Goal: Transaction & Acquisition: Purchase product/service

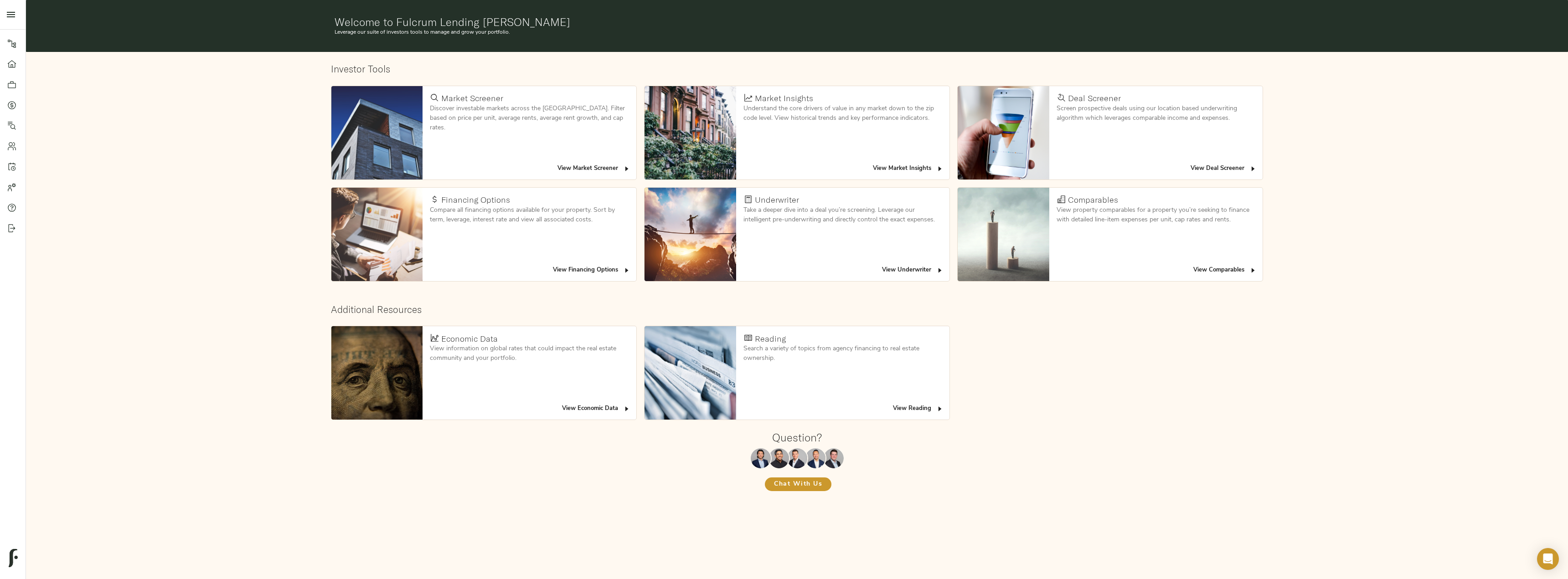
click at [13, 103] on icon at bounding box center [12, 105] width 9 height 9
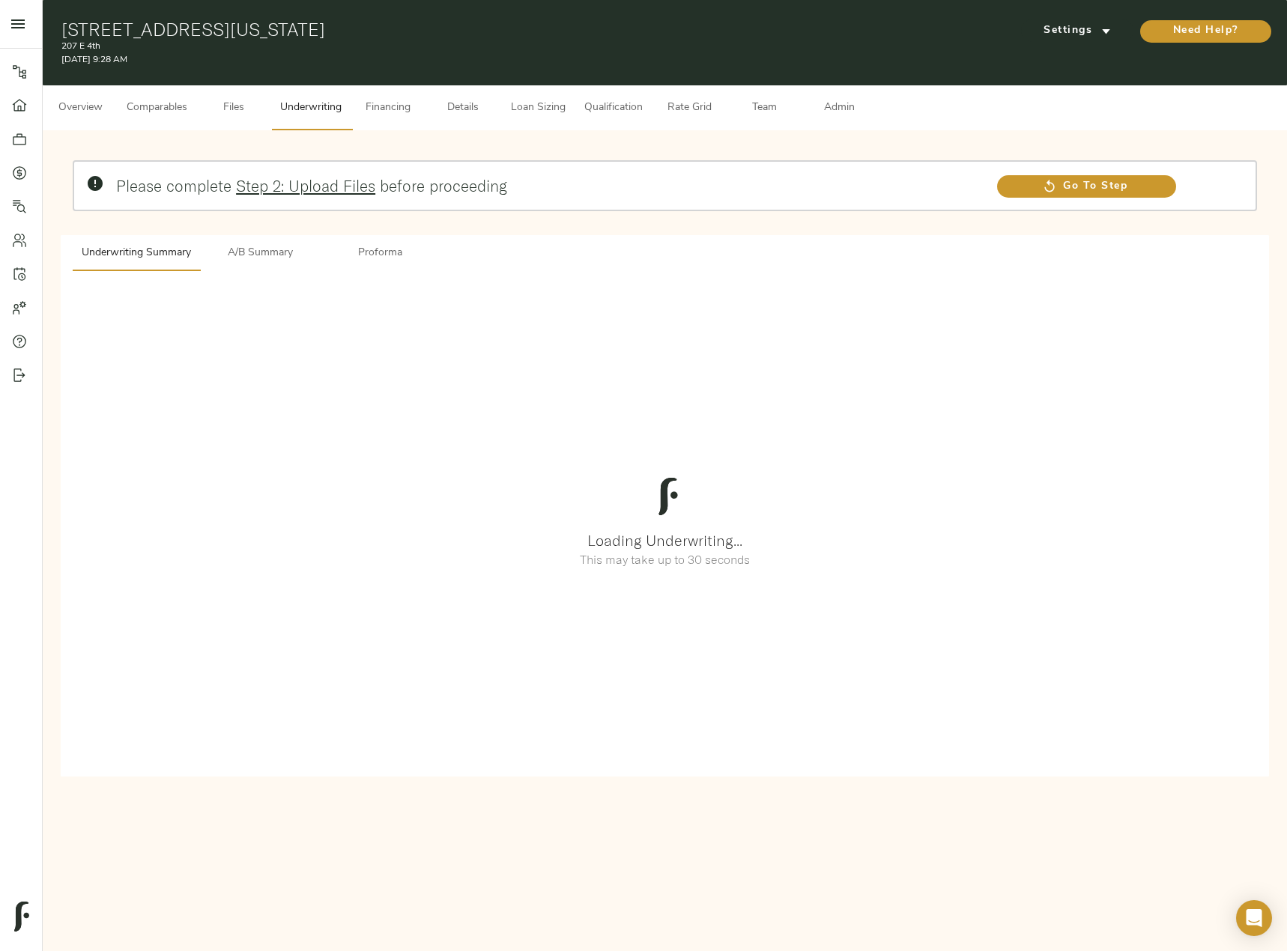
click at [271, 249] on span "A/B Summary" at bounding box center [260, 253] width 102 height 19
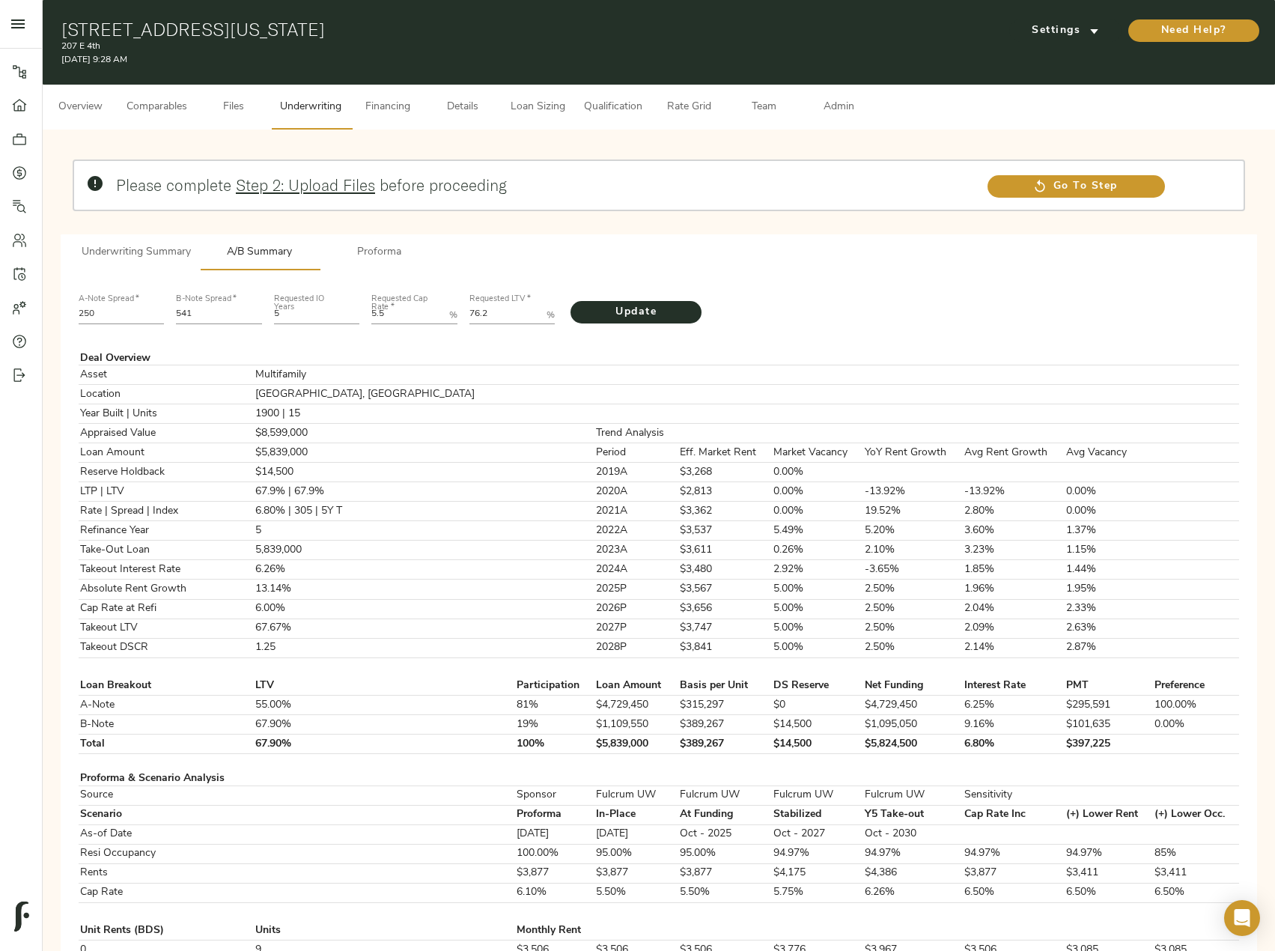
drag, startPoint x: 58, startPoint y: 307, endPoint x: 41, endPoint y: 307, distance: 17.2
click at [43, 306] on div "Please complete Step 2: Upload Files before proceeding Go To Step Underwriting …" at bounding box center [659, 901] width 1233 height 1543
type input "235"
drag, startPoint x: 213, startPoint y: 311, endPoint x: 151, endPoint y: 305, distance: 62.4
click at [151, 305] on div "A-Note Spread   * 235 B-Note Spread   * 541 Requested IO Years 5 Requested Cap …" at bounding box center [659, 307] width 1173 height 51
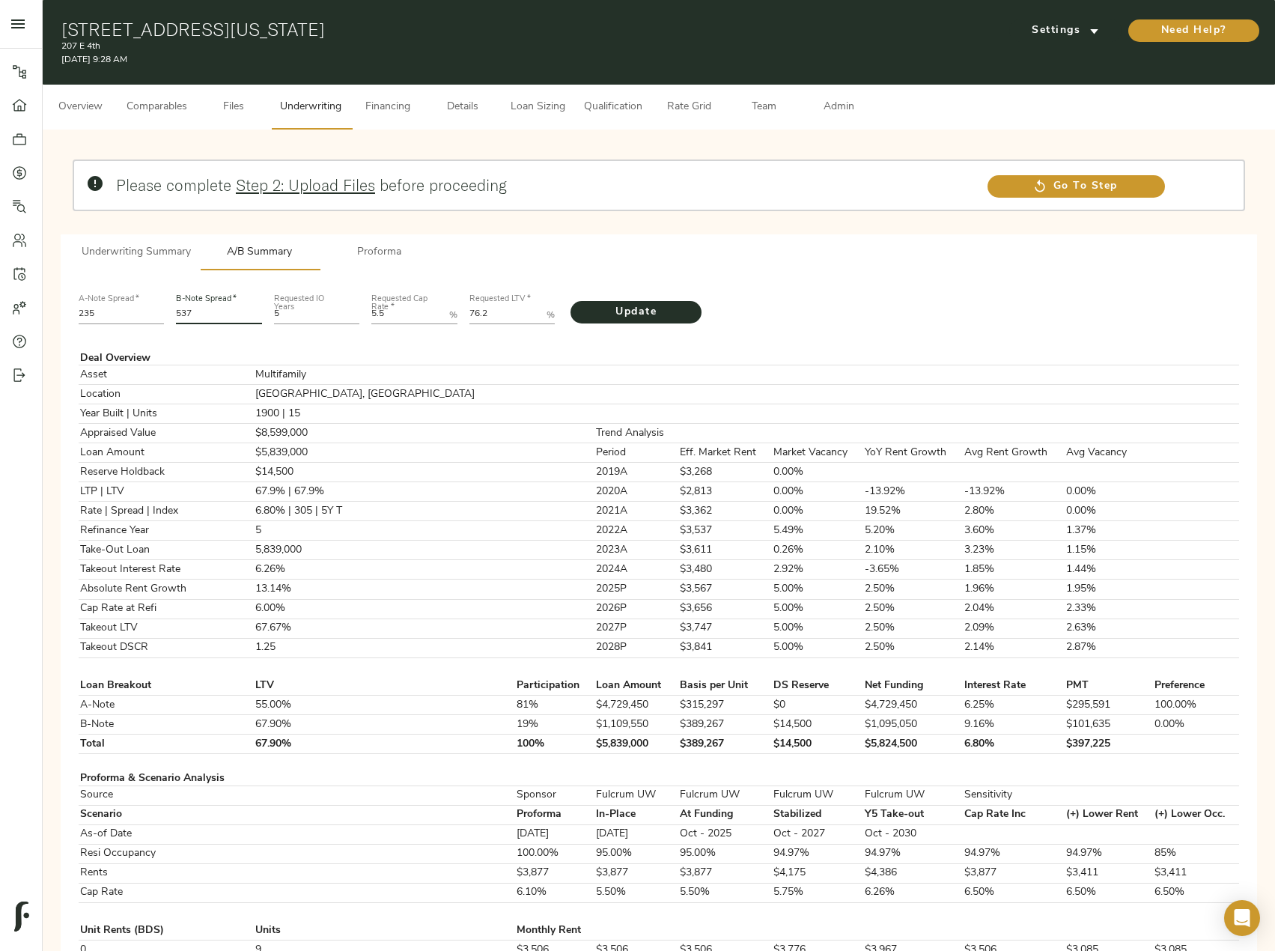
type input "537"
click at [142, 97] on button "Comparables" at bounding box center [157, 107] width 79 height 45
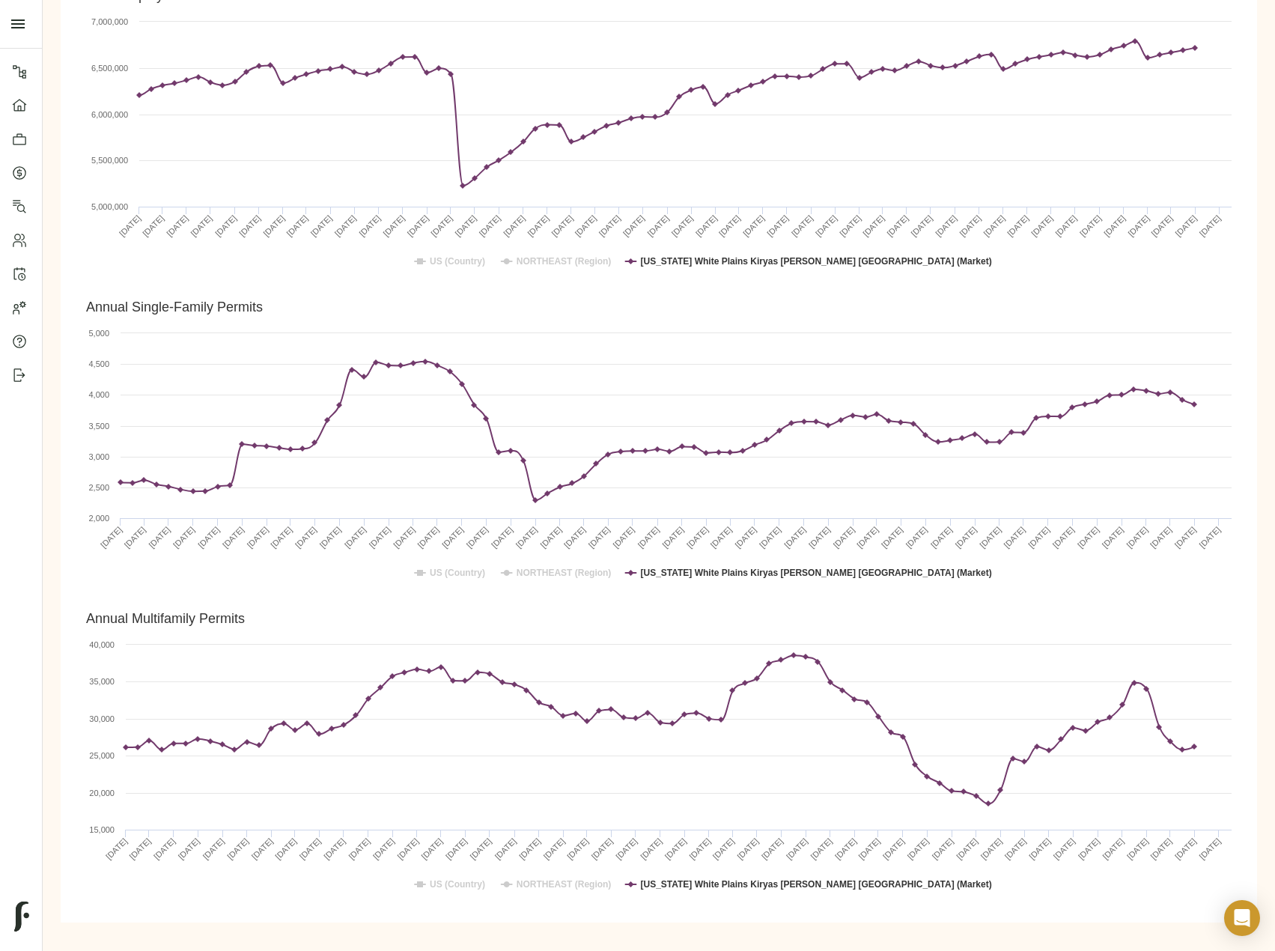
scroll to position [3138, 0]
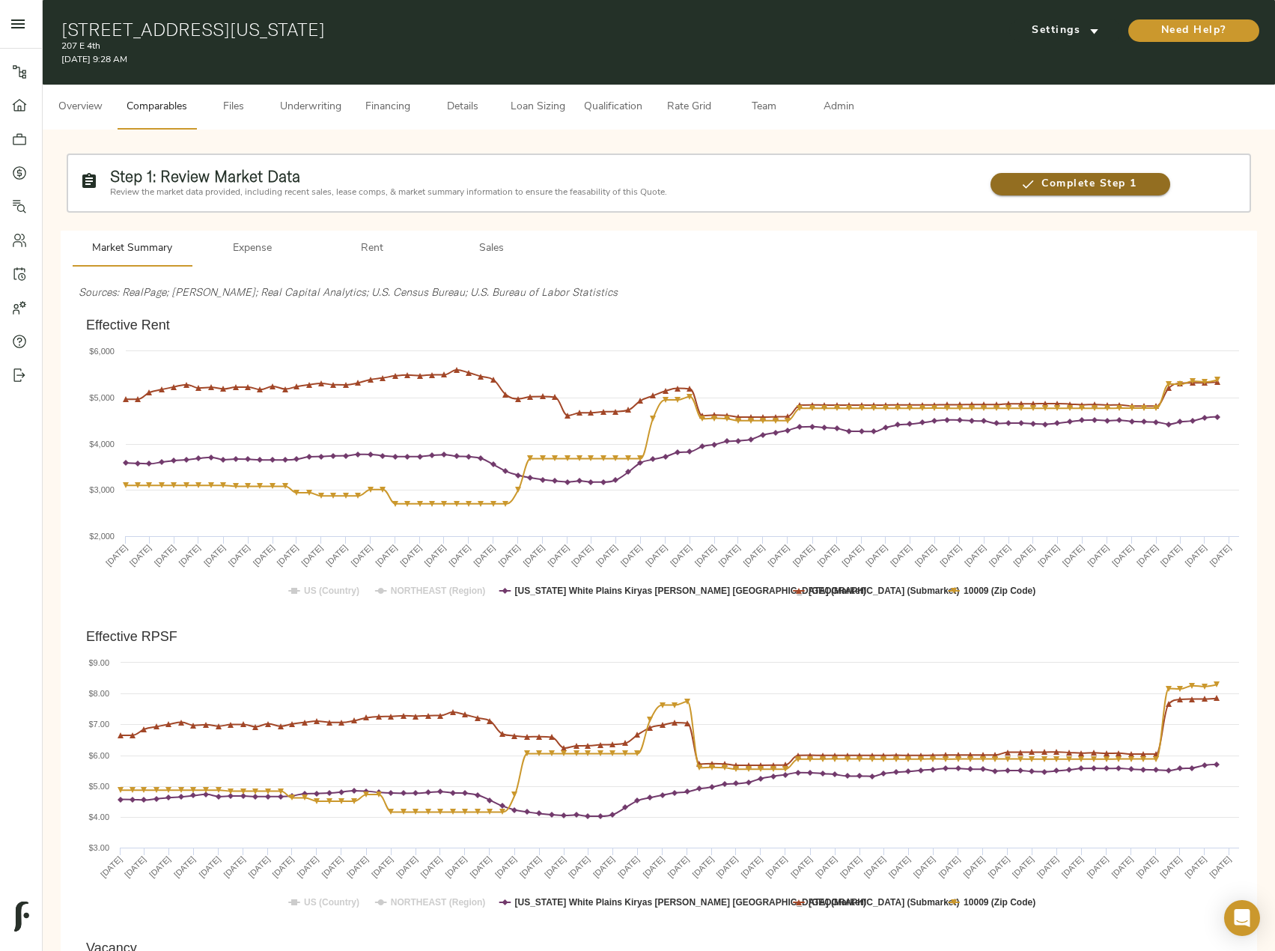
click at [1060, 188] on span "Complete Step 1" at bounding box center [1080, 184] width 179 height 19
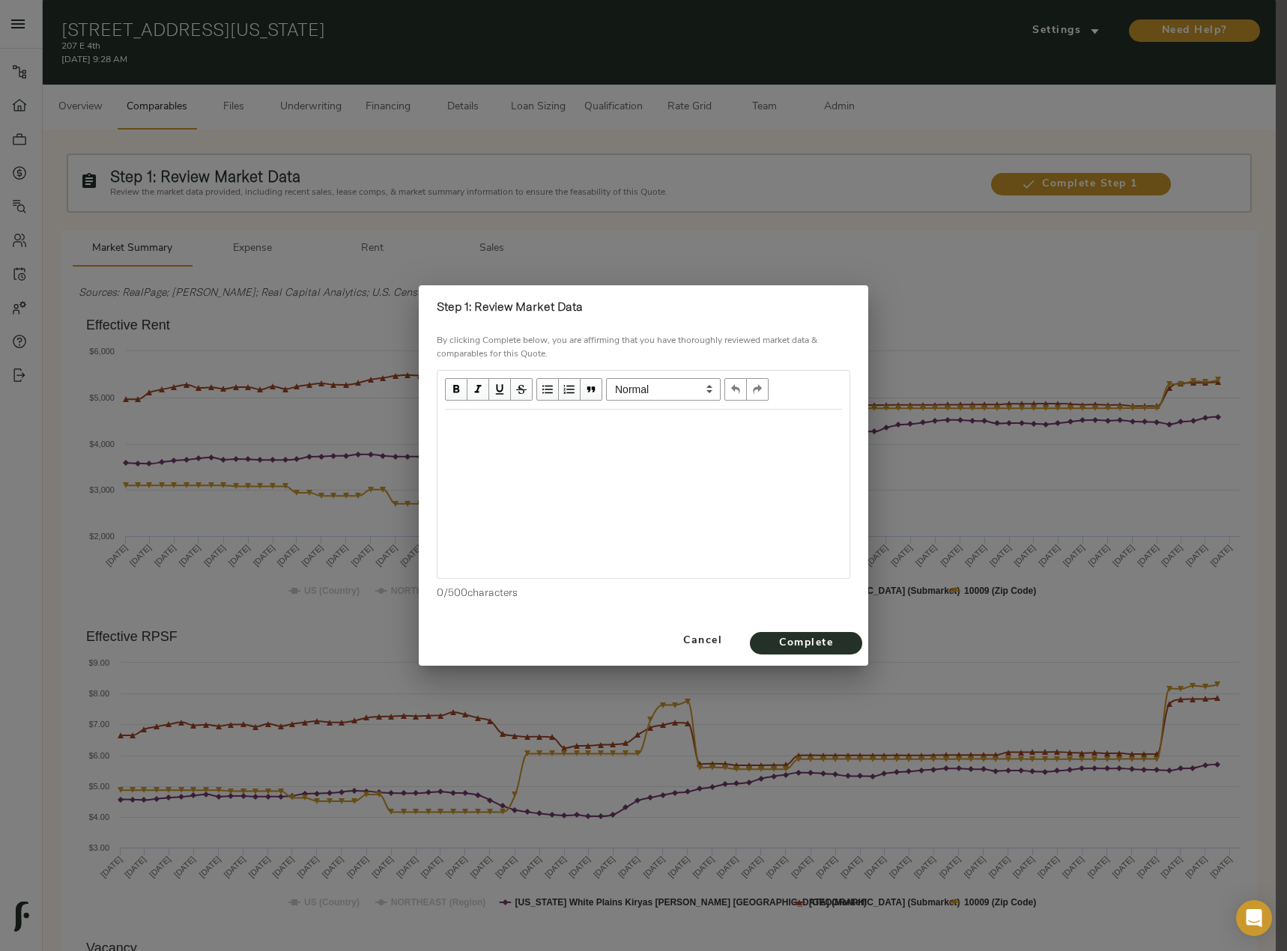
click at [621, 434] on div "Edit text" at bounding box center [643, 425] width 397 height 17
click at [592, 448] on div "Submarket Vacancy of" at bounding box center [643, 453] width 397 height 17
click at [804, 645] on span "Complete" at bounding box center [806, 643] width 82 height 19
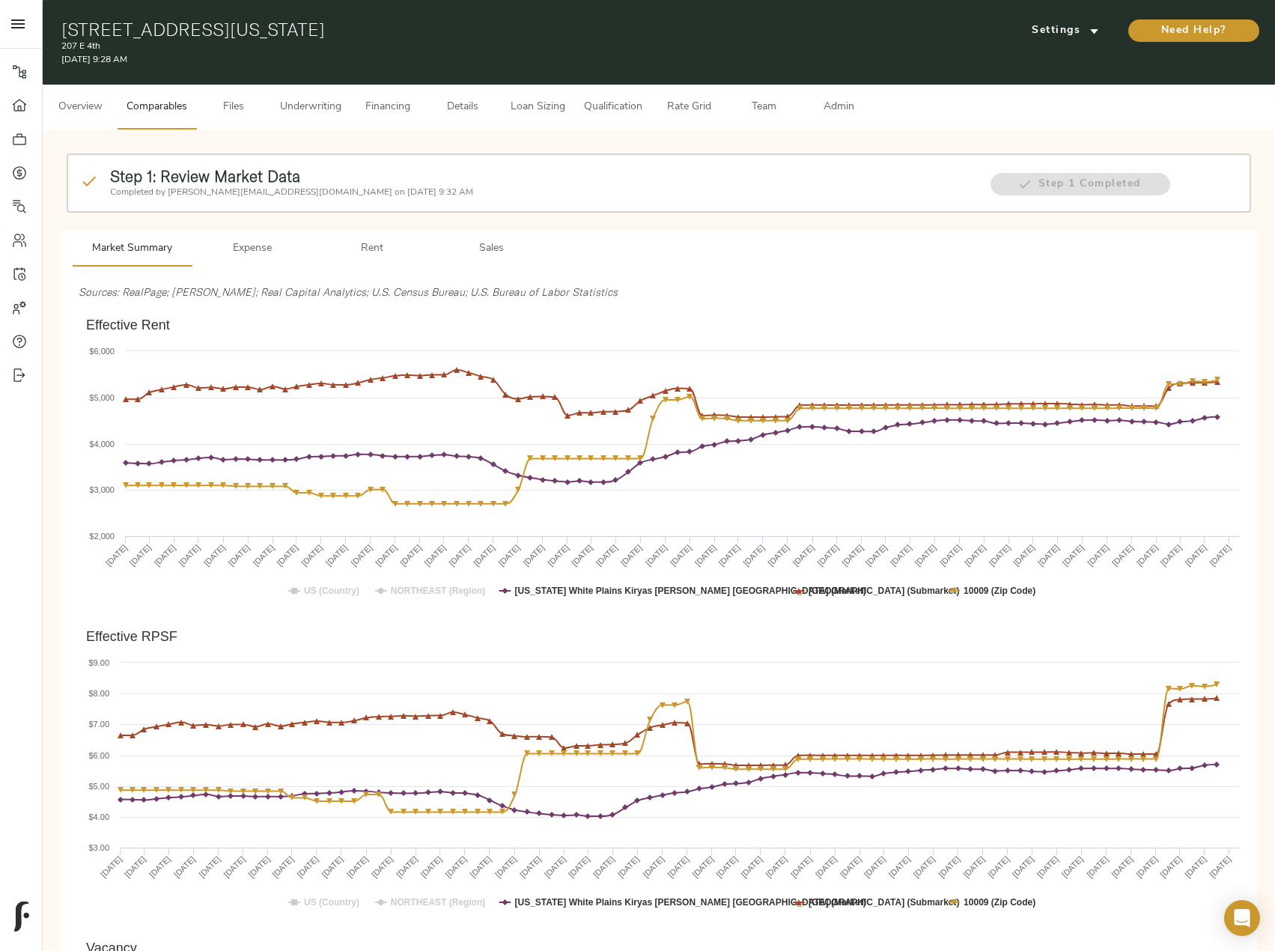
click at [248, 116] on span "Files" at bounding box center [233, 107] width 57 height 19
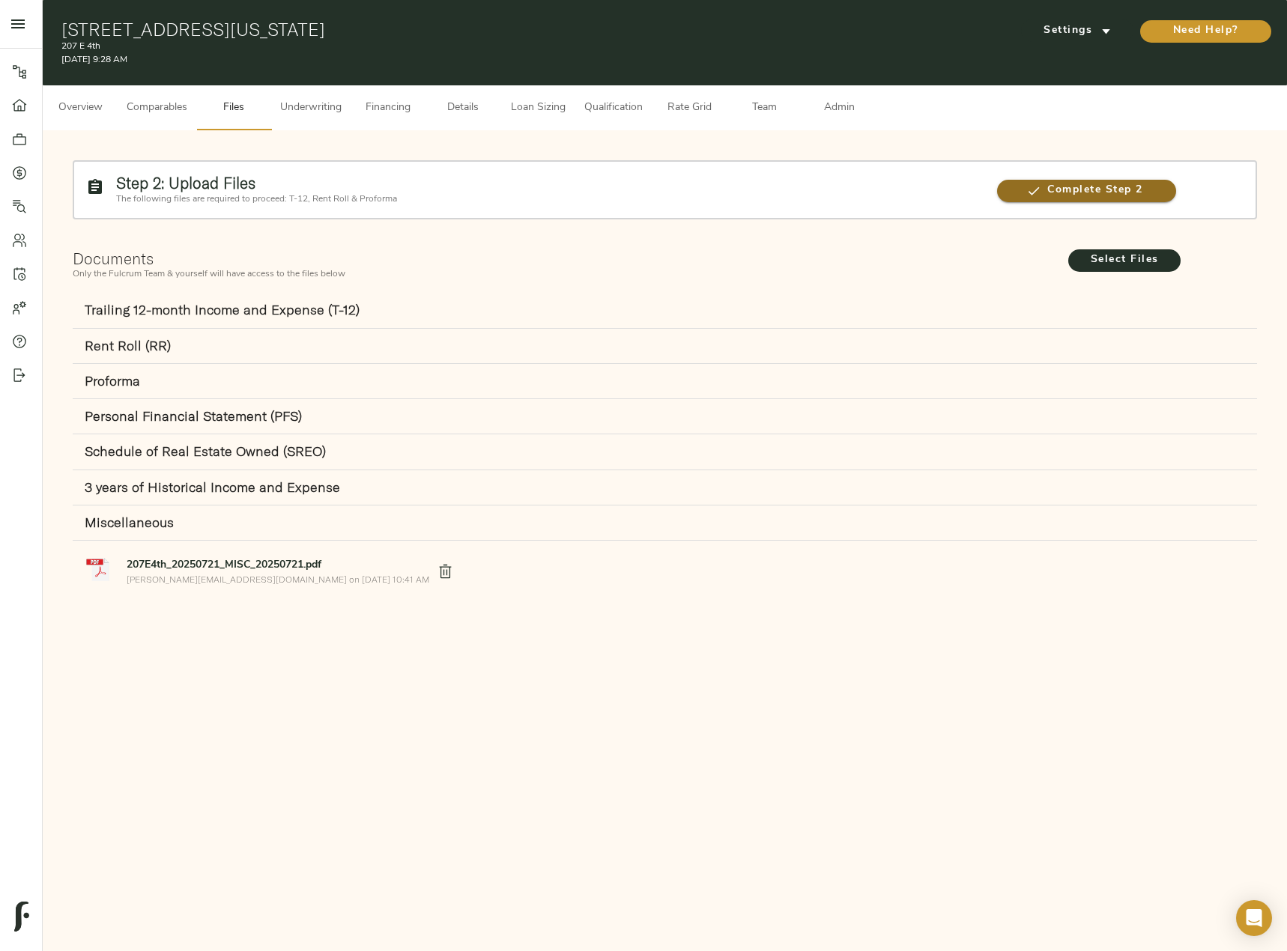
click at [1081, 195] on span "Complete Step 2" at bounding box center [1086, 190] width 179 height 19
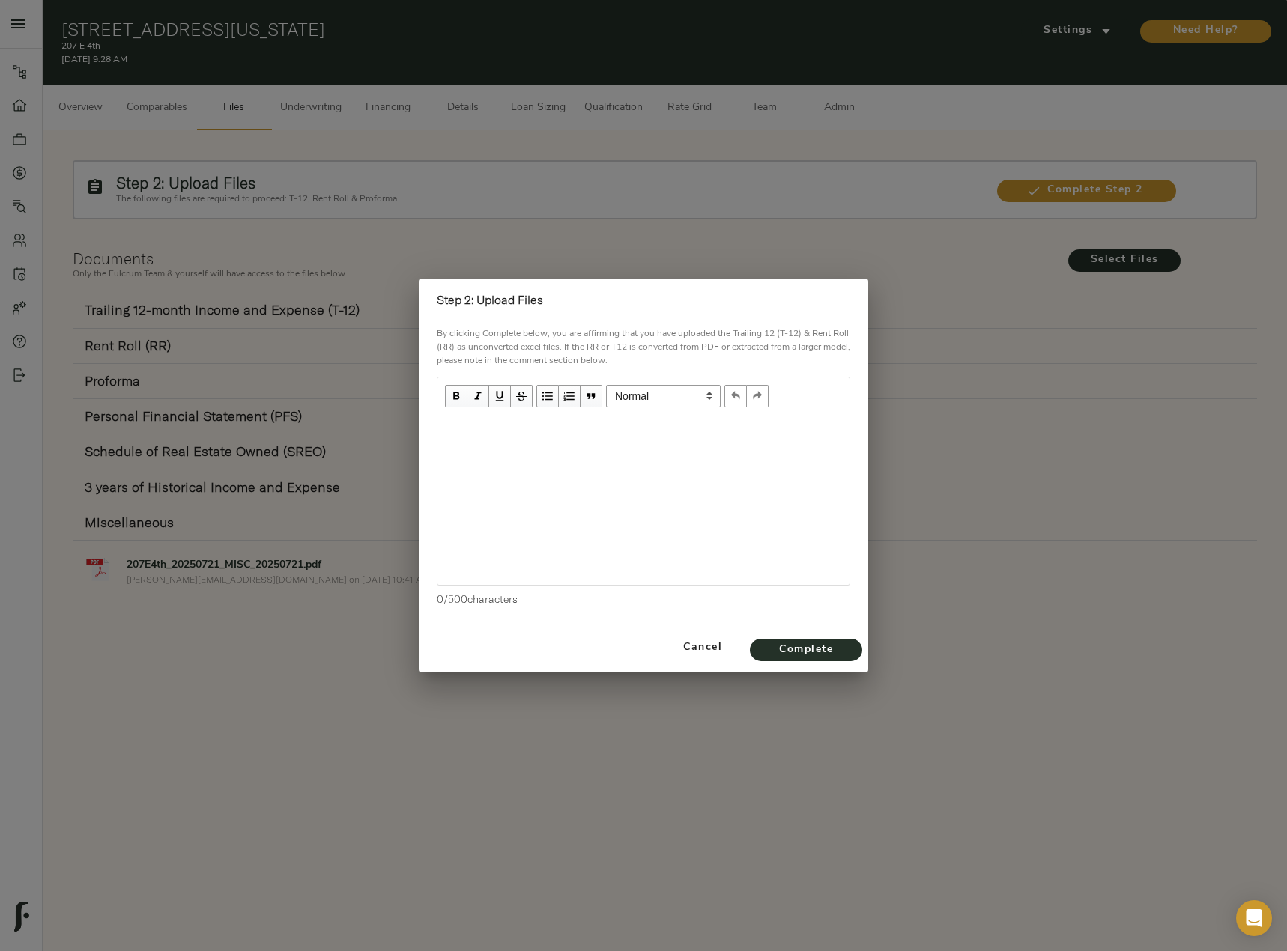
click at [559, 446] on div "Edit text" at bounding box center [643, 432] width 410 height 31
click at [811, 657] on span "Complete" at bounding box center [806, 650] width 82 height 19
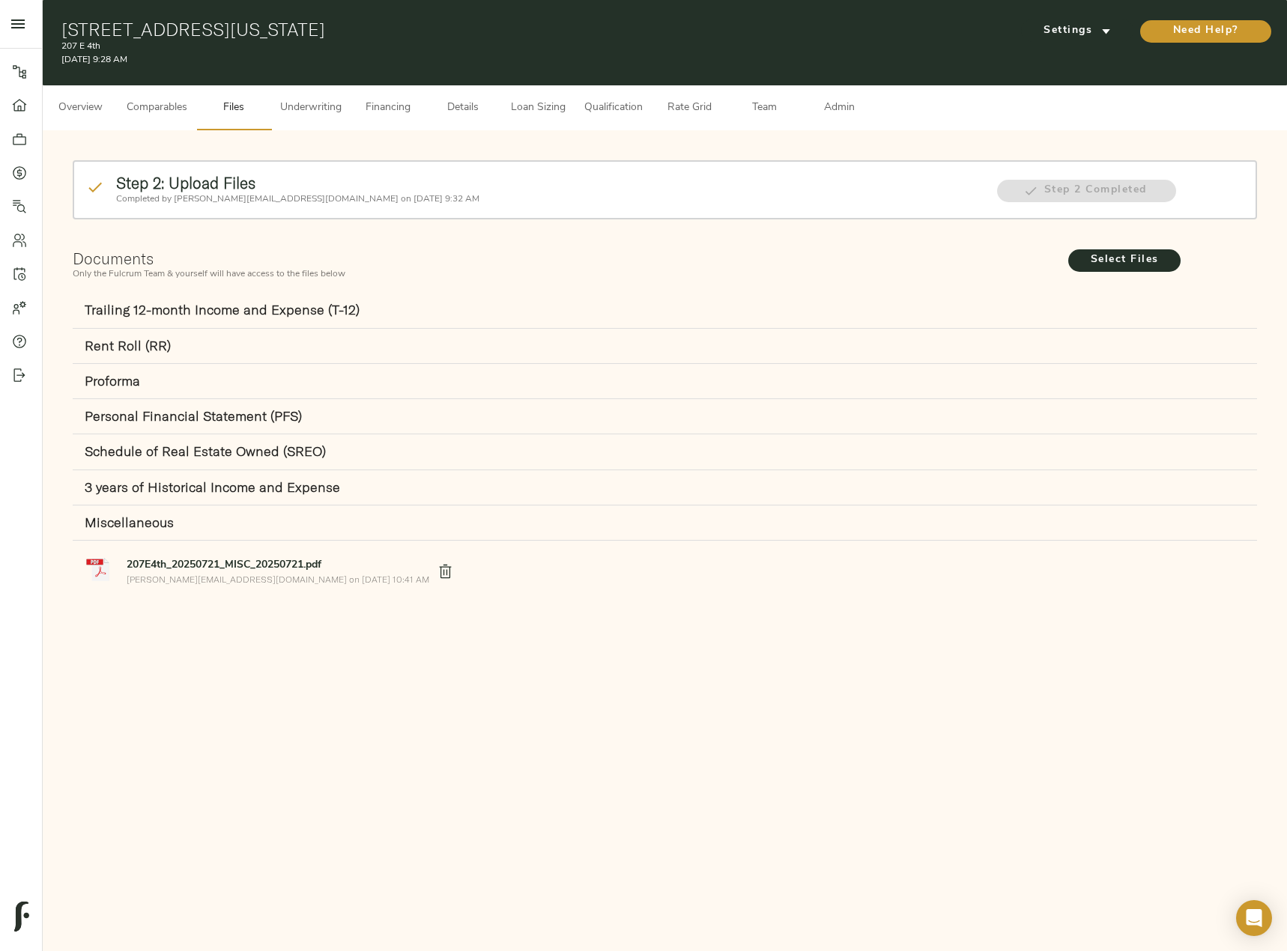
click at [337, 102] on span "Underwriting" at bounding box center [310, 108] width 61 height 19
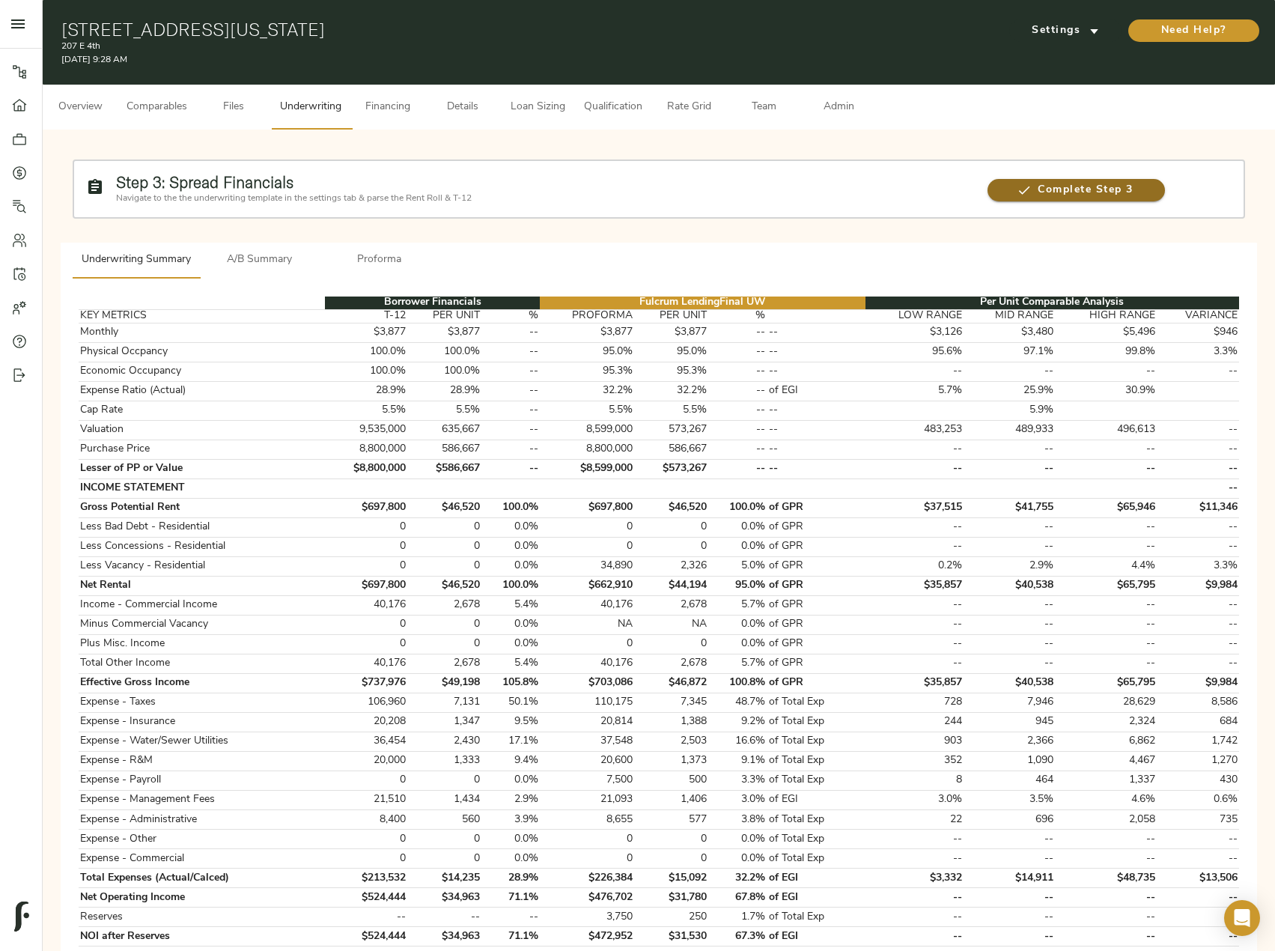
click at [1105, 181] on span "Complete Step 3" at bounding box center [1076, 190] width 177 height 19
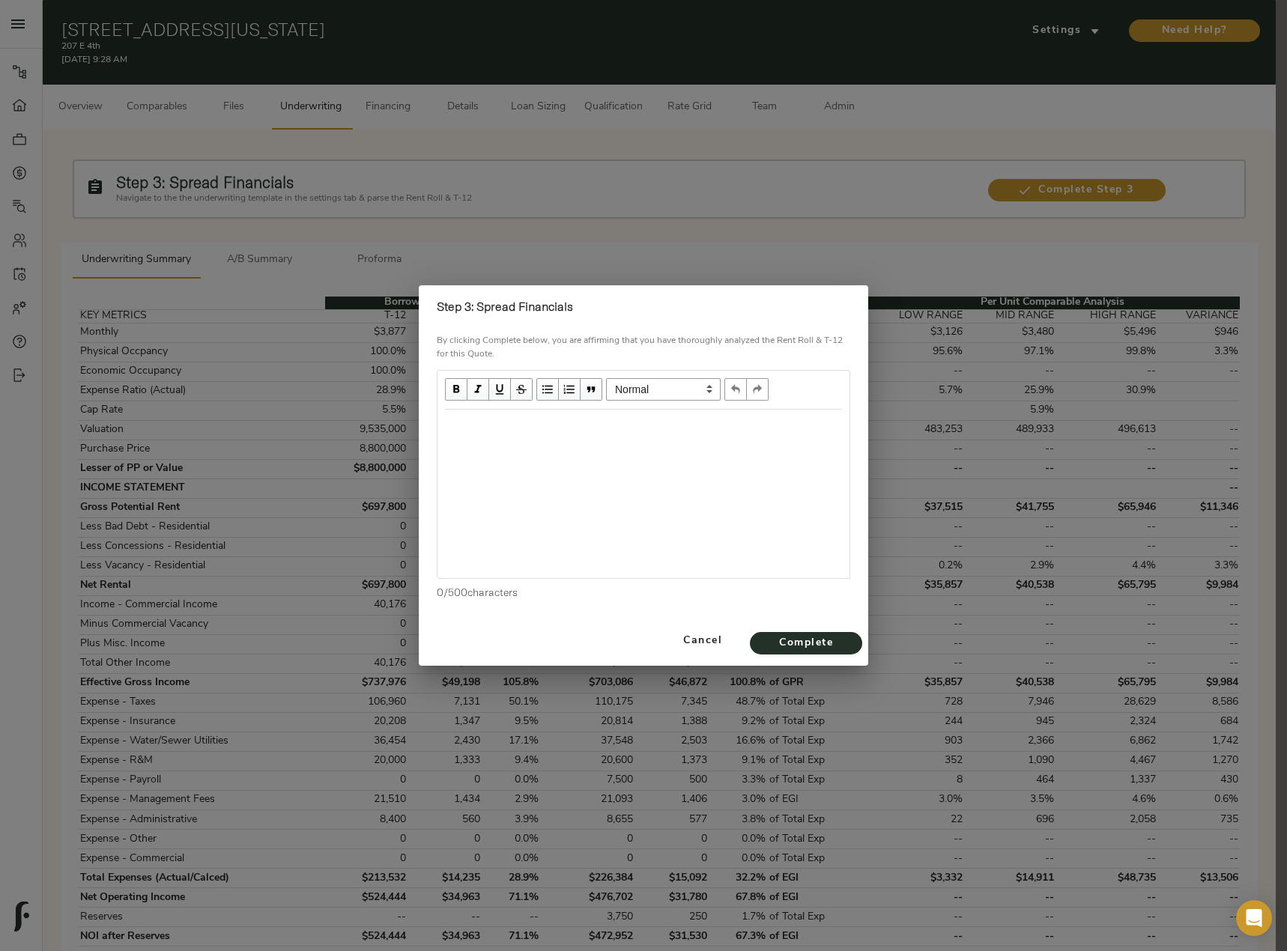
click at [580, 431] on div "Edit text" at bounding box center [643, 425] width 397 height 17
click at [842, 645] on span "Complete" at bounding box center [806, 643] width 82 height 19
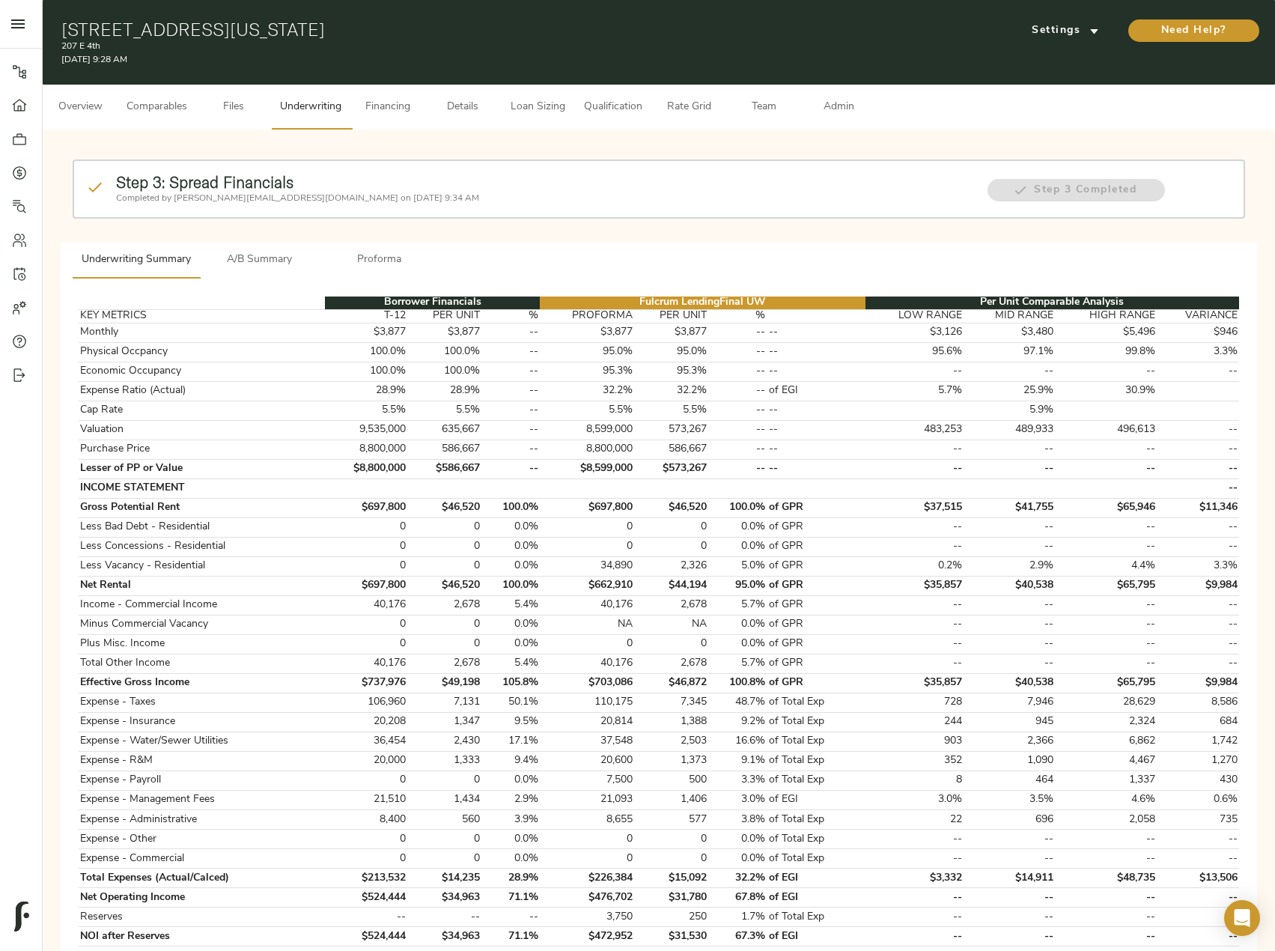
click at [237, 251] on span "A/B Summary" at bounding box center [260, 260] width 102 height 19
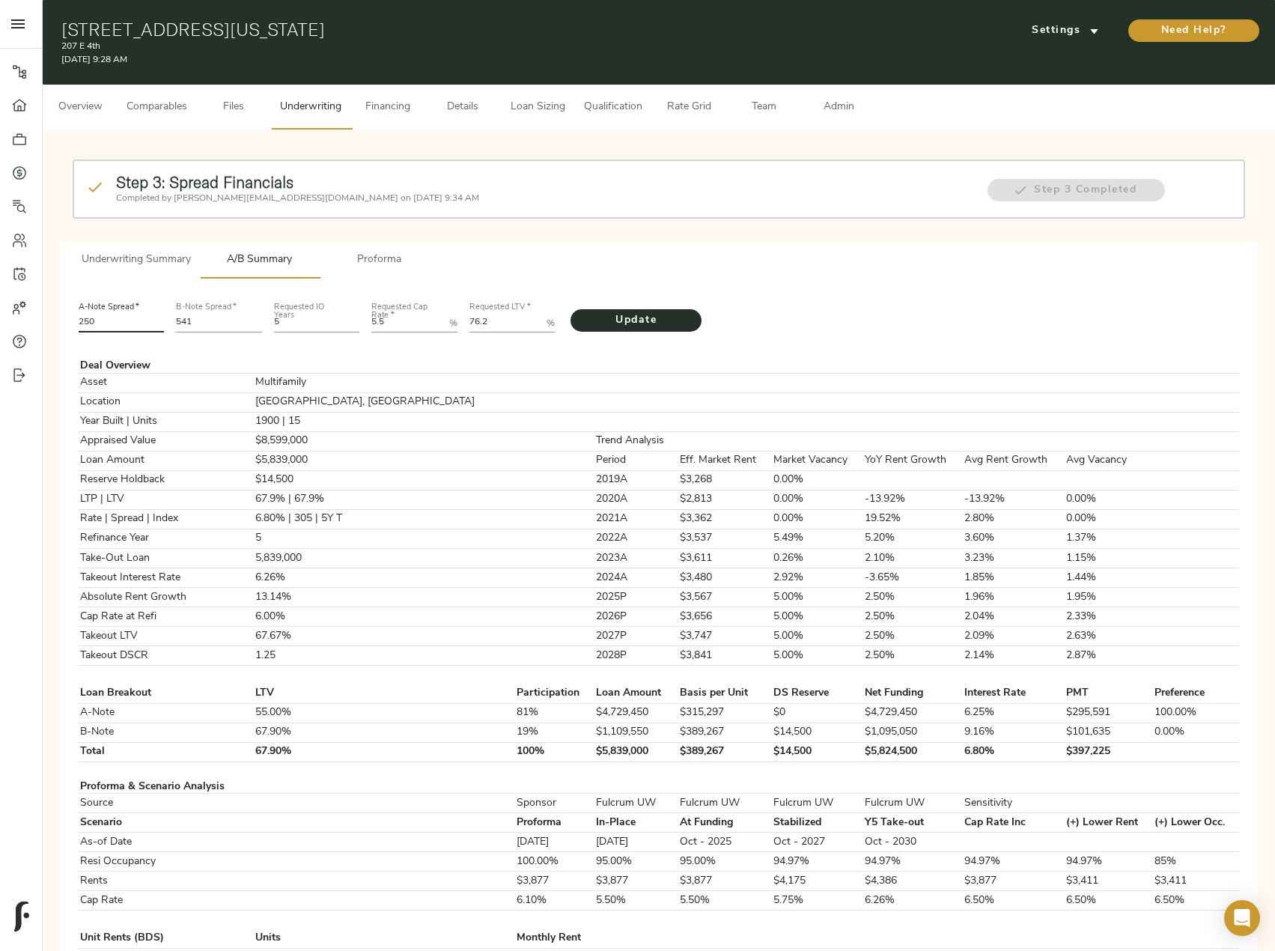
drag, startPoint x: 106, startPoint y: 323, endPoint x: 45, endPoint y: 323, distance: 60.7
click at [45, 323] on div "Step 3: Spread Financials Completed by justin@fulcrumlendingcorp.com on August …" at bounding box center [659, 905] width 1233 height 1551
click at [109, 318] on input "250" at bounding box center [122, 324] width 86 height 18
drag, startPoint x: 109, startPoint y: 322, endPoint x: 65, endPoint y: 322, distance: 43.4
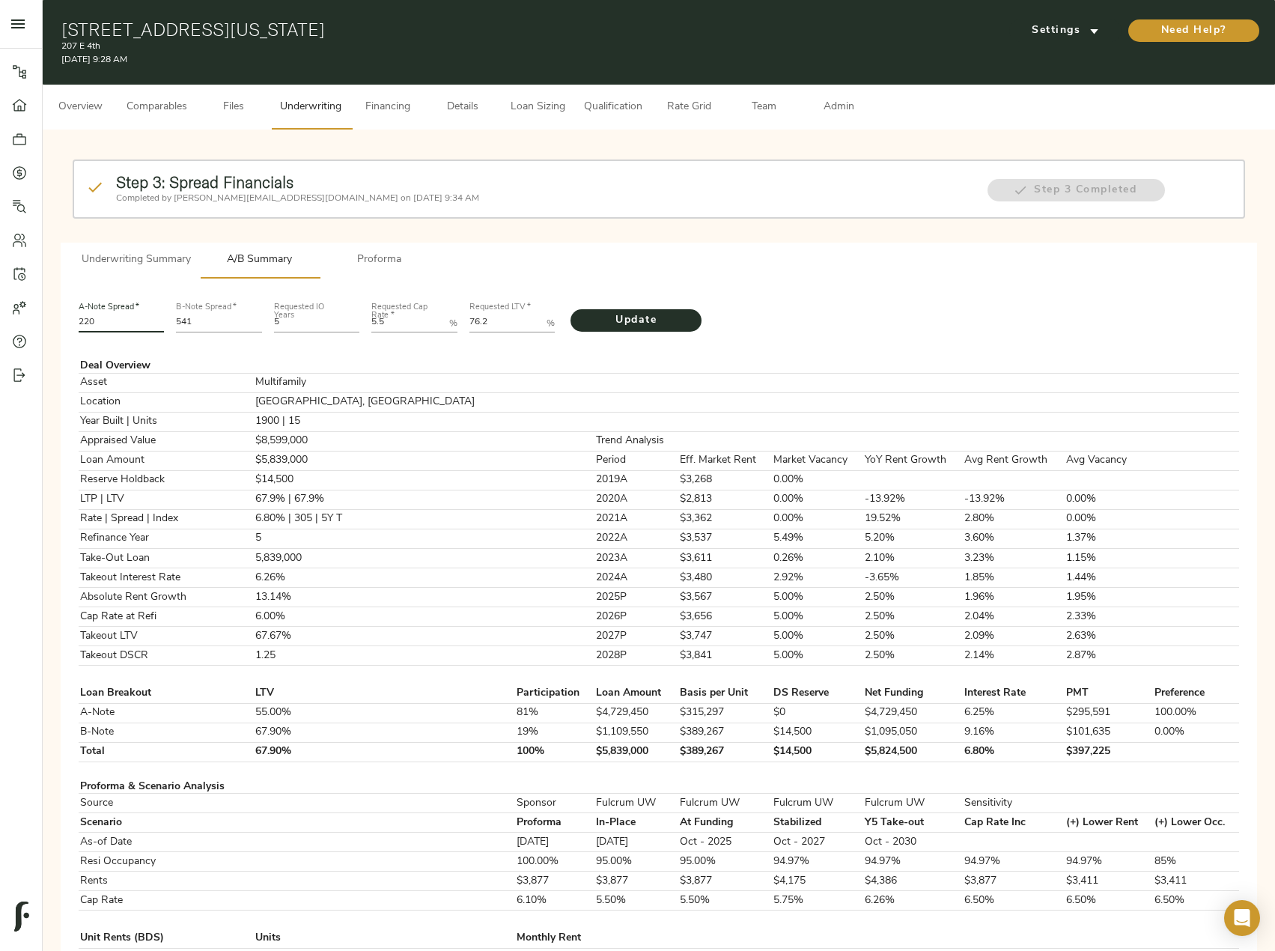
type input "220"
drag, startPoint x: 195, startPoint y: 319, endPoint x: 180, endPoint y: 319, distance: 14.2
click at [180, 319] on input "541" at bounding box center [219, 324] width 86 height 18
click at [207, 325] on input "541" at bounding box center [219, 324] width 86 height 18
click at [204, 321] on input "541" at bounding box center [219, 324] width 86 height 18
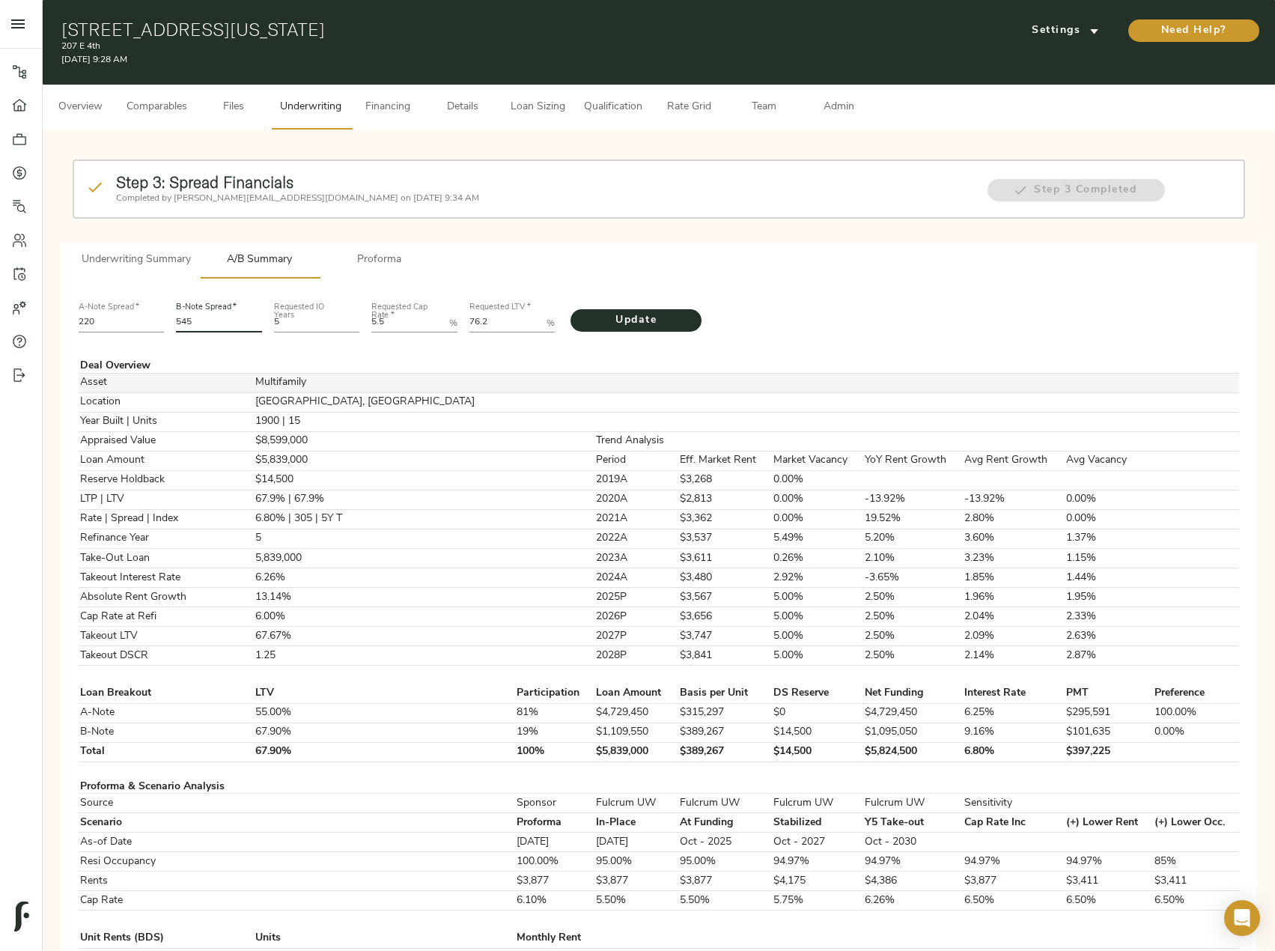
type input "545"
click at [443, 319] on div "A-Note Spread   * 220 B-Note Spread   * 545 Requested IO Years 5 Requested Cap …" at bounding box center [659, 316] width 1173 height 51
paste LTV "2.568"
type LTV "72.5682"
click at [654, 321] on span "Update" at bounding box center [636, 321] width 101 height 19
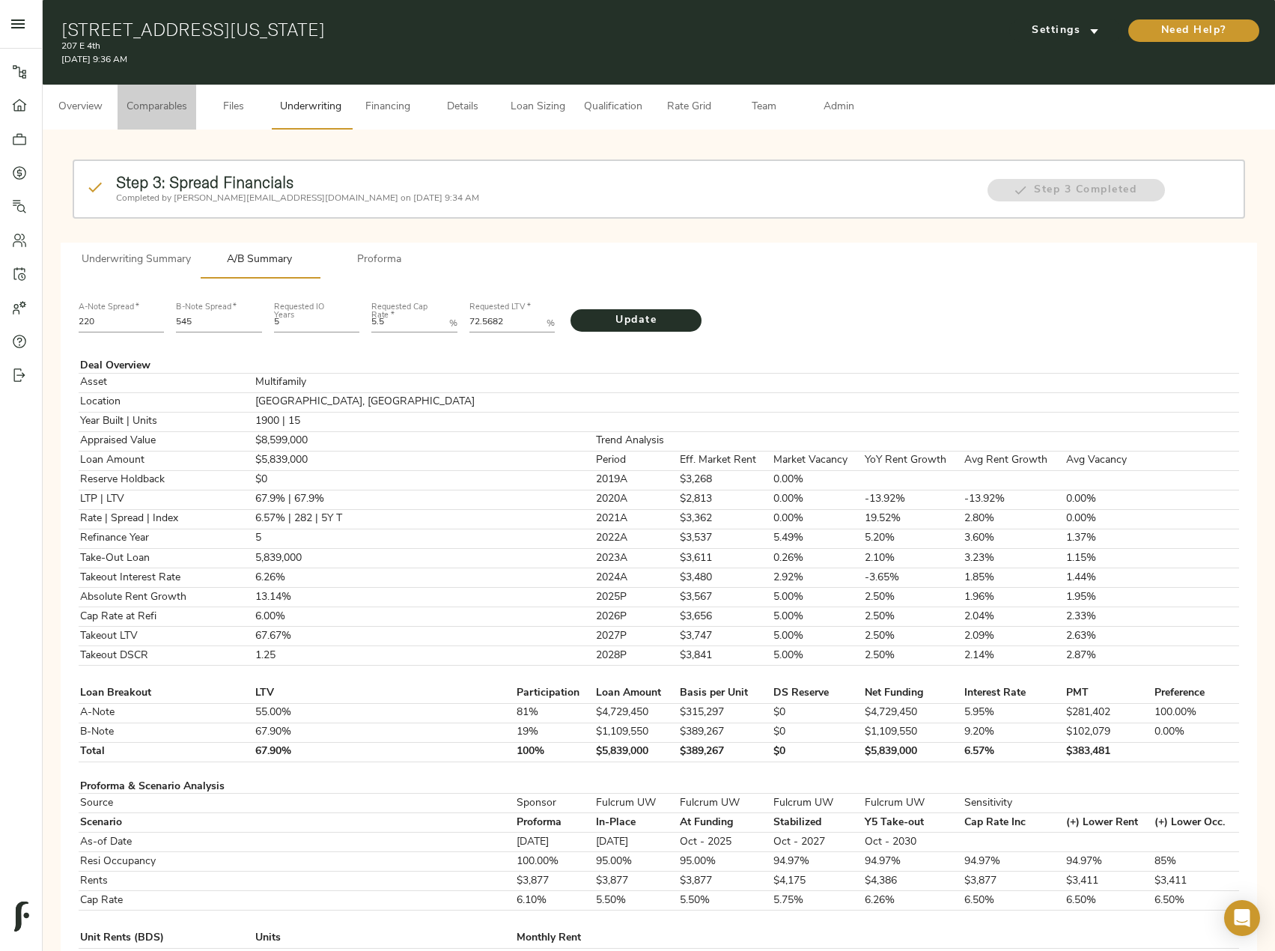
click at [151, 112] on span "Comparables" at bounding box center [157, 107] width 61 height 19
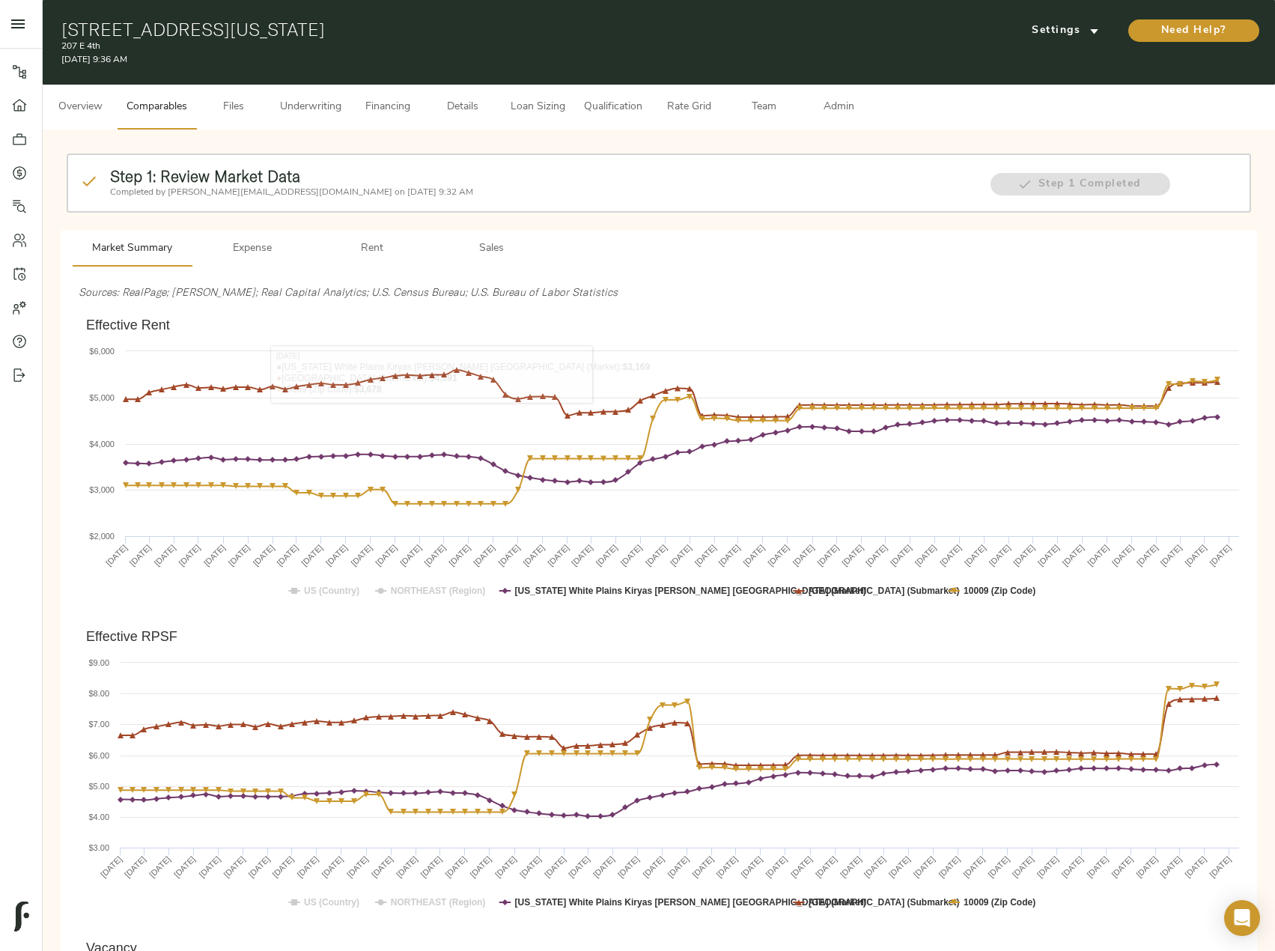
click at [390, 248] on span "Rent" at bounding box center [372, 249] width 102 height 19
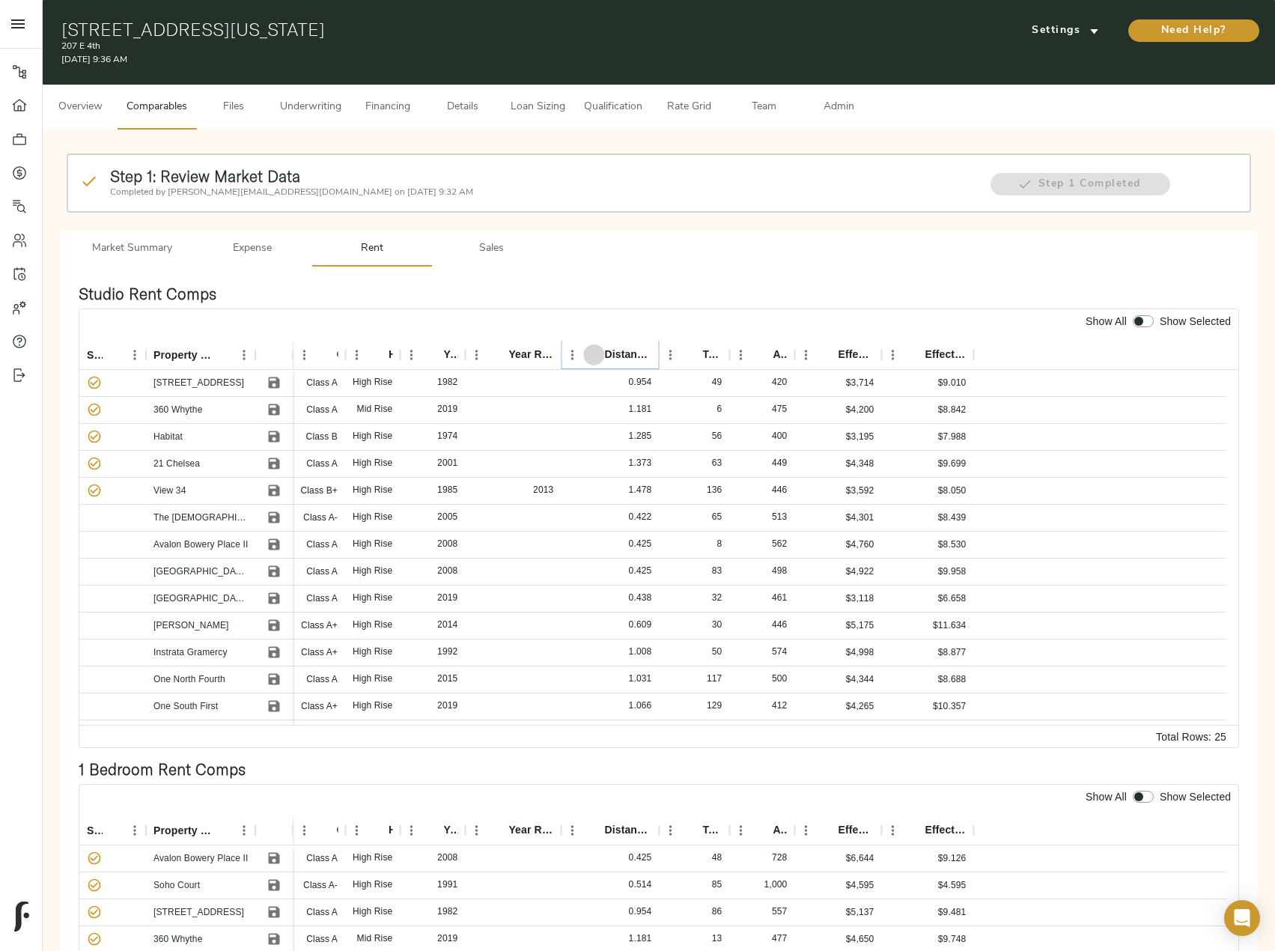
click at [595, 362] on button "Sort" at bounding box center [593, 354] width 21 height 21
click at [505, 248] on span "Sales" at bounding box center [492, 249] width 102 height 19
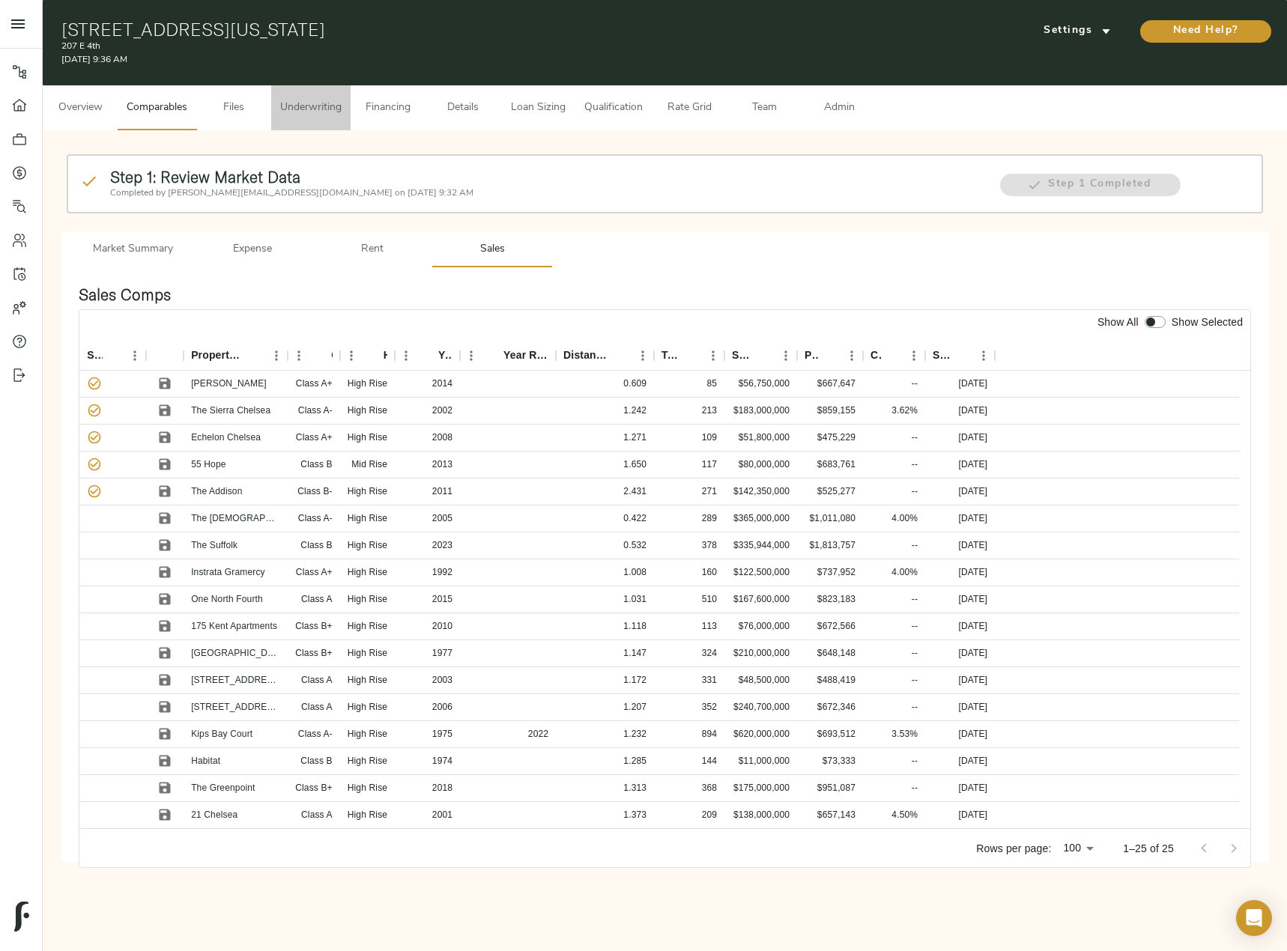
click at [329, 107] on span "Underwriting" at bounding box center [310, 108] width 61 height 19
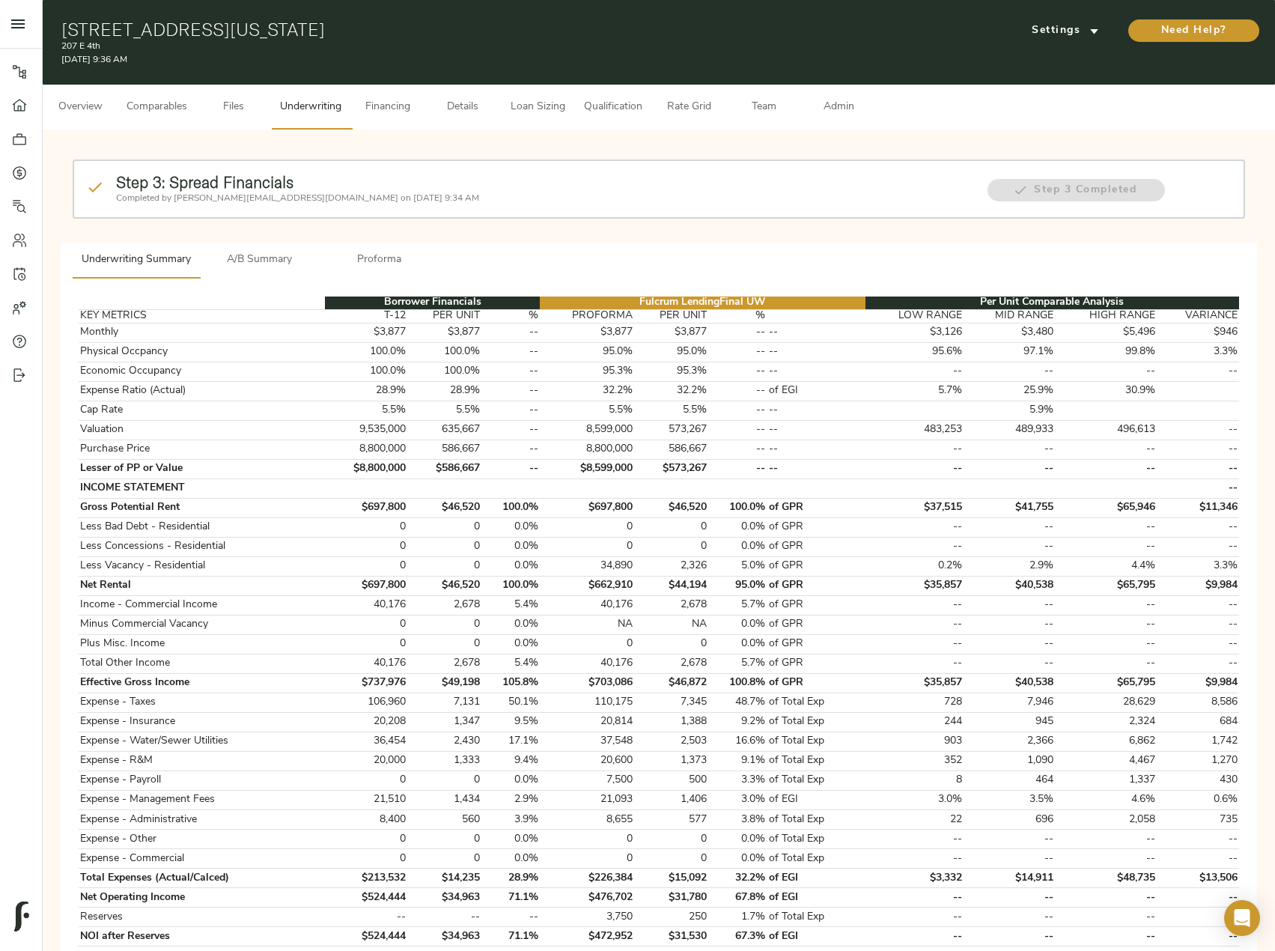
click at [323, 263] on button "Proforma" at bounding box center [380, 261] width 120 height 36
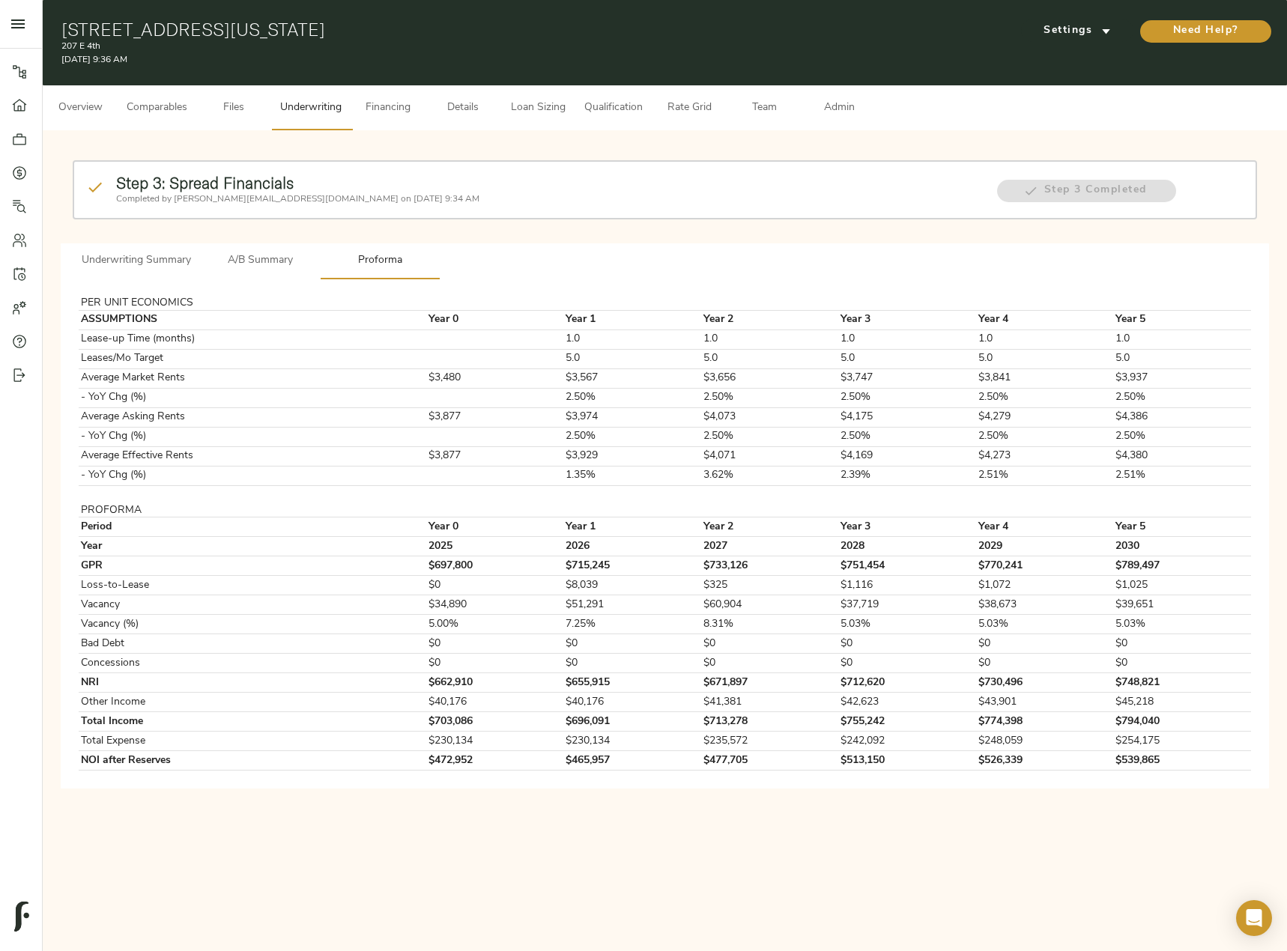
click at [117, 271] on button "Underwriting Summary" at bounding box center [136, 261] width 127 height 36
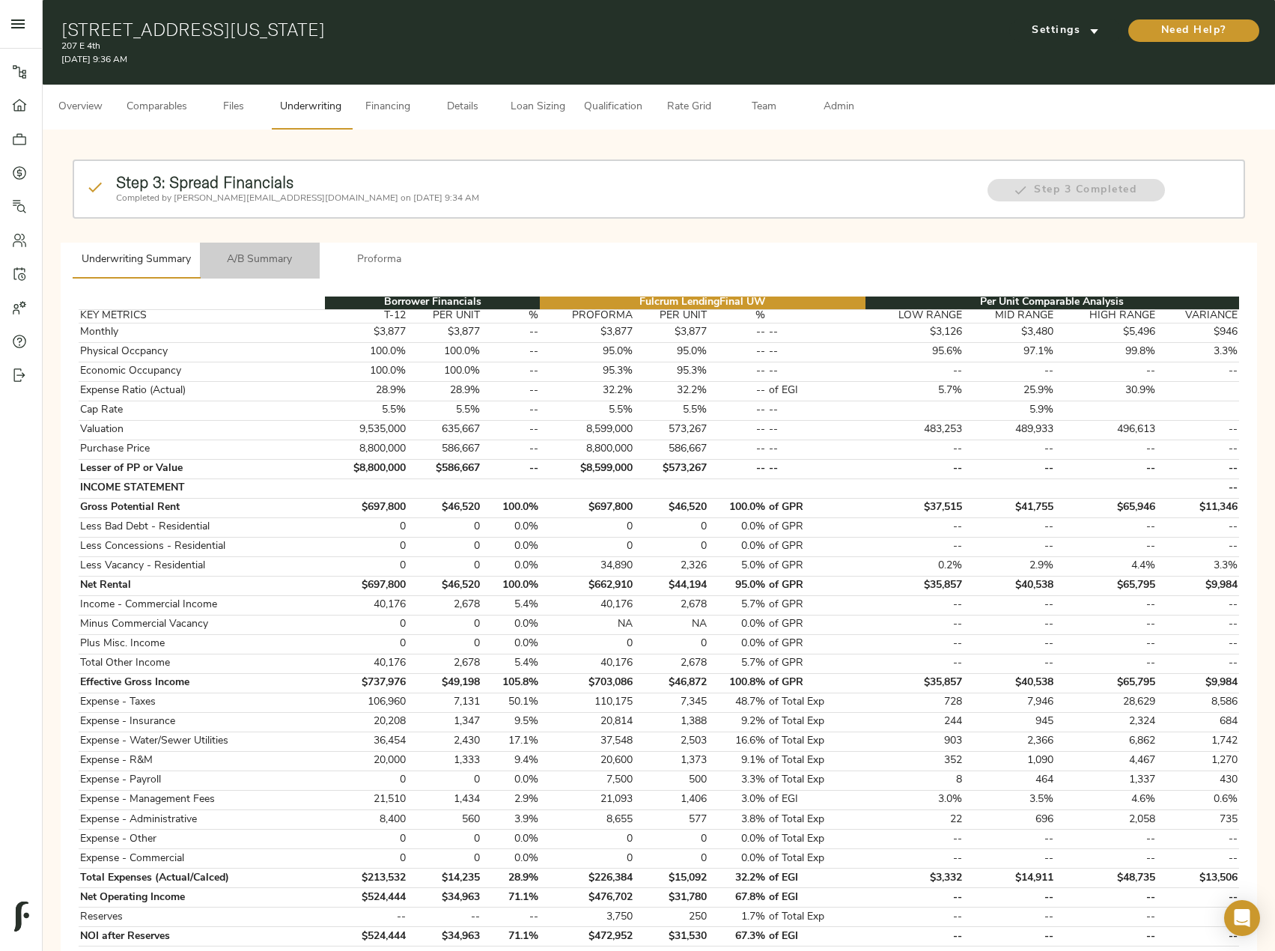
click at [254, 262] on span "A/B Summary" at bounding box center [260, 260] width 102 height 19
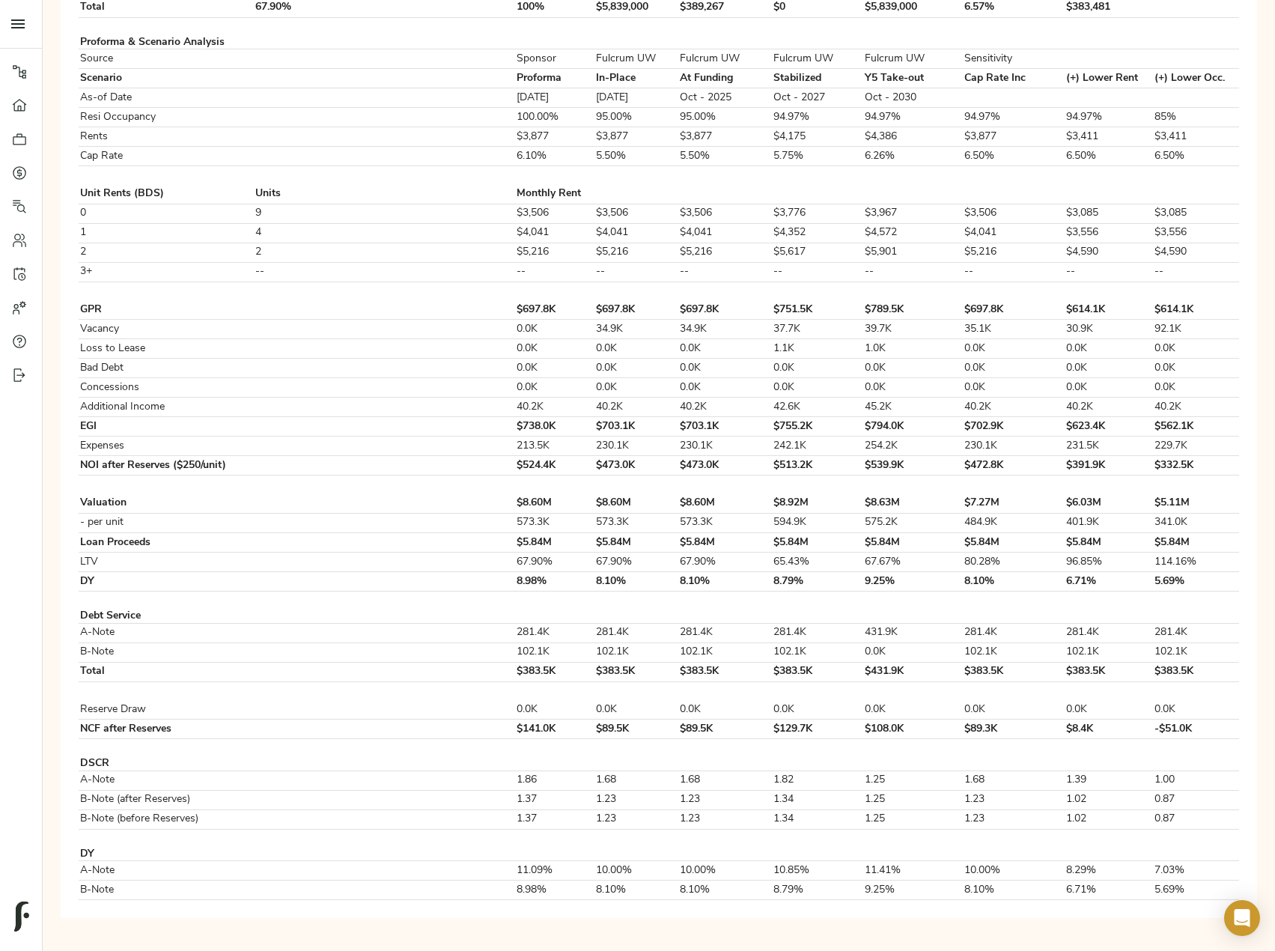
scroll to position [70, 0]
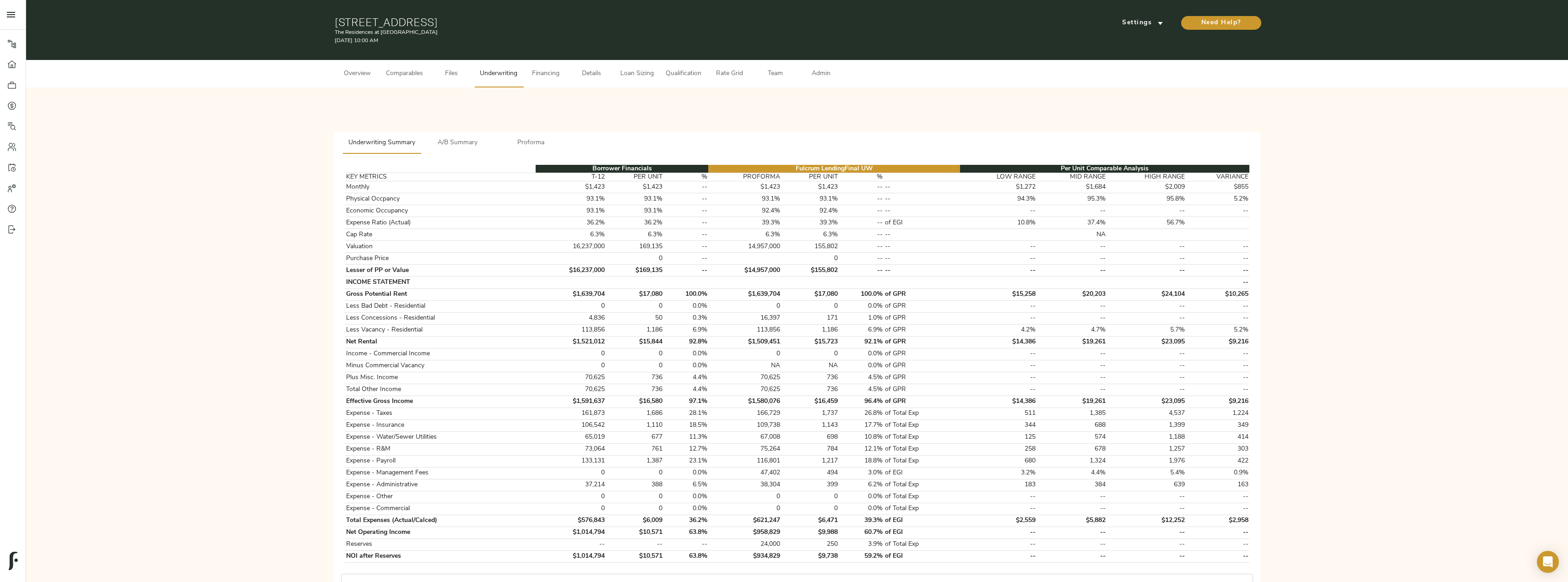
click at [405, 75] on span "Comparables" at bounding box center [404, 74] width 37 height 12
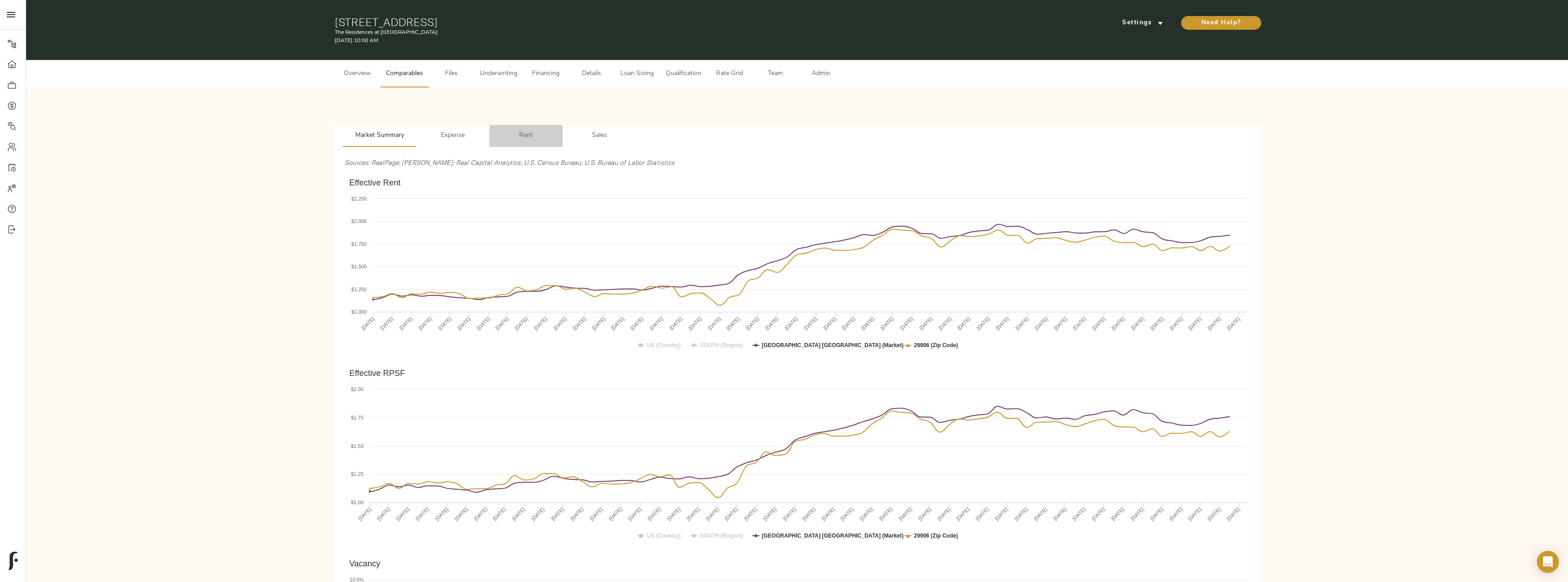
click at [517, 133] on span "Rent" at bounding box center [526, 136] width 62 height 12
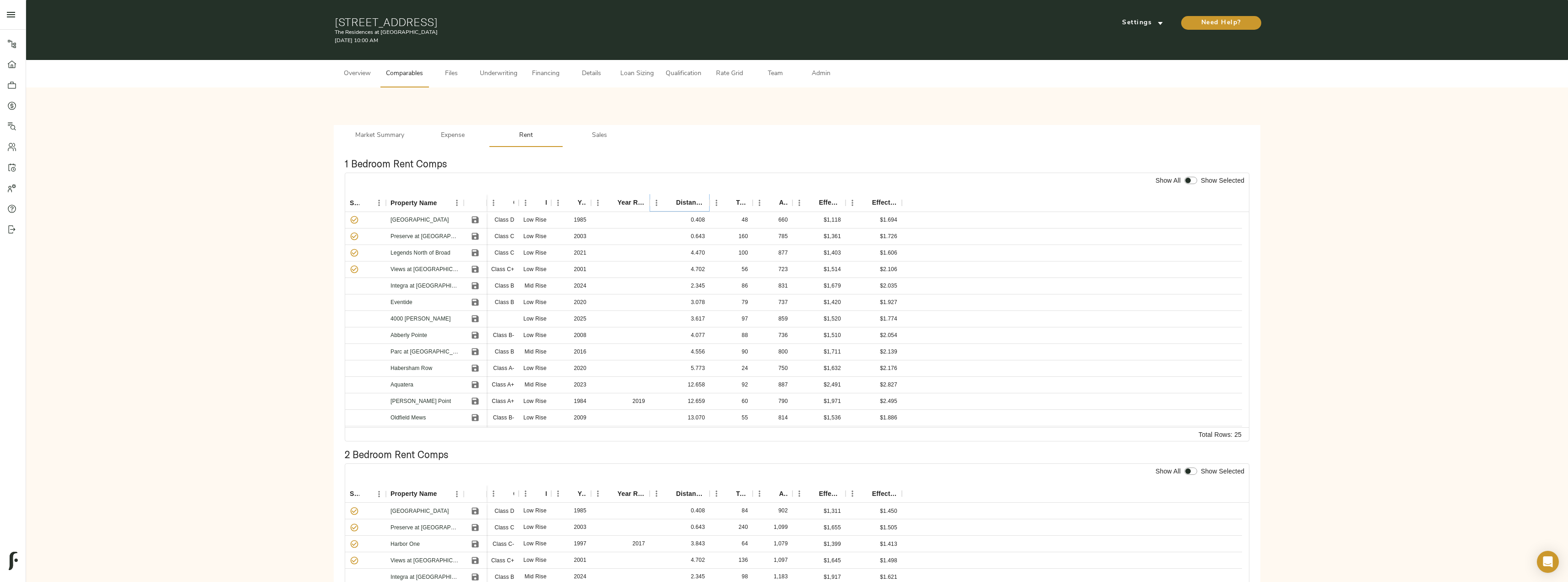
click at [672, 199] on icon "Sort" at bounding box center [669, 202] width 8 height 8
click at [490, 72] on span "Underwriting" at bounding box center [498, 74] width 37 height 12
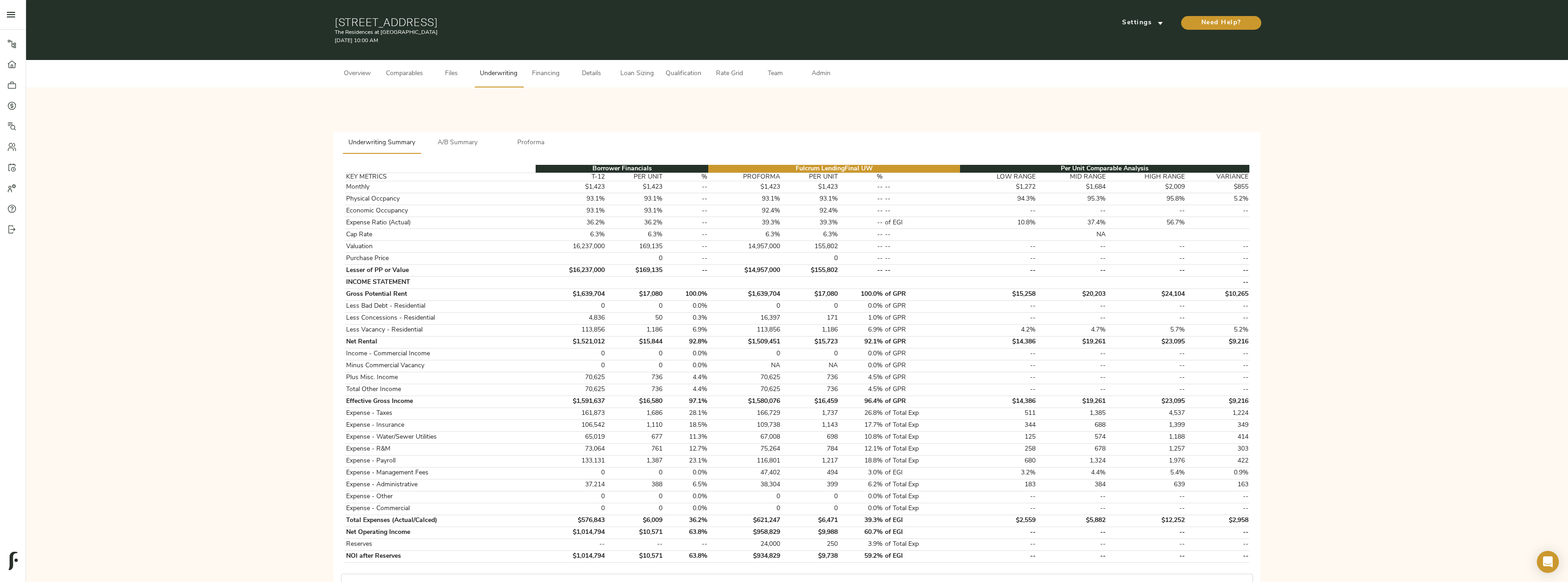
click at [409, 75] on span "Comparables" at bounding box center [404, 74] width 37 height 12
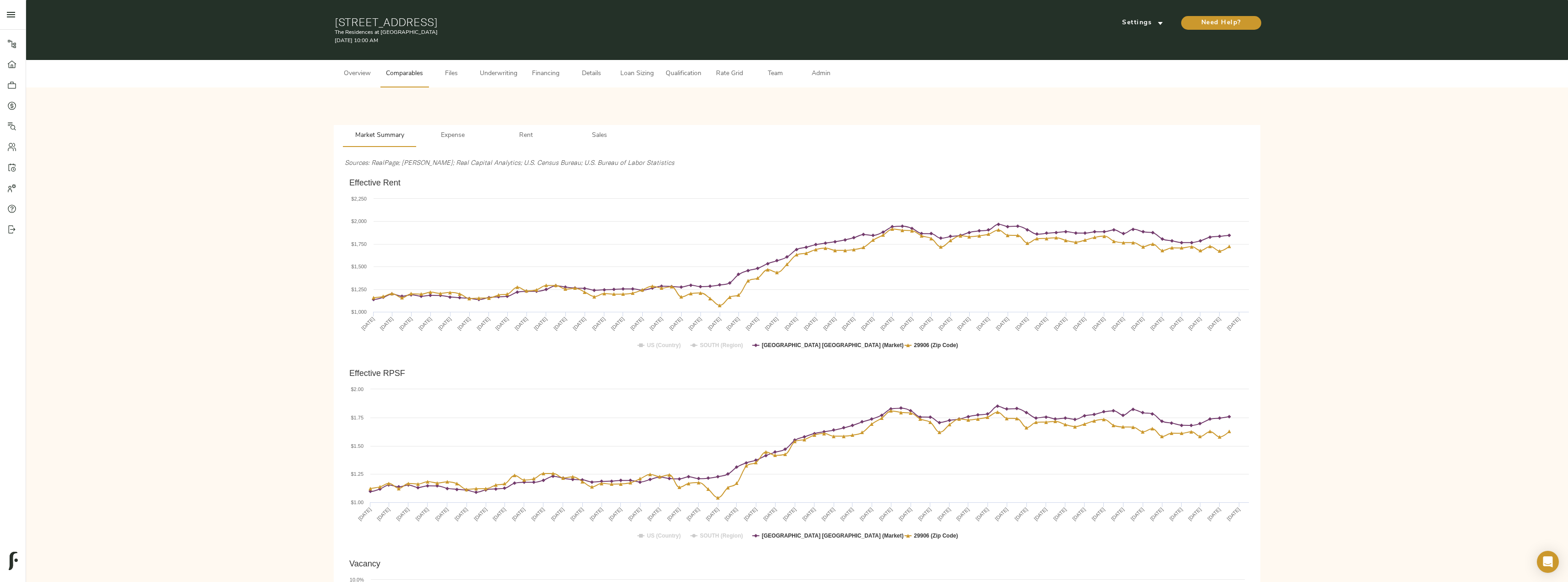
click at [486, 68] on button "Underwriting" at bounding box center [498, 73] width 48 height 28
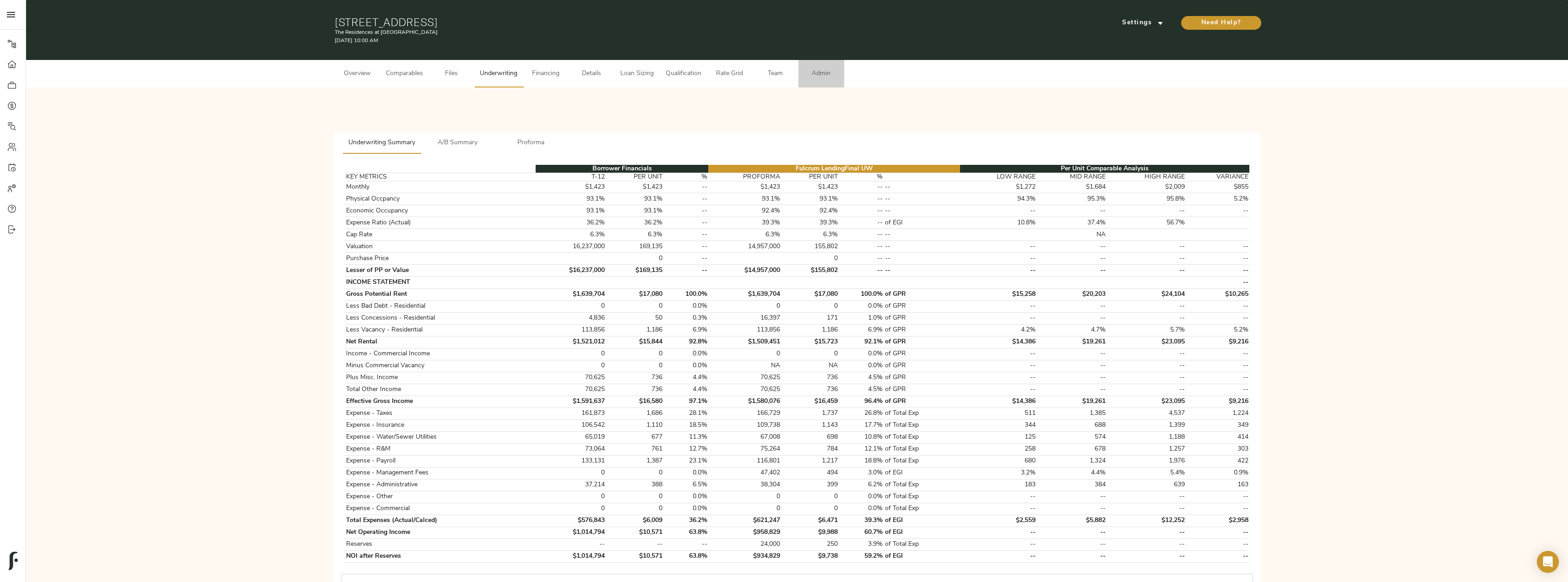
click at [833, 70] on span "Admin" at bounding box center [821, 74] width 35 height 12
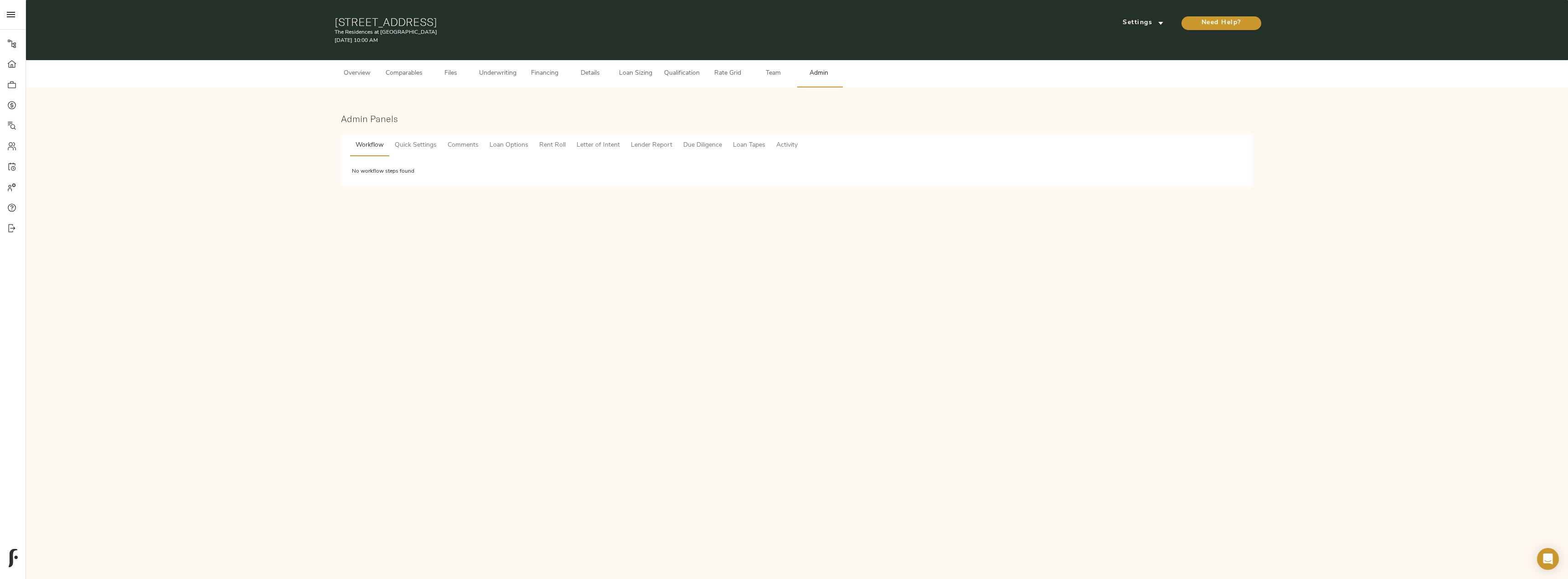
click at [464, 150] on span "Comments" at bounding box center [463, 145] width 31 height 12
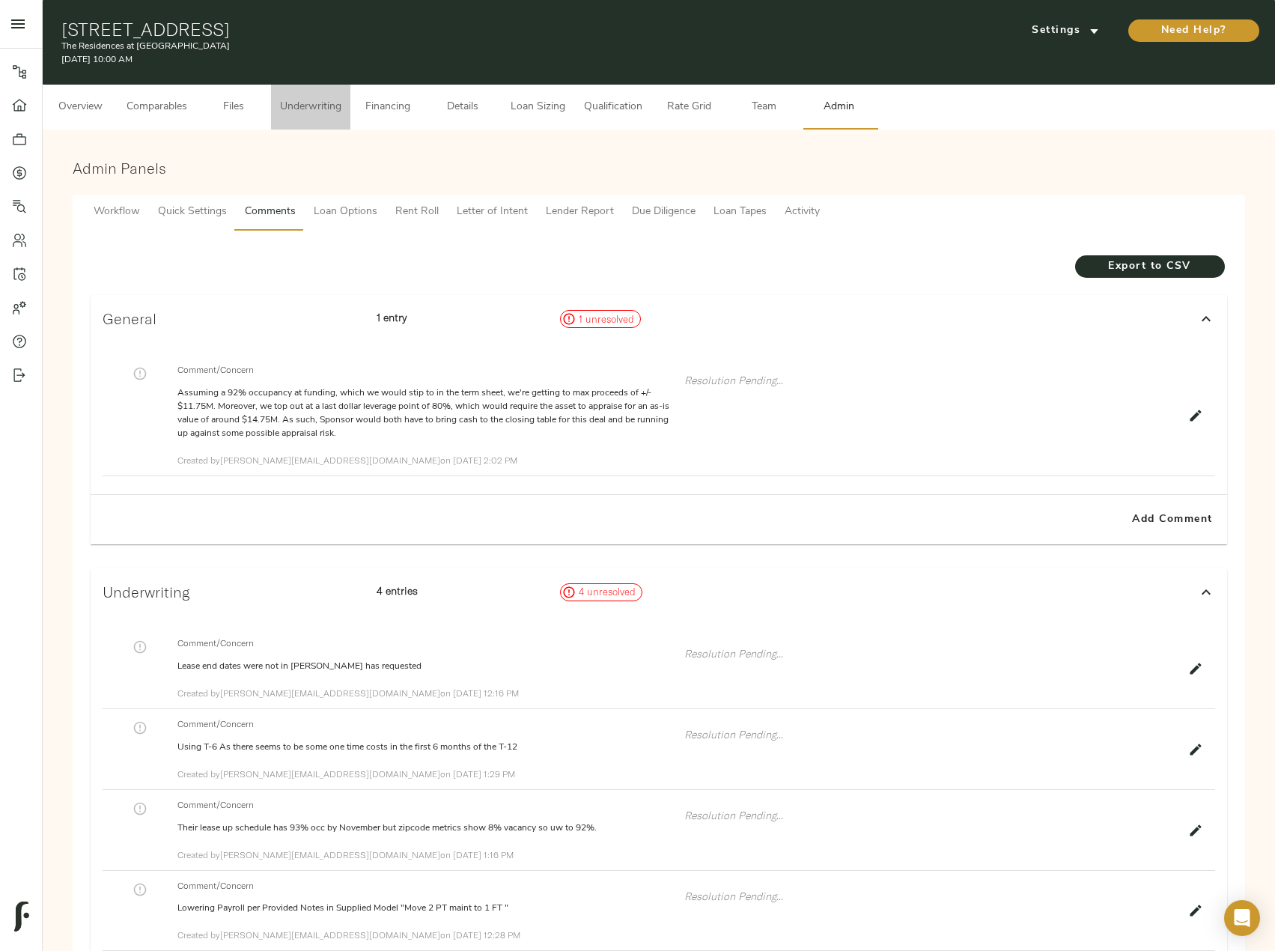
click at [306, 118] on button "Underwriting" at bounding box center [310, 107] width 79 height 45
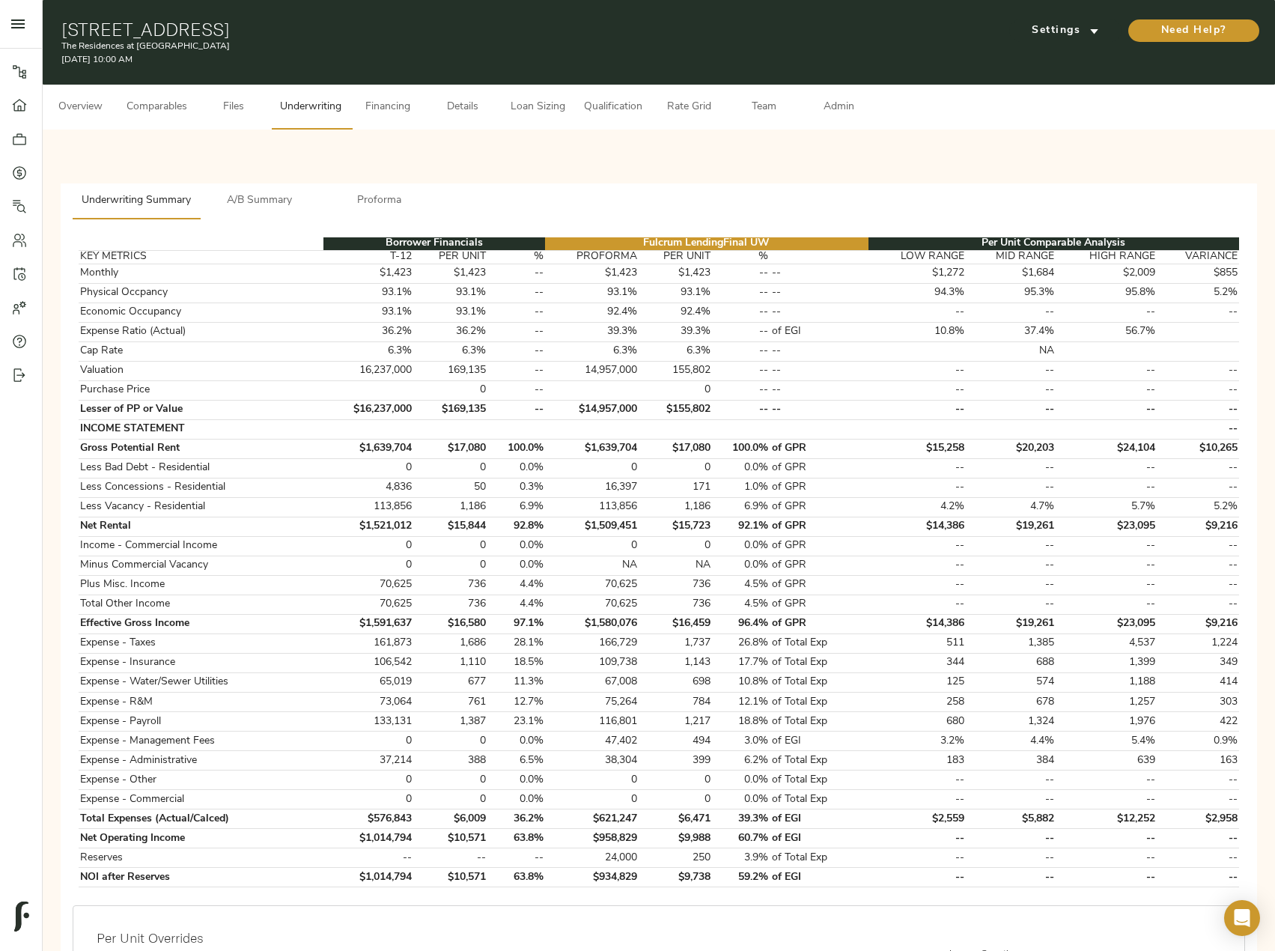
click at [255, 198] on span "A/B Summary" at bounding box center [260, 201] width 102 height 19
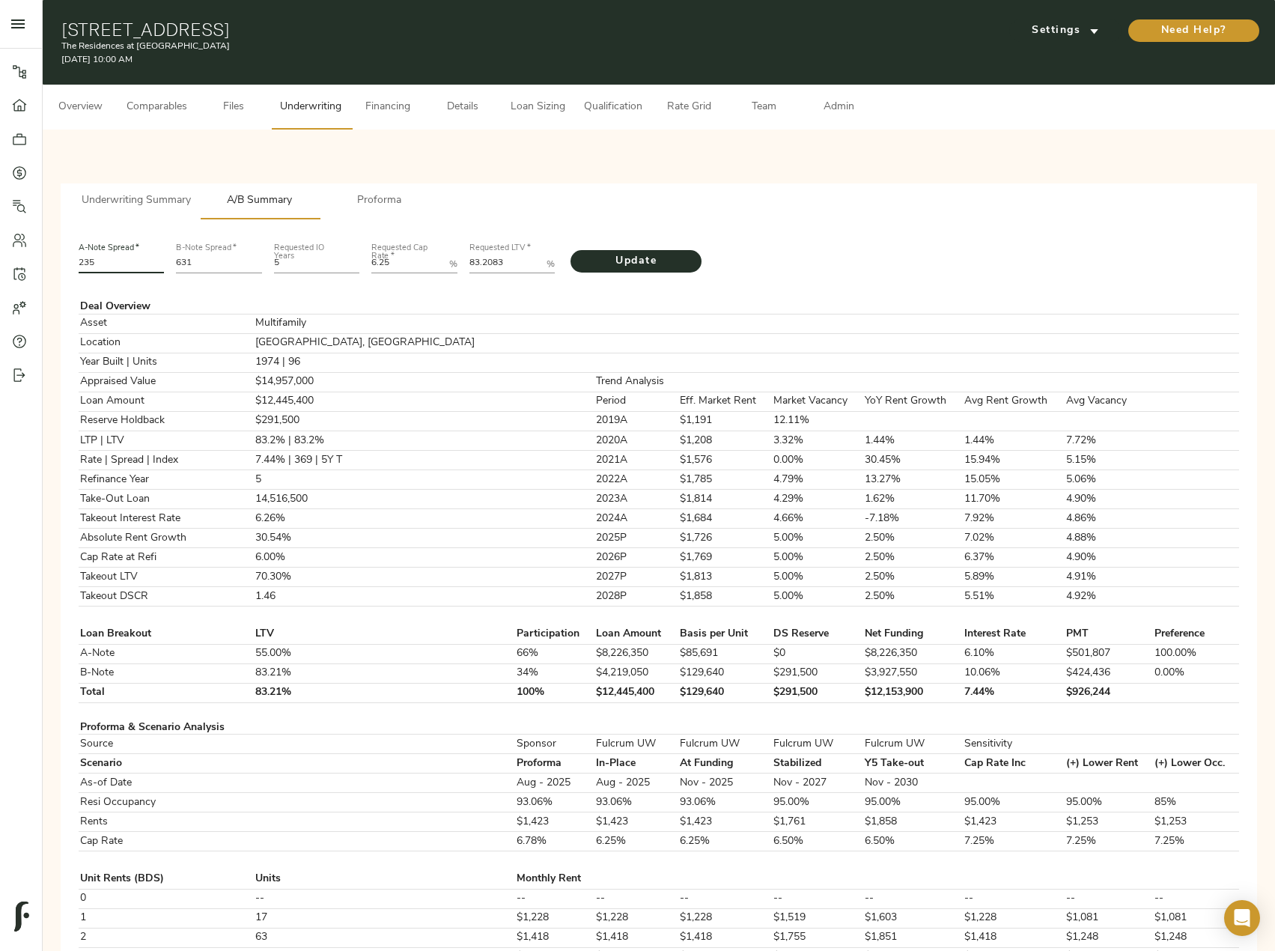
click at [103, 264] on input "235" at bounding box center [122, 264] width 86 height 18
click at [201, 264] on input "631" at bounding box center [219, 264] width 86 height 18
type input "636"
drag, startPoint x: 520, startPoint y: 255, endPoint x: 435, endPoint y: 255, distance: 84.6
click at [435, 255] on div "A-Note Spread   * 235 B-Note Spread   * 636 Requested IO Years 5 Requested Cap …" at bounding box center [659, 256] width 1173 height 51
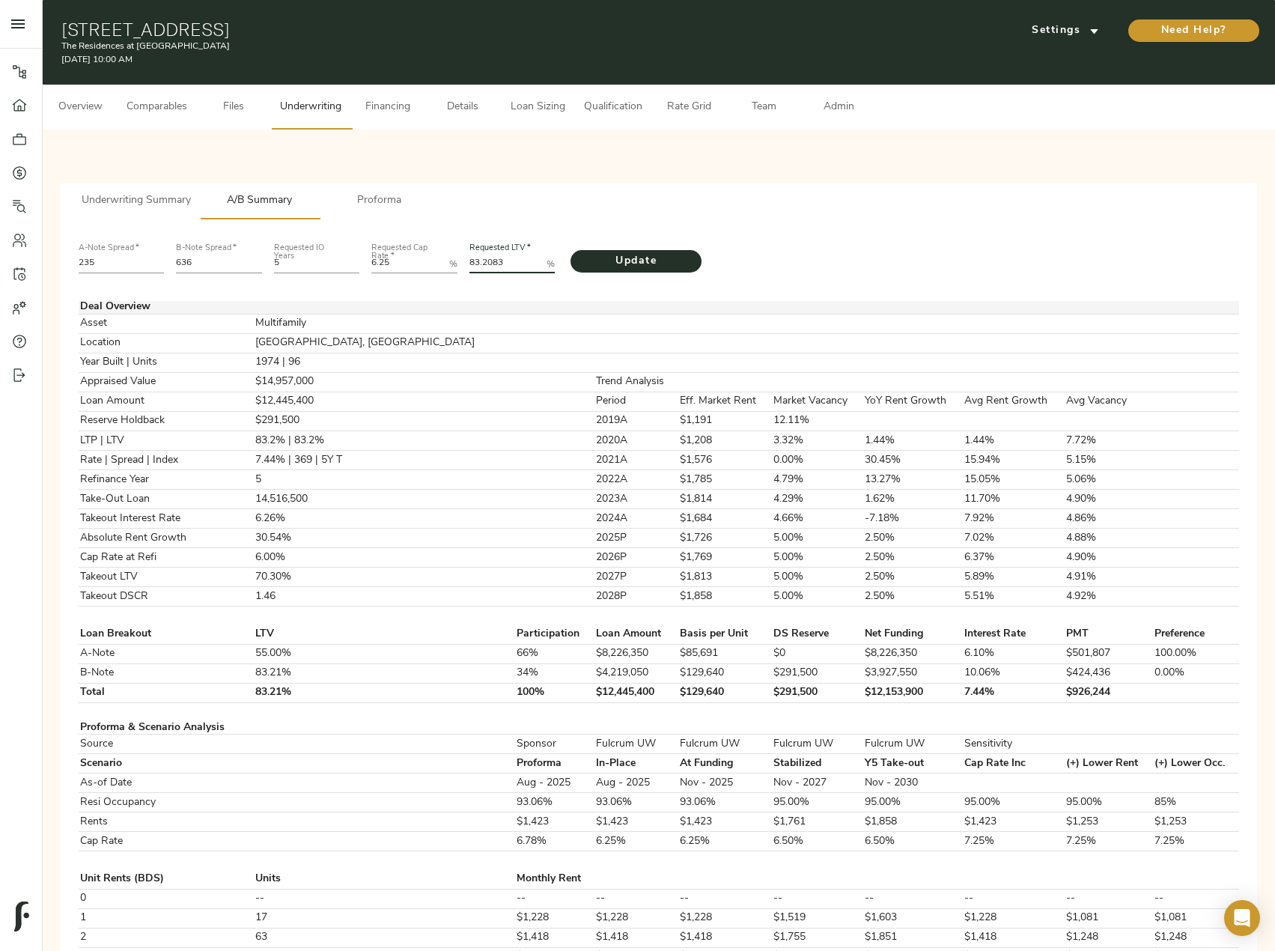
paste LTV "5551"
type LTV "83.5551"
click at [670, 264] on span "Update" at bounding box center [636, 261] width 101 height 19
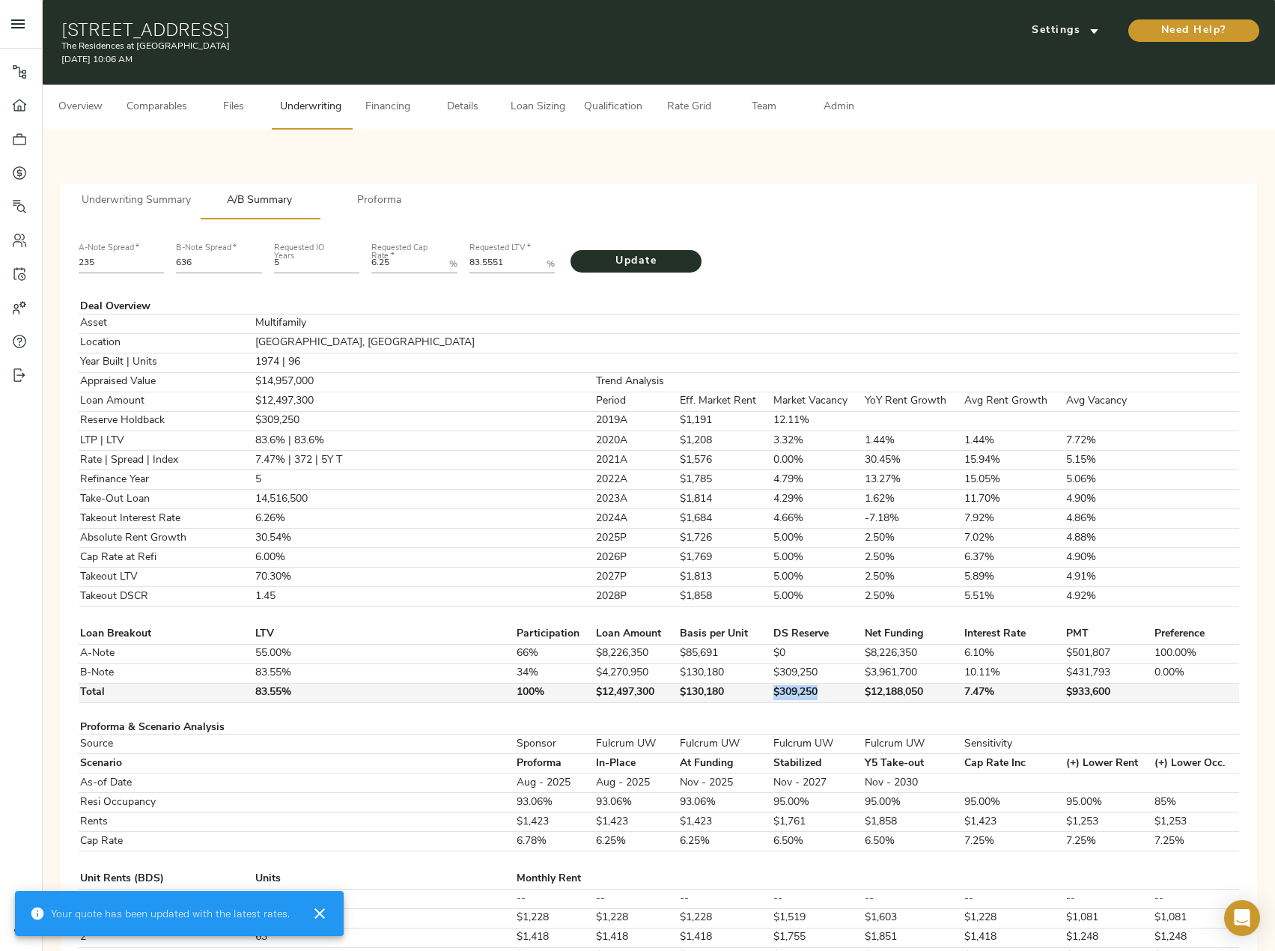
drag, startPoint x: 755, startPoint y: 693, endPoint x: 687, endPoint y: 693, distance: 68.1
click at [687, 693] on tr "Total 83.55% 100% $12,497,300 $130,180 $309,250 $12,188,050 7.47% $933,600" at bounding box center [659, 692] width 1161 height 19
copy tr "$309,250"
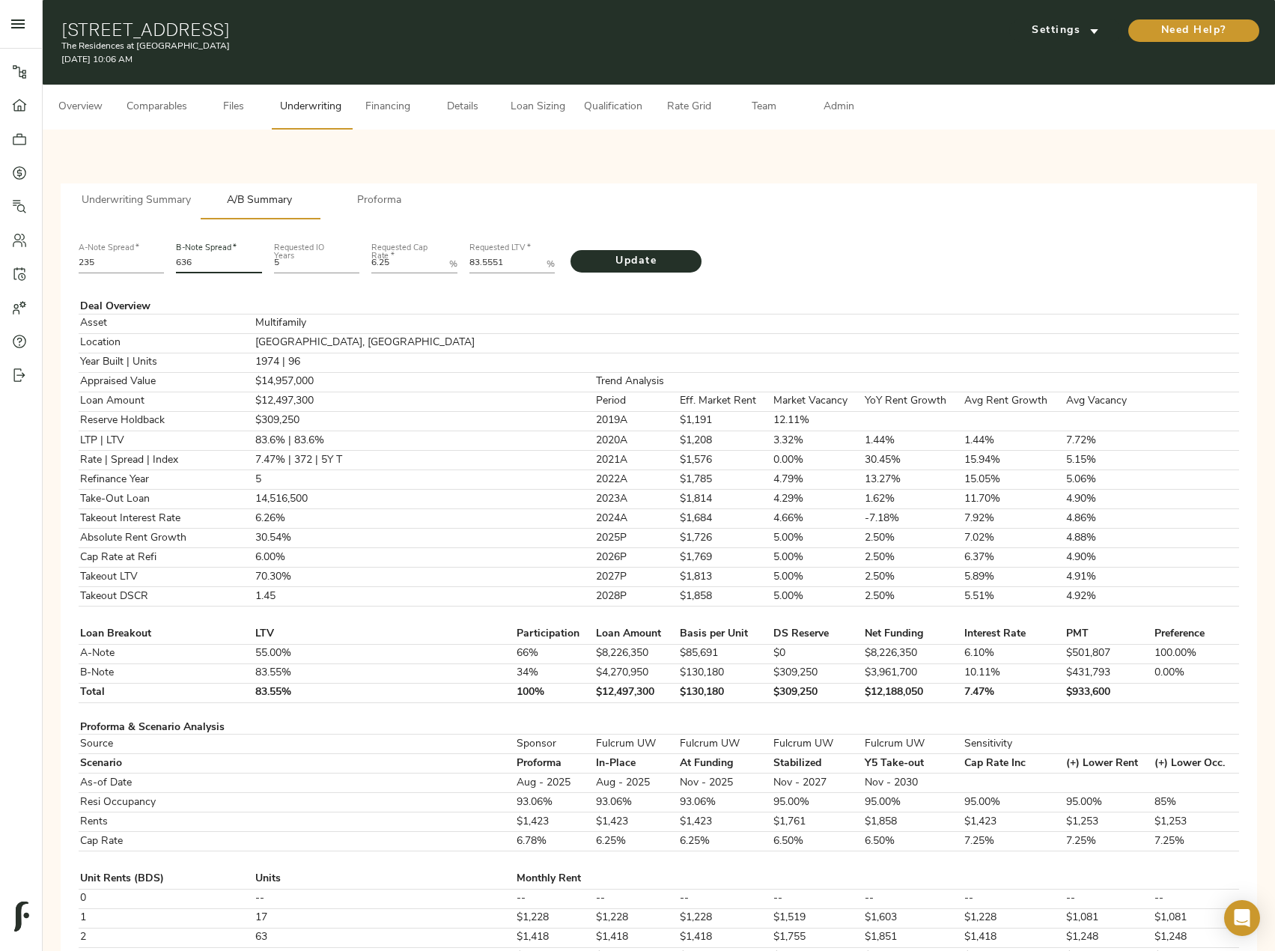
drag, startPoint x: 177, startPoint y: 265, endPoint x: 168, endPoint y: 265, distance: 9.7
click at [168, 265] on div "A-Note Spread   * 235 B-Note Spread   * 636 Requested IO Years 5 Requested Cap …" at bounding box center [659, 256] width 1173 height 51
type input "620"
drag, startPoint x: 404, startPoint y: 267, endPoint x: 308, endPoint y: 267, distance: 95.9
click at [308, 267] on div "A-Note Spread   * 235 B-Note Spread   * 620 Requested IO Years 5 Requested Cap …" at bounding box center [659, 256] width 1173 height 51
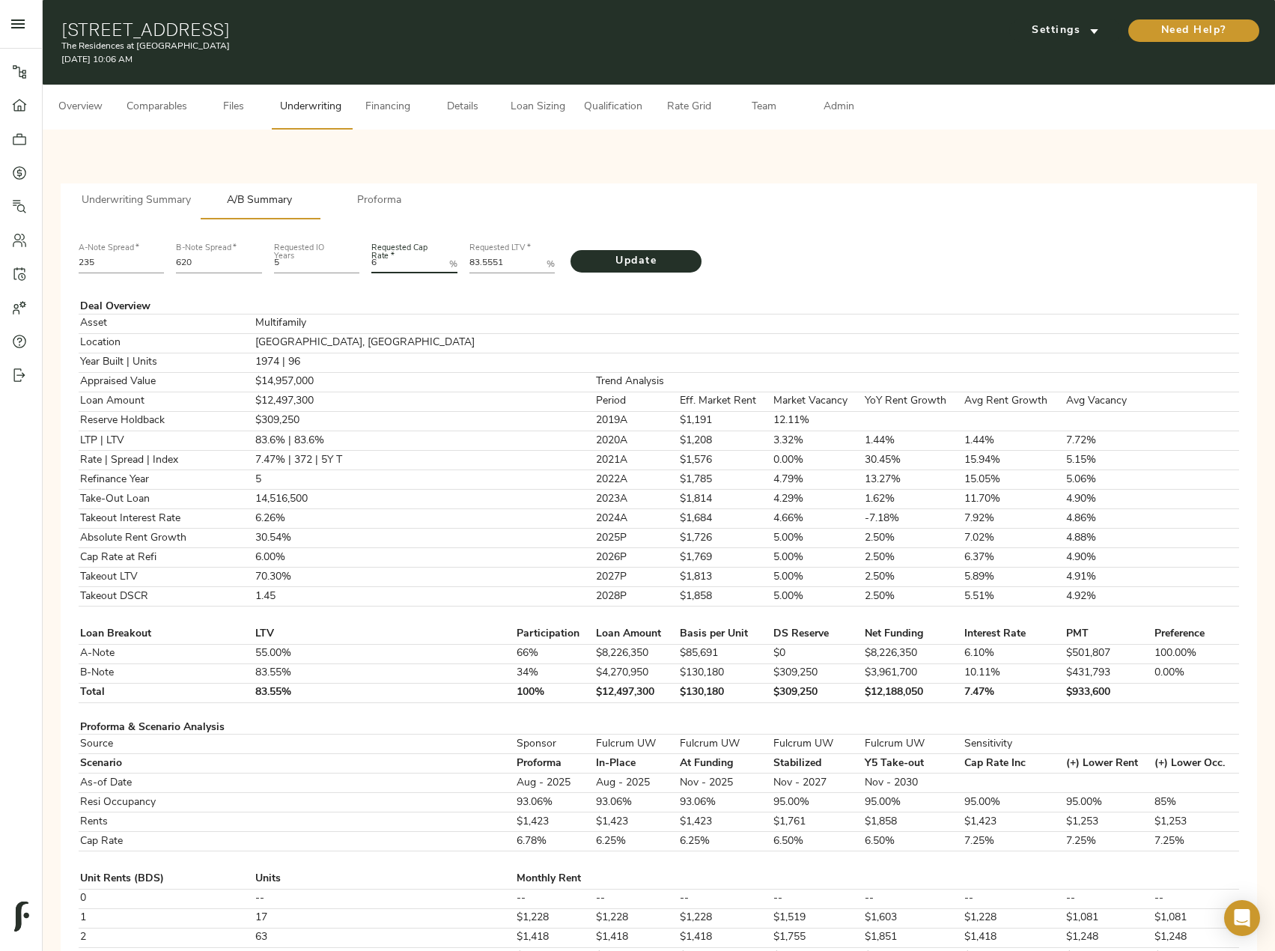
type Rate "6"
drag, startPoint x: 513, startPoint y: 258, endPoint x: 449, endPoint y: 257, distance: 63.7
click at [438, 258] on div "A-Note Spread   * 235 B-Note Spread   * 620 Requested IO Years 5 Requested Cap …" at bounding box center [659, 256] width 1173 height 51
paste LTV "1.5727"
type LTV "81.5727"
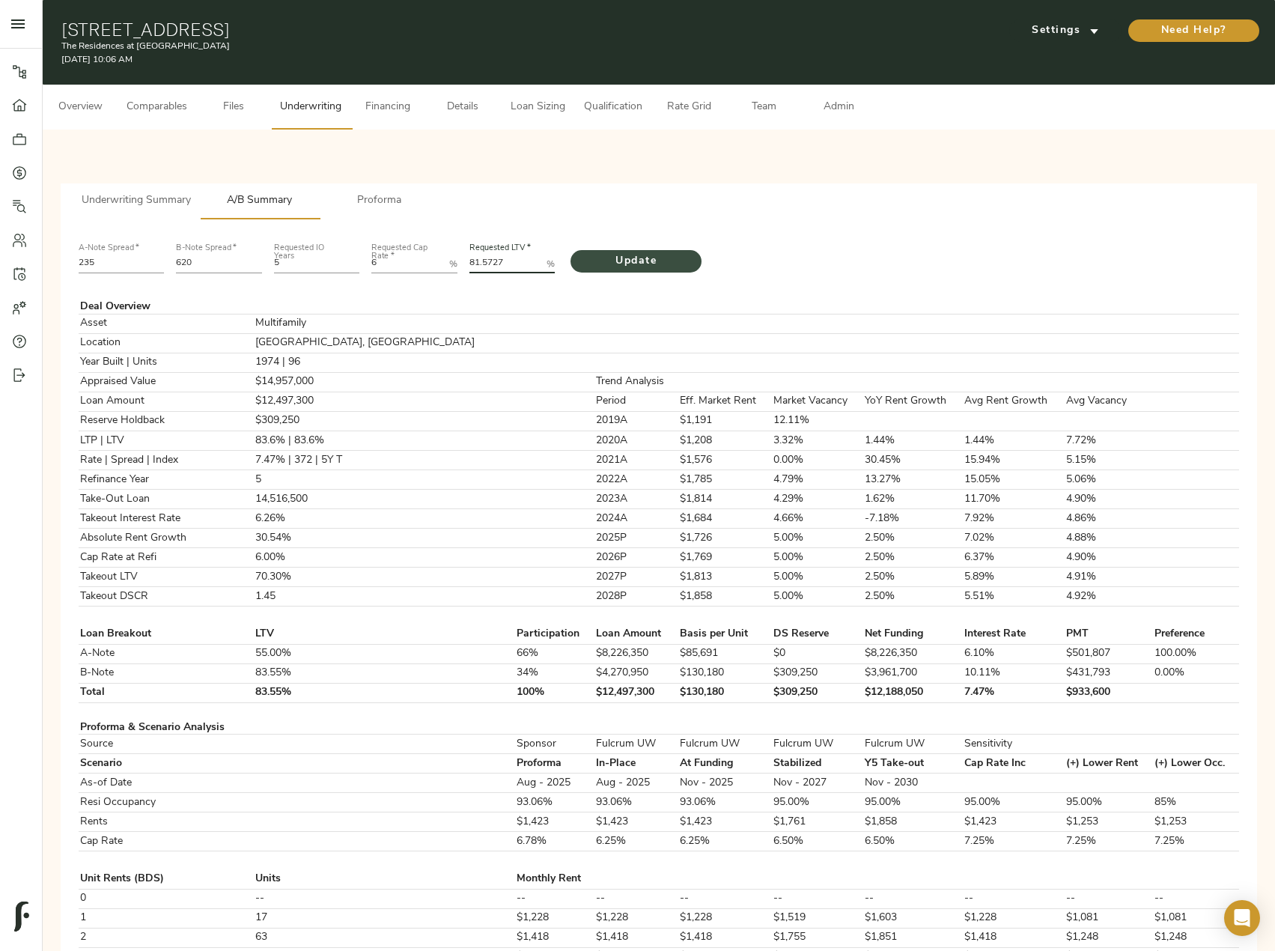
click at [666, 261] on span "Update" at bounding box center [636, 261] width 101 height 19
drag, startPoint x: 760, startPoint y: 696, endPoint x: 705, endPoint y: 696, distance: 54.7
click at [772, 696] on td "$311,750" at bounding box center [817, 692] width 91 height 19
copy td "$311,750"
click at [207, 264] on input "620" at bounding box center [219, 264] width 86 height 18
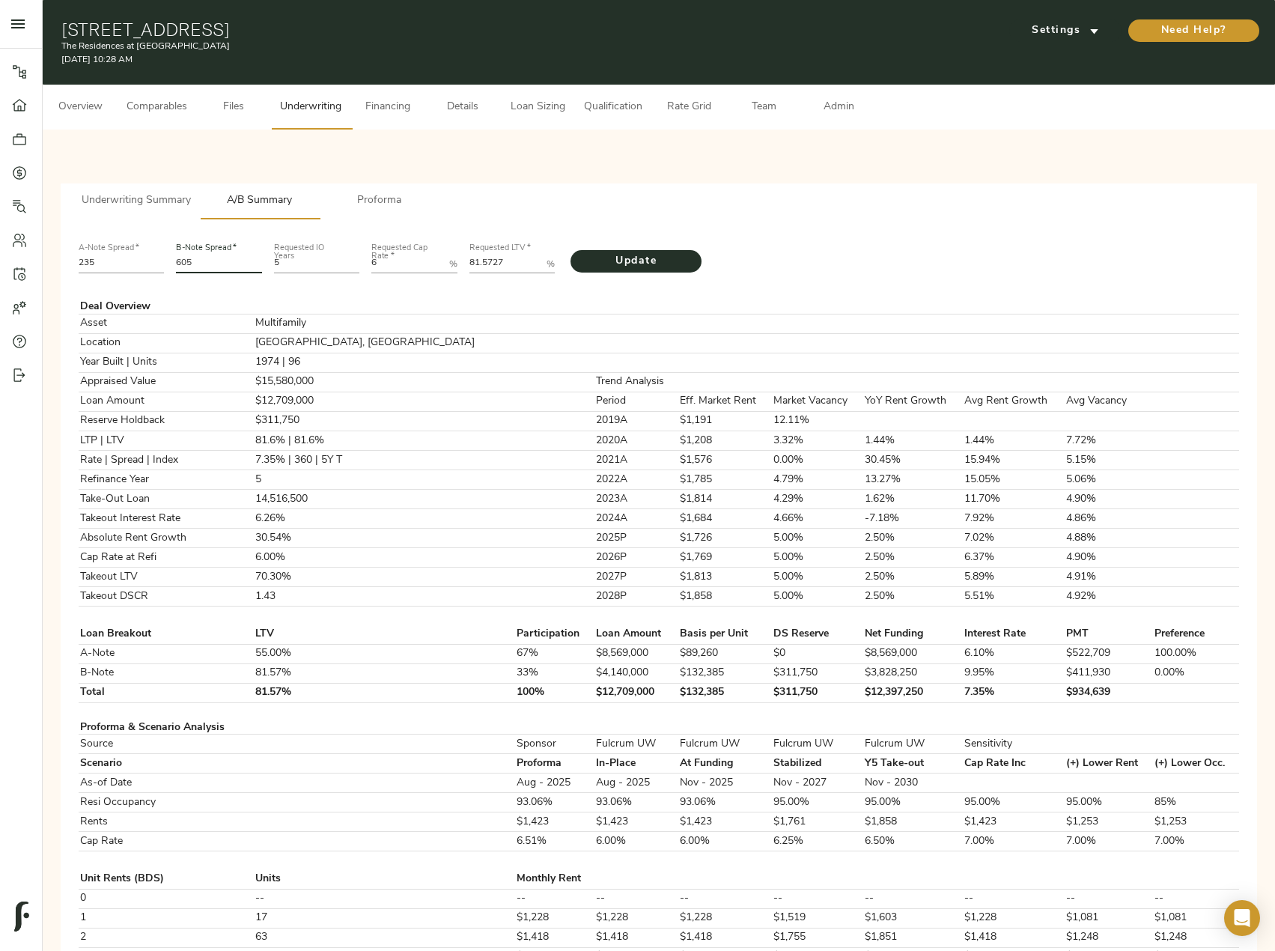
type input "605"
drag, startPoint x: 513, startPoint y: 258, endPoint x: 449, endPoint y: 261, distance: 63.8
click at [450, 258] on div "A-Note Spread   * 235 B-Note Spread   * 605 Requested IO Years 5 Requested Cap …" at bounding box center [659, 256] width 1173 height 51
paste LTV "9902"
type LTV "81.9902"
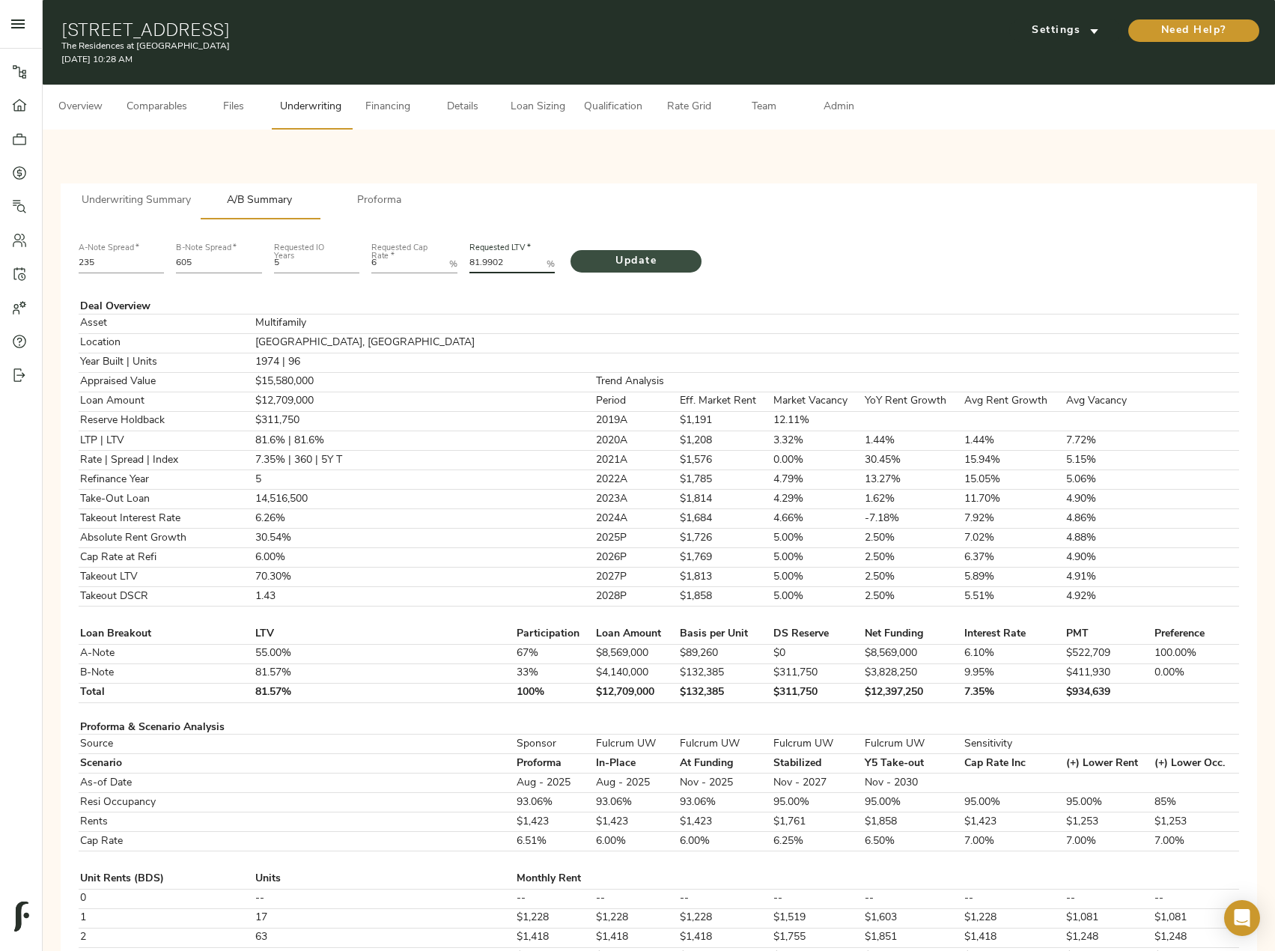
click at [645, 261] on span "Update" at bounding box center [636, 261] width 101 height 19
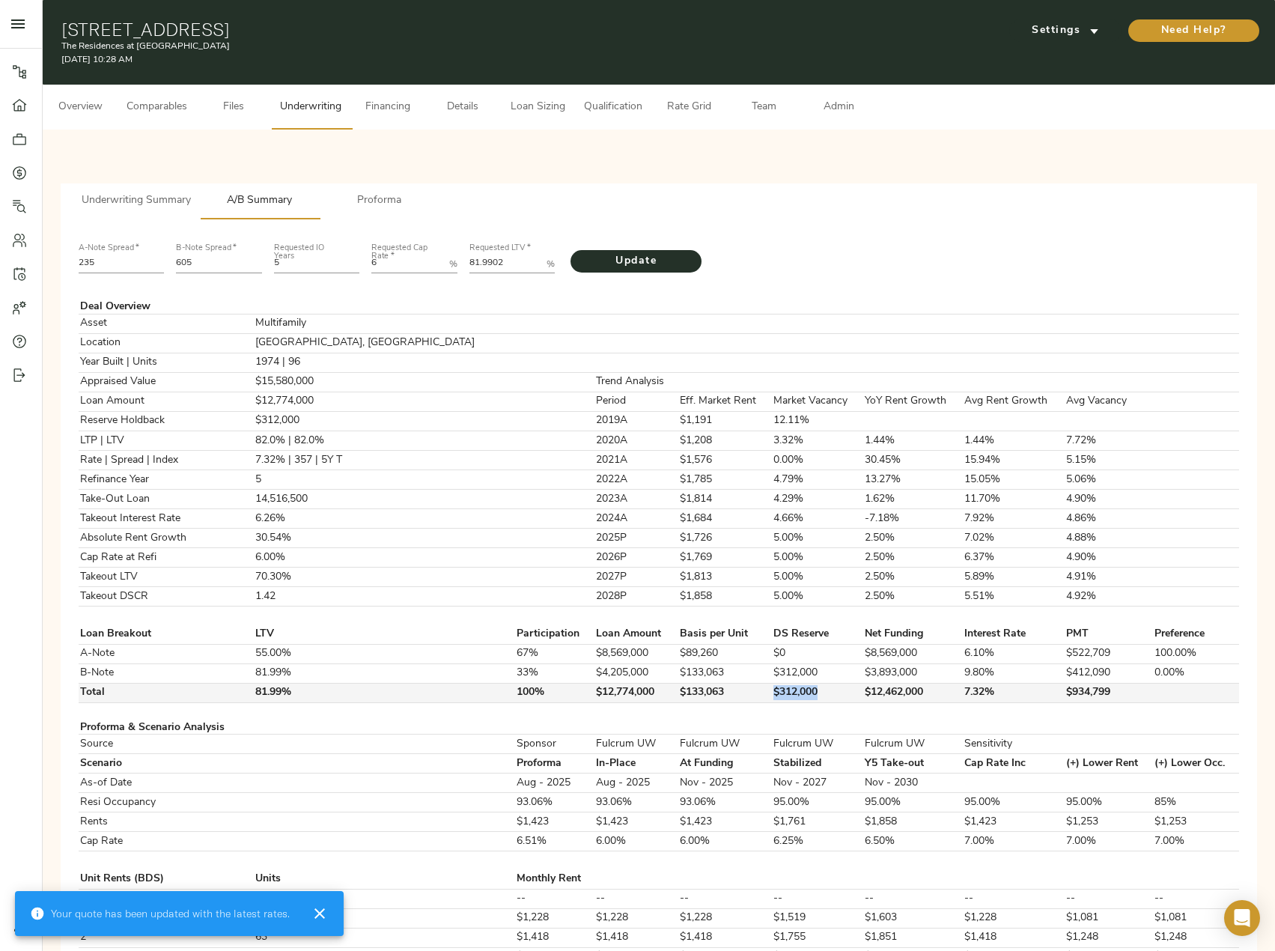
drag, startPoint x: 751, startPoint y: 690, endPoint x: 708, endPoint y: 690, distance: 43.4
click at [772, 690] on td "$312,000" at bounding box center [817, 692] width 91 height 19
copy td "$312,000"
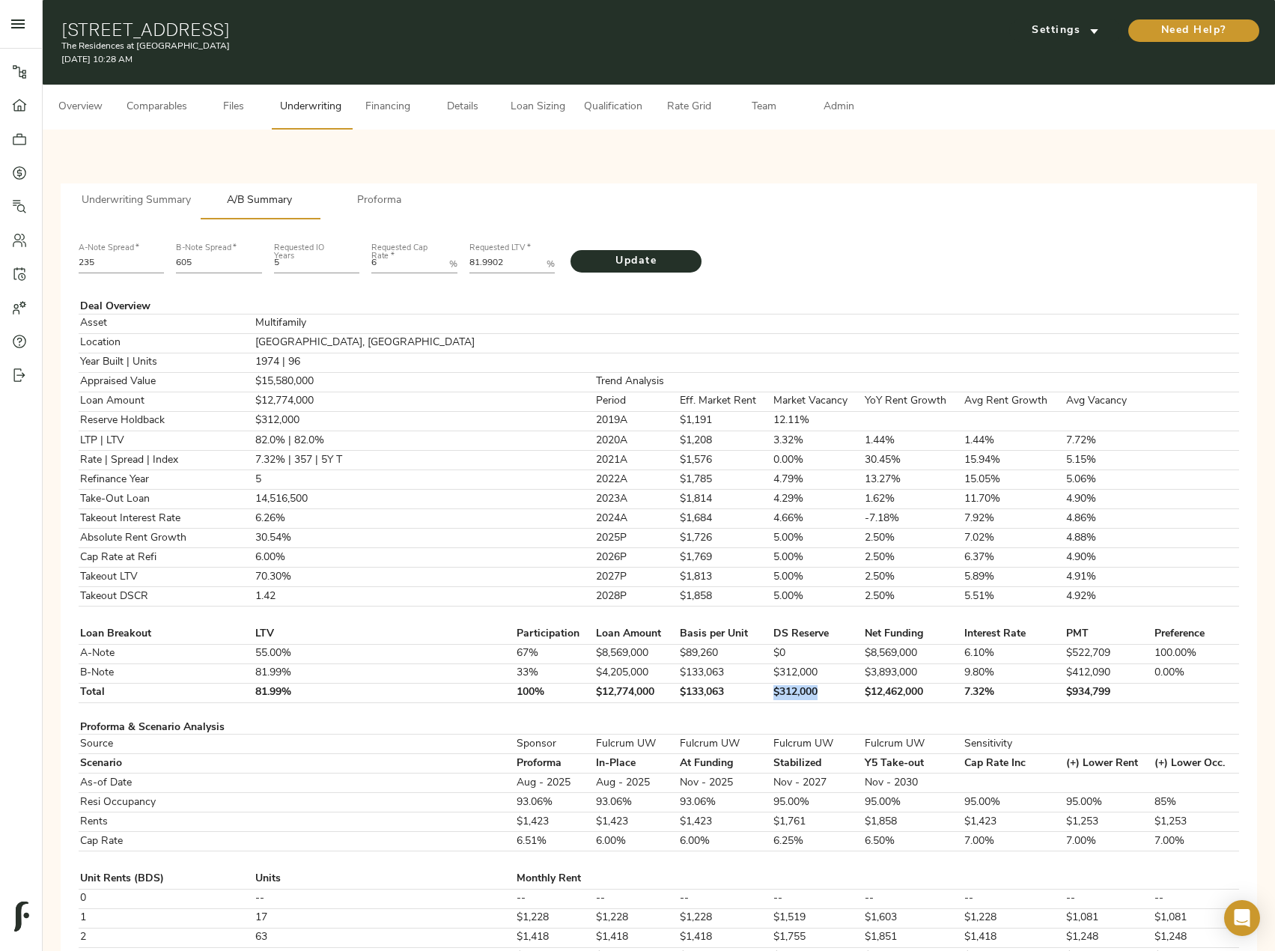
click at [374, 192] on span "Proforma" at bounding box center [380, 201] width 102 height 19
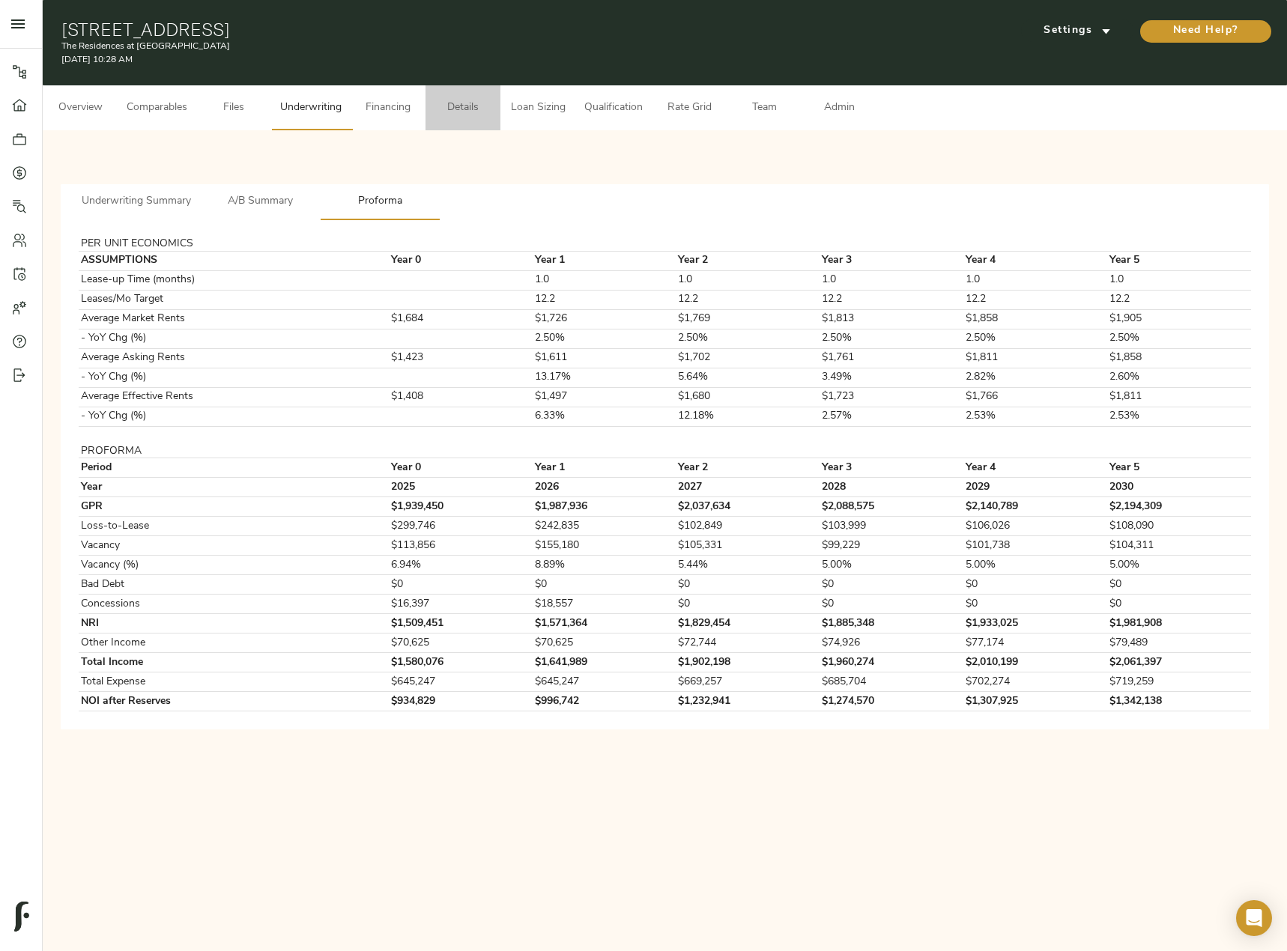
click at [452, 104] on span "Details" at bounding box center [462, 108] width 57 height 19
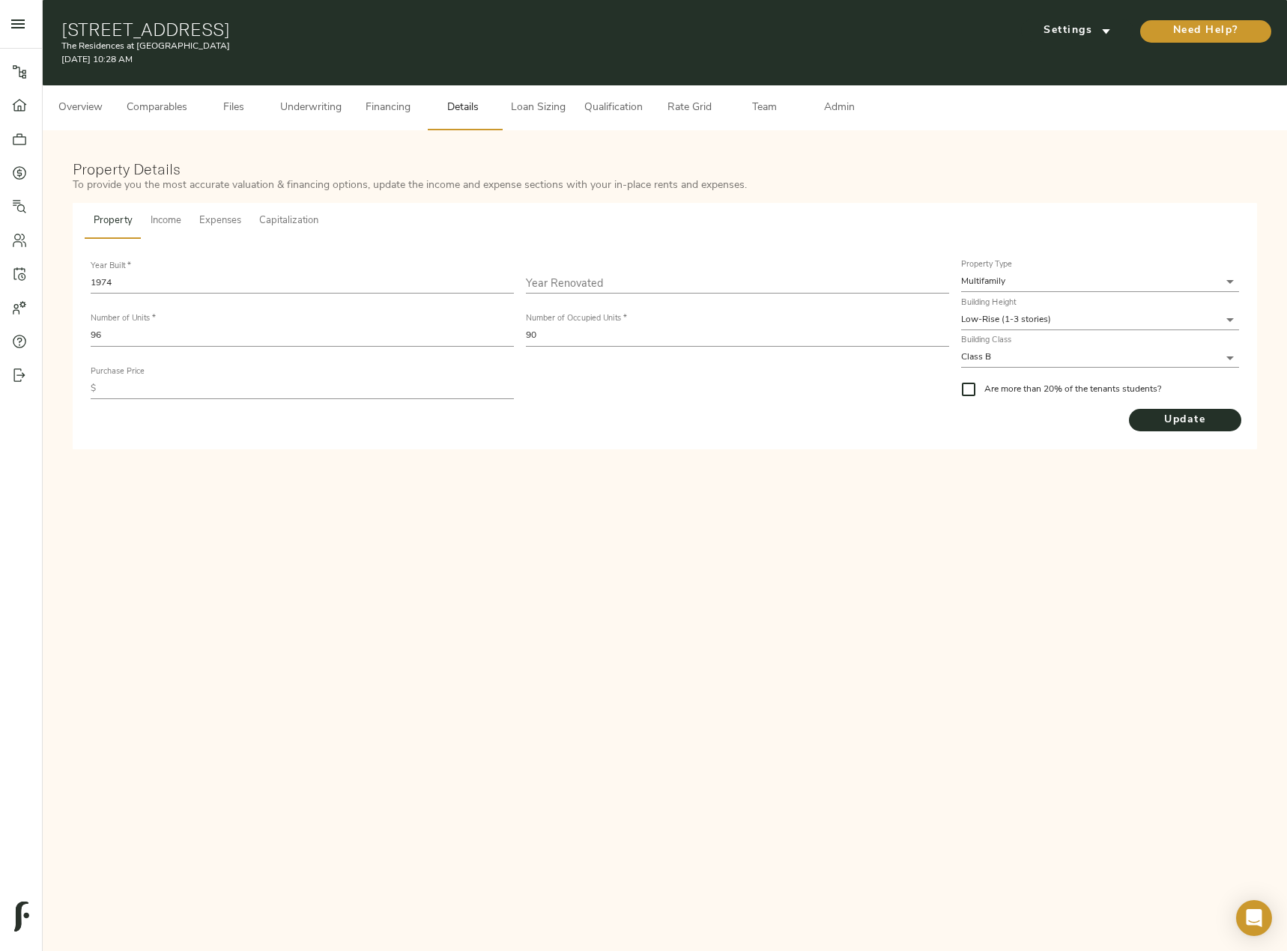
drag, startPoint x: 60, startPoint y: 28, endPoint x: 408, endPoint y: 33, distance: 348.2
click at [408, 33] on div "2208 Southside Blvd, Port Royal, SC 29935 The Residences at Port Royal August 2…" at bounding box center [665, 42] width 1244 height 85
copy h1 "2208 Southside Blvd, Port Royal, SC 29935"
click at [307, 108] on span "Underwriting" at bounding box center [310, 108] width 61 height 19
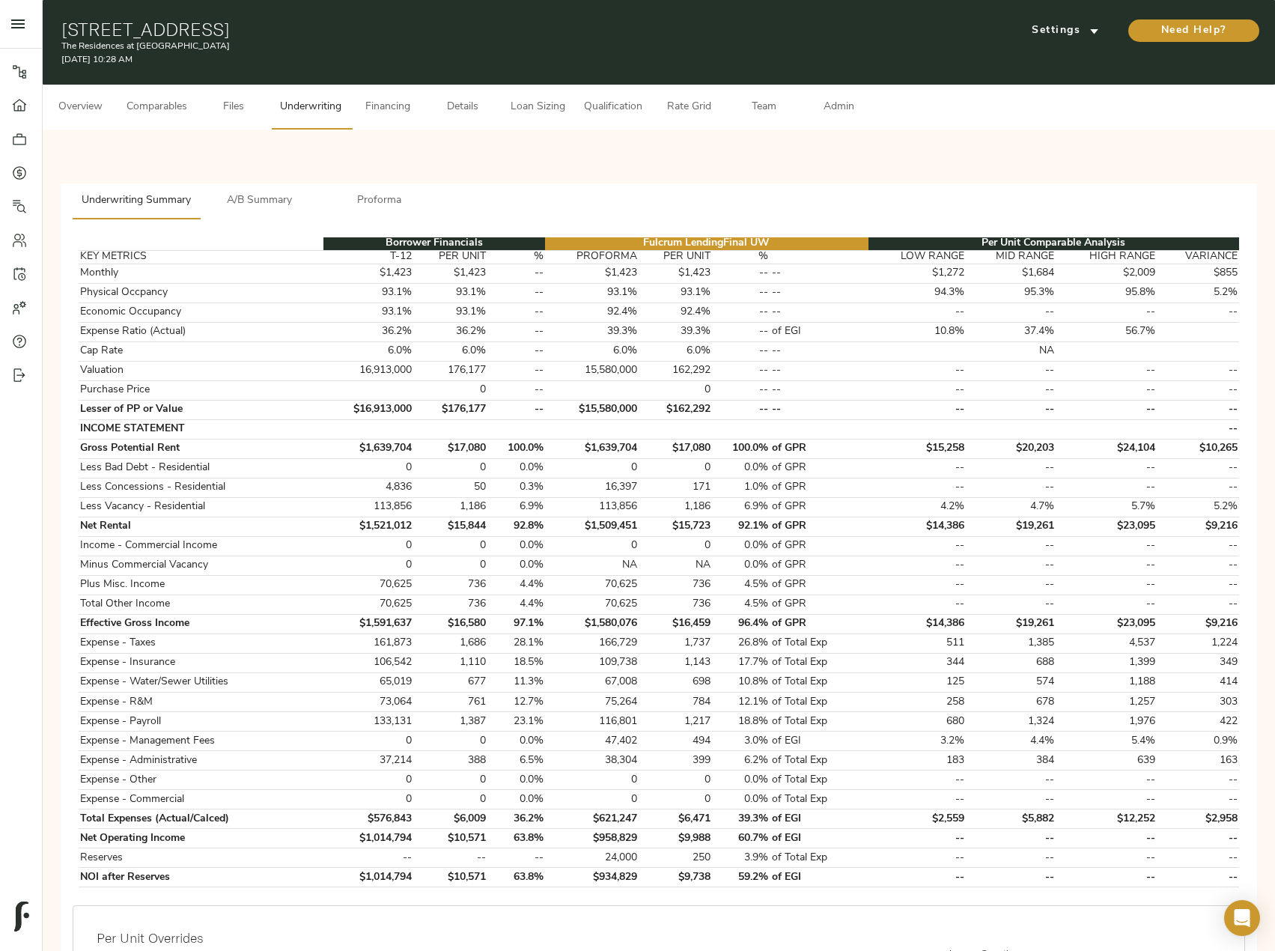
click at [266, 186] on button "A/B Summary" at bounding box center [260, 201] width 120 height 36
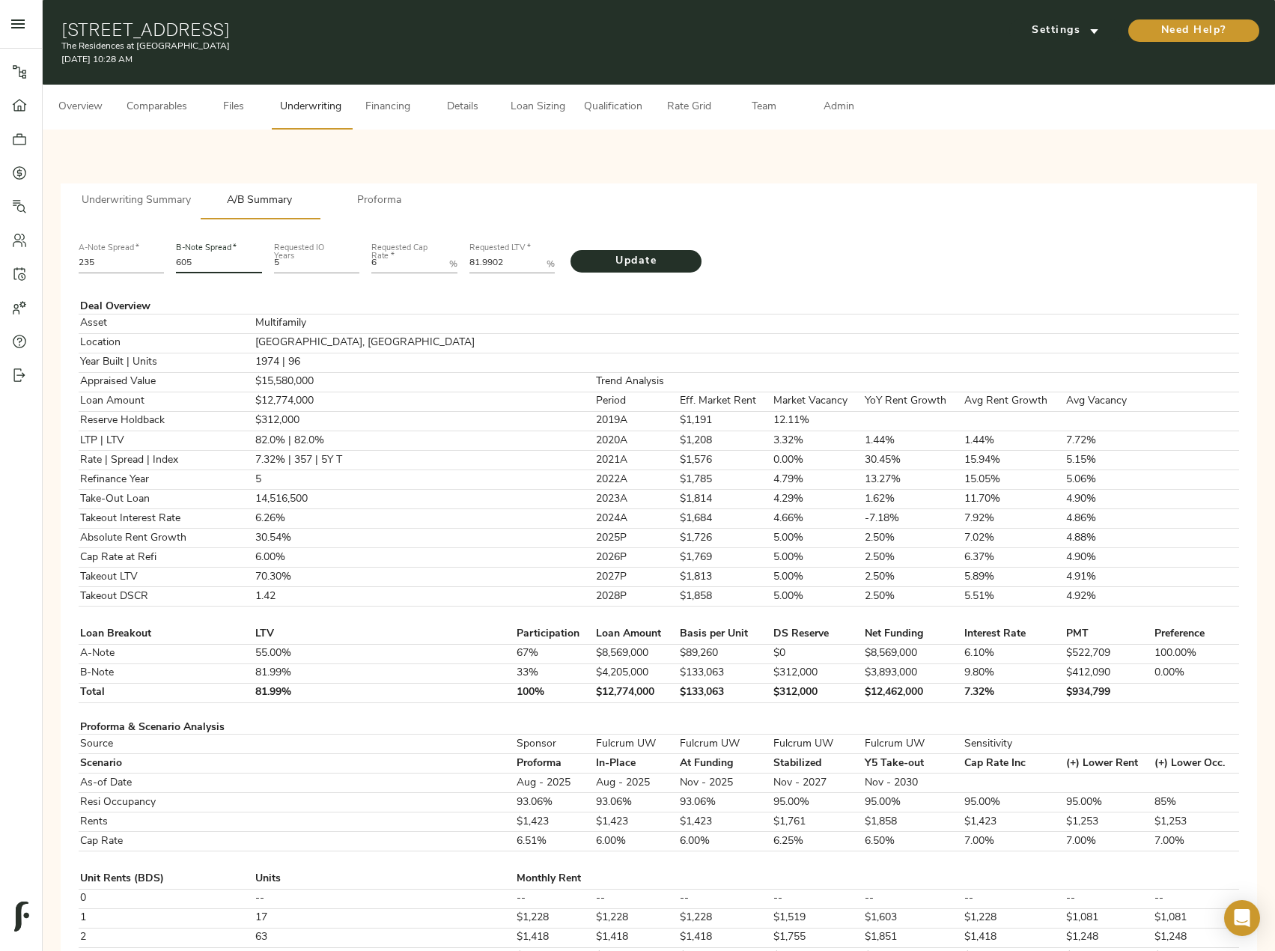
drag, startPoint x: 204, startPoint y: 265, endPoint x: 172, endPoint y: 265, distance: 31.5
click at [172, 265] on div "B-Note Spread   * 605" at bounding box center [219, 256] width 98 height 51
type input "701"
drag, startPoint x: 504, startPoint y: 261, endPoint x: 378, endPoint y: 251, distance: 126.2
click at [378, 251] on div "A-Note Spread   * 235 B-Note Spread   * 701 Requested IO Years 5 Requested Cap …" at bounding box center [659, 256] width 1173 height 51
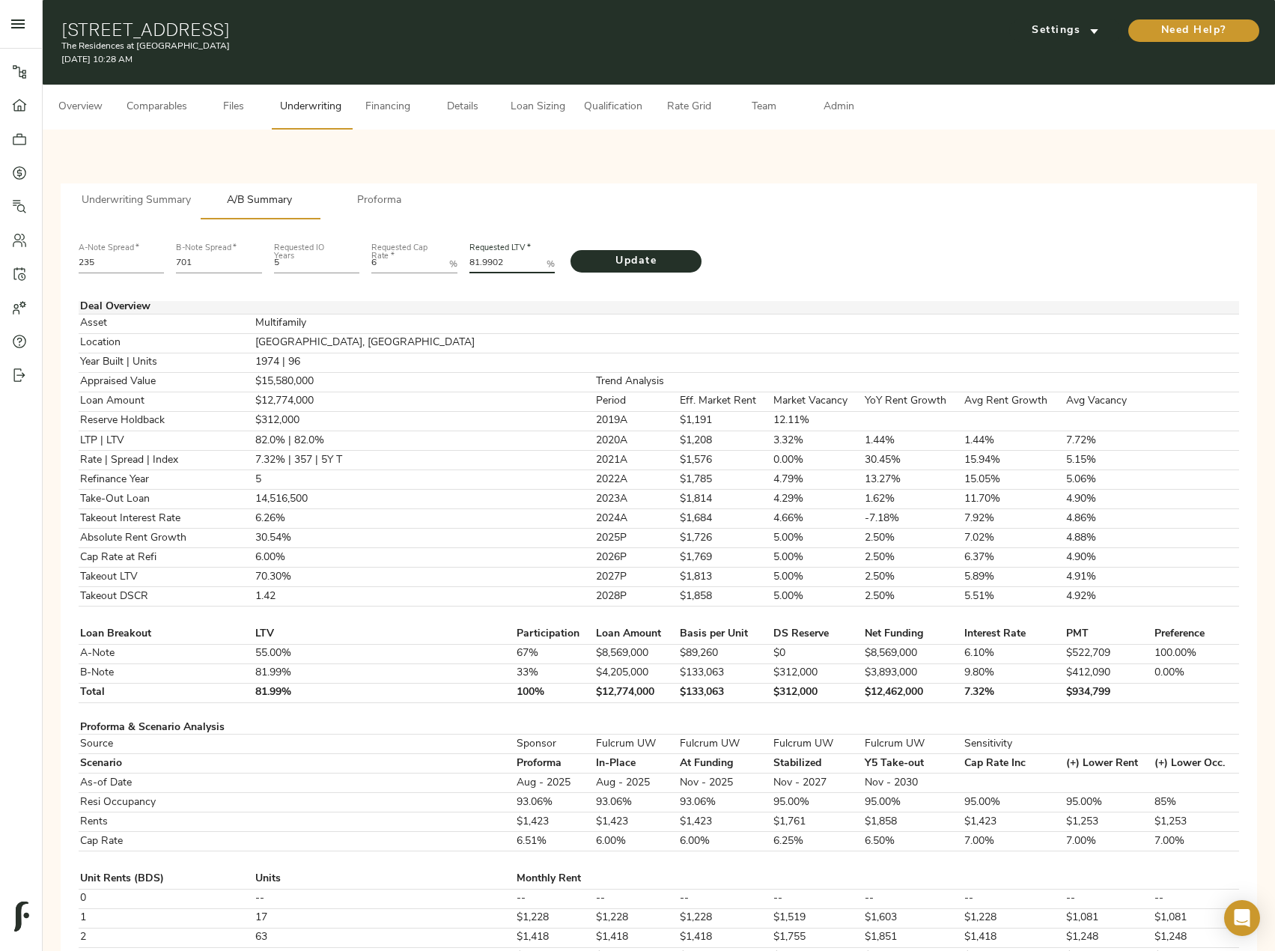
paste LTV "79.5768"
type LTV "79.5768"
click at [630, 255] on span "Update" at bounding box center [636, 261] width 101 height 19
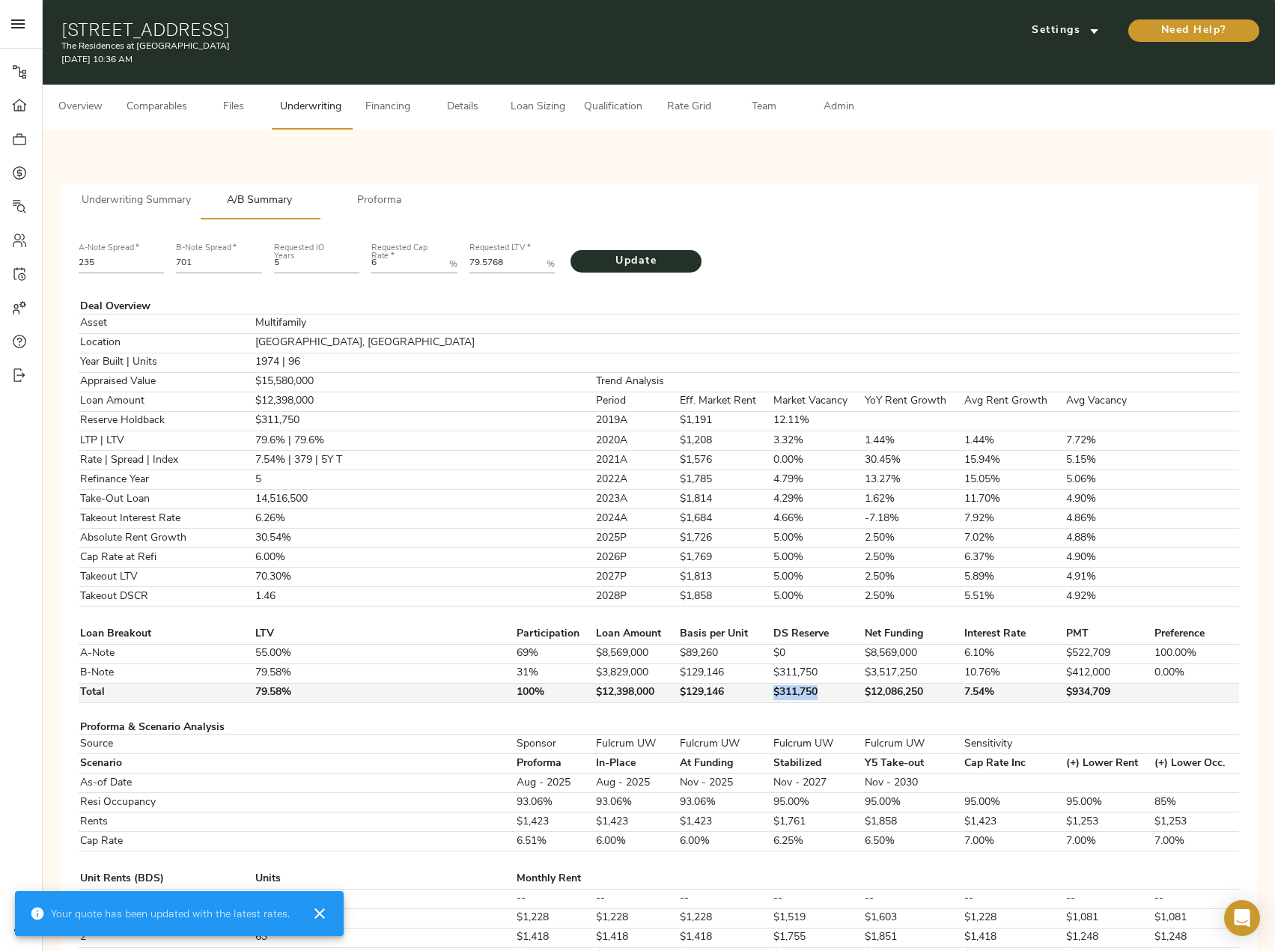
drag, startPoint x: 766, startPoint y: 694, endPoint x: 696, endPoint y: 694, distance: 70.4
click at [696, 694] on tr "Total 79.58% 100% $12,398,000 $129,146 $311,750 $12,086,250 7.54% $934,709" at bounding box center [659, 692] width 1161 height 19
copy tr "$311,750"
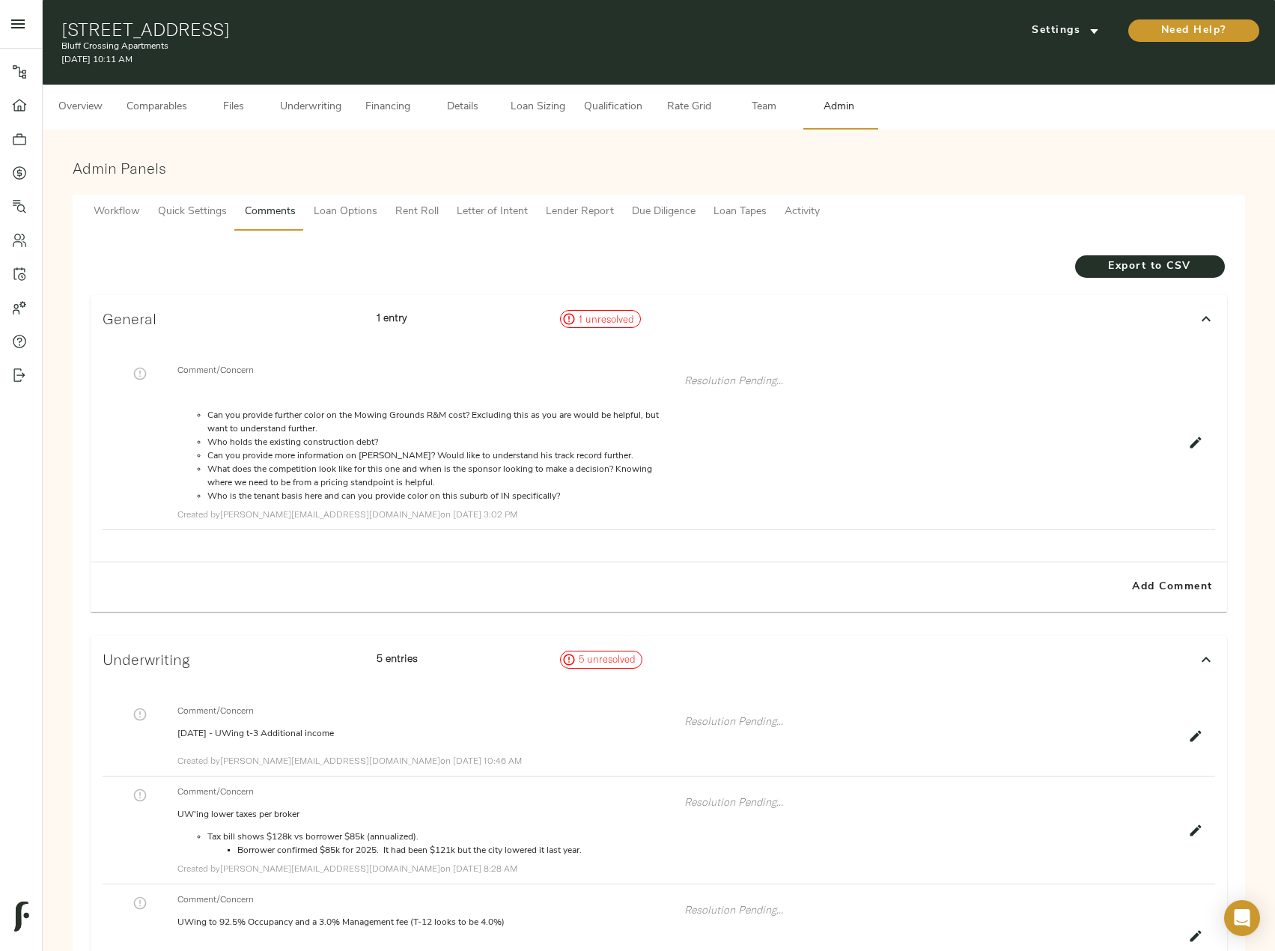
click at [300, 102] on span "Underwriting" at bounding box center [310, 107] width 61 height 19
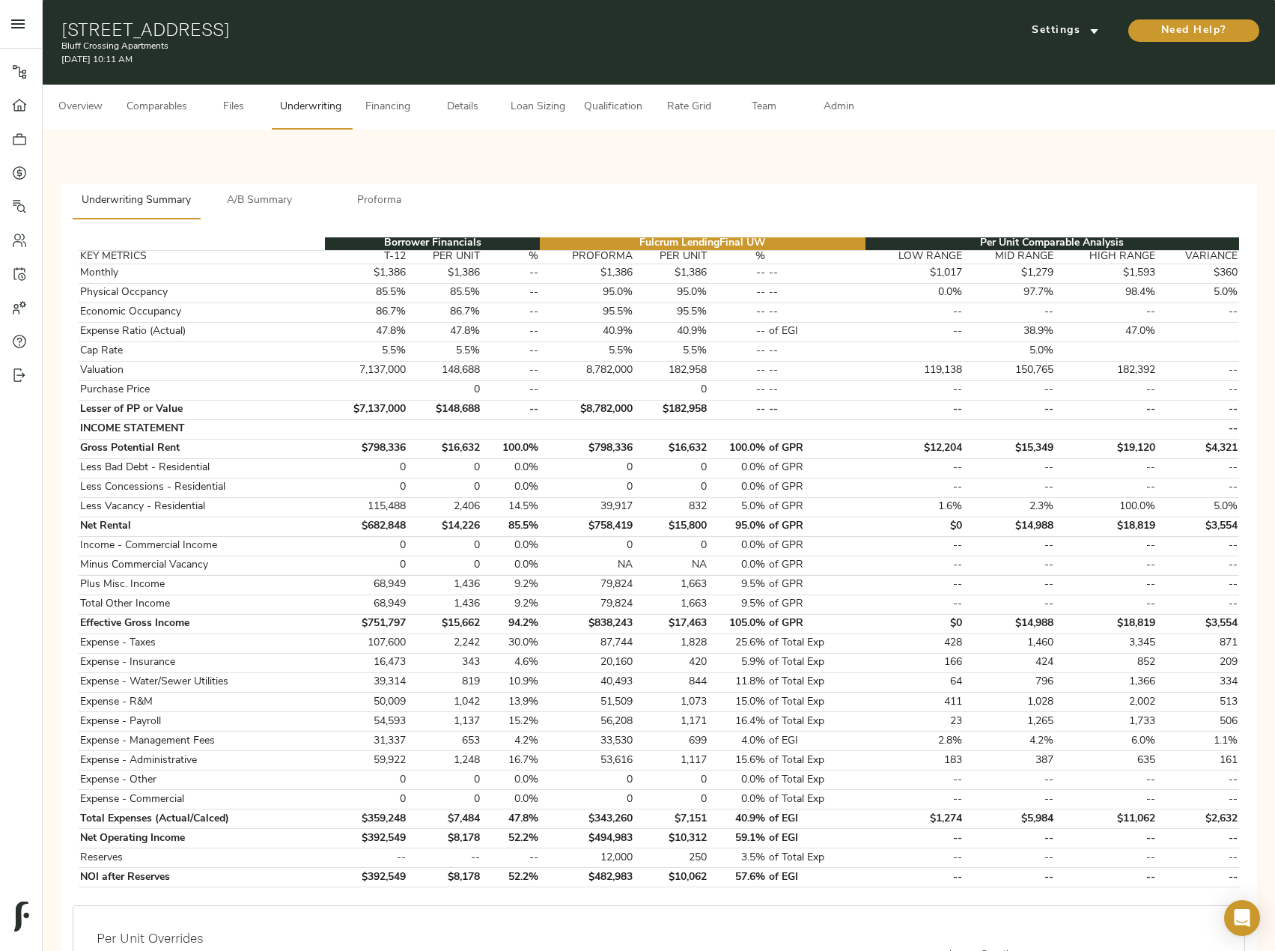
click at [273, 198] on span "A/B Summary" at bounding box center [260, 201] width 102 height 19
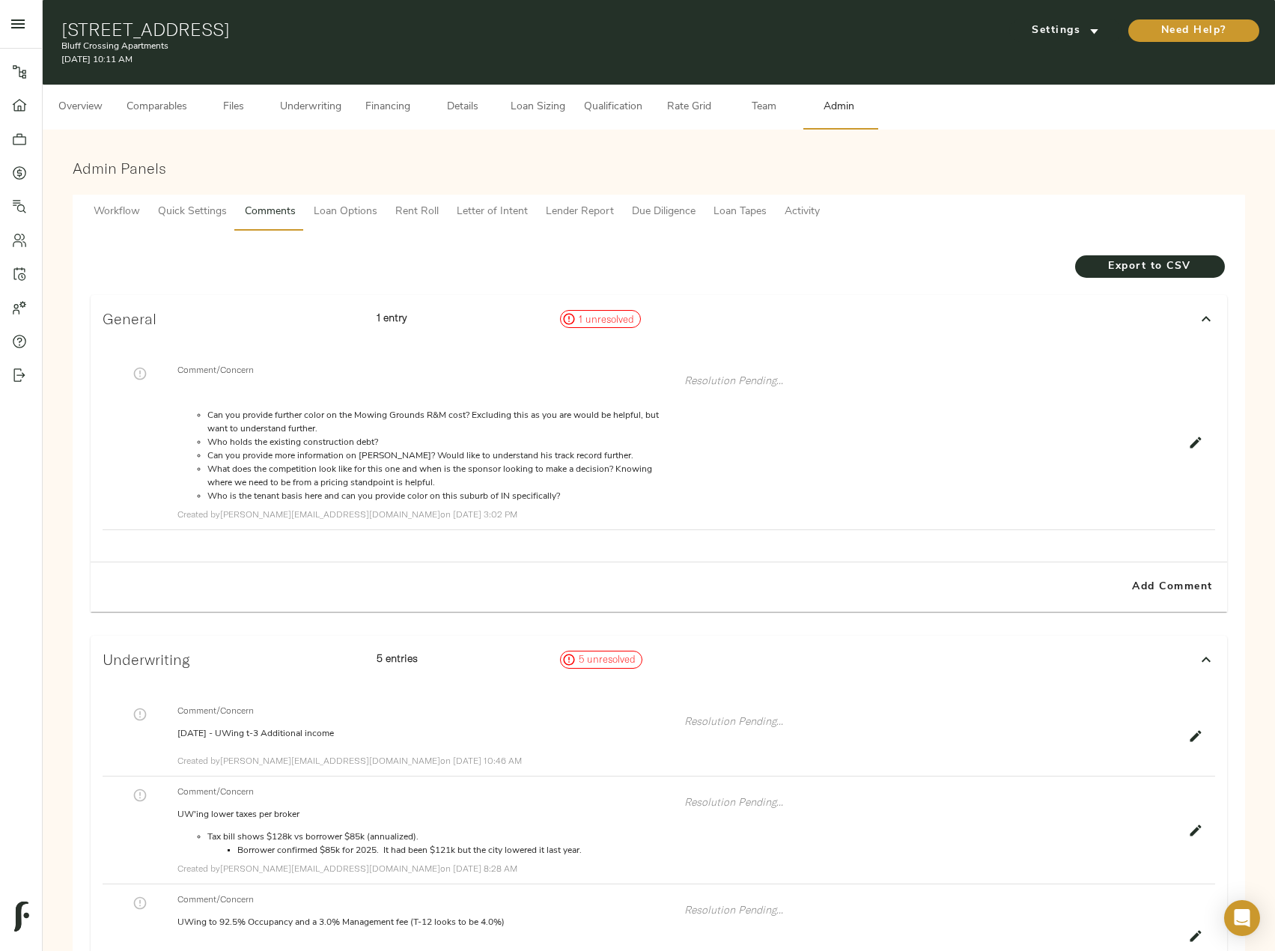
click at [312, 106] on span "Underwriting" at bounding box center [310, 107] width 61 height 19
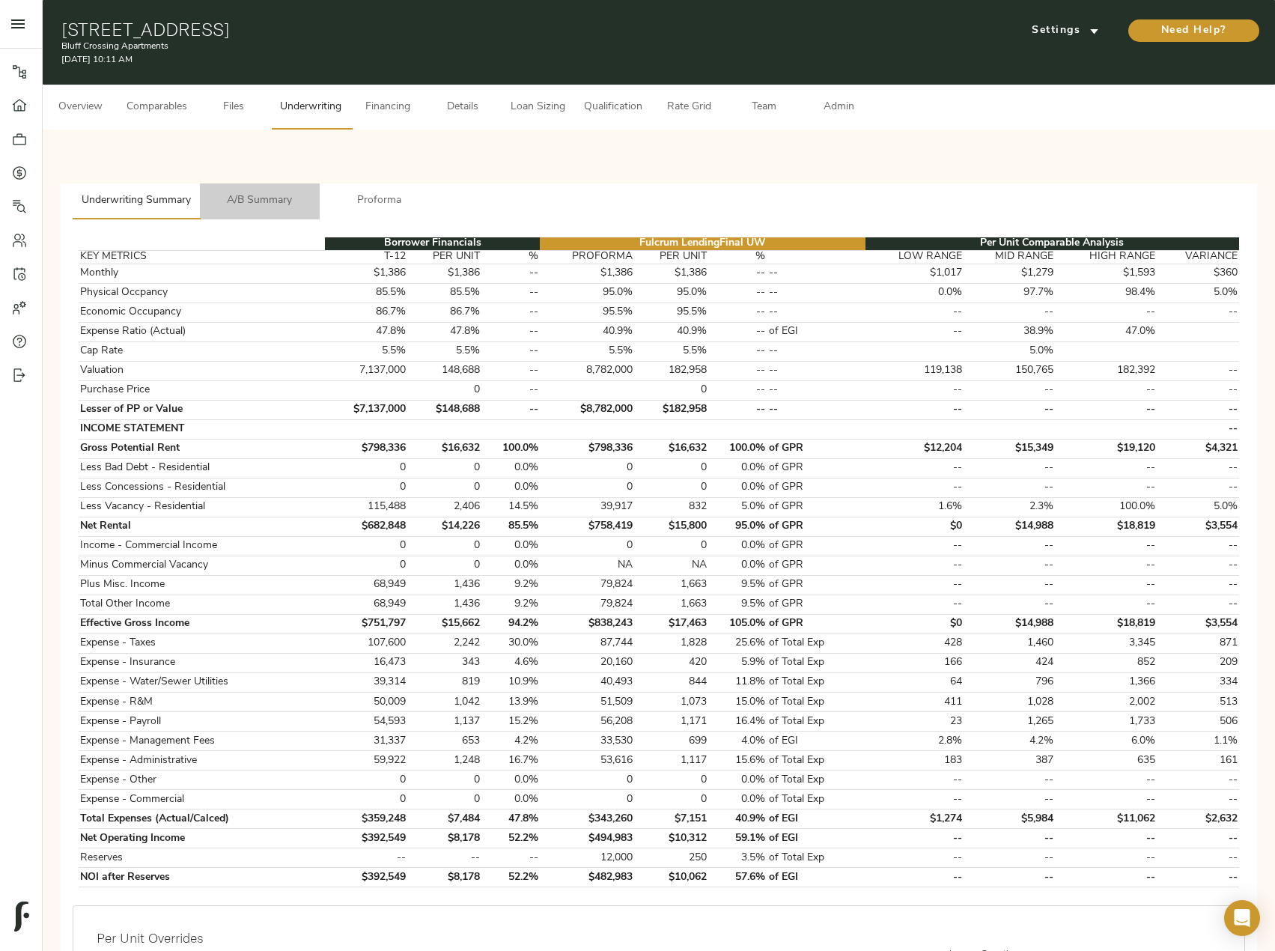
click at [241, 201] on span "A/B Summary" at bounding box center [260, 201] width 102 height 19
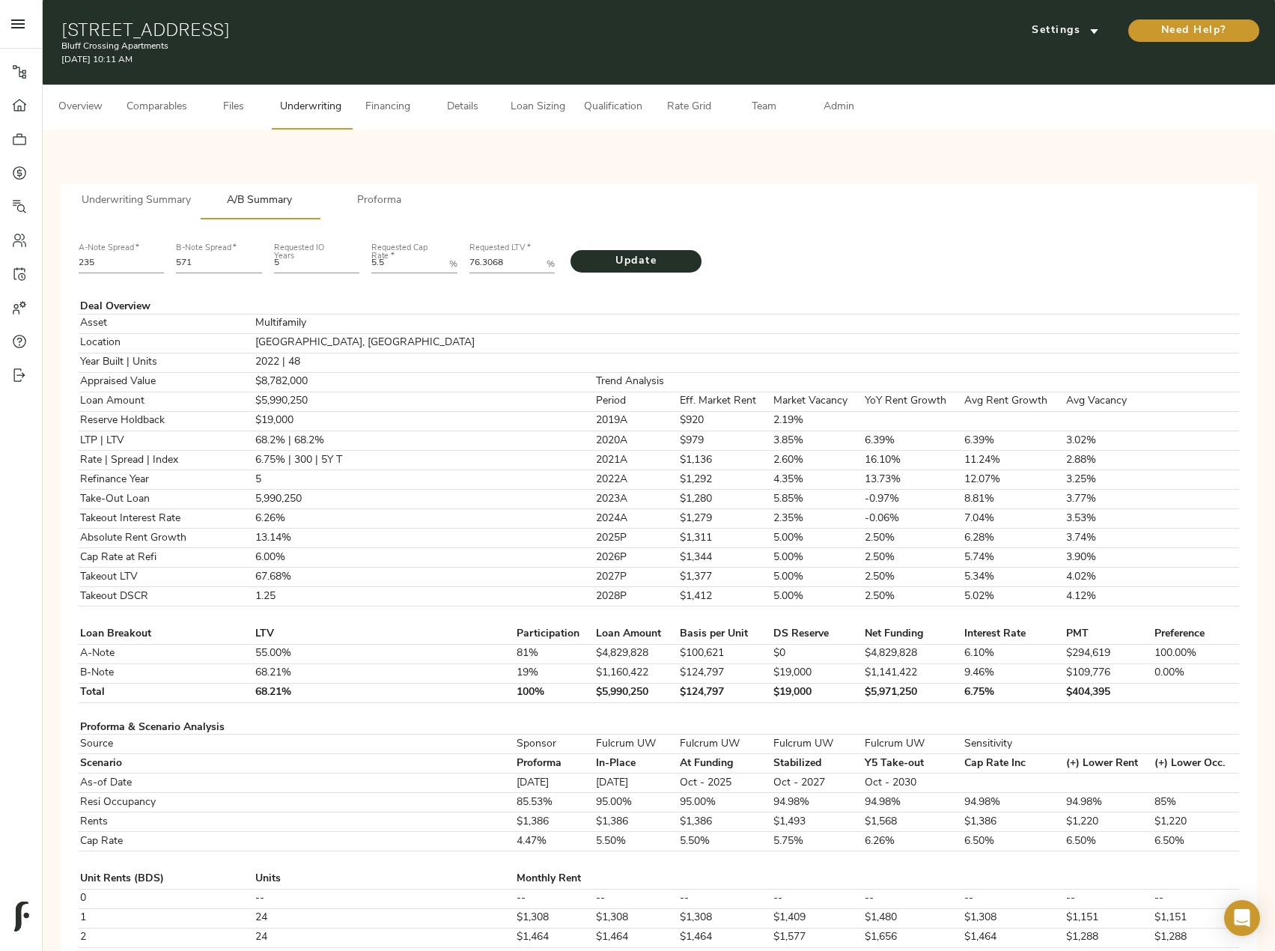
click at [407, 194] on span "Proforma" at bounding box center [380, 201] width 102 height 19
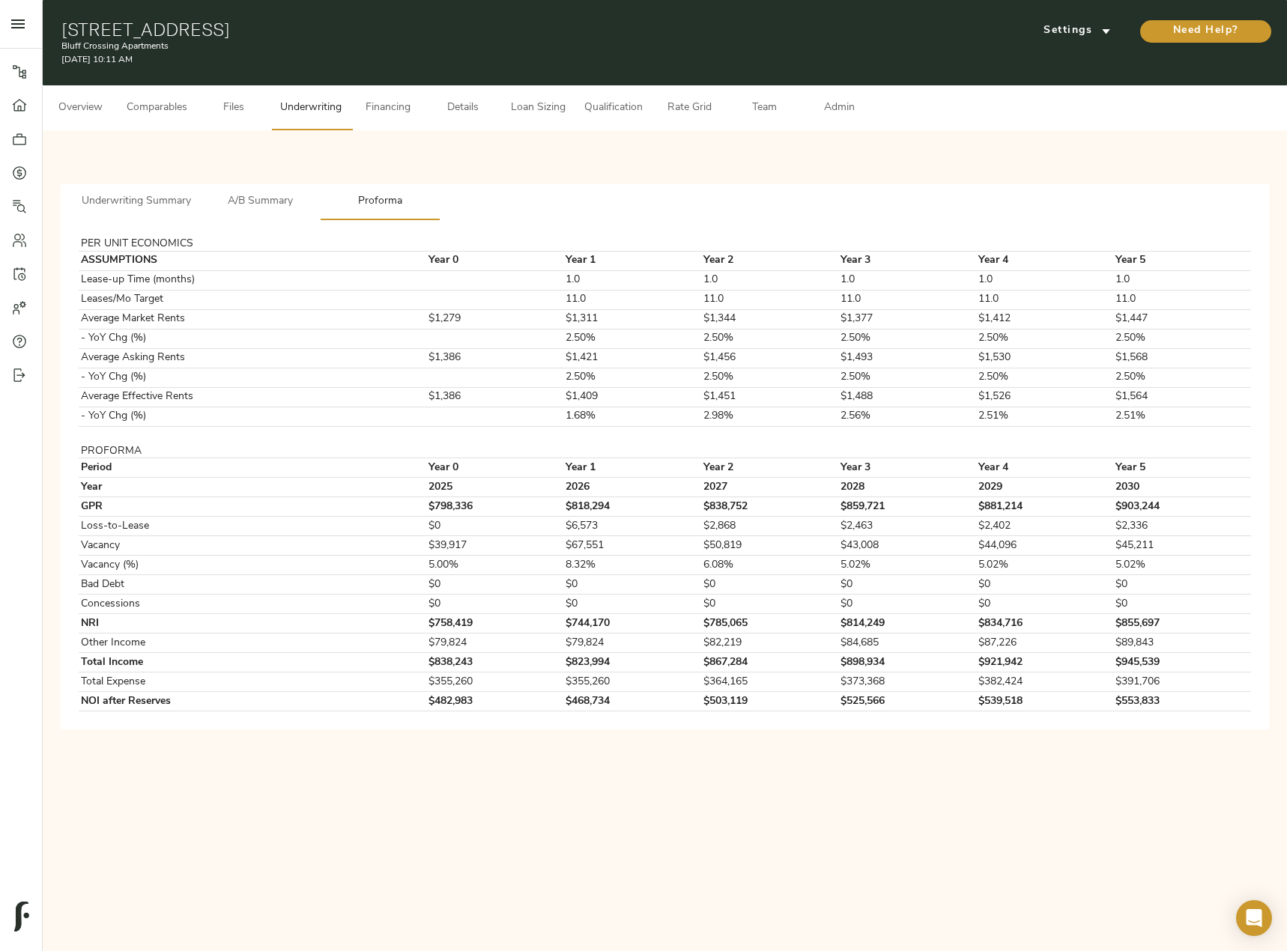
drag, startPoint x: 81, startPoint y: 240, endPoint x: 988, endPoint y: 726, distance: 1029.2
click at [988, 726] on div "PER UNIT ECONOMICS ASSUMPTIONS Year 0 Year 1 Year 2 Year 3 Year 4 Year 5 Lease-…" at bounding box center [665, 475] width 1208 height 510
click at [727, 617] on td "$785,065" at bounding box center [769, 623] width 137 height 19
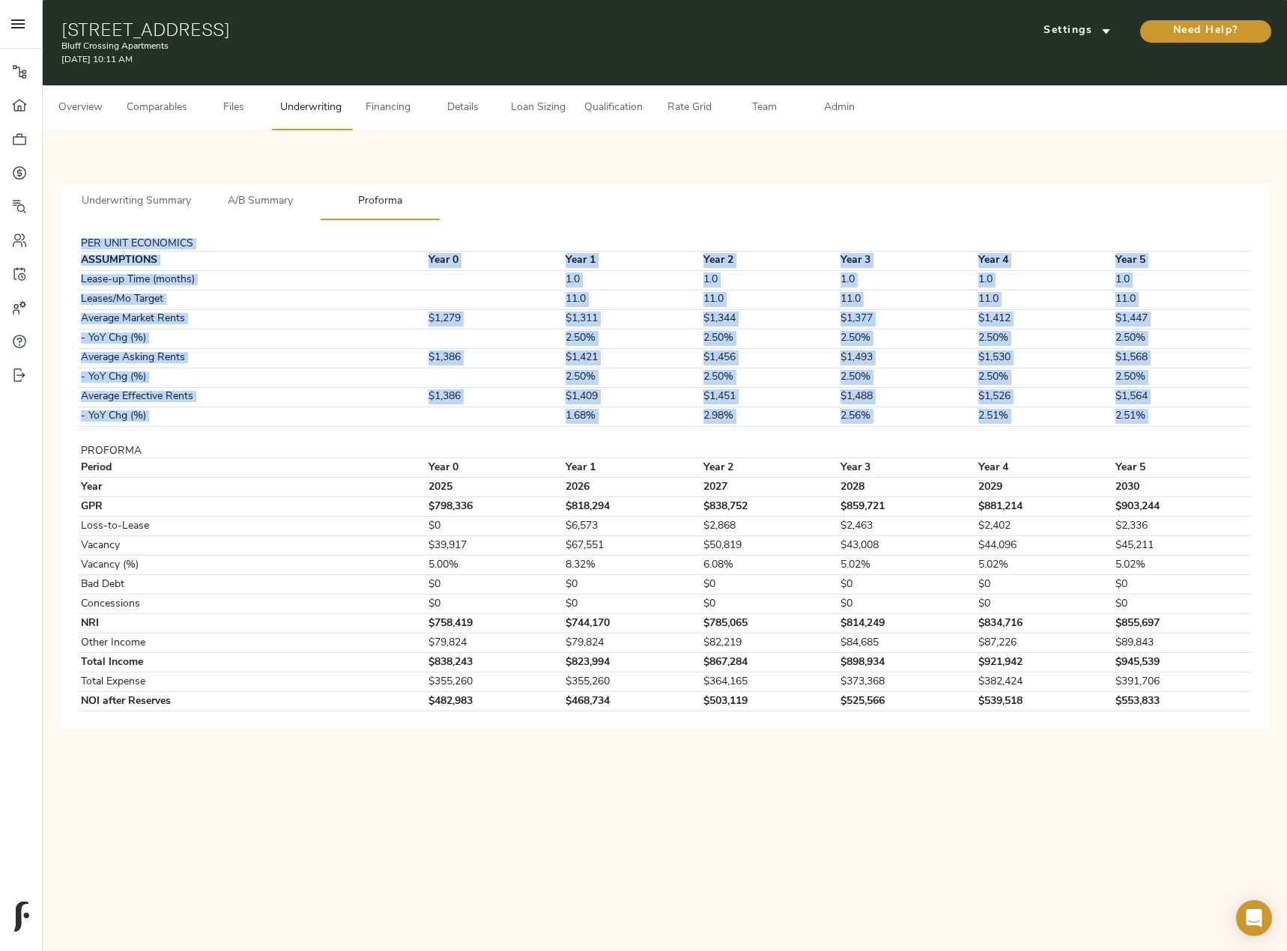
drag, startPoint x: 81, startPoint y: 449, endPoint x: 1008, endPoint y: 728, distance: 968.2
click at [1008, 728] on div "PER UNIT ECONOMICS ASSUMPTIONS Year 0 Year 1 Year 2 Year 3 Year 4 Year 5 Lease-…" at bounding box center [665, 475] width 1208 height 510
copy tbody "PER UNIT ECONOMICS ASSUMPTIONS Year 0 Year 1 Year 2 Year 3 Year 4 Year 5 Lease-…"
click at [262, 203] on span "A/B Summary" at bounding box center [260, 201] width 102 height 19
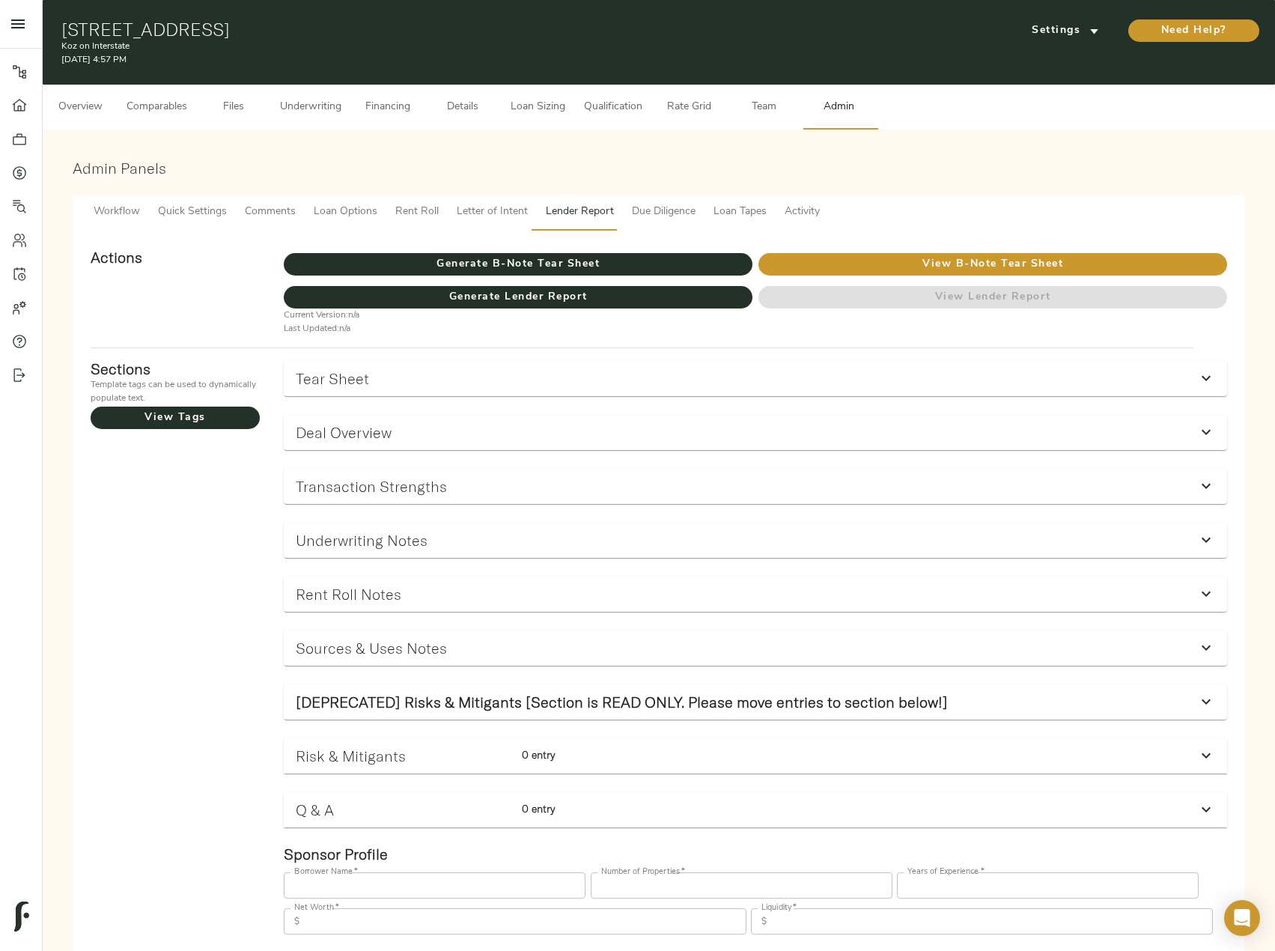
click at [298, 94] on button "Underwriting" at bounding box center [310, 107] width 79 height 45
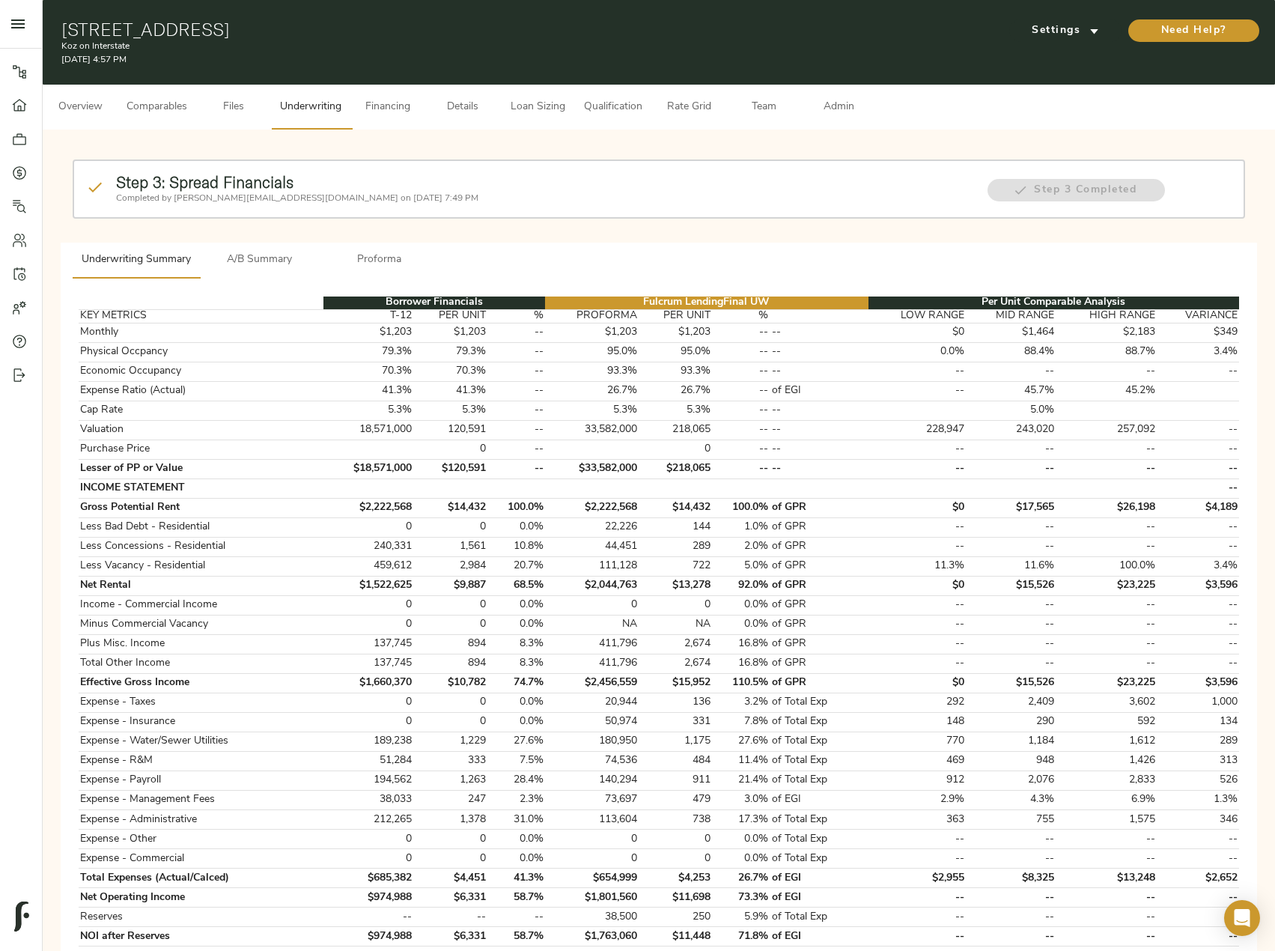
click at [276, 253] on span "A/B Summary" at bounding box center [260, 260] width 102 height 19
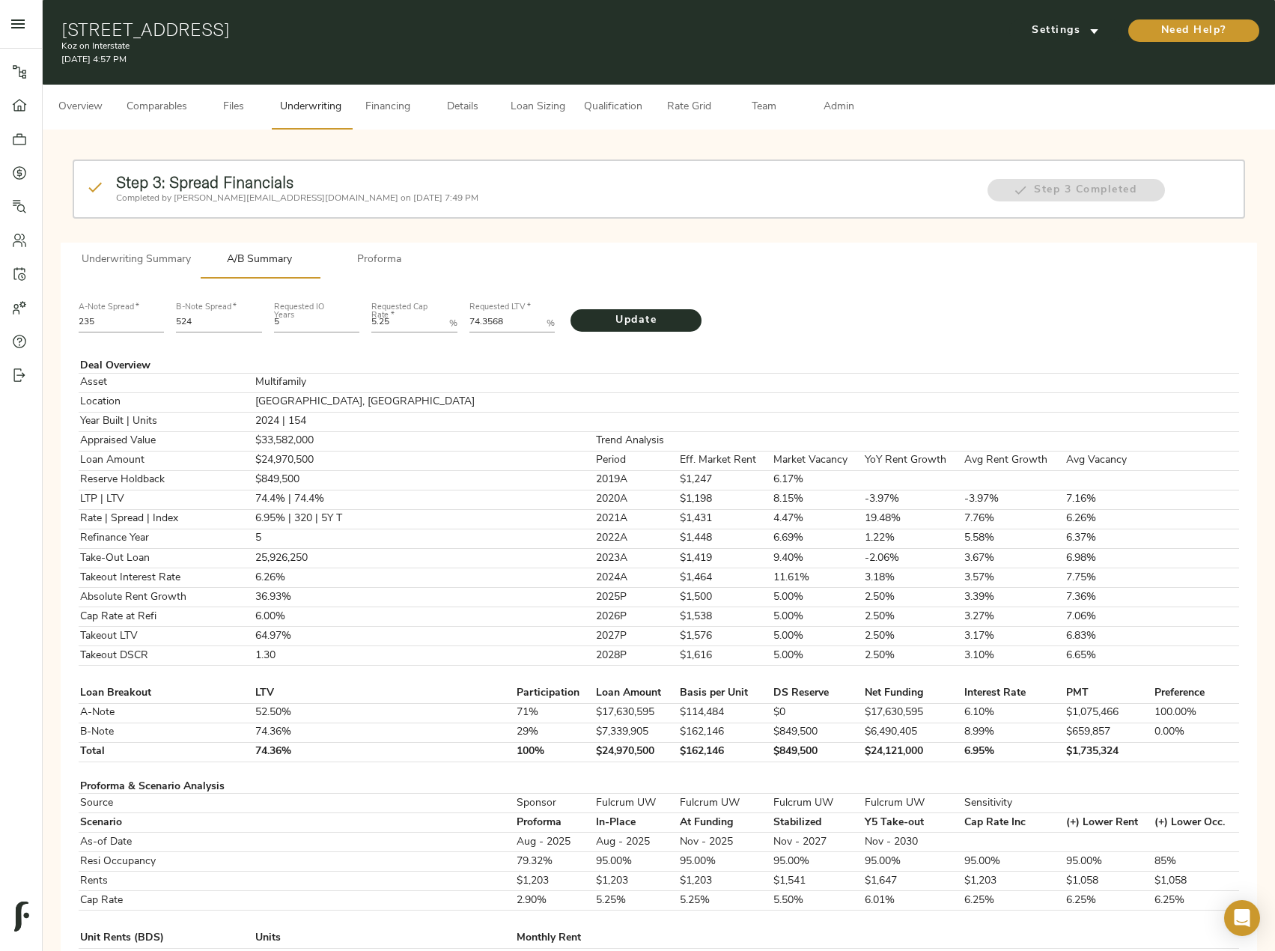
click at [192, 261] on button "Underwriting Summary" at bounding box center [136, 261] width 127 height 36
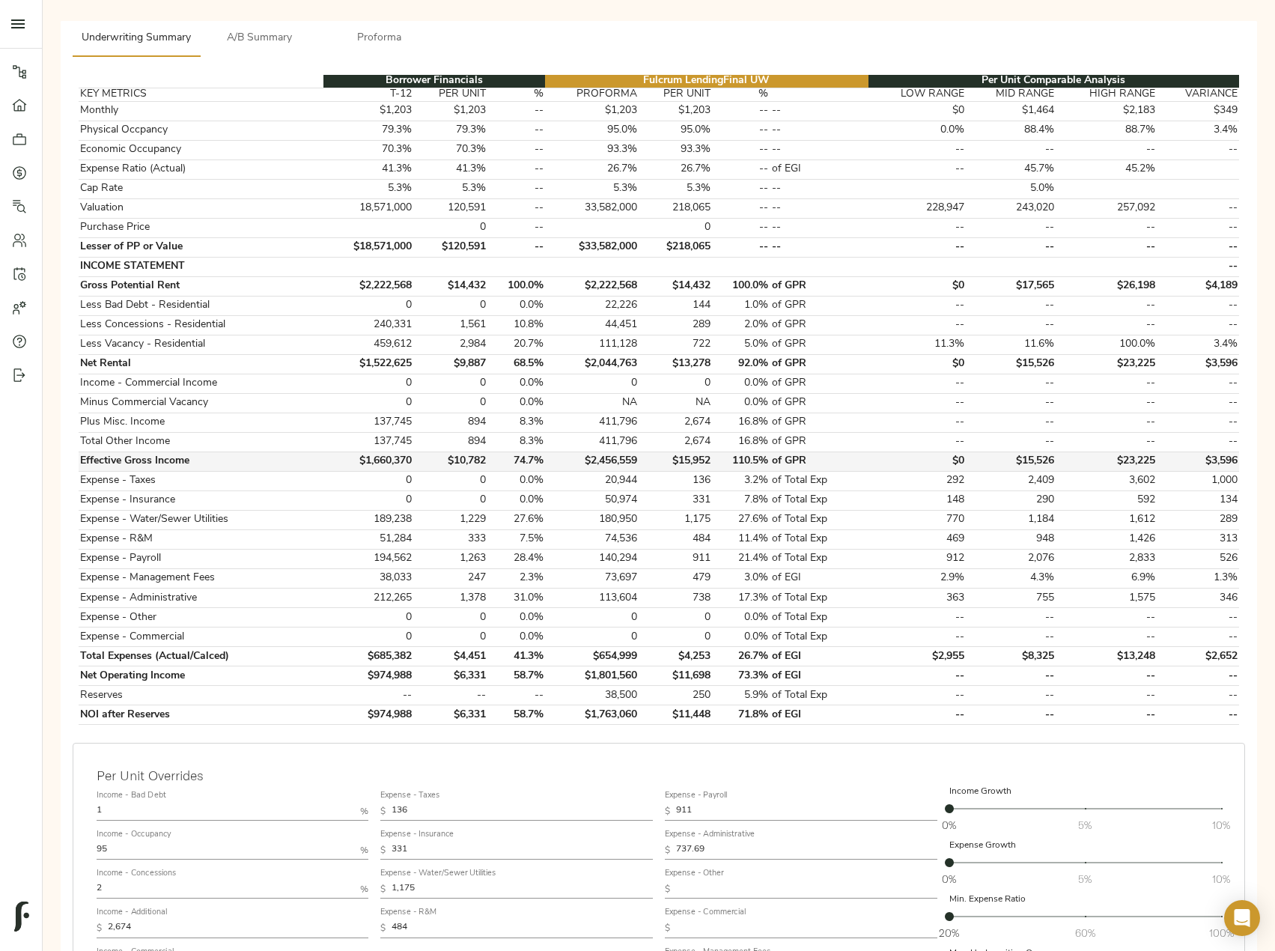
scroll to position [446, 0]
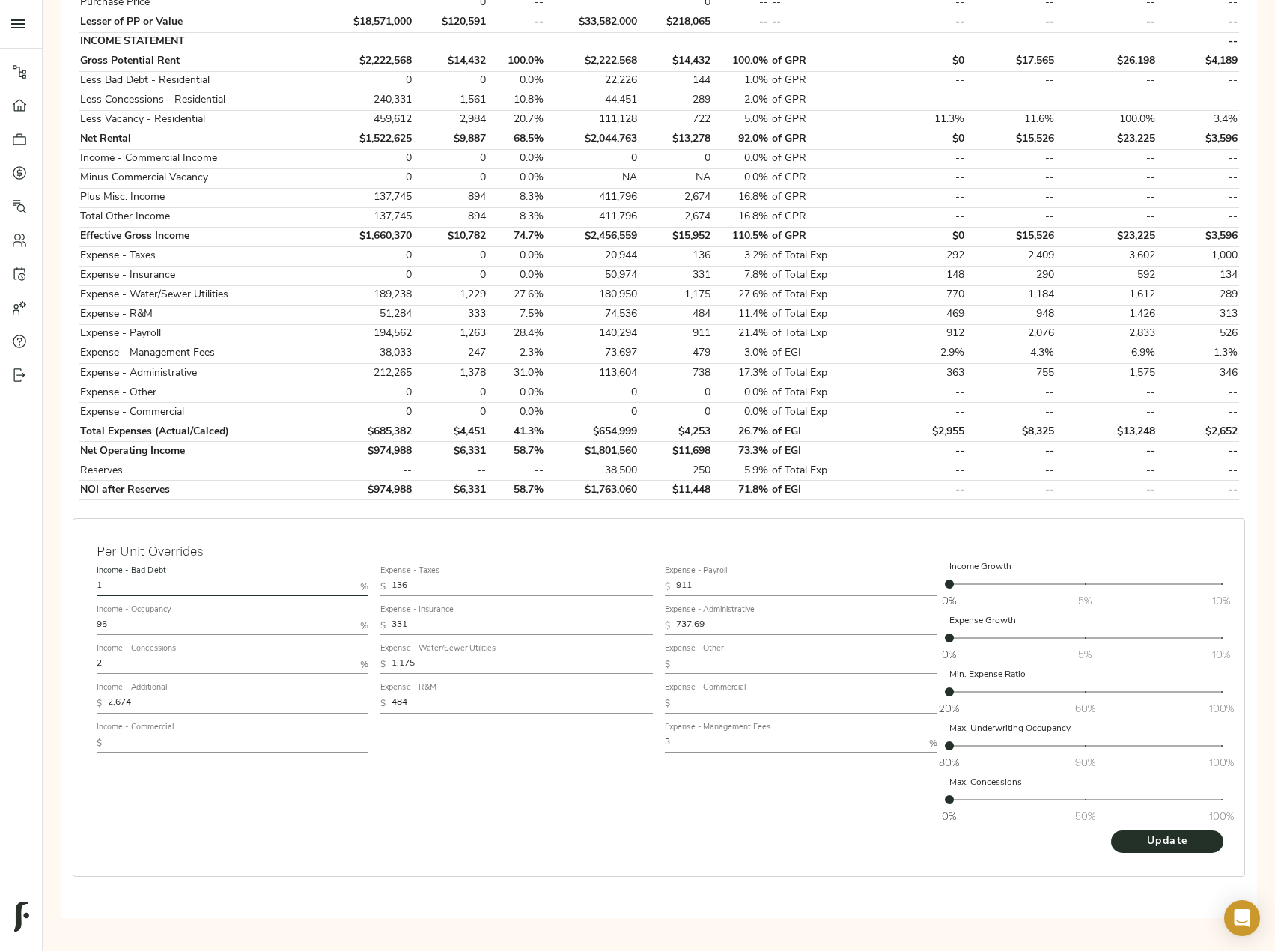
drag, startPoint x: 100, startPoint y: 585, endPoint x: 26, endPoint y: 585, distance: 74.1
click at [41, 584] on div "Pipeline Dashboard Portfolio Quotes Search Users Activity Account Help Sign Out…" at bounding box center [637, 245] width 1275 height 1382
click at [449, 790] on div "Expense - Taxes $ 136 Expense - Insurance $ 331 Expense - Water/Sewer Utilities…" at bounding box center [516, 695] width 285 height 282
click at [1173, 840] on span "Update" at bounding box center [1167, 842] width 82 height 19
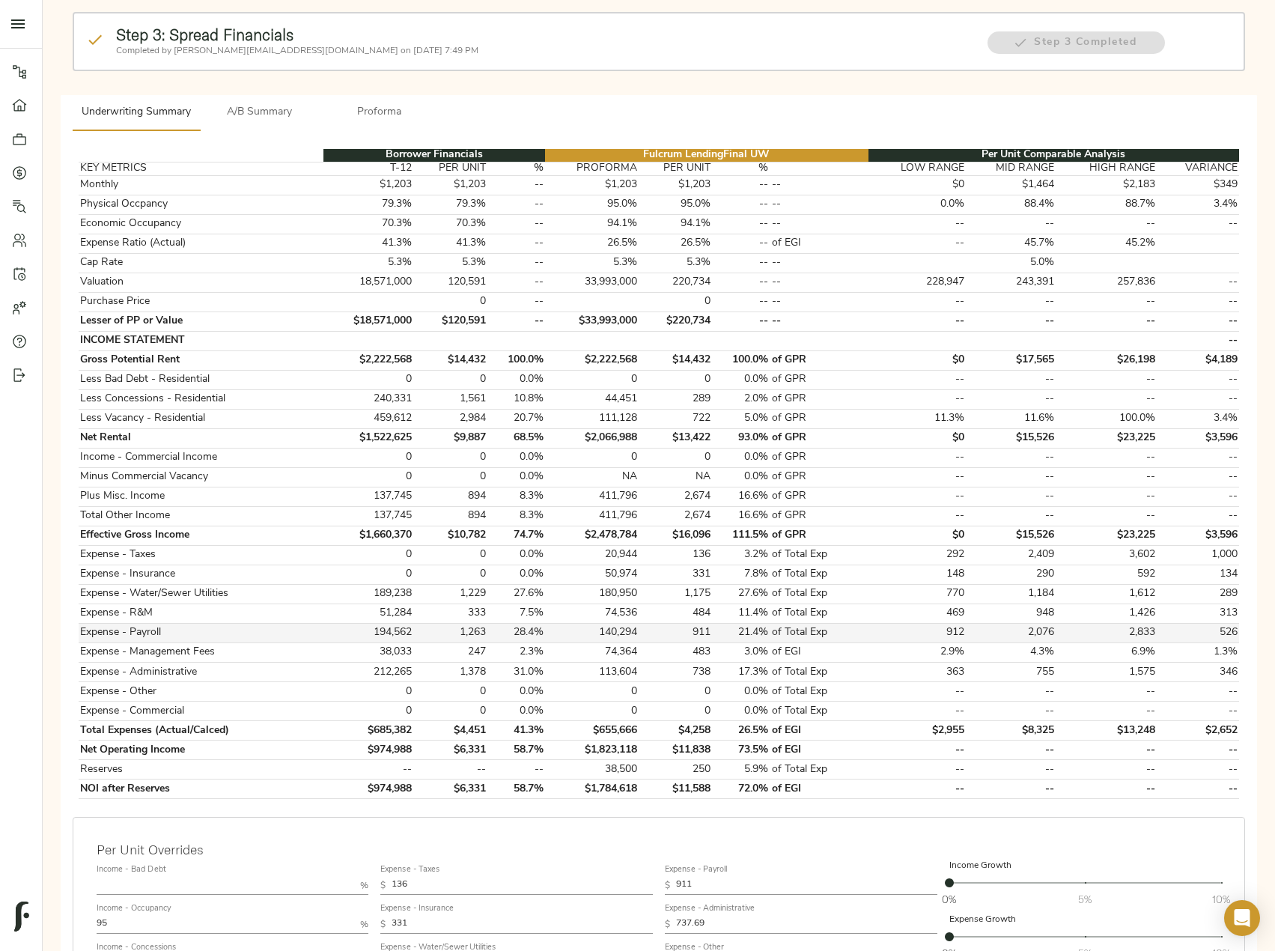
scroll to position [225, 0]
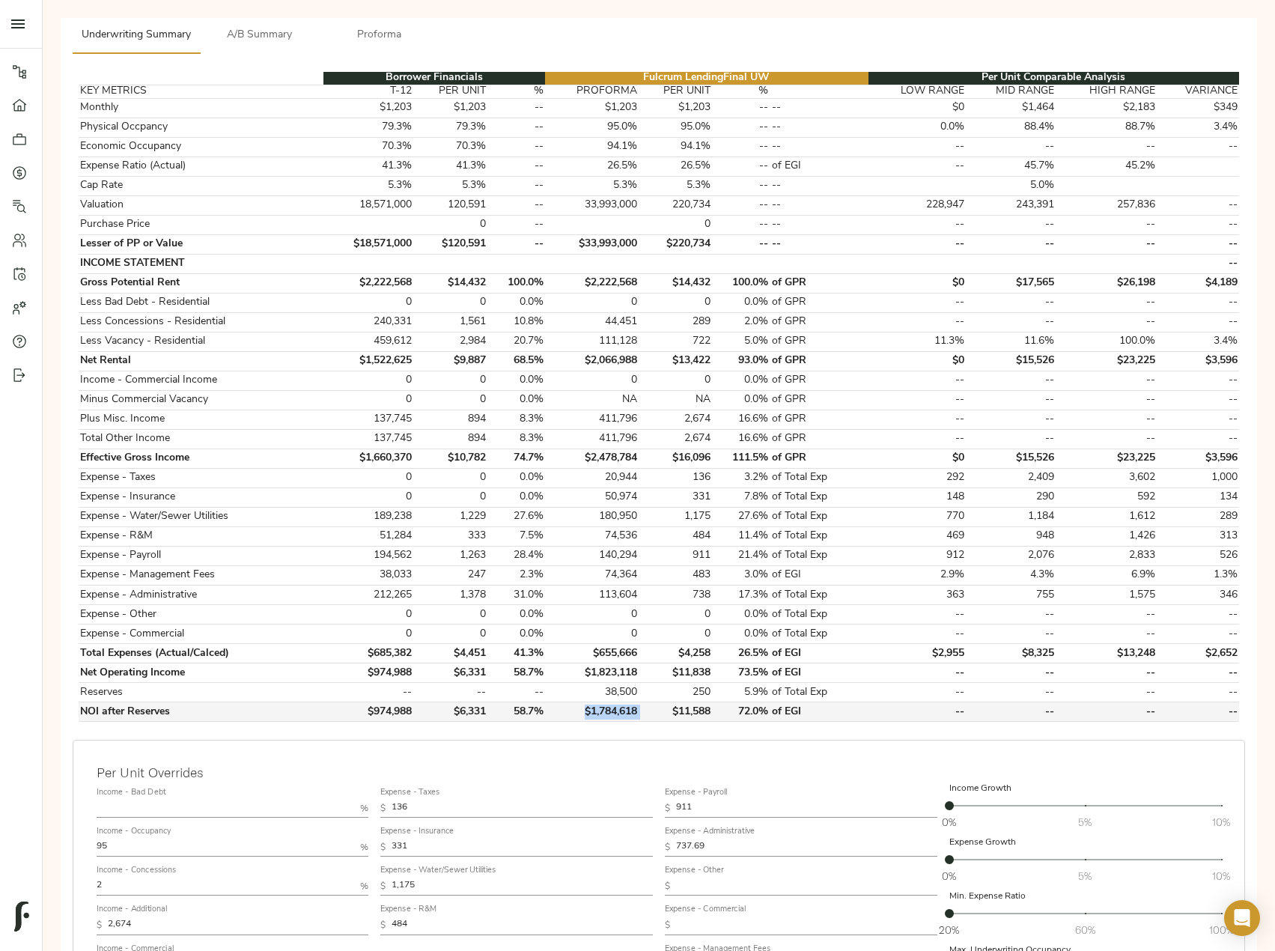
drag, startPoint x: 581, startPoint y: 714, endPoint x: 653, endPoint y: 715, distance: 71.9
click at [653, 715] on tr "NOI after Reserves $974,988 $6,331 58.7% $1,784,618 $11,588 72.0% of EGI -- -- …" at bounding box center [659, 711] width 1161 height 19
copy td "$1,784,618"
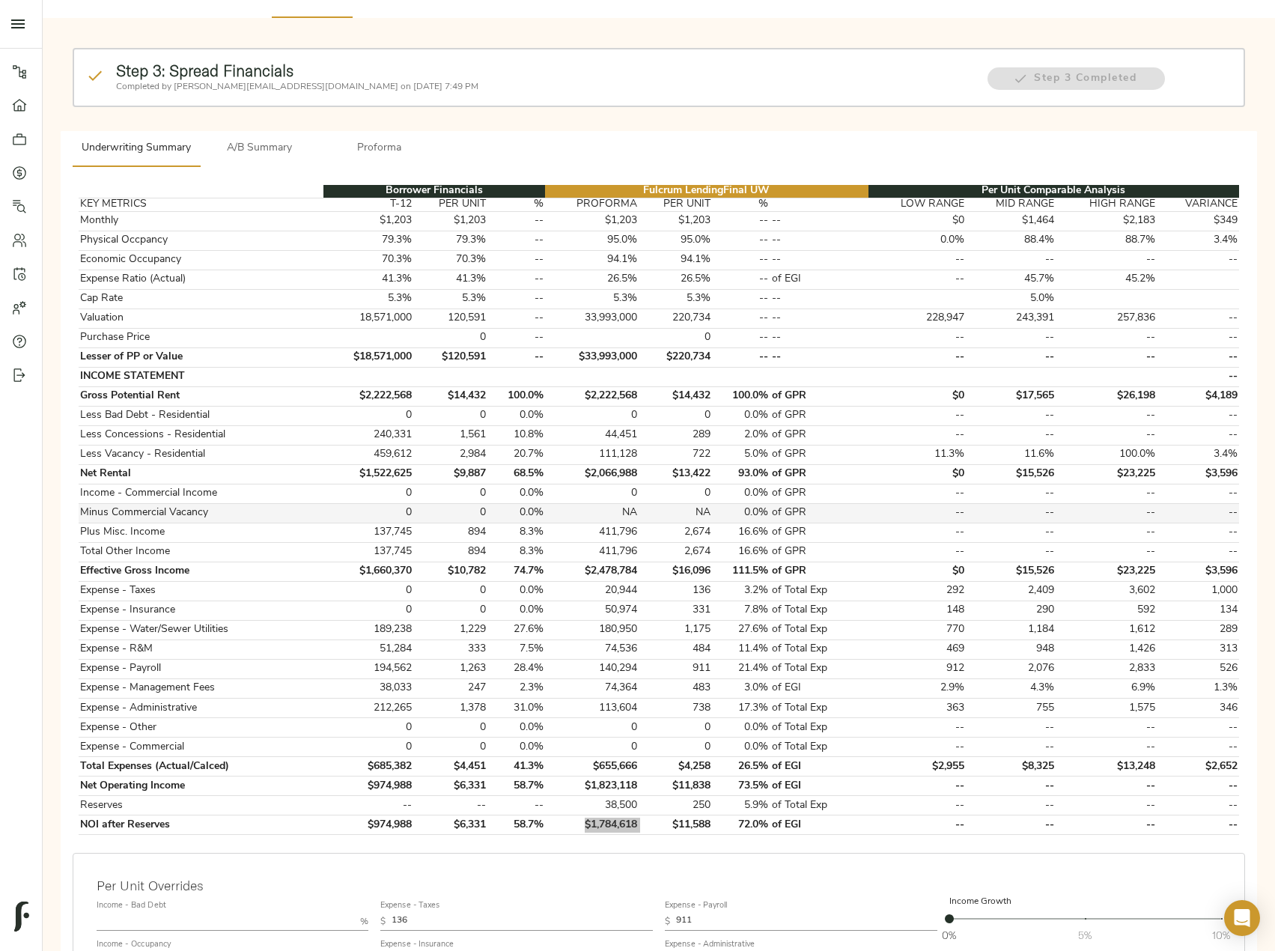
scroll to position [0, 0]
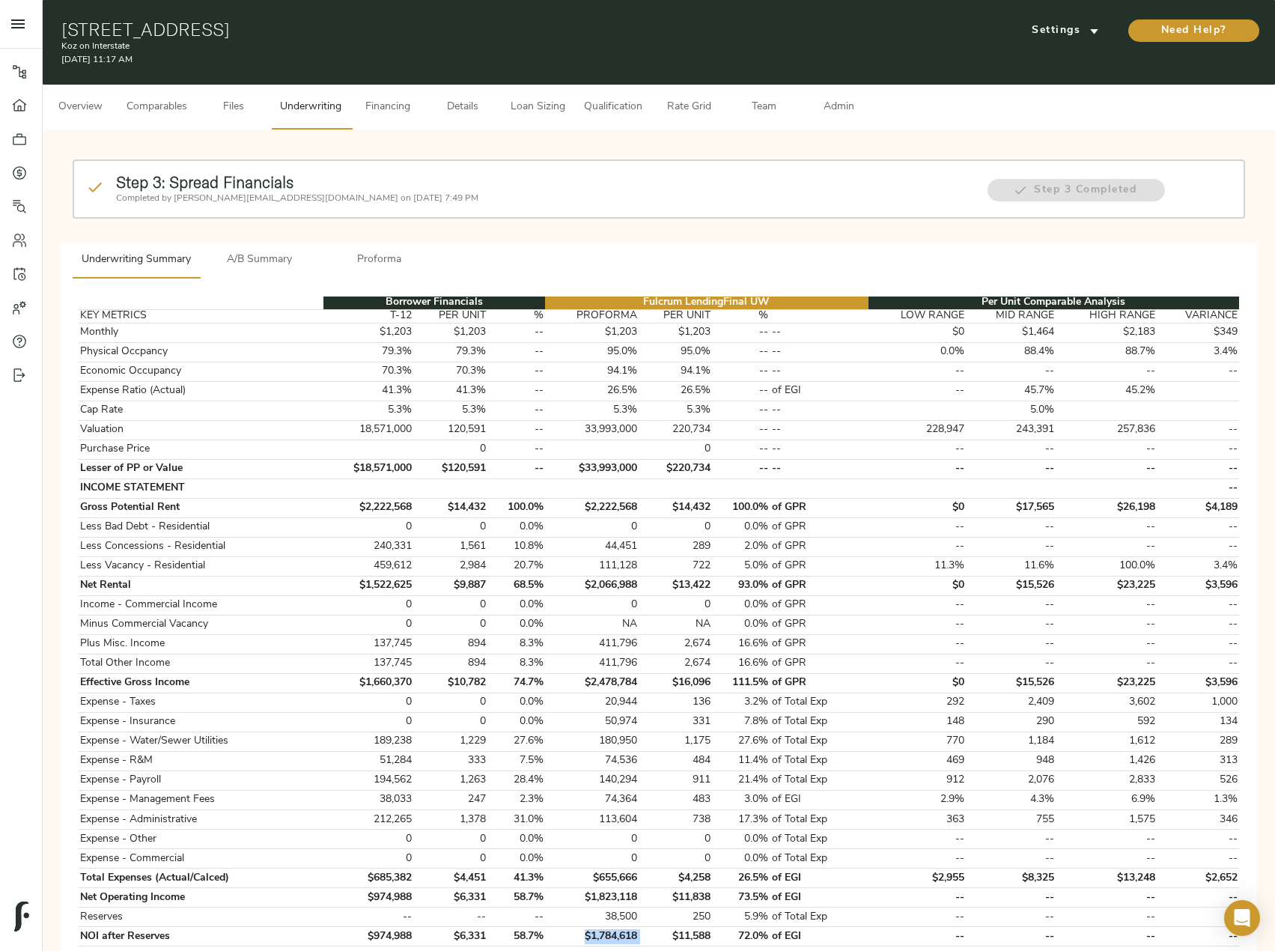
click at [273, 267] on span "A/B Summary" at bounding box center [260, 260] width 102 height 19
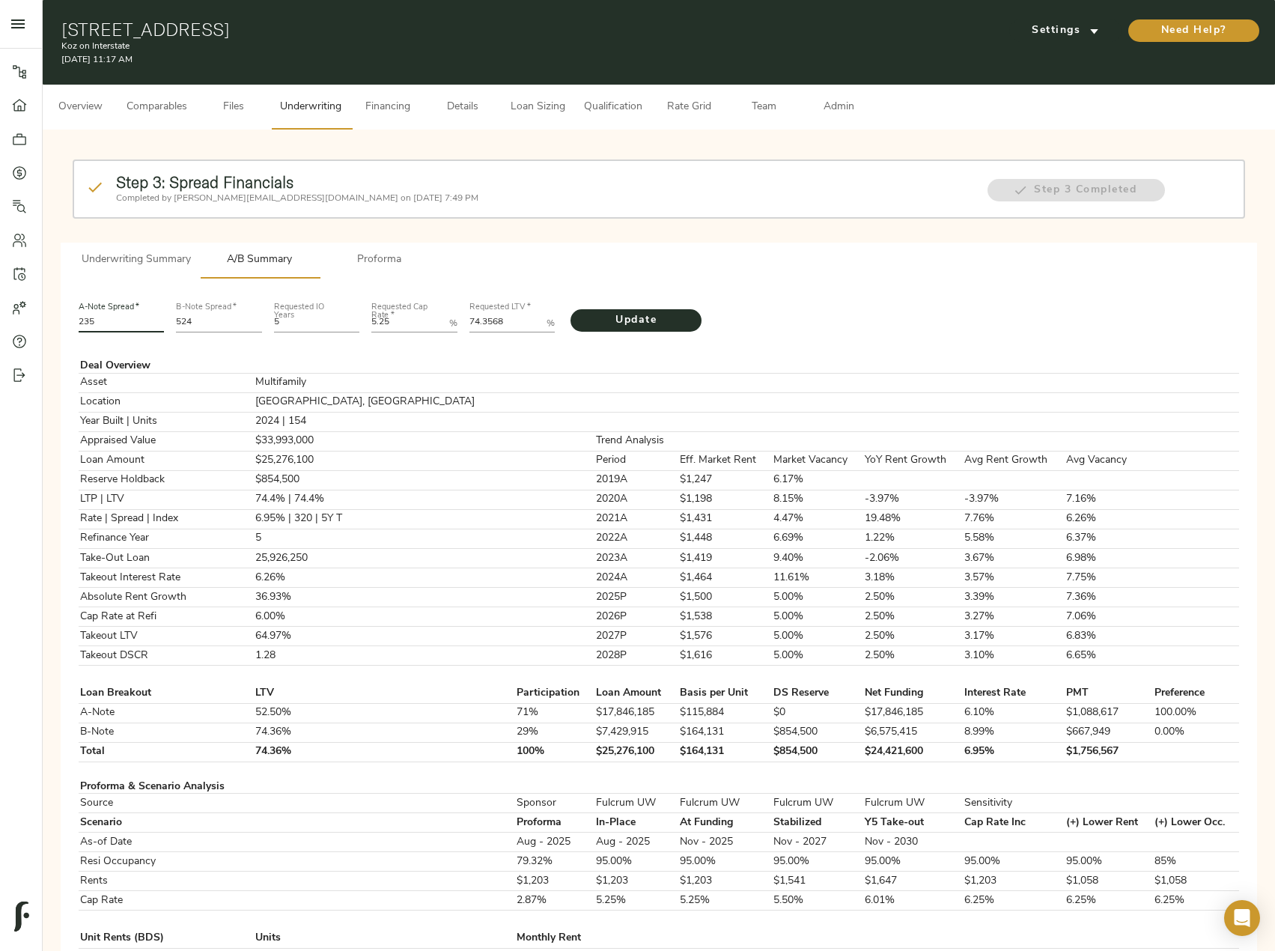
drag, startPoint x: 141, startPoint y: 317, endPoint x: 47, endPoint y: 328, distance: 94.3
click at [38, 320] on div "Pipeline Dashboard Portfolio Quotes Search Users Activity Account Help Sign Out…" at bounding box center [637, 840] width 1275 height 1680
type input "220"
drag, startPoint x: 217, startPoint y: 329, endPoint x: 165, endPoint y: 329, distance: 51.7
click at [165, 329] on div "A-Note Spread   * 220 B-Note Spread   * 524 Requested IO Years 5 Requested Cap …" at bounding box center [659, 316] width 1173 height 51
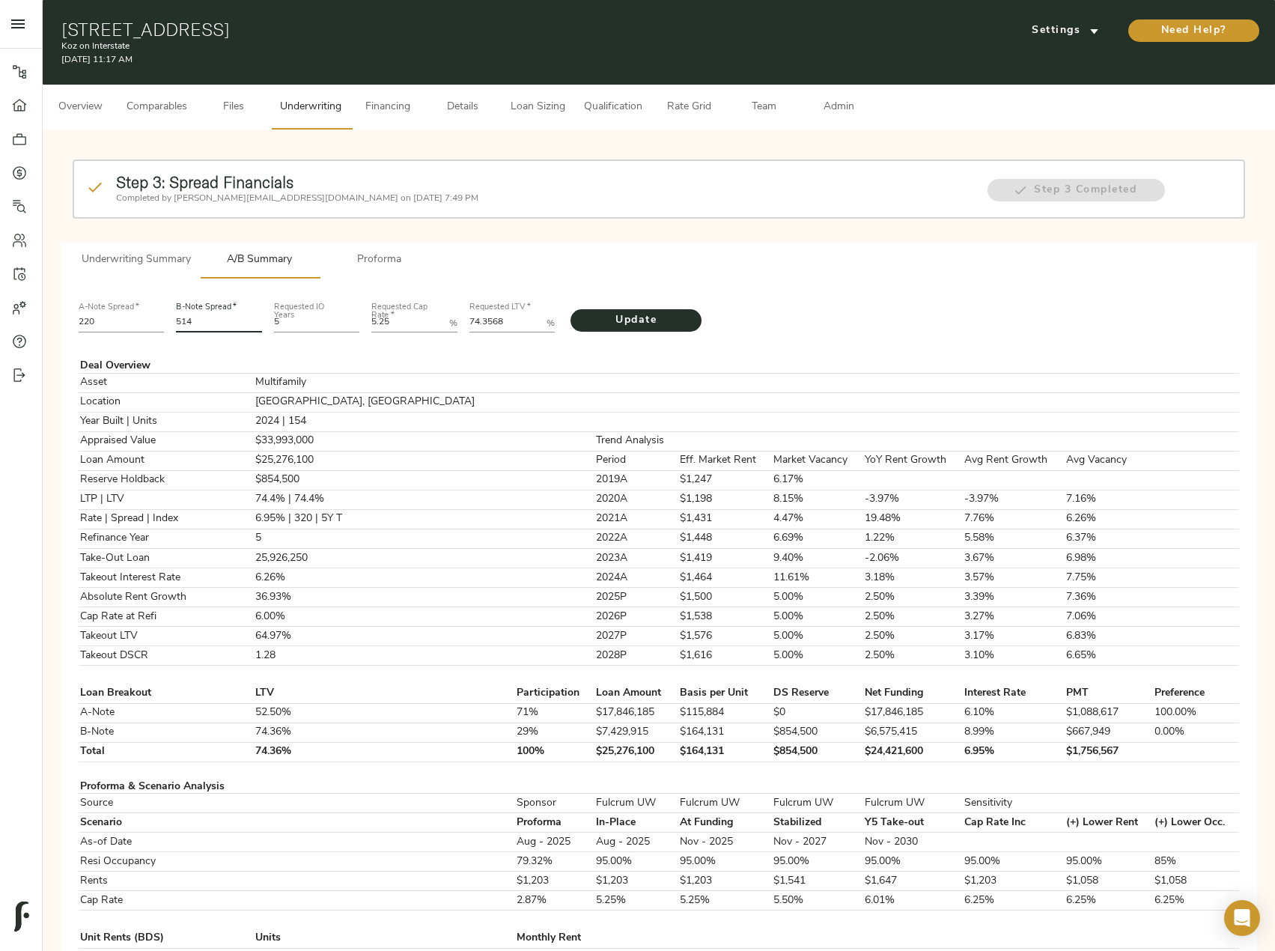
type input "514"
drag, startPoint x: 512, startPoint y: 316, endPoint x: 410, endPoint y: 310, distance: 102.0
click at [413, 310] on div "A-Note Spread   * 220 B-Note Spread   * 514 Requested IO Years 5 Requested Cap …" at bounding box center [659, 316] width 1173 height 51
paste LTV "6.4271"
type LTV "76.4271"
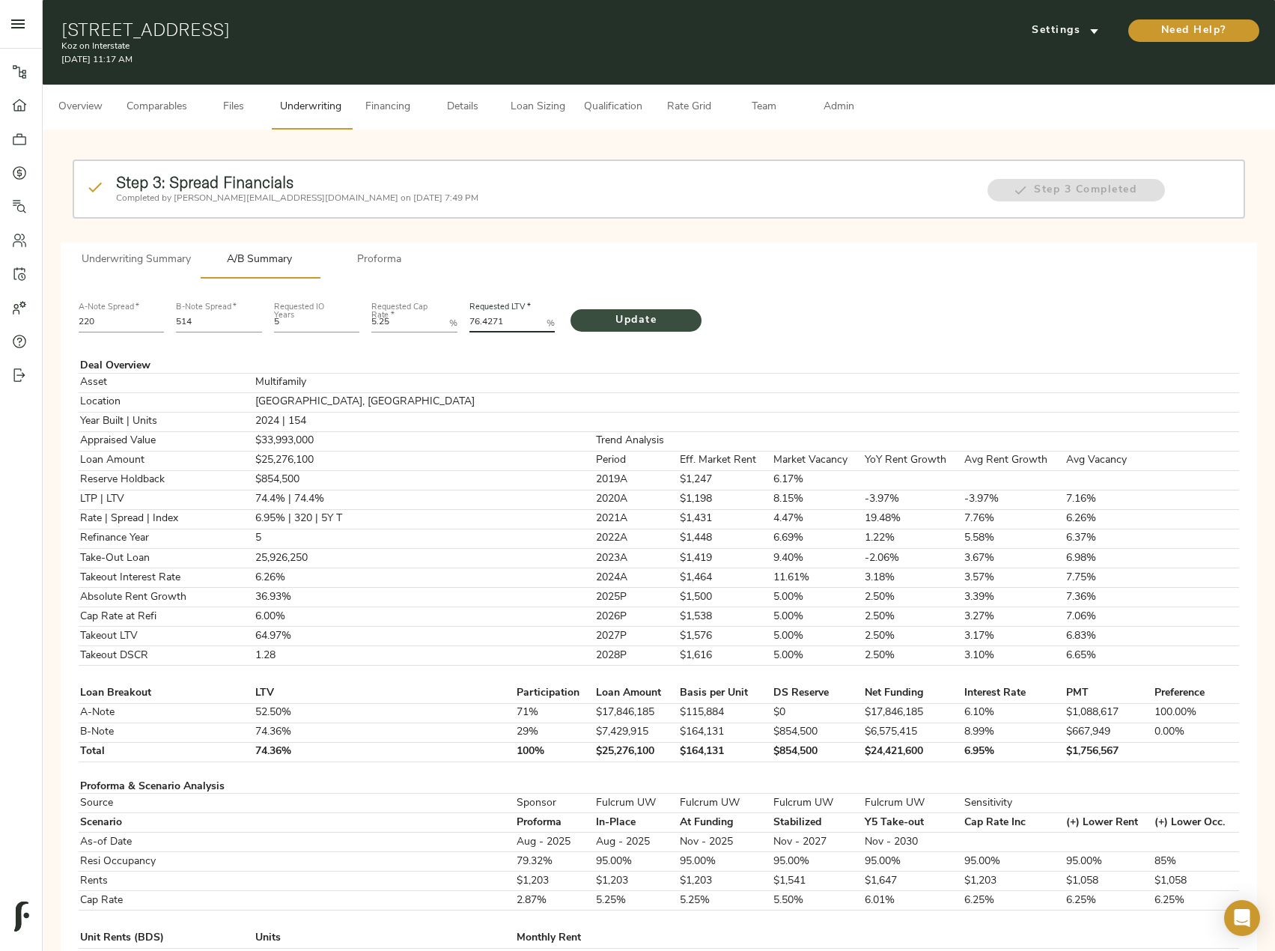
click at [616, 312] on span "Update" at bounding box center [636, 321] width 101 height 19
click at [371, 260] on span "Proforma" at bounding box center [380, 260] width 102 height 19
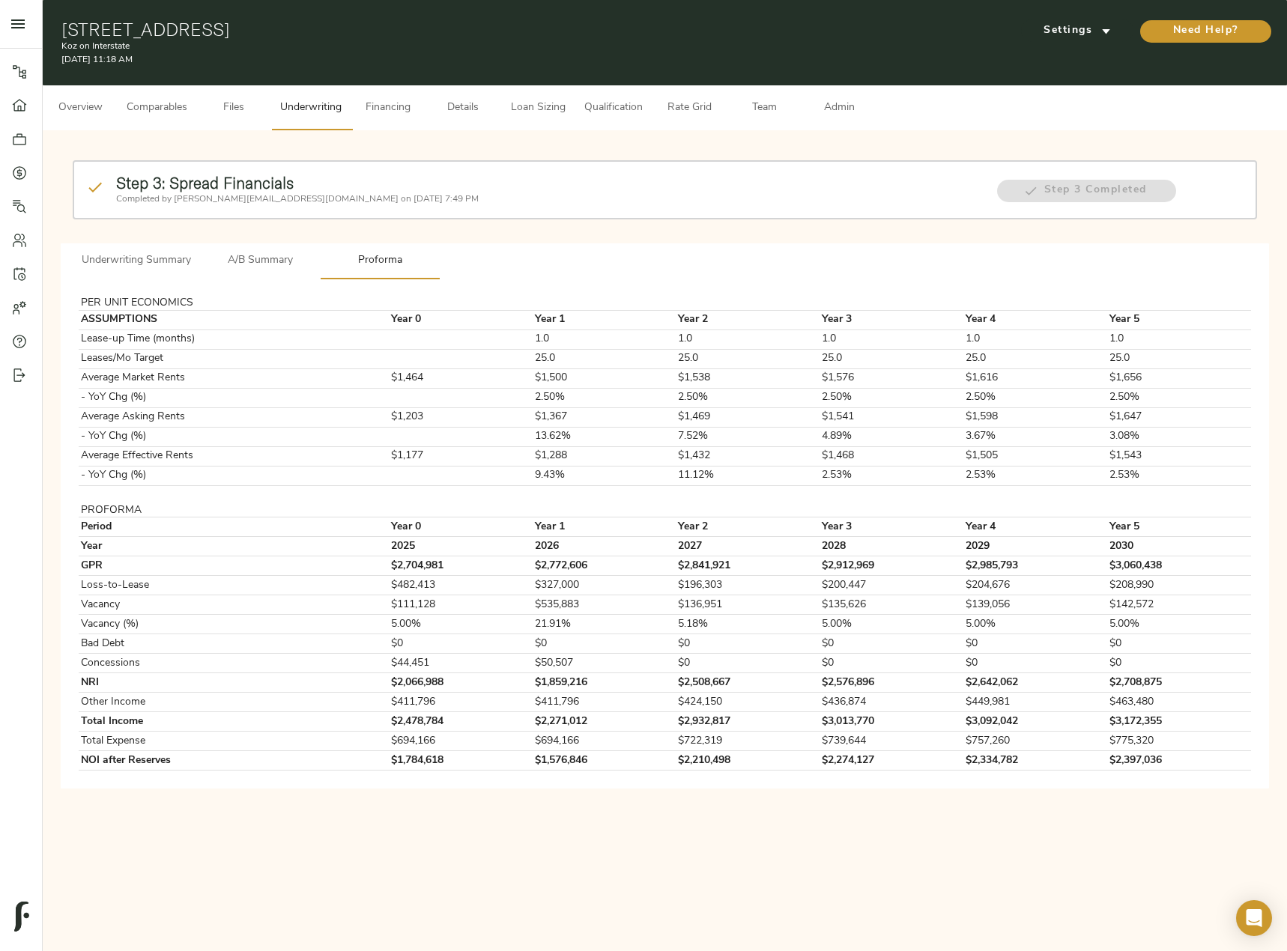
click at [824, 95] on button "Admin" at bounding box center [838, 107] width 75 height 45
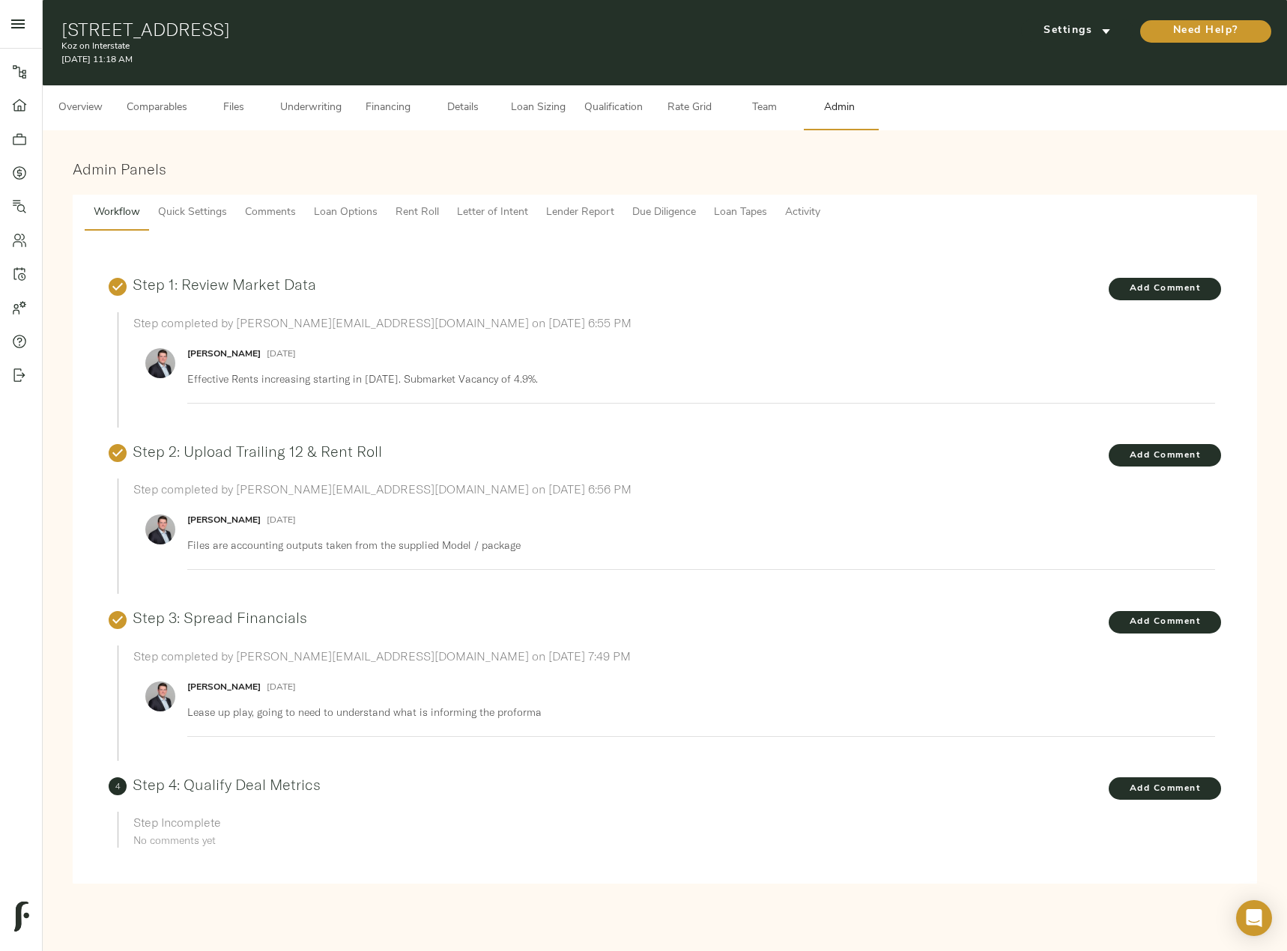
click at [261, 212] on span "Comments" at bounding box center [270, 213] width 51 height 19
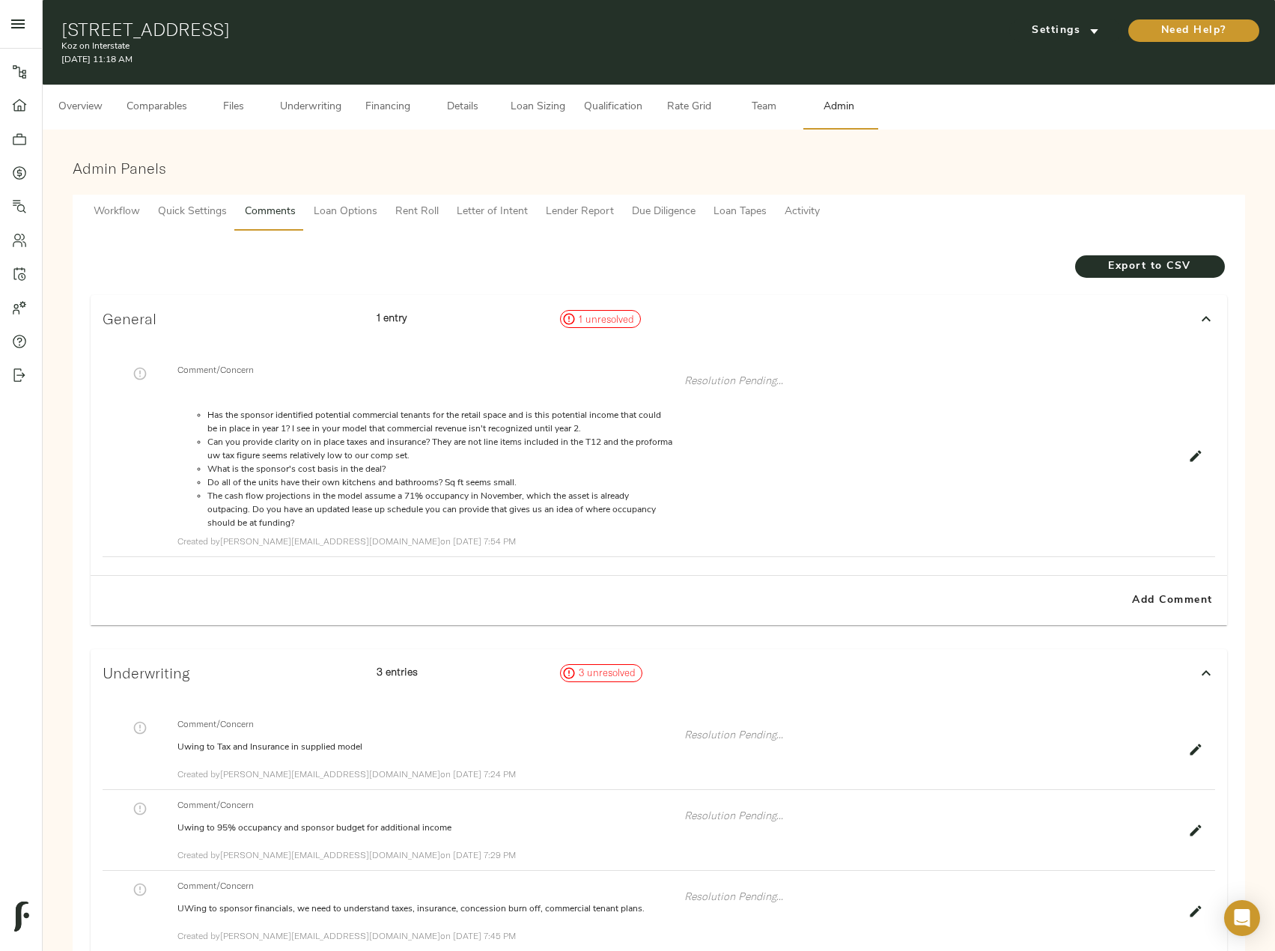
scroll to position [449, 0]
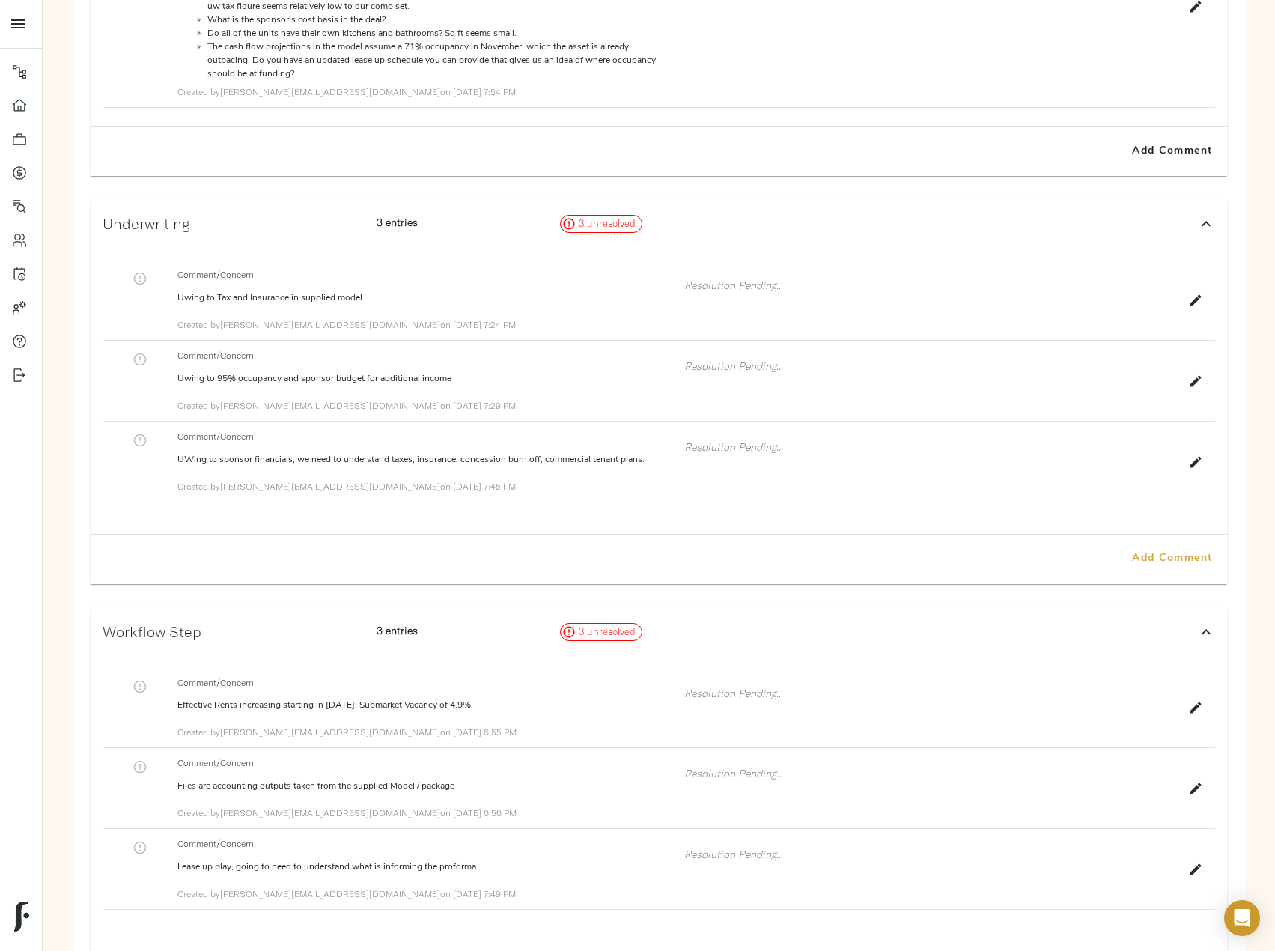
click at [1199, 559] on span "Add Comment" at bounding box center [1172, 559] width 85 height 19
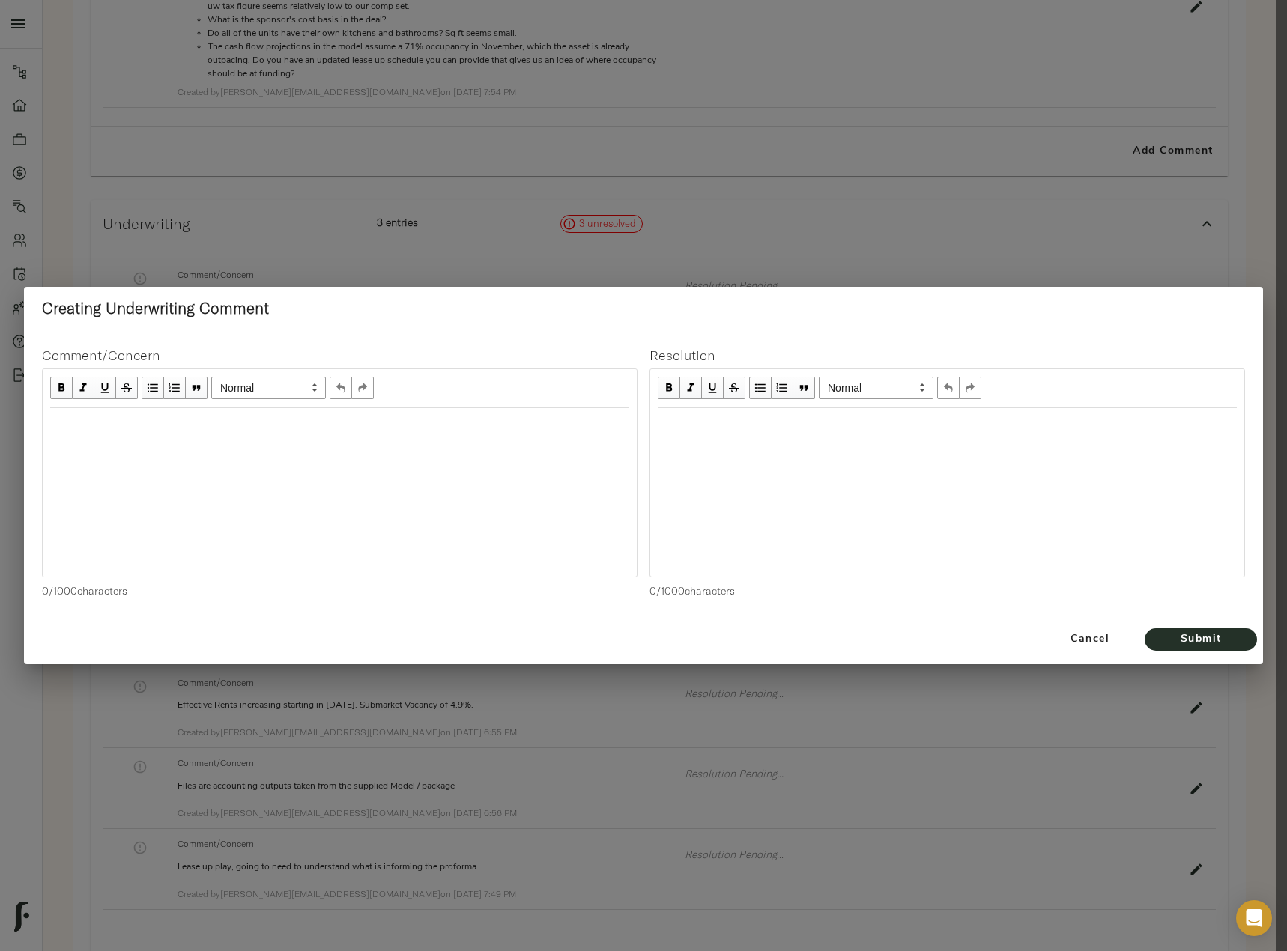
click at [224, 450] on div at bounding box center [340, 492] width 594 height 168
click at [108, 417] on div "Edit text" at bounding box center [339, 424] width 579 height 17
click at [335, 424] on div "Underwriting to Cushwake's Rent compatibles for" at bounding box center [339, 424] width 579 height 17
click at [1209, 633] on span "Submit" at bounding box center [1200, 640] width 82 height 19
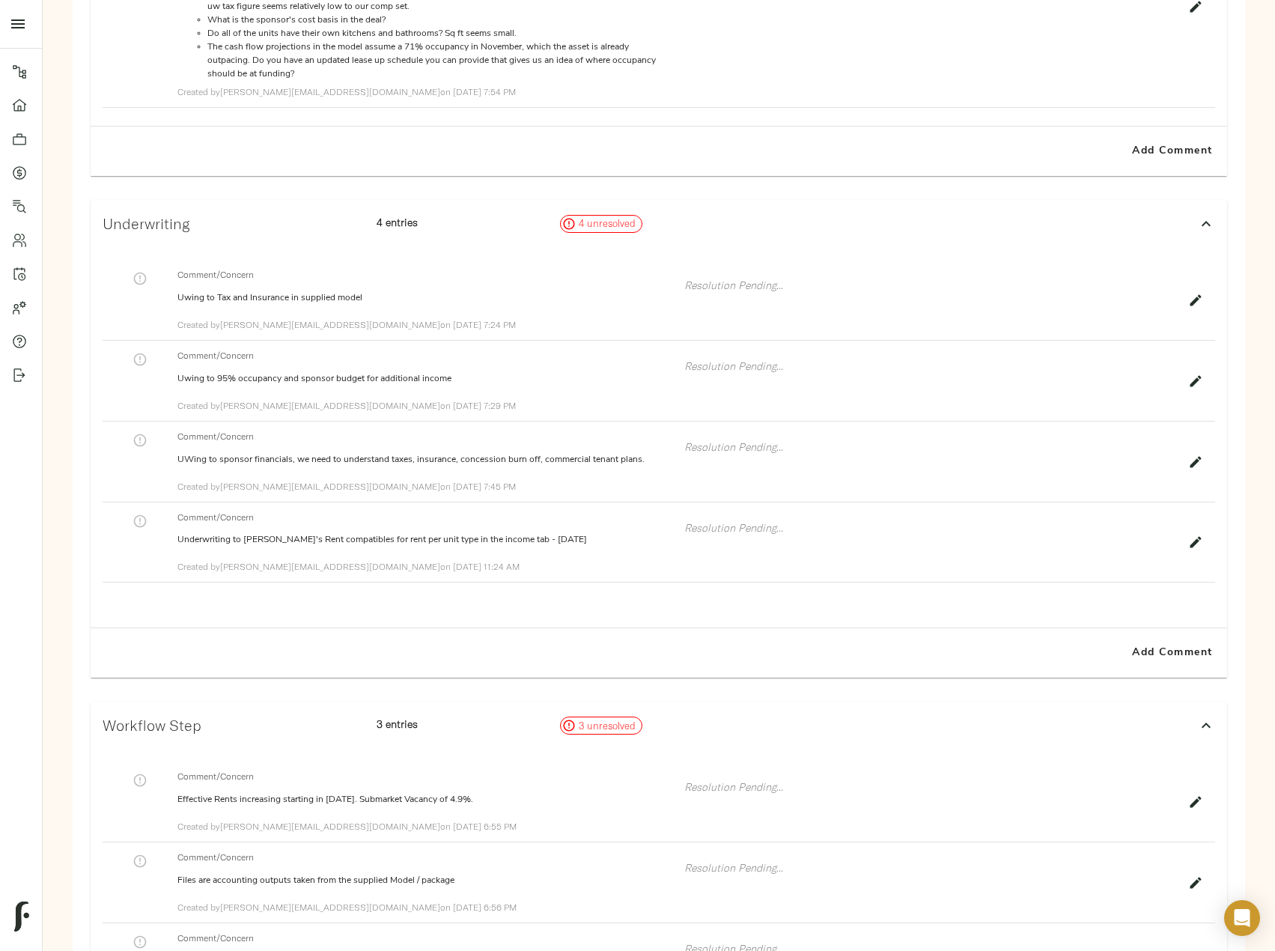
scroll to position [0, 0]
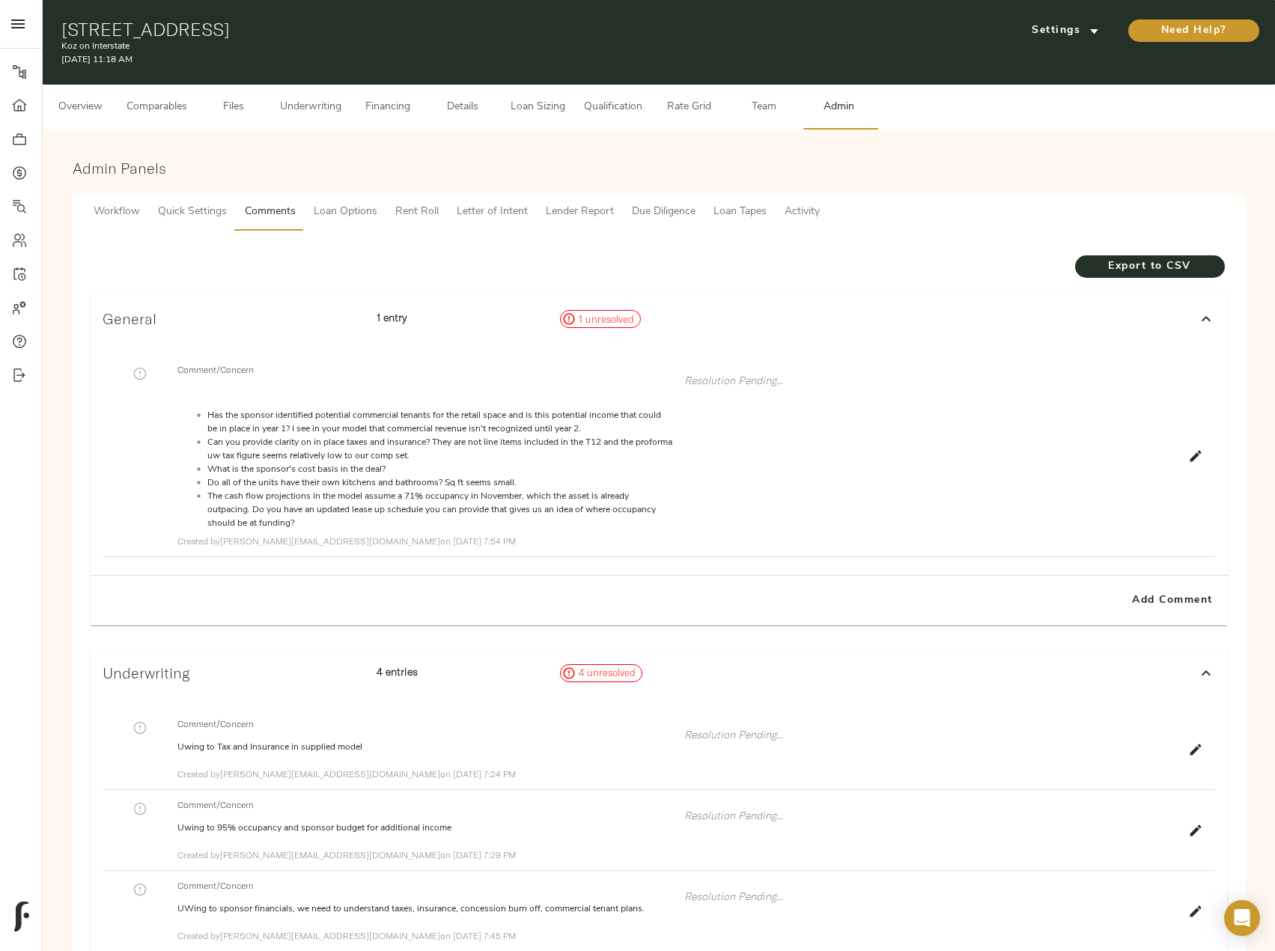
click at [470, 98] on span "Details" at bounding box center [462, 107] width 57 height 19
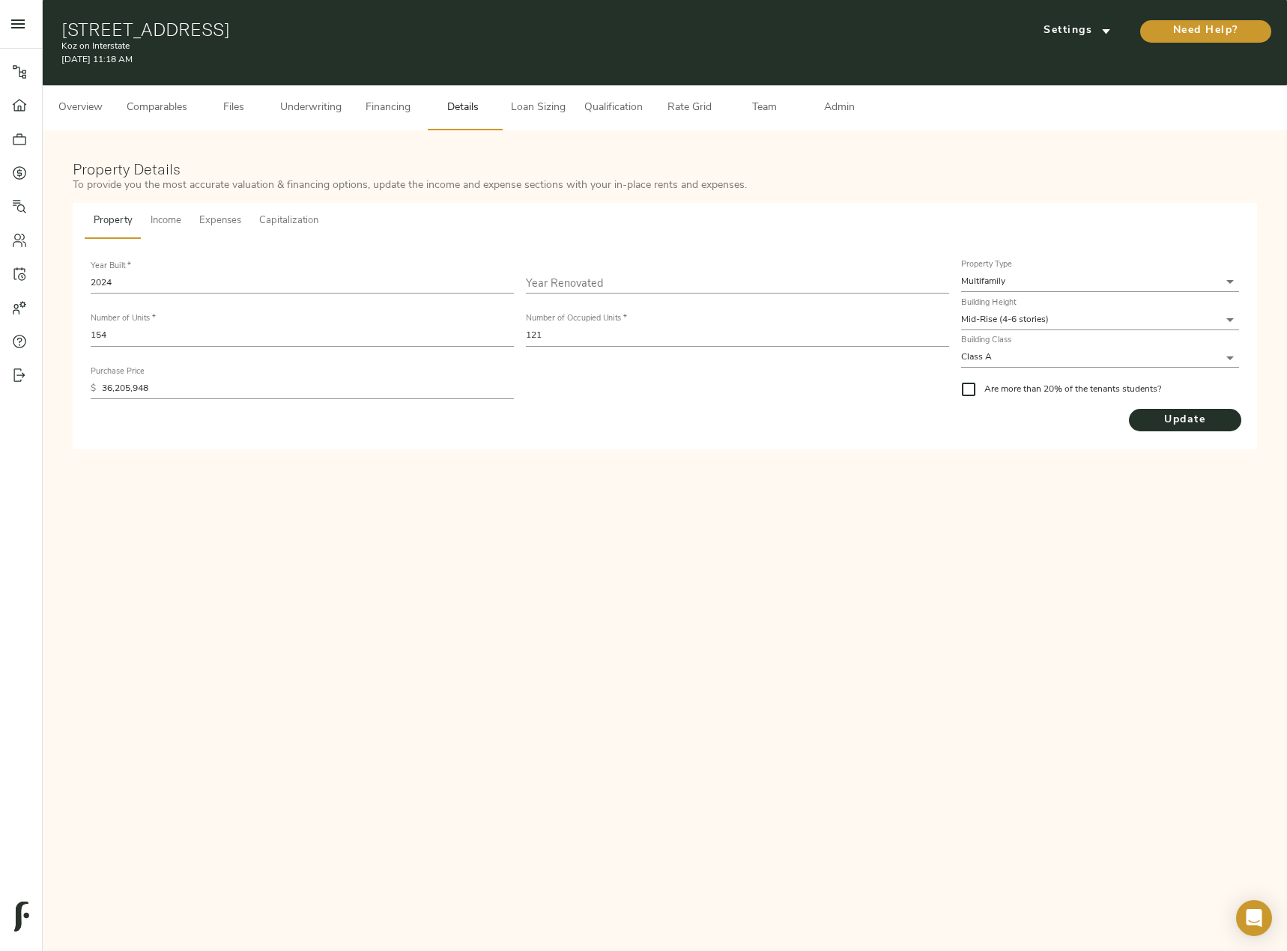
click at [166, 218] on span "Income" at bounding box center [166, 221] width 31 height 17
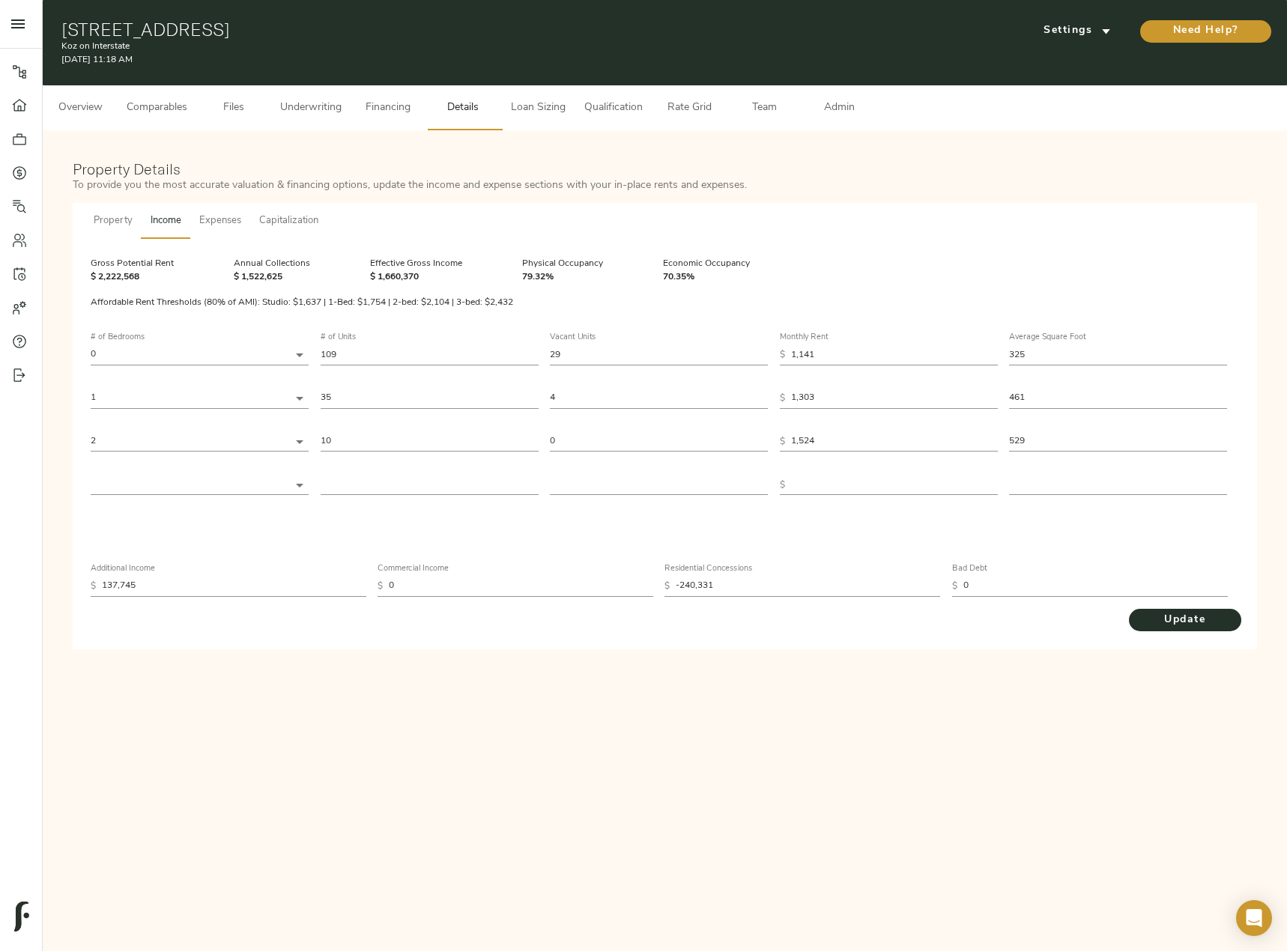
drag, startPoint x: 830, startPoint y: 353, endPoint x: 762, endPoint y: 352, distance: 68.9
click at [762, 352] on div "# of Bedrooms 0 0 # of Units 109 Vacant Units 29 Monthly Rent $ 1,141 Average S…" at bounding box center [665, 414] width 1148 height 186
paste input "223"
type input "1,223"
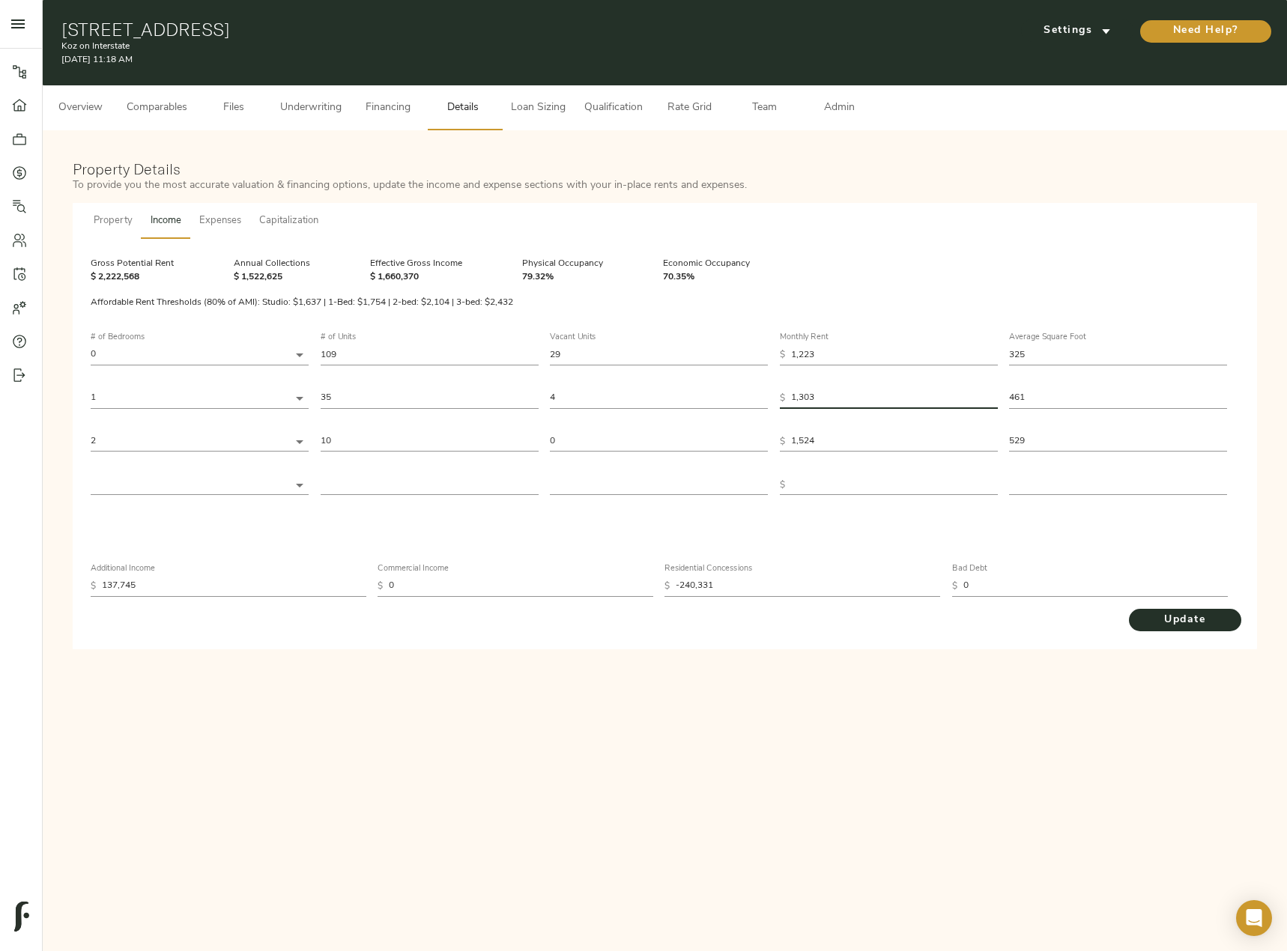
drag, startPoint x: 840, startPoint y: 392, endPoint x: 591, endPoint y: 404, distance: 249.6
click at [582, 392] on div "# of Bedrooms 0 0 # of Units 109 Vacant Units 29 Monthly Rent $ 1,223 Average S…" at bounding box center [665, 414] width 1148 height 186
paste input "68"
type input "1,368"
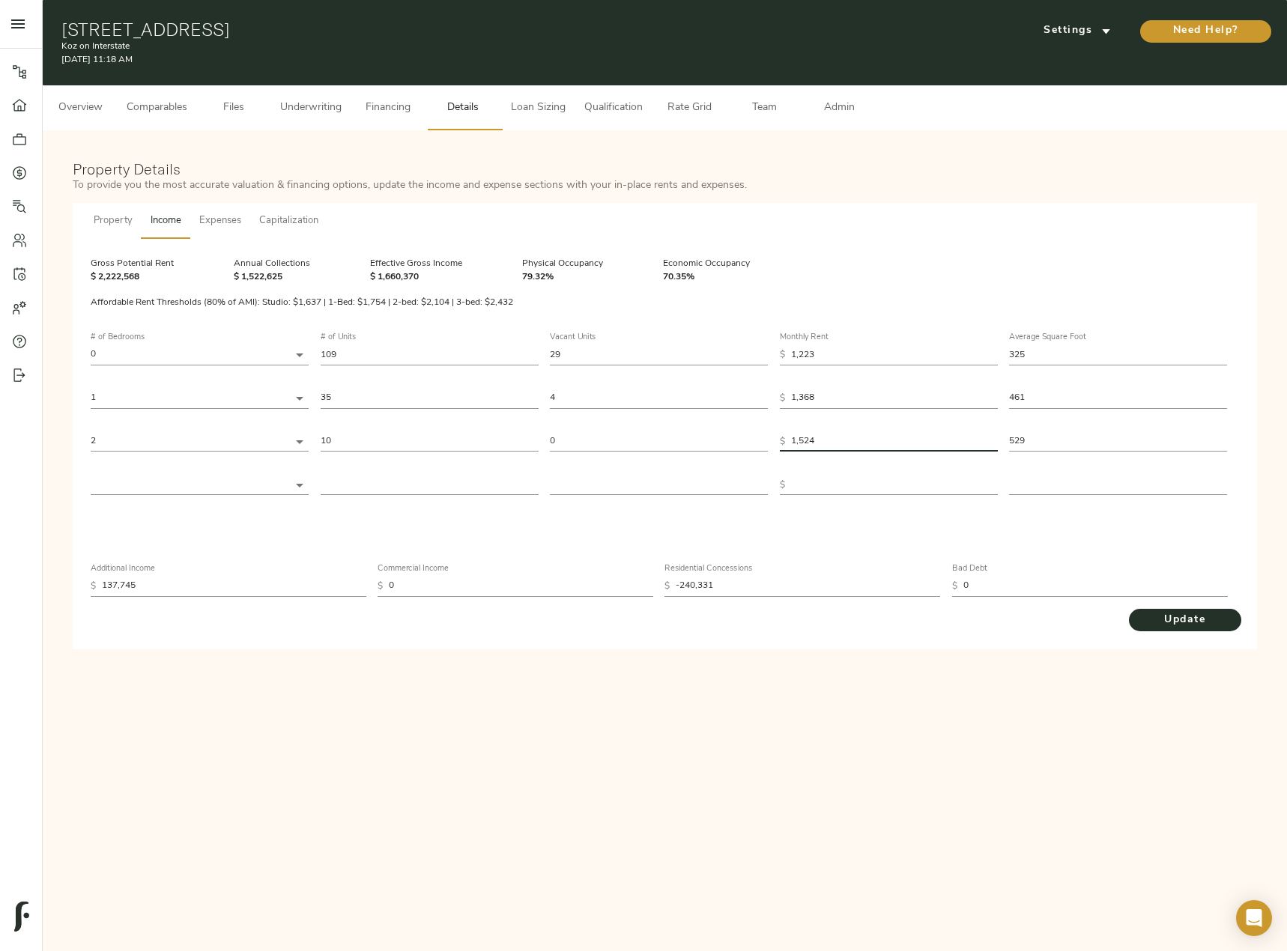
drag, startPoint x: 840, startPoint y: 438, endPoint x: 764, endPoint y: 425, distance: 77.6
click at [764, 425] on div "# of Bedrooms 0 0 # of Units 109 Vacant Units 29 Monthly Rent $ 1,223 Average S…" at bounding box center [665, 414] width 1148 height 186
paste input "text"
type input "1,524"
click at [1201, 614] on span "Update" at bounding box center [1184, 620] width 82 height 19
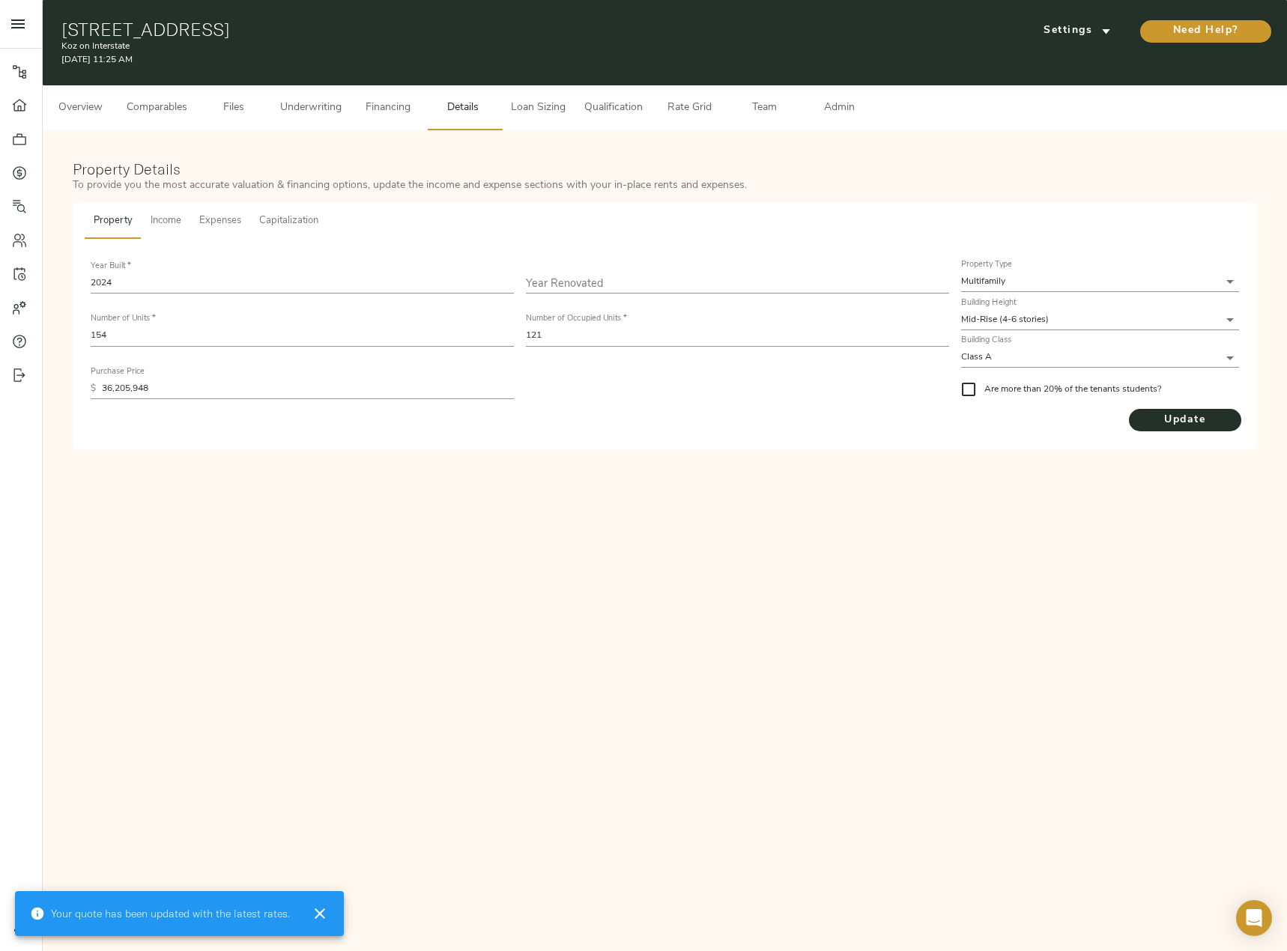
click at [323, 112] on span "Underwriting" at bounding box center [310, 108] width 61 height 19
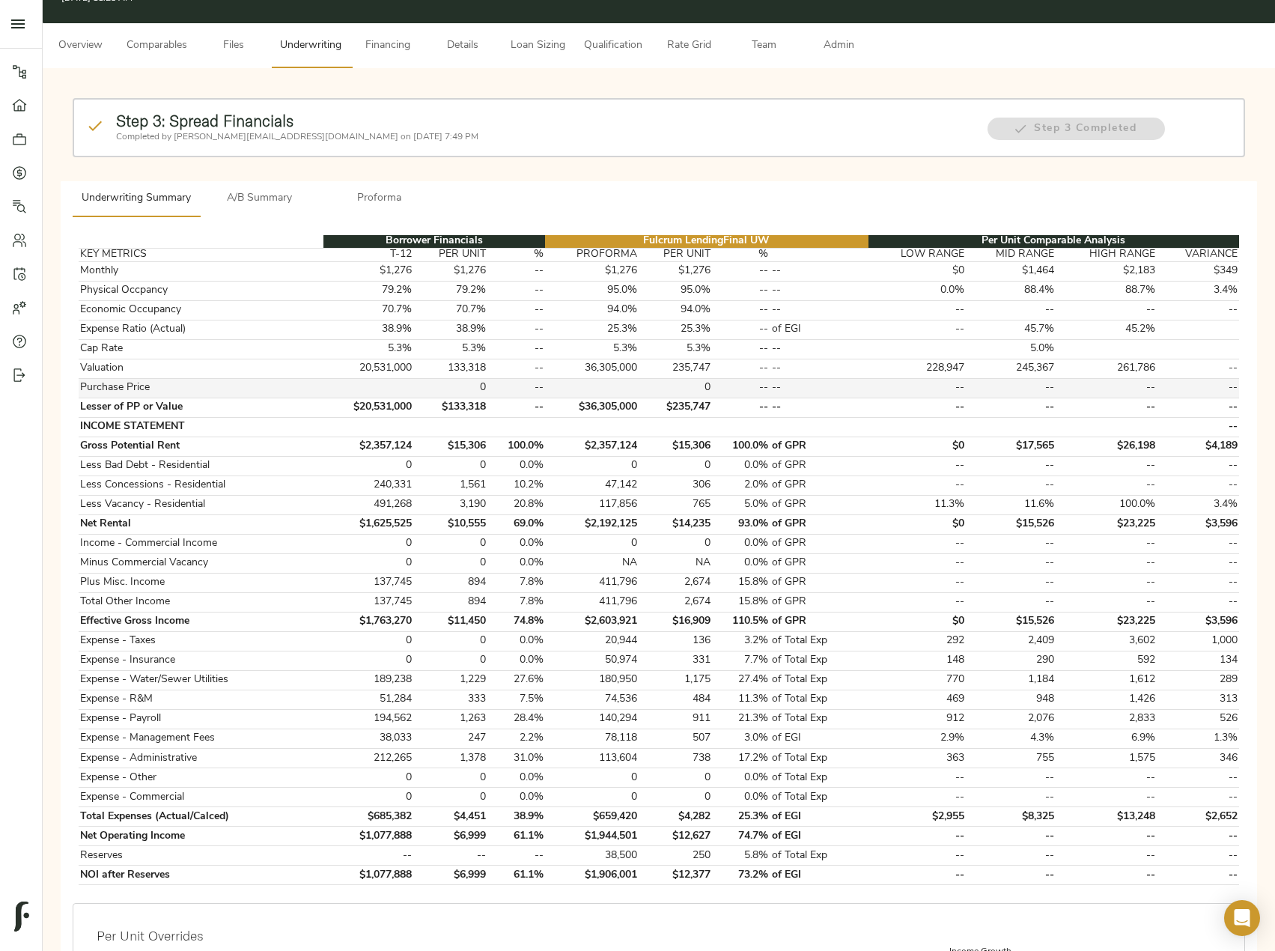
scroll to position [75, 0]
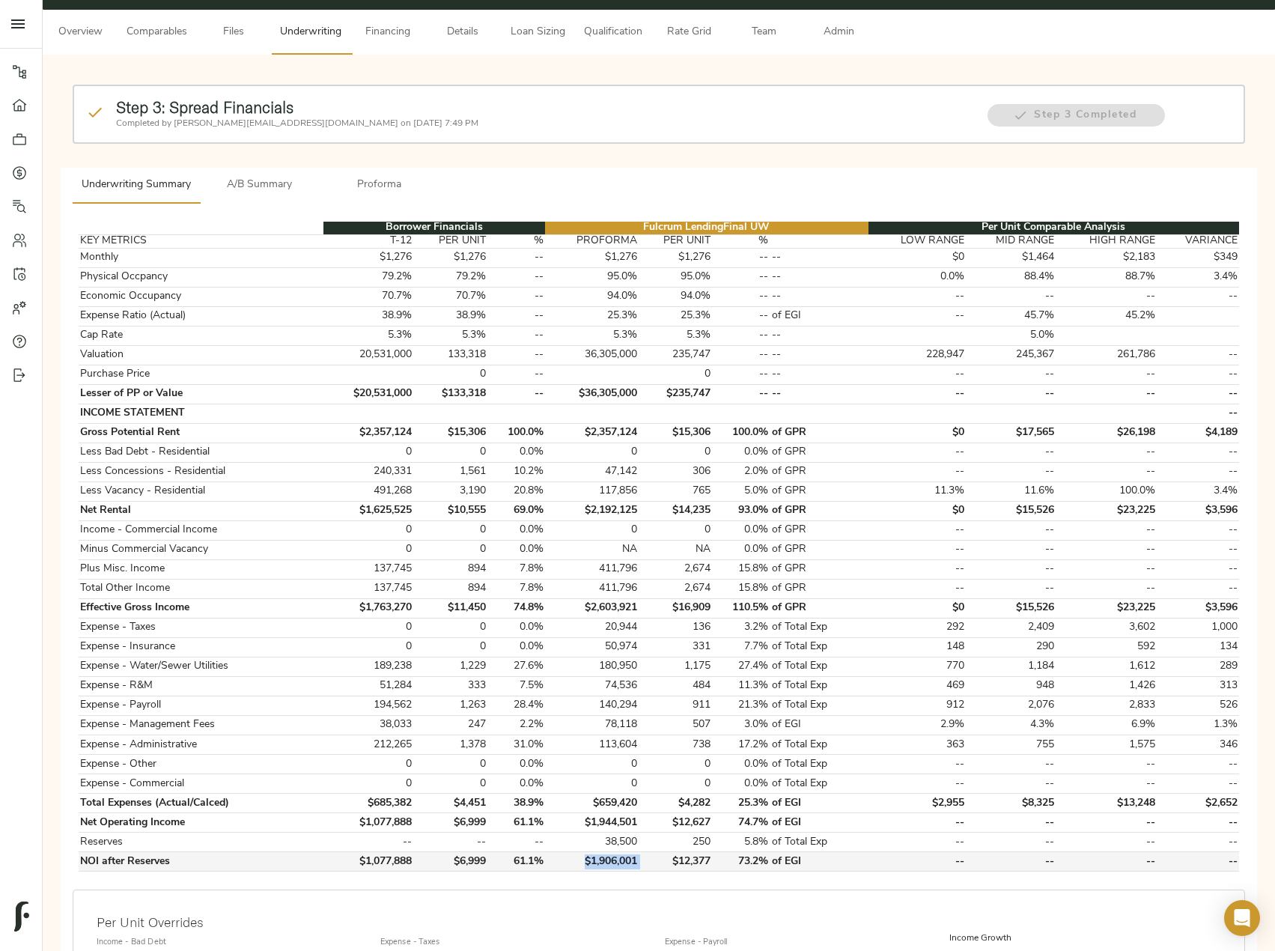
drag, startPoint x: 588, startPoint y: 860, endPoint x: 644, endPoint y: 865, distance: 56.4
click at [644, 865] on tr "NOI after Reserves $1,077,888 $6,999 61.1% $1,906,001 $12,377 73.2% of EGI -- -…" at bounding box center [659, 861] width 1161 height 19
copy td "$1,906,001"
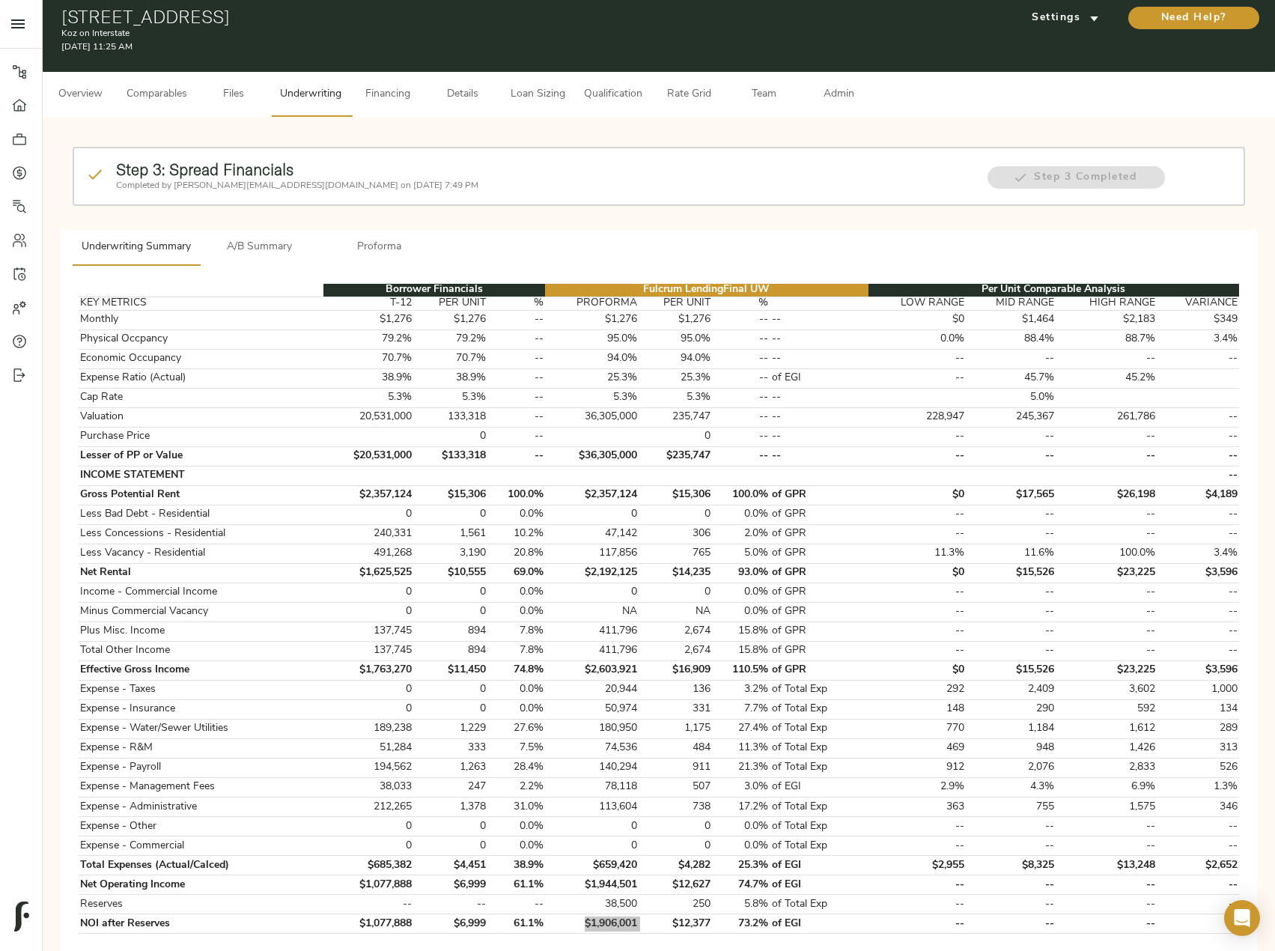
scroll to position [0, 0]
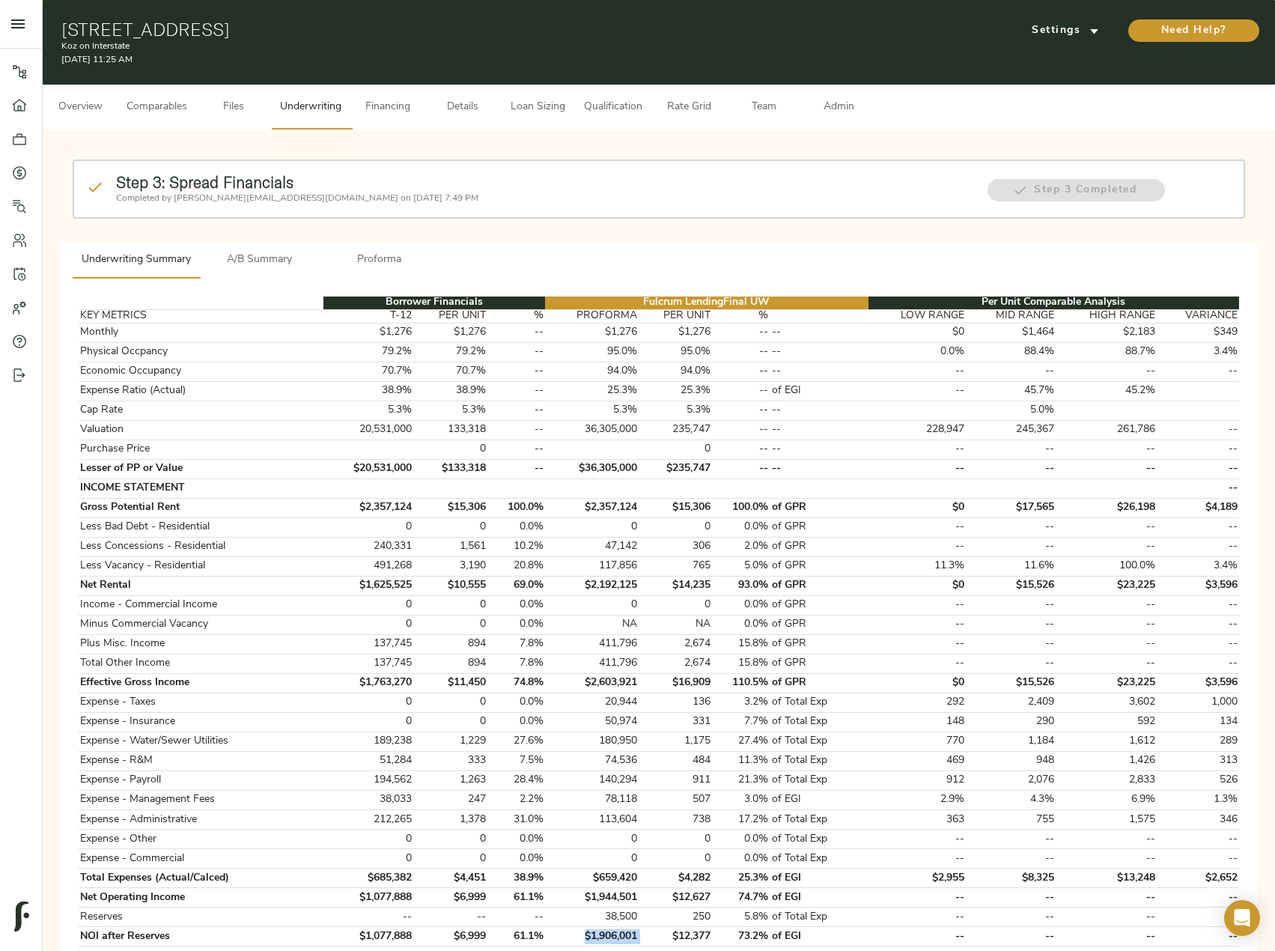
click at [476, 106] on span "Details" at bounding box center [462, 107] width 57 height 19
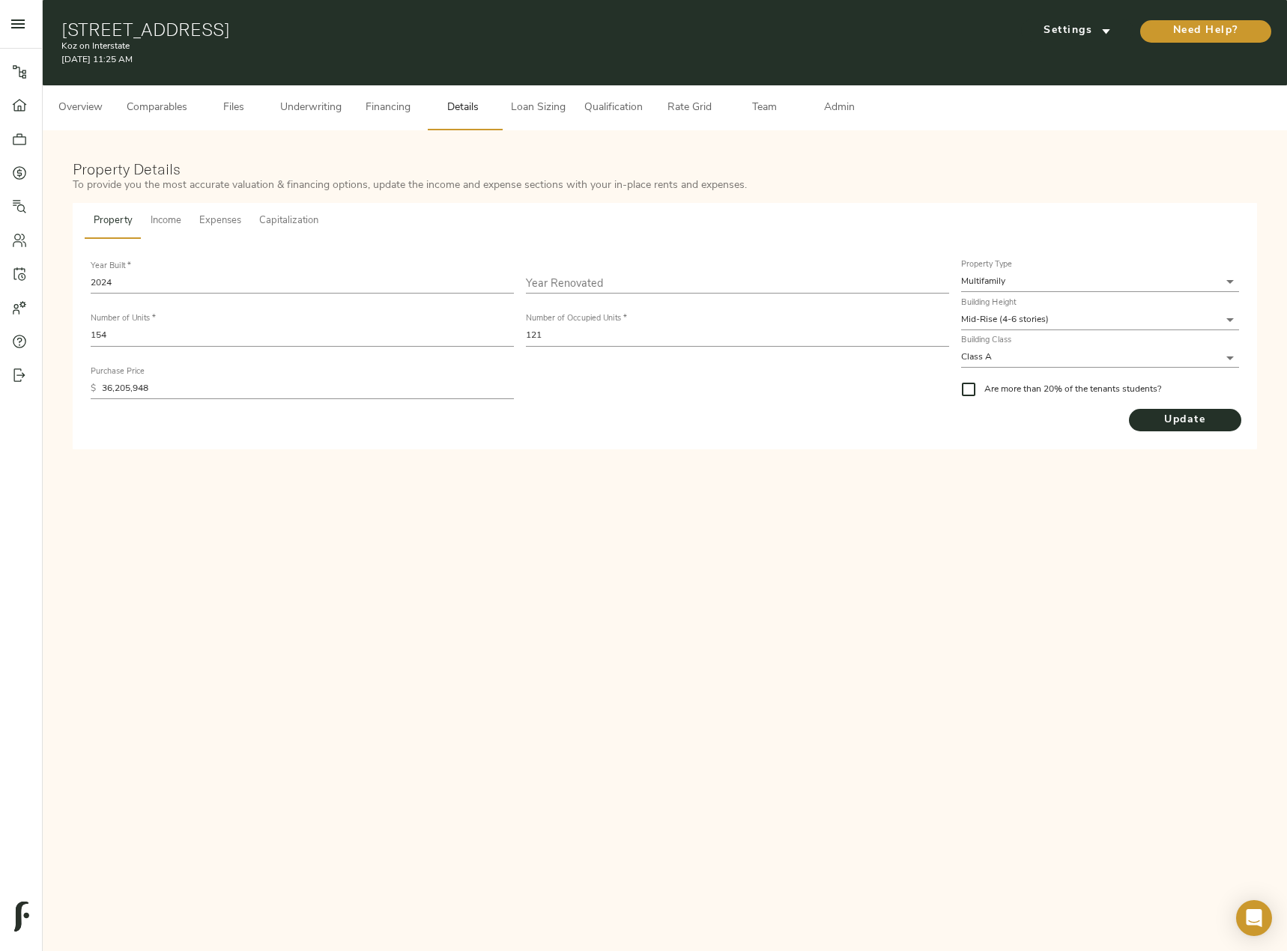
click at [159, 219] on span "Income" at bounding box center [166, 221] width 31 height 17
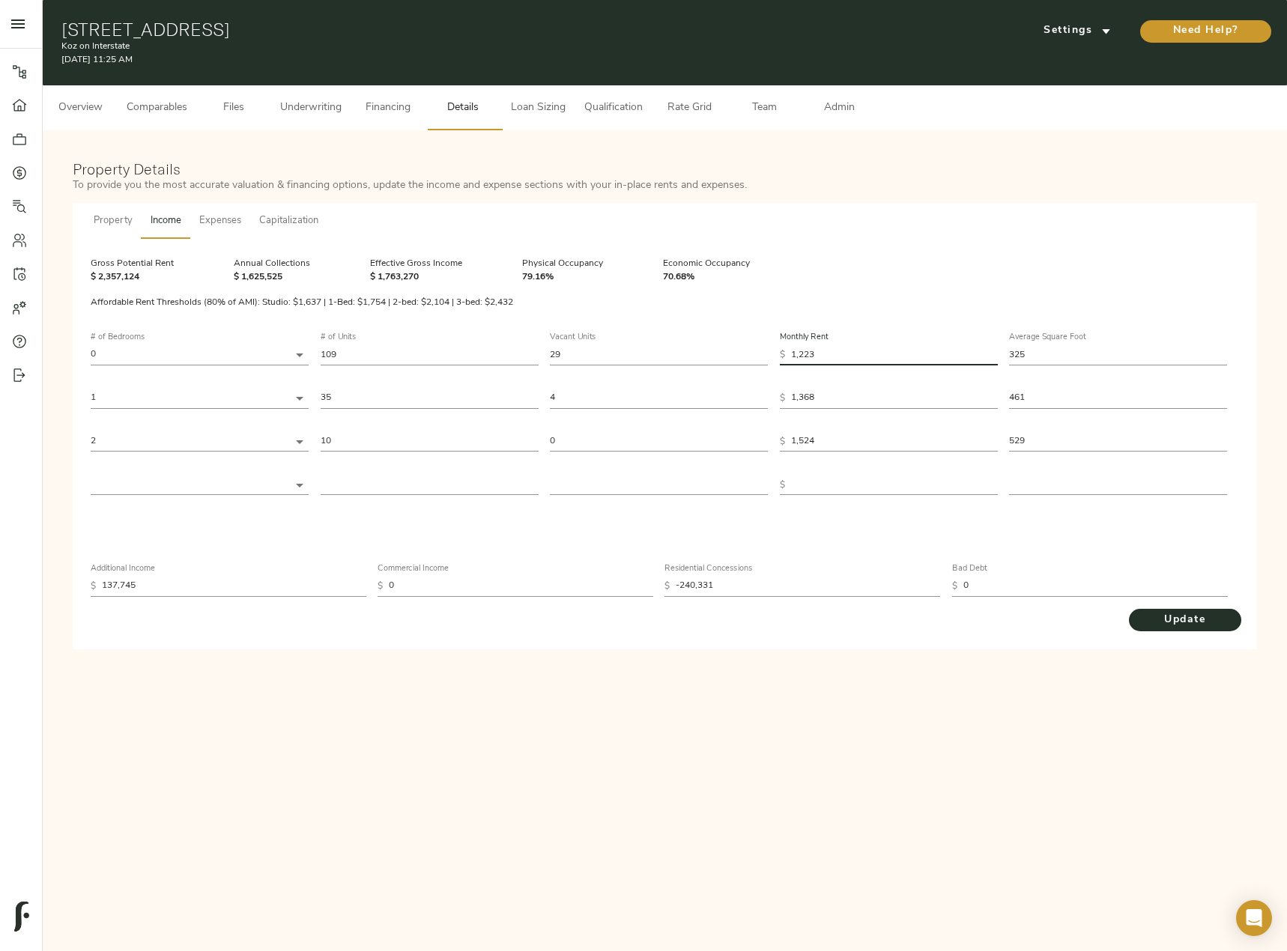
drag, startPoint x: 819, startPoint y: 355, endPoint x: 757, endPoint y: 355, distance: 62.2
click at [758, 355] on div "# of Bedrooms 0 0 # of Units 109 Vacant Units 29 Monthly Rent $ 1,223 Average S…" at bounding box center [665, 414] width 1148 height 186
paste input "17"
type input "1,173"
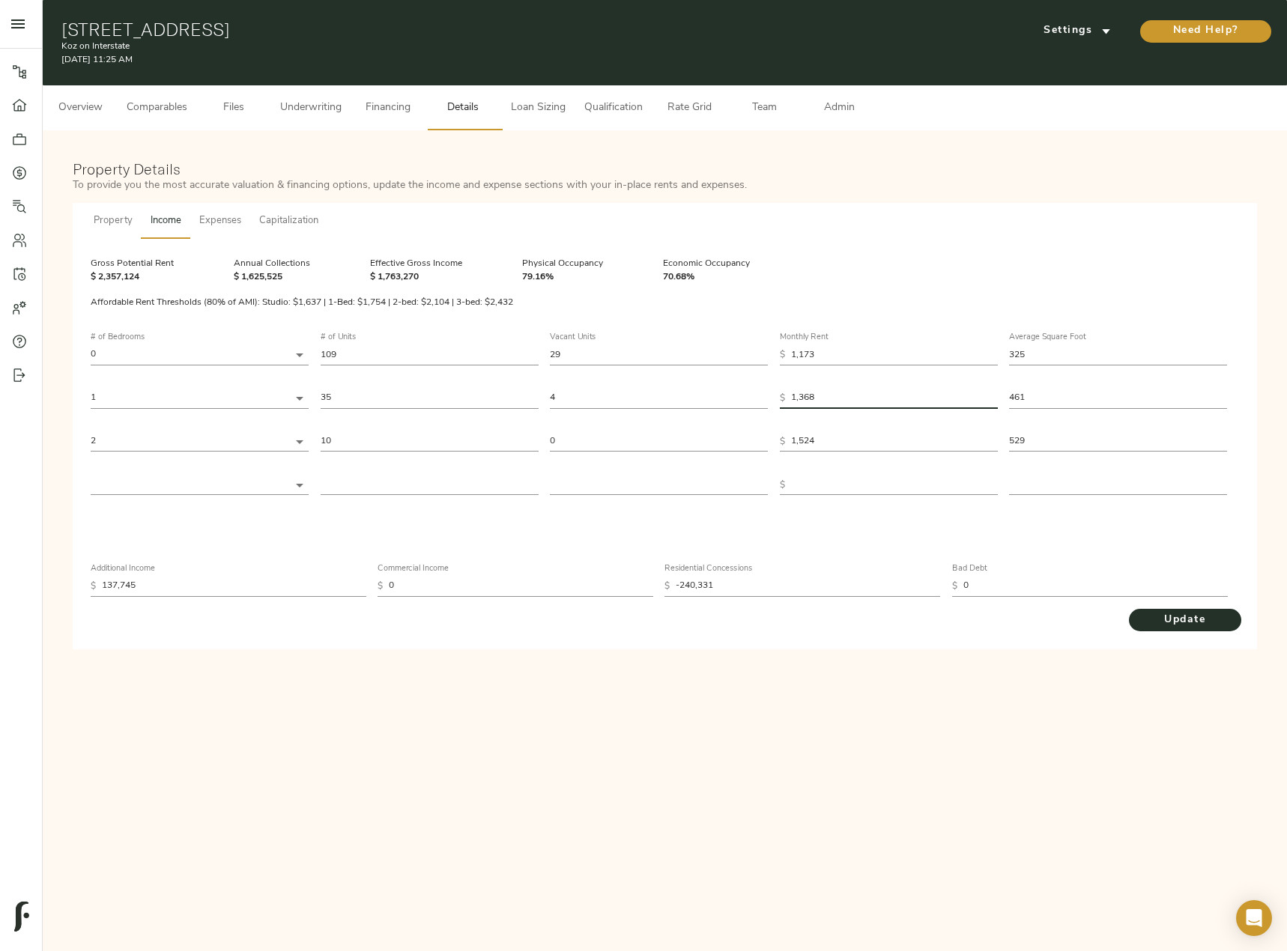
drag, startPoint x: 834, startPoint y: 395, endPoint x: 750, endPoint y: 395, distance: 84.6
click at [750, 395] on div "# of Bedrooms 0 0 # of Units 109 Vacant Units 29 Monthly Rent $ 1,173 Average S…" at bounding box center [665, 414] width 1148 height 186
paste input "19"
type input "1,319"
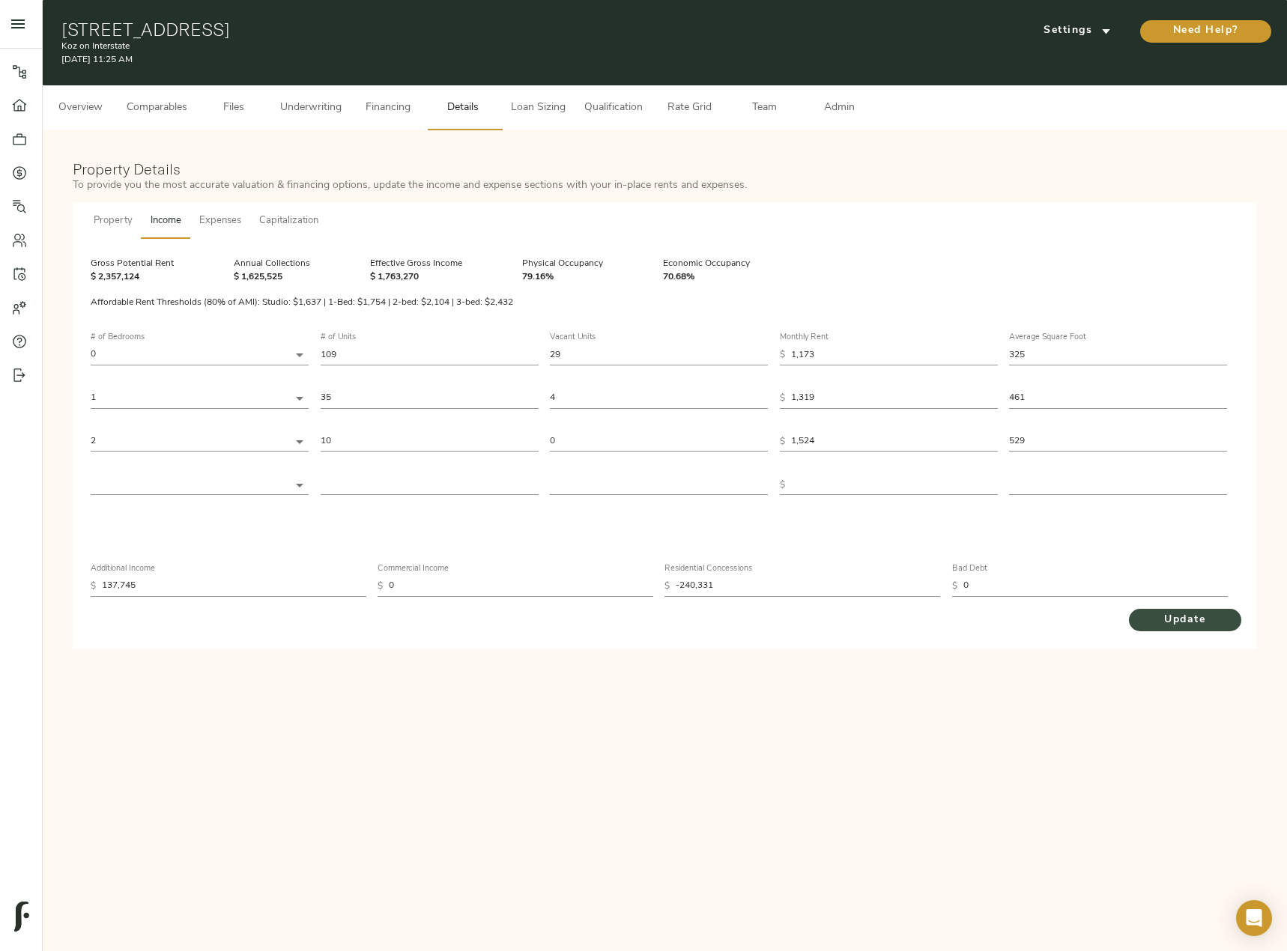
click at [1170, 622] on span "Update" at bounding box center [1184, 620] width 82 height 19
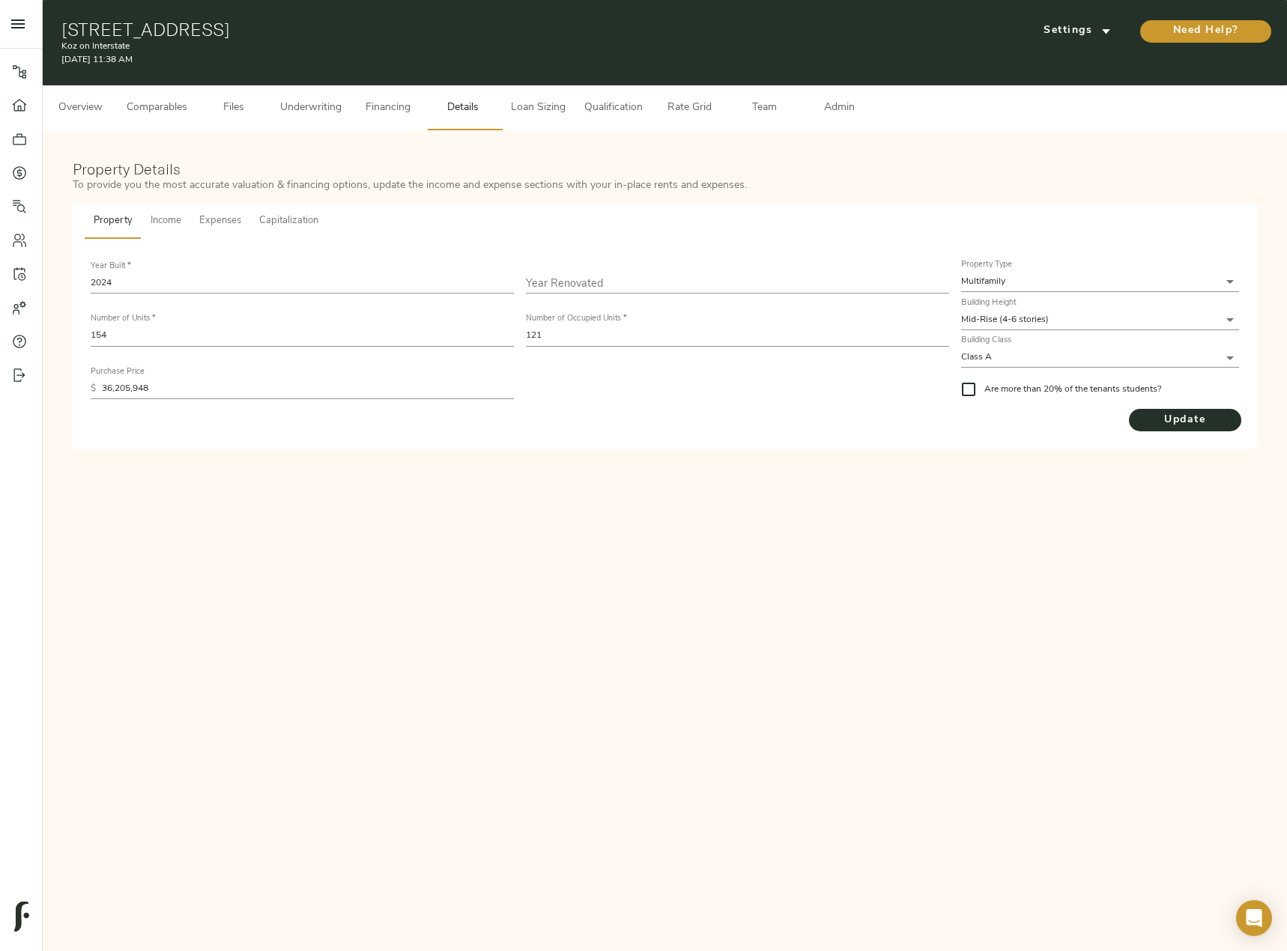
click at [326, 104] on span "Underwriting" at bounding box center [310, 108] width 61 height 19
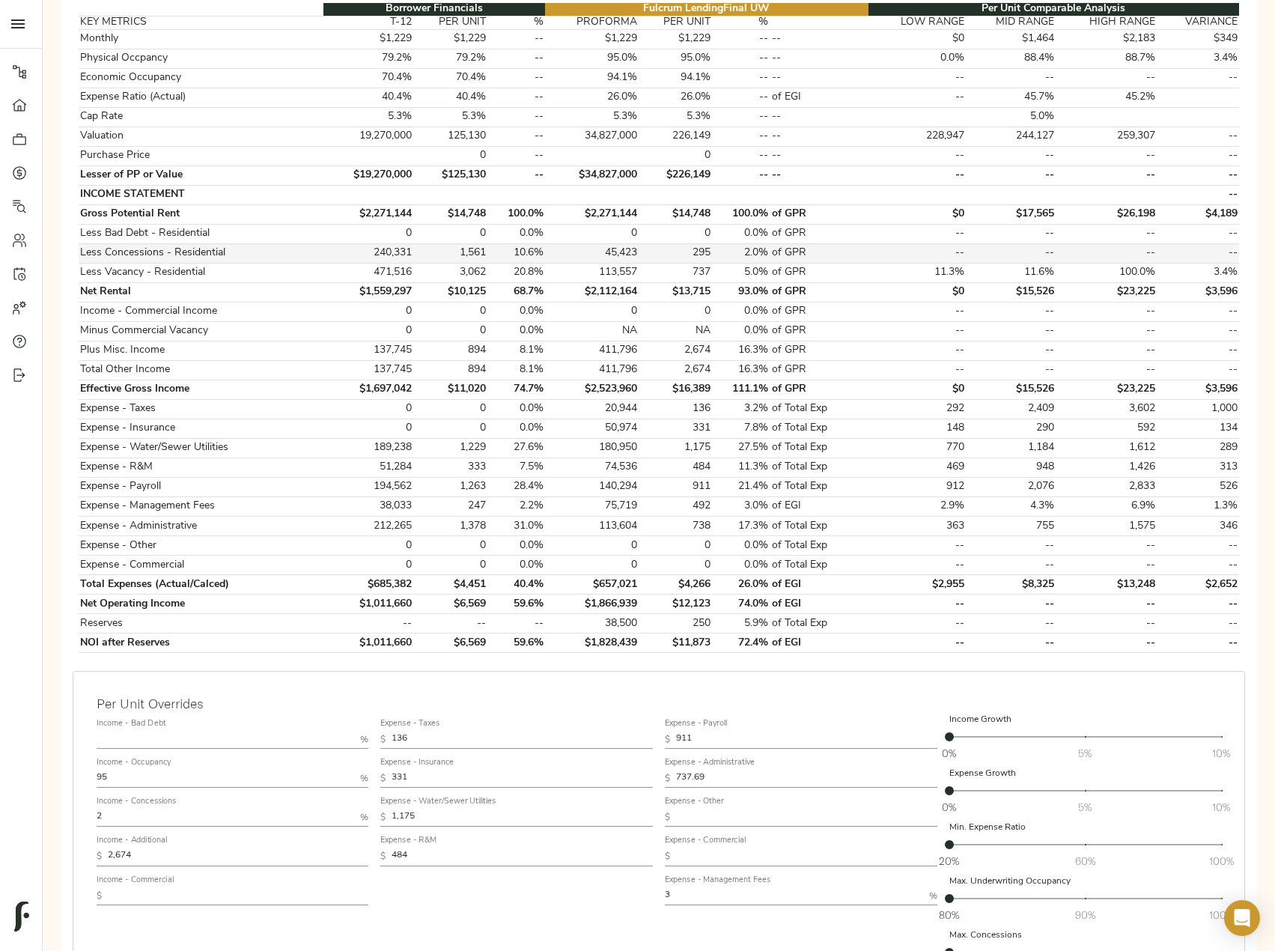
scroll to position [446, 0]
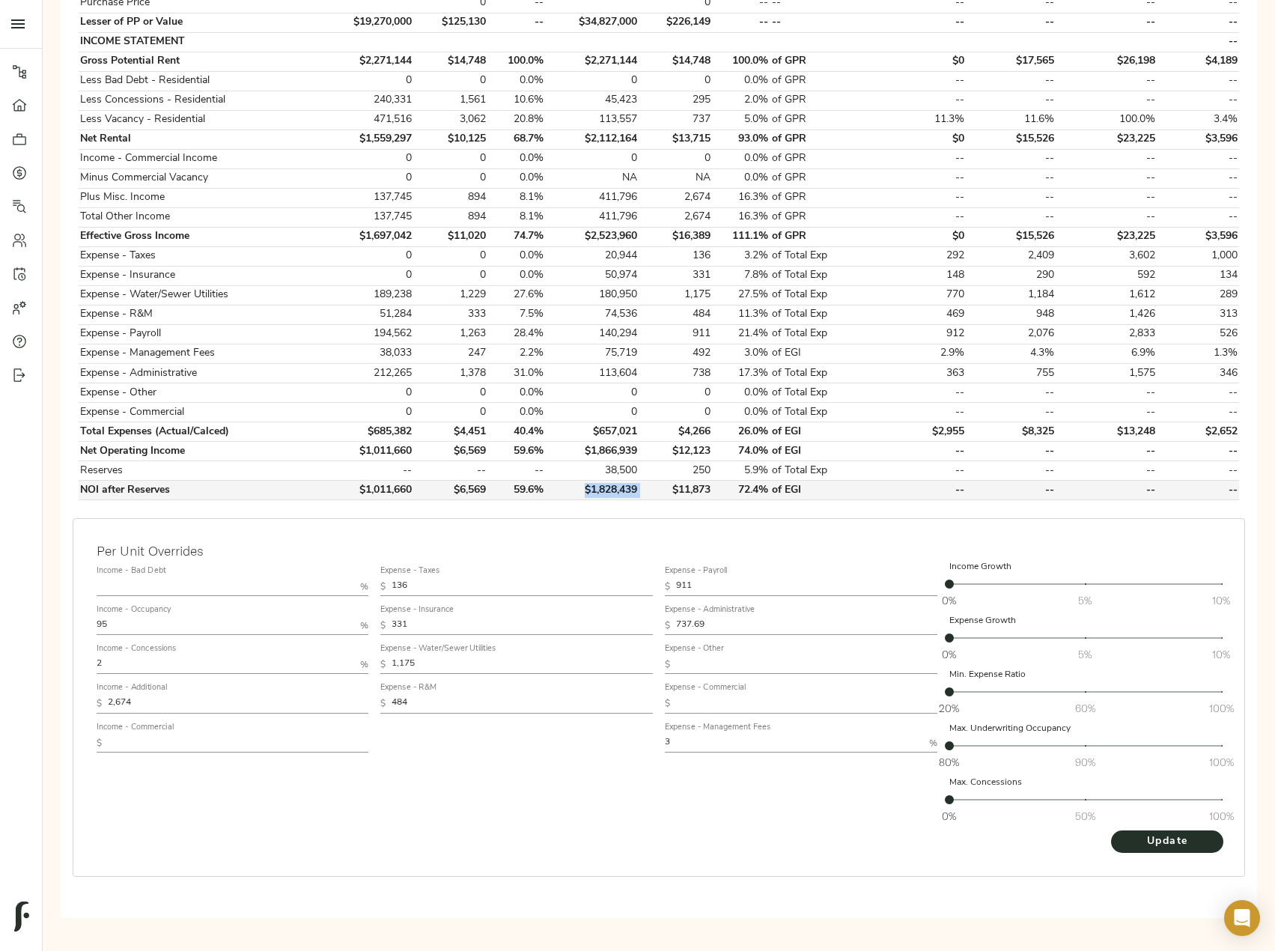
drag, startPoint x: 587, startPoint y: 490, endPoint x: 643, endPoint y: 488, distance: 56.2
click at [643, 488] on tr "NOI after Reserves $1,011,660 $6,569 59.6% $1,828,439 $11,873 72.4% of EGI -- -…" at bounding box center [659, 490] width 1161 height 19
copy td "$1,828,439"
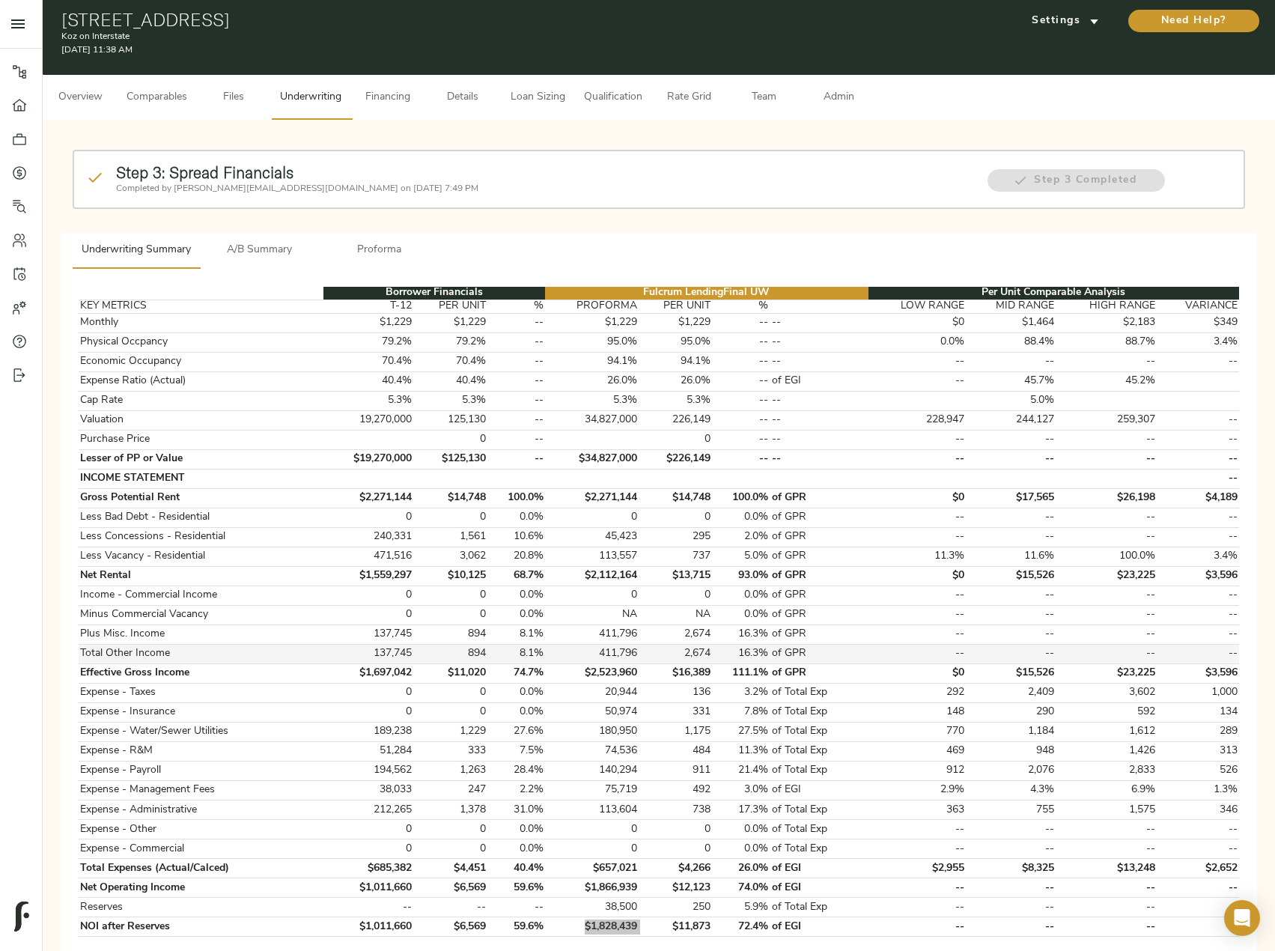
scroll to position [0, 0]
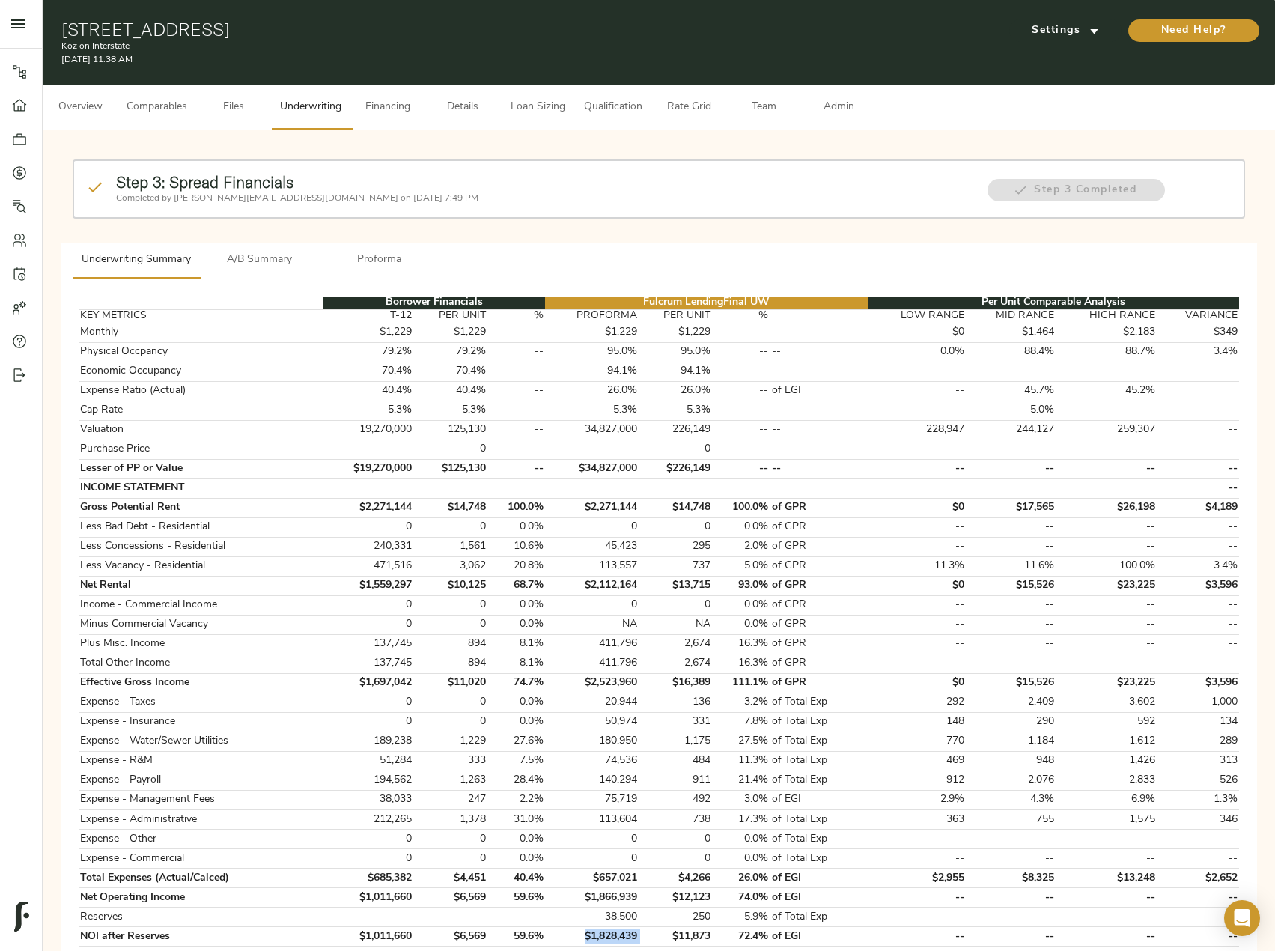
click at [273, 251] on span "A/B Summary" at bounding box center [260, 260] width 102 height 19
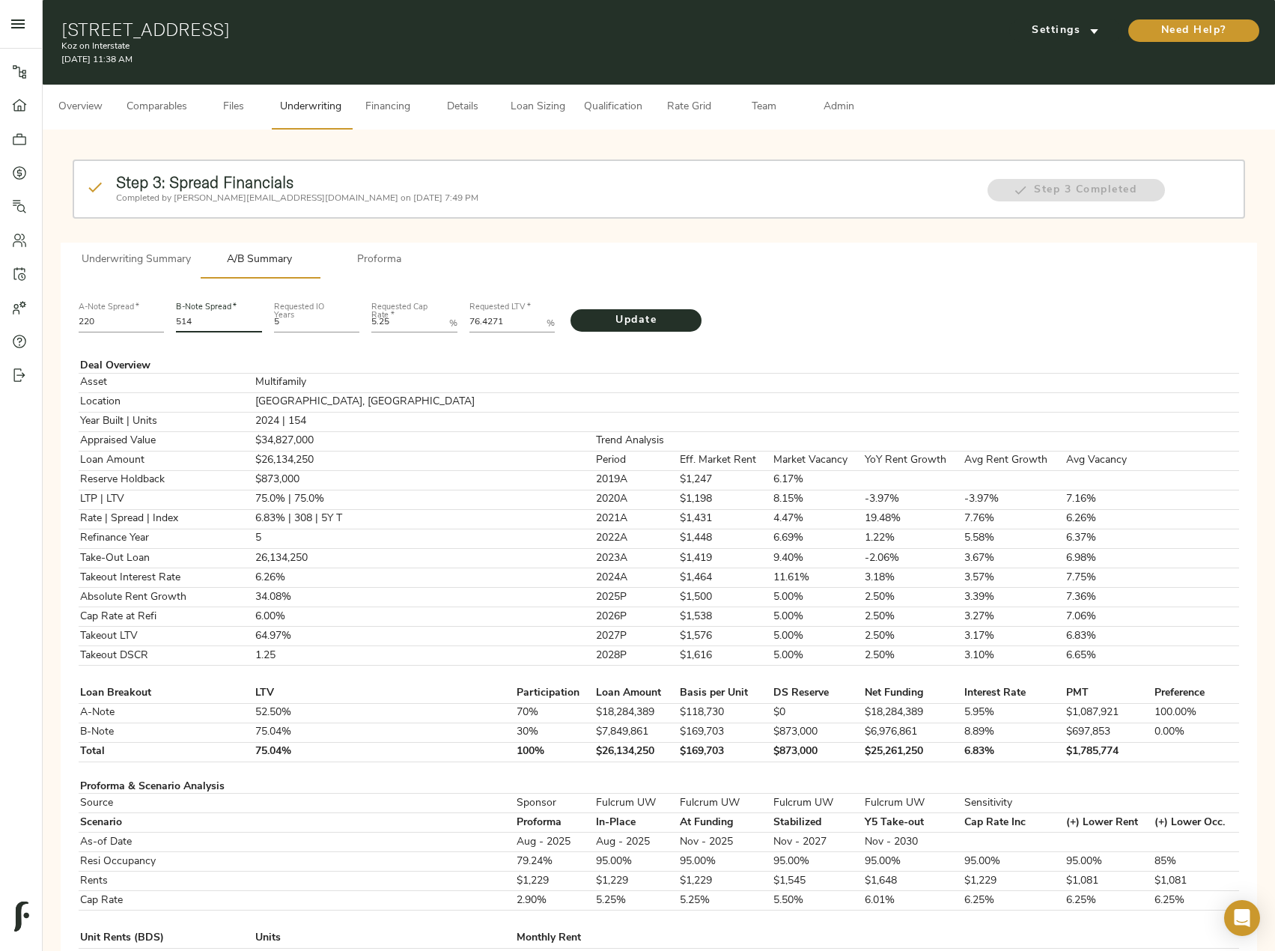
drag, startPoint x: 207, startPoint y: 324, endPoint x: 172, endPoint y: 324, distance: 34.4
click at [172, 324] on div "B-Note Spread   * 514" at bounding box center [219, 316] width 98 height 51
click at [383, 267] on span "Proforma" at bounding box center [380, 260] width 102 height 19
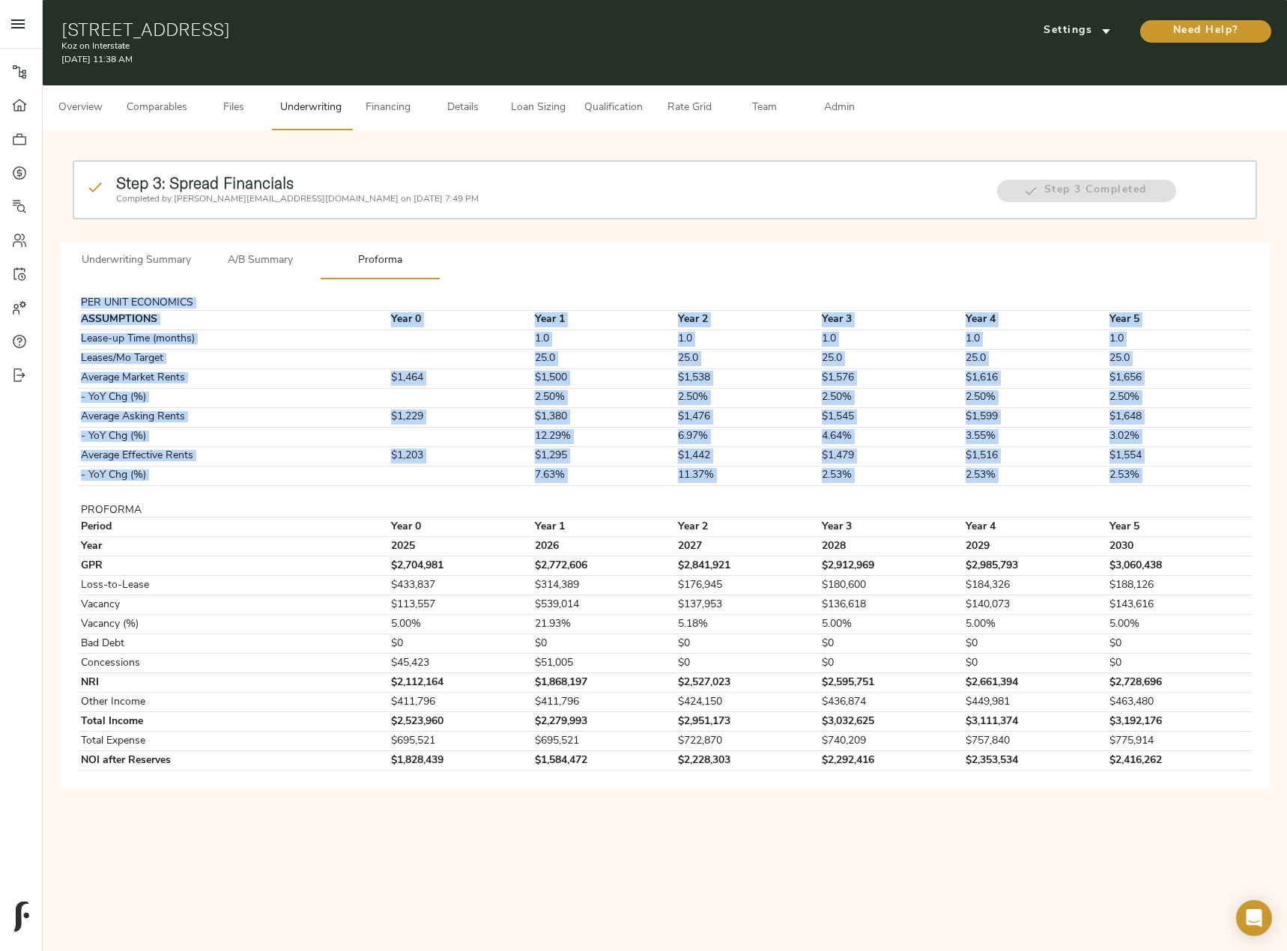
drag, startPoint x: 80, startPoint y: 505, endPoint x: 1251, endPoint y: 759, distance: 1198.2
click at [1251, 759] on div "PER UNIT ECONOMICS ASSUMPTIONS Year 0 Year 1 Year 2 Year 3 Year 4 Year 5 Lease-…" at bounding box center [665, 534] width 1184 height 486
copy tbody "PER UNIT ECONOMICS ASSUMPTIONS Year 0 Year 1 Year 2 Year 3 Year 4 Year 5 Lease-…"
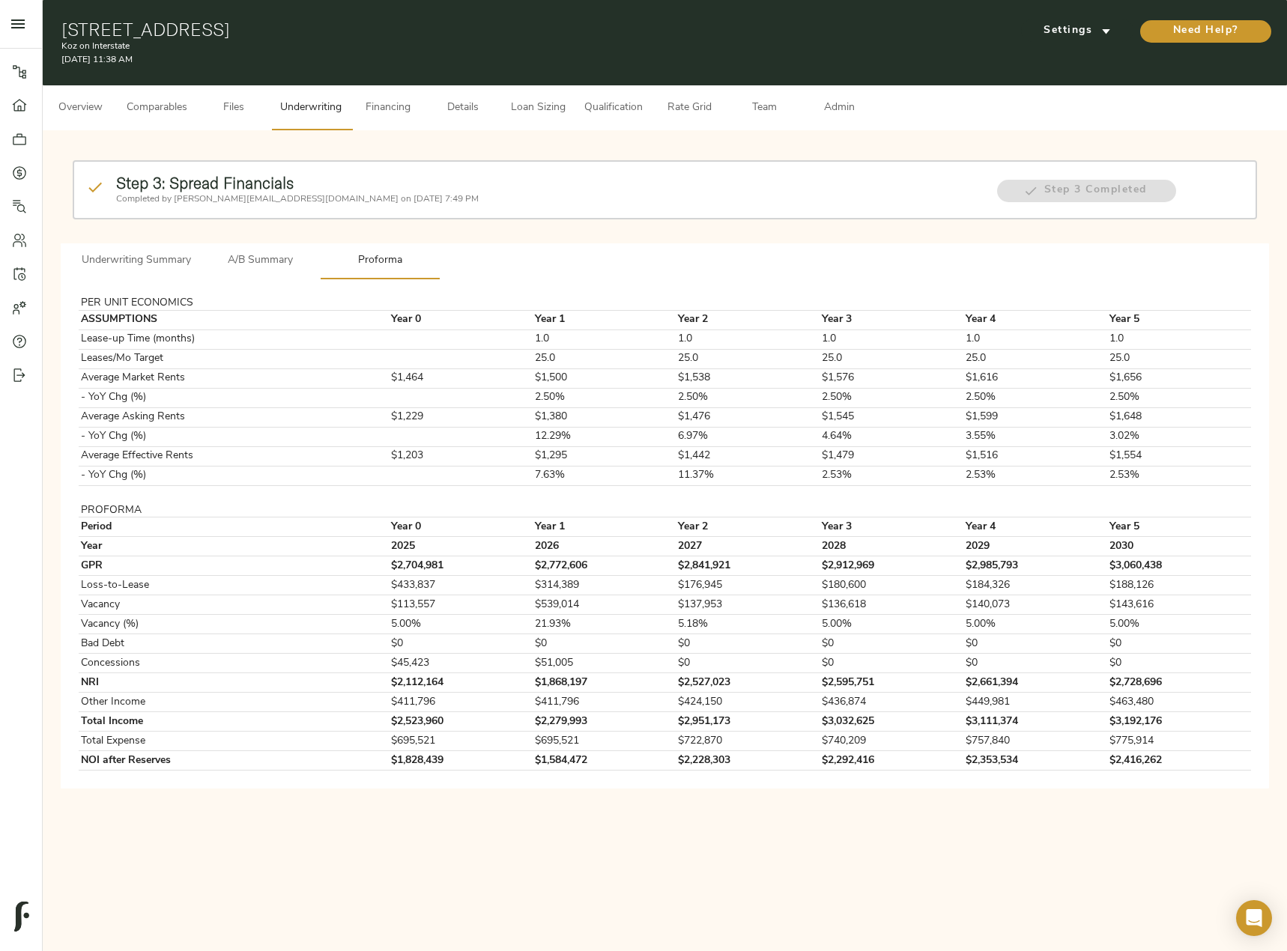
click at [139, 242] on div "Step 3: Spread Financials Completed by justin@fulcrumlendingcorp.com on August …" at bounding box center [665, 201] width 1196 height 95
click at [142, 254] on span "Underwriting Summary" at bounding box center [136, 261] width 109 height 19
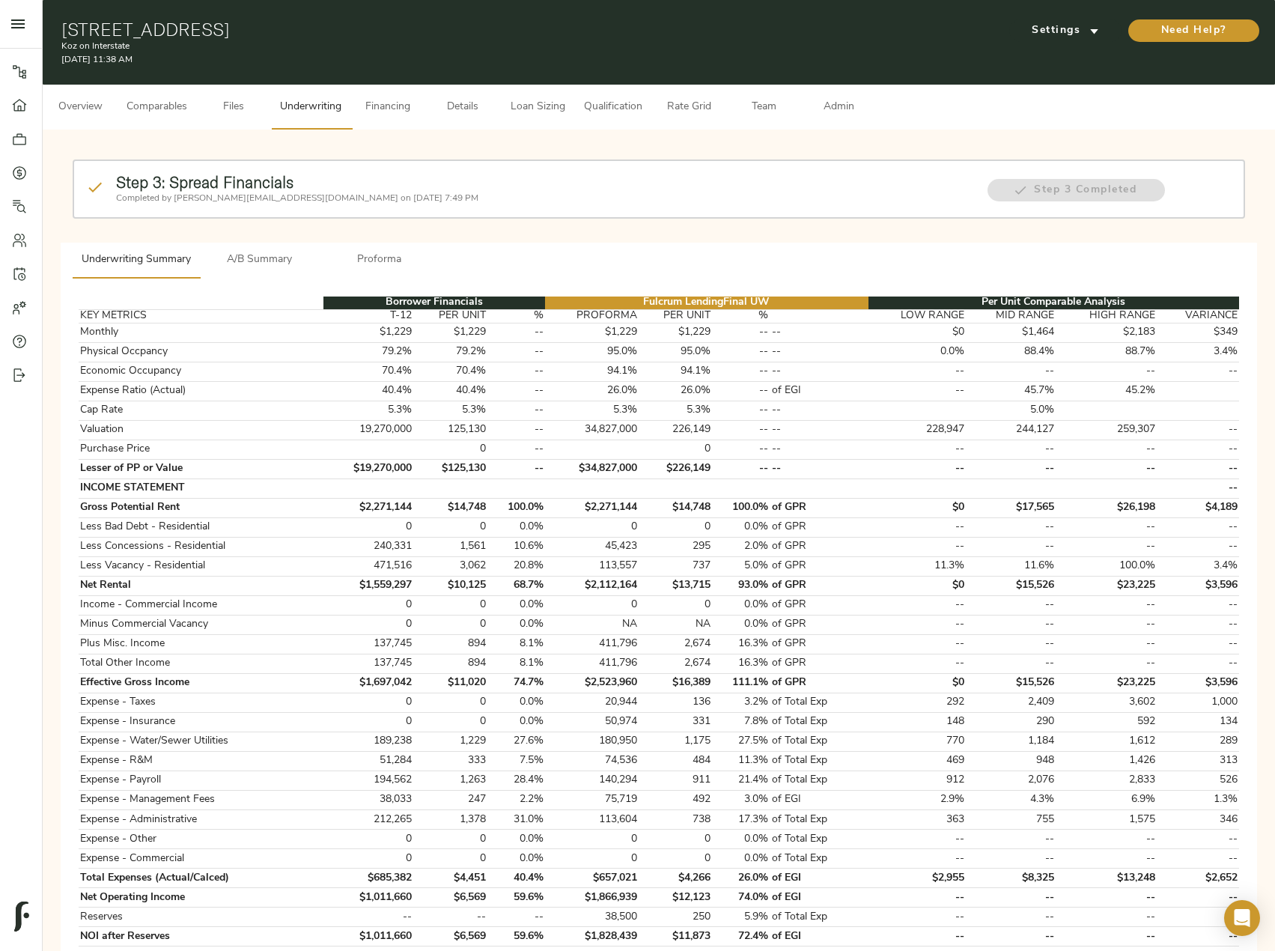
click at [389, 260] on span "Proforma" at bounding box center [380, 260] width 102 height 19
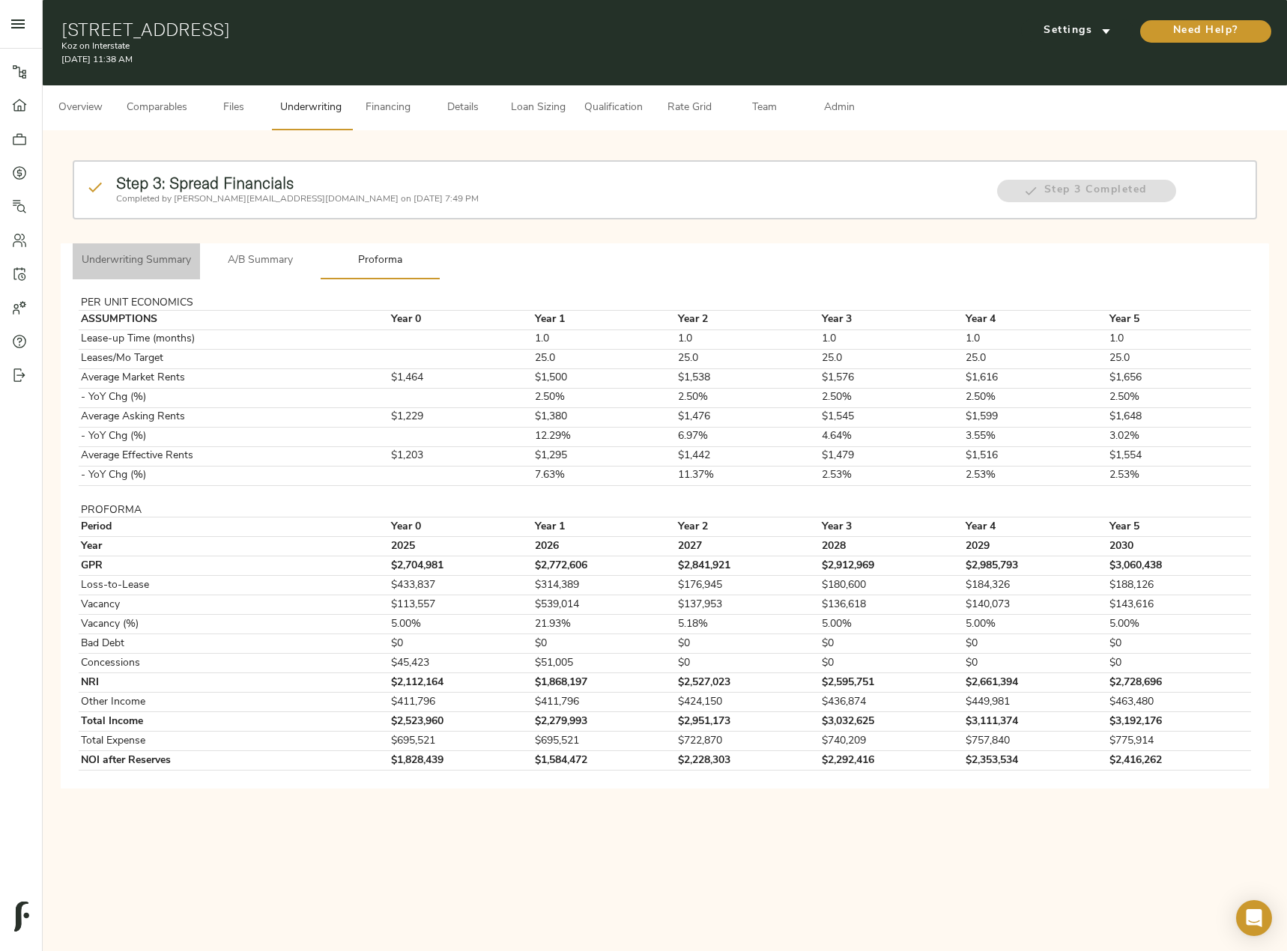
click at [133, 251] on button "Underwriting Summary" at bounding box center [136, 261] width 127 height 36
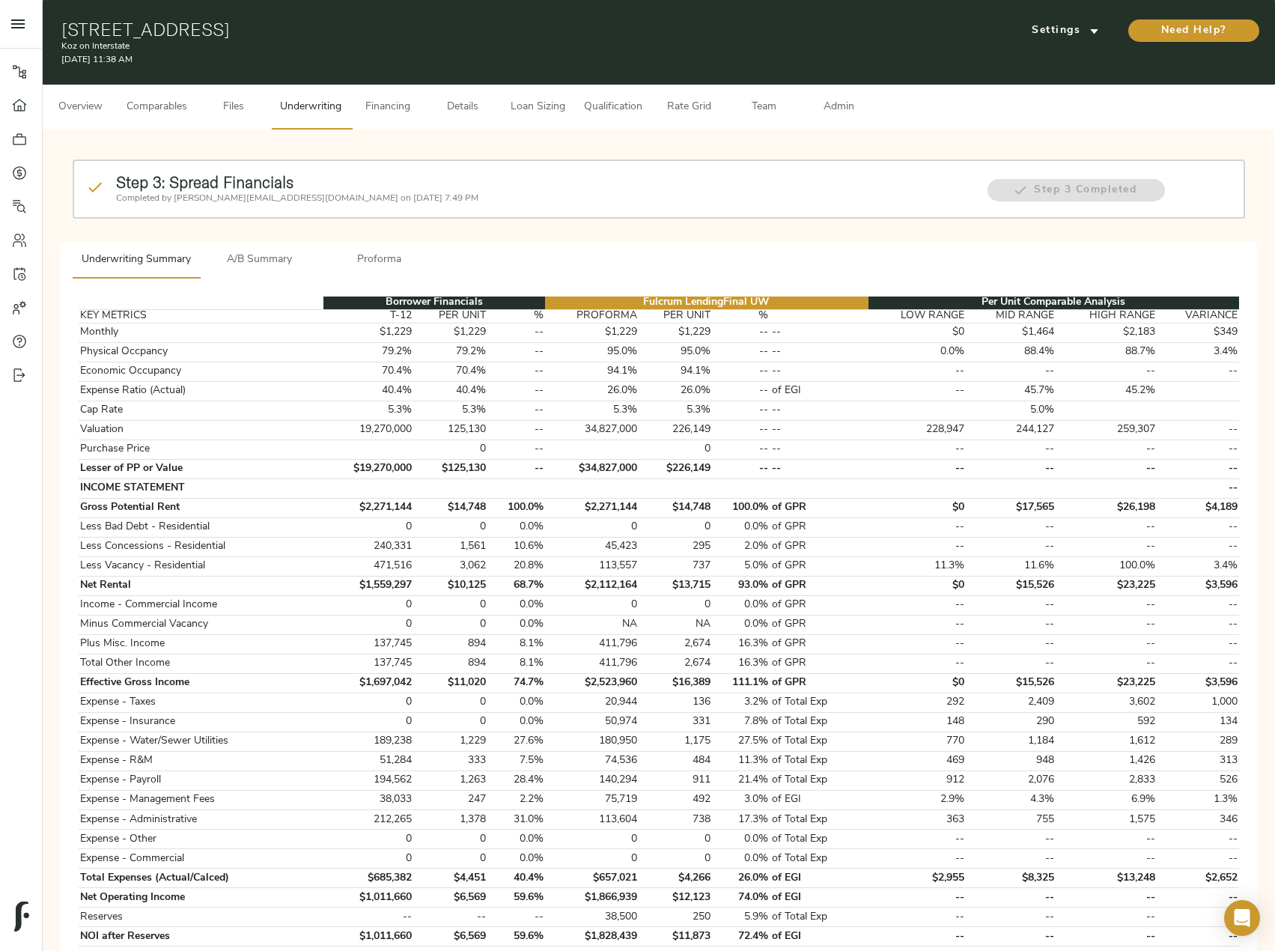
click at [284, 261] on span "A/B Summary" at bounding box center [260, 260] width 102 height 19
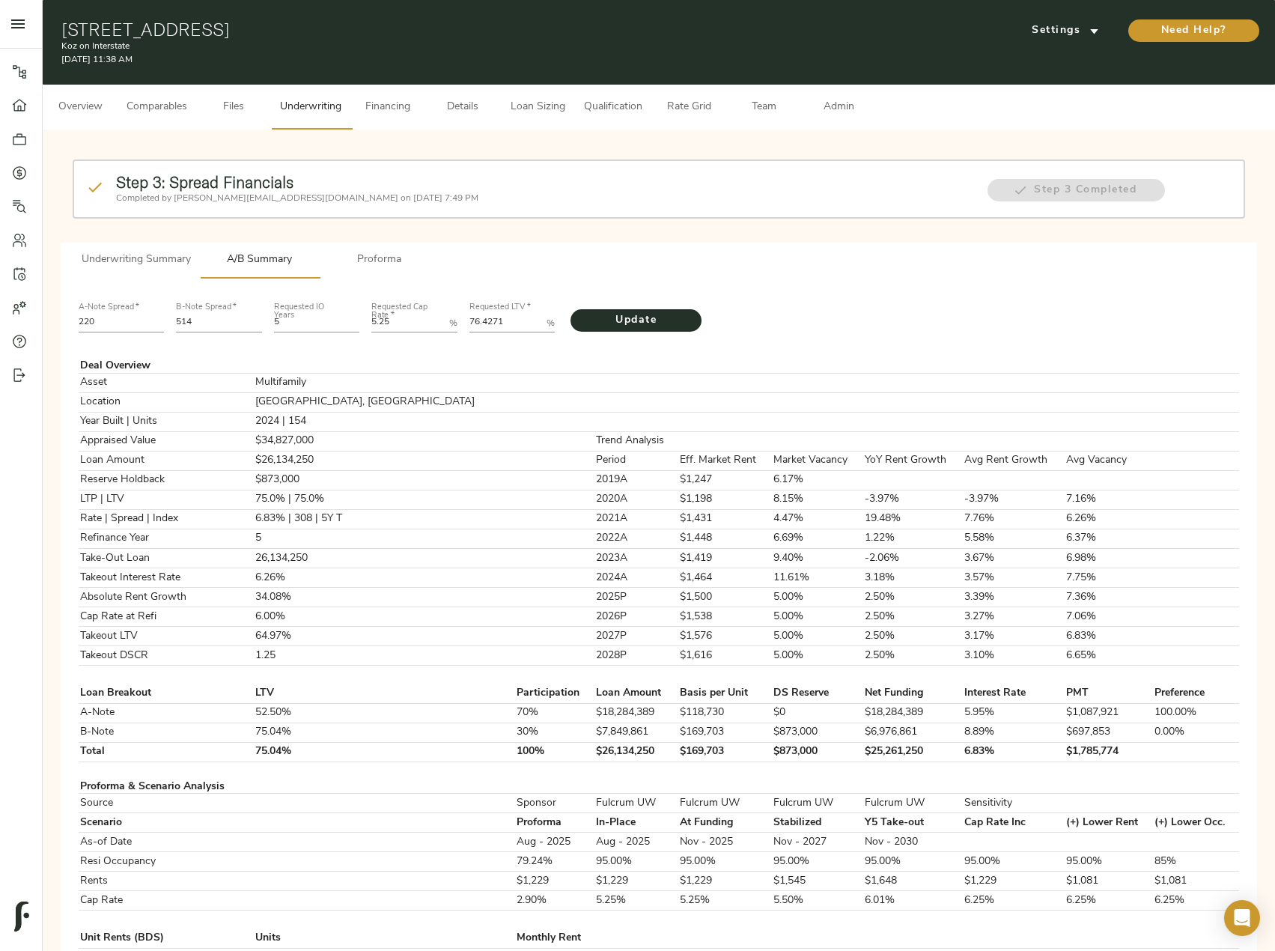
click at [378, 261] on span "Proforma" at bounding box center [380, 260] width 102 height 19
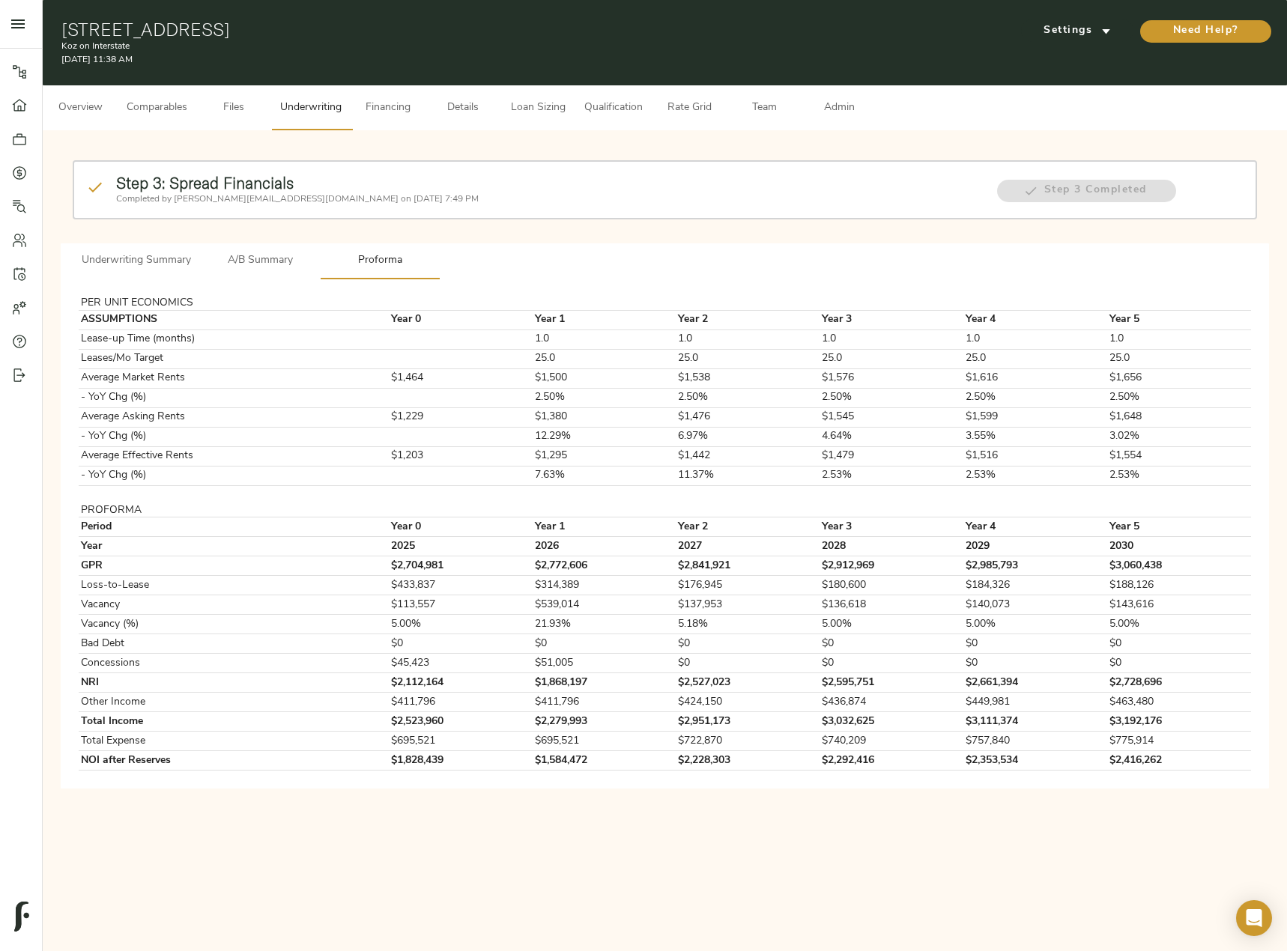
click at [261, 259] on span "A/B Summary" at bounding box center [260, 261] width 102 height 19
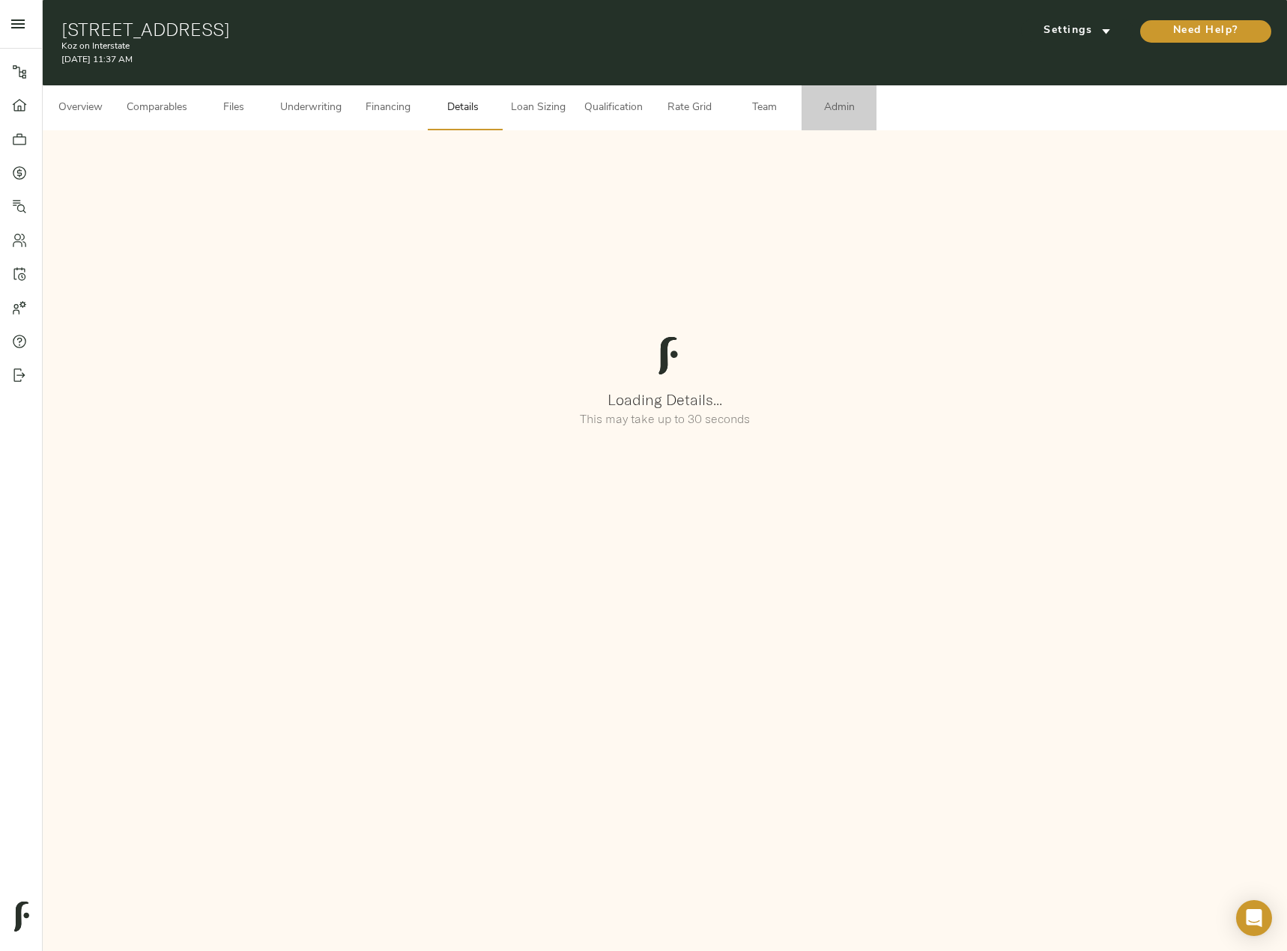
click at [856, 112] on span "Admin" at bounding box center [838, 108] width 57 height 19
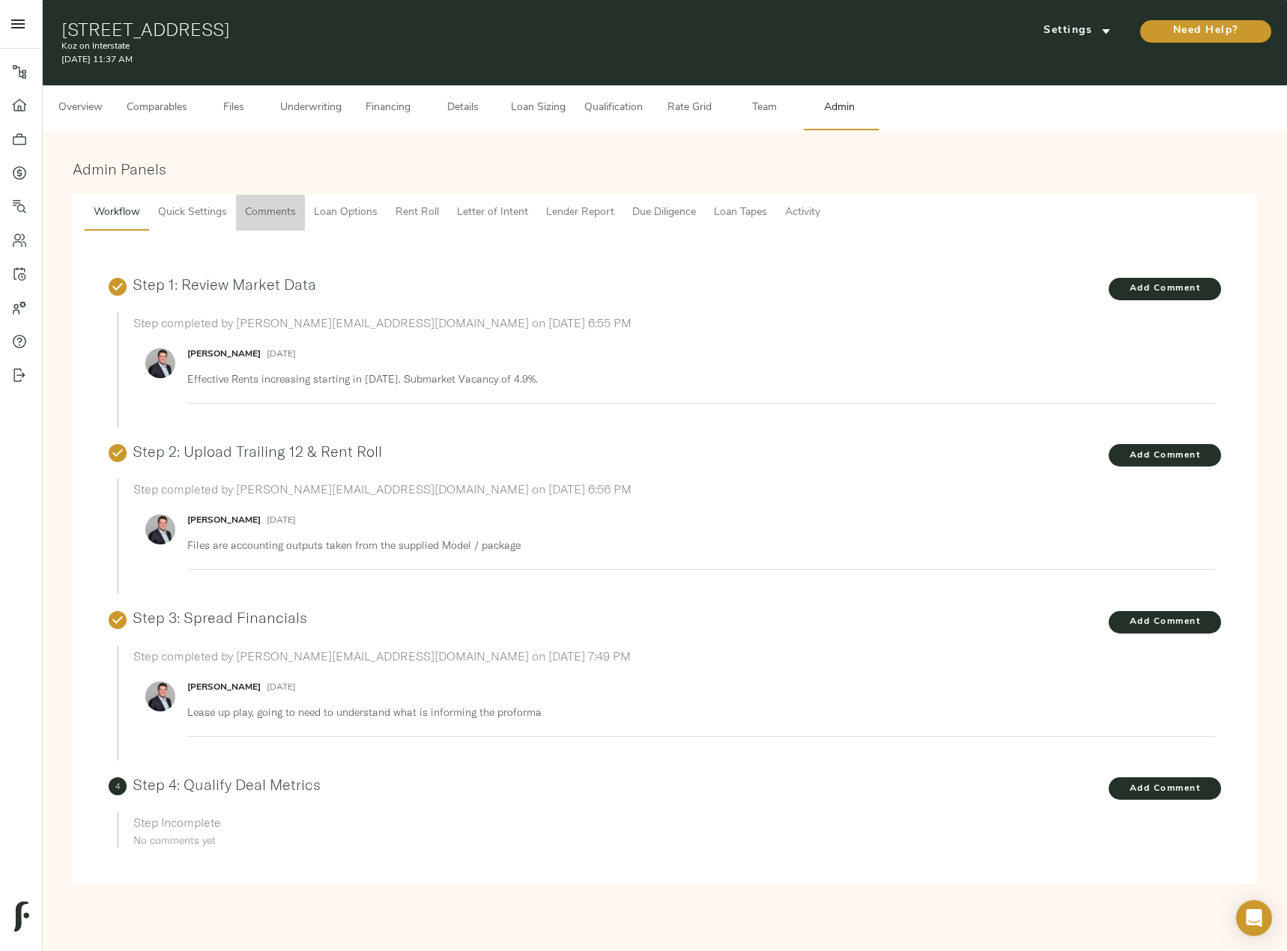
click at [261, 219] on span "Comments" at bounding box center [270, 213] width 51 height 19
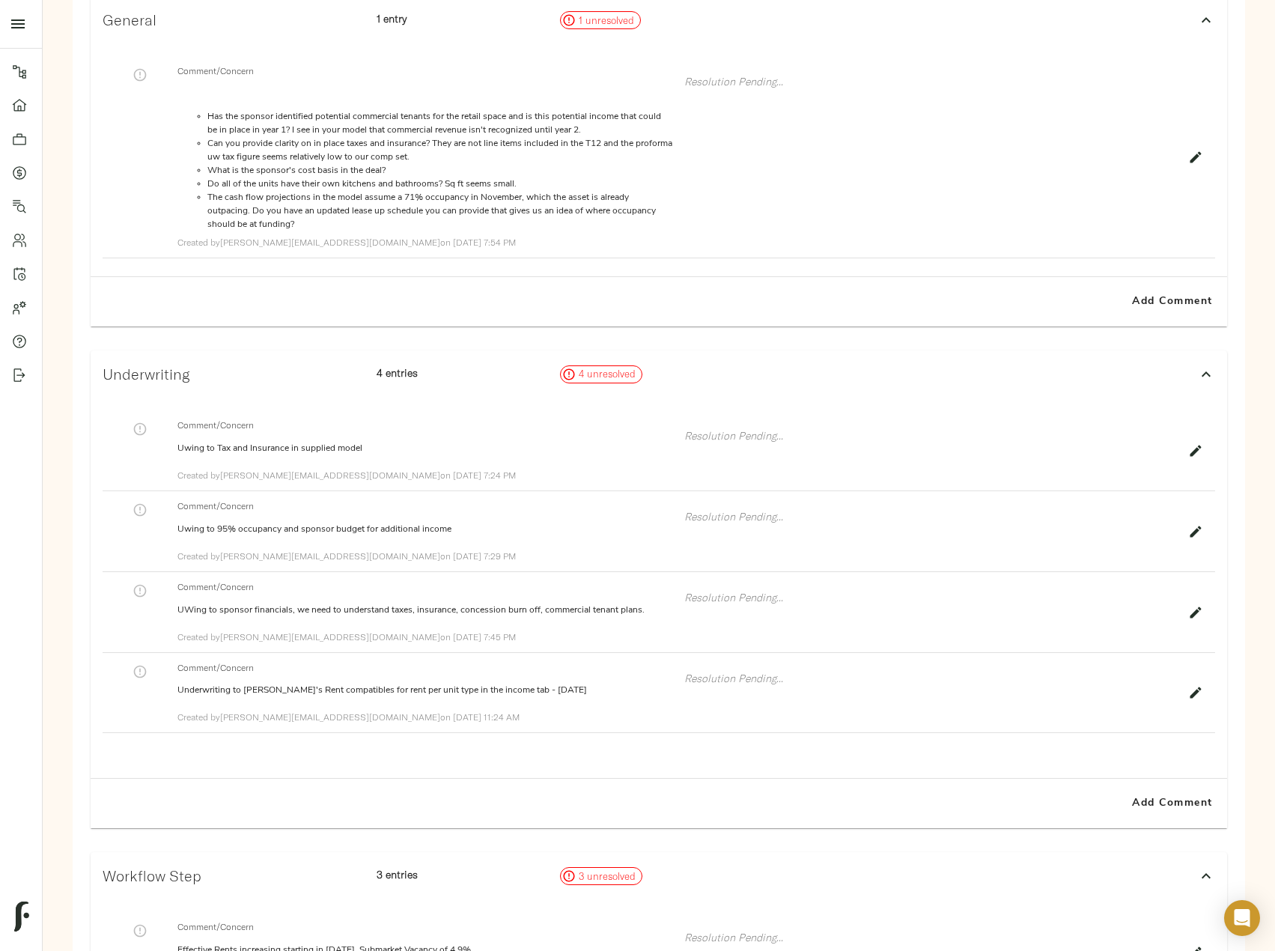
scroll to position [300, 0]
click at [1191, 694] on icon "button" at bounding box center [1195, 691] width 15 height 15
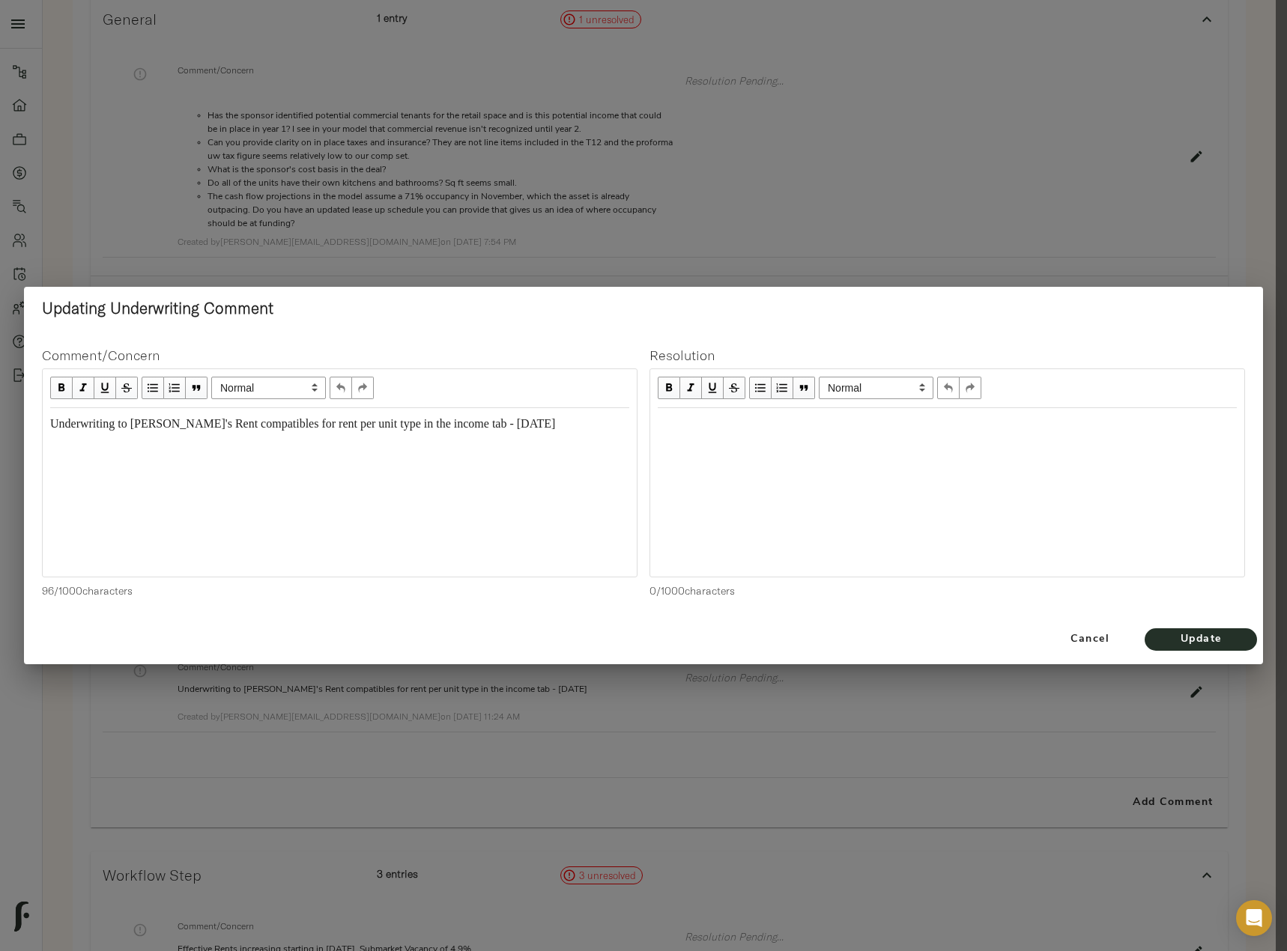
click at [590, 426] on div "Underwriting to [PERSON_NAME]'s Rent compatibles for rent per unit type in the …" at bounding box center [339, 424] width 579 height 17
drag, startPoint x: 590, startPoint y: 426, endPoint x: 138, endPoint y: 430, distance: 452.3
click at [138, 430] on div "Underwriting to [PERSON_NAME]'s Rent compatibles for rent per unit type in the …" at bounding box center [339, 424] width 579 height 17
click at [1177, 645] on span "Update" at bounding box center [1200, 640] width 82 height 19
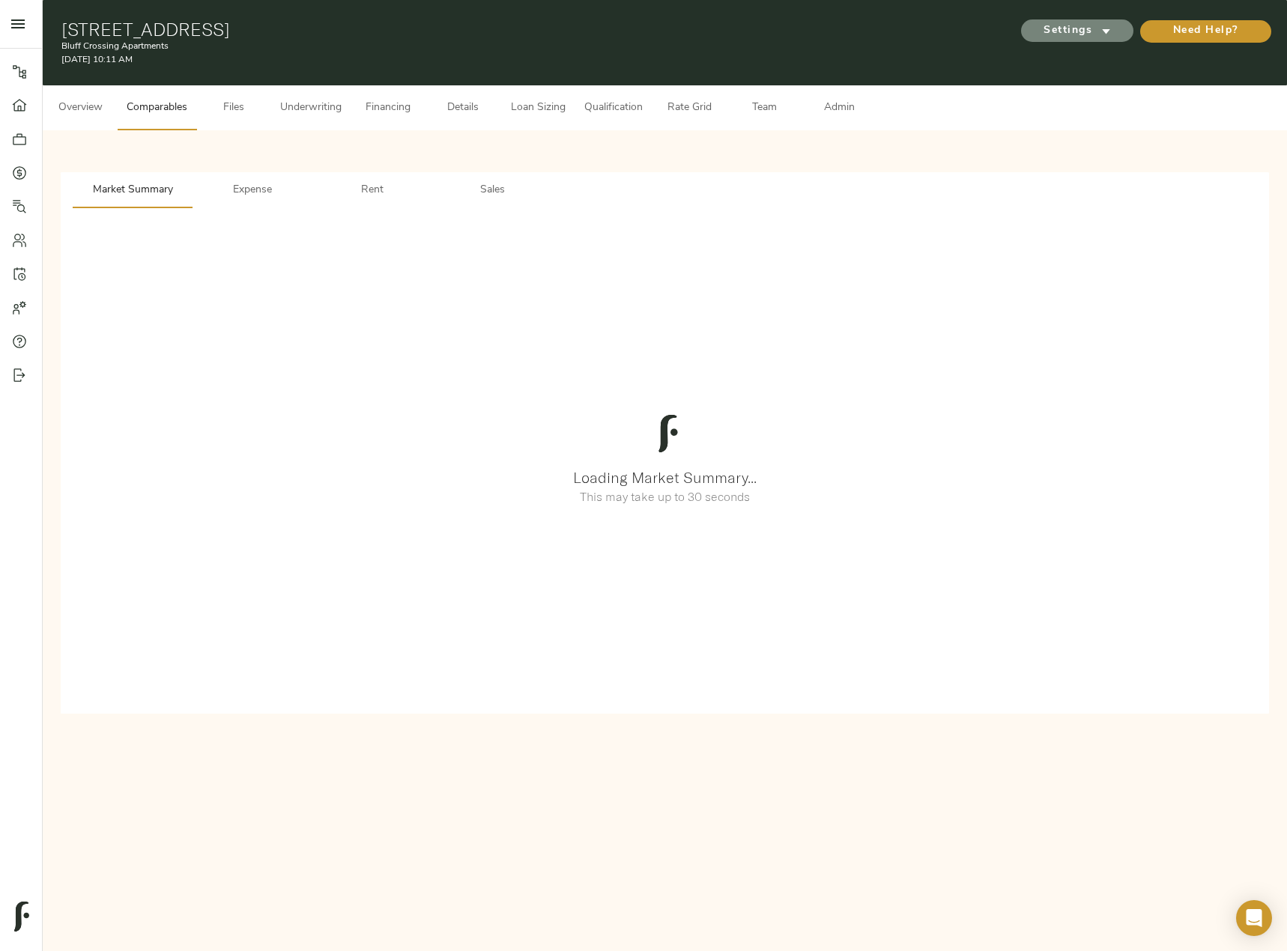
click at [1102, 34] on icon "submit" at bounding box center [1106, 31] width 16 height 16
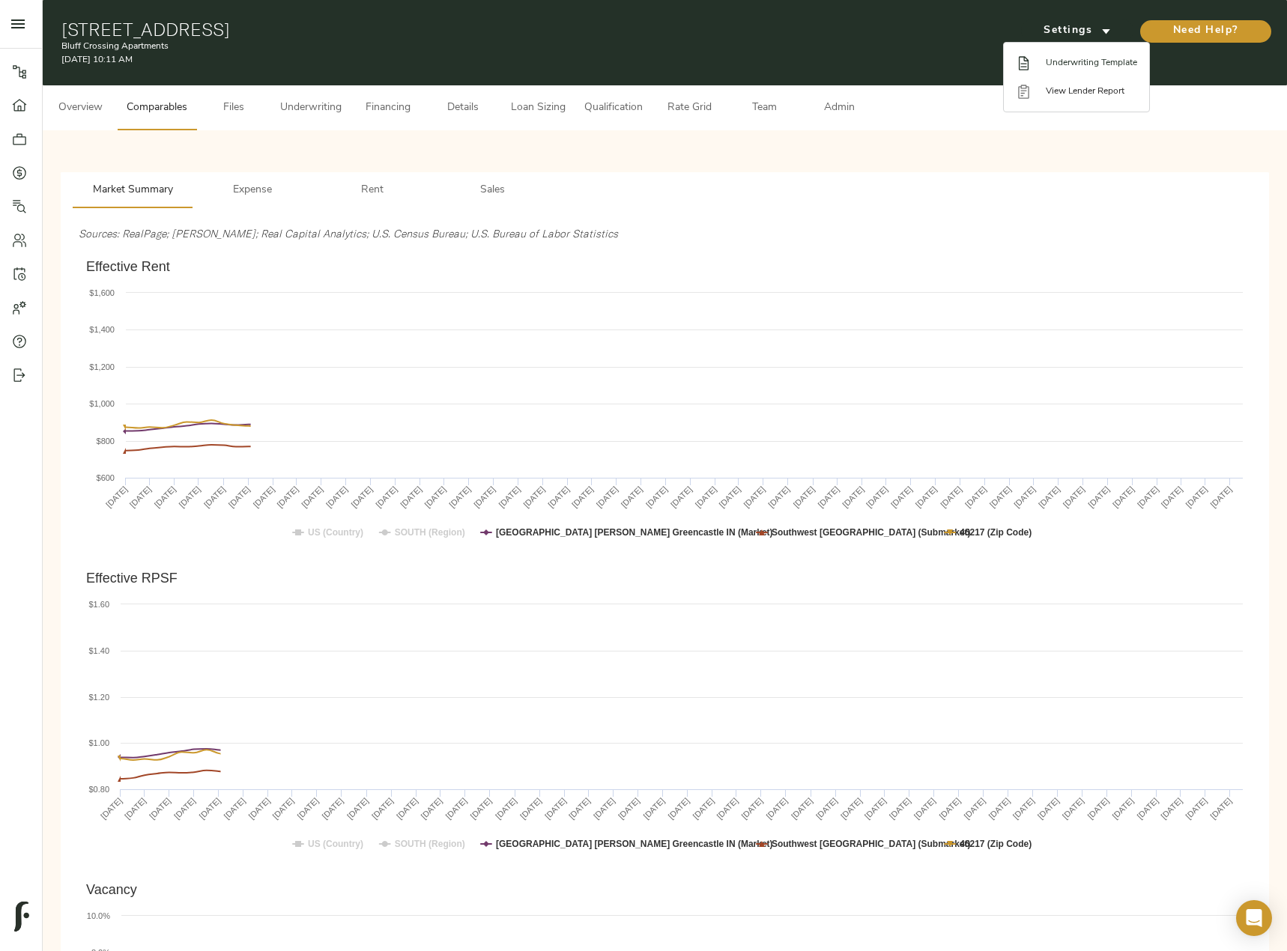
click at [1071, 64] on span "Underwriting Template" at bounding box center [1090, 62] width 91 height 13
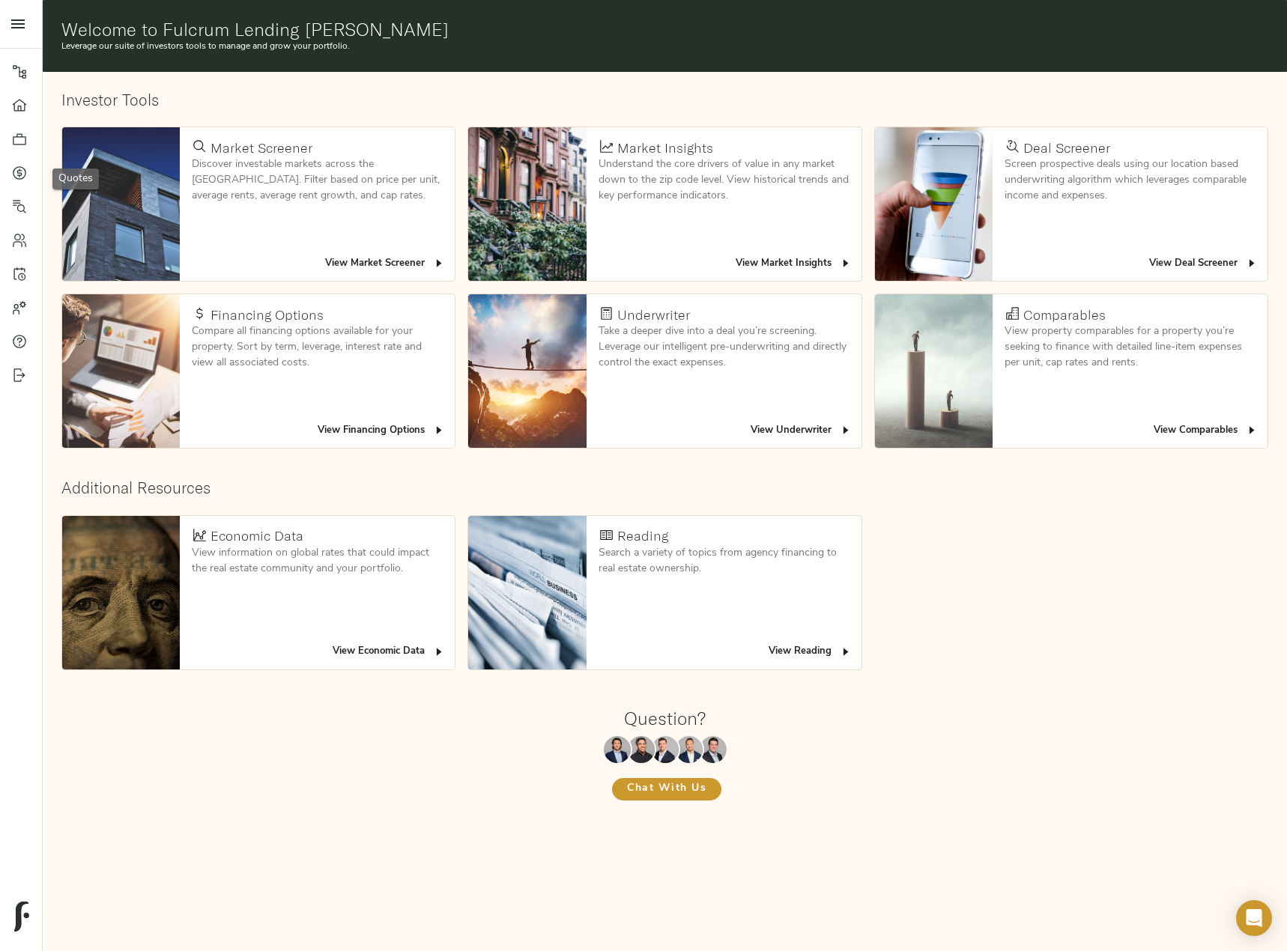
click at [25, 180] on link "Quotes" at bounding box center [21, 173] width 42 height 34
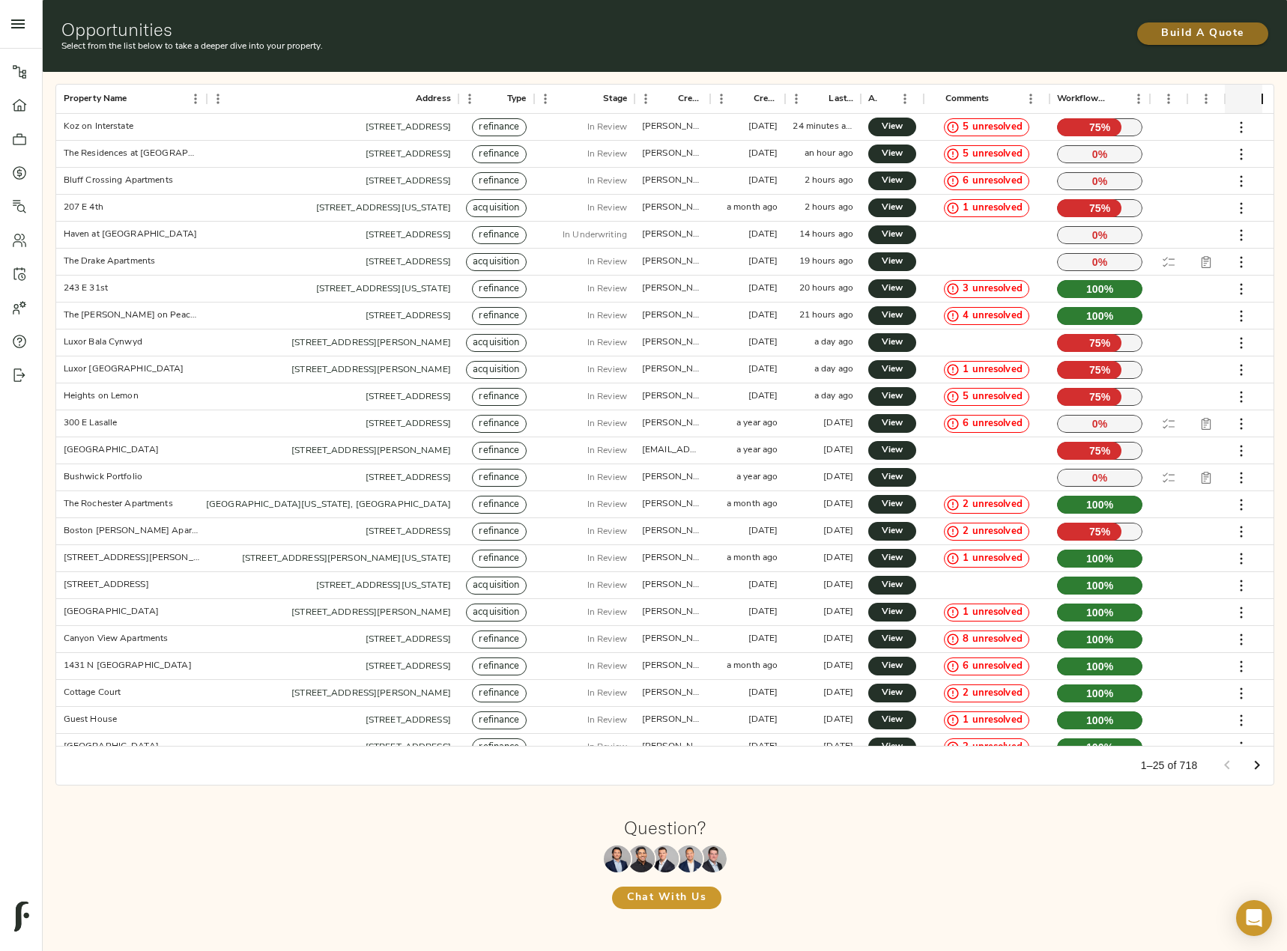
click at [1182, 28] on span "Build A Quote" at bounding box center [1202, 34] width 101 height 19
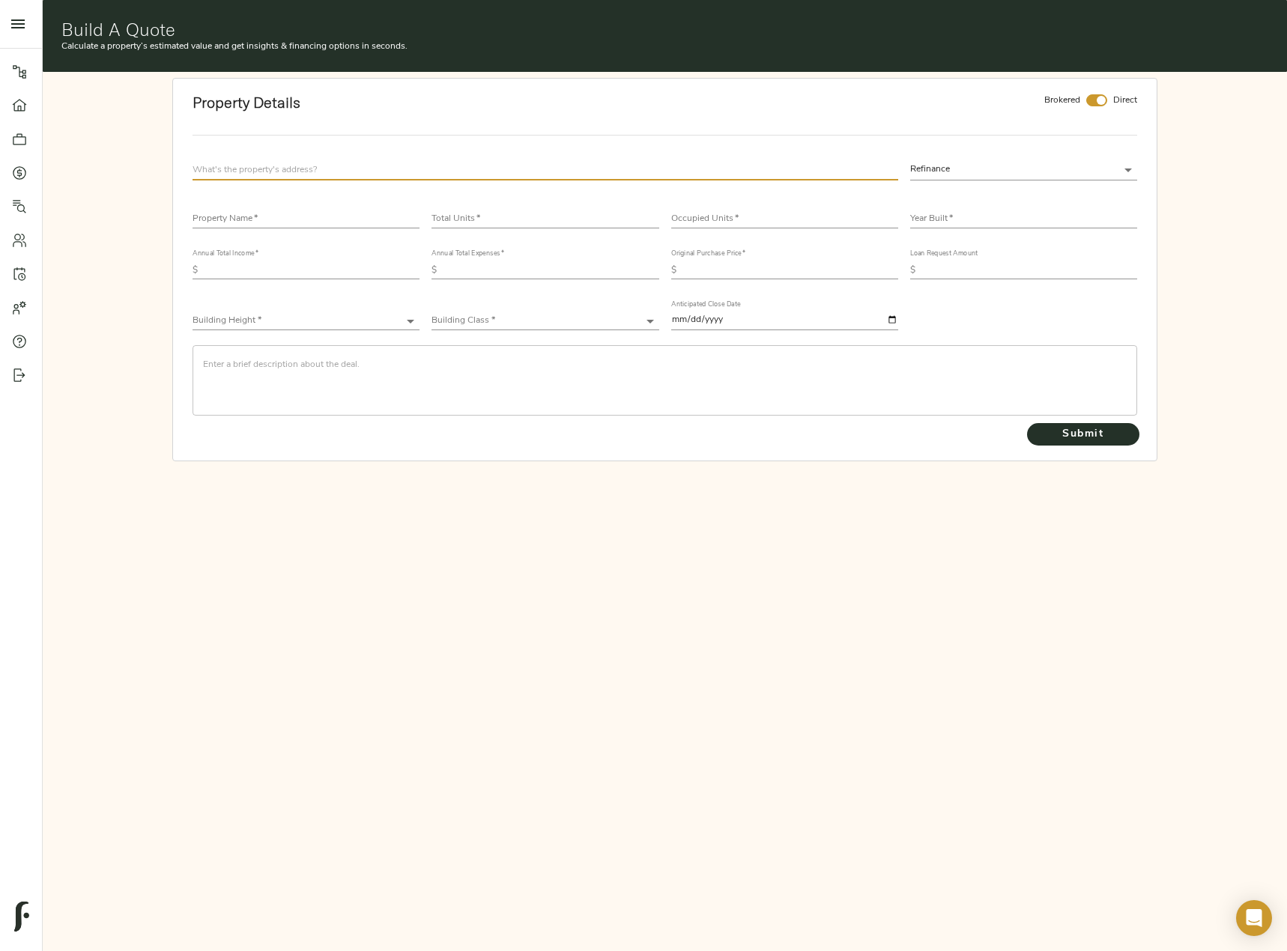
click at [301, 171] on input "text" at bounding box center [544, 170] width 705 height 20
paste input "3050 Park Crossing Drive, San Antonio, Texas 78217"
click at [157, 230] on div "Property Details Brokered Direct Pk Xing Dr, San Antonio, TX 78217, USA Refinan…" at bounding box center [664, 269] width 1231 height 383
click at [370, 163] on input "Pk Xing Dr, San Antonio, TX 78217, USA" at bounding box center [544, 170] width 705 height 20
drag, startPoint x: 374, startPoint y: 171, endPoint x: 179, endPoint y: 163, distance: 194.9
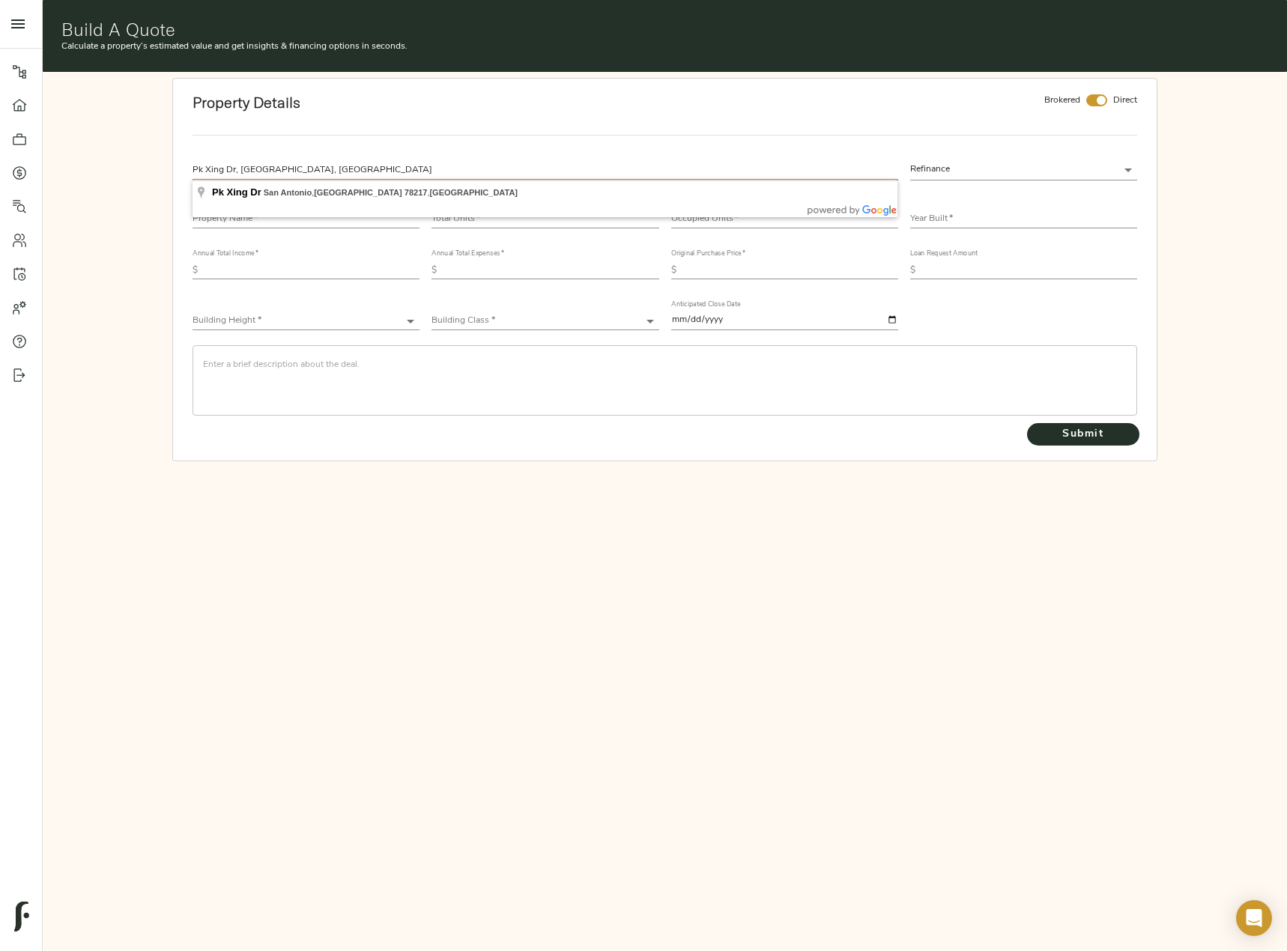
click at [179, 163] on div "Property Details Brokered Direct Pk Xing Dr, San Antonio, TX 78217, USA Refinan…" at bounding box center [664, 269] width 985 height 383
click at [393, 168] on input "Pk Xing Dr, San Antonio, TX 78217, USA" at bounding box center [544, 170] width 705 height 20
drag, startPoint x: 397, startPoint y: 162, endPoint x: 28, endPoint y: 169, distance: 369.2
click at [34, 165] on div "Pipeline Dashboard Portfolio Quotes Search Users Activity Account Help Sign Out…" at bounding box center [643, 233] width 1287 height 467
paste input "13050 Park Crossing Drive, San Antonio, Texas 78217"
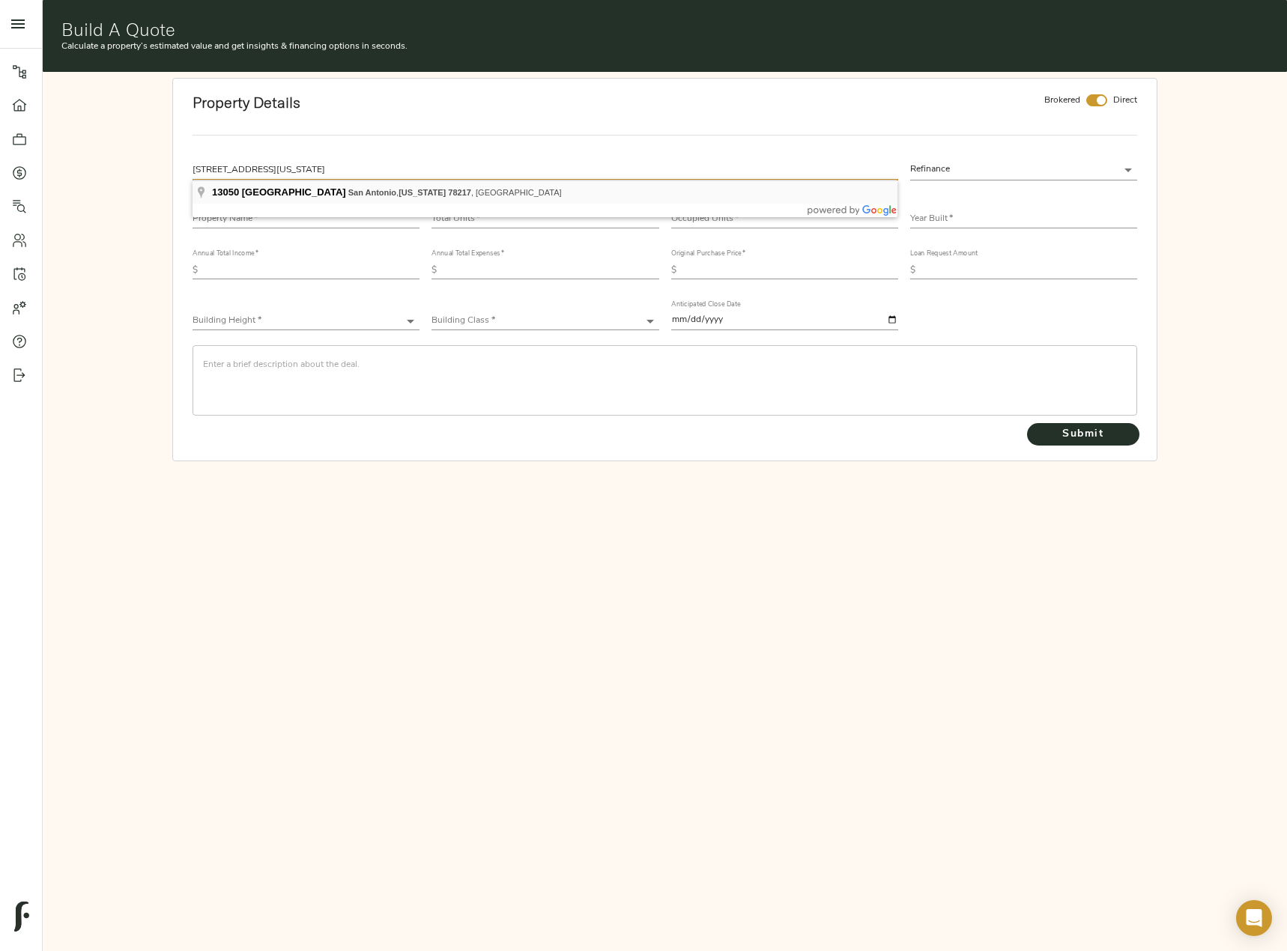
type input "13050 Pk Xing Dr, San Antonio, TX 78217, USA"
click at [283, 221] on input "text" at bounding box center [305, 219] width 227 height 18
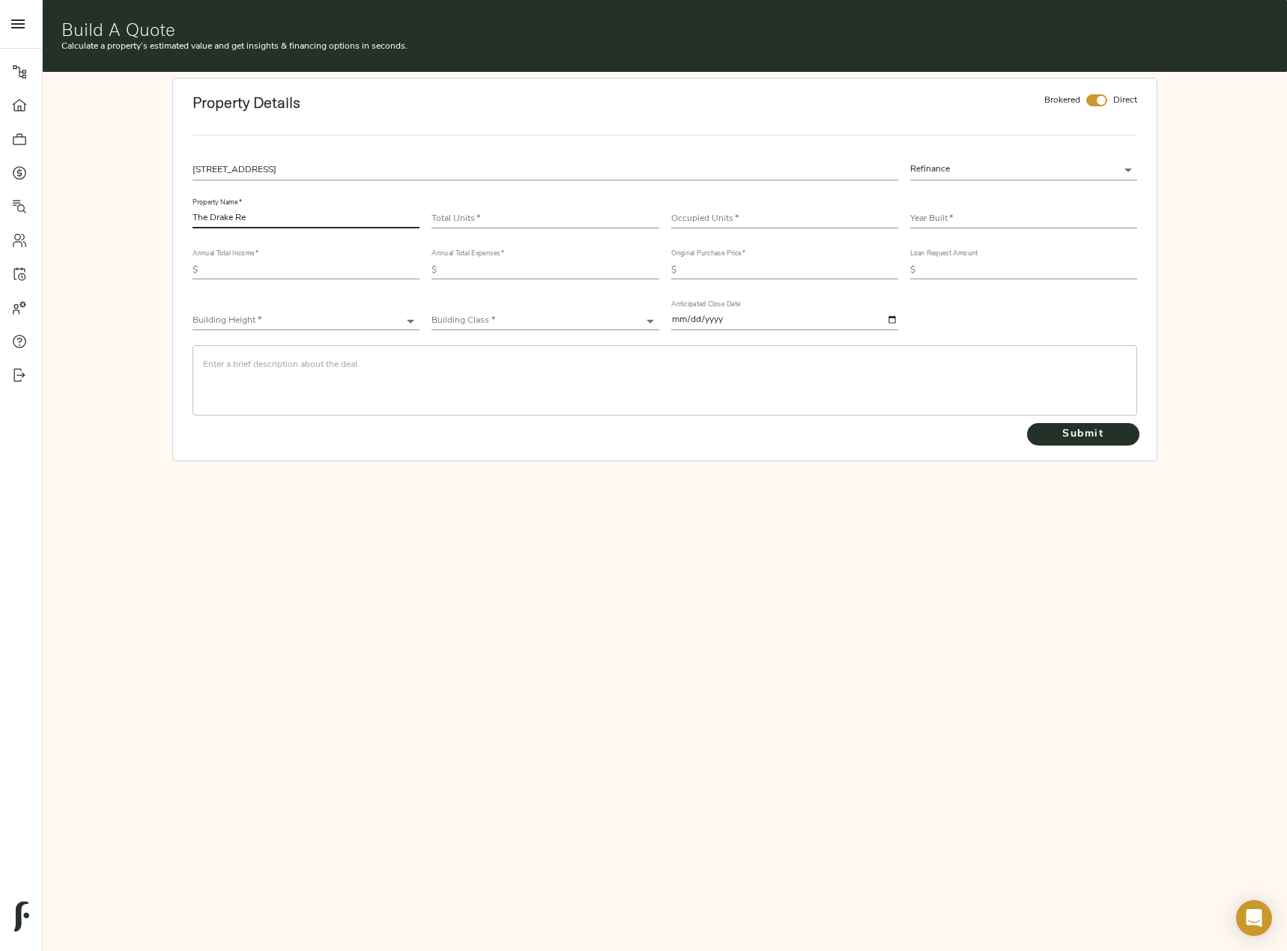
drag, startPoint x: 282, startPoint y: 213, endPoint x: 238, endPoint y: 211, distance: 44.2
click at [238, 211] on input "The Drake Re" at bounding box center [305, 219] width 227 height 18
paste input "reperforming"
click at [240, 219] on input "The Drake reperforming" at bounding box center [305, 219] width 227 height 18
type input "The Drake Reperforming"
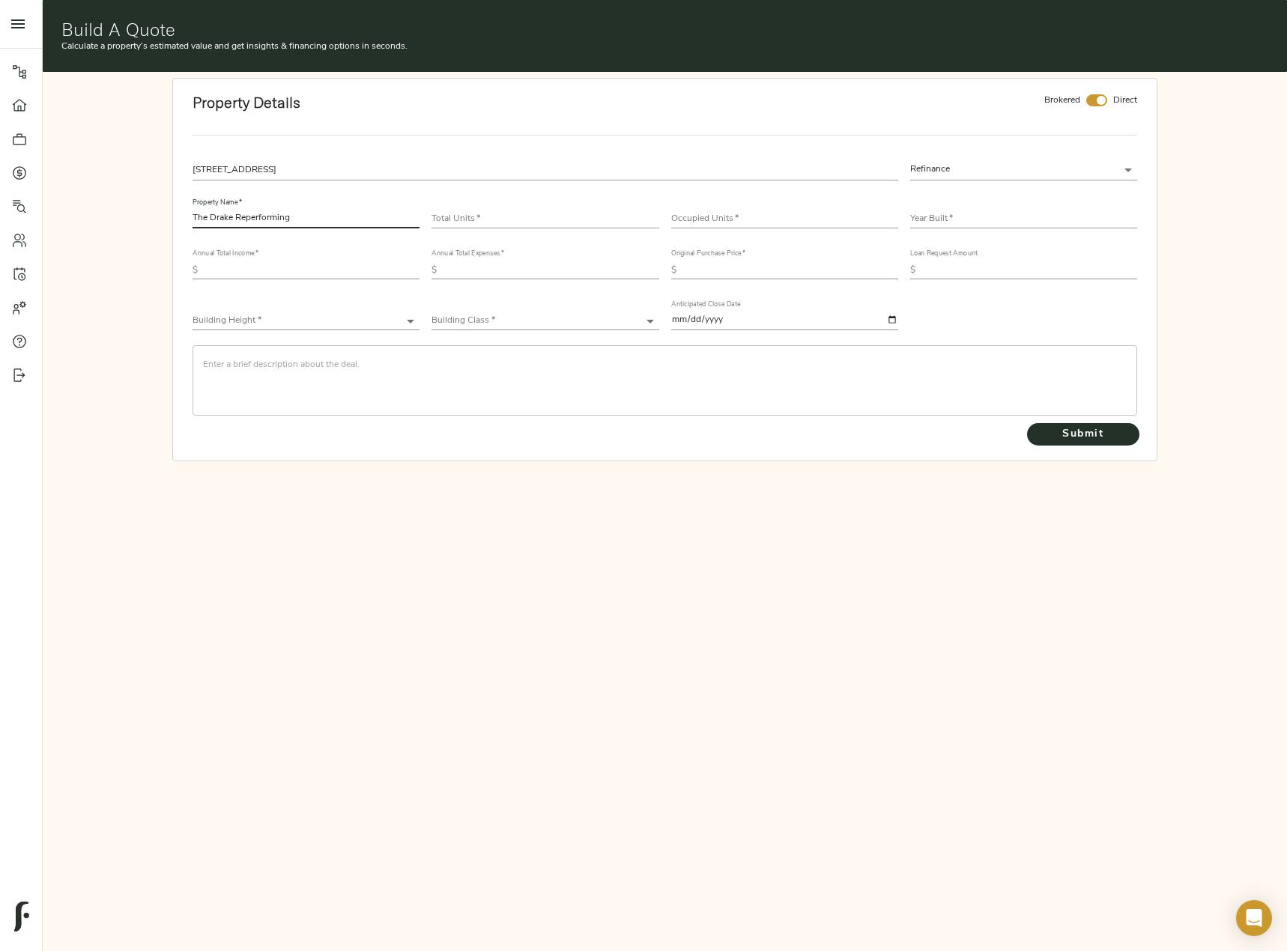
click at [470, 221] on input "number" at bounding box center [544, 219] width 227 height 18
type input "40"
click at [711, 221] on input "number" at bounding box center [784, 219] width 227 height 18
type input "29"
click at [985, 214] on input "text" at bounding box center [1023, 219] width 227 height 18
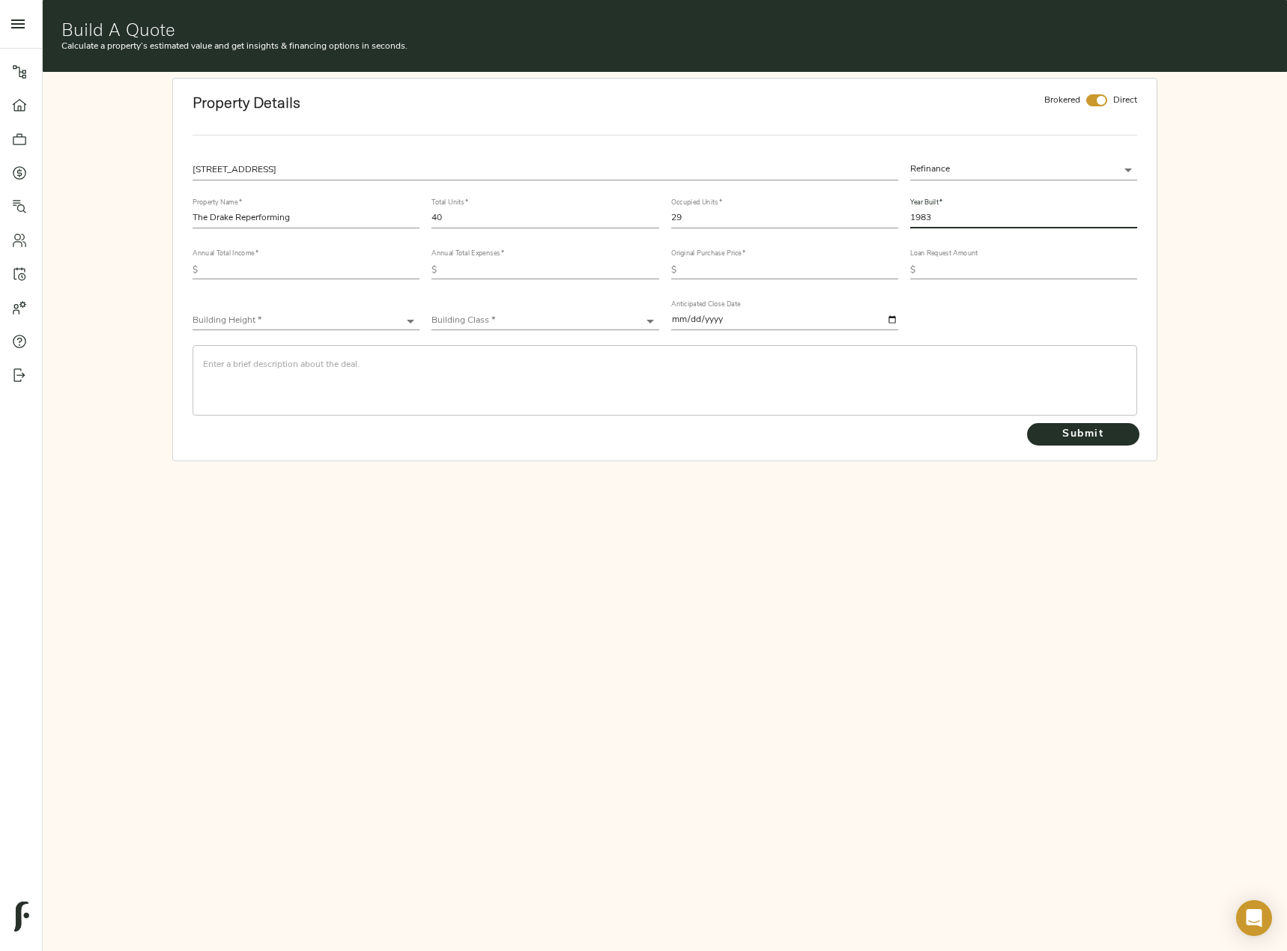
type input "1983"
click at [303, 273] on input "text" at bounding box center [312, 270] width 216 height 18
paste input "488,584"
type input "488,584"
click at [507, 267] on input "text" at bounding box center [551, 270] width 216 height 18
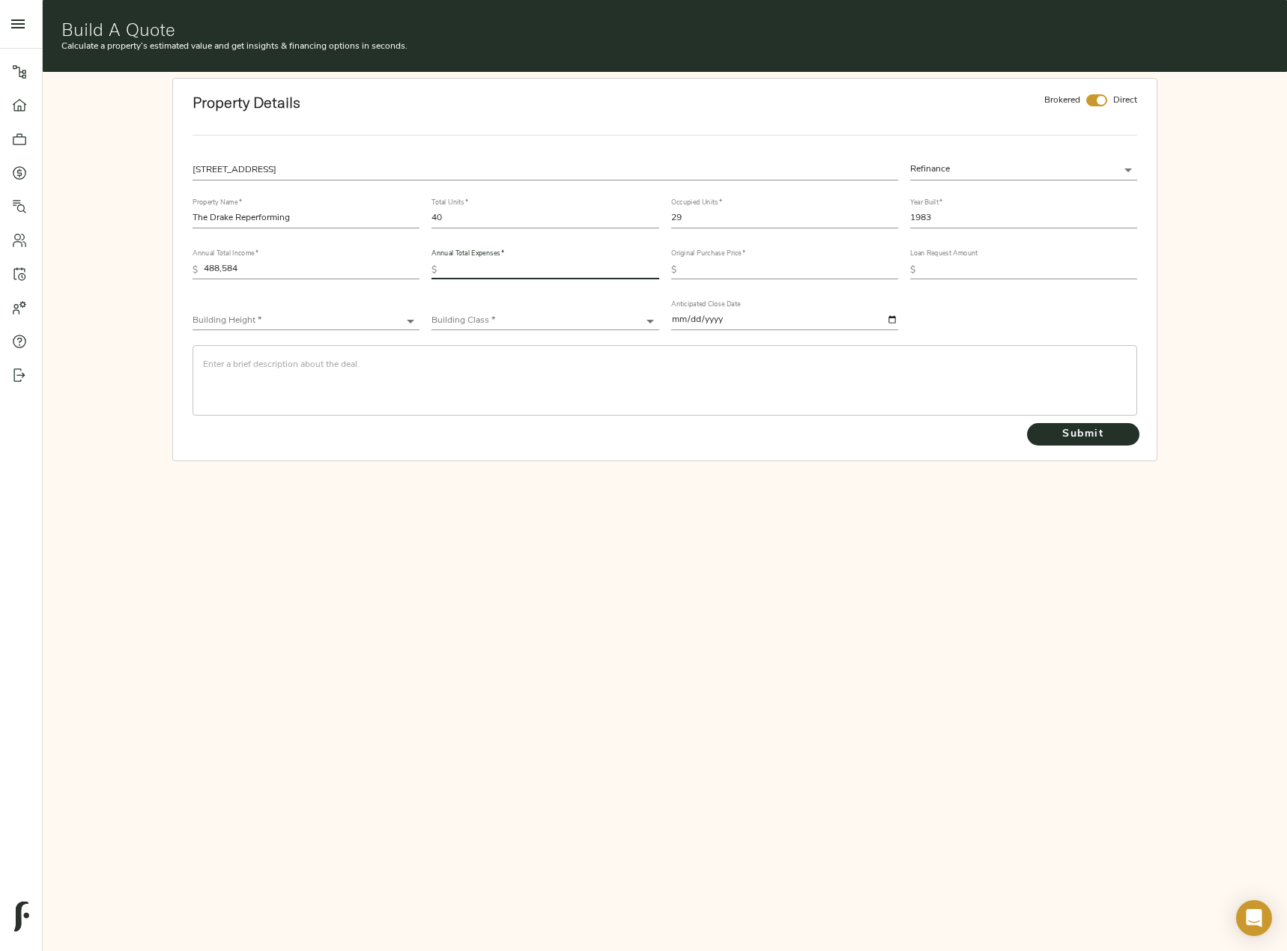
paste input "234,952"
type input "234,952"
click at [705, 270] on input "text" at bounding box center [790, 270] width 216 height 18
paste input "5,450,000"
type input "5,450,000"
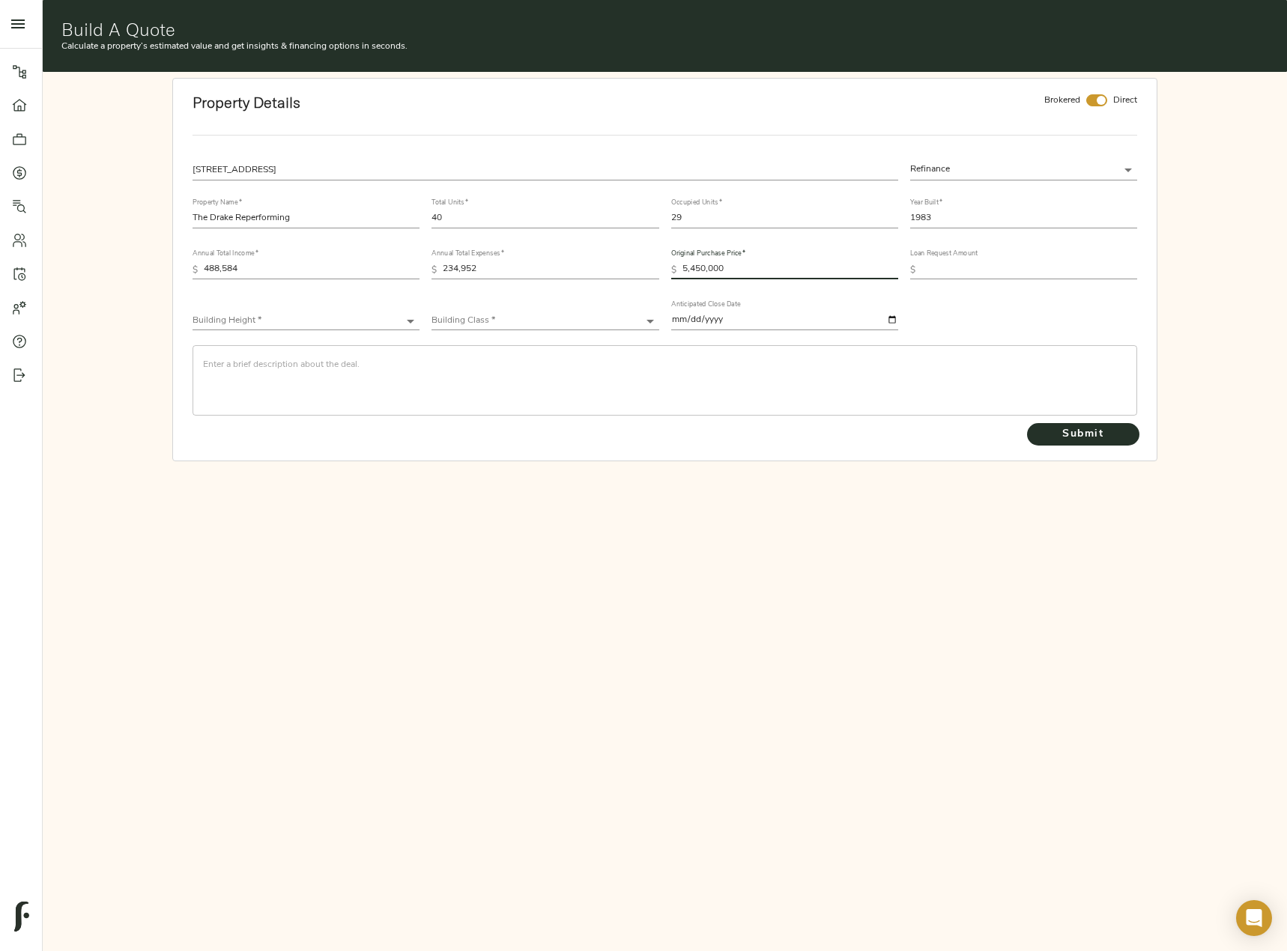
click at [591, 323] on body "Fulcrum Lending Pipeline Dashboard Portfolio Quotes Search Users Activity Accou…" at bounding box center [643, 552] width 1287 height 1104
click at [559, 386] on li "Class B" at bounding box center [544, 388] width 227 height 22
type input "Class B"
click at [279, 322] on body "Fulcrum Lending Pipeline Dashboard Portfolio Quotes Search Users Activity Accou…" at bounding box center [643, 552] width 1287 height 1104
click at [294, 366] on li "Low-Rise (1-3 stories)" at bounding box center [305, 366] width 227 height 22
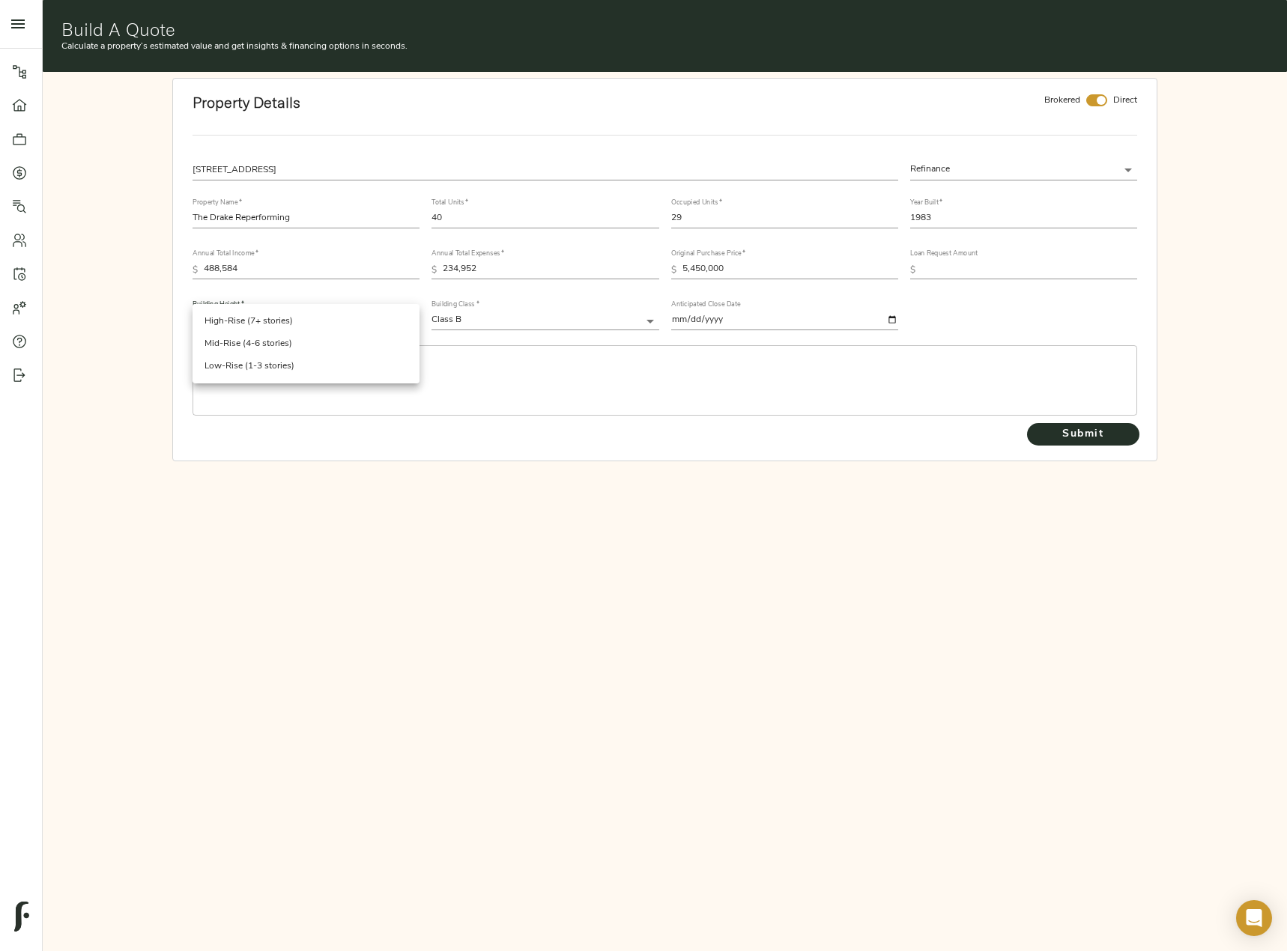
type input "Low-Rise"
click at [1116, 437] on span "Submit" at bounding box center [1083, 434] width 82 height 19
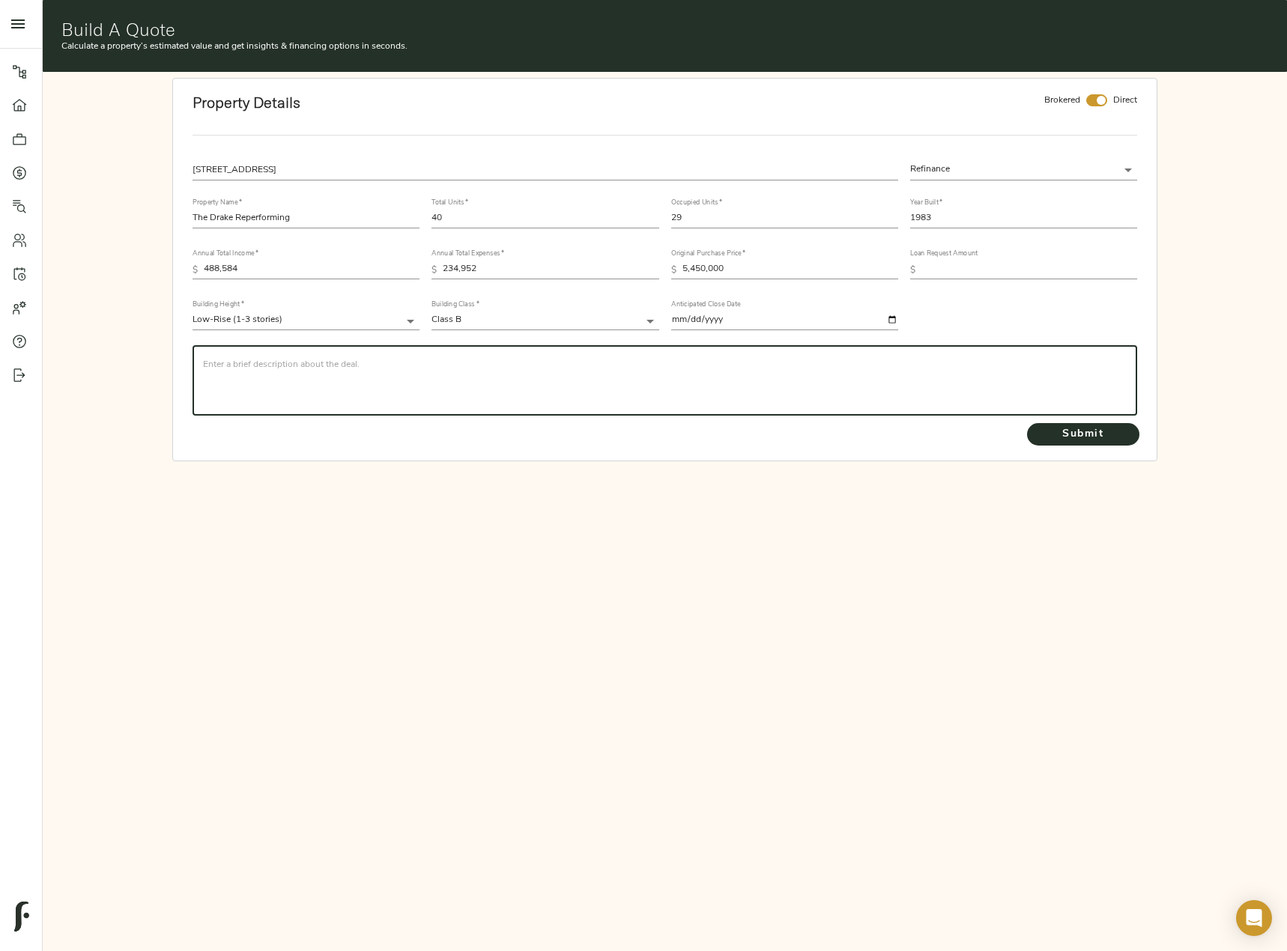
click at [417, 362] on textarea at bounding box center [664, 380] width 923 height 43
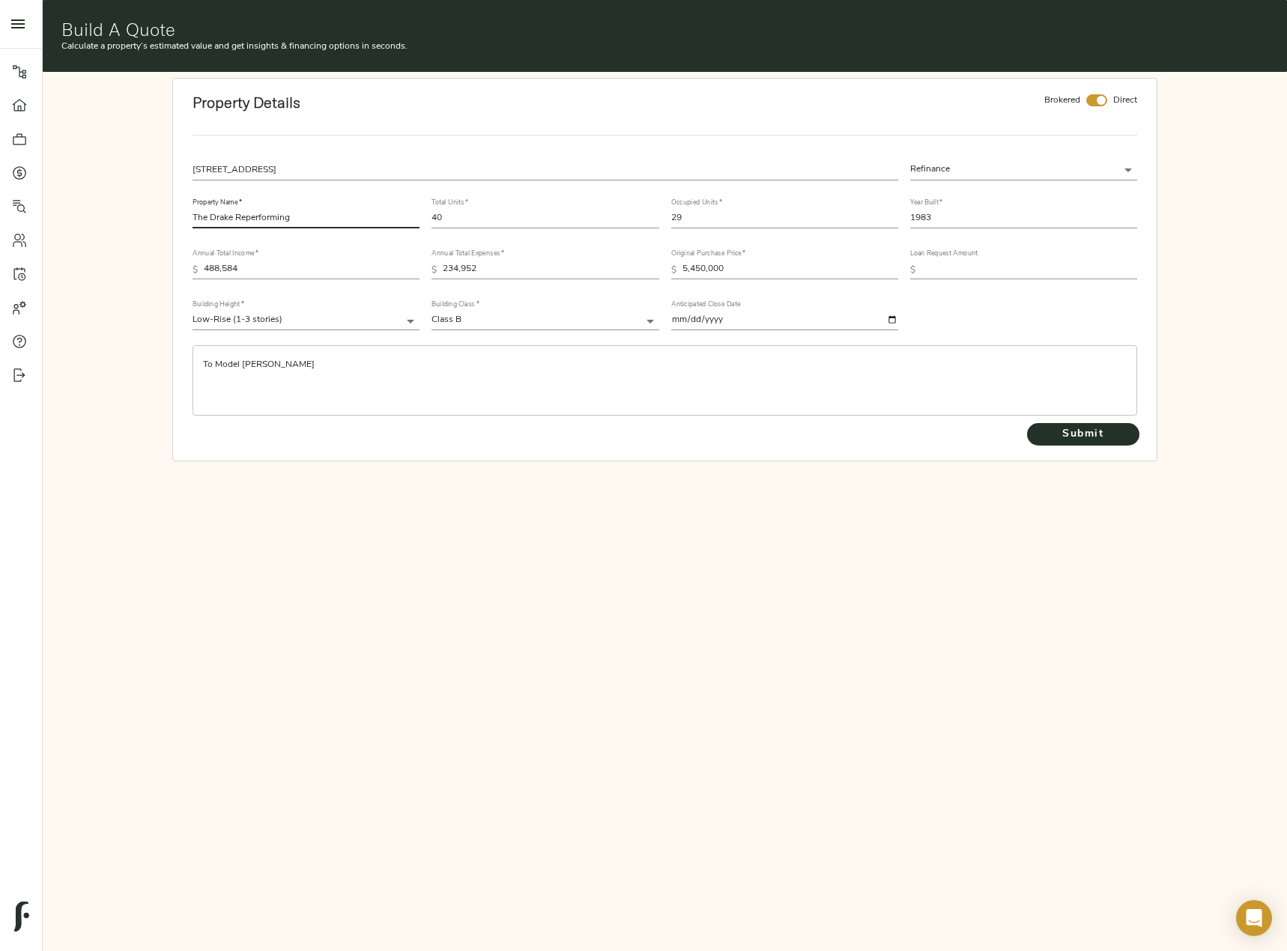
drag, startPoint x: 309, startPoint y: 213, endPoint x: 238, endPoint y: 213, distance: 70.4
click at [238, 213] on input "The Drake Reperforming" at bounding box center [305, 219] width 227 height 18
click at [285, 362] on textarea "To Model Drake" at bounding box center [664, 380] width 923 height 43
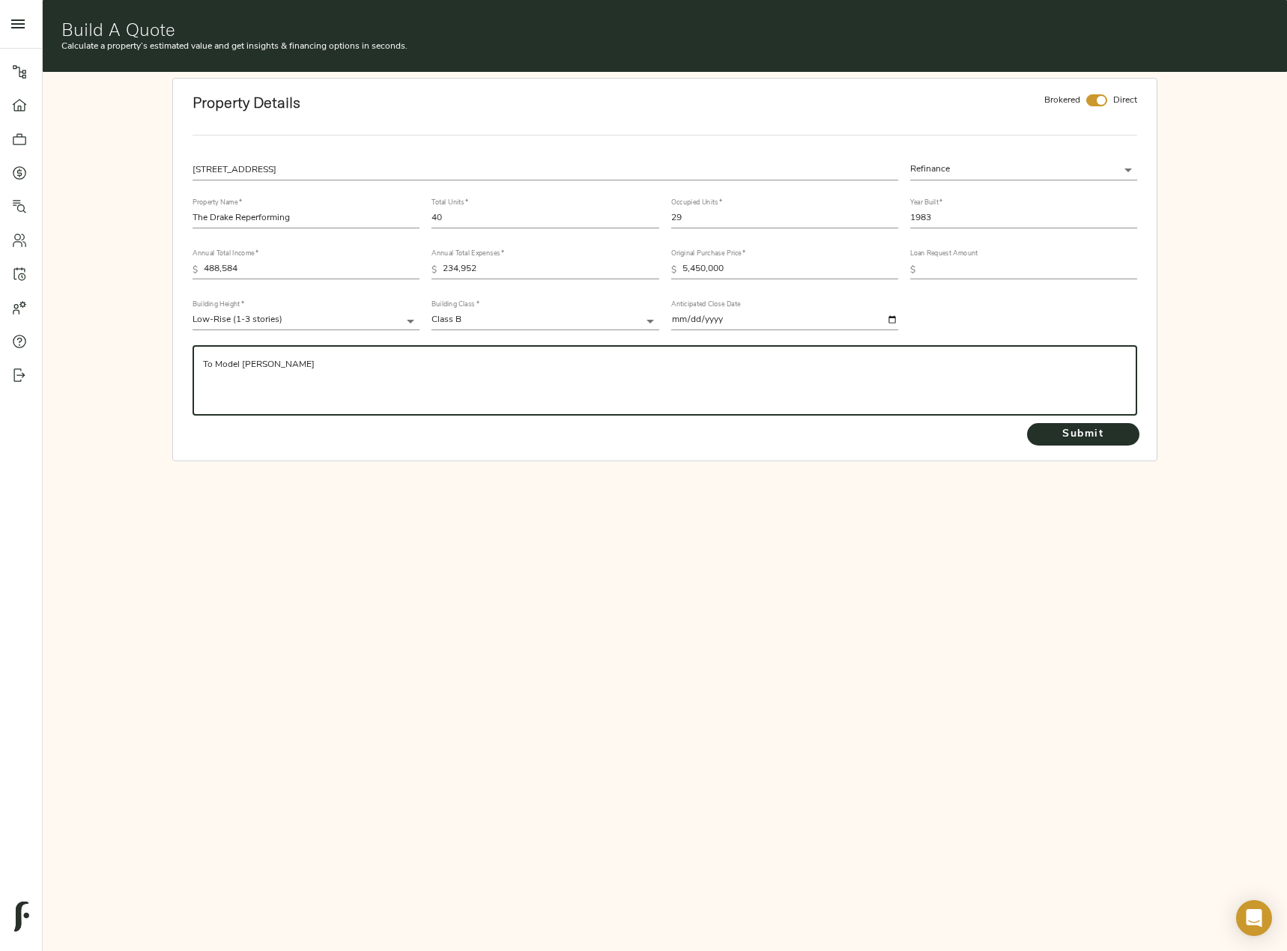
paste textarea "Reperforming"
type textarea "To Model Drake Reperforming"
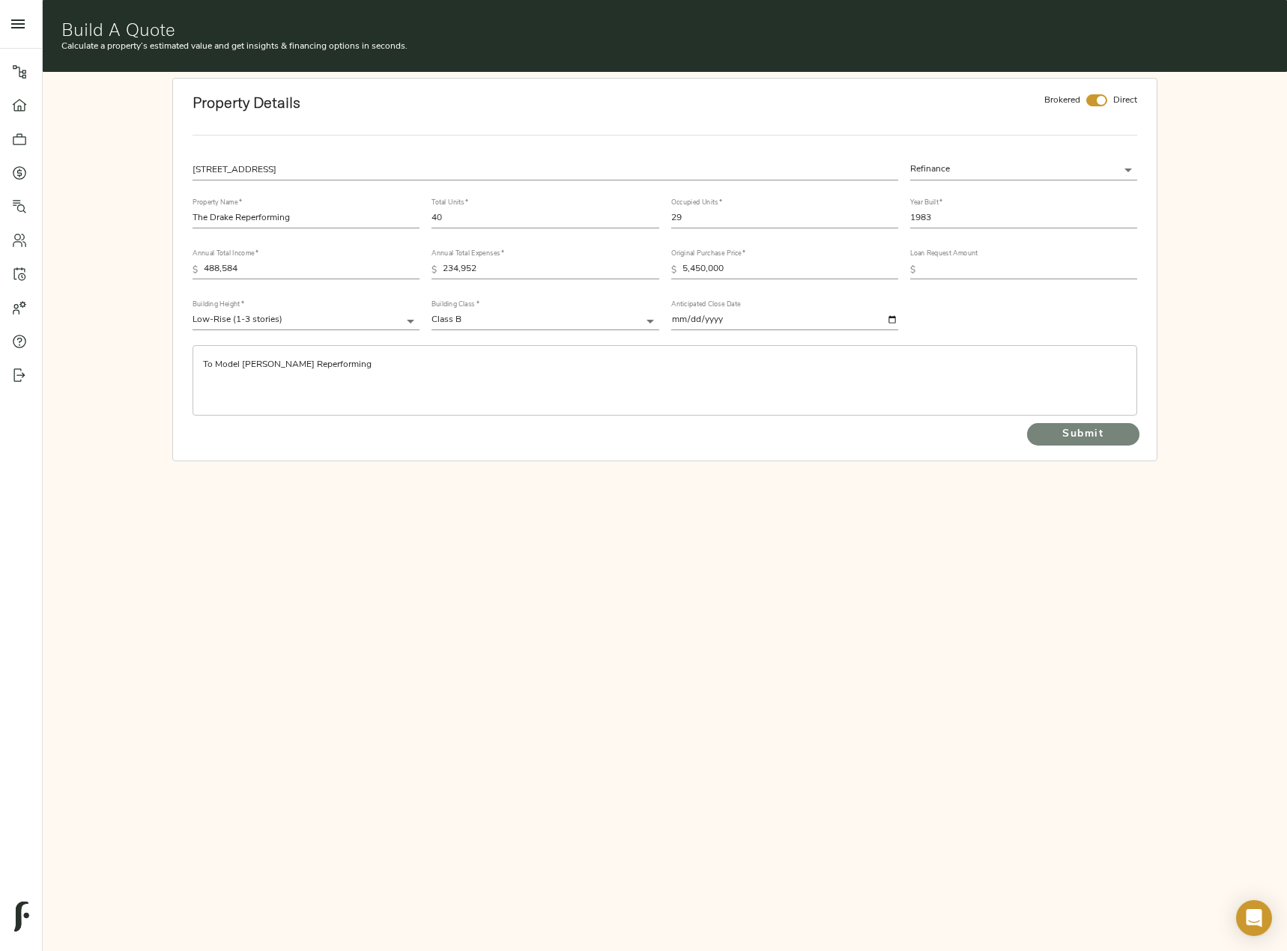
click at [1092, 438] on span "Submit" at bounding box center [1083, 434] width 82 height 19
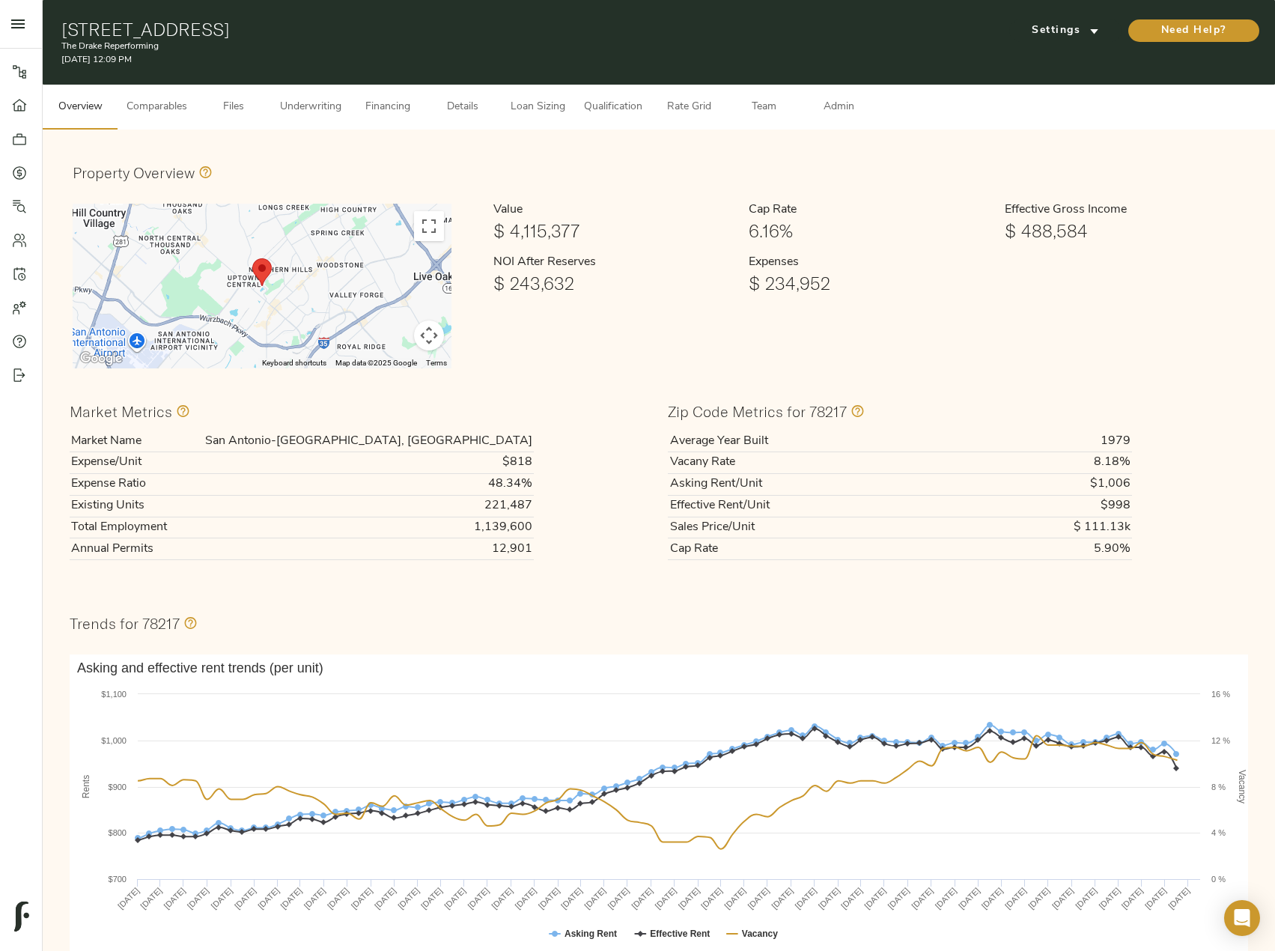
click at [235, 109] on span "Files" at bounding box center [233, 107] width 57 height 19
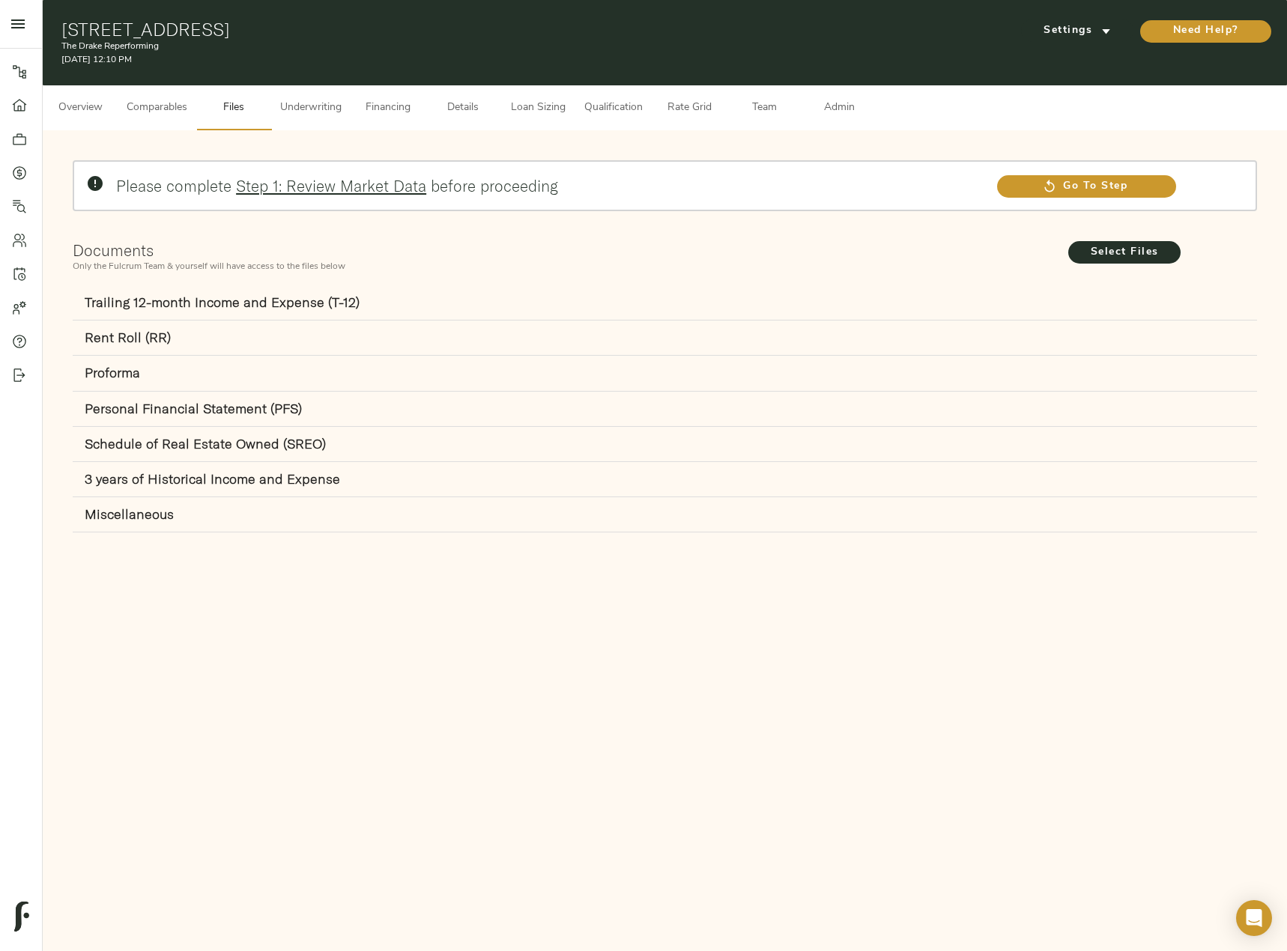
drag, startPoint x: 762, startPoint y: 593, endPoint x: 919, endPoint y: 410, distance: 241.2
click at [762, 593] on div "Pipeline Dashboard Portfolio Quotes Search Users Activity Account Help Sign Out…" at bounding box center [643, 475] width 1287 height 951
click at [1114, 245] on span "Select Files" at bounding box center [1124, 252] width 82 height 19
click at [0, 0] on input "Select Files" at bounding box center [0, 0] width 0 height 0
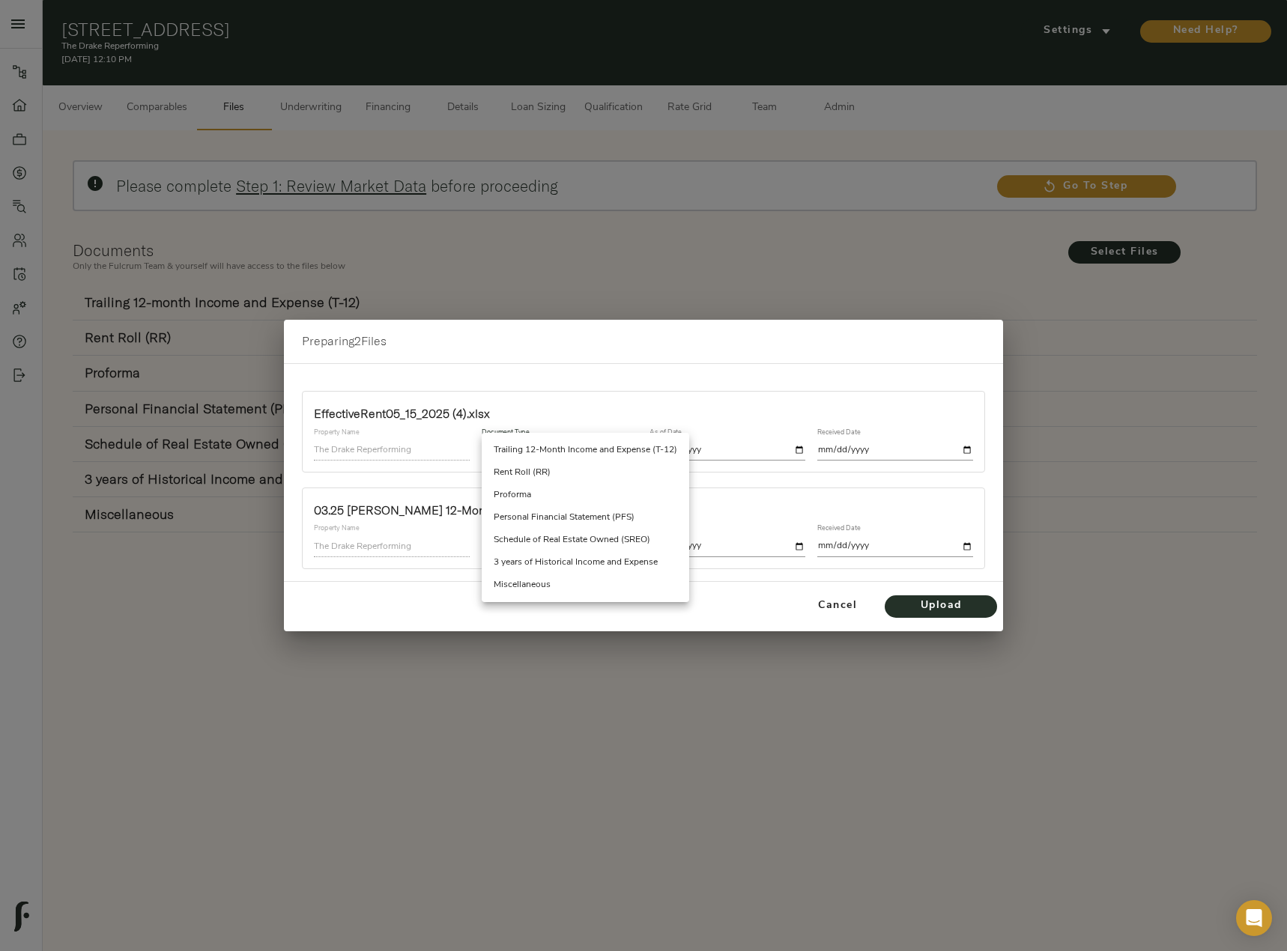
click at [584, 456] on body "The Drake Reperforming - 13050 Pk Xing Dr, San Antonio, TX 78217 Pipeline Dashb…" at bounding box center [643, 552] width 1287 height 1104
click at [584, 472] on li "Rent Roll (RR)" at bounding box center [585, 472] width 207 height 22
type input "rent_roll"
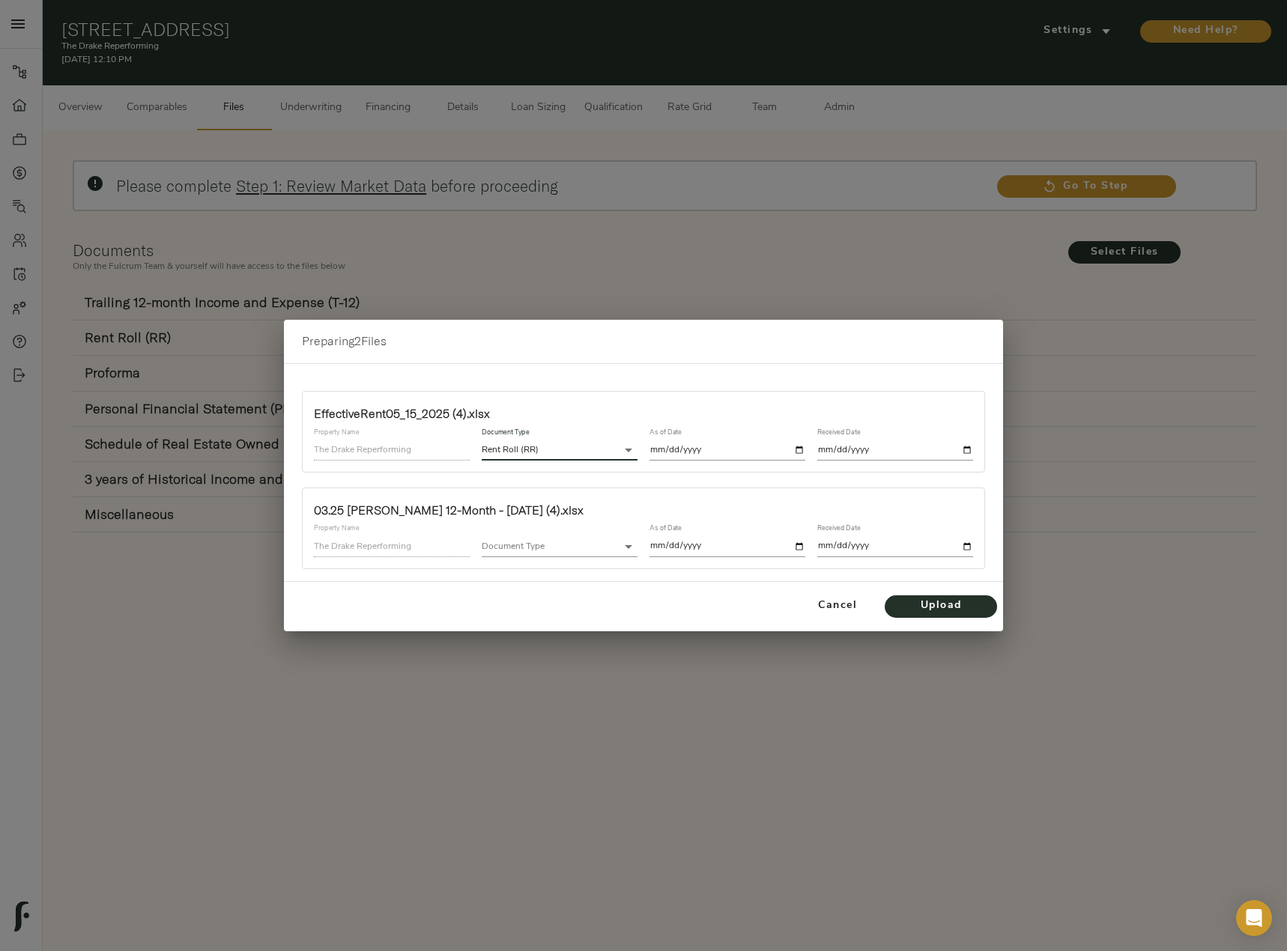
click at [741, 449] on input "date" at bounding box center [727, 450] width 156 height 20
click at [801, 452] on input "date" at bounding box center [727, 450] width 156 height 20
type input "2025-05-14"
click at [970, 449] on input "date" at bounding box center [895, 450] width 156 height 20
type input "[DATE]"
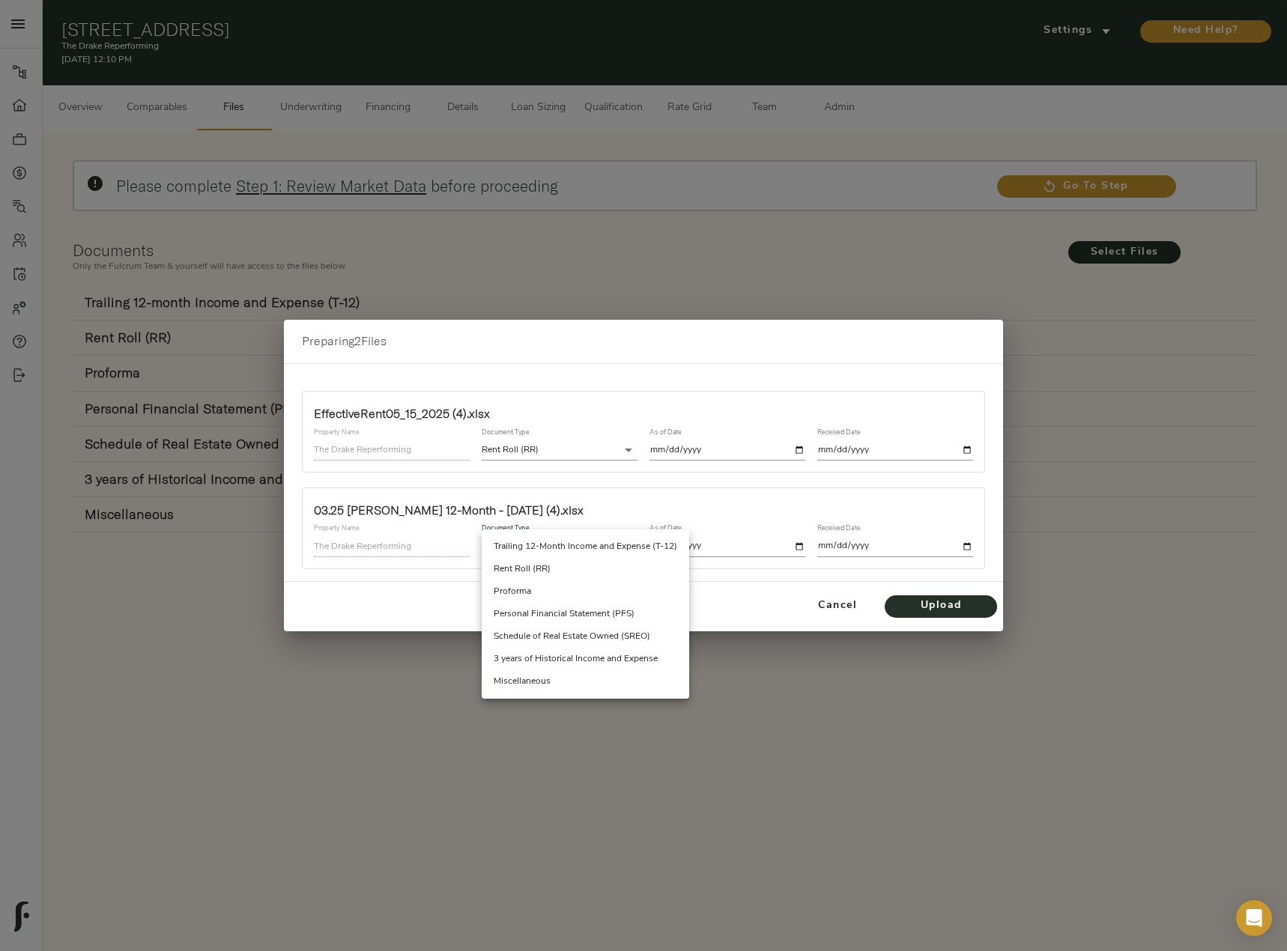
click at [551, 544] on body "The Drake Reperforming - 13050 Pk Xing Dr, San Antonio, TX 78217 Pipeline Dashb…" at bounding box center [643, 552] width 1287 height 1104
click at [582, 544] on li "Trailing 12-Month Income and Expense (T-12)" at bounding box center [585, 546] width 207 height 22
type input "trailing_twelve"
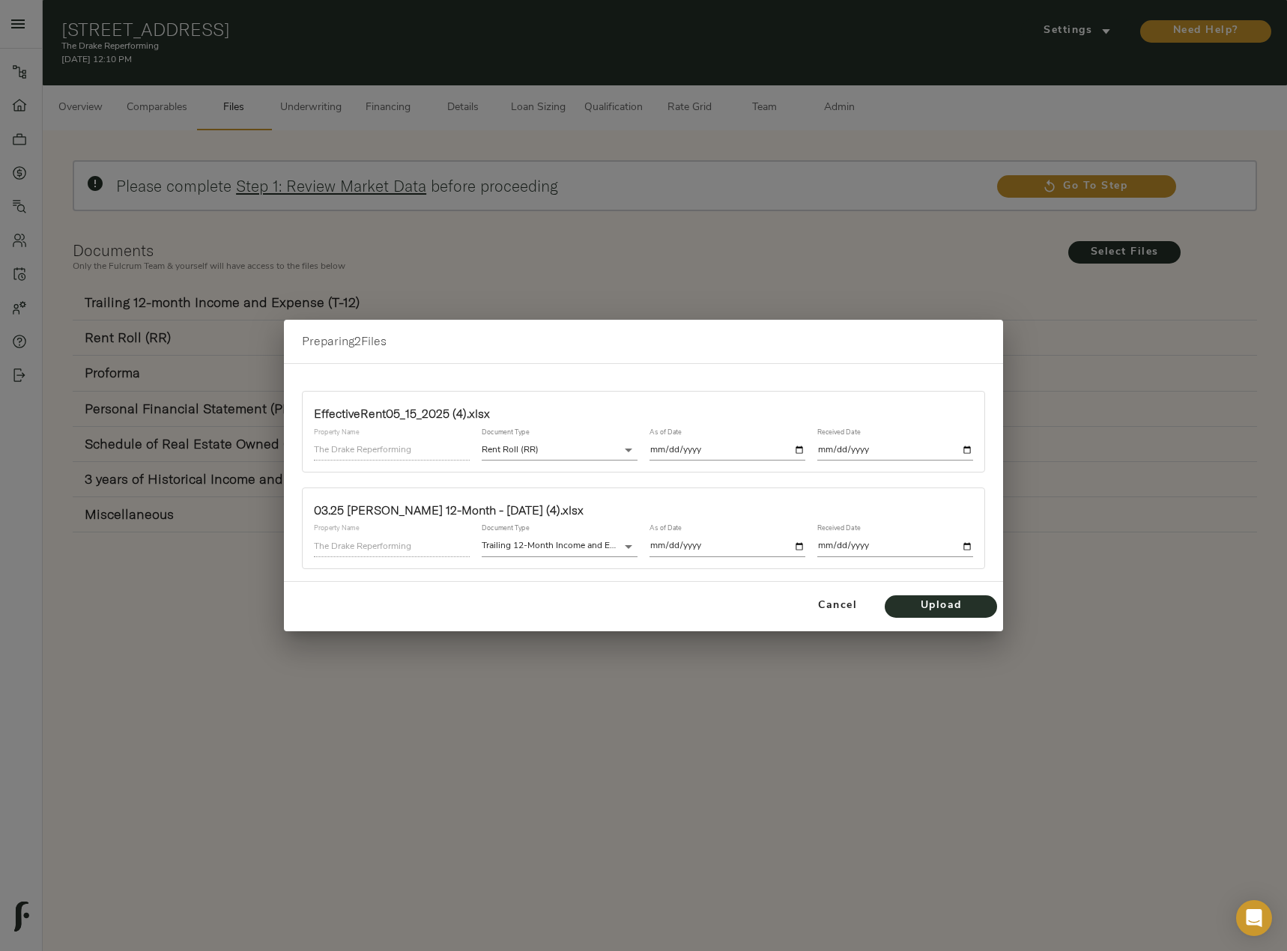
click at [798, 547] on input "date" at bounding box center [727, 546] width 156 height 20
type input "2025-03-31"
click at [967, 541] on input "date" at bounding box center [895, 546] width 156 height 20
type input "[DATE]"
click at [957, 613] on span "Upload" at bounding box center [940, 606] width 82 height 19
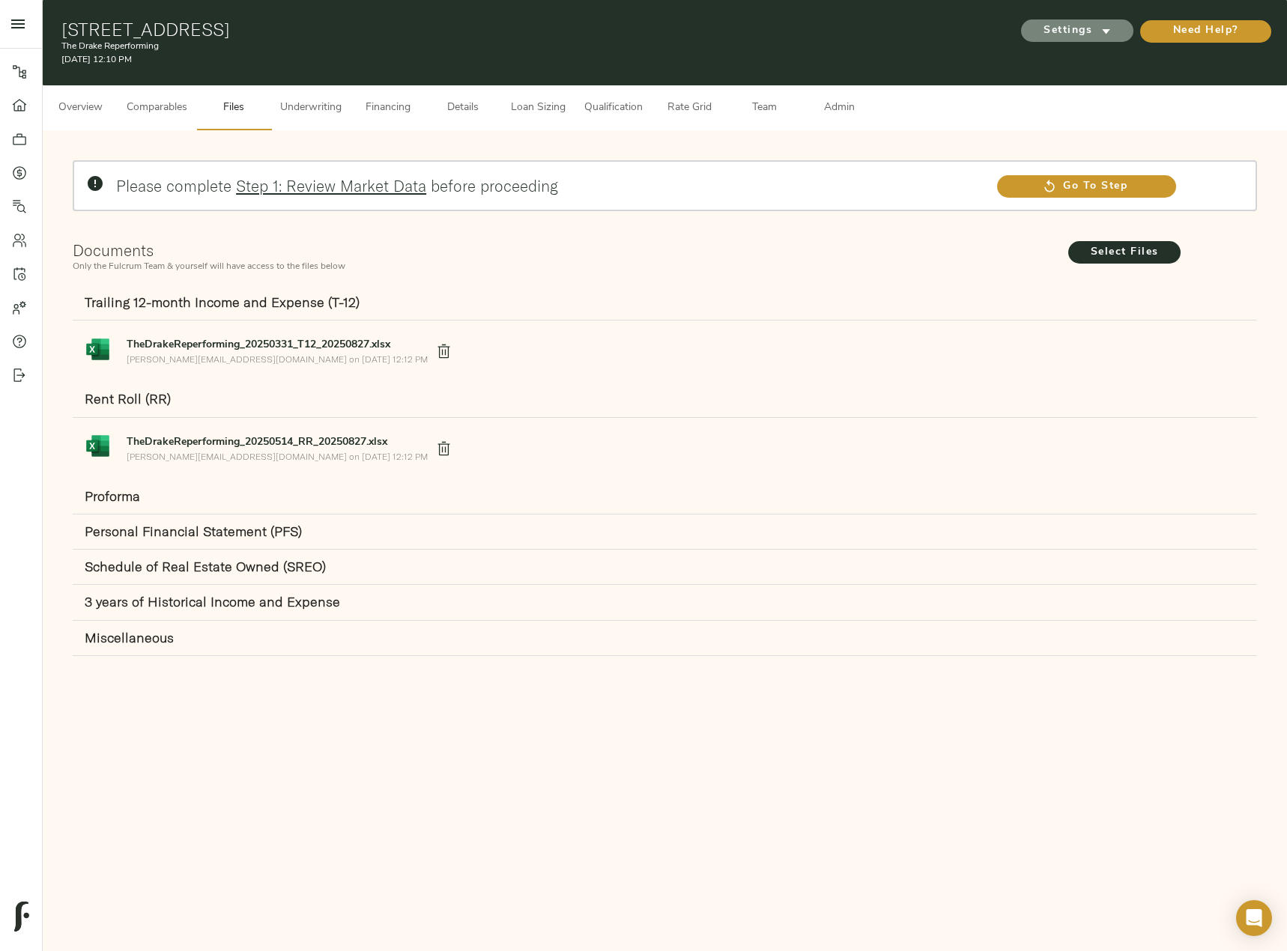
click at [1072, 31] on span "Settings" at bounding box center [1077, 31] width 82 height 19
click at [782, 138] on div at bounding box center [643, 475] width 1287 height 951
click at [1081, 23] on span "Settings" at bounding box center [1077, 31] width 82 height 19
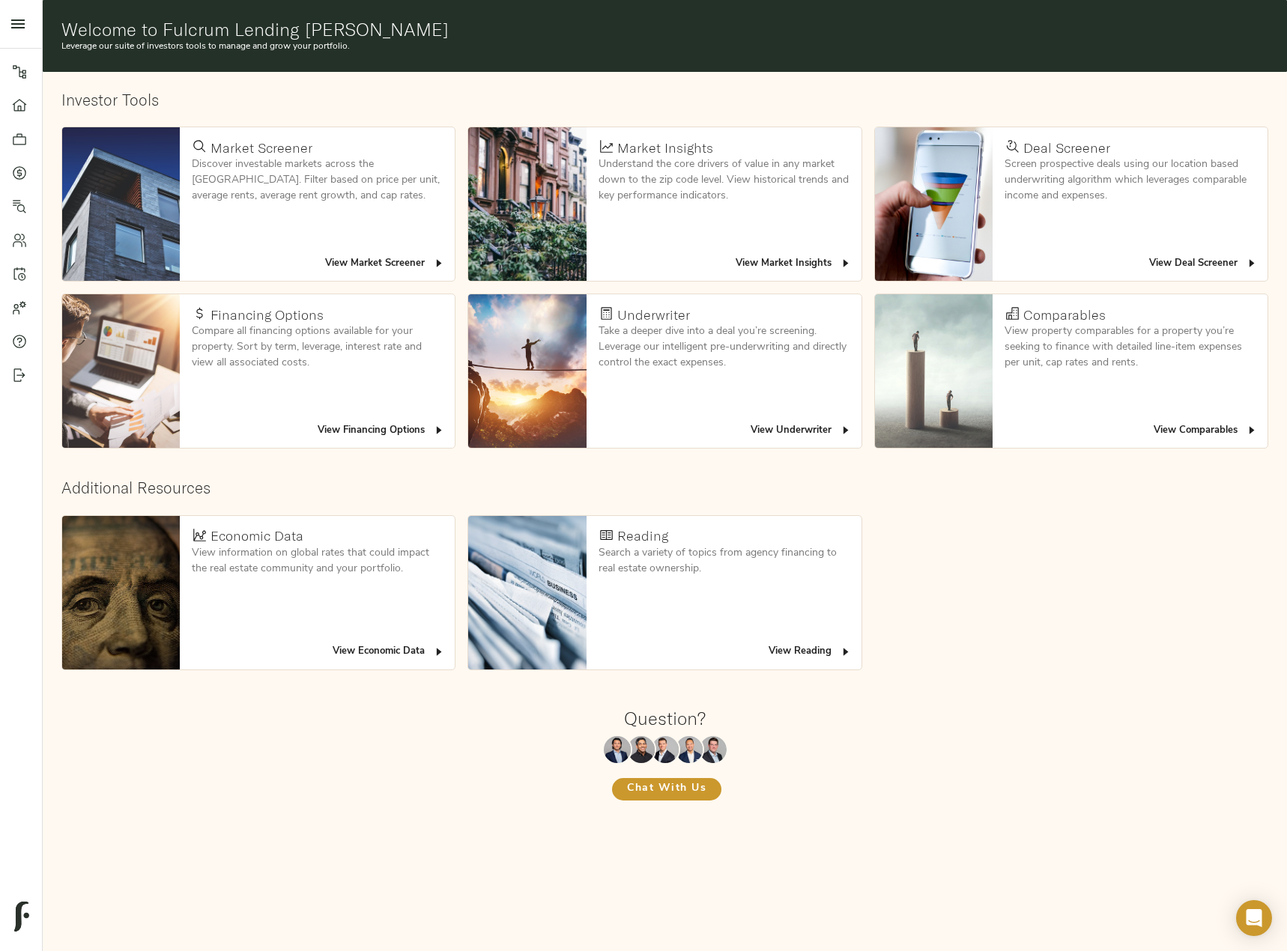
click at [16, 168] on icon at bounding box center [19, 172] width 15 height 15
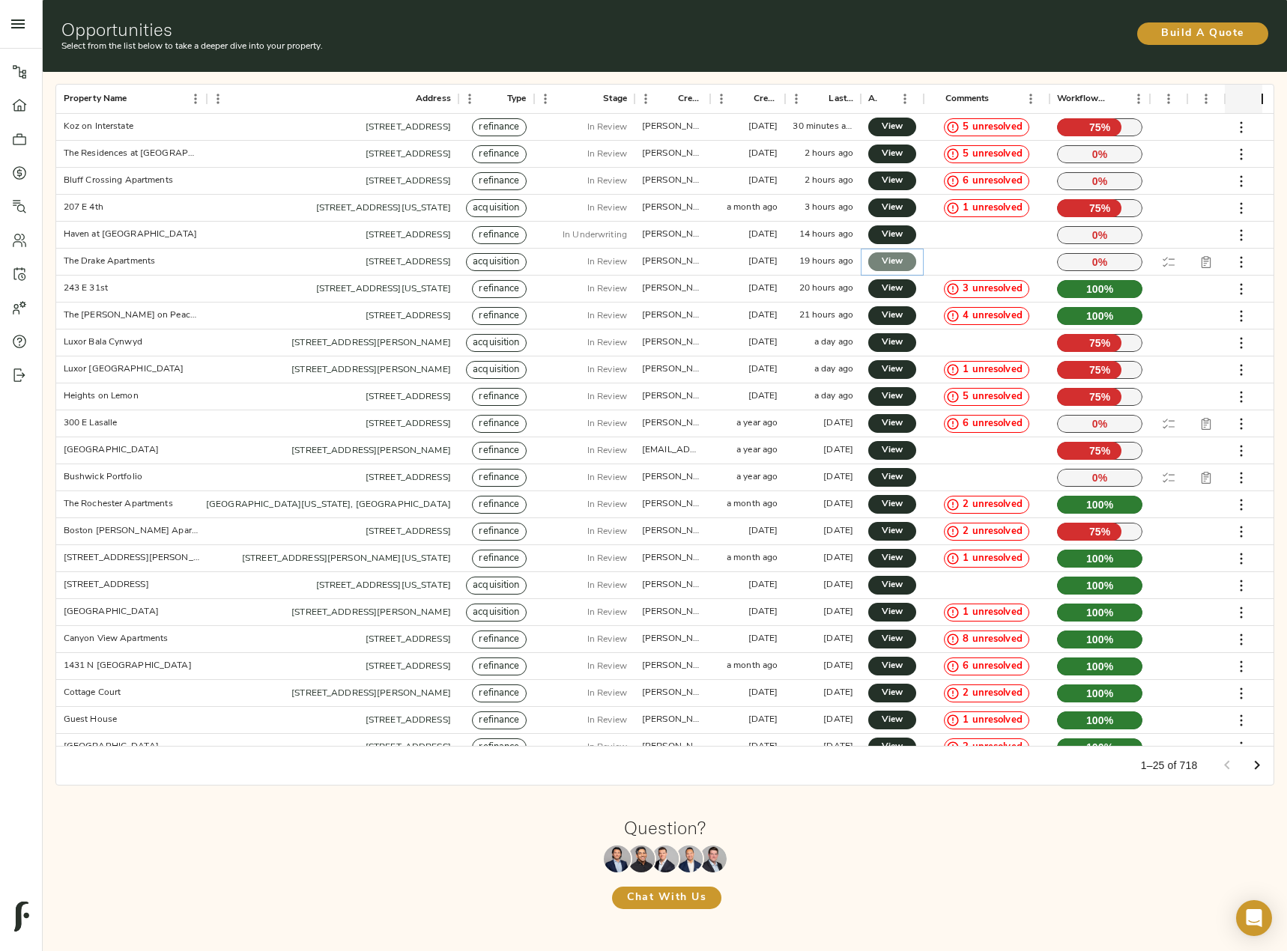
click at [878, 258] on link "View" at bounding box center [892, 261] width 48 height 19
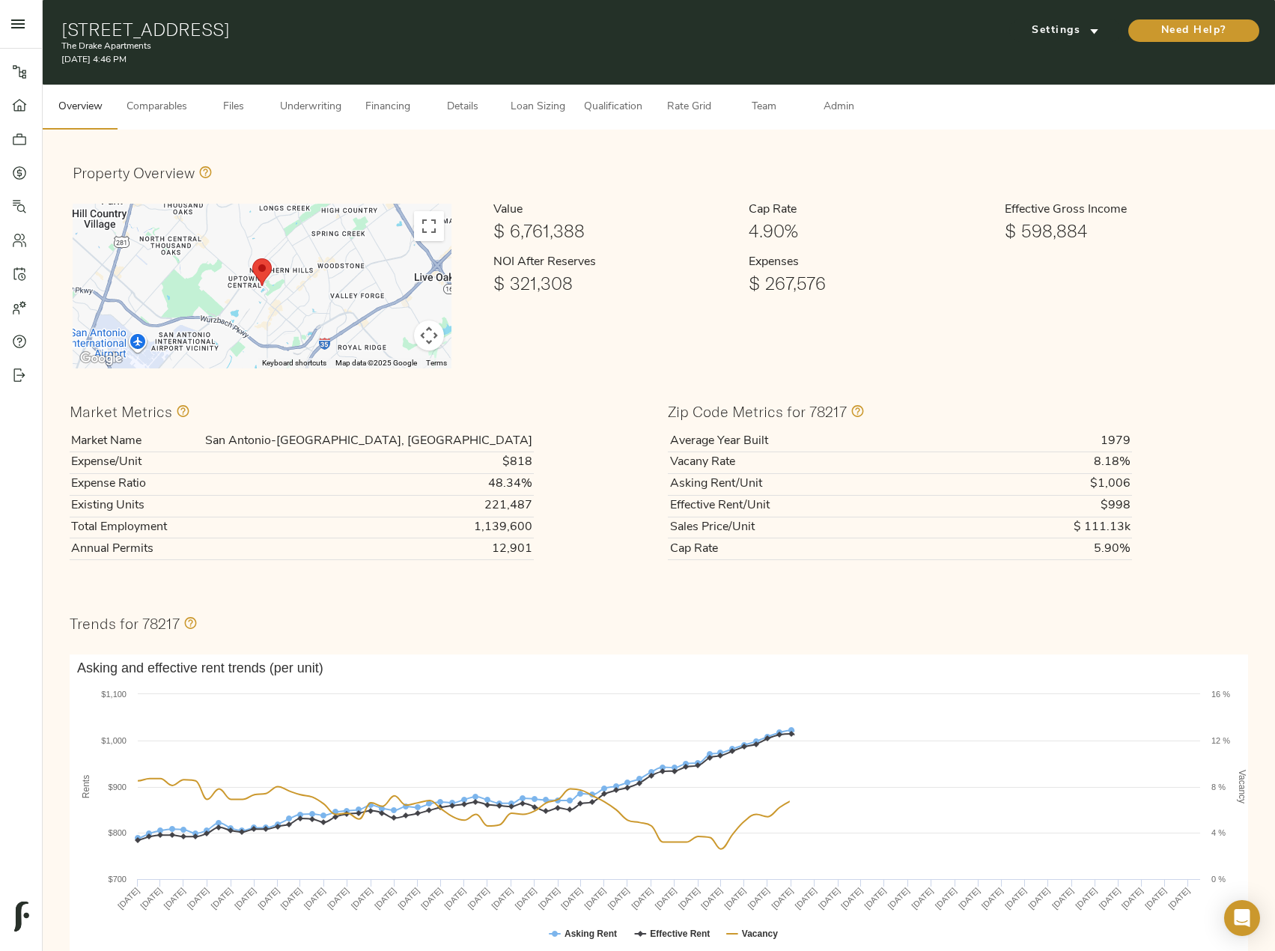
click at [477, 97] on button "Details" at bounding box center [462, 107] width 75 height 45
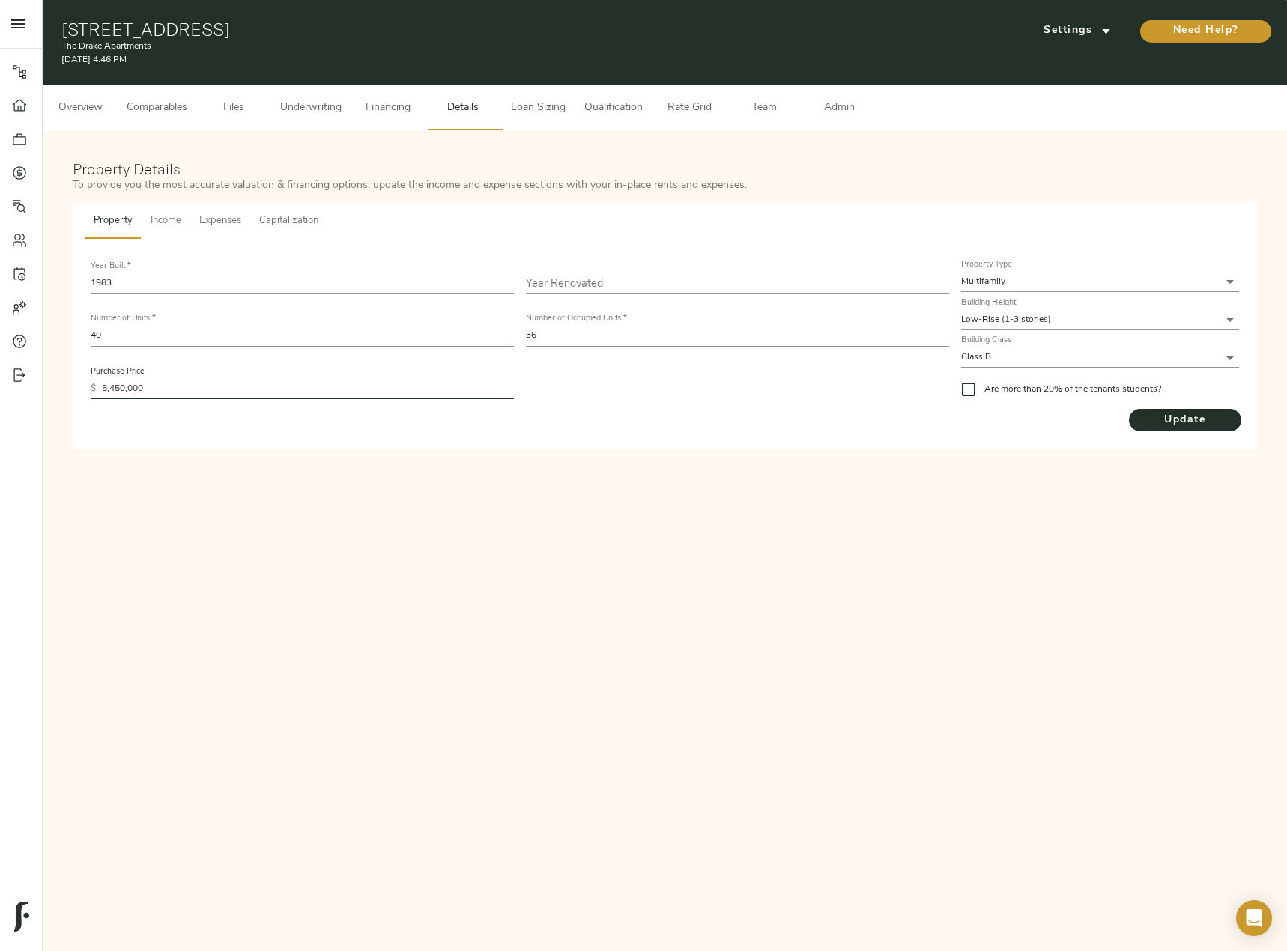
drag, startPoint x: 162, startPoint y: 393, endPoint x: -65, endPoint y: 372, distance: 228.6
click at [0, 372] on html "The Drake Apartments - 13050 Pk Xing Dr, San Antonio, TX 78217 Pipeline Dashboa…" at bounding box center [643, 552] width 1287 height 1104
click at [173, 216] on span "Income" at bounding box center [166, 221] width 31 height 17
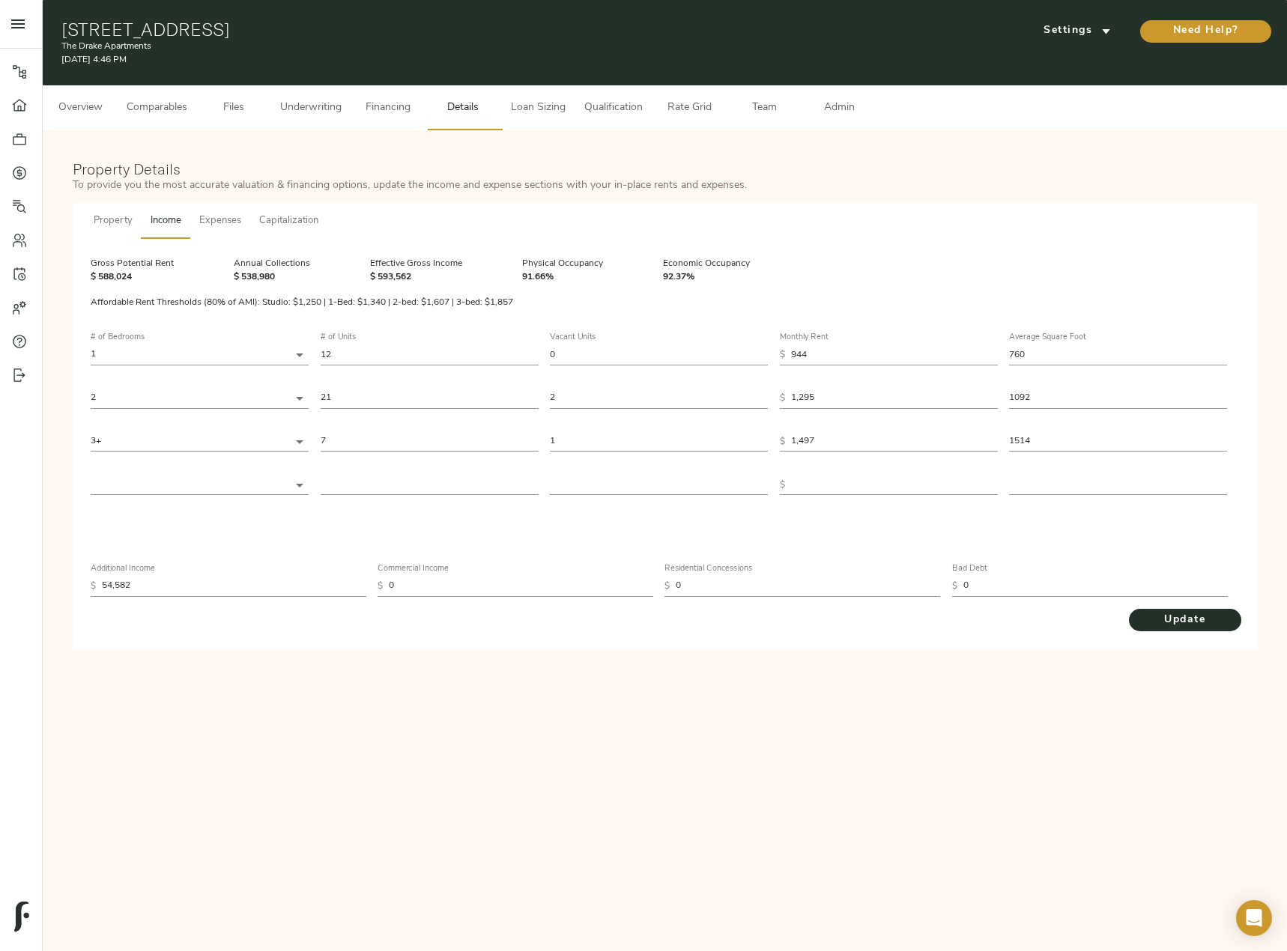
click at [209, 232] on button "Expenses" at bounding box center [220, 221] width 60 height 36
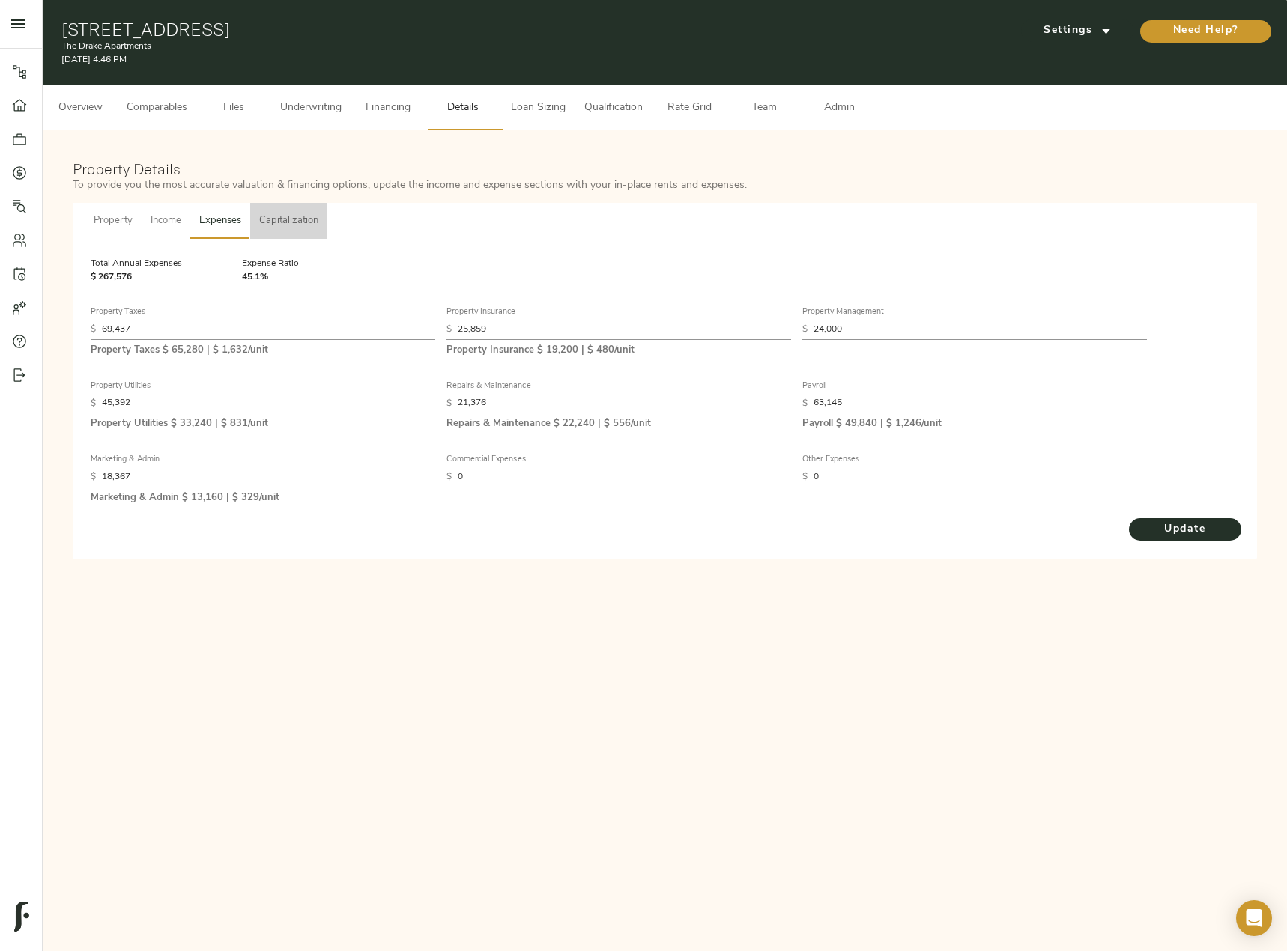
click at [285, 222] on span "Capitalization" at bounding box center [288, 221] width 59 height 17
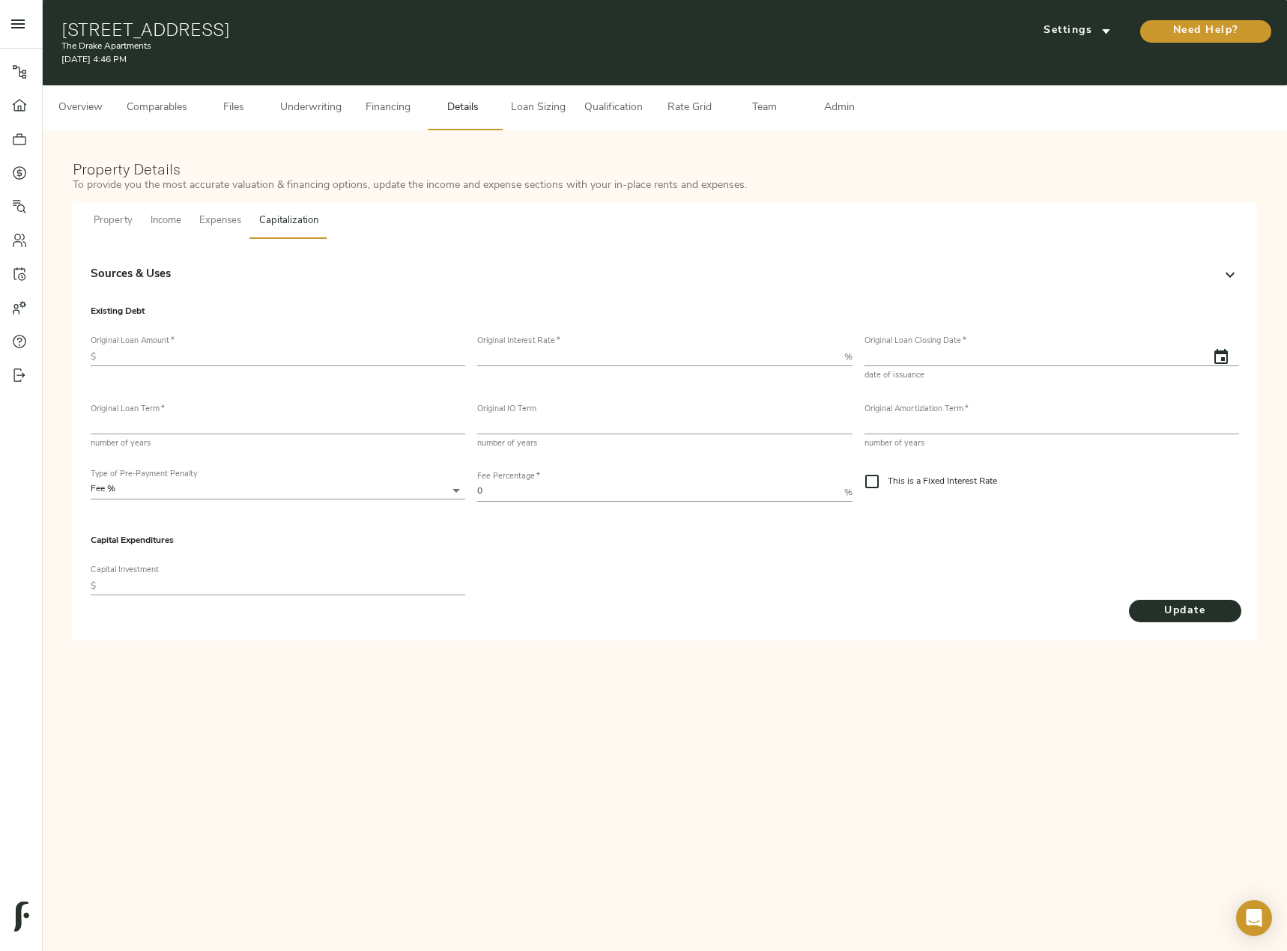
click at [101, 213] on span "Property" at bounding box center [113, 221] width 39 height 17
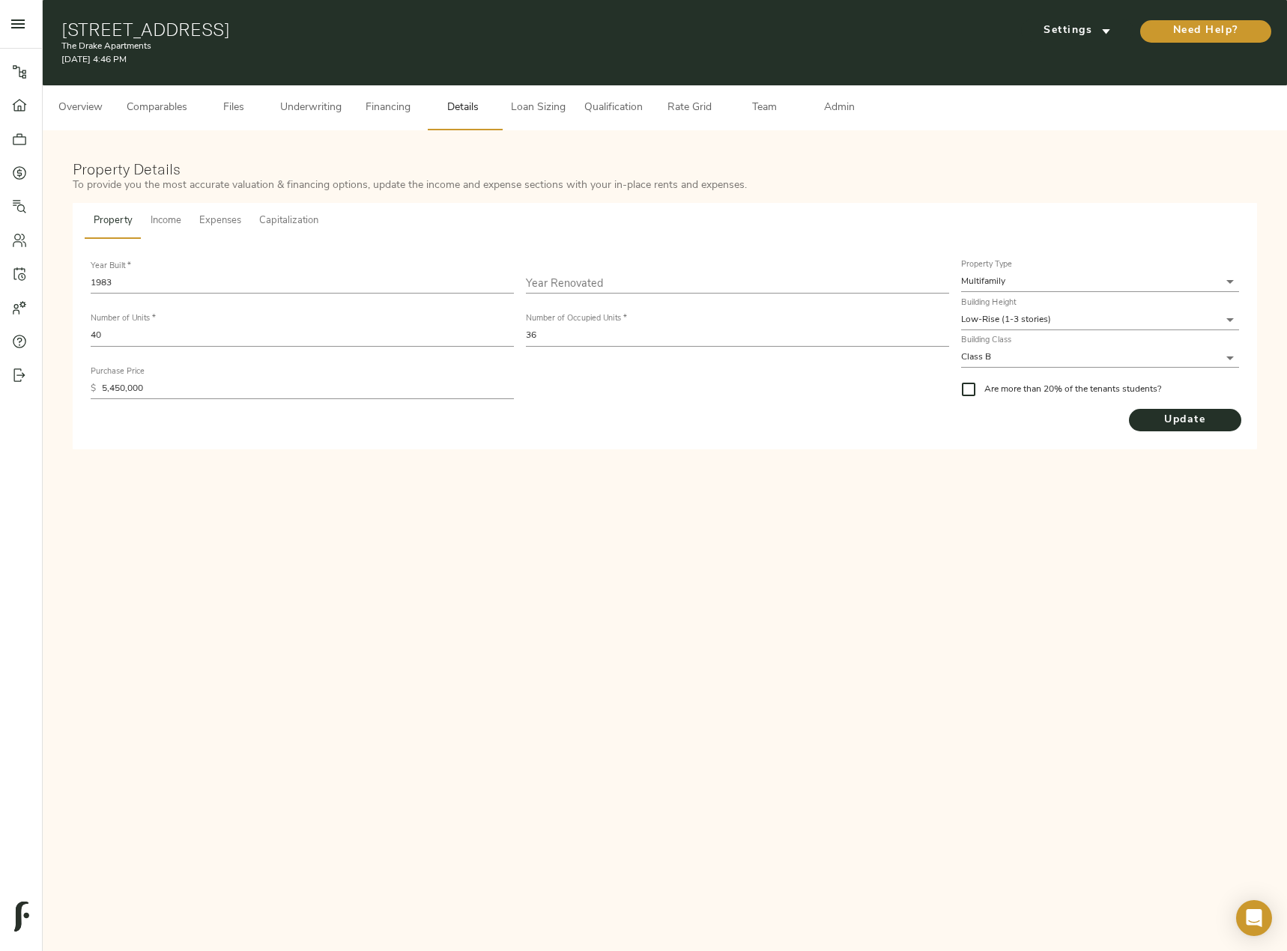
drag, startPoint x: 158, startPoint y: 387, endPoint x: 22, endPoint y: 384, distance: 135.6
click at [22, 384] on div "Pipeline Dashboard Portfolio Quotes Search Users Activity Account Help Sign Out…" at bounding box center [643, 239] width 1287 height 479
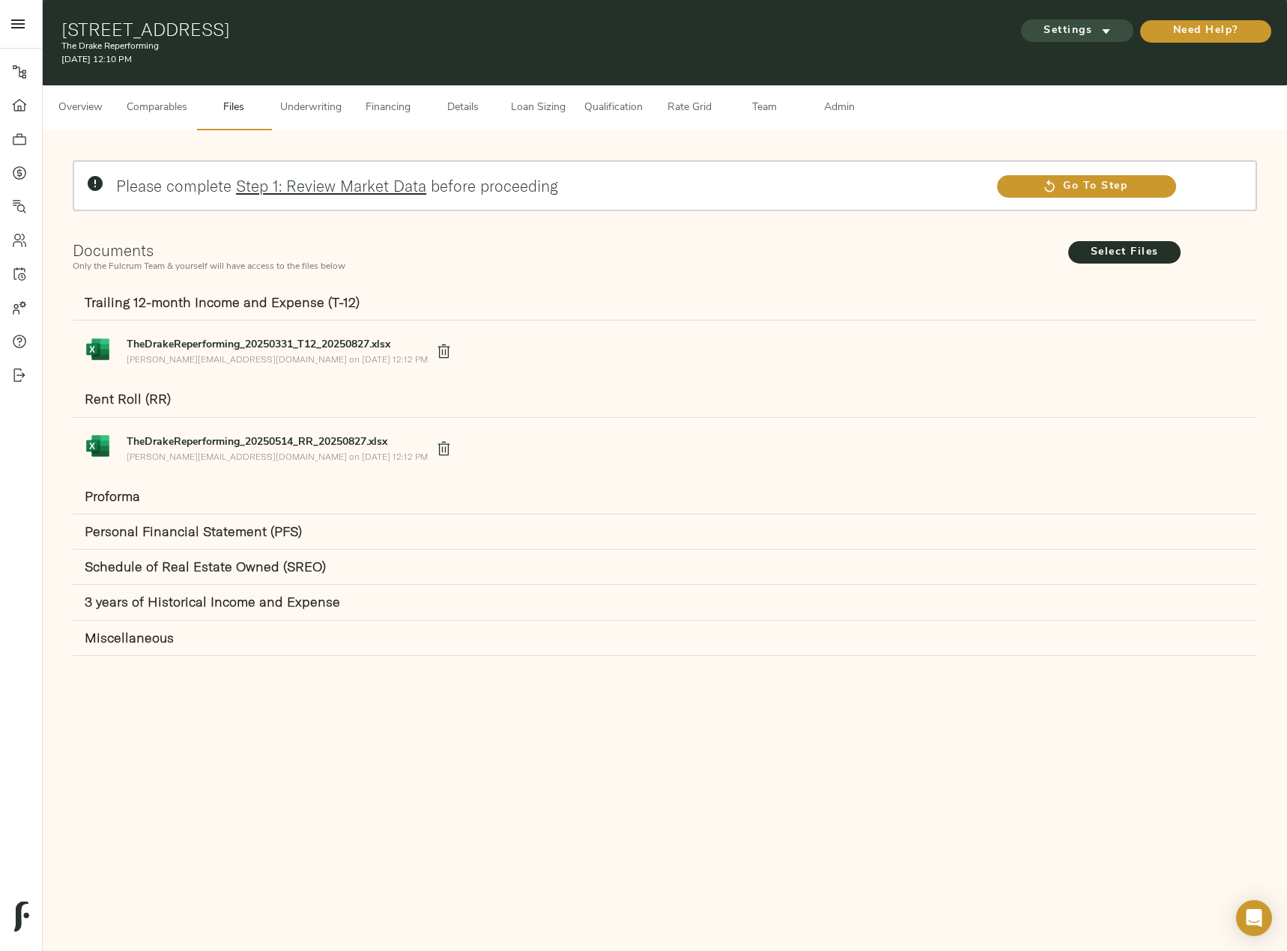
click at [1094, 26] on span "Settings" at bounding box center [1077, 31] width 82 height 19
click at [1095, 70] on li "Underwriting Template" at bounding box center [1075, 63] width 145 height 28
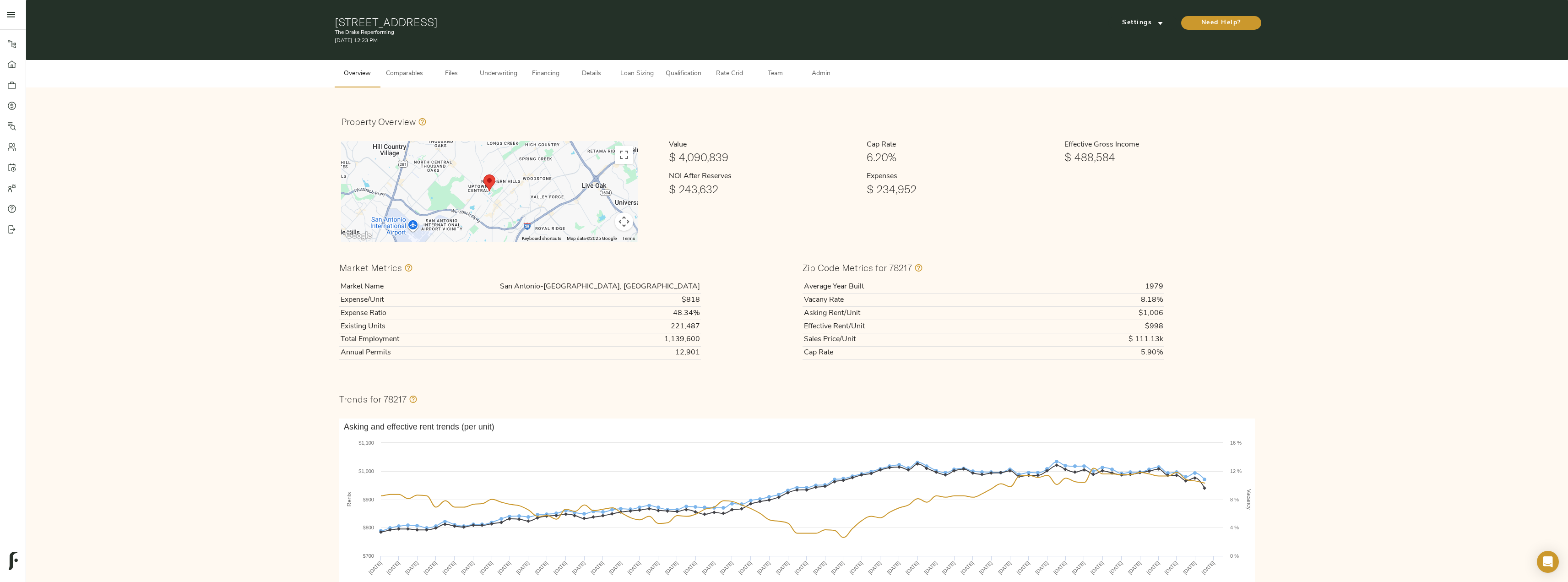
click at [417, 73] on span "Comparables" at bounding box center [404, 74] width 37 height 12
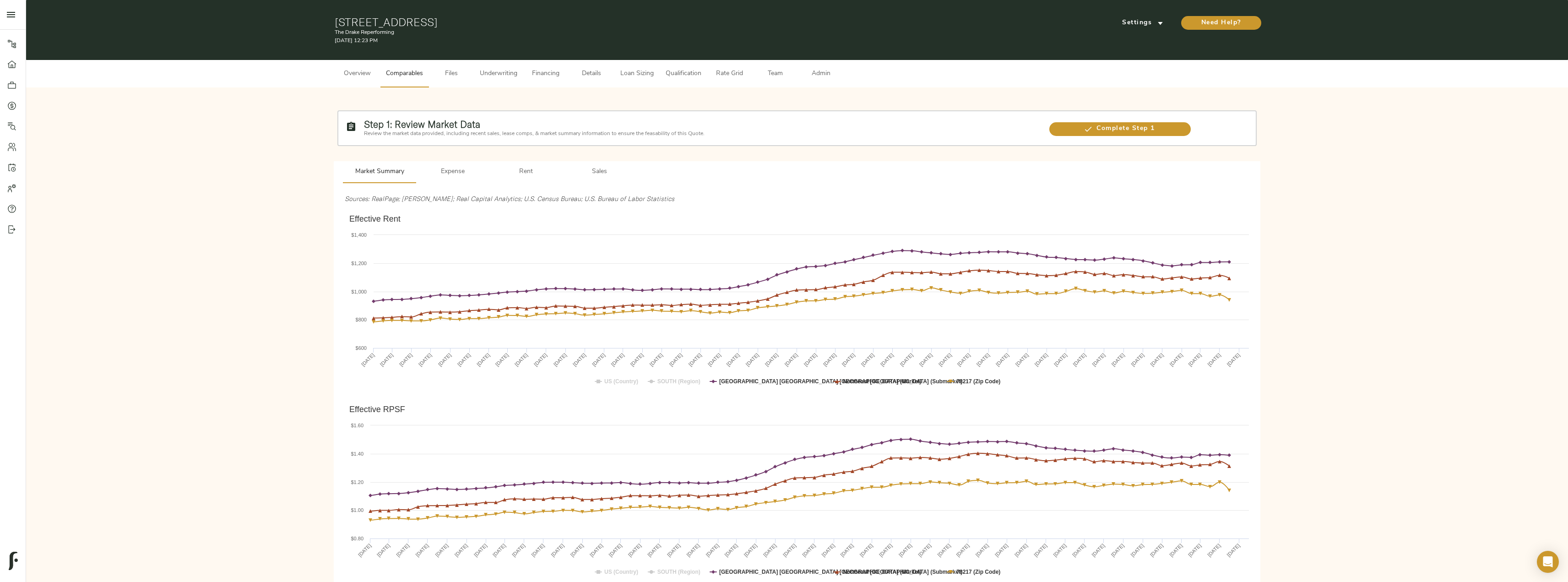
click at [533, 163] on button "Rent" at bounding box center [526, 172] width 73 height 22
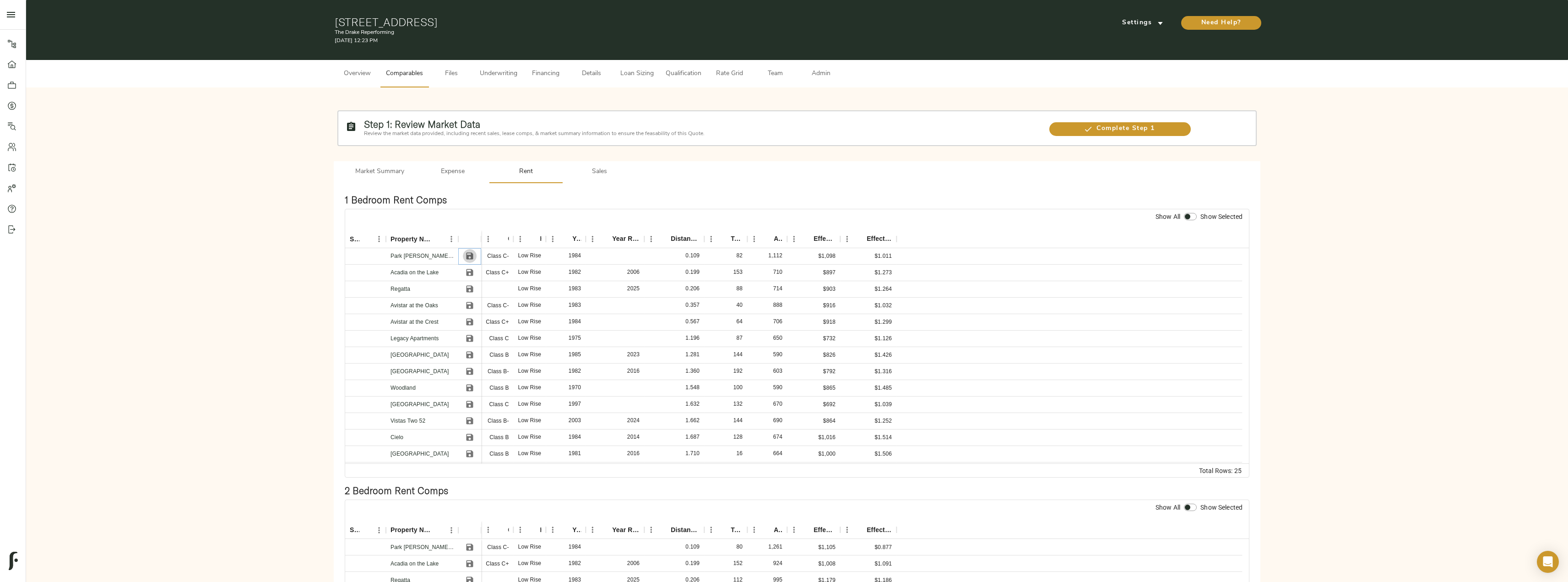
click at [468, 254] on icon "Save" at bounding box center [469, 256] width 9 height 9
click at [471, 305] on icon "Save" at bounding box center [469, 305] width 7 height 7
click at [468, 322] on icon "Save" at bounding box center [469, 322] width 7 height 7
click at [468, 342] on icon "Save" at bounding box center [469, 338] width 9 height 9
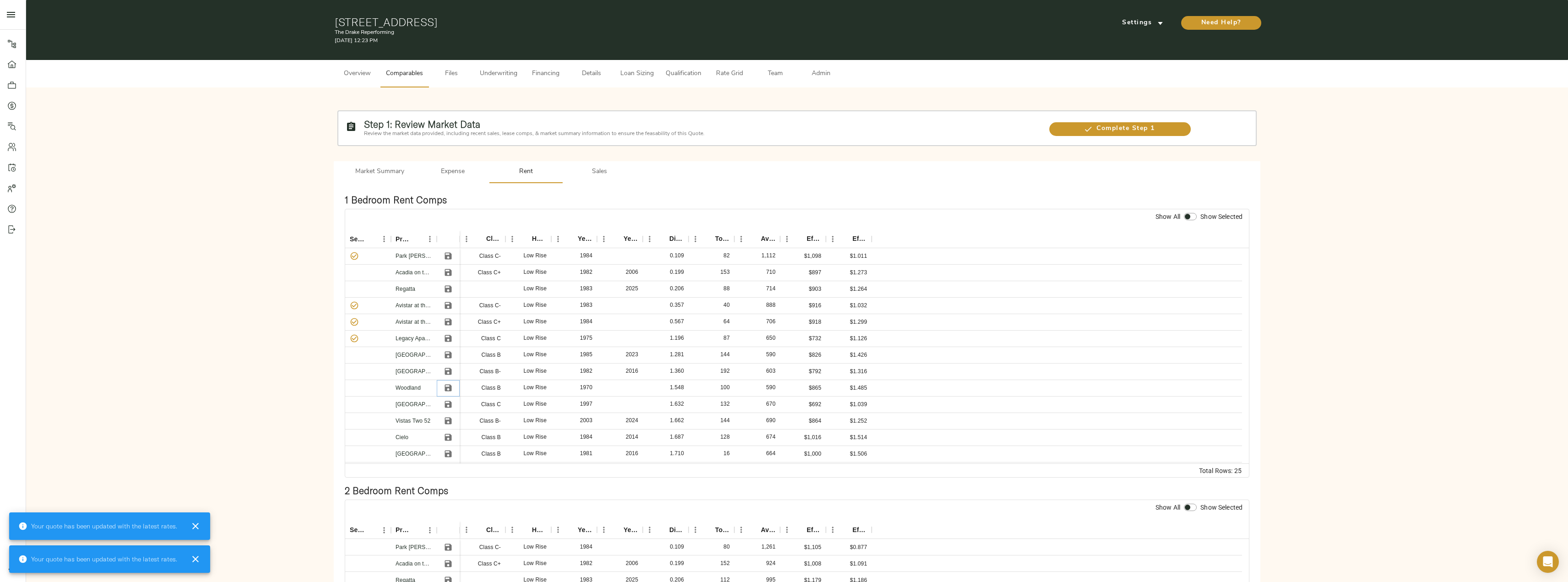
click at [450, 389] on icon "Save" at bounding box center [448, 388] width 7 height 7
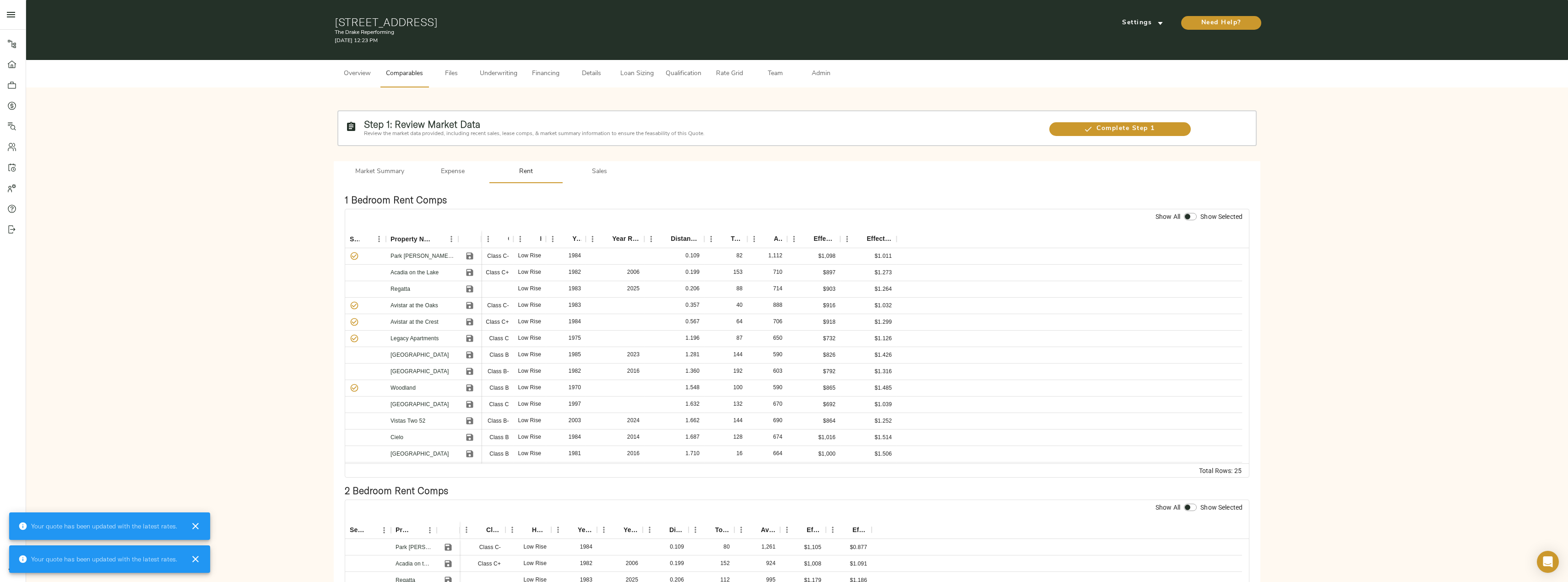
click at [1191, 221] on div at bounding box center [1190, 216] width 17 height 12
click at [1192, 216] on input "checkbox" at bounding box center [1188, 216] width 22 height 7
checkbox input "true"
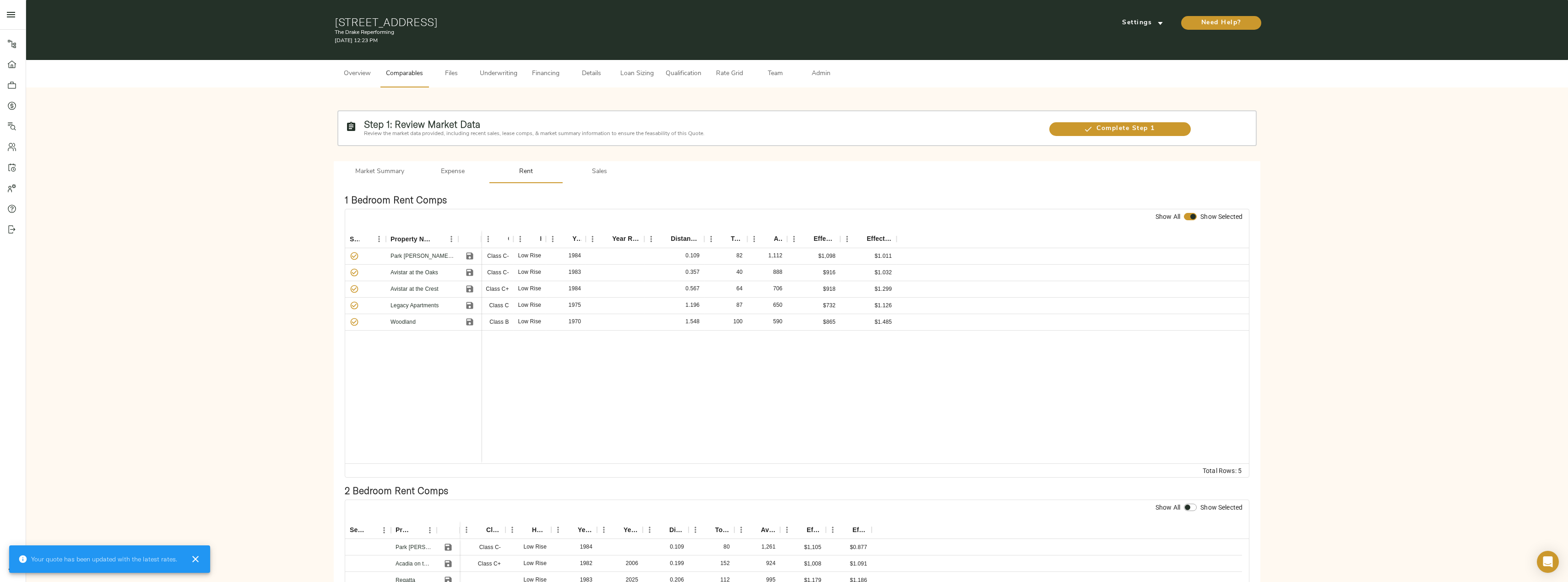
scroll to position [366, 0]
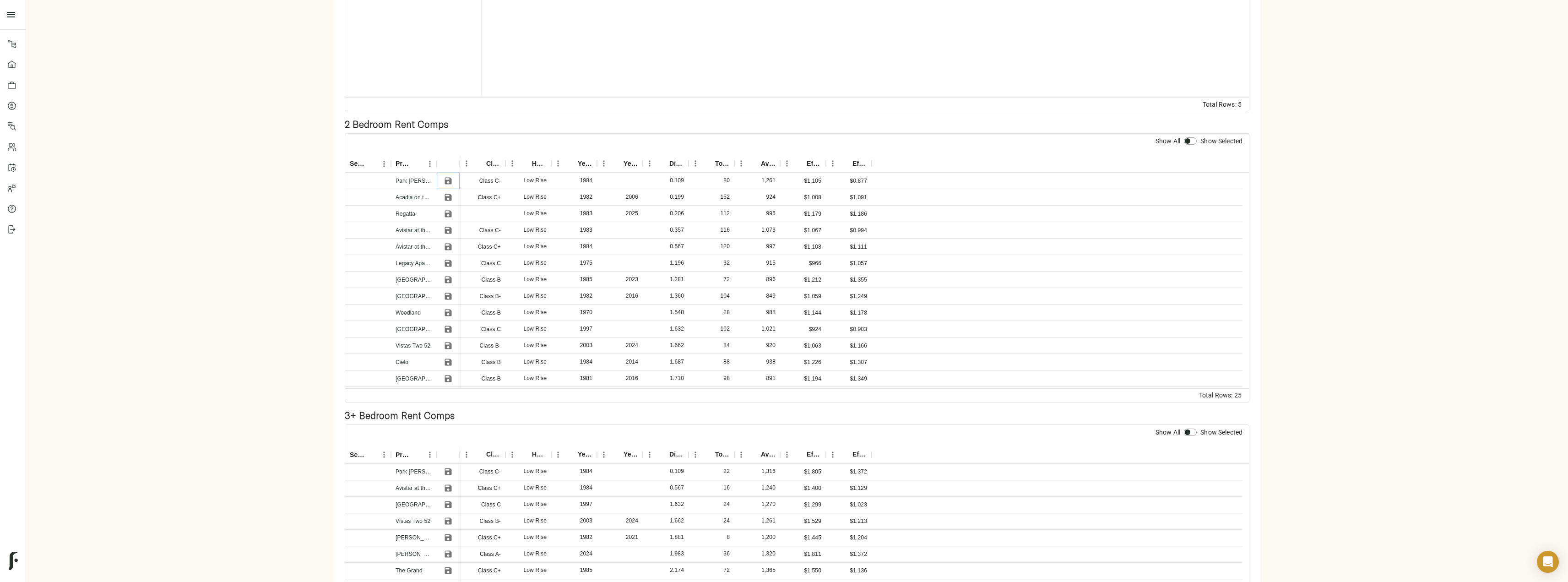
click at [450, 180] on icon "Save" at bounding box center [448, 180] width 7 height 7
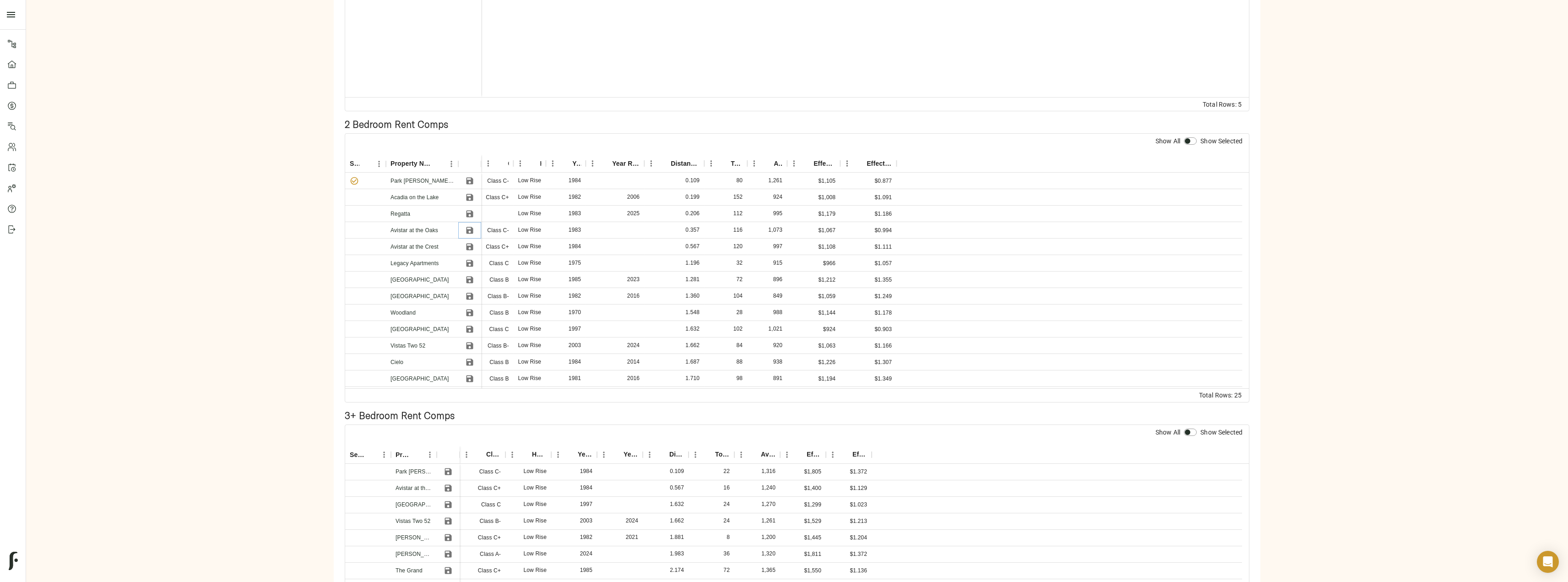
click at [475, 230] on button "Save" at bounding box center [469, 230] width 13 height 13
click at [474, 248] on icon "Save" at bounding box center [469, 246] width 9 height 9
click at [475, 262] on button "Save" at bounding box center [469, 263] width 13 height 13
click at [471, 314] on icon "Save" at bounding box center [469, 312] width 9 height 9
click at [1190, 134] on div "Show All Show Selected" at bounding box center [797, 144] width 904 height 21
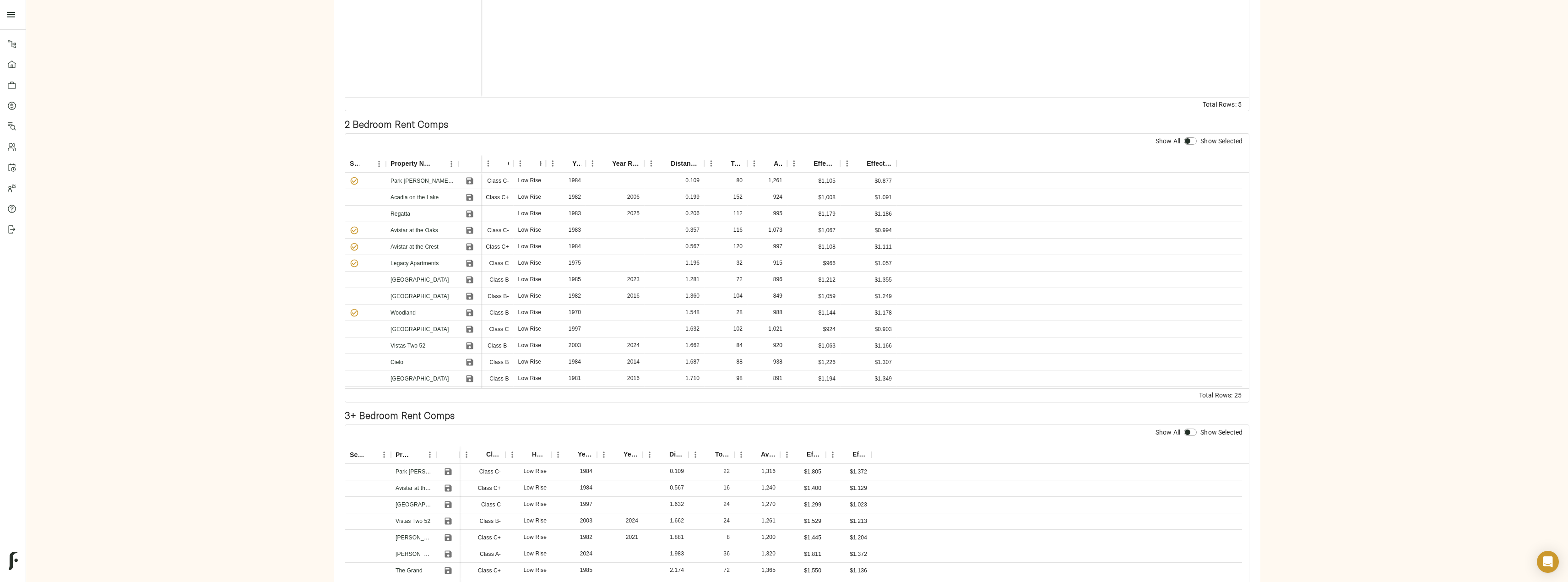
click at [1192, 141] on input "checkbox" at bounding box center [1188, 141] width 22 height 7
checkbox input "true"
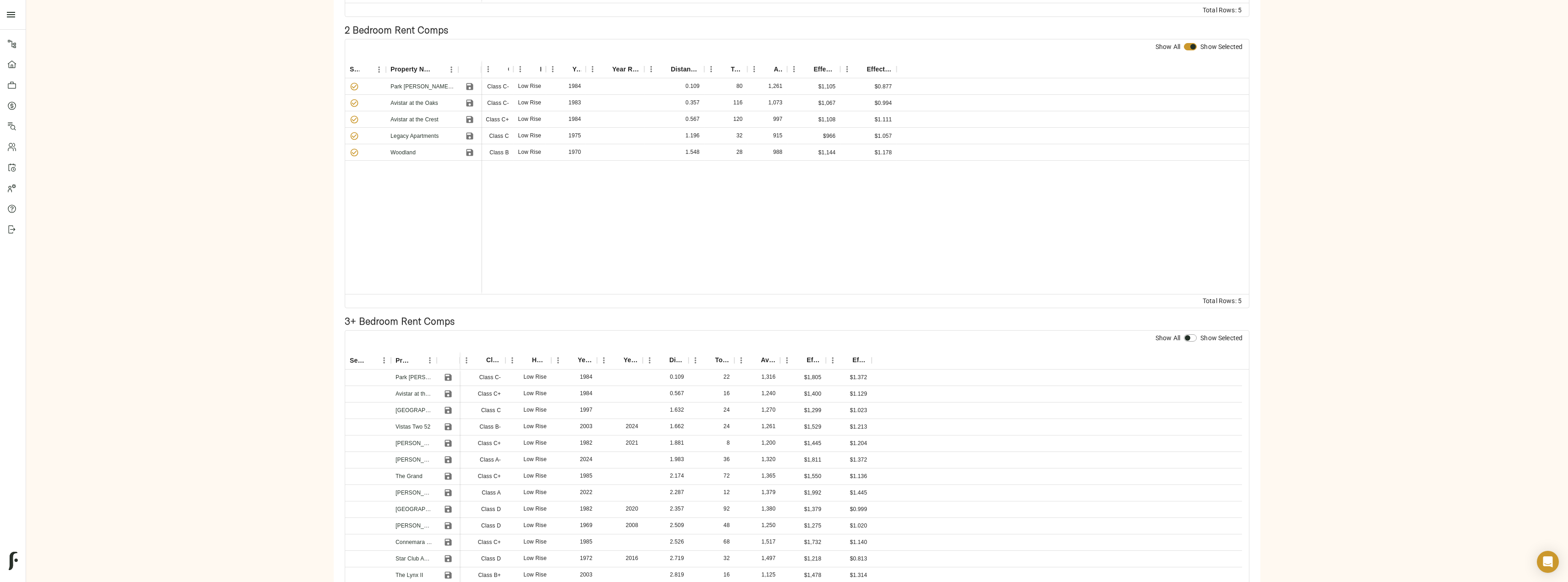
scroll to position [502, 0]
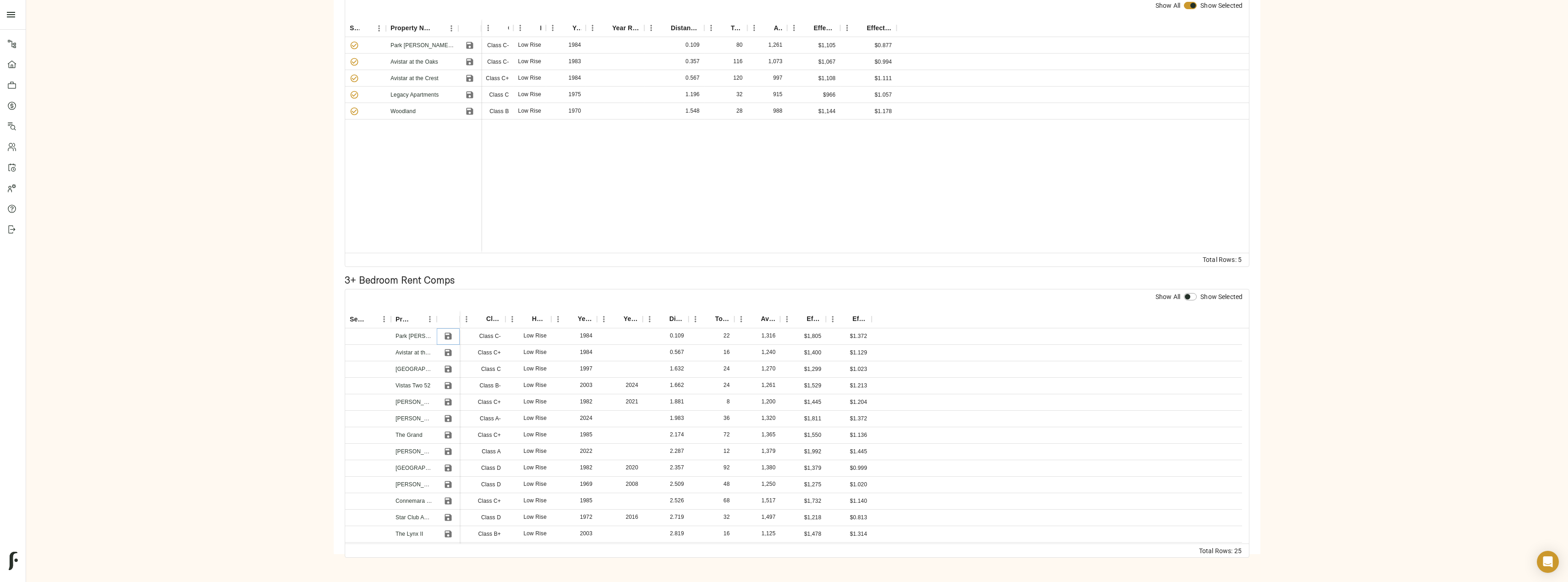
click at [449, 334] on icon "Save" at bounding box center [448, 336] width 7 height 7
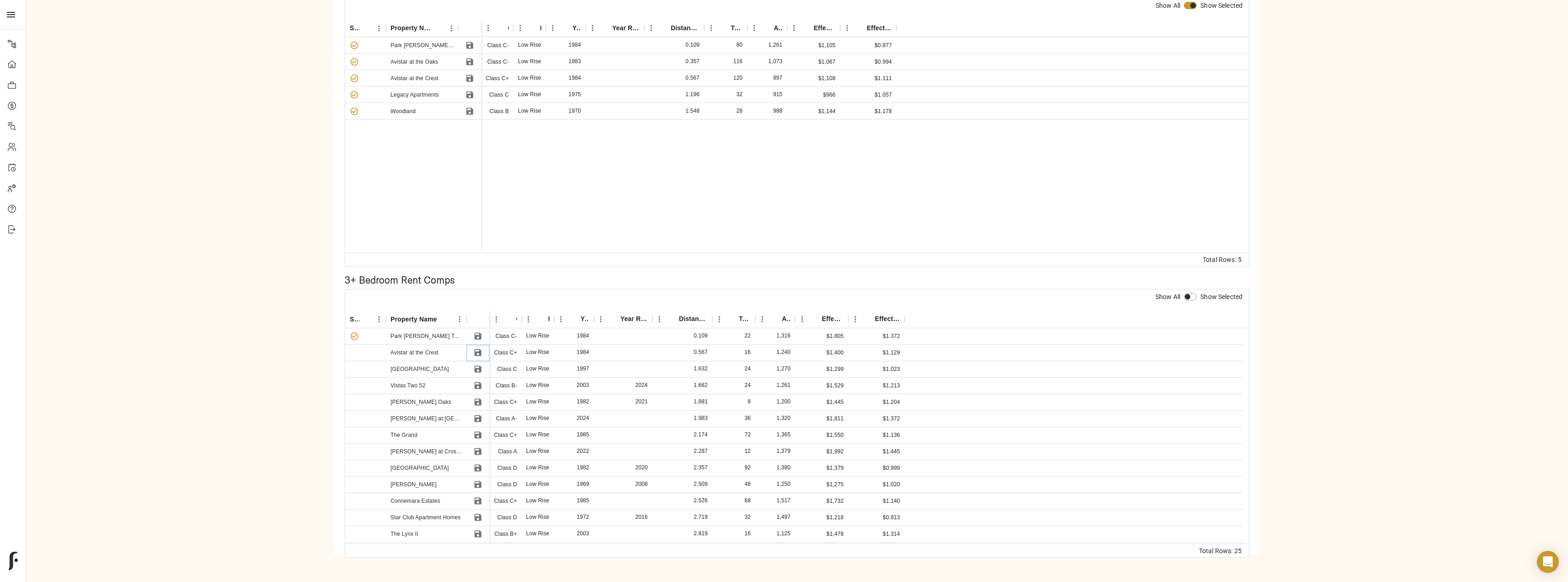
click at [477, 355] on icon "Save" at bounding box center [477, 352] width 9 height 9
click at [481, 370] on icon "Save" at bounding box center [478, 369] width 7 height 7
click at [479, 435] on icon "Save" at bounding box center [478, 435] width 7 height 7
click at [478, 503] on icon "Save" at bounding box center [477, 501] width 9 height 9
click at [1191, 296] on input "checkbox" at bounding box center [1188, 297] width 22 height 7
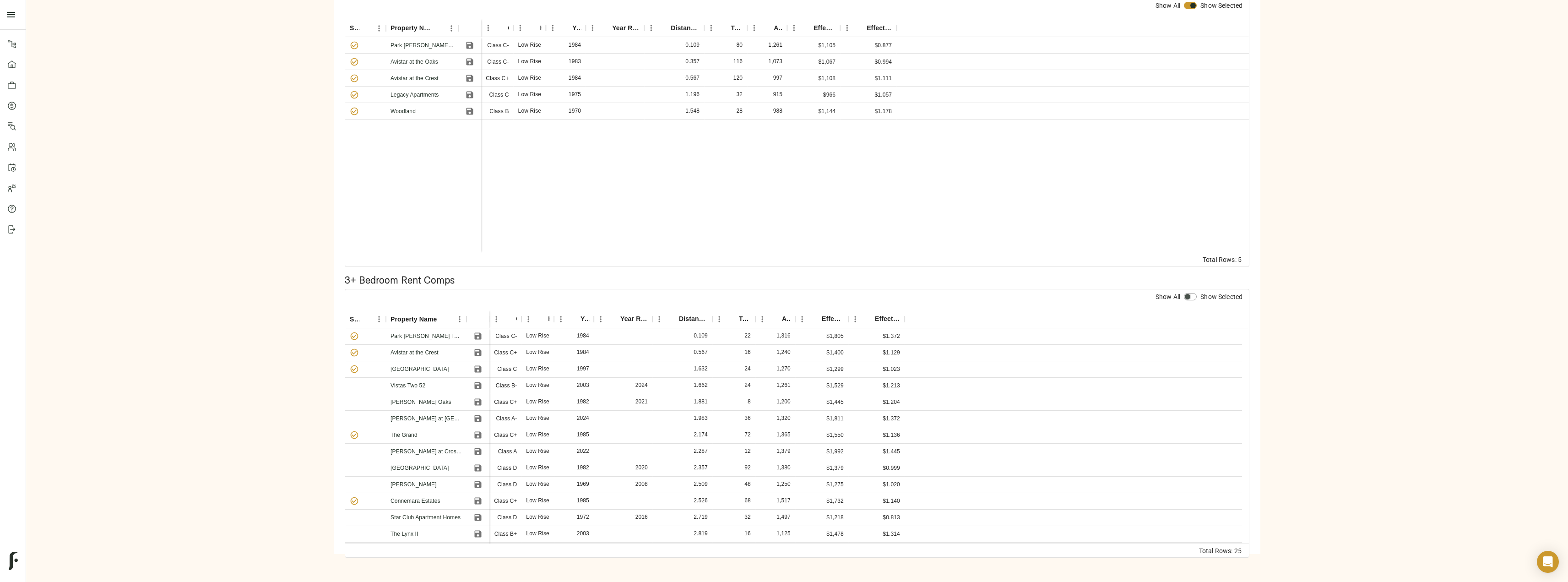
checkbox input "true"
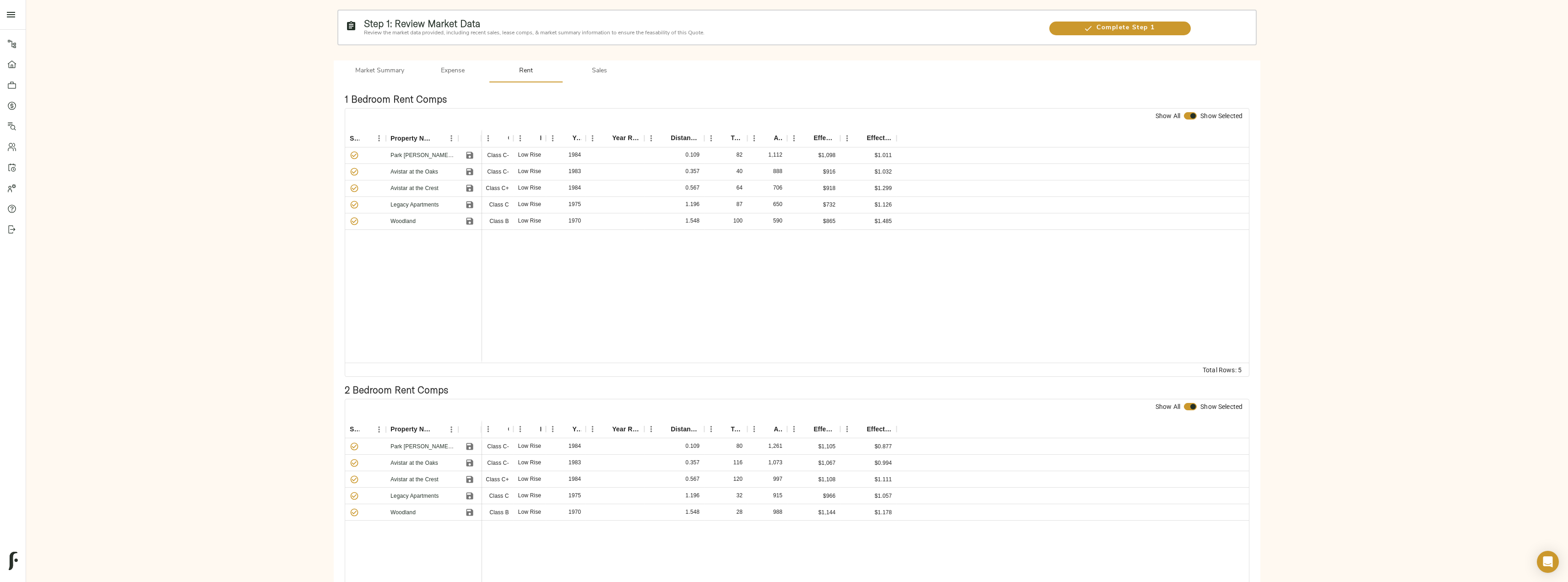
scroll to position [44, 0]
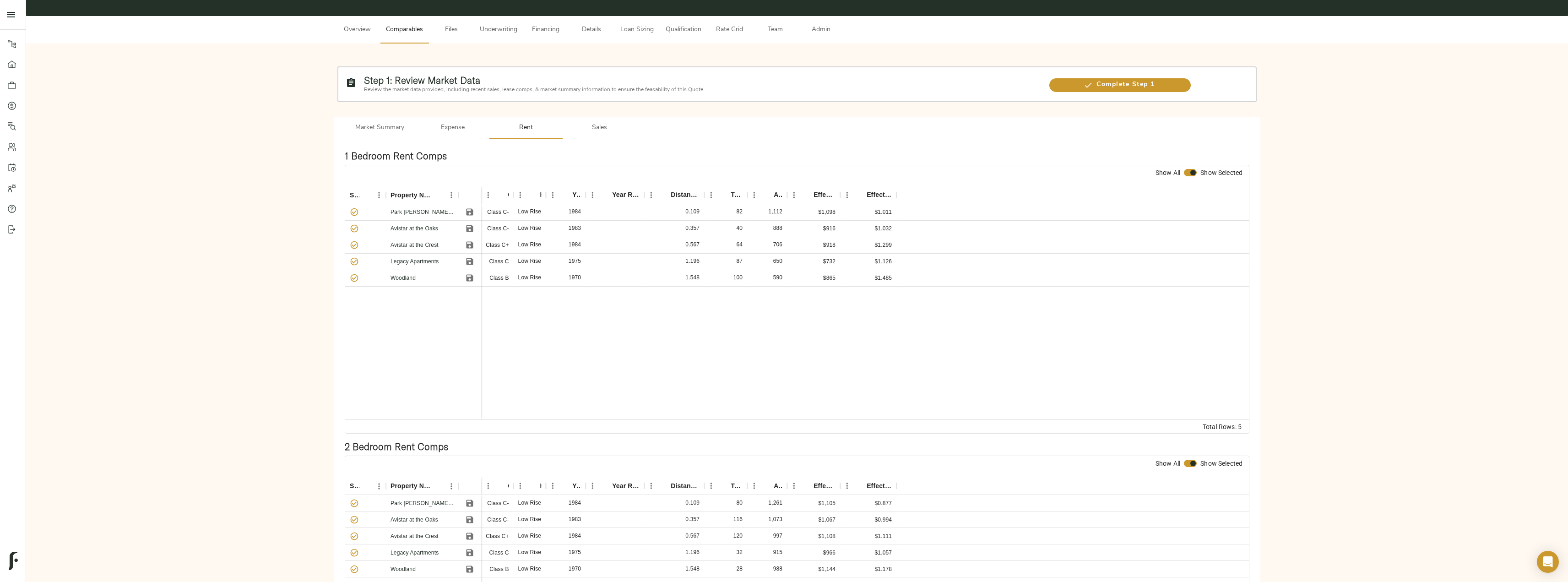
click at [581, 131] on span "Sales" at bounding box center [599, 128] width 62 height 12
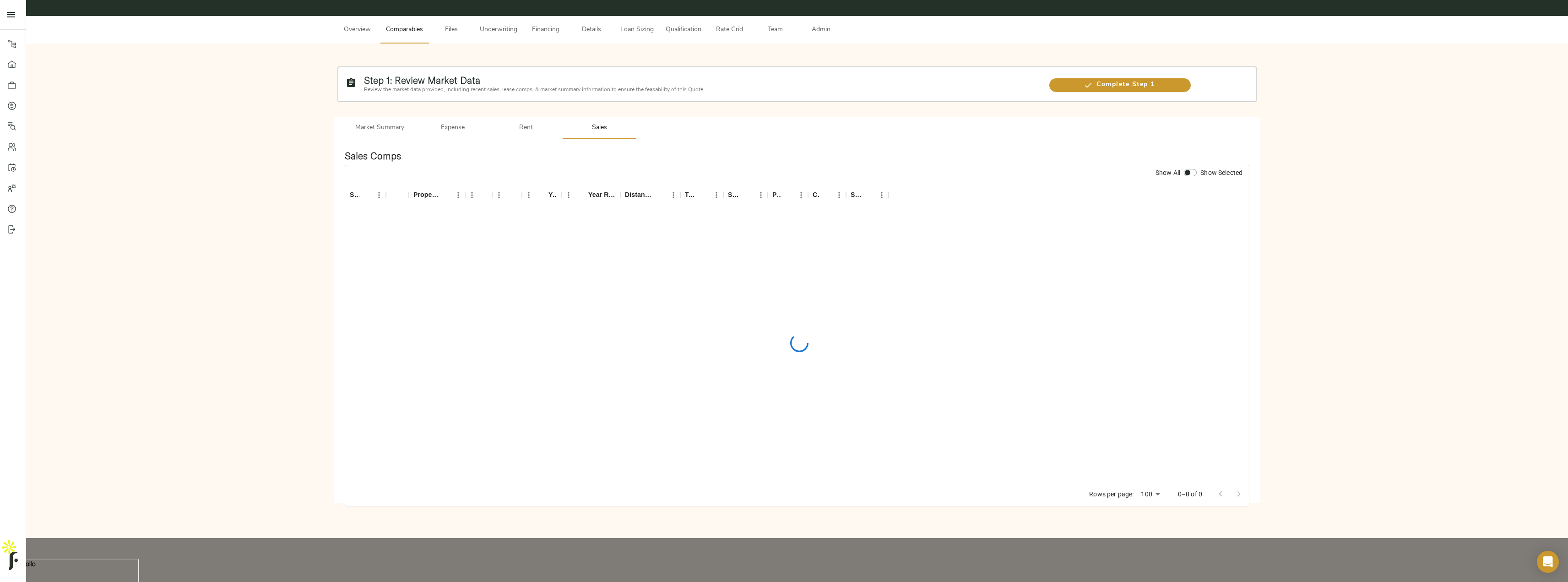
scroll to position [0, 0]
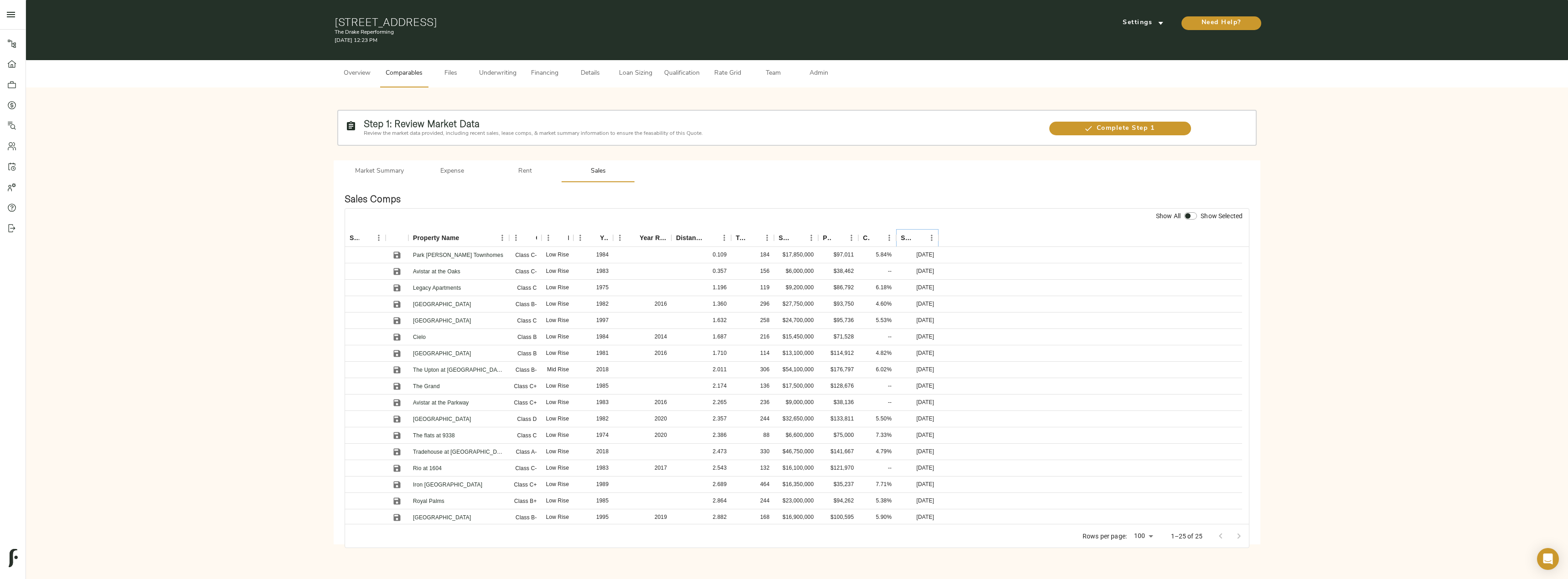
click at [919, 240] on icon "Sort" at bounding box center [918, 237] width 8 height 8
drag, startPoint x: 396, startPoint y: 254, endPoint x: 398, endPoint y: 269, distance: 15.1
click at [396, 254] on icon "Save" at bounding box center [397, 255] width 9 height 9
click at [398, 270] on icon "Save" at bounding box center [397, 271] width 7 height 7
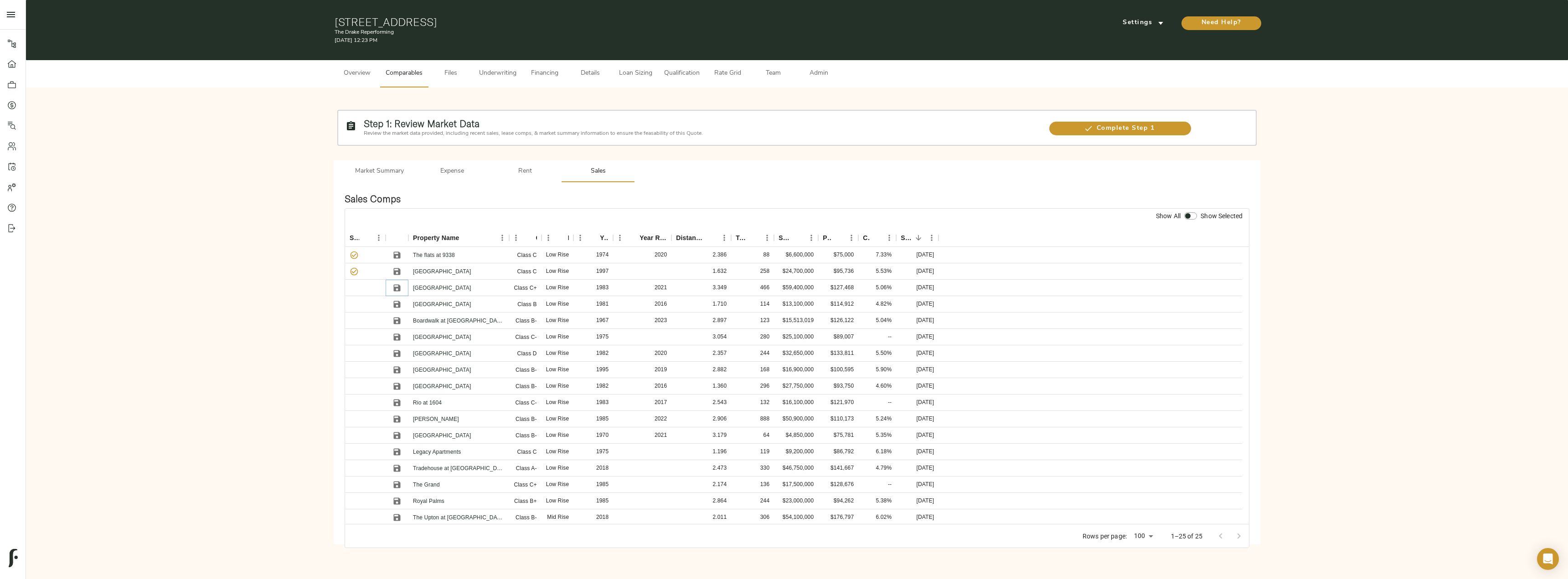
click at [398, 287] on icon "Save" at bounding box center [397, 287] width 7 height 7
click at [396, 303] on icon "Save" at bounding box center [397, 304] width 9 height 9
click at [397, 320] on icon "Save" at bounding box center [397, 320] width 7 height 7
click at [1187, 212] on input "checkbox" at bounding box center [1188, 216] width 22 height 7
checkbox input "true"
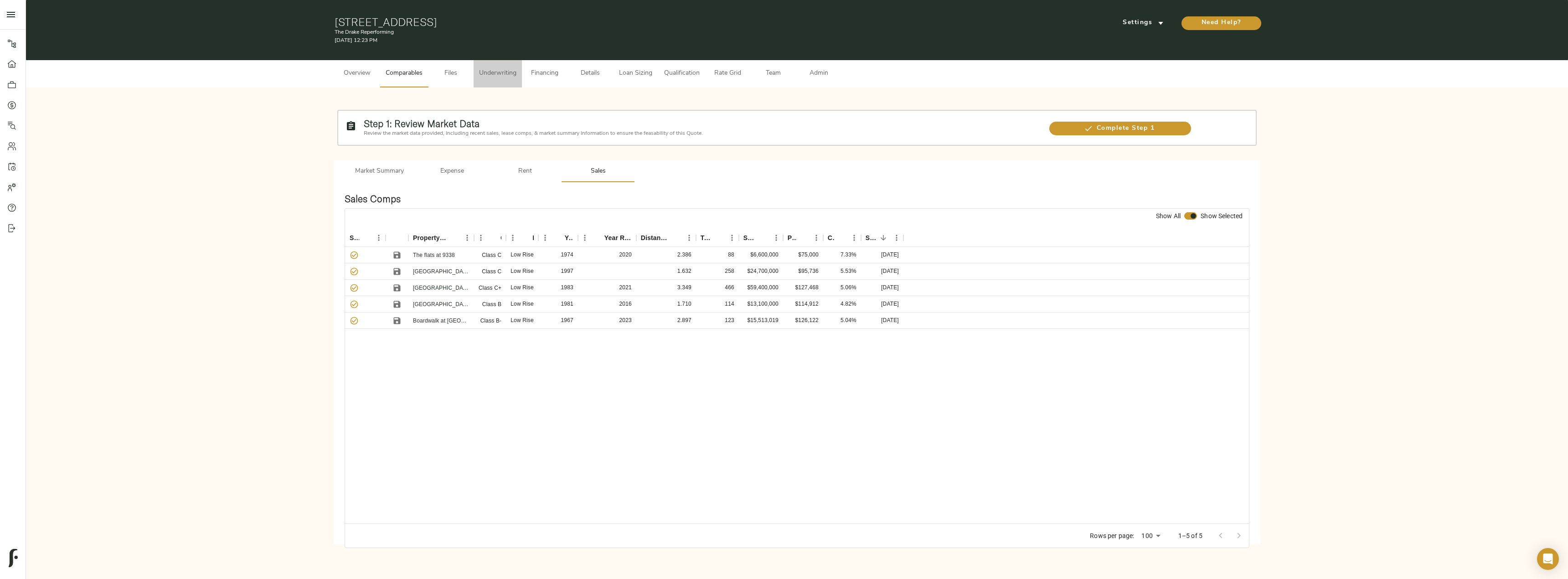
click at [502, 75] on span "Underwriting" at bounding box center [497, 74] width 37 height 12
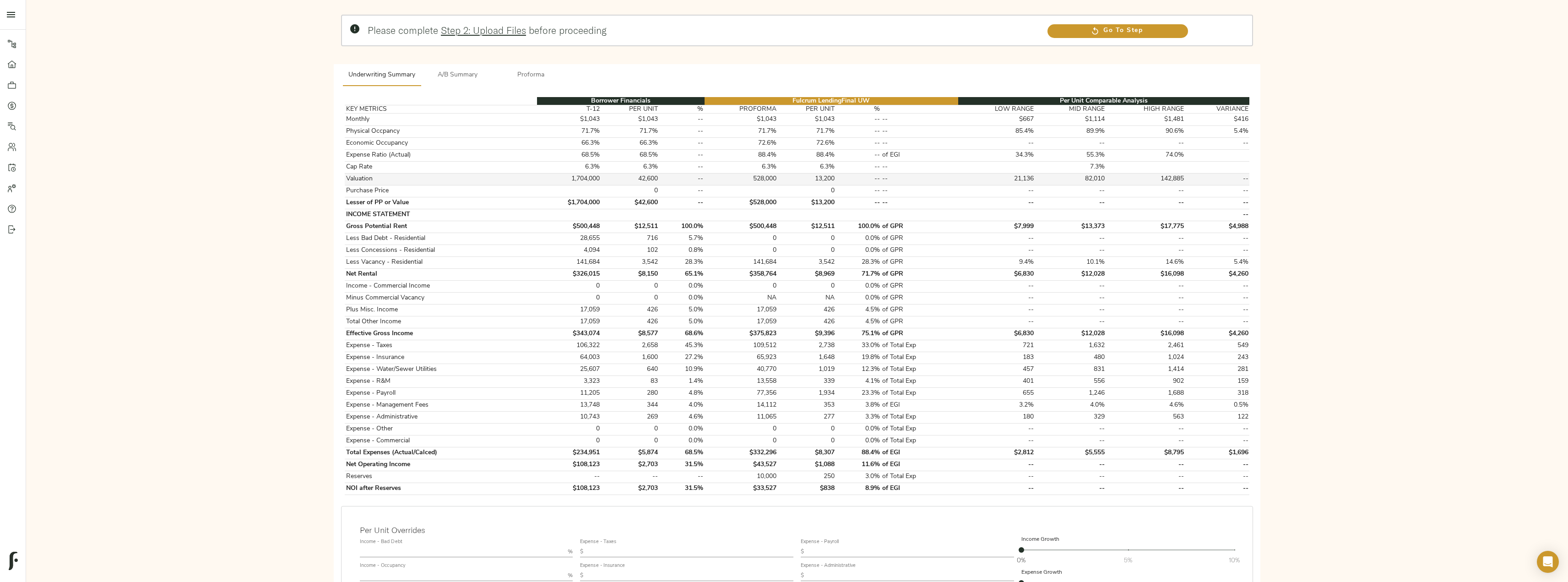
scroll to position [183, 0]
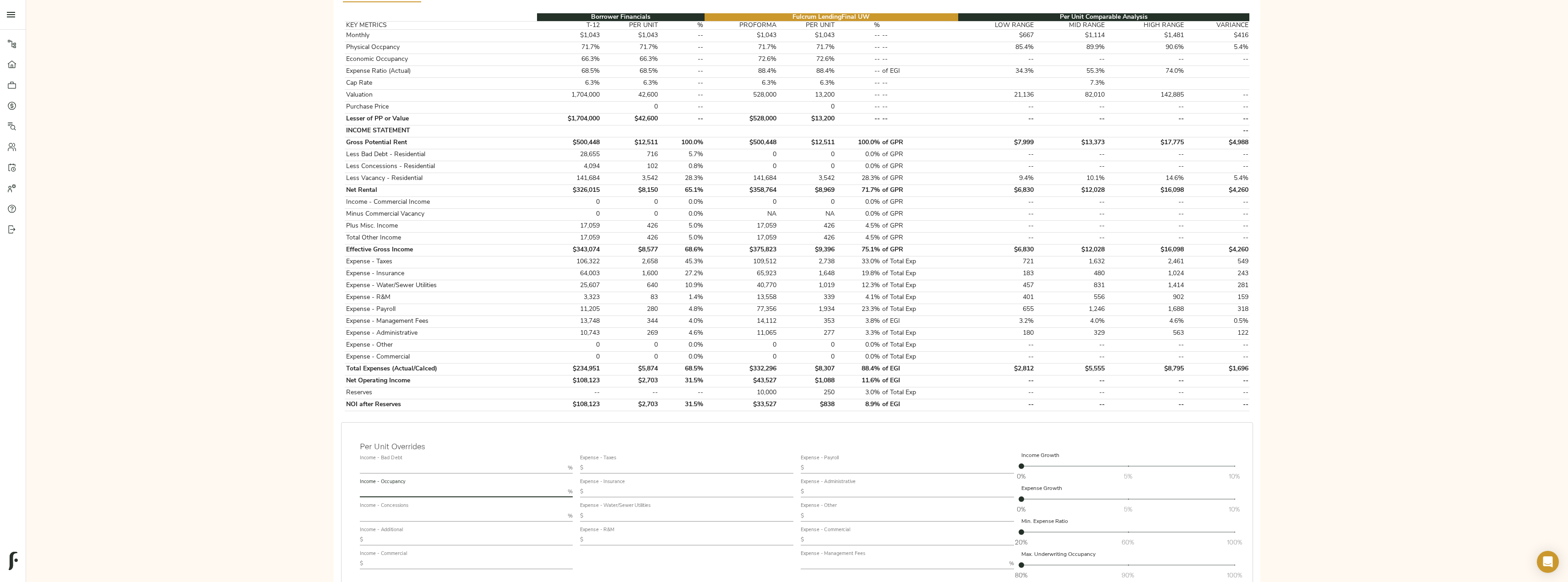
click at [409, 491] on input "text" at bounding box center [462, 492] width 205 height 11
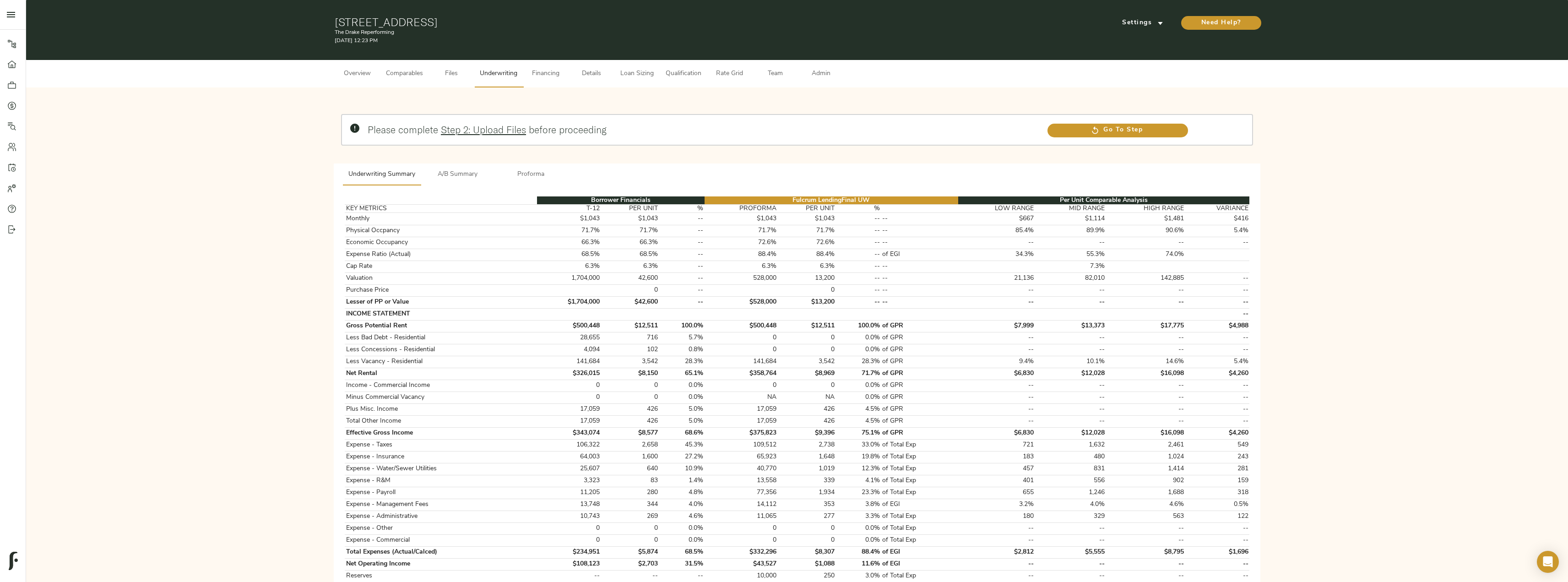
type input "95"
click at [413, 73] on span "Comparables" at bounding box center [404, 74] width 37 height 12
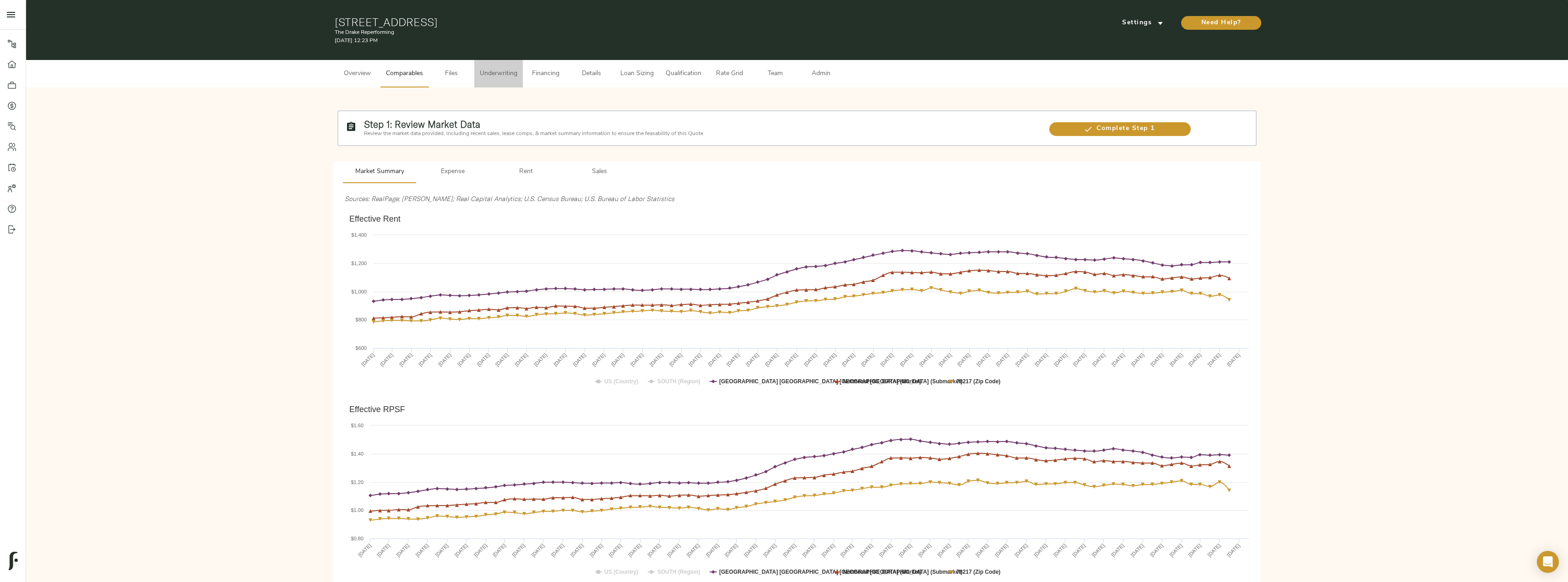
click at [522, 72] on button "Underwriting" at bounding box center [498, 73] width 48 height 28
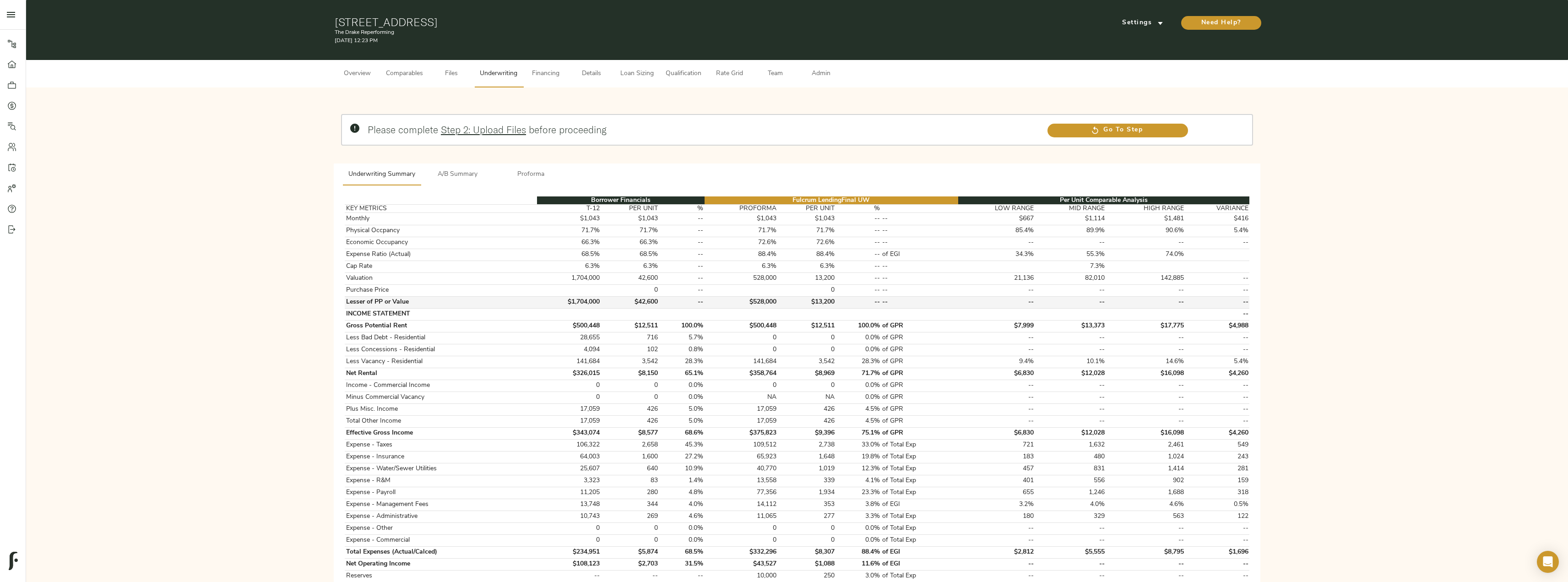
scroll to position [274, 0]
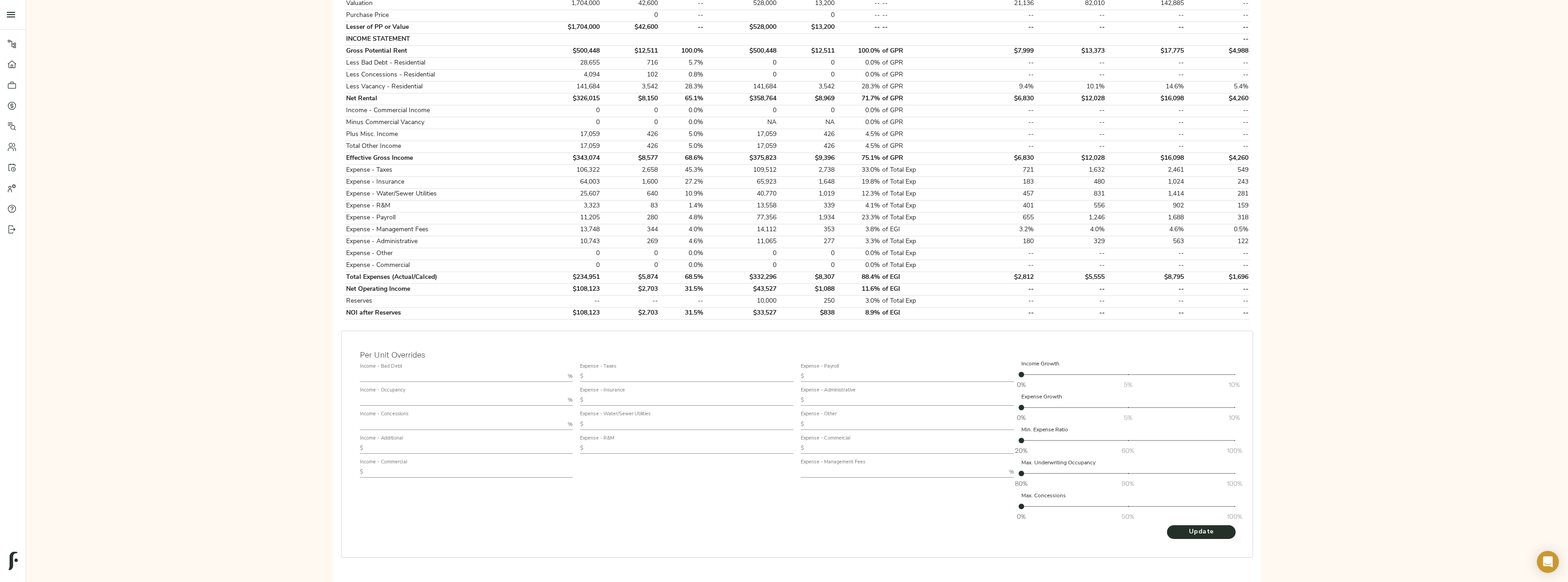
click at [400, 396] on input "text" at bounding box center [462, 400] width 205 height 11
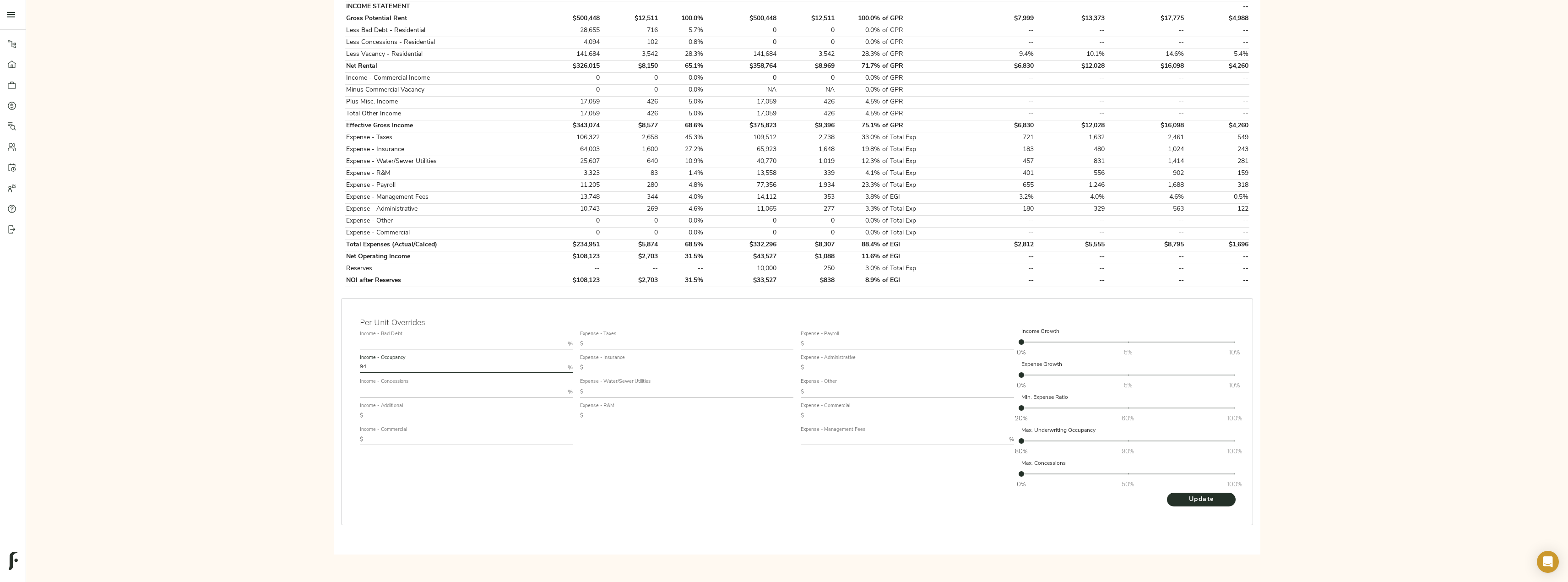
scroll to position [308, 0]
type input "94"
click at [401, 346] on input "text" at bounding box center [462, 344] width 205 height 11
type input "2"
click at [377, 388] on input "text" at bounding box center [462, 391] width 205 height 11
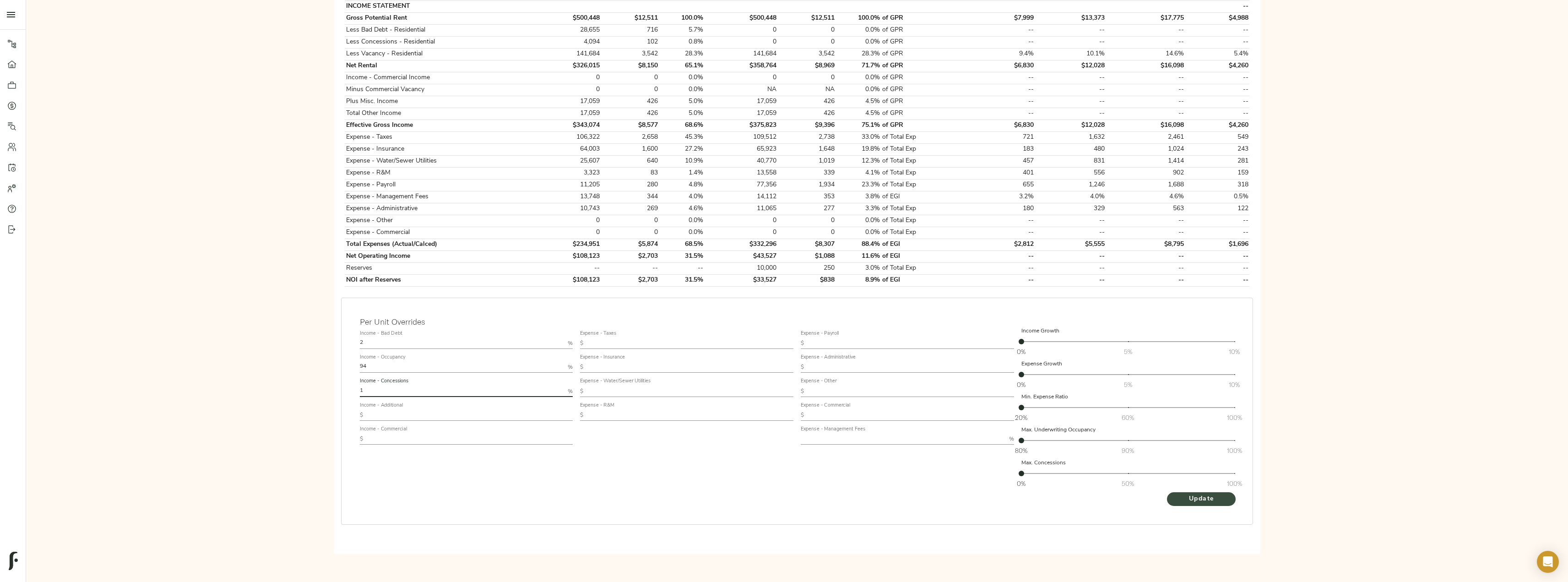
type input "1"
click at [1208, 498] on span "Update" at bounding box center [1201, 499] width 50 height 12
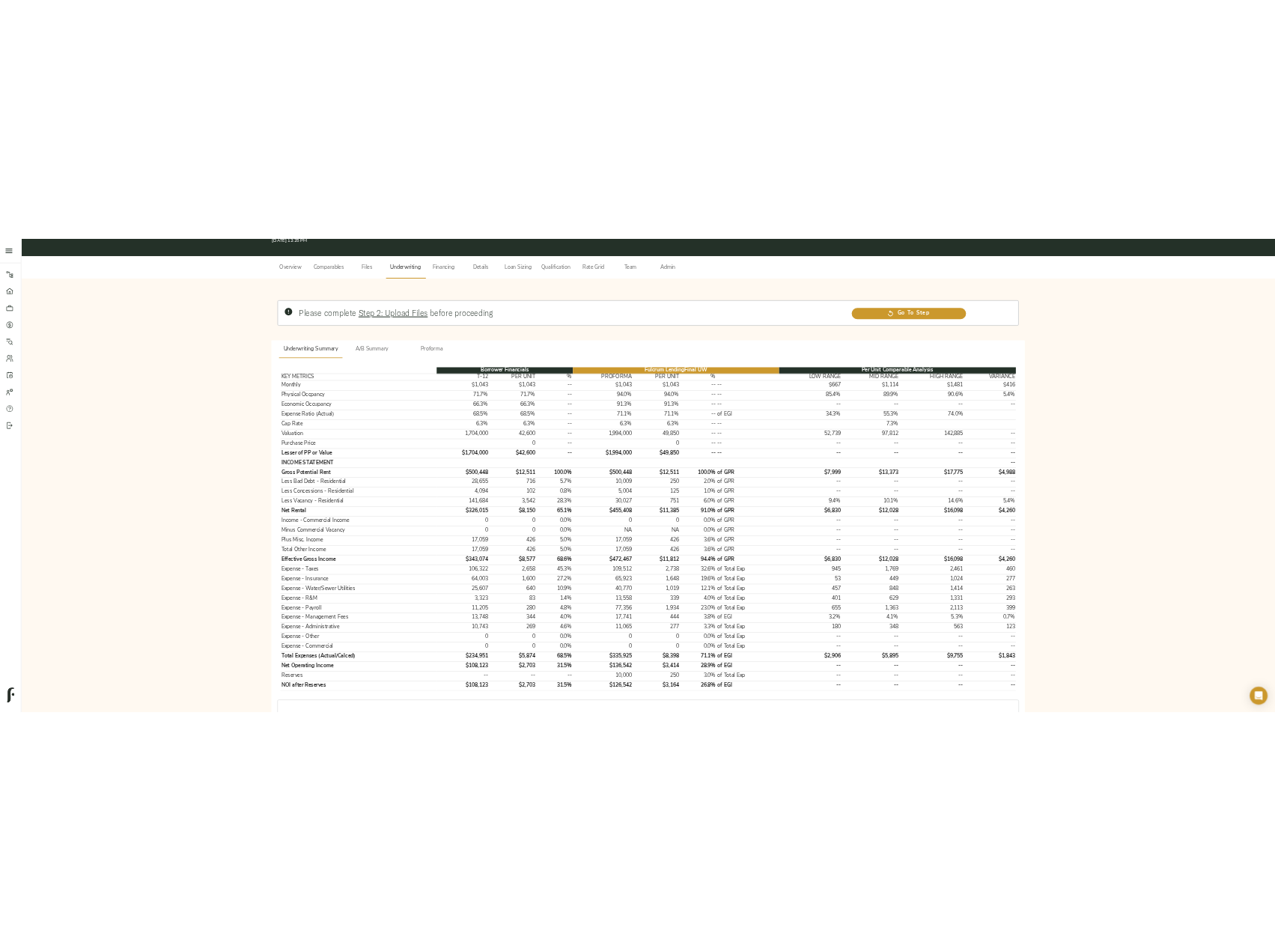
scroll to position [0, 0]
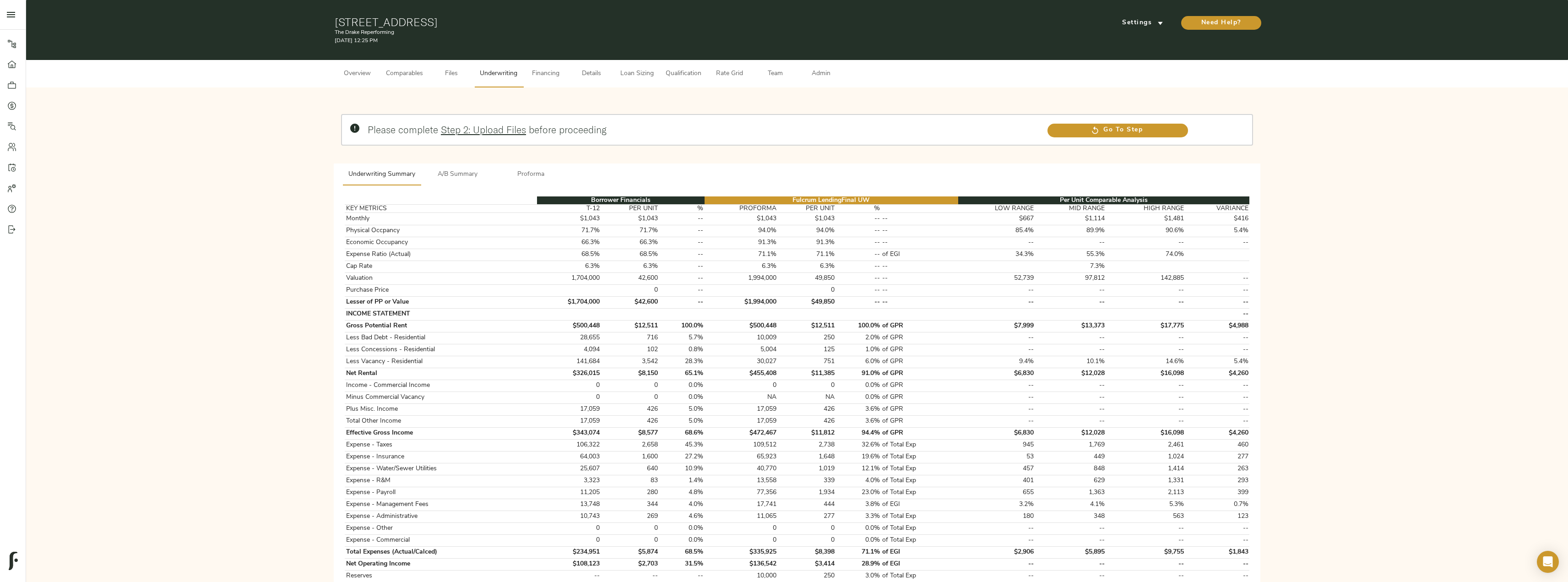
click at [825, 62] on button "Admin" at bounding box center [821, 73] width 46 height 28
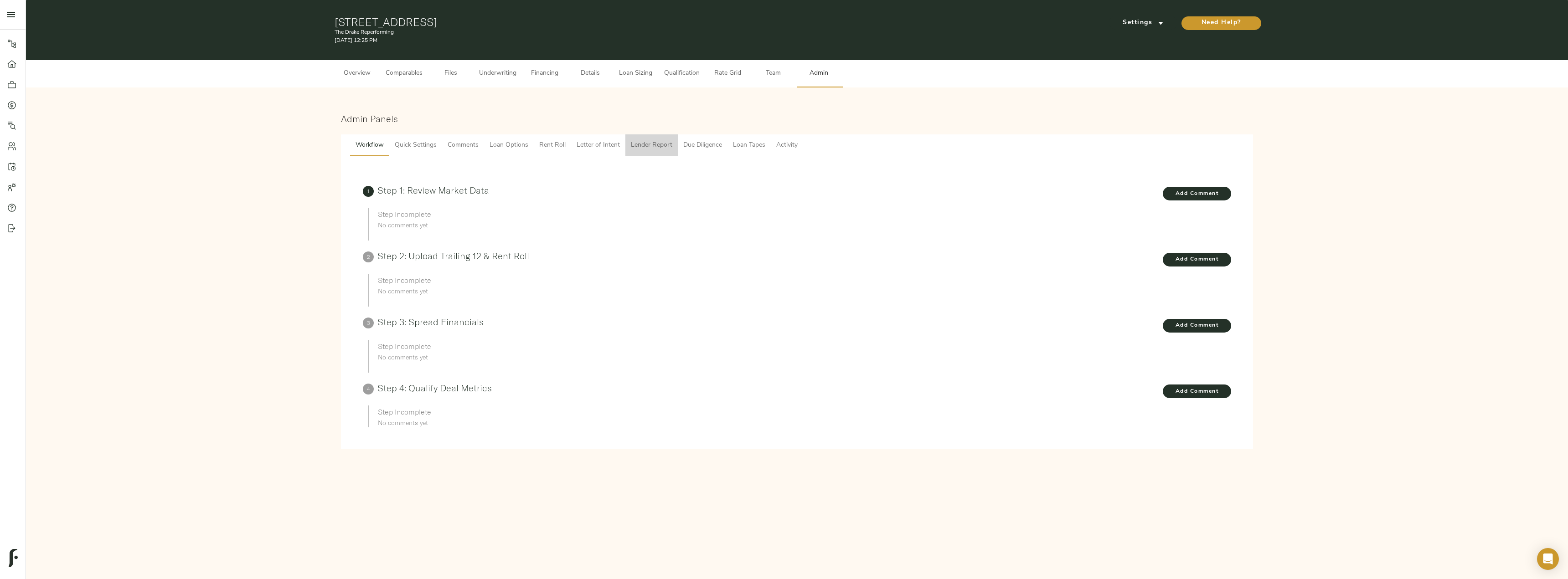
click at [646, 147] on span "Lender Report" at bounding box center [651, 145] width 41 height 12
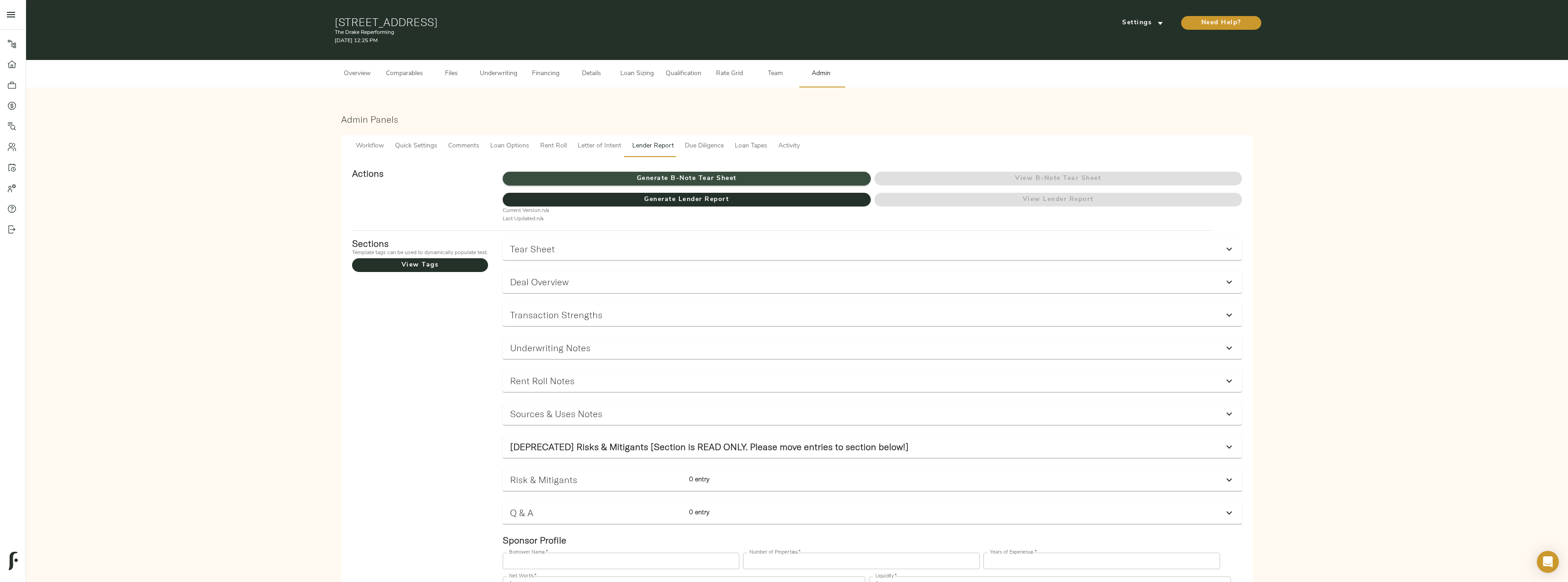
click at [666, 174] on span "Generate B-Note Tear Sheet" at bounding box center [686, 179] width 367 height 12
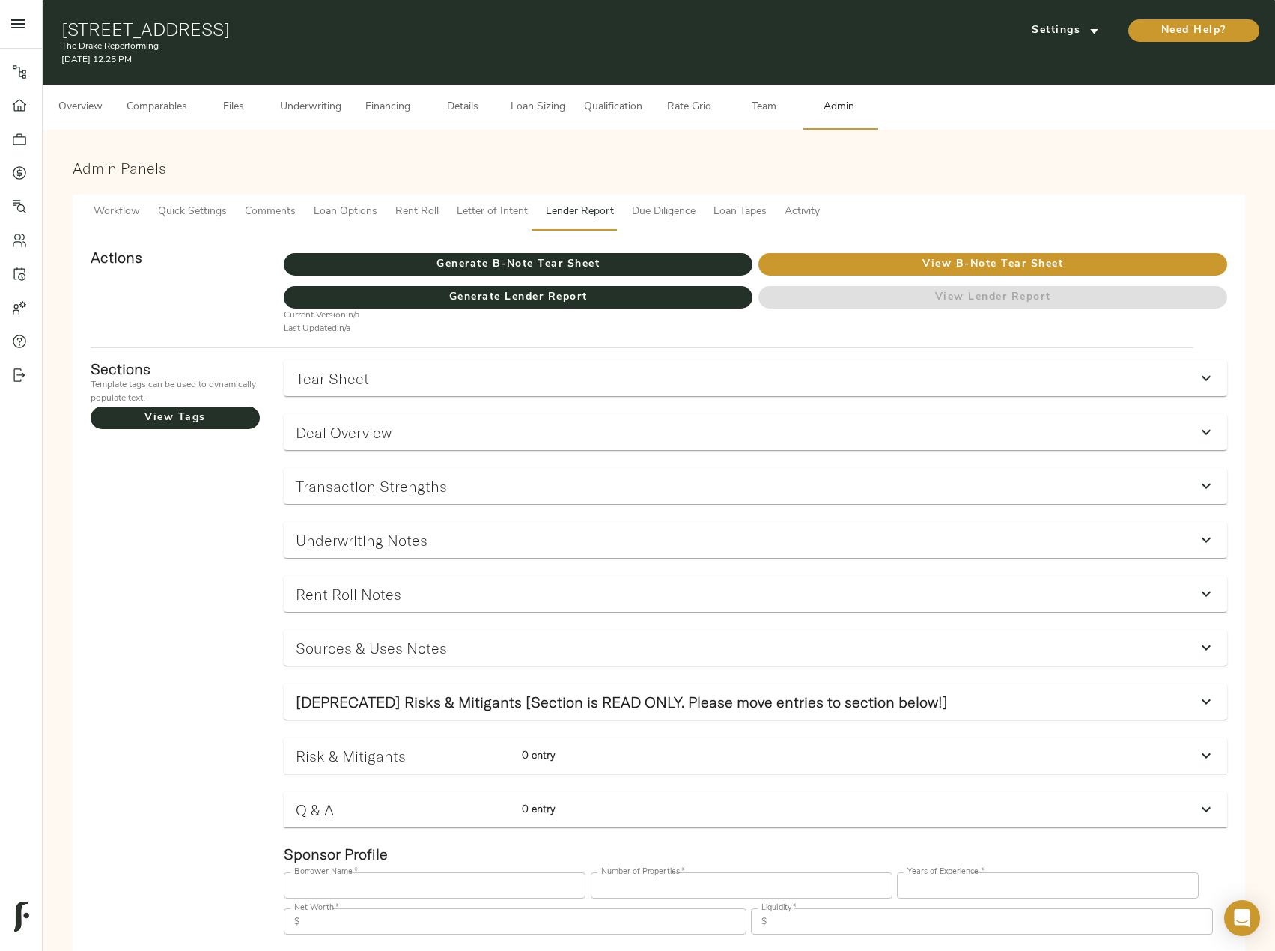
click at [267, 210] on span "Comments" at bounding box center [270, 212] width 51 height 19
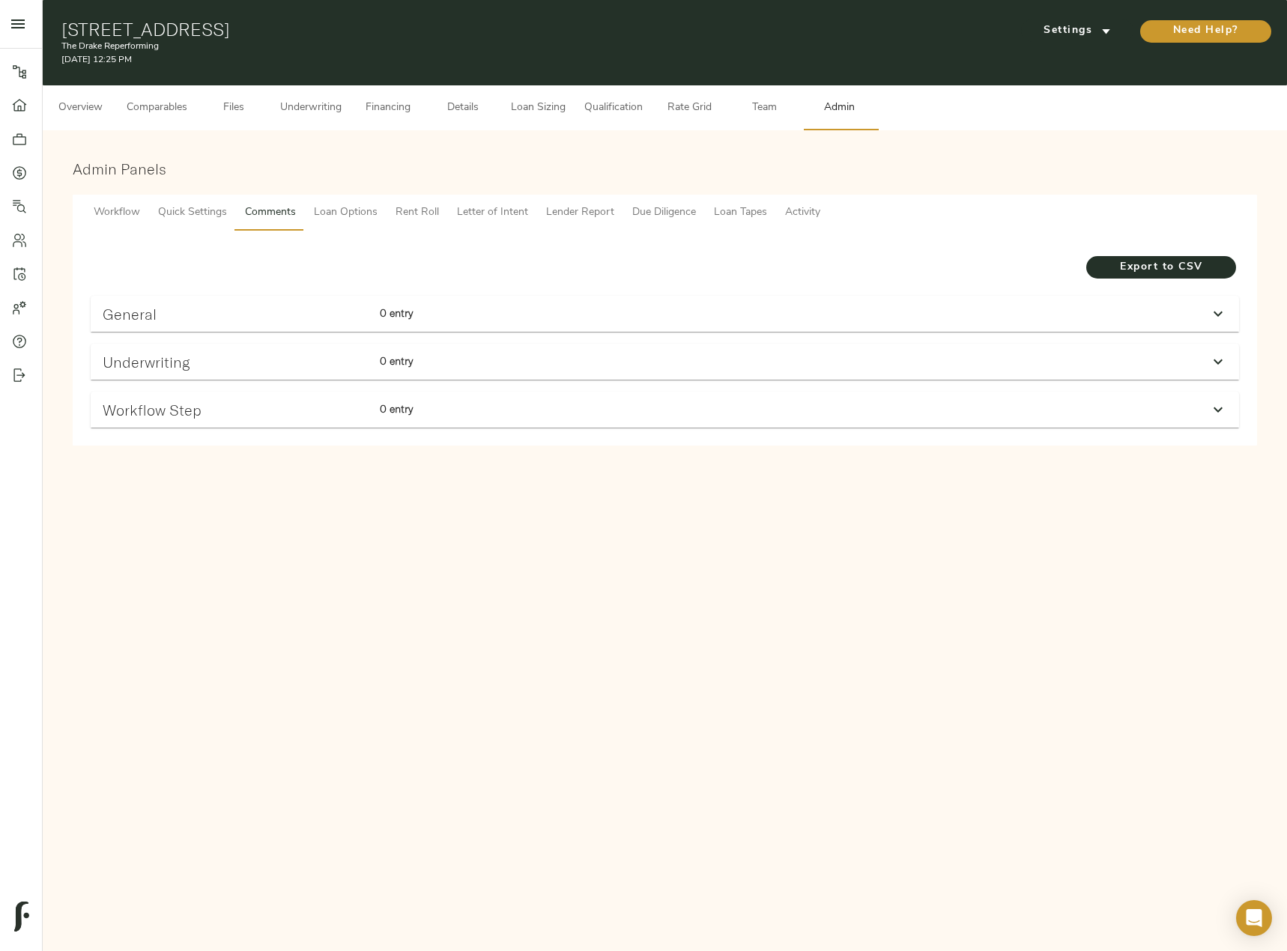
click at [1111, 347] on div "Underwriting 0 entry" at bounding box center [651, 361] width 1109 height 29
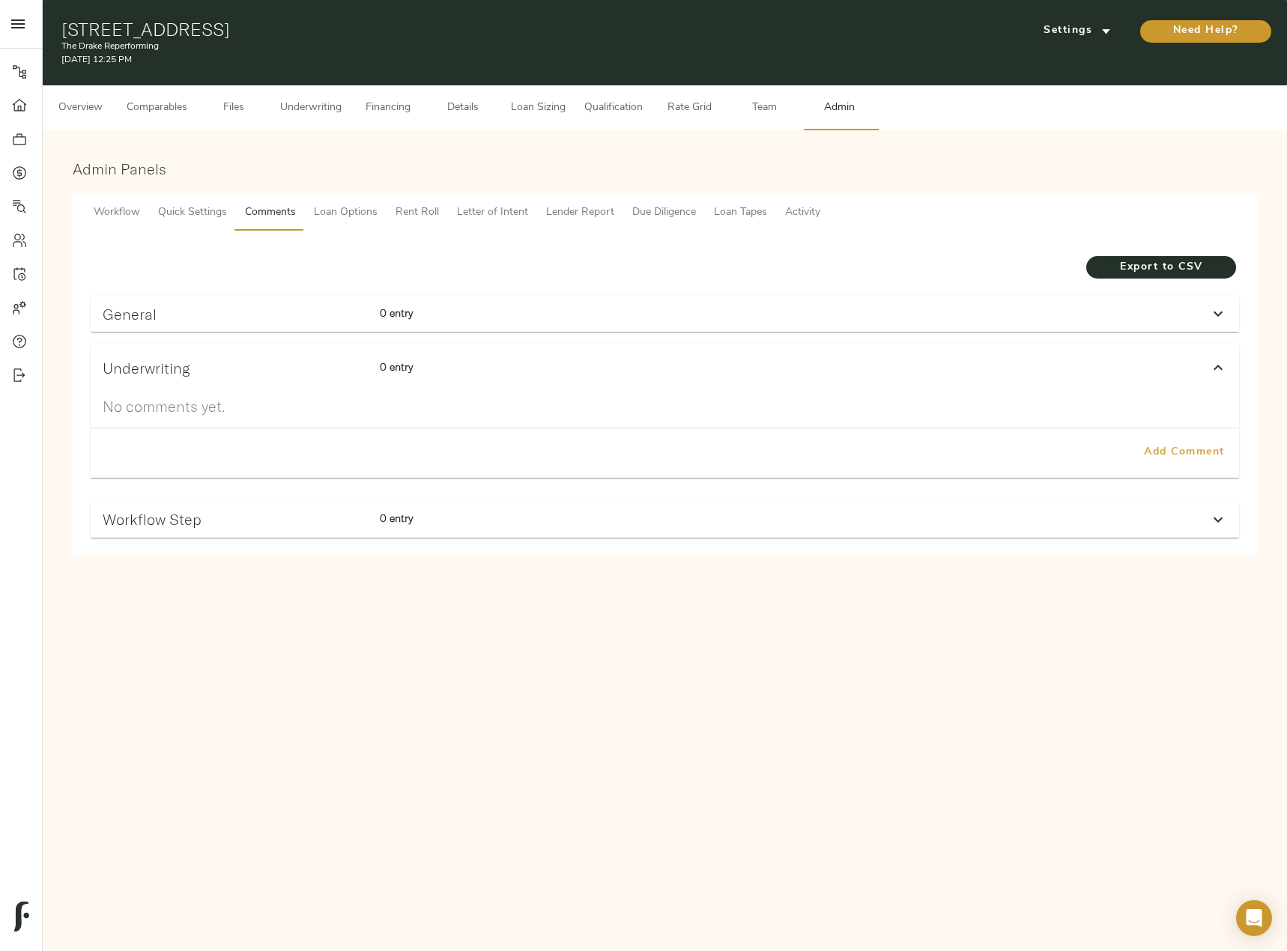
click at [1200, 453] on span "Add Comment" at bounding box center [1183, 452] width 85 height 19
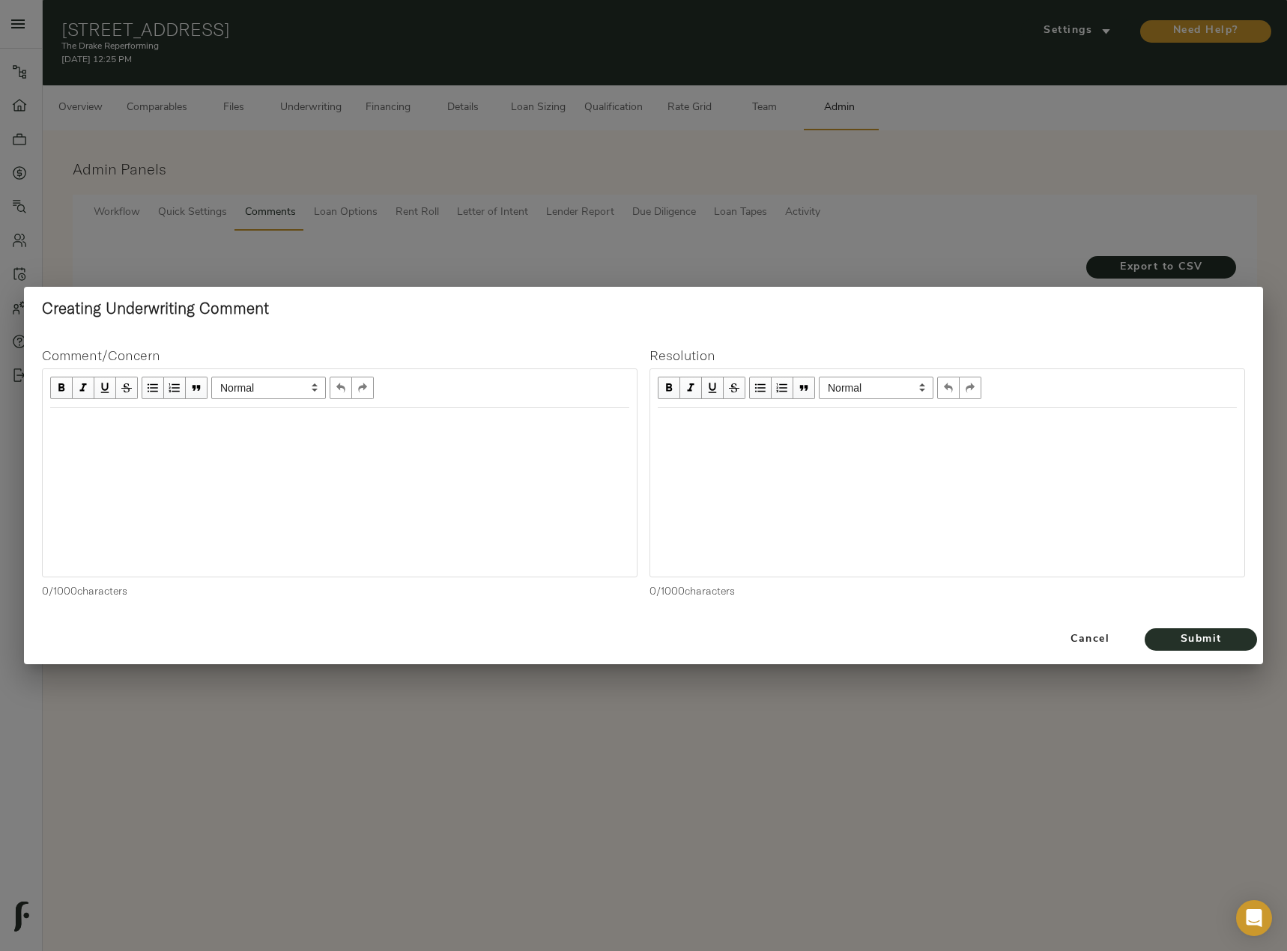
click at [248, 458] on div at bounding box center [340, 492] width 594 height 168
click at [90, 421] on div "Edit text" at bounding box center [339, 424] width 579 height 17
click at [1208, 637] on span "Submit" at bounding box center [1200, 640] width 82 height 19
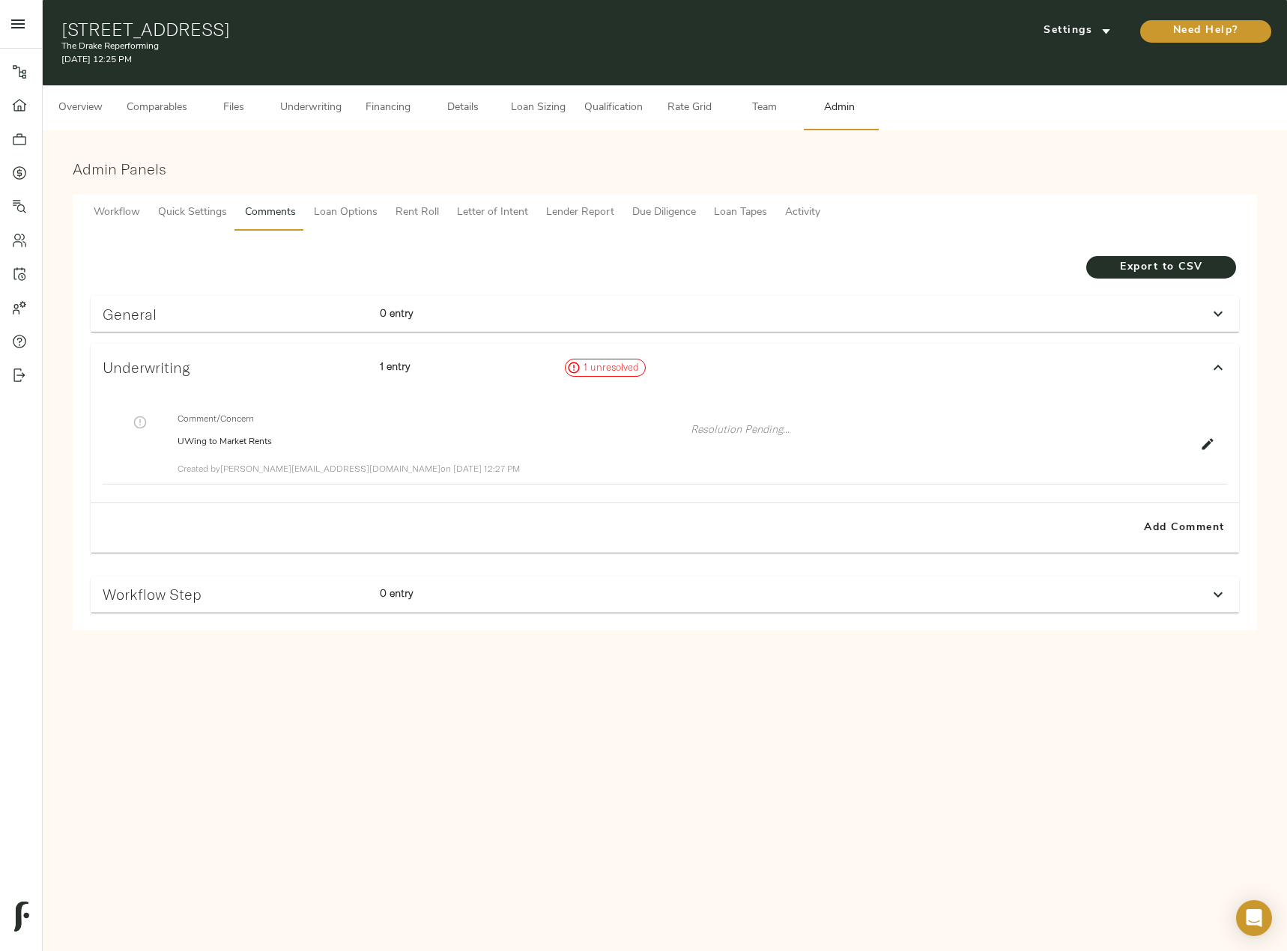
click at [301, 115] on span "Underwriting" at bounding box center [310, 108] width 61 height 19
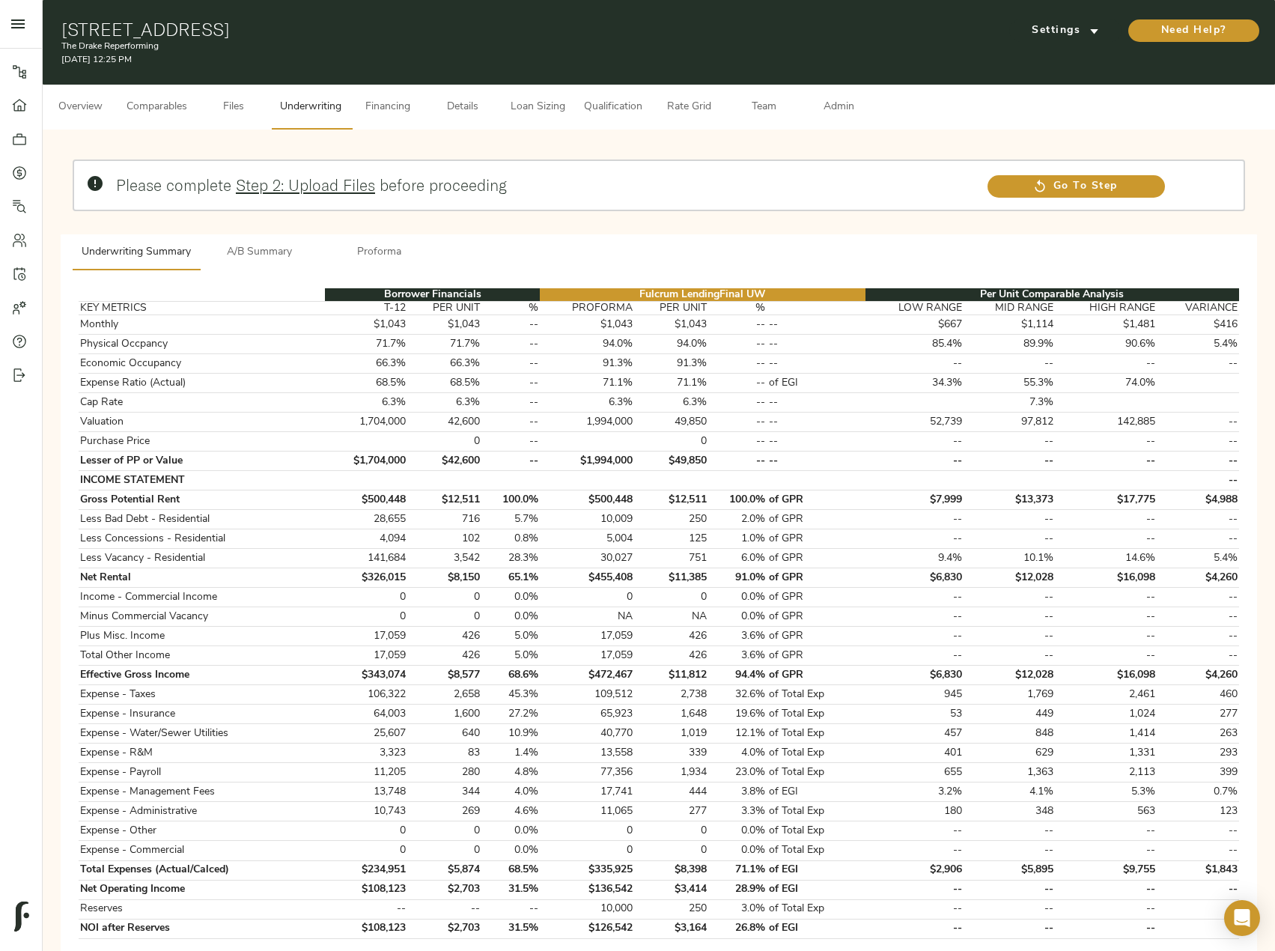
click at [465, 115] on span "Details" at bounding box center [462, 107] width 57 height 19
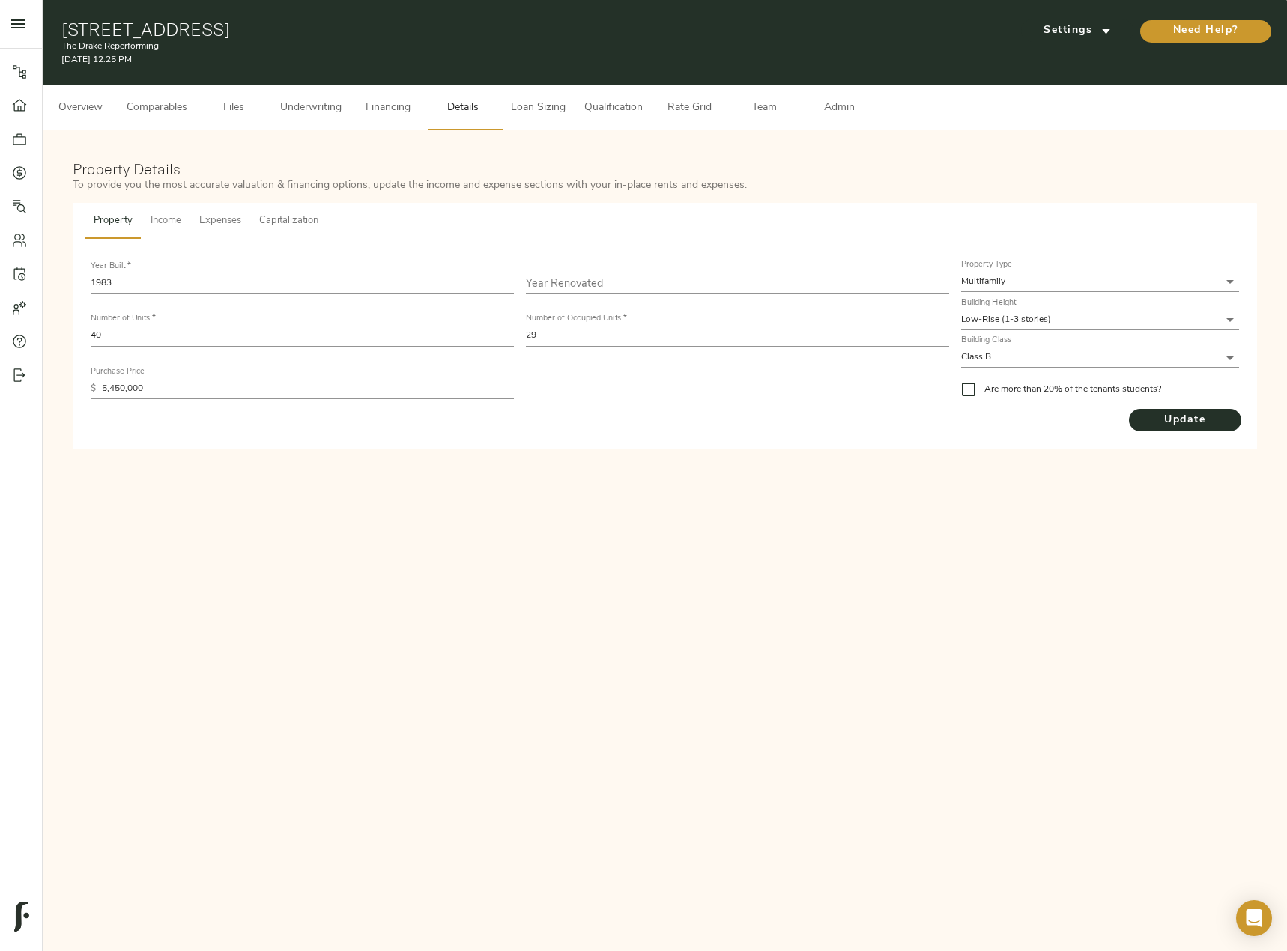
click at [174, 213] on span "Income" at bounding box center [166, 221] width 31 height 17
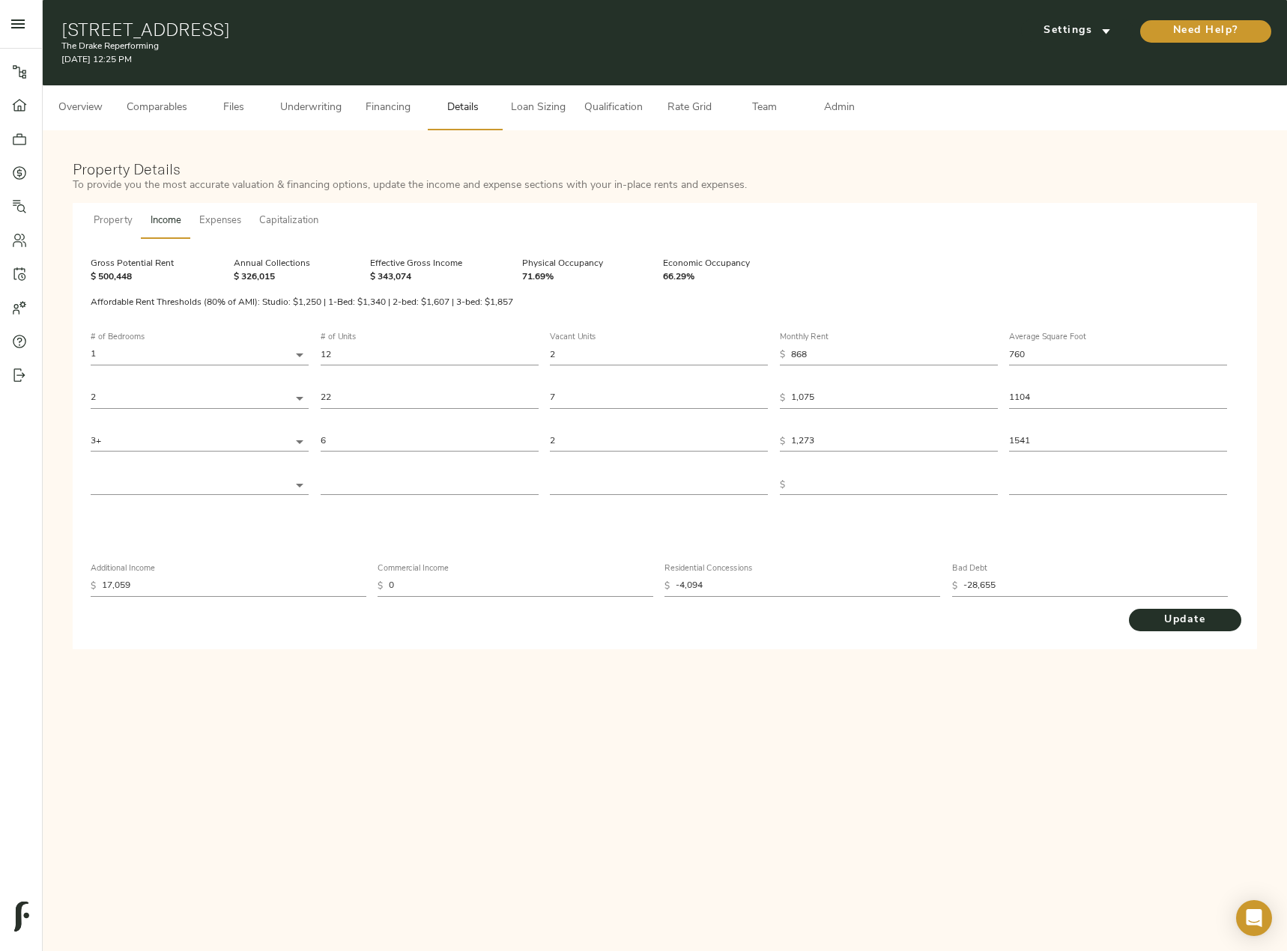
drag, startPoint x: 814, startPoint y: 356, endPoint x: 774, endPoint y: 356, distance: 39.7
click at [774, 356] on div "# of Bedrooms 1 1 # of Units 12 Vacant Units 2 Monthly Rent $ 868 Average Squar…" at bounding box center [665, 414] width 1148 height 186
paste input "1,151"
type input "1,151"
drag, startPoint x: 827, startPoint y: 350, endPoint x: 729, endPoint y: 350, distance: 97.4
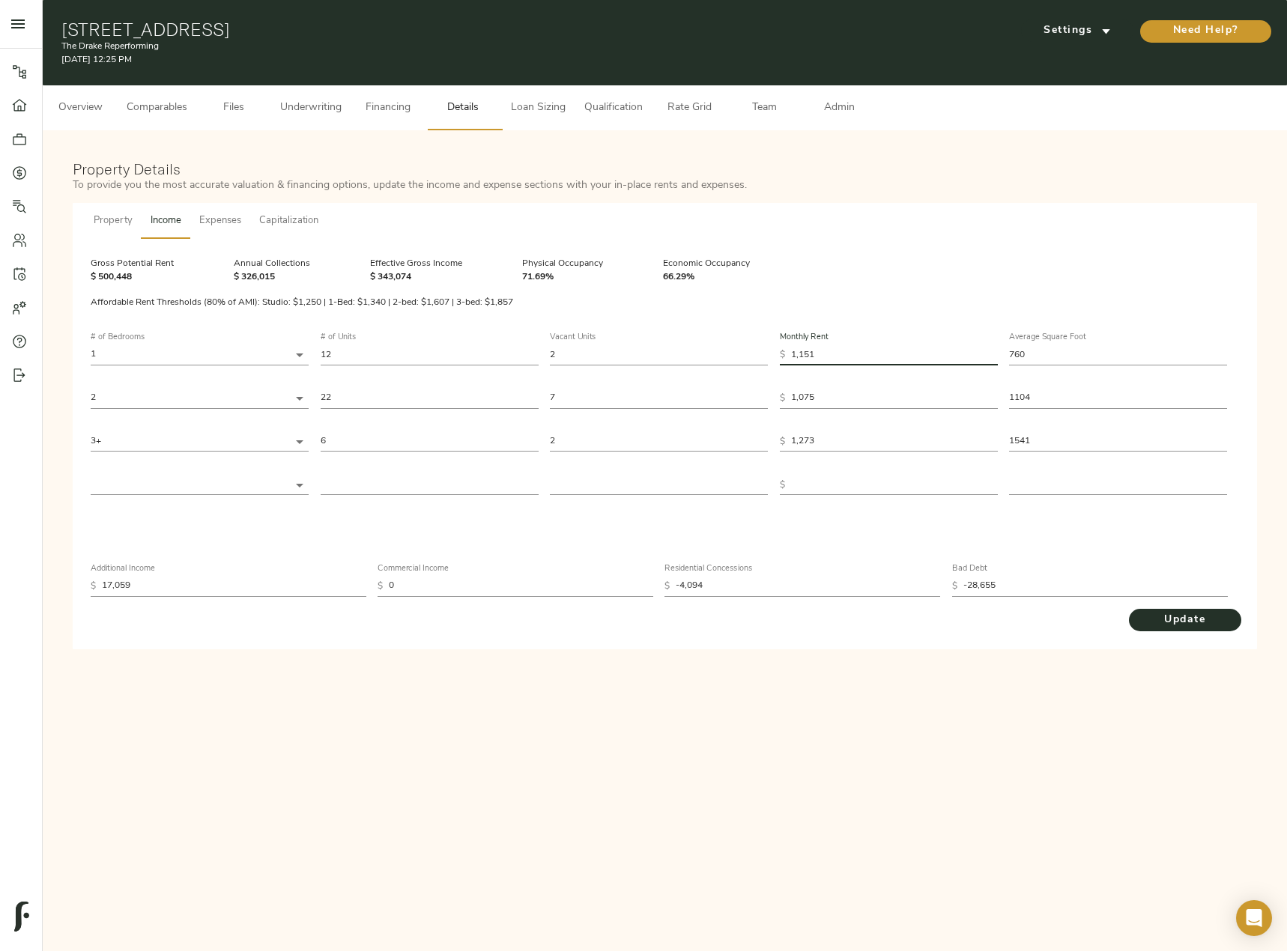
click at [729, 350] on div "# of Bedrooms 1 1 # of Units 12 Vacant Units 2 Monthly Rent $ 1,151 Average Squ…" at bounding box center [665, 414] width 1148 height 186
paste input "904"
type input "904"
drag, startPoint x: 819, startPoint y: 395, endPoint x: 708, endPoint y: 387, distance: 111.9
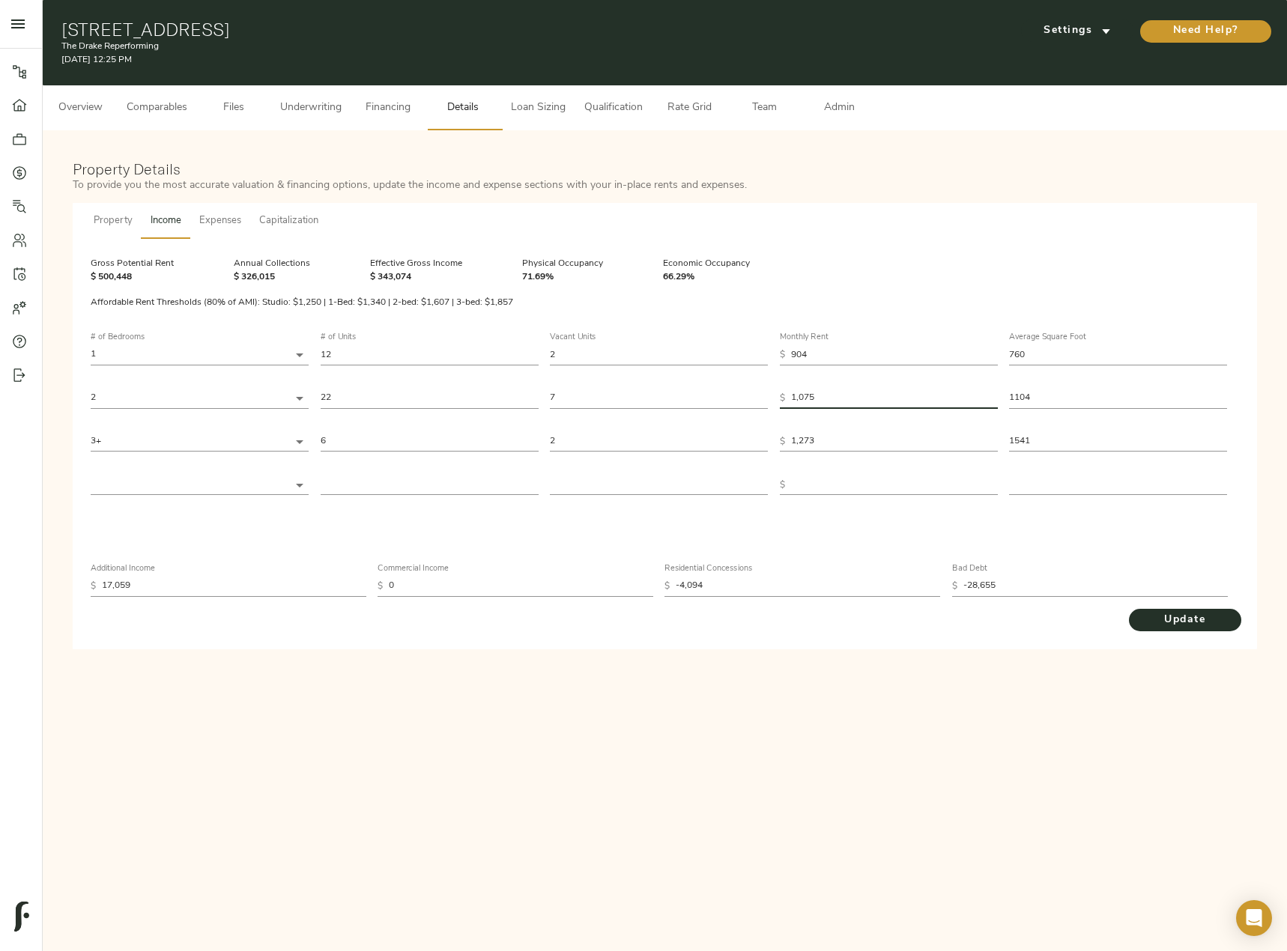
click at [708, 387] on div "# of Bedrooms 1 1 # of Units 12 Vacant Units 2 Monthly Rent $ 904 Average Squar…" at bounding box center [665, 414] width 1148 height 186
paste input "151"
type input "1,151"
drag, startPoint x: 843, startPoint y: 443, endPoint x: 686, endPoint y: 443, distance: 157.3
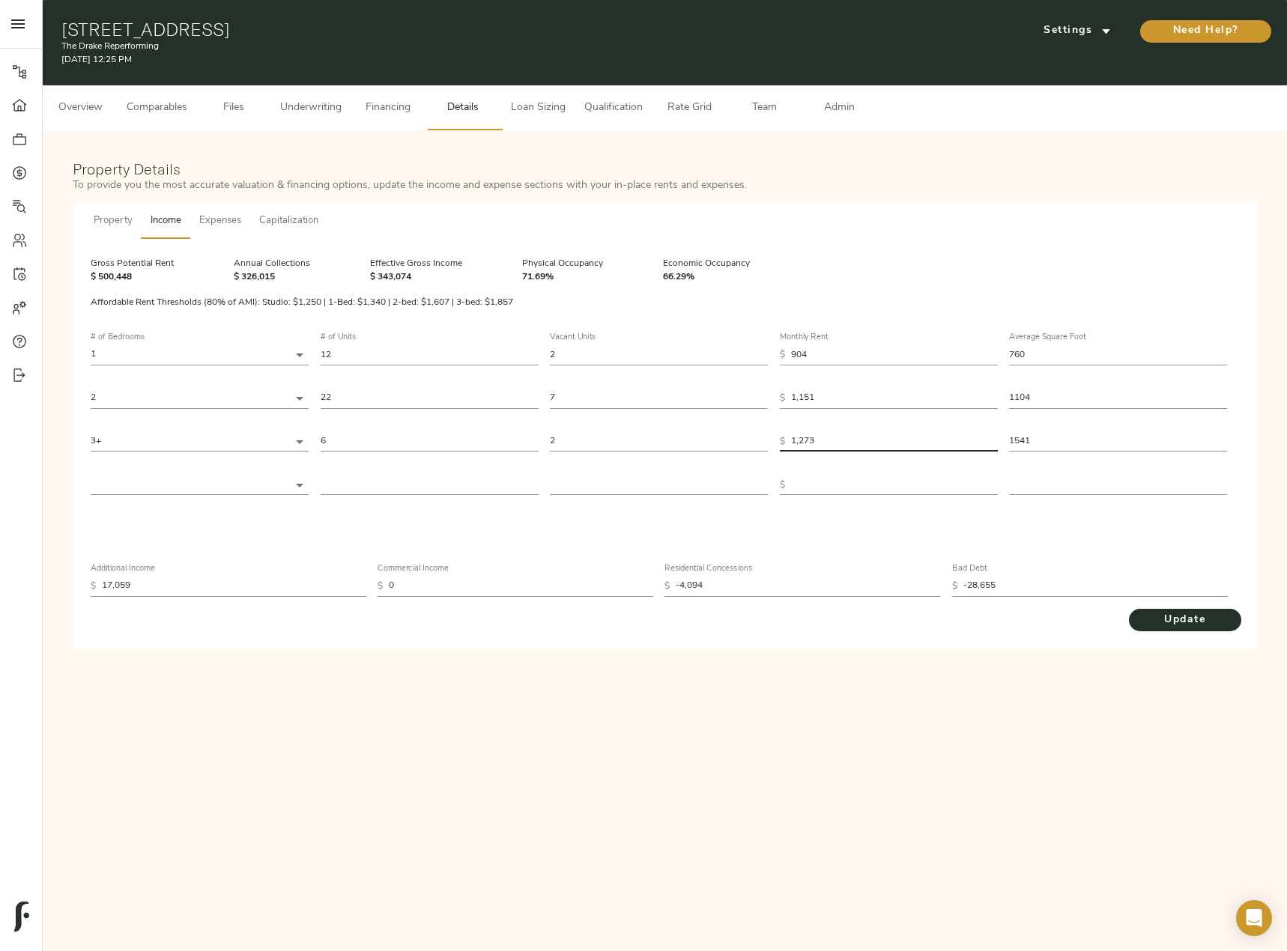
click at [690, 443] on div "# of Bedrooms 1 1 # of Units 12 Vacant Units 2 Monthly Rent $ 904 Average Squar…" at bounding box center [665, 414] width 1148 height 186
paste input "787"
type input "1,787"
click at [1206, 620] on span "Update" at bounding box center [1184, 620] width 82 height 19
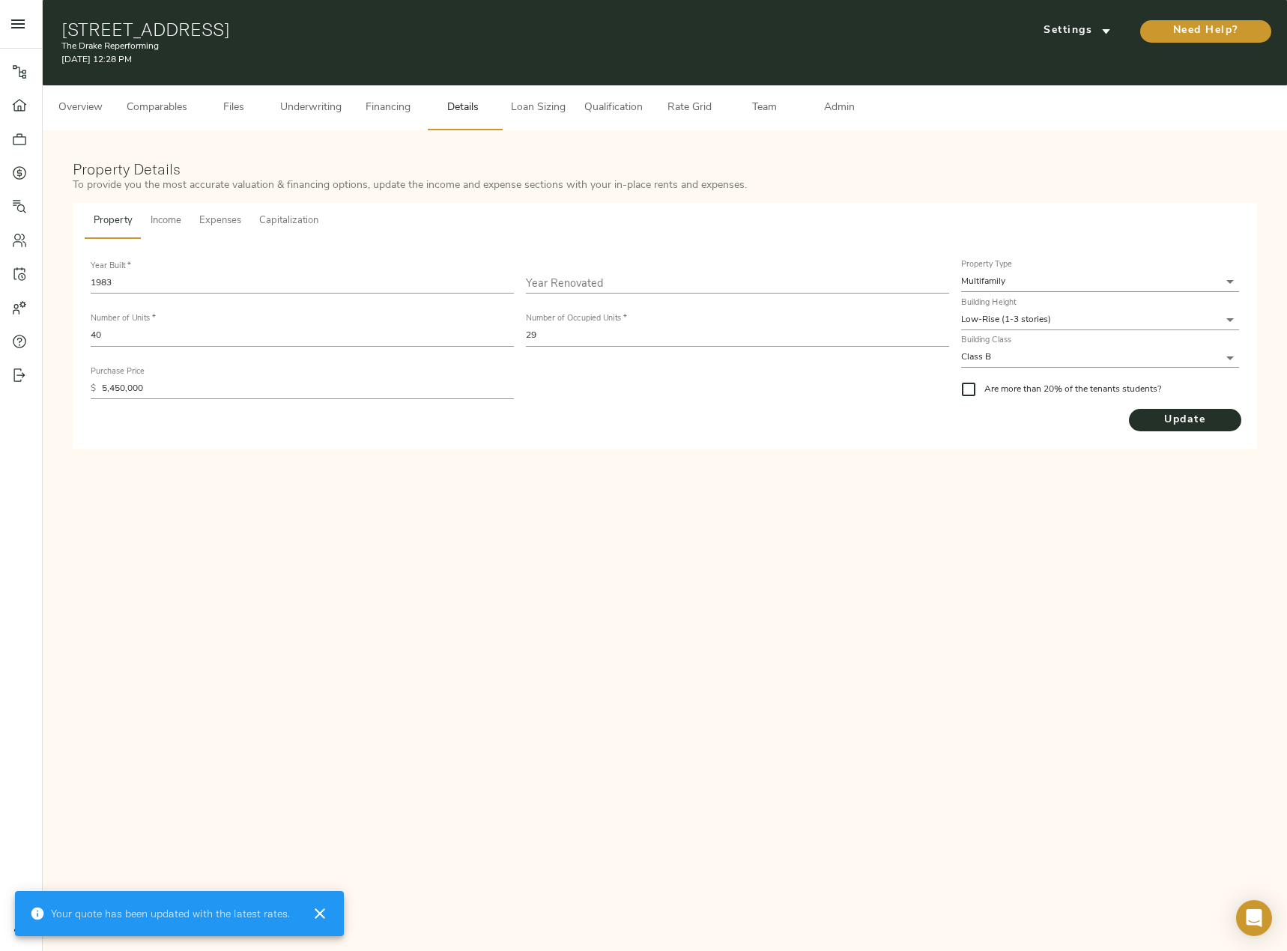
click at [815, 109] on span "Admin" at bounding box center [838, 108] width 57 height 19
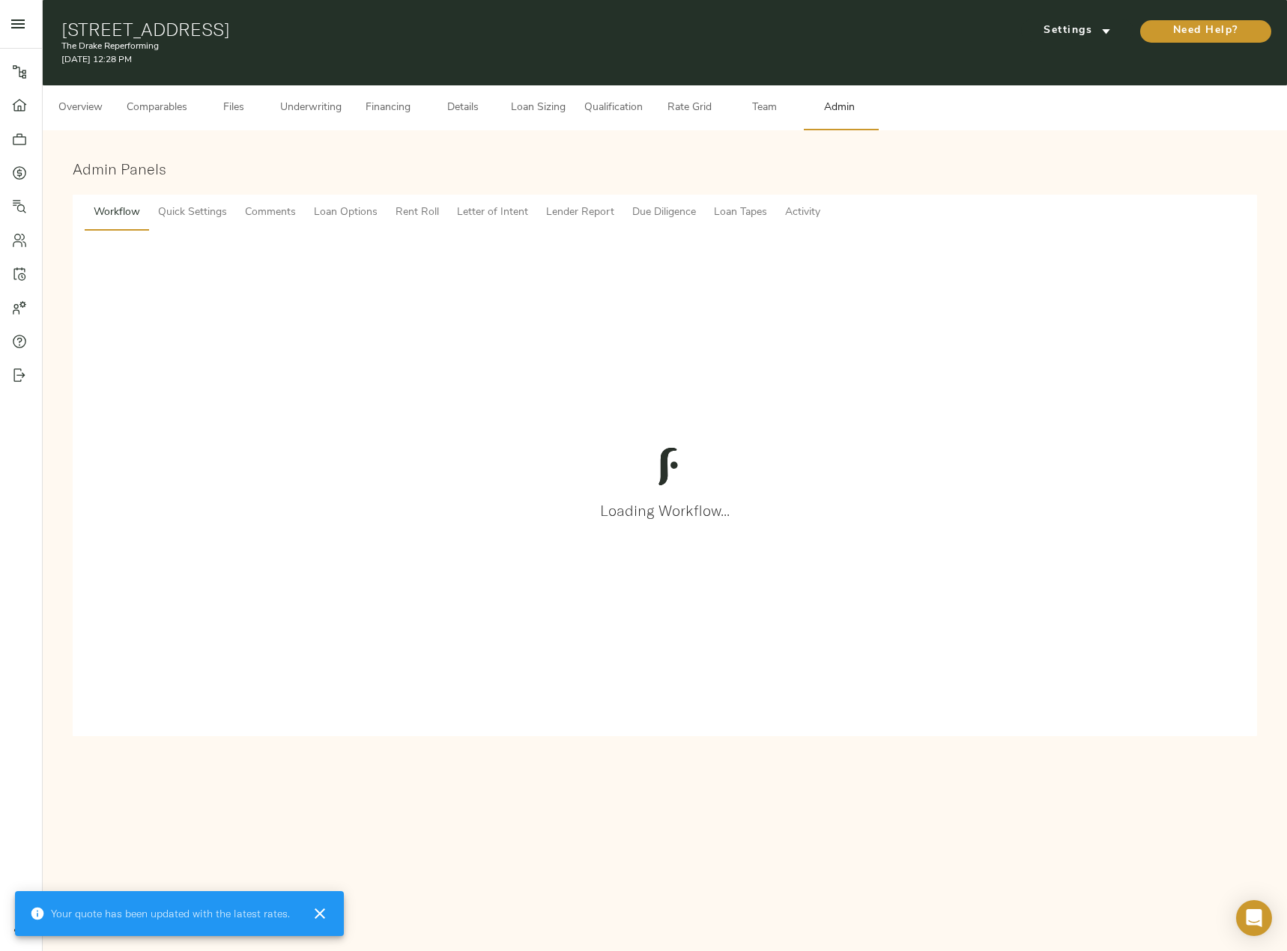
click at [275, 213] on span "Comments" at bounding box center [270, 213] width 51 height 19
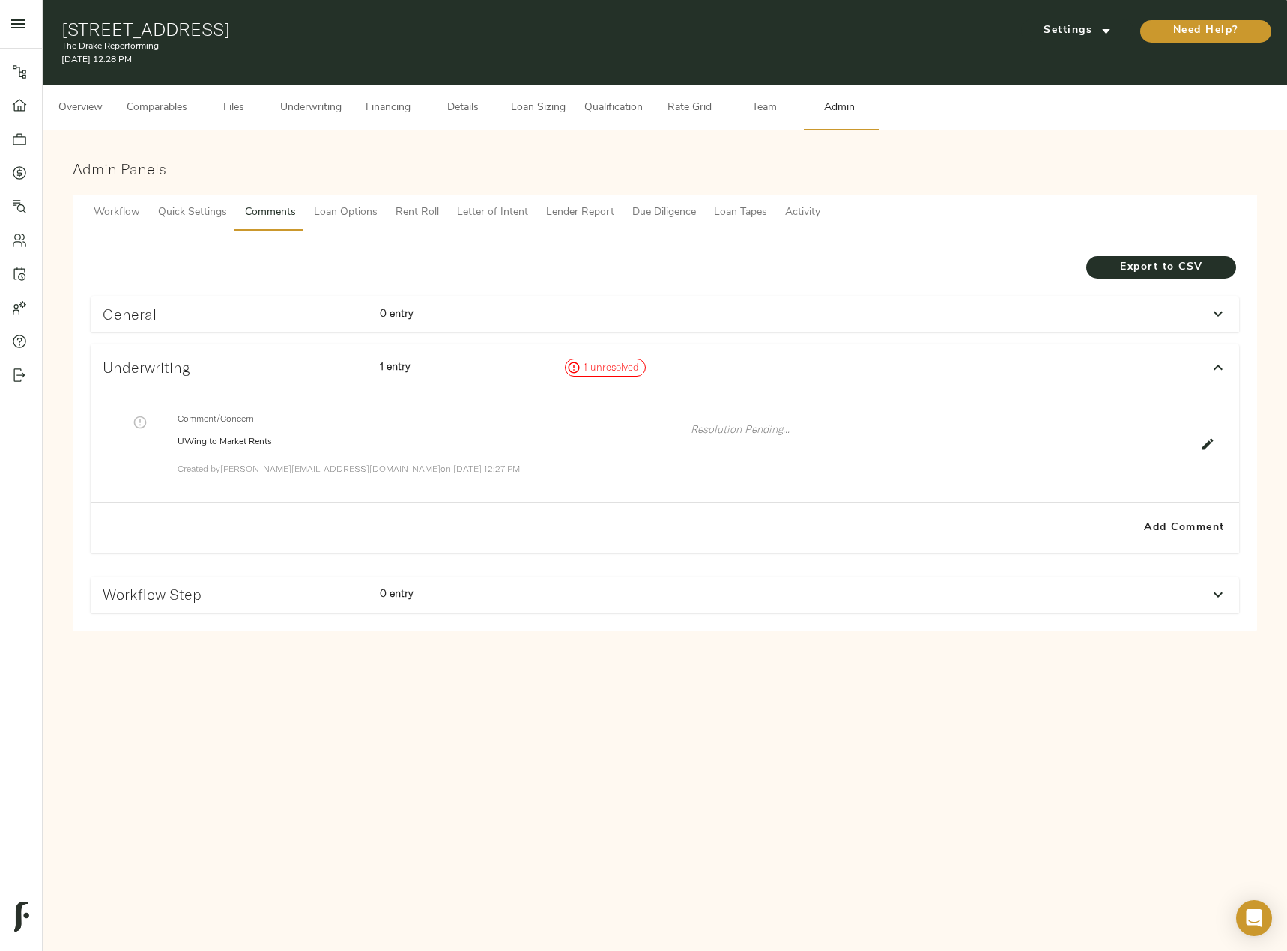
click at [1209, 440] on icon "button" at bounding box center [1206, 444] width 11 height 11
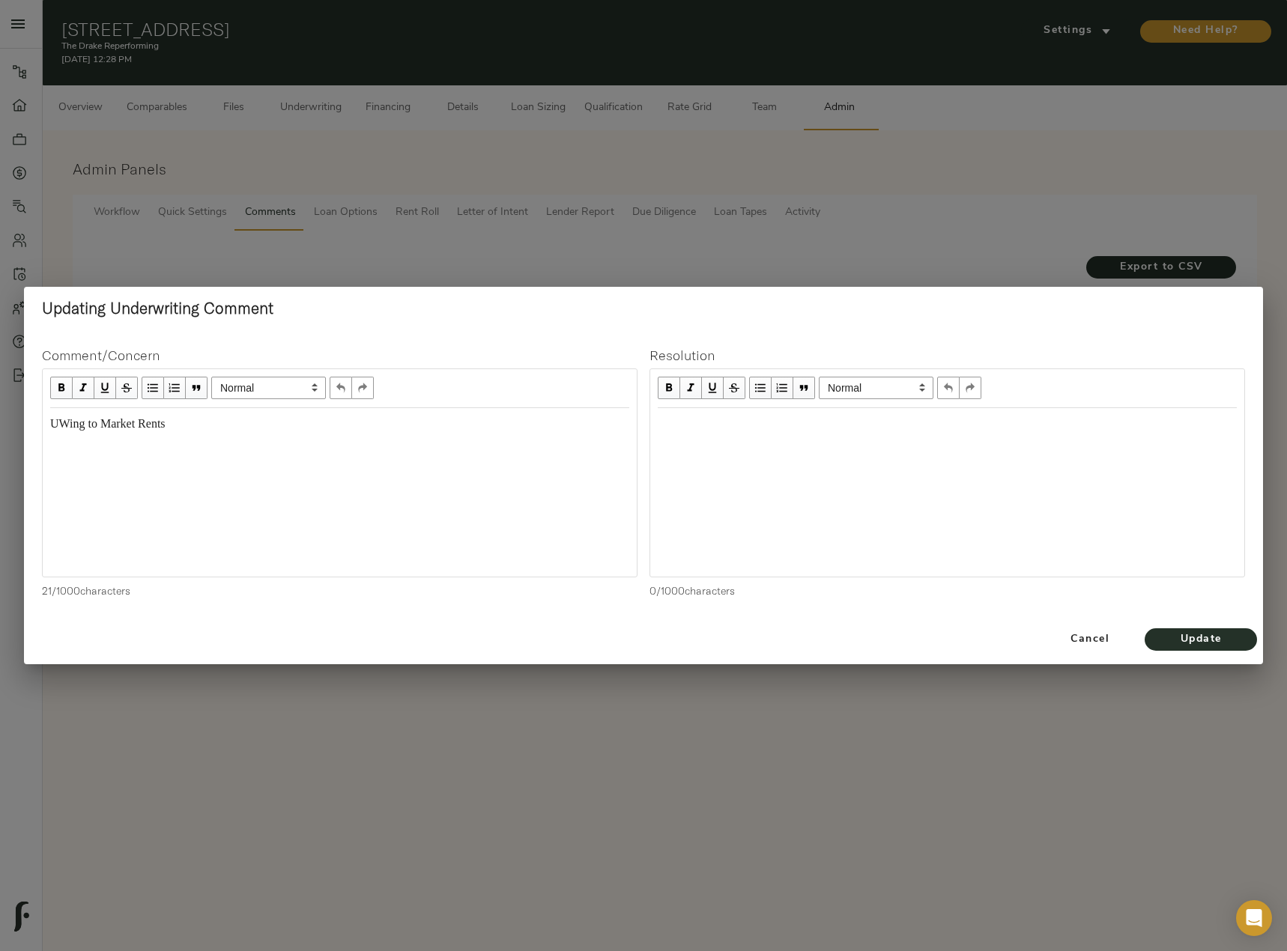
click at [218, 432] on div "UWing to Market Rents" at bounding box center [339, 424] width 579 height 17
click at [1226, 640] on span "Update" at bounding box center [1200, 640] width 82 height 19
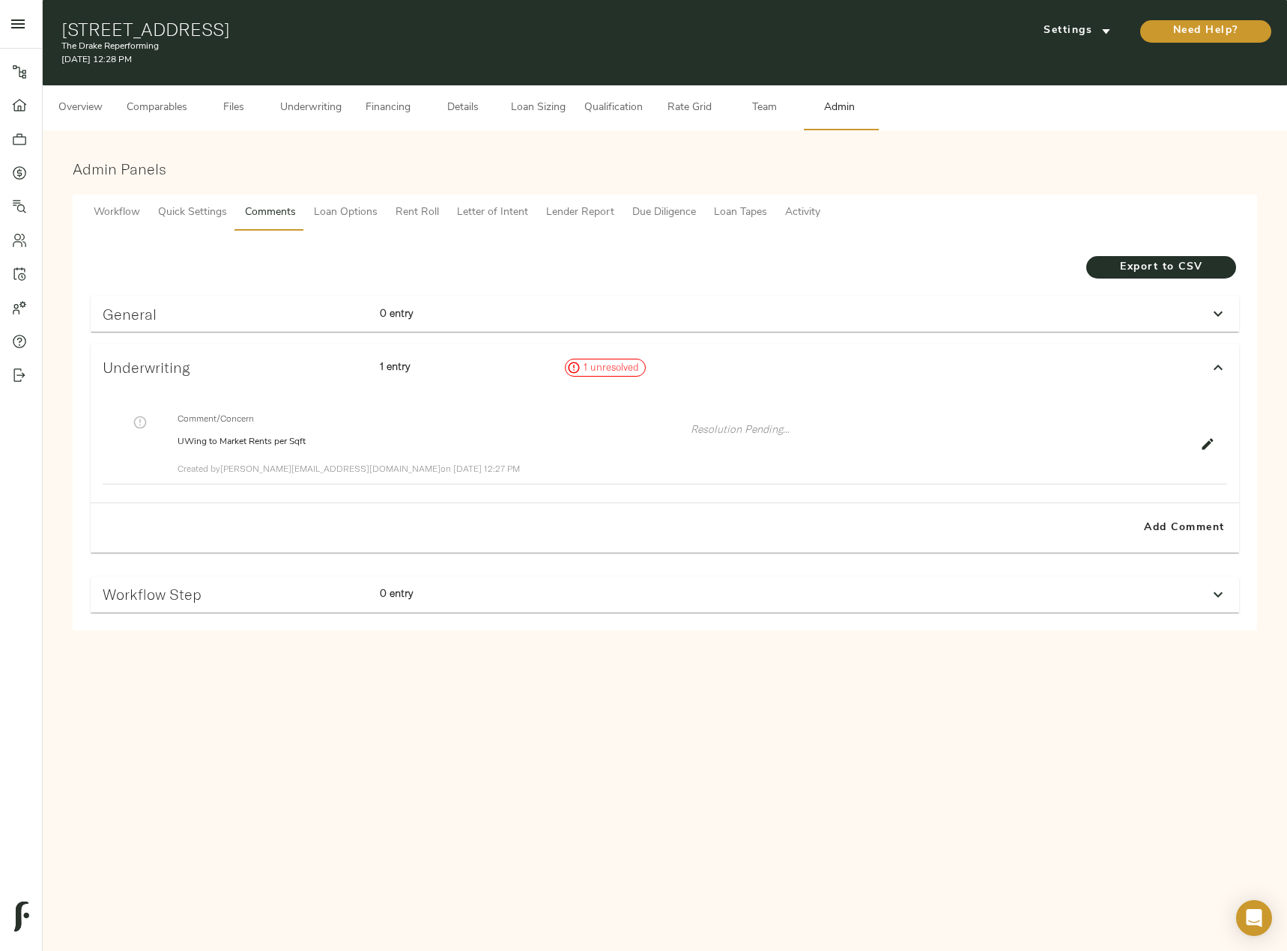
click at [293, 102] on span "Underwriting" at bounding box center [310, 108] width 61 height 19
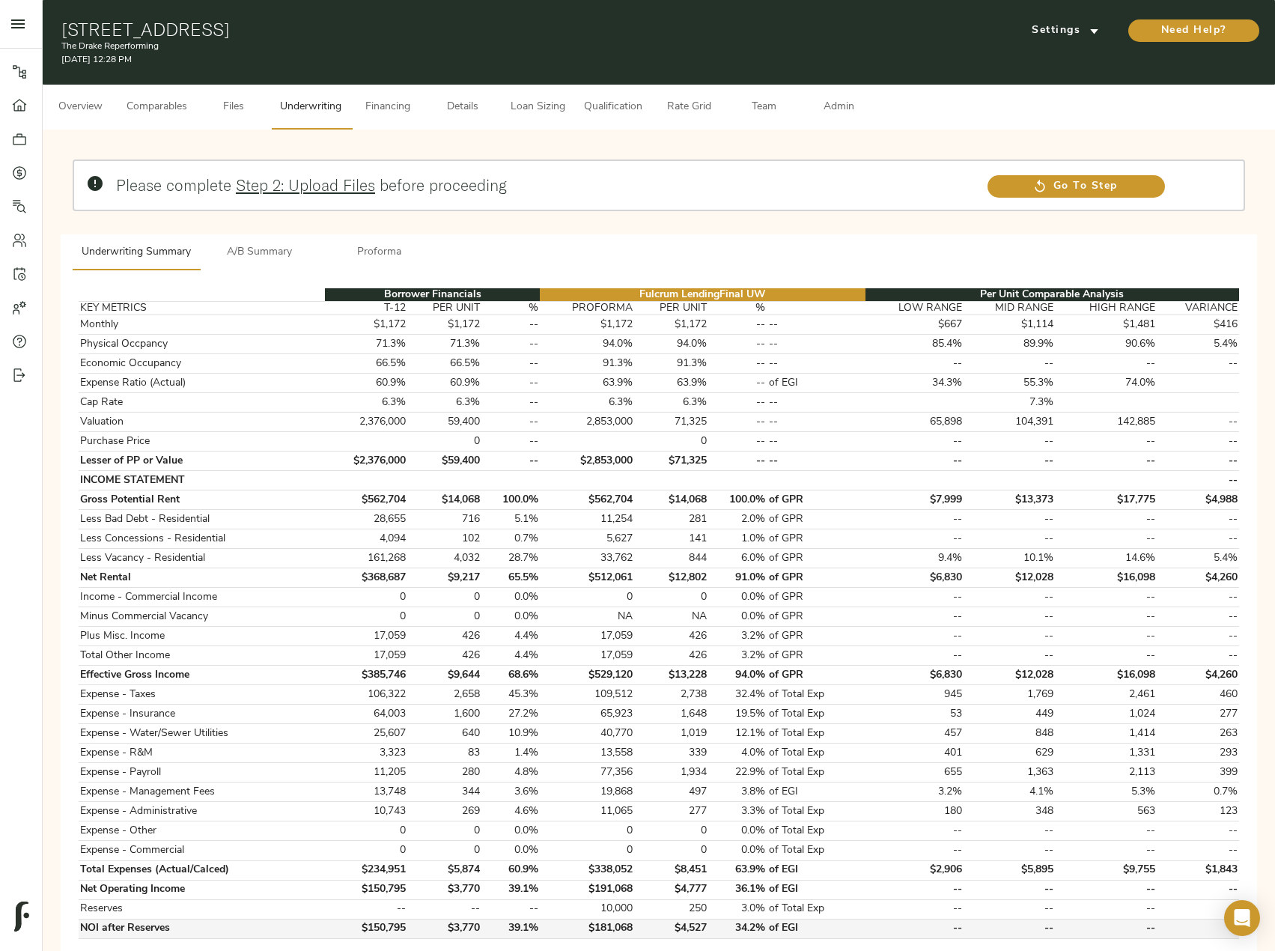
scroll to position [439, 0]
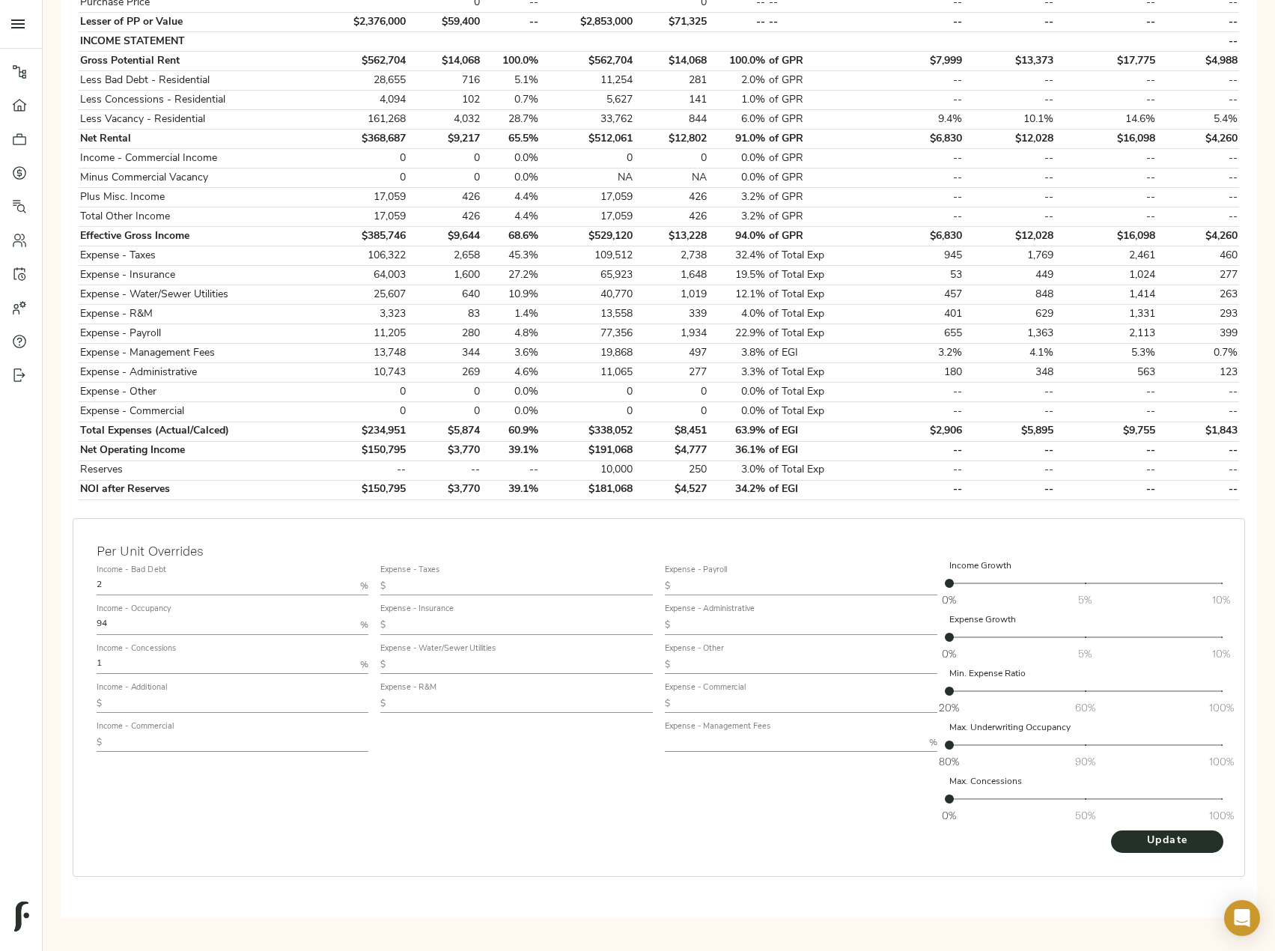
click at [449, 588] on input "text" at bounding box center [522, 586] width 261 height 18
paste input "1,457.25"
type input "1,457.25"
click at [476, 623] on input "text" at bounding box center [522, 625] width 261 height 18
paste input "1,289.82"
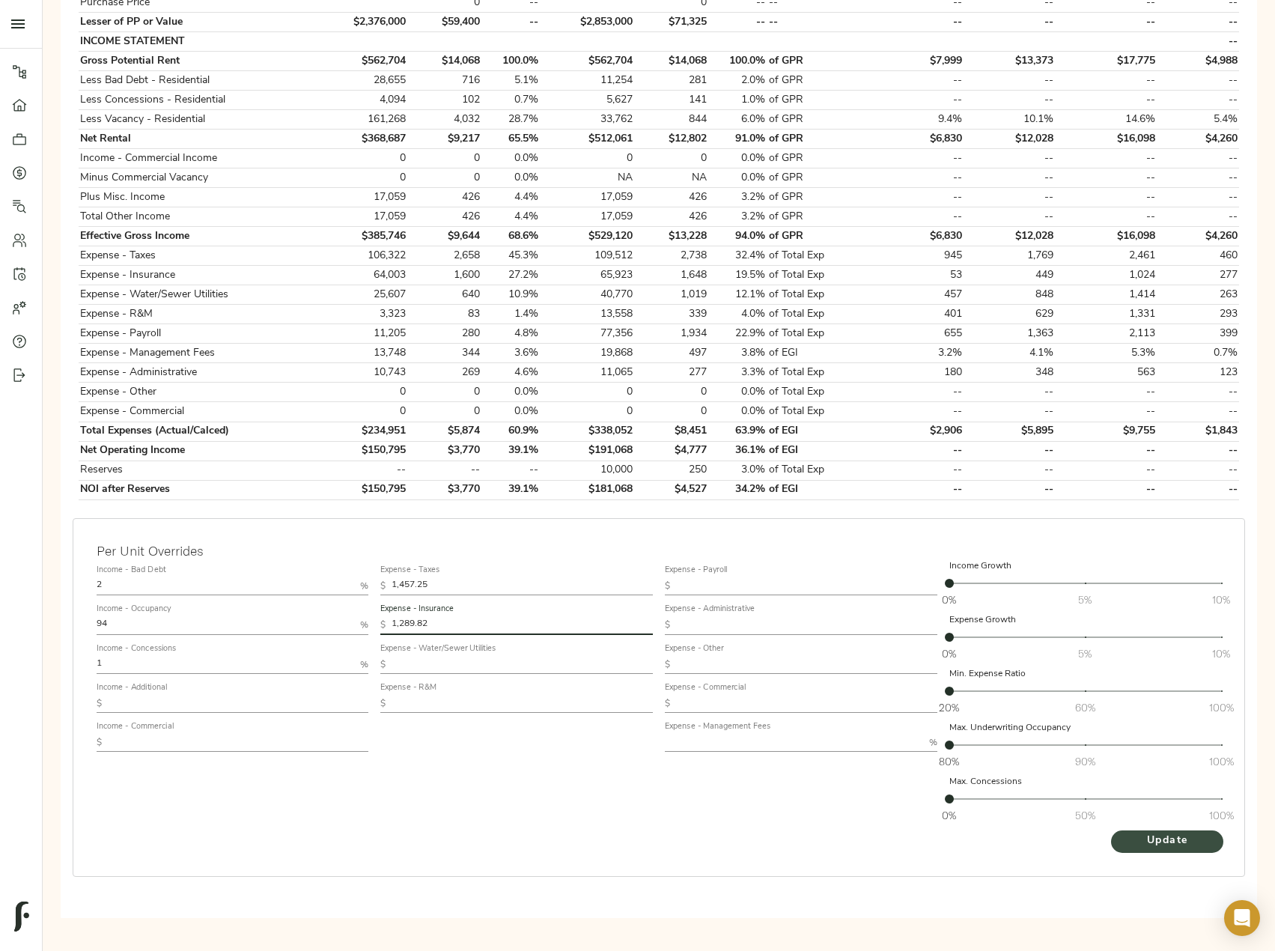
type input "1,289.82"
click at [1131, 836] on span "Update" at bounding box center [1167, 841] width 82 height 19
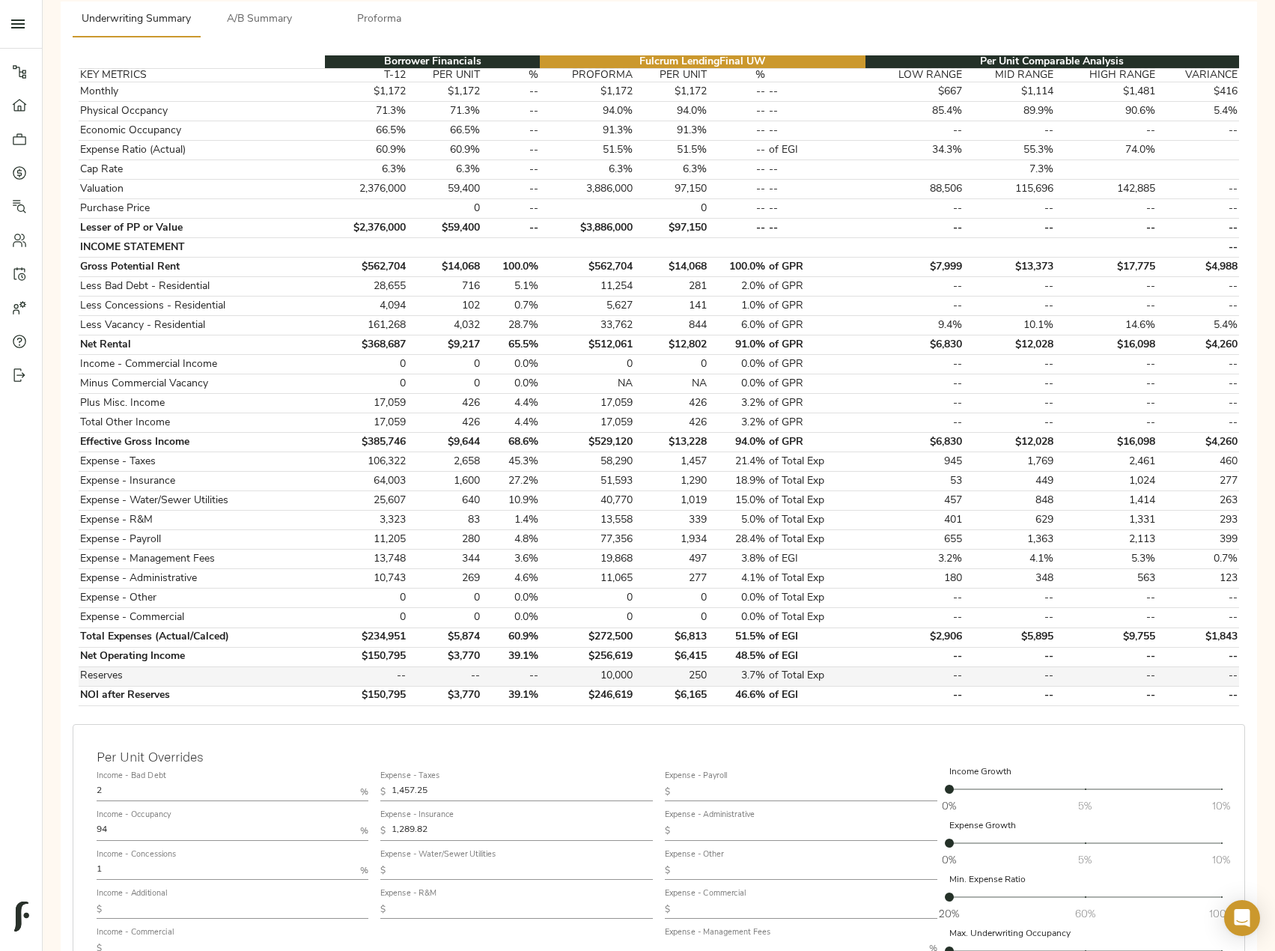
scroll to position [374, 0]
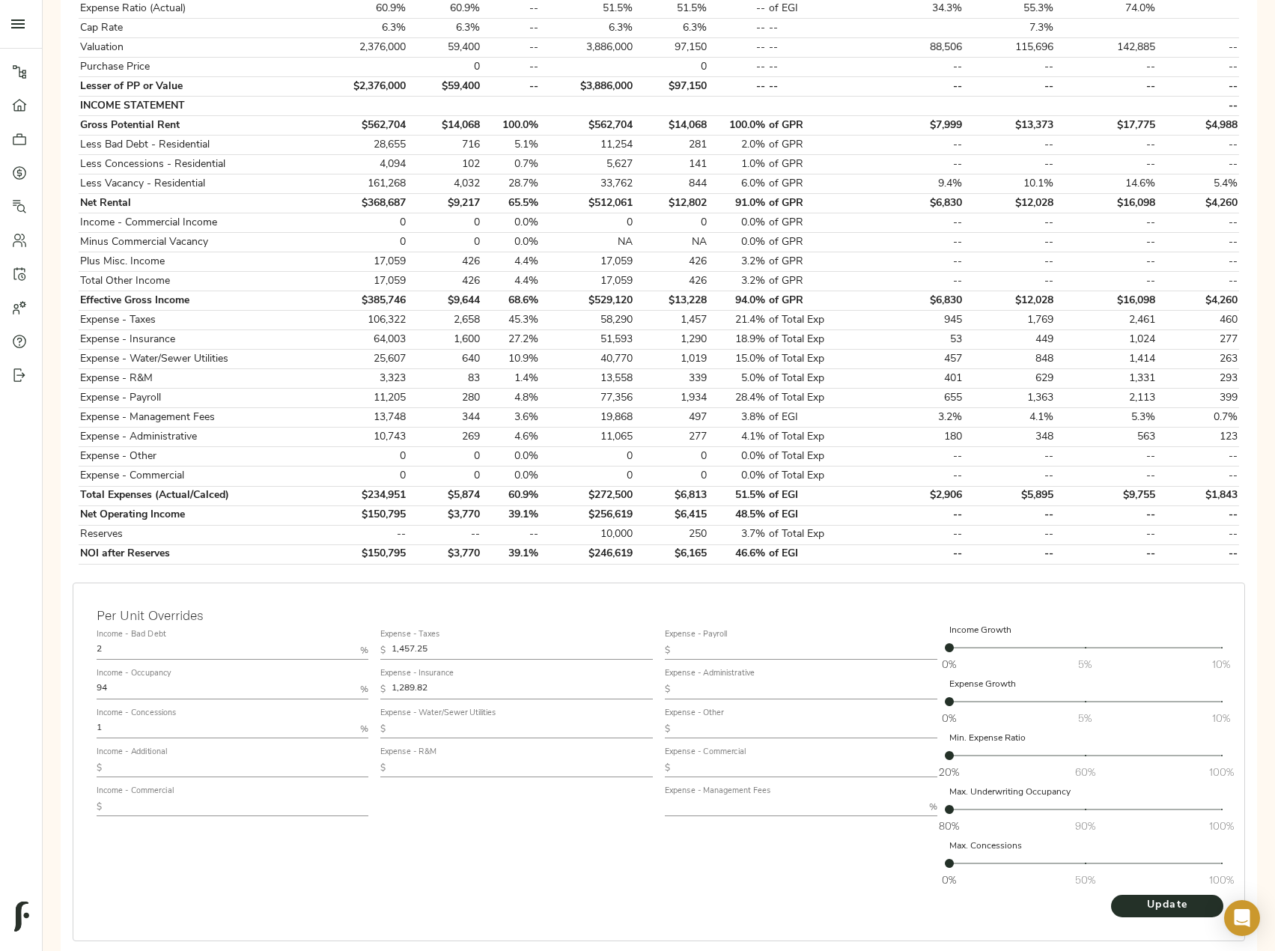
click at [441, 732] on input "text" at bounding box center [522, 729] width 261 height 18
paste input "659"
type input "659"
drag, startPoint x: 956, startPoint y: 379, endPoint x: 932, endPoint y: 375, distance: 25.0
click at [932, 375] on tr "Expense - R&M 3,323 83 1.4% 13,558 339 5.0% of Total Exp 401 629 1,331 293" at bounding box center [659, 378] width 1161 height 19
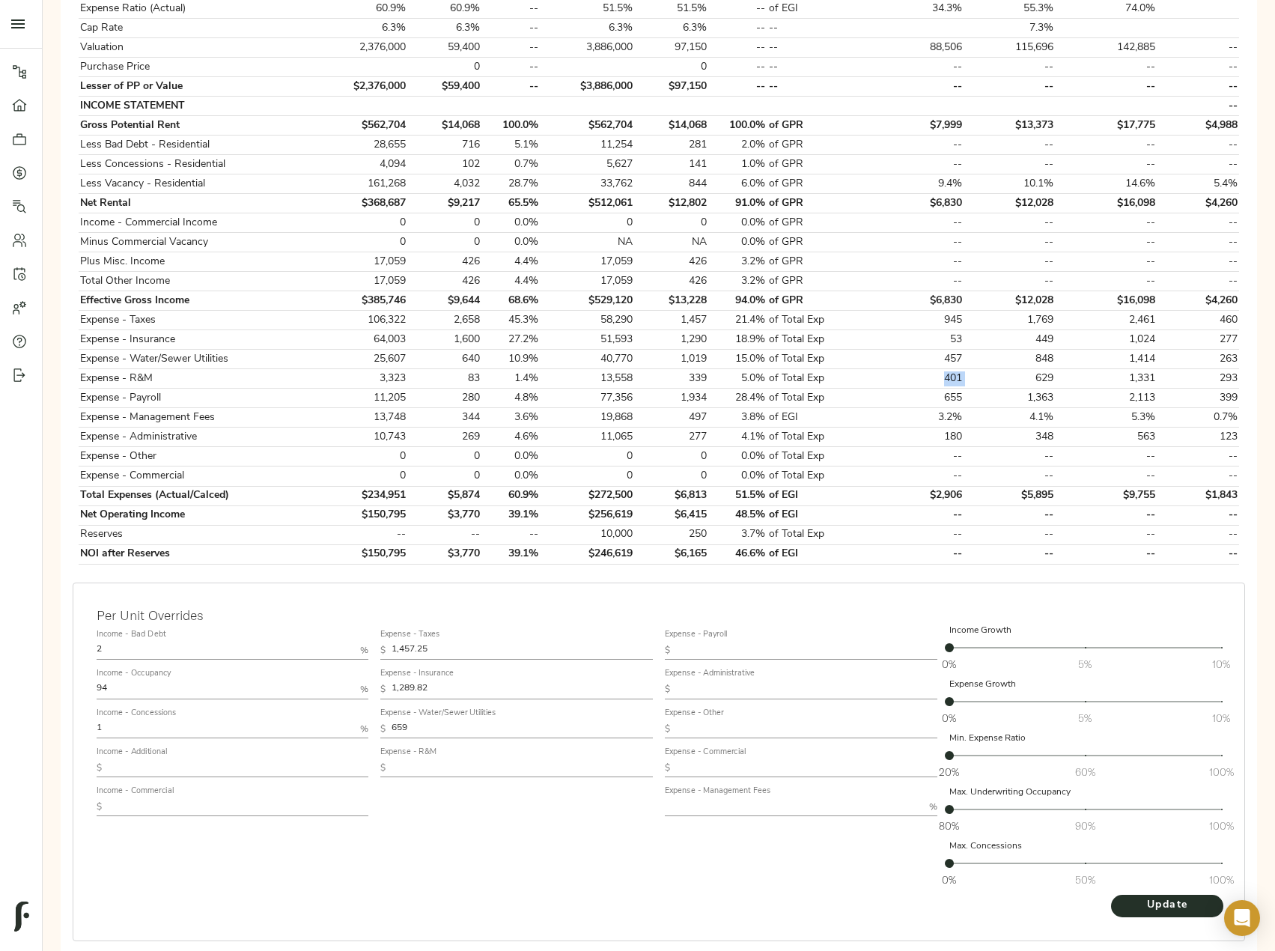
copy td "401"
click at [429, 769] on input "text" at bounding box center [522, 768] width 261 height 18
paste input "401"
type input "401"
drag, startPoint x: 979, startPoint y: 397, endPoint x: 932, endPoint y: 396, distance: 47.2
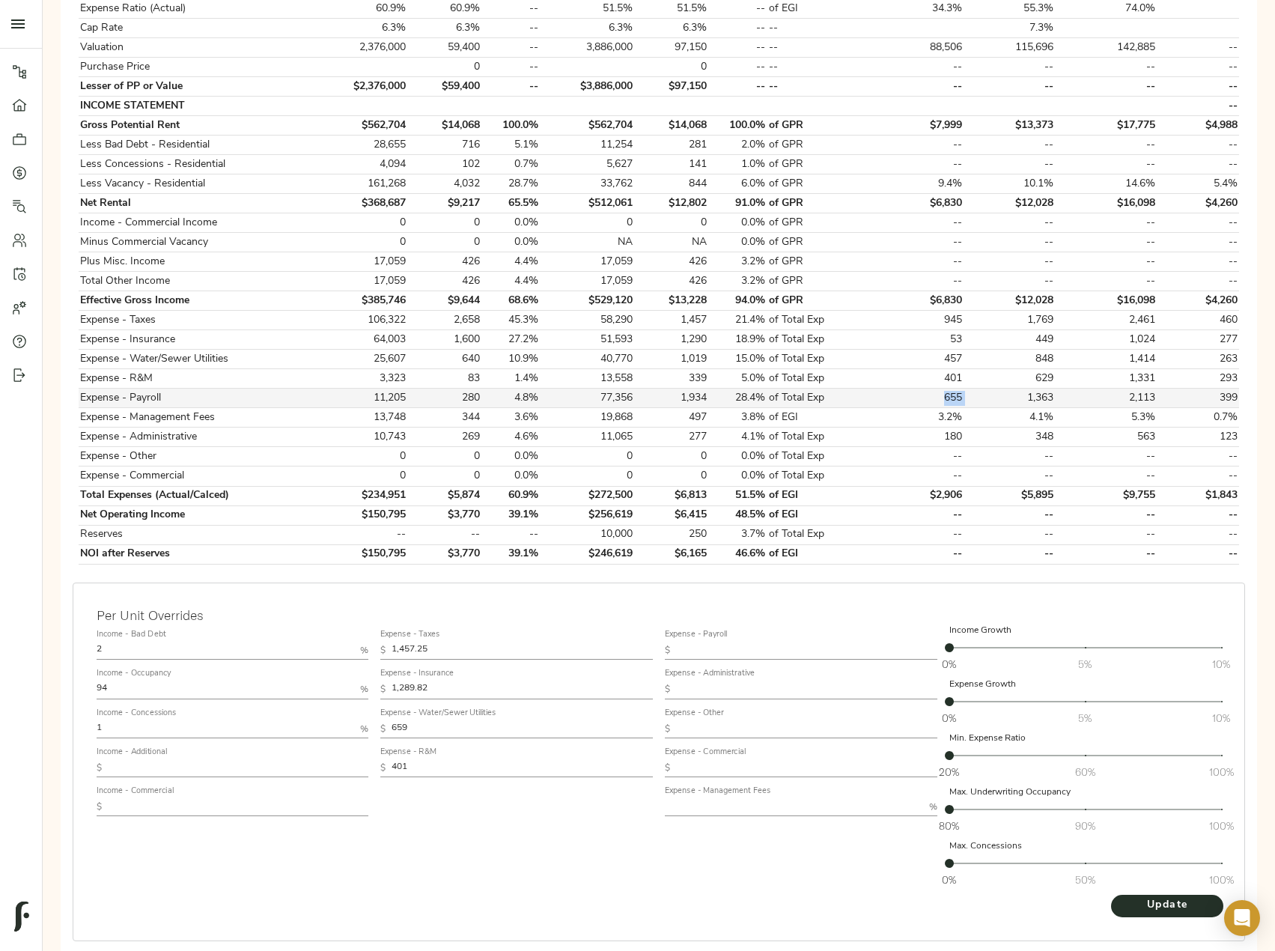
click at [932, 396] on tr "Expense - Payroll 11,205 280 4.8% 77,356 1,934 28.4% of Total Exp 655 1,363 2,1…" at bounding box center [659, 398] width 1161 height 19
copy td "655"
click at [715, 657] on input "text" at bounding box center [806, 651] width 261 height 18
paste input "655"
type input "655"
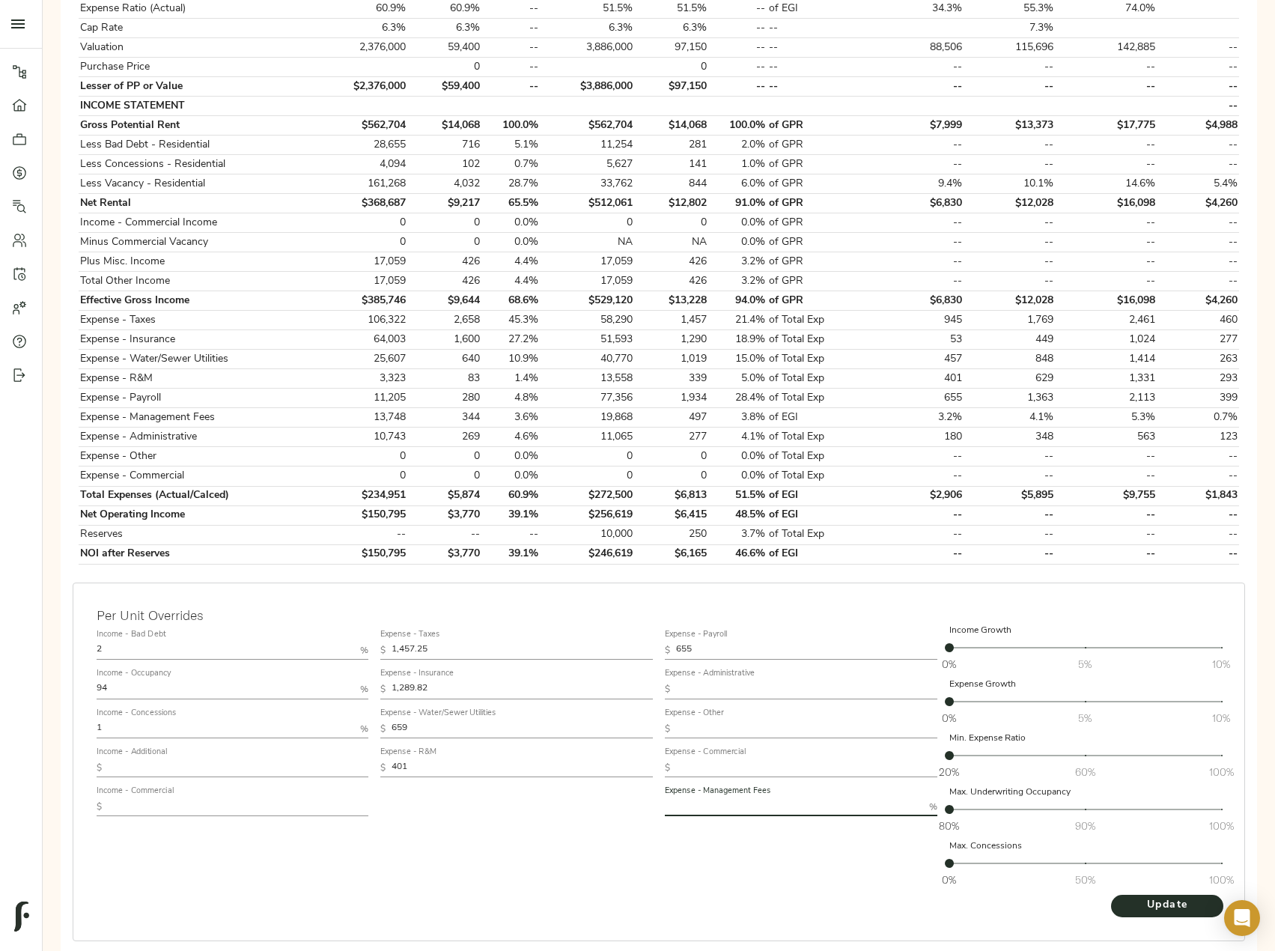
click at [711, 803] on input "text" at bounding box center [794, 807] width 258 height 18
type input "4"
click at [1174, 902] on span "Update" at bounding box center [1167, 905] width 82 height 19
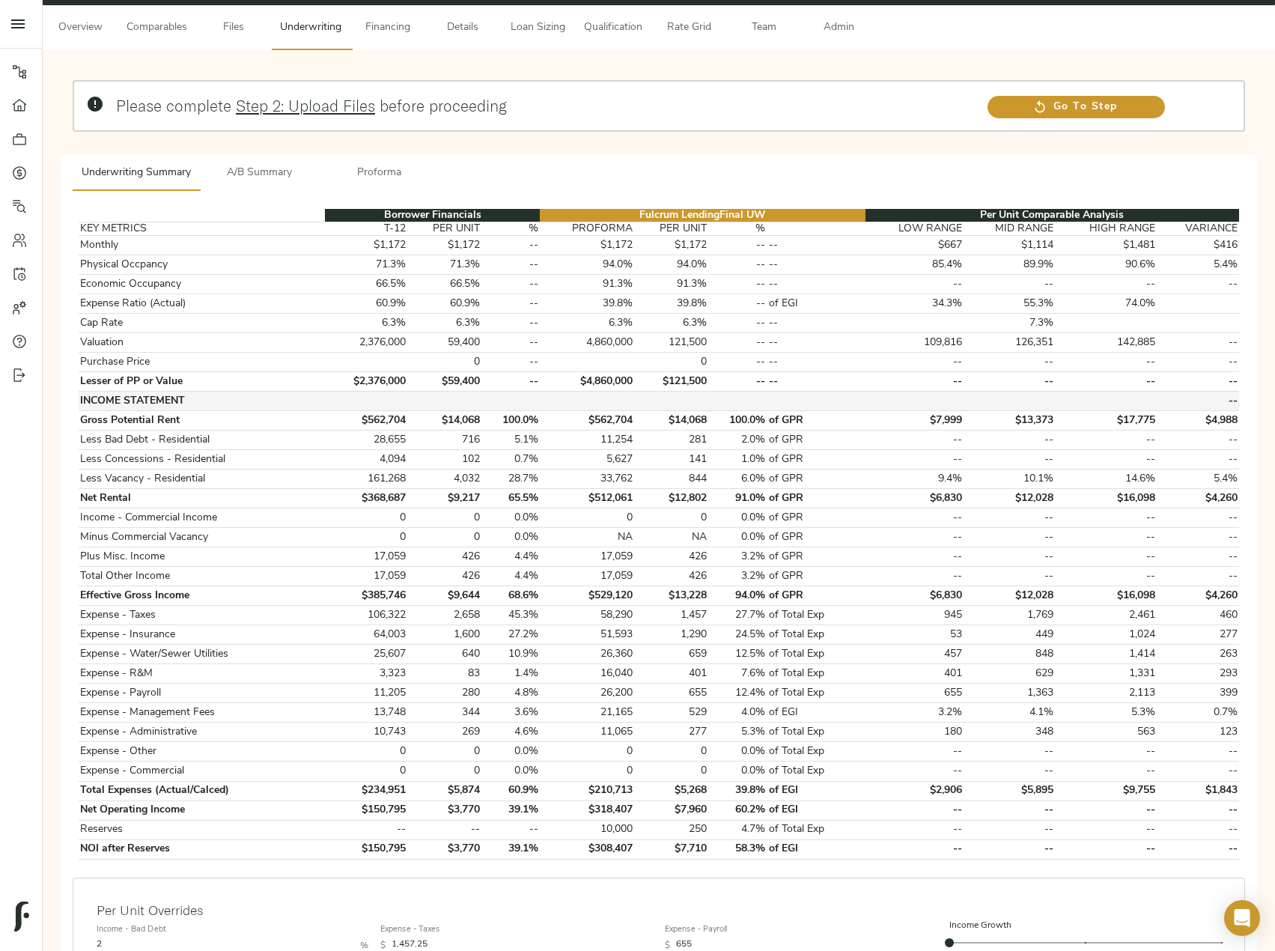
scroll to position [0, 0]
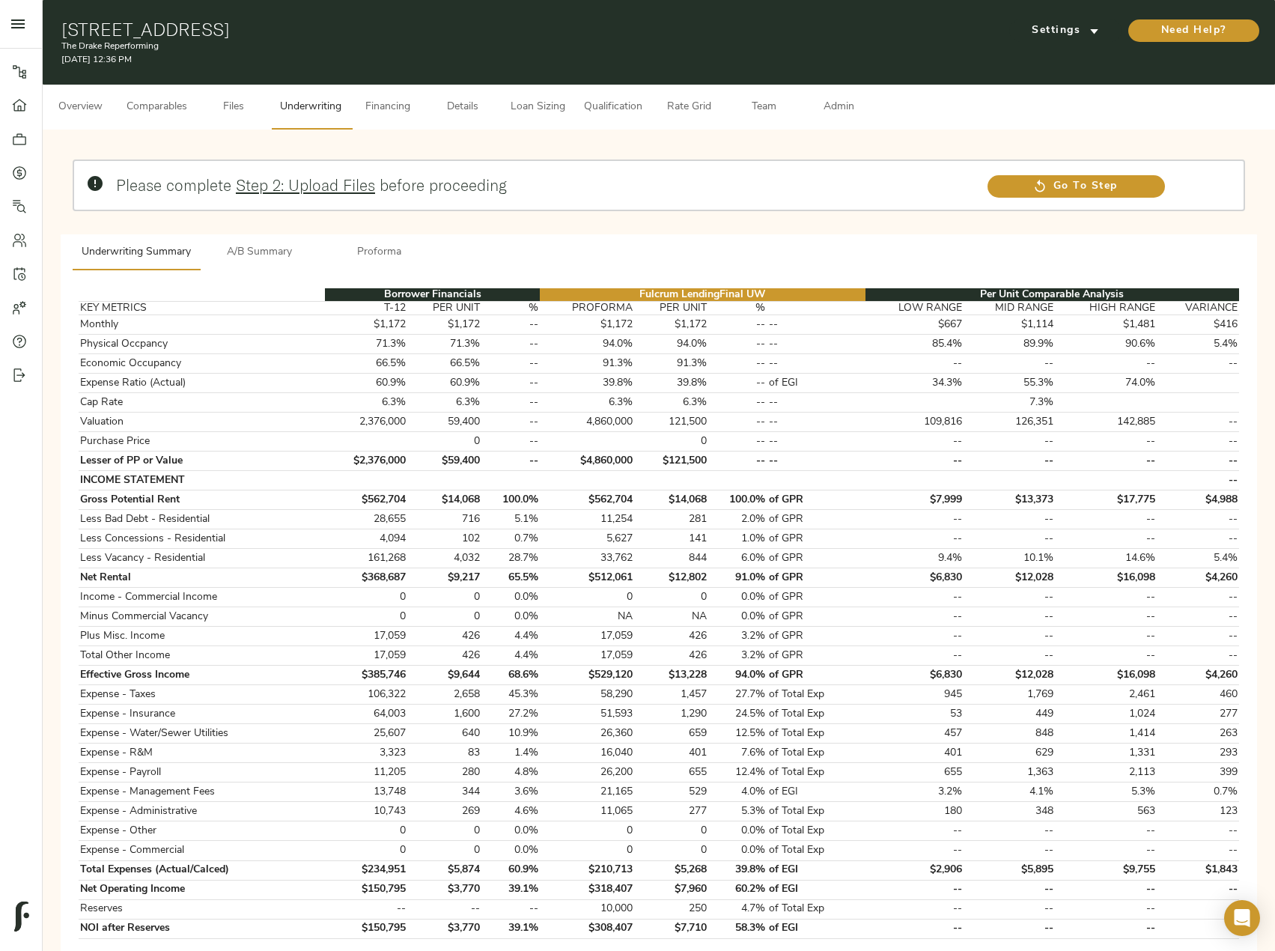
click at [845, 90] on button "Admin" at bounding box center [838, 107] width 75 height 45
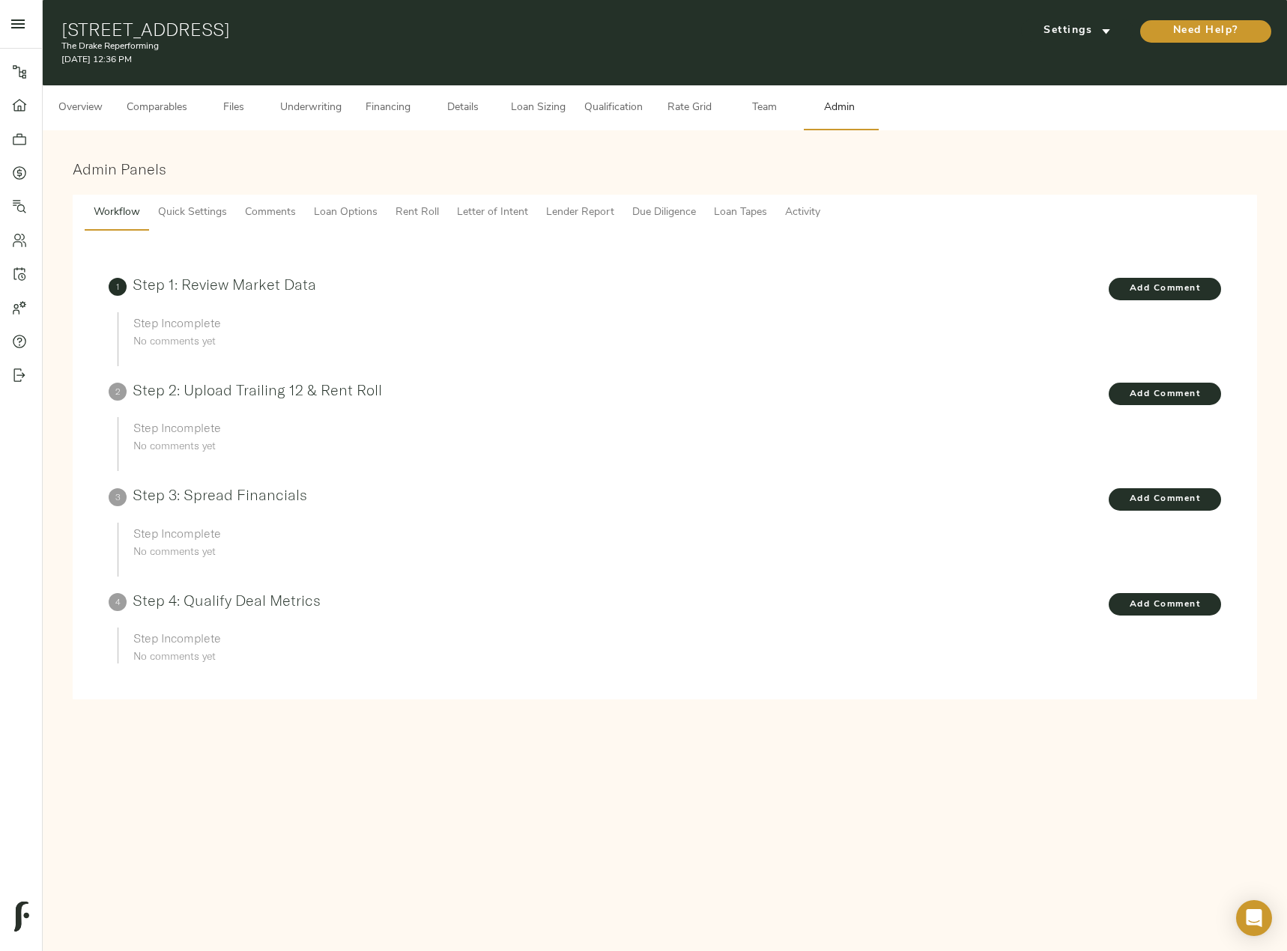
click at [256, 213] on span "Comments" at bounding box center [270, 213] width 51 height 19
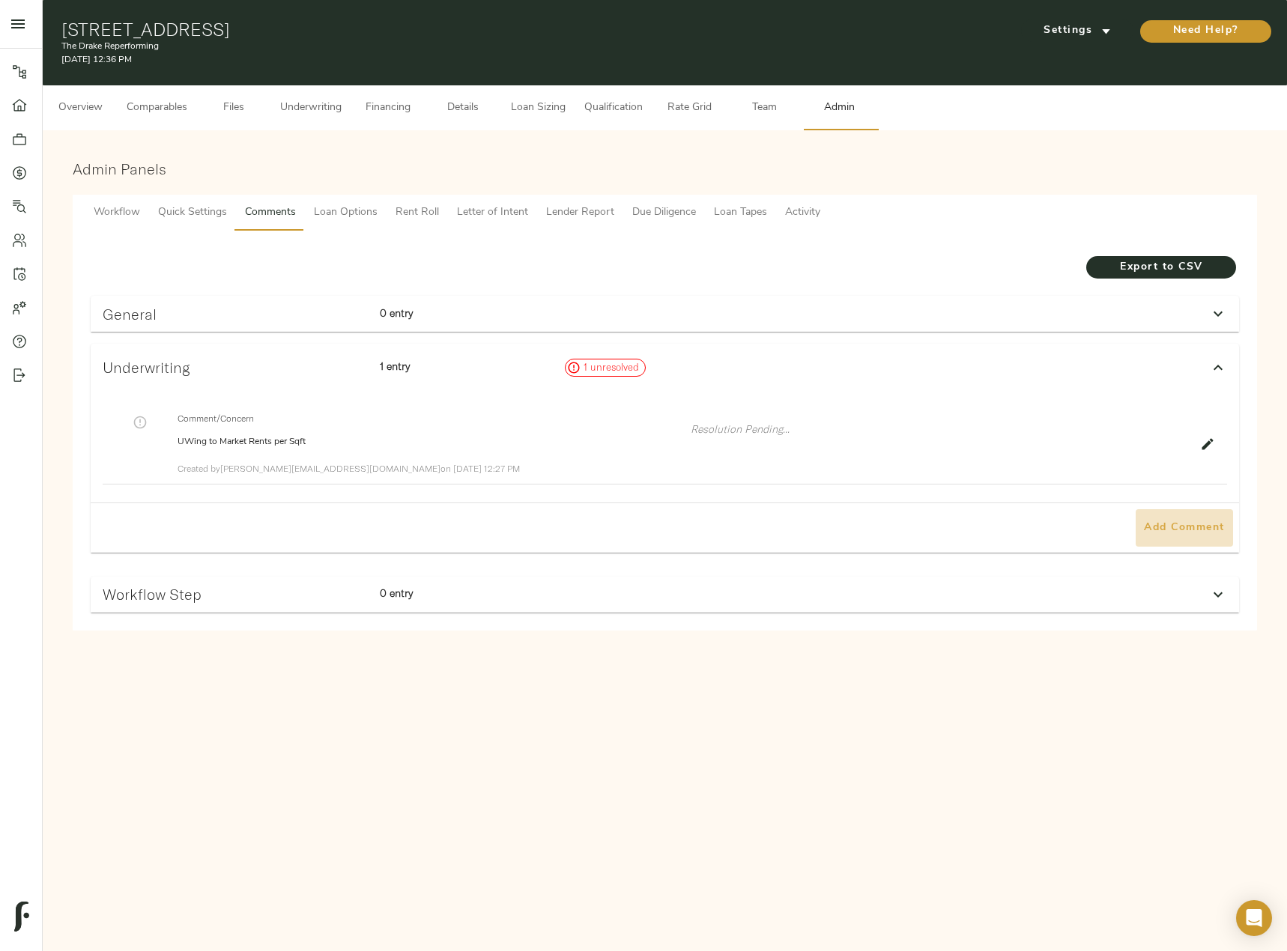
click at [1206, 523] on span "Add Comment" at bounding box center [1183, 528] width 85 height 19
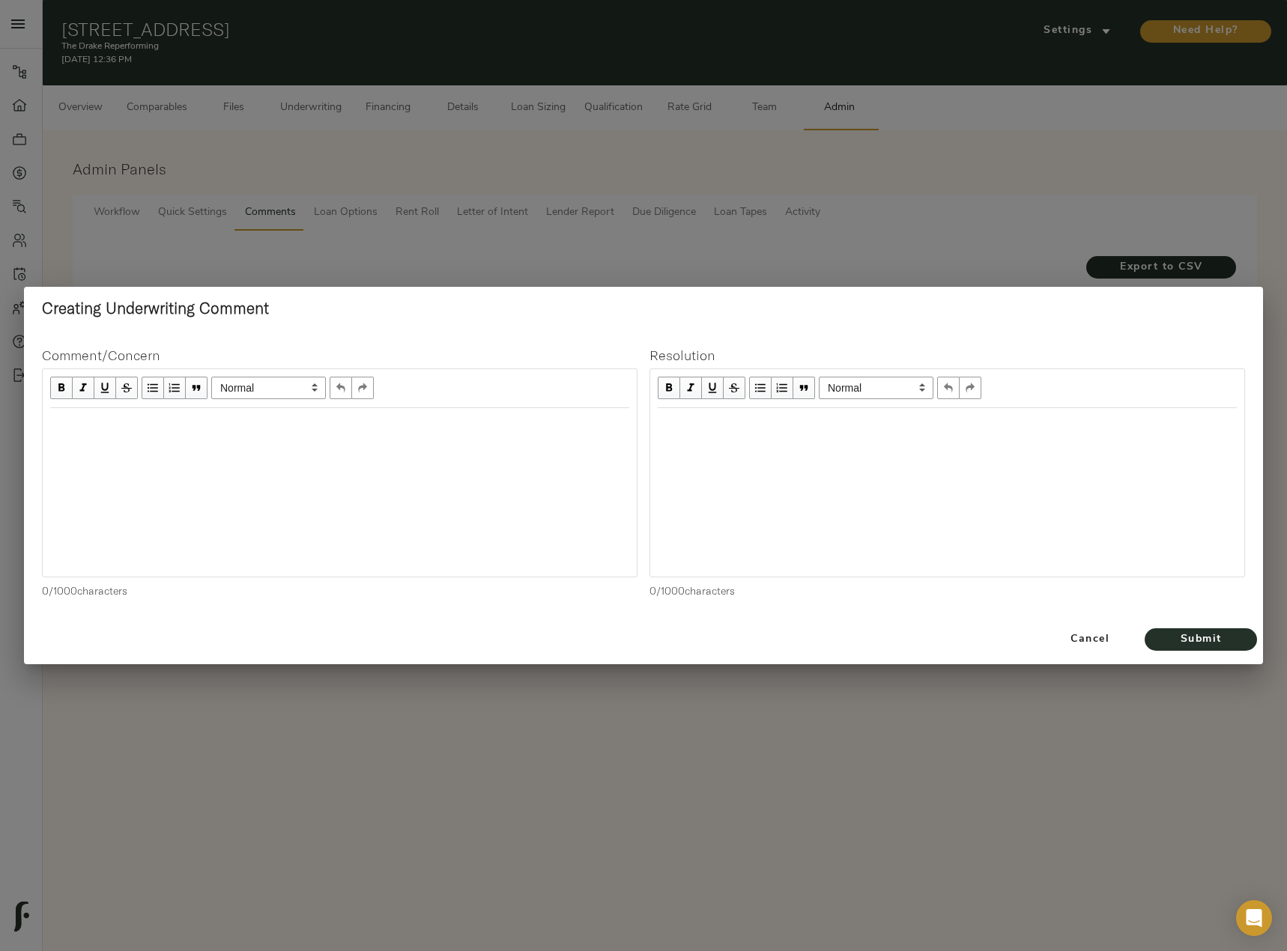
click at [288, 429] on div "Edit text" at bounding box center [339, 424] width 579 height 17
click at [1185, 643] on span "Submit" at bounding box center [1200, 640] width 82 height 19
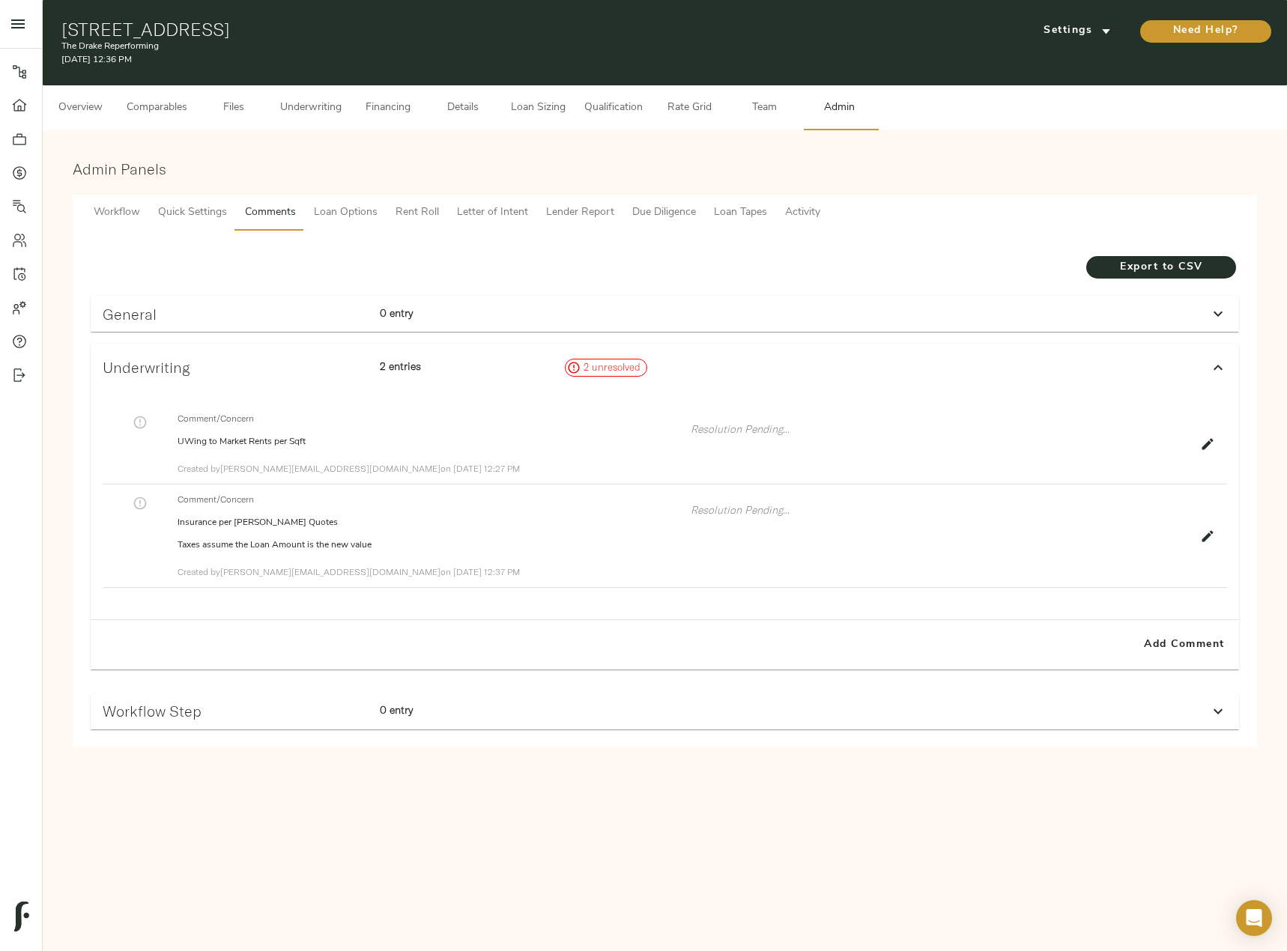
click at [319, 115] on span "Underwriting" at bounding box center [310, 108] width 61 height 19
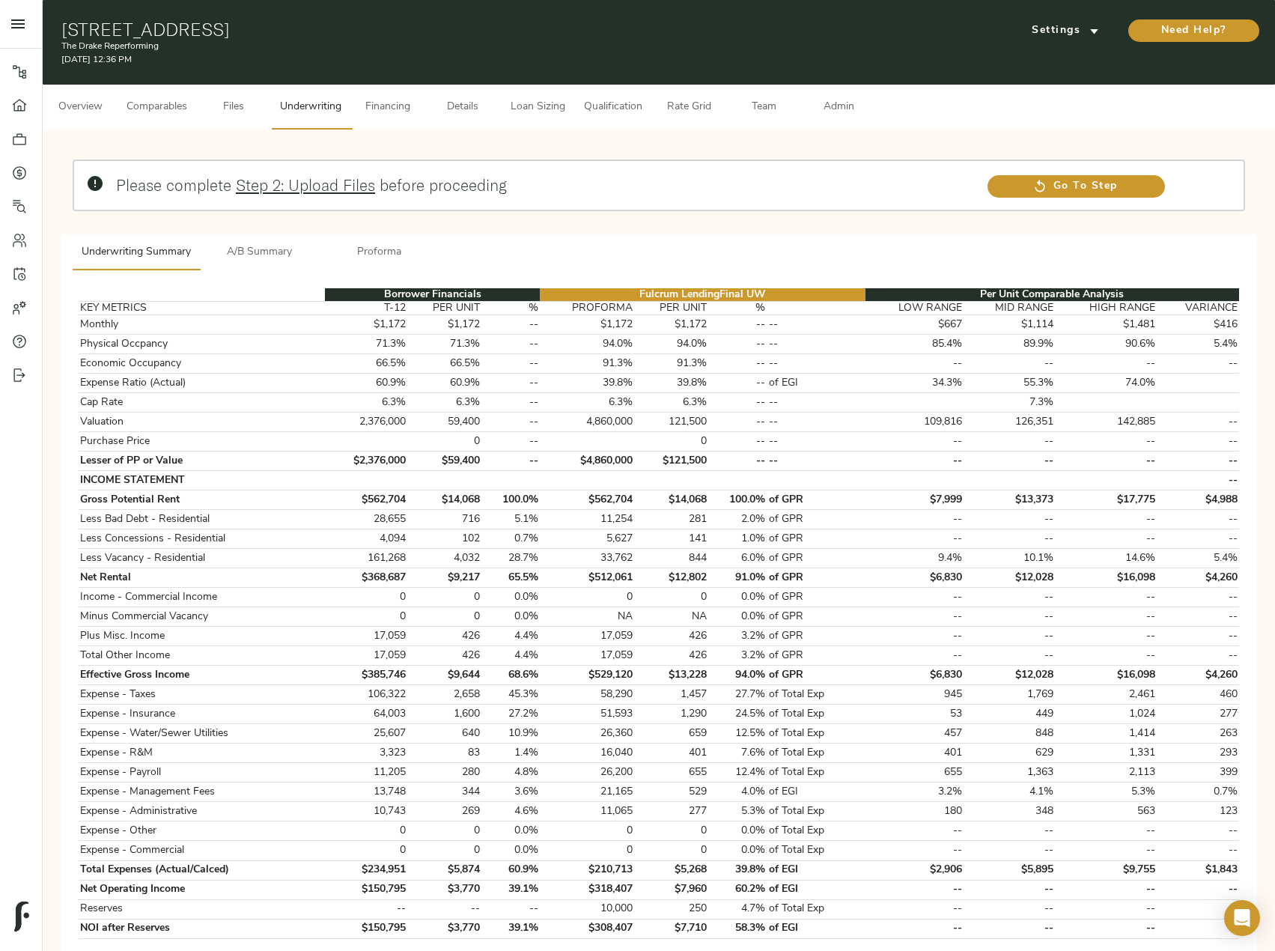
click at [836, 113] on span "Admin" at bounding box center [838, 107] width 57 height 19
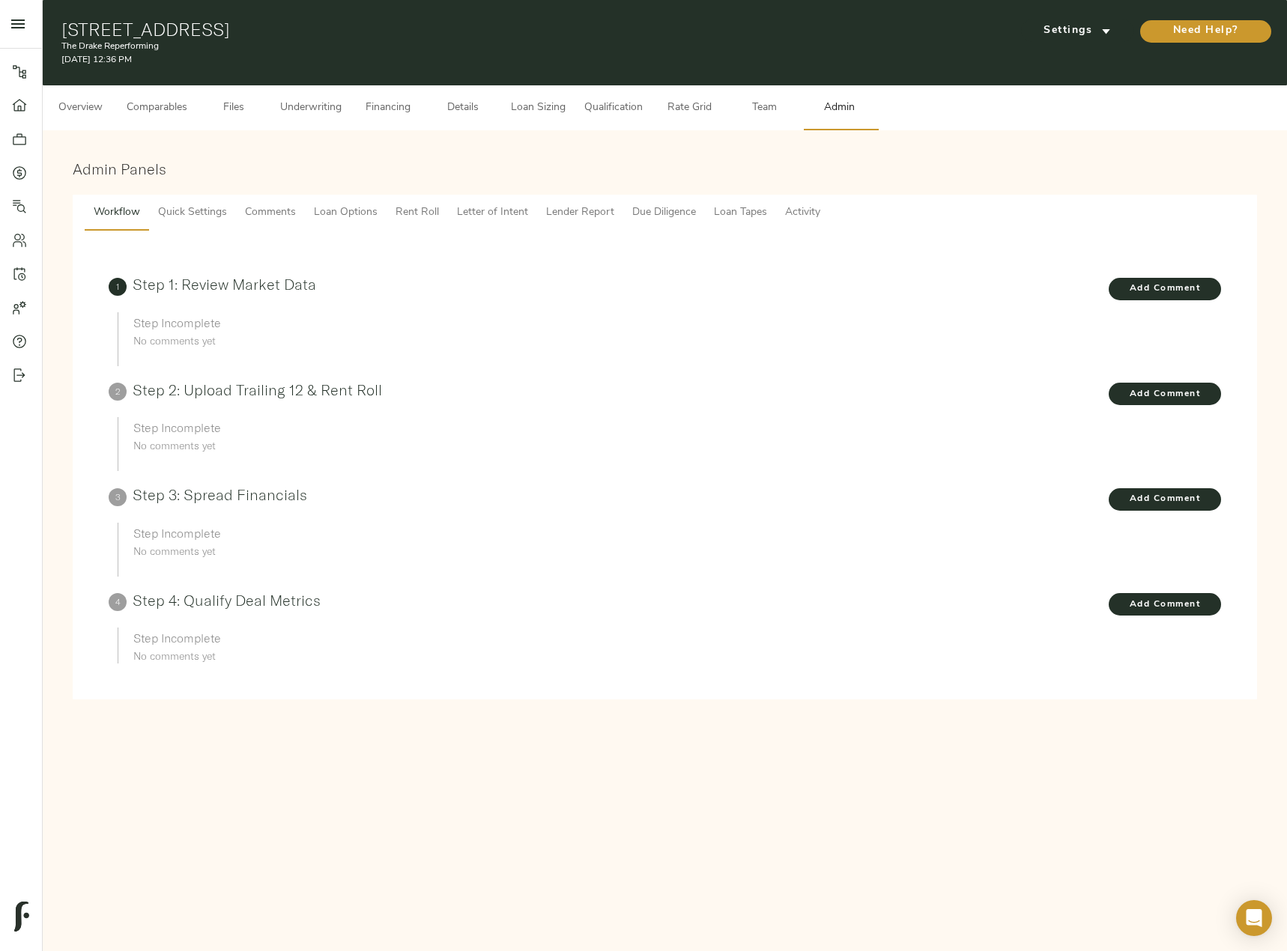
click at [264, 213] on span "Comments" at bounding box center [270, 213] width 51 height 19
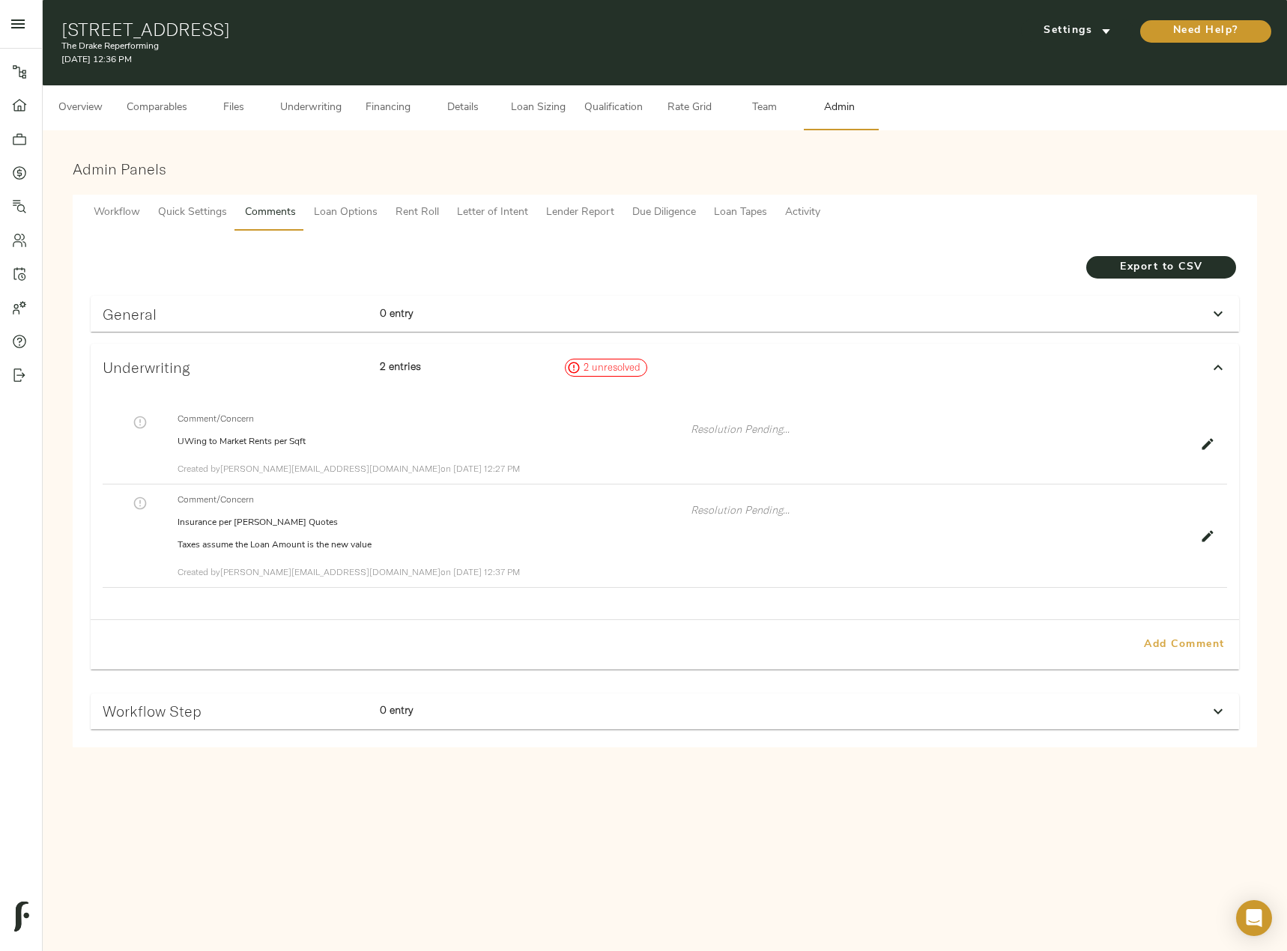
click at [1198, 647] on span "Add Comment" at bounding box center [1183, 645] width 85 height 19
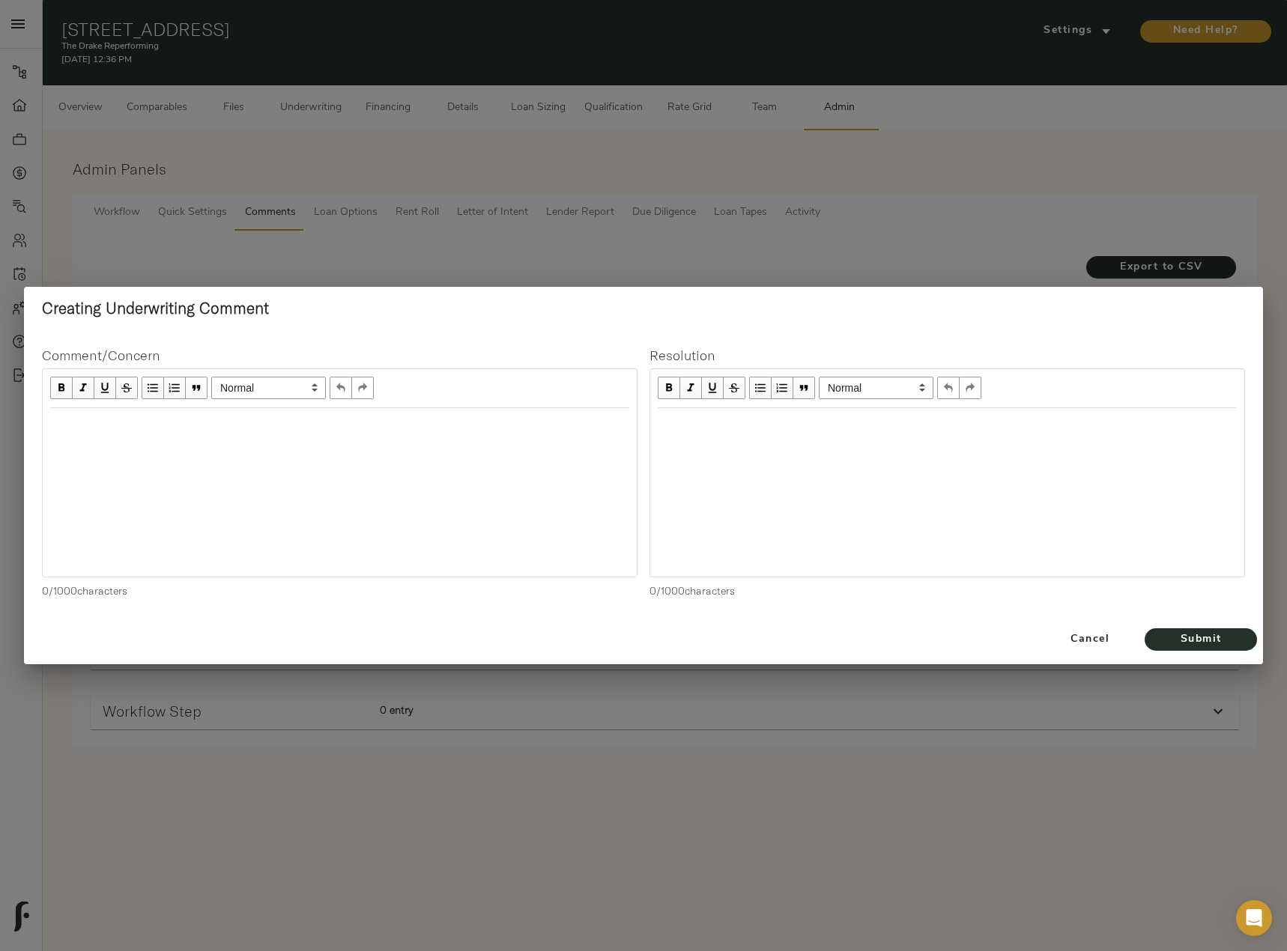
click at [248, 430] on div "Edit text" at bounding box center [339, 424] width 579 height 17
click at [1223, 641] on span "Submit" at bounding box center [1200, 640] width 82 height 19
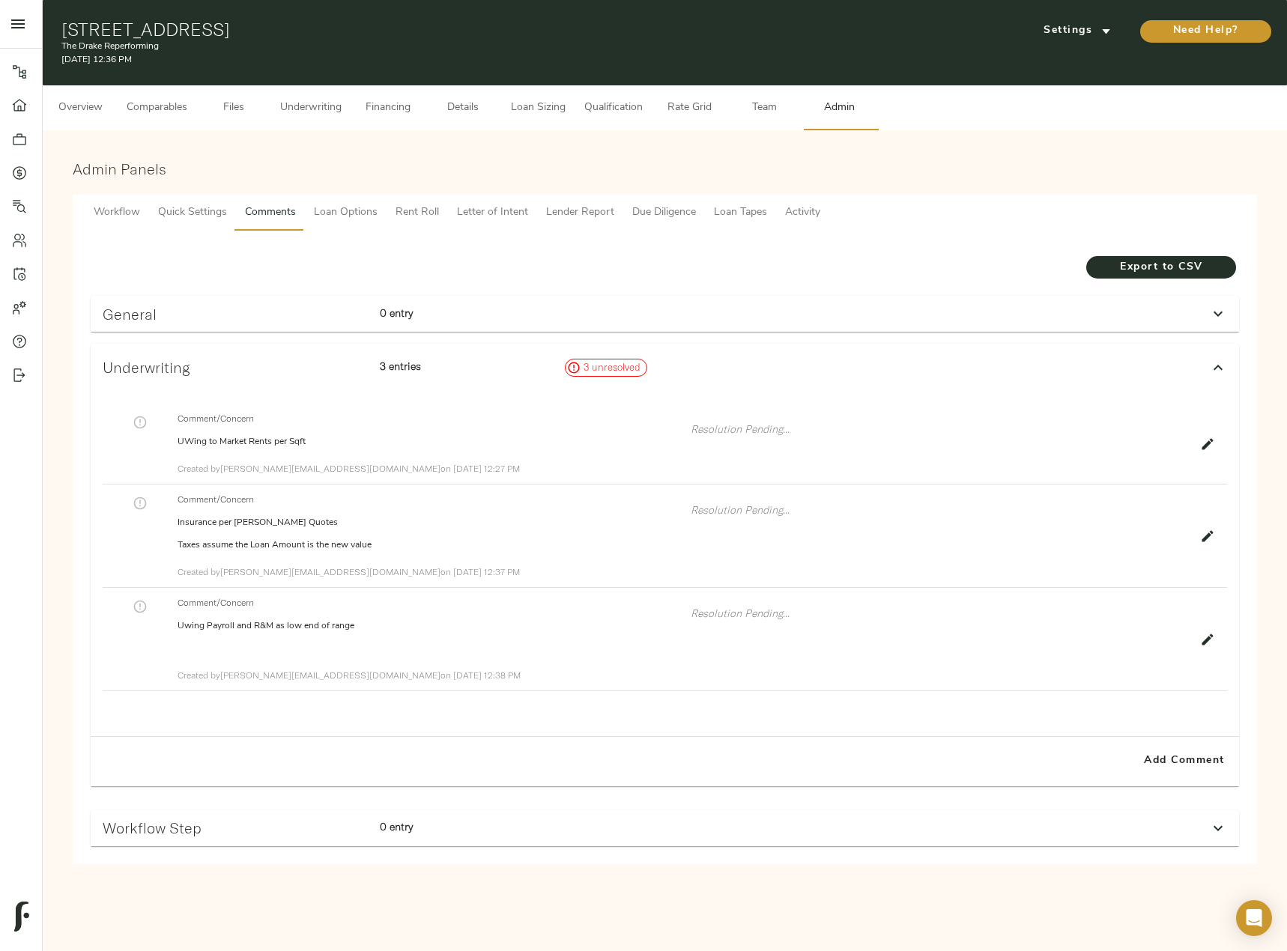
click at [315, 110] on span "Underwriting" at bounding box center [310, 108] width 61 height 19
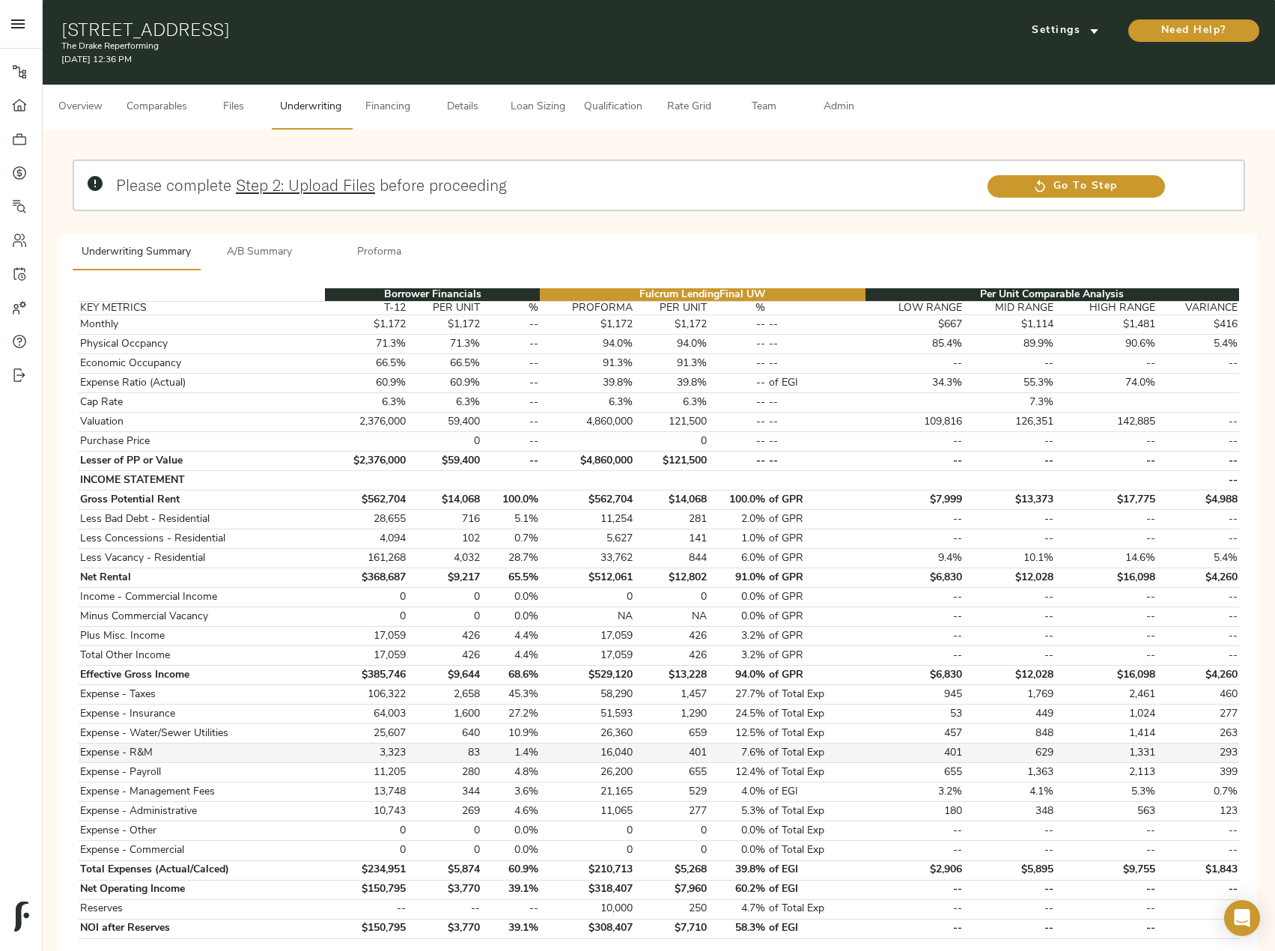
scroll to position [225, 0]
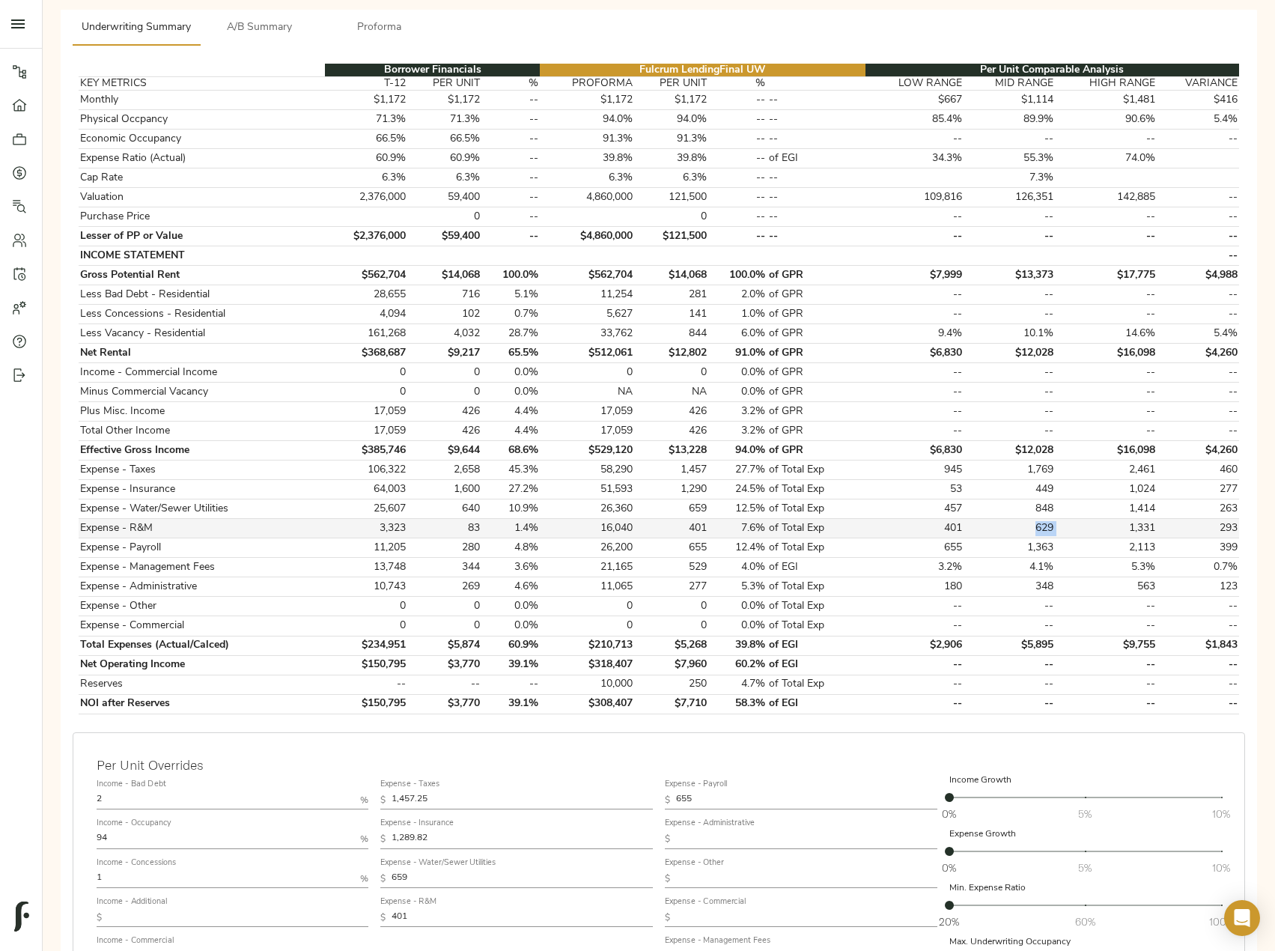
drag, startPoint x: 1045, startPoint y: 525, endPoint x: 1021, endPoint y: 525, distance: 24.0
click at [1021, 525] on tr "Expense - R&M 3,323 83 1.4% 16,040 401 7.6% of Total Exp 401 629 1,331 293" at bounding box center [659, 528] width 1161 height 19
copy td "629"
click at [418, 916] on input "401" at bounding box center [522, 918] width 261 height 18
drag, startPoint x: 422, startPoint y: 920, endPoint x: 312, endPoint y: 908, distance: 110.8
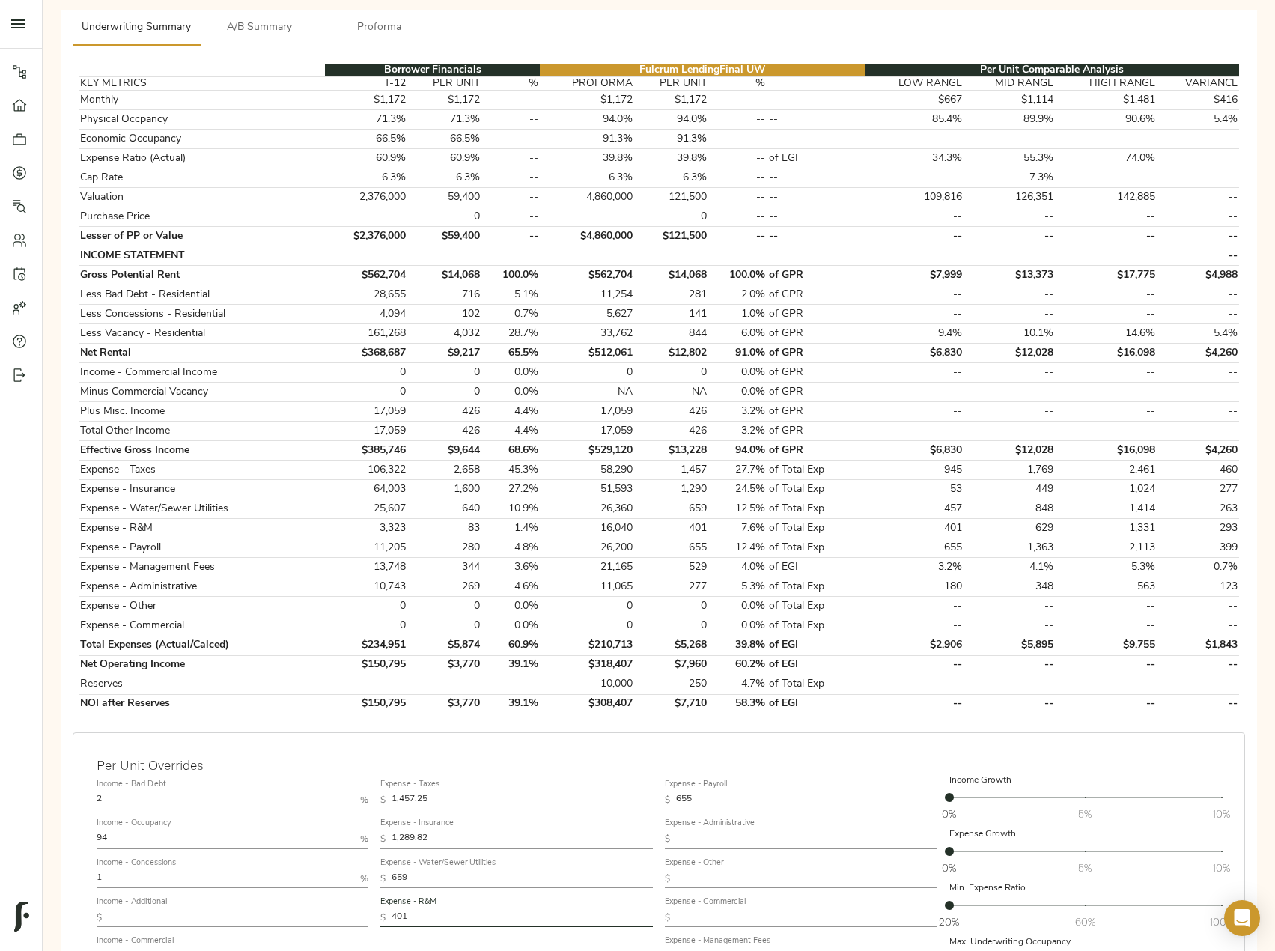
click at [312, 908] on div "Income - Bad Debt 2 % Income - Occupancy 94 % Income - Concessions 1 % Income -…" at bounding box center [659, 909] width 1137 height 282
paste input "629"
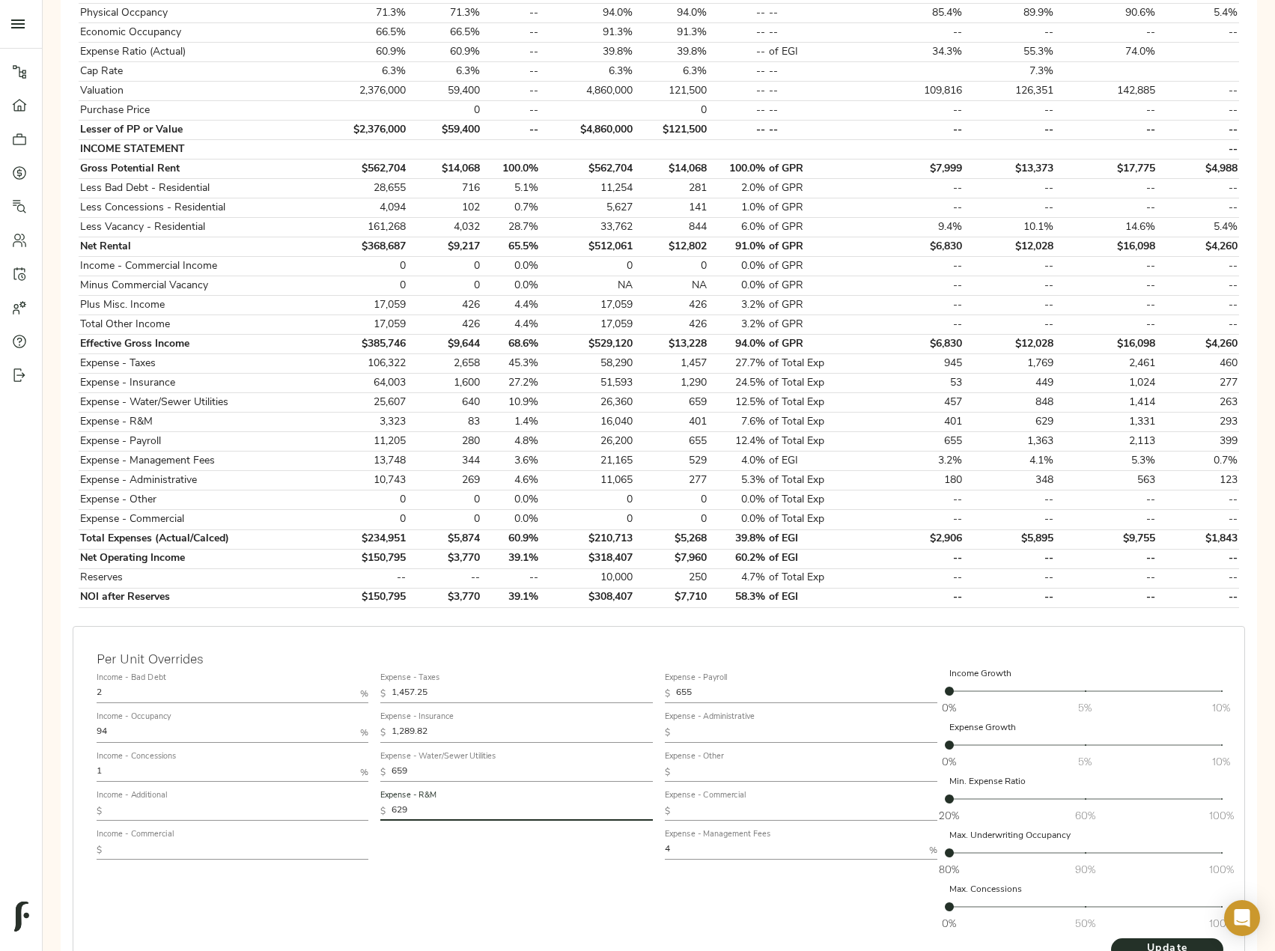
scroll to position [439, 0]
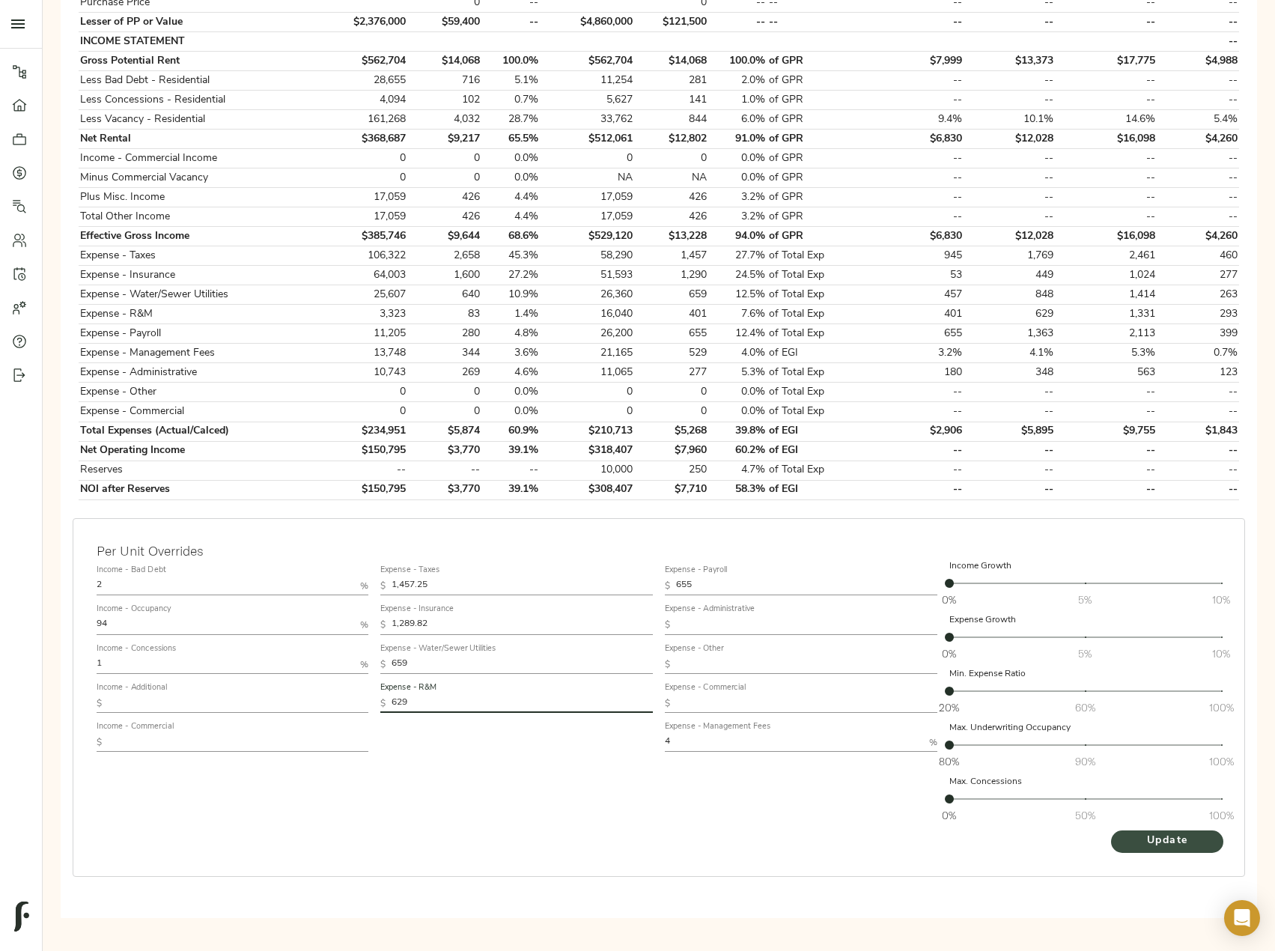
type input "629"
click at [1149, 839] on span "Update" at bounding box center [1167, 841] width 82 height 19
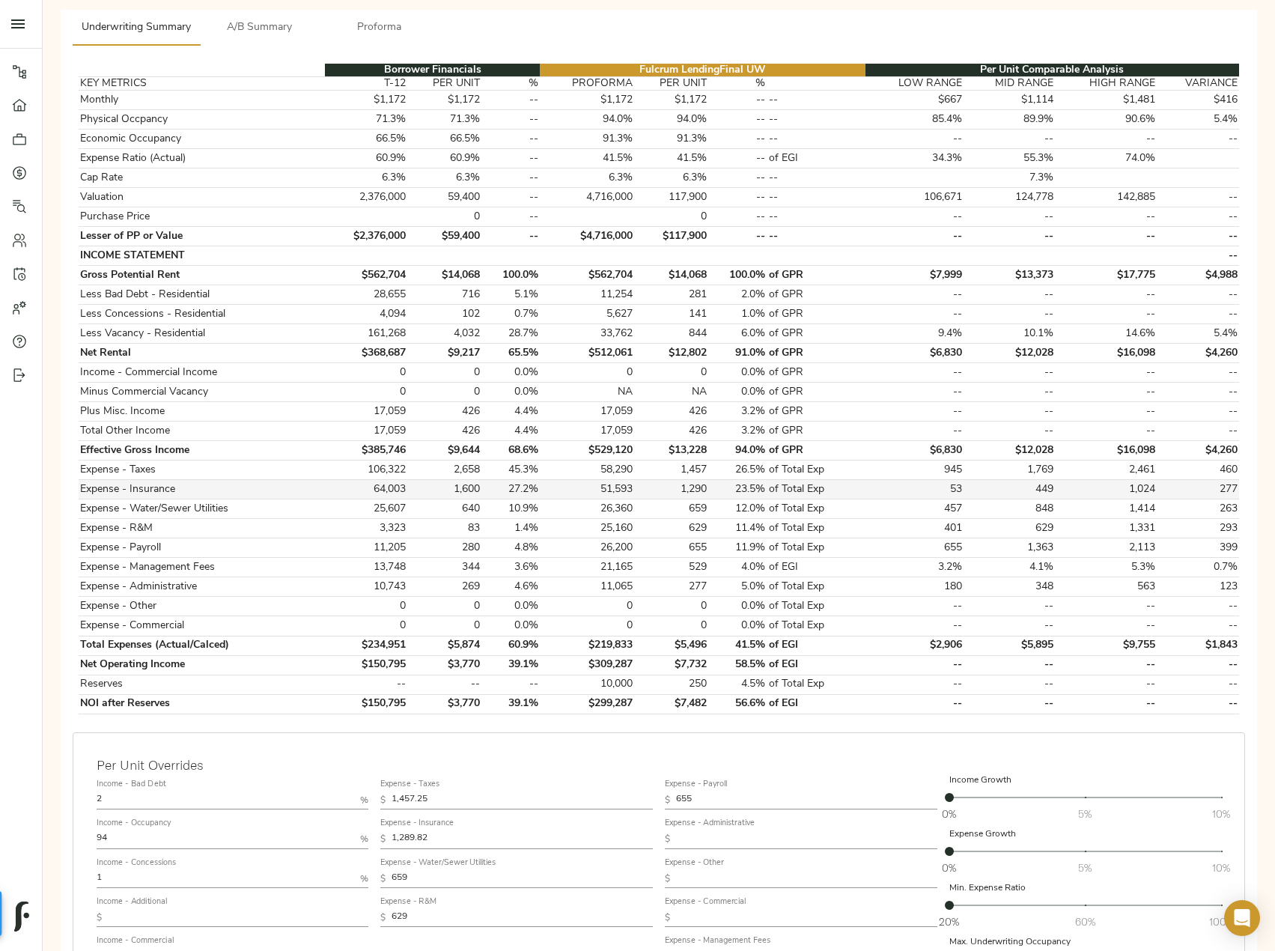
scroll to position [0, 0]
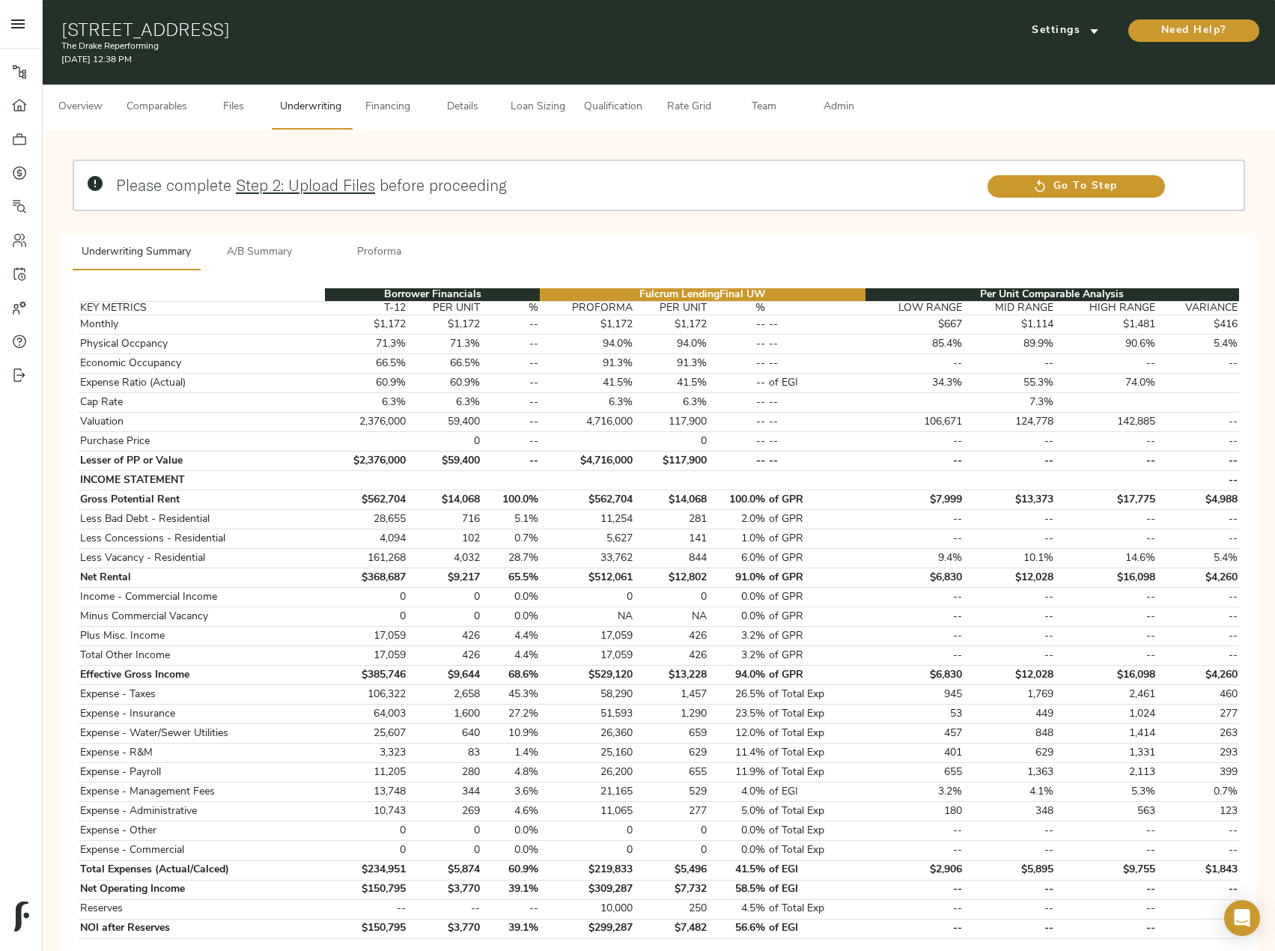
click at [854, 93] on button "Admin" at bounding box center [838, 107] width 75 height 45
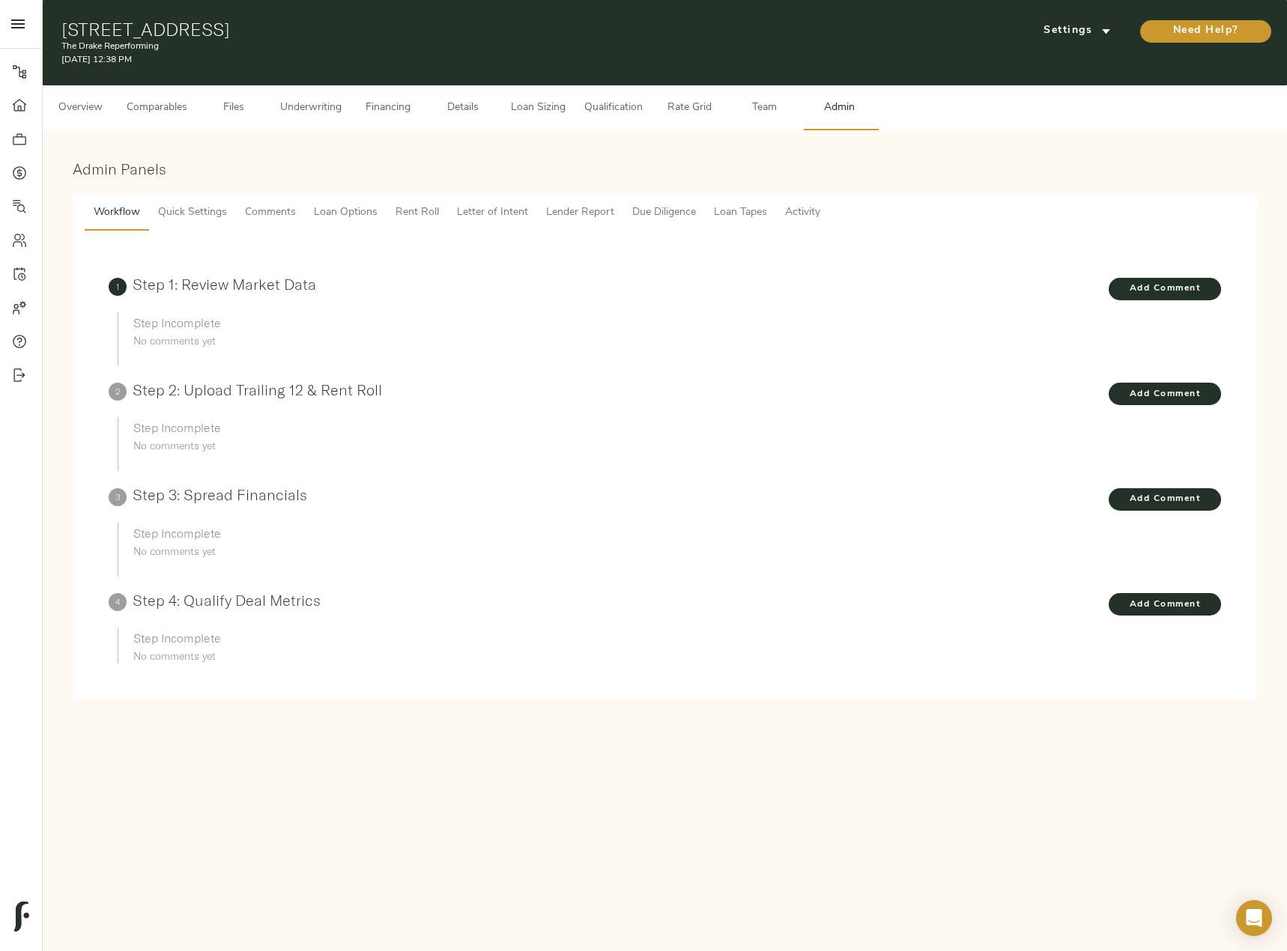
click at [273, 209] on span "Comments" at bounding box center [270, 213] width 51 height 19
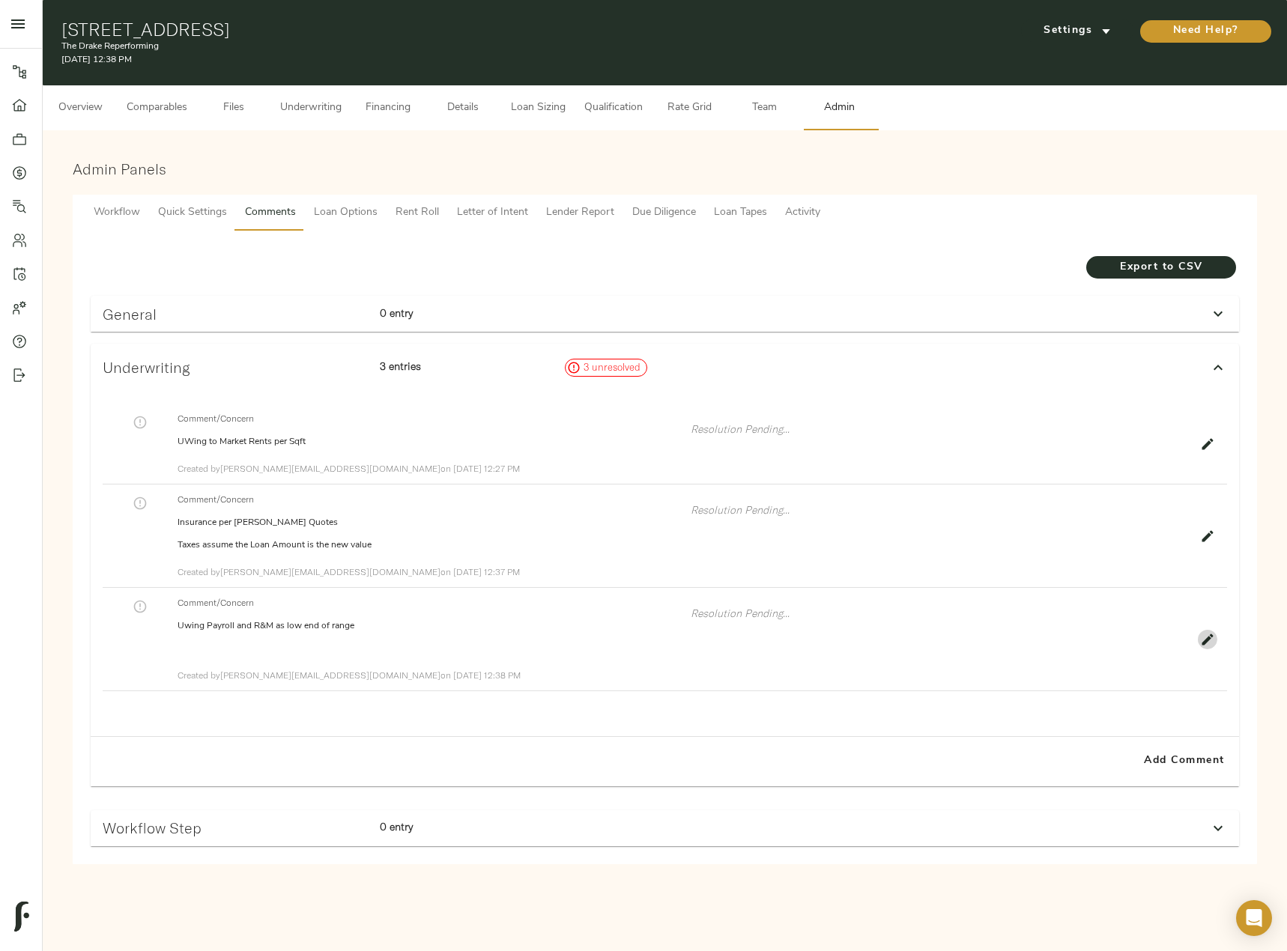
click at [1212, 640] on icon "button" at bounding box center [1207, 639] width 15 height 15
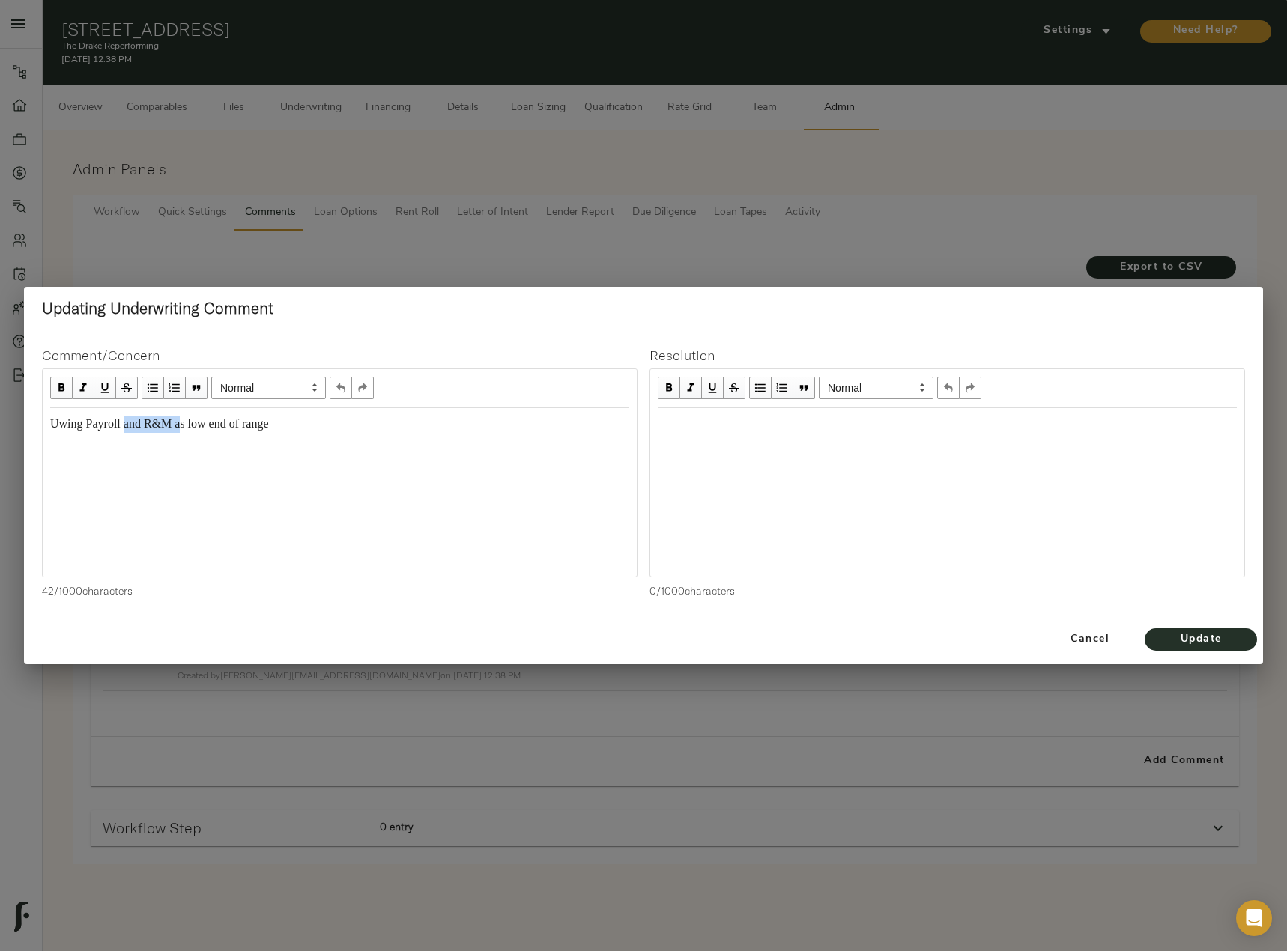
drag, startPoint x: 190, startPoint y: 422, endPoint x: 129, endPoint y: 422, distance: 61.4
click at [129, 422] on span "Uwing Payroll and R&M as low end of range" at bounding box center [159, 423] width 219 height 13
click at [130, 428] on span "Uwing Payroll s low end of range" at bounding box center [131, 423] width 162 height 13
click at [133, 428] on span "Uwing Payroll s low end of range" at bounding box center [131, 423] width 162 height 13
click at [269, 423] on div "Uwing Payroll low end of range" at bounding box center [339, 424] width 579 height 17
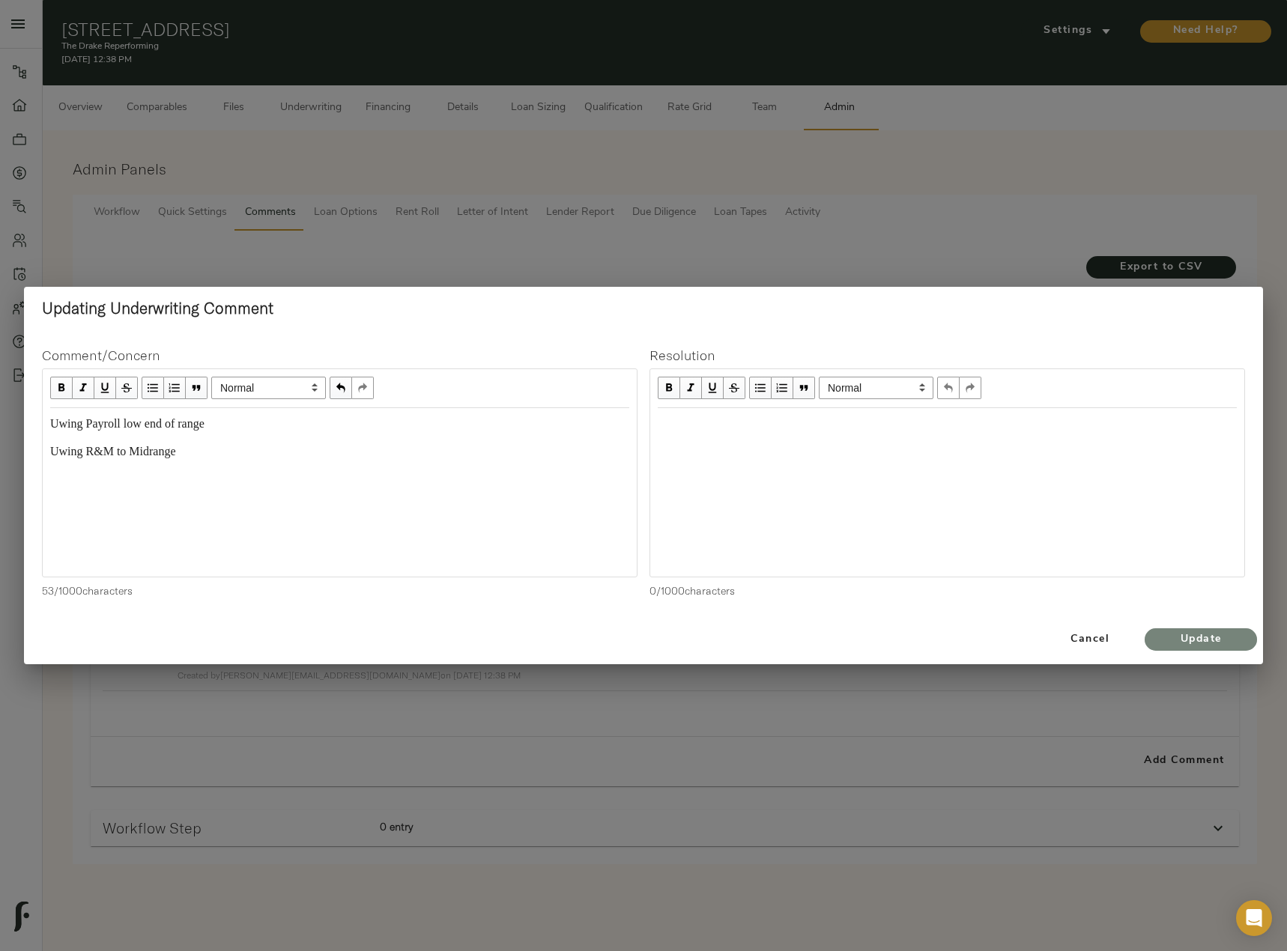
click at [1221, 643] on span "Update" at bounding box center [1200, 640] width 82 height 19
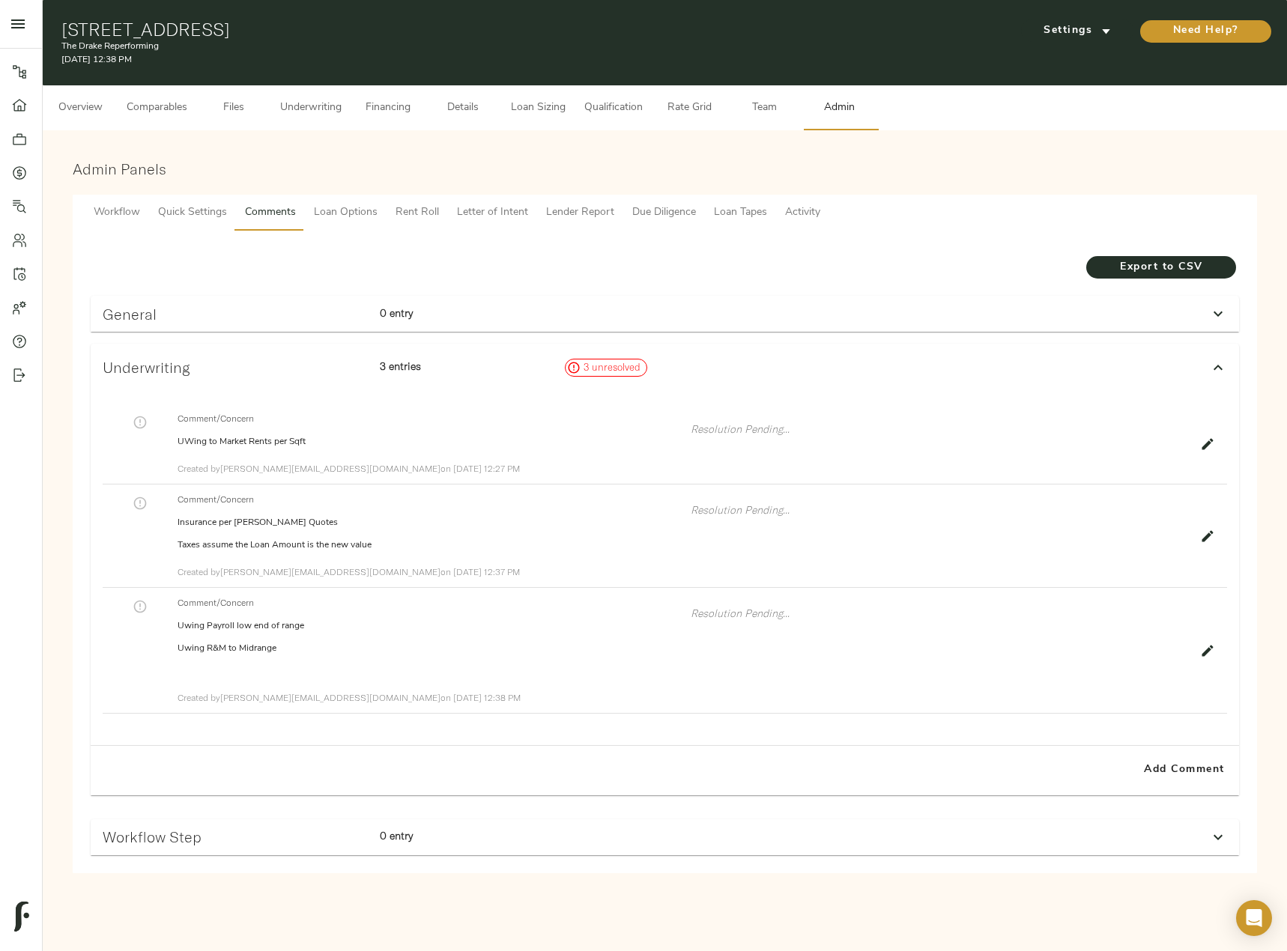
click at [325, 107] on span "Underwriting" at bounding box center [310, 108] width 61 height 19
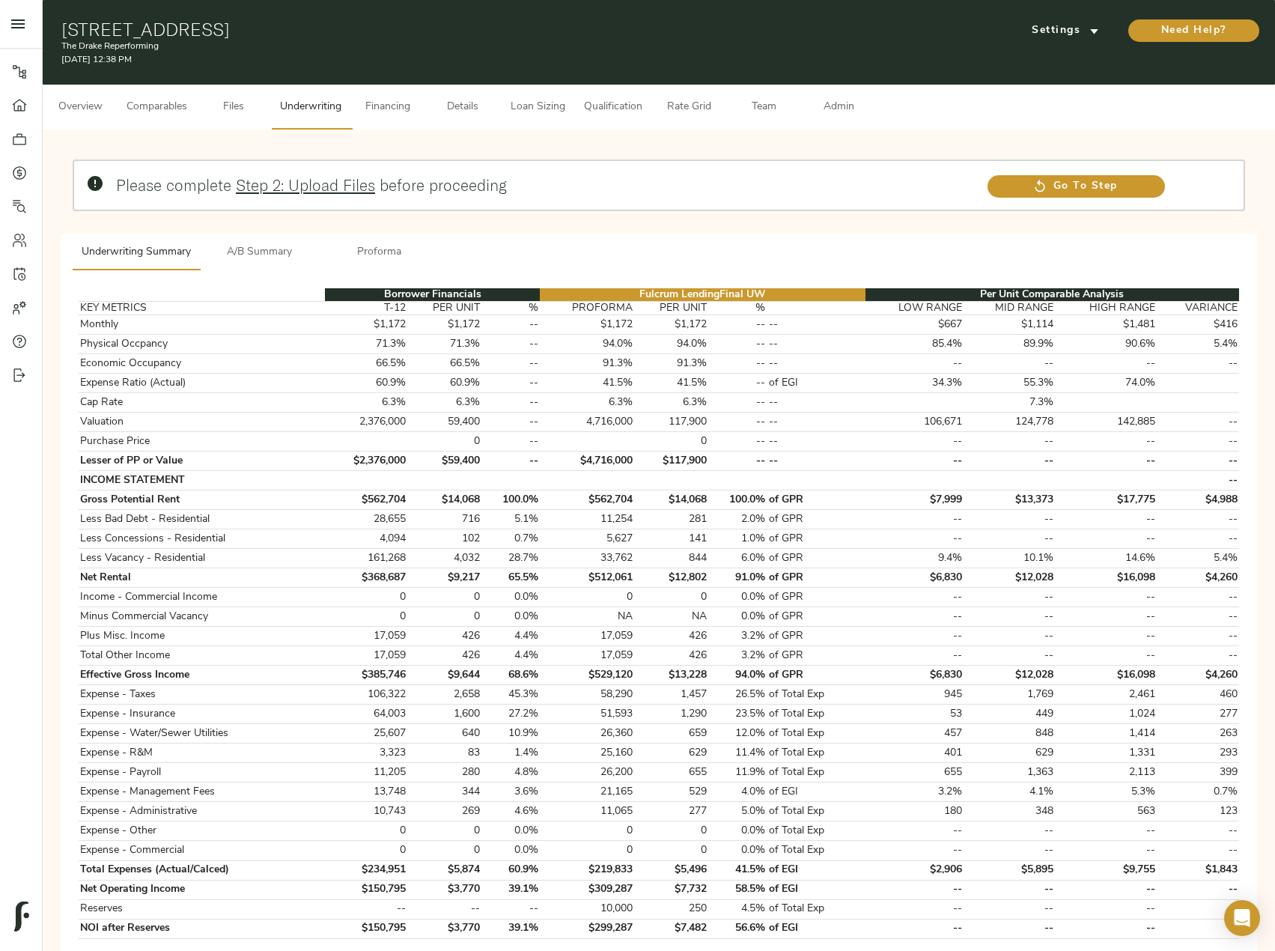
click at [395, 248] on span "Proforma" at bounding box center [380, 252] width 102 height 19
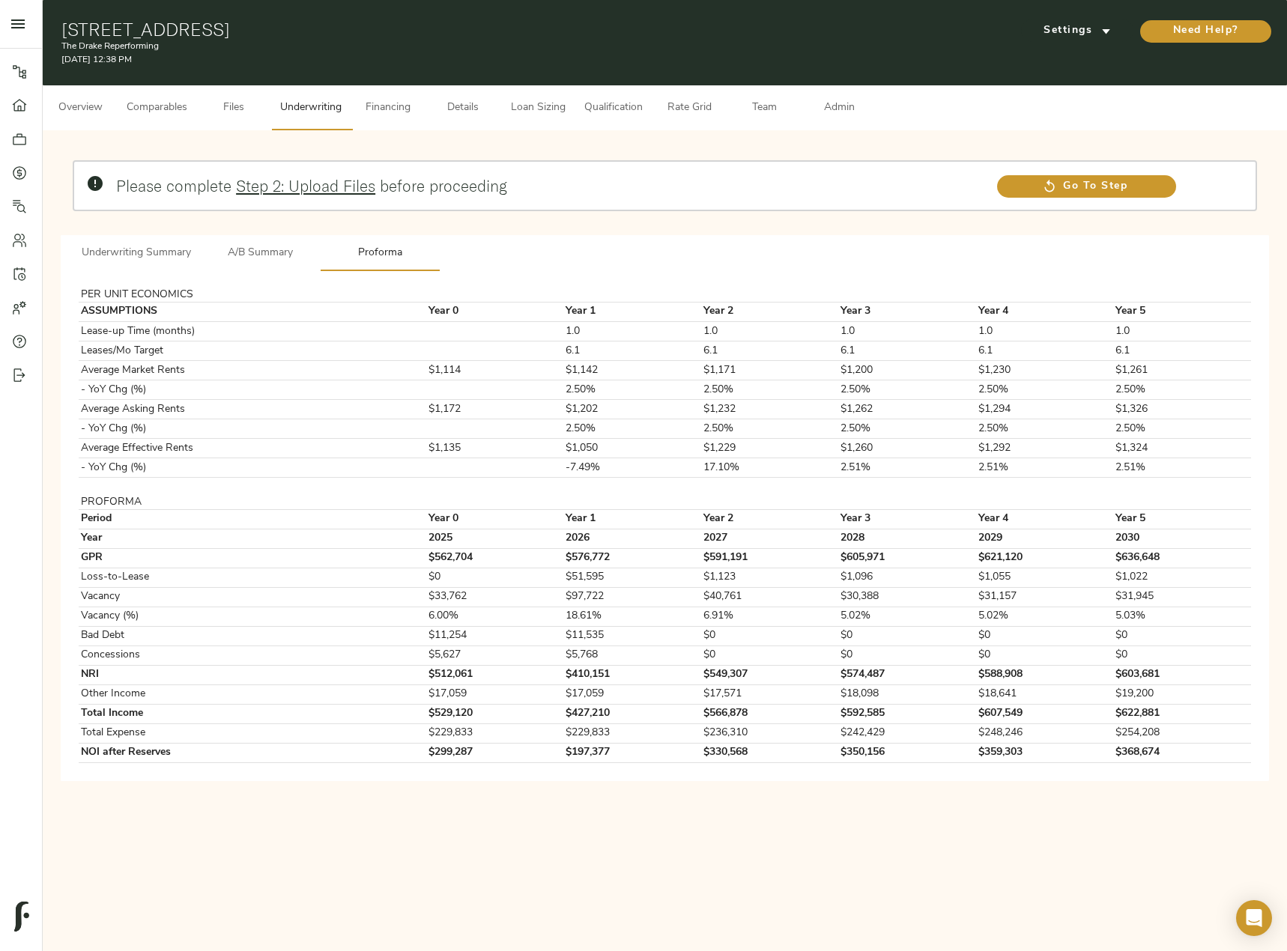
click at [154, 258] on span "Underwriting Summary" at bounding box center [136, 253] width 109 height 19
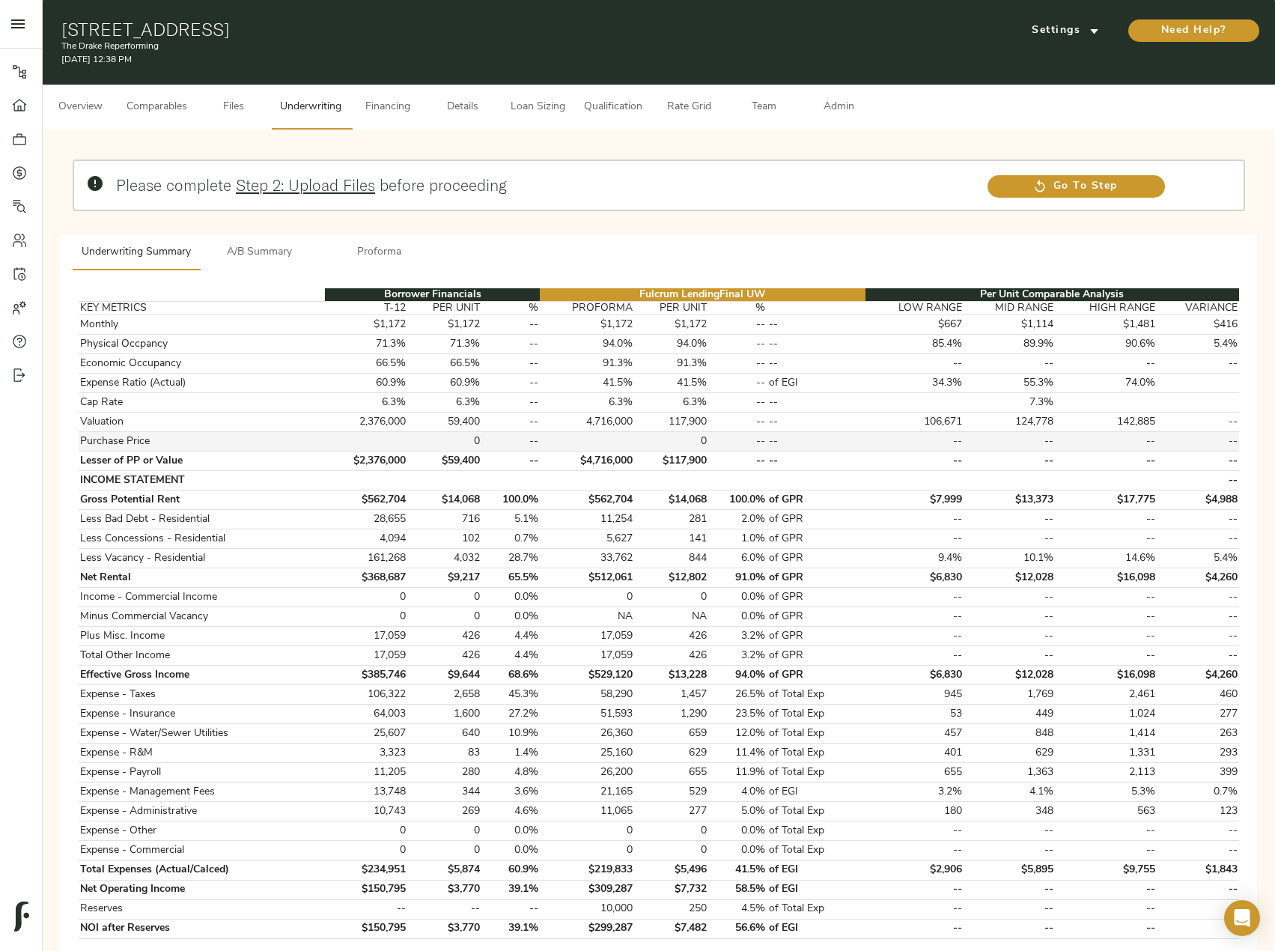
scroll to position [300, 0]
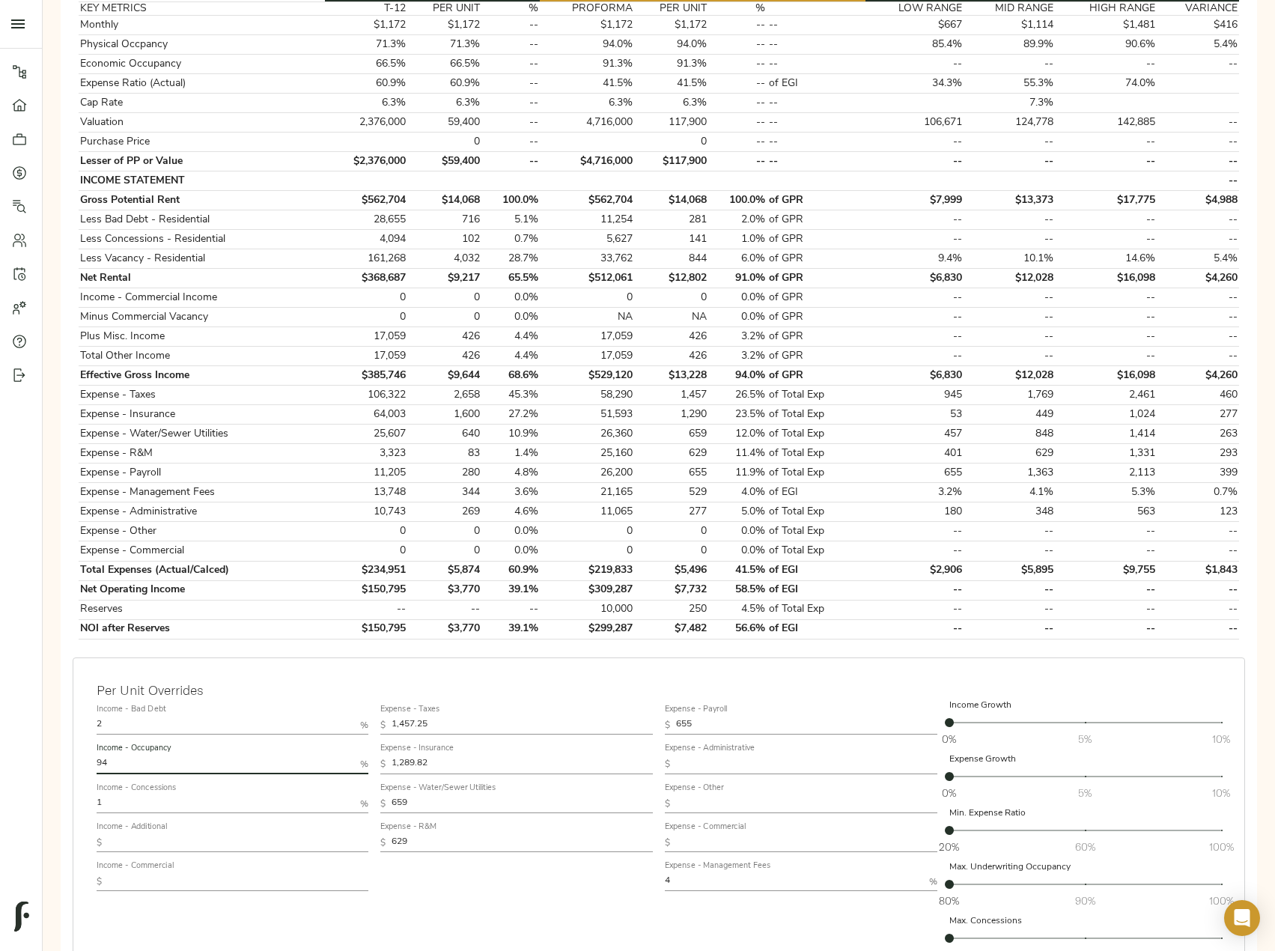
drag, startPoint x: 88, startPoint y: 769, endPoint x: -13, endPoint y: 759, distance: 102.4
click at [0, 759] on html "The Drake Reperforming - 13050 Pk Xing Dr, San Antonio, TX 78217 Pipeline Dashb…" at bounding box center [637, 471] width 1275 height 1543
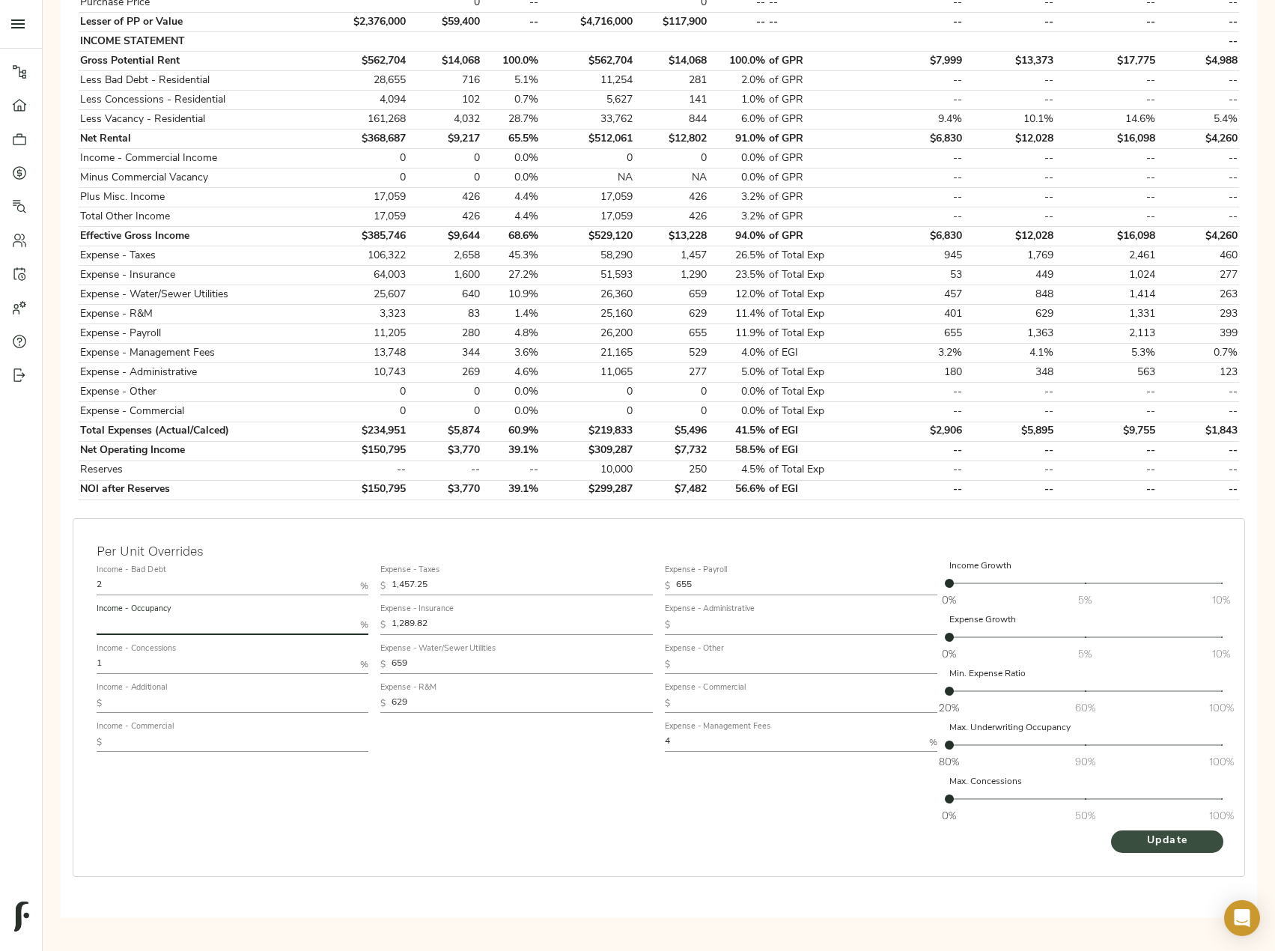
click at [1145, 842] on span "Update" at bounding box center [1167, 841] width 82 height 19
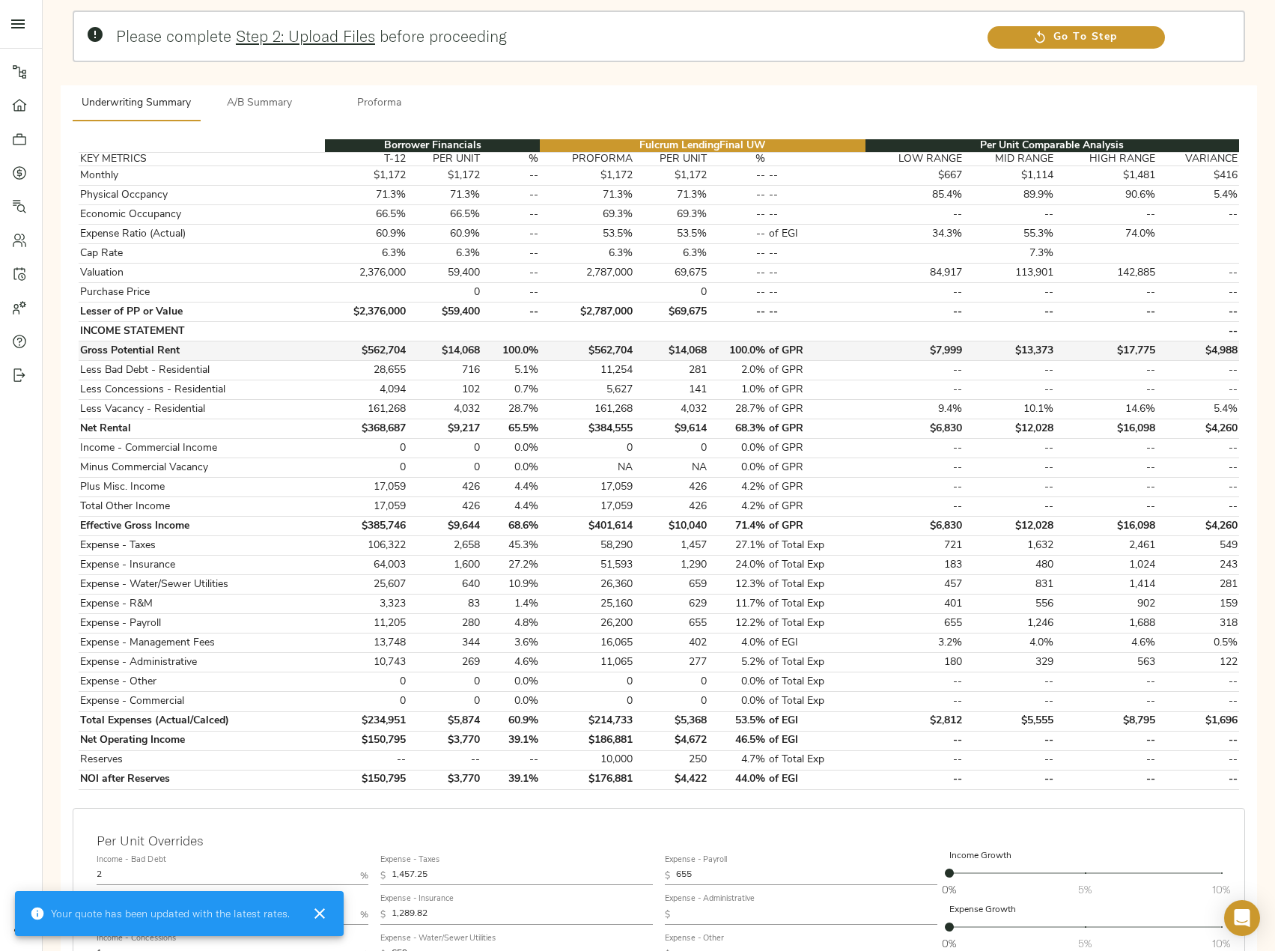
scroll to position [150, 0]
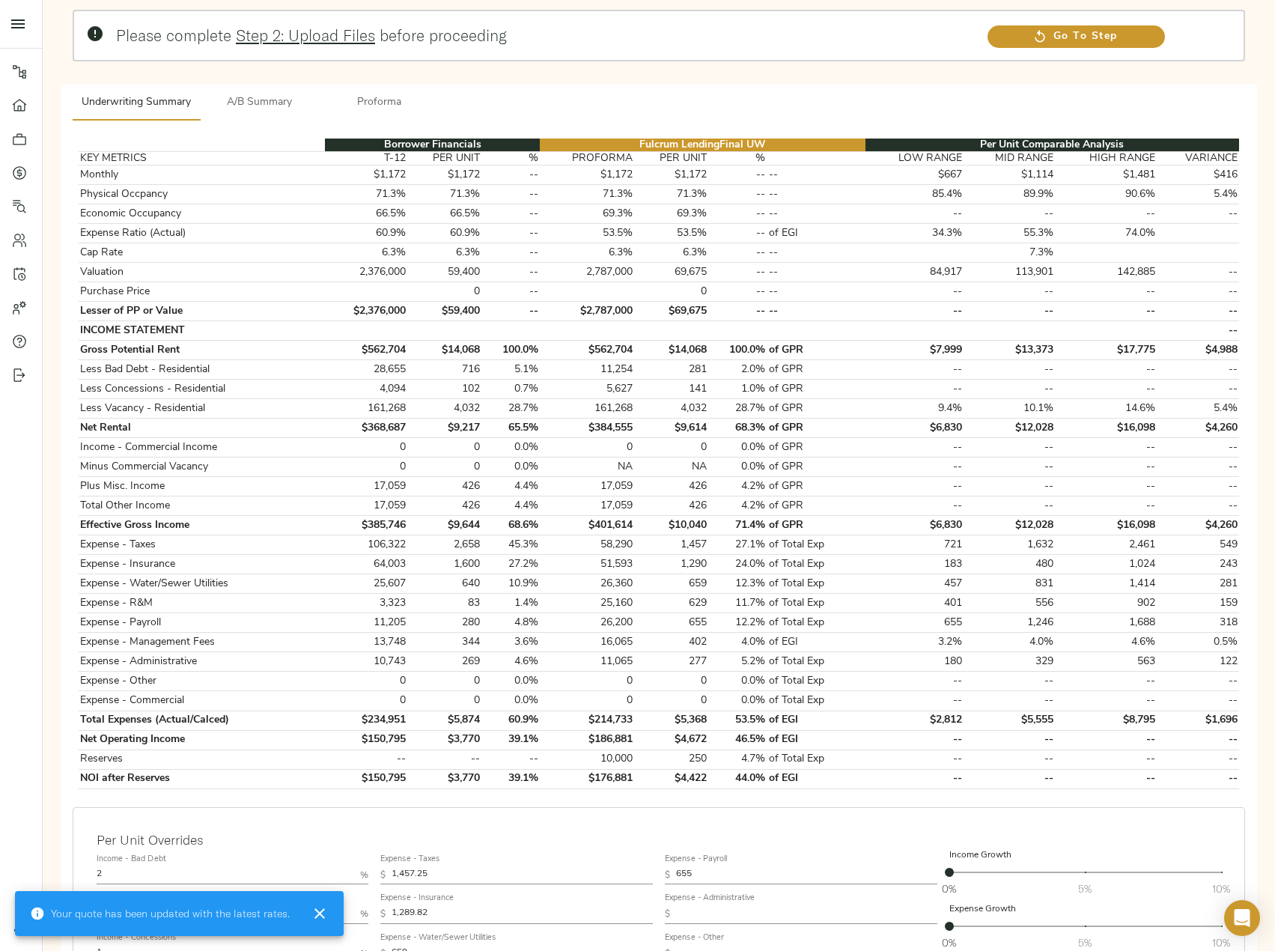
click at [362, 105] on span "Proforma" at bounding box center [380, 103] width 102 height 19
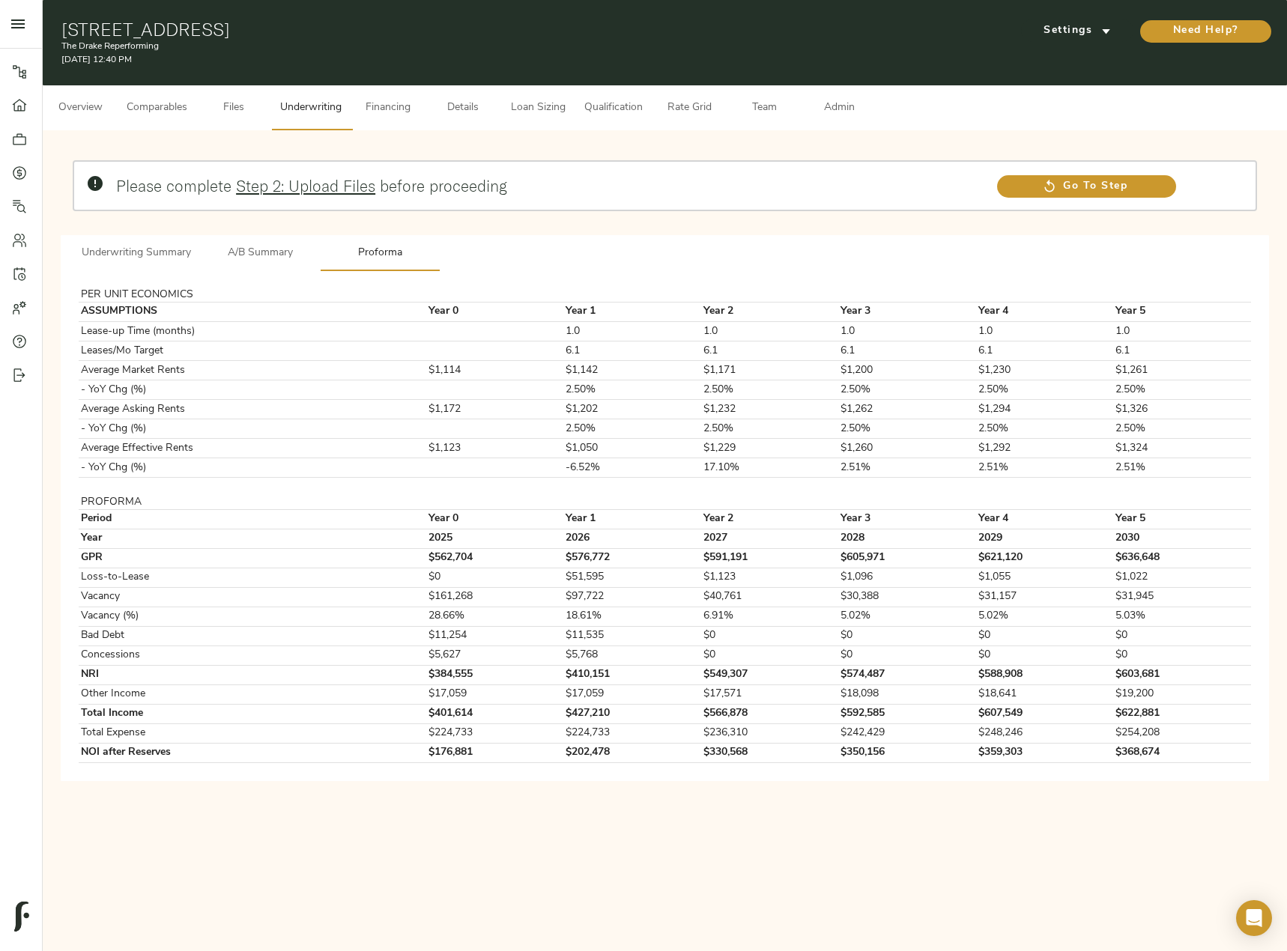
click at [165, 252] on span "Underwriting Summary" at bounding box center [136, 253] width 109 height 19
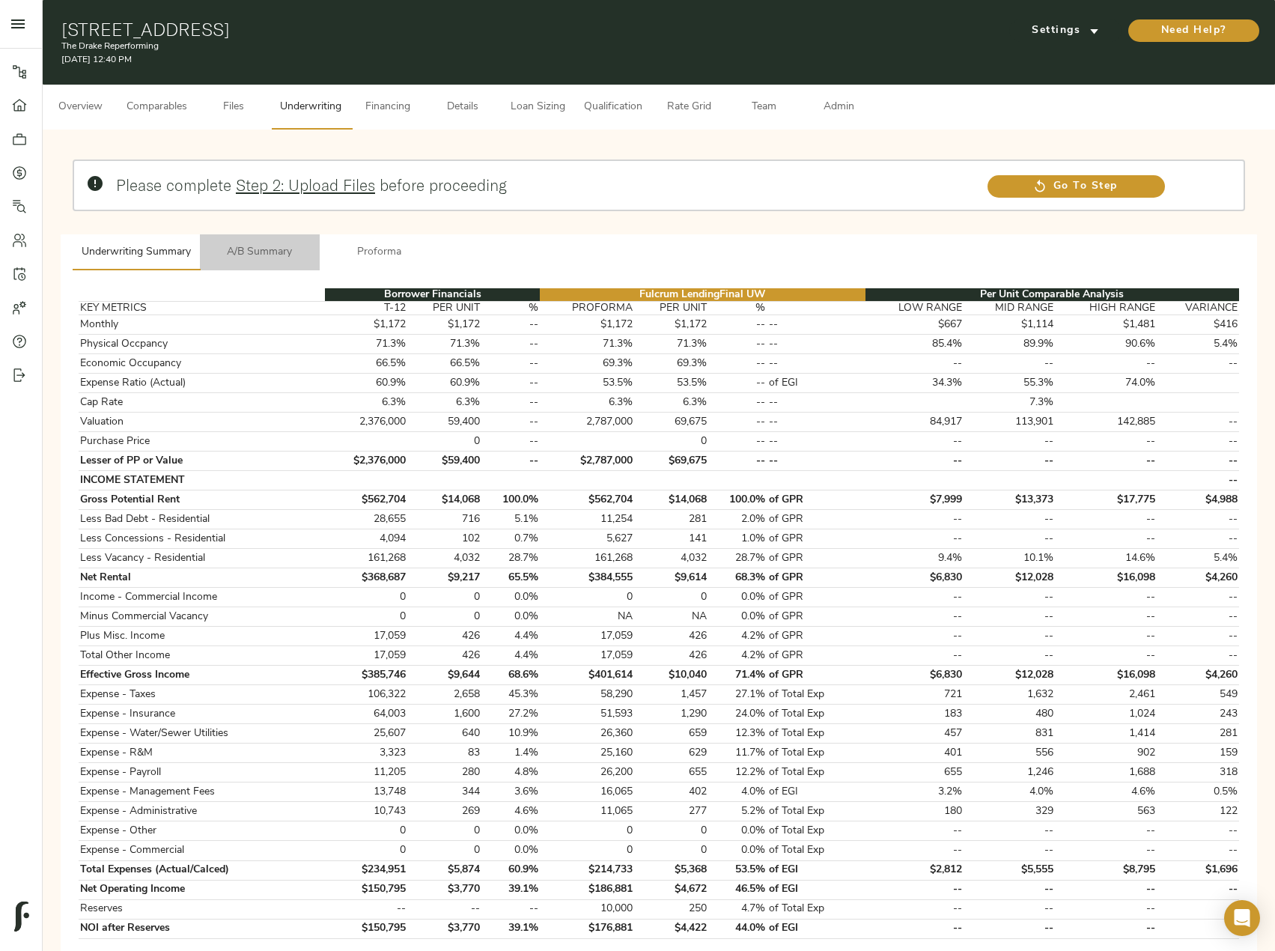
click at [253, 246] on span "A/B Summary" at bounding box center [260, 252] width 102 height 19
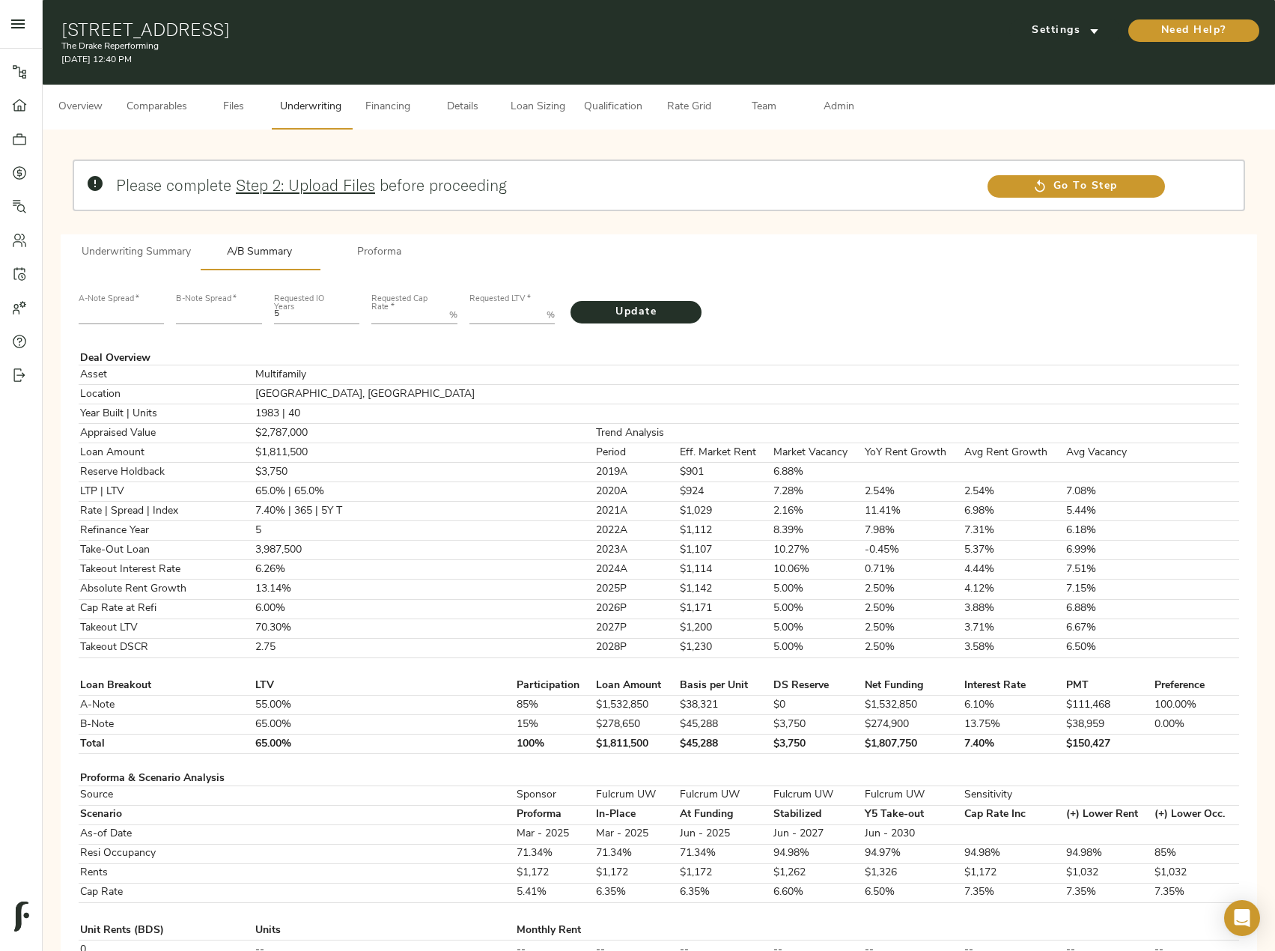
click at [127, 309] on input "number" at bounding box center [122, 315] width 86 height 18
type input "235"
click at [151, 250] on span "Underwriting Summary" at bounding box center [136, 252] width 109 height 19
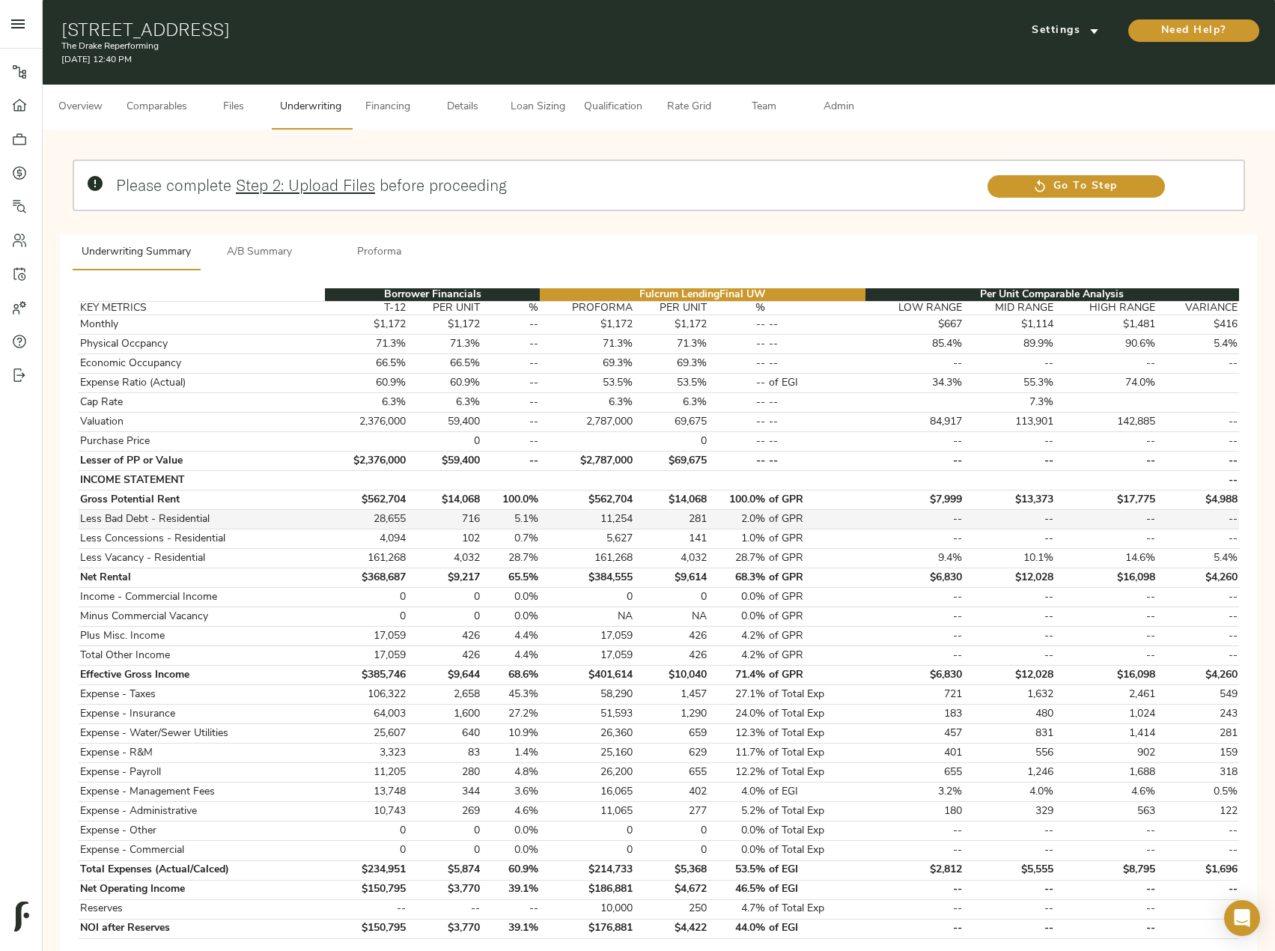
scroll to position [300, 0]
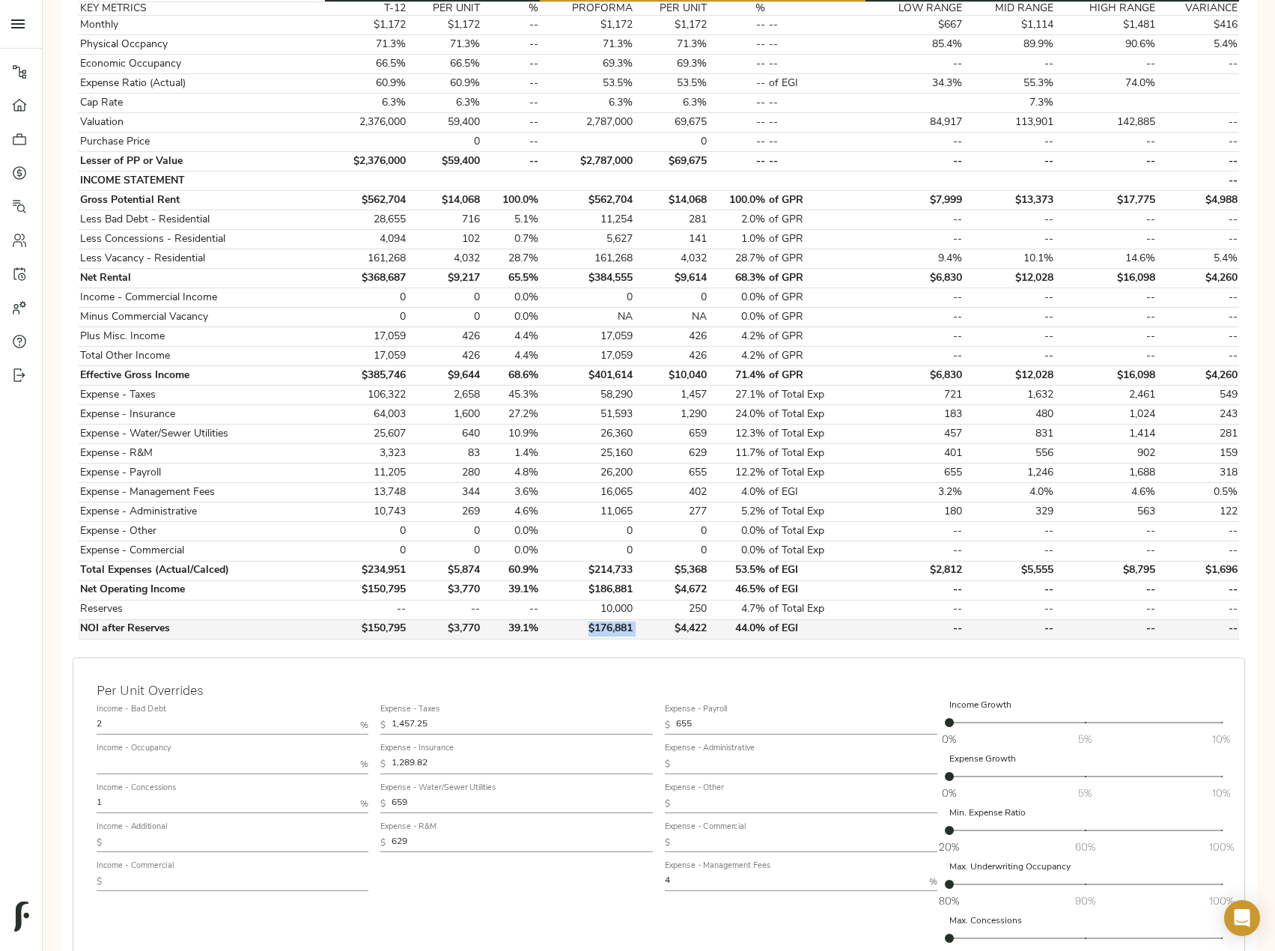
drag, startPoint x: 586, startPoint y: 629, endPoint x: 648, endPoint y: 629, distance: 62.2
click at [648, 629] on tr "NOI after Reserves $150,795 $3,770 39.1% $176,881 $4,422 44.0% of EGI -- -- -- …" at bounding box center [659, 628] width 1161 height 19
copy td "$176,881"
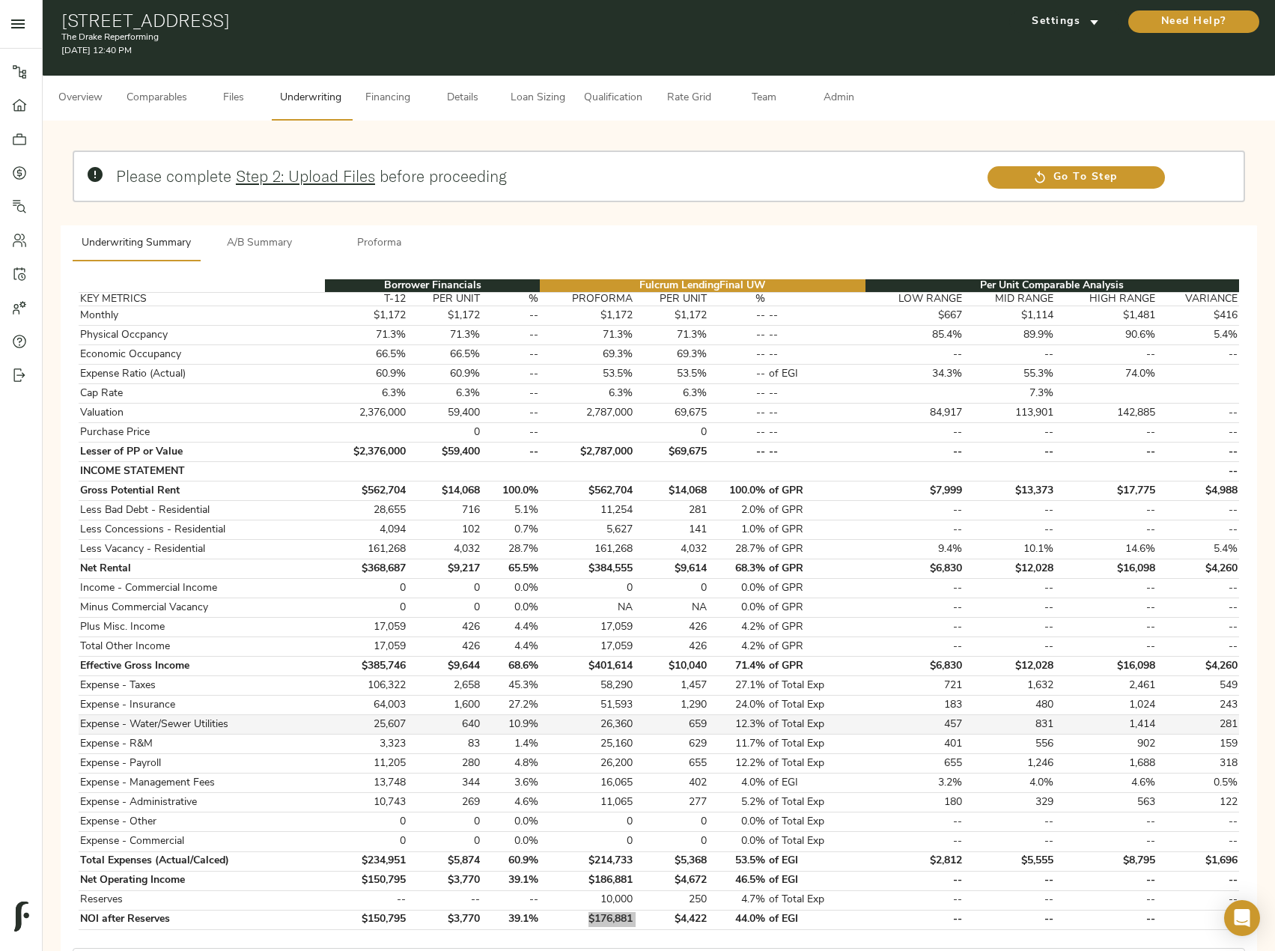
scroll to position [0, 0]
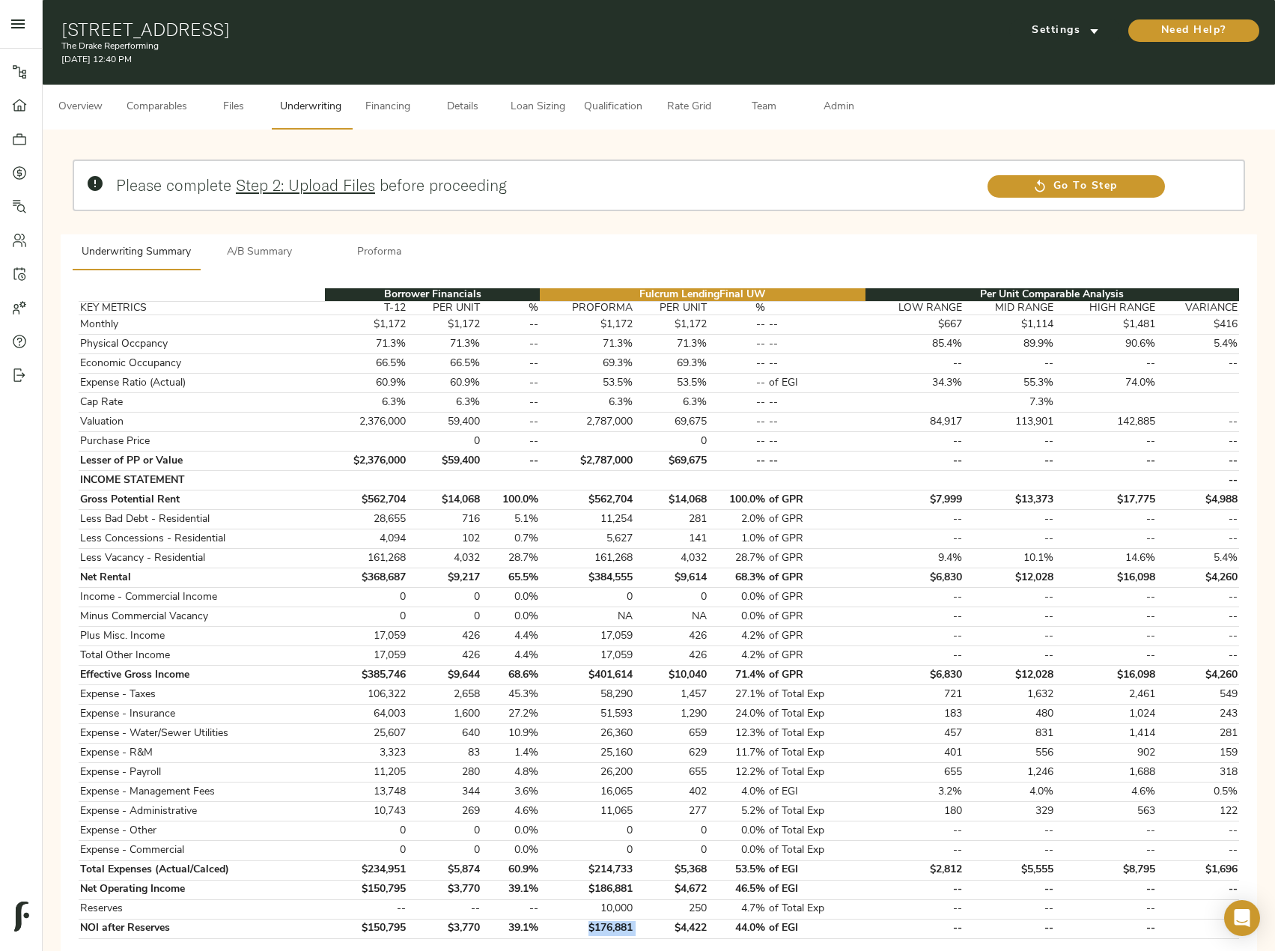
click at [407, 237] on button "Proforma" at bounding box center [380, 252] width 120 height 36
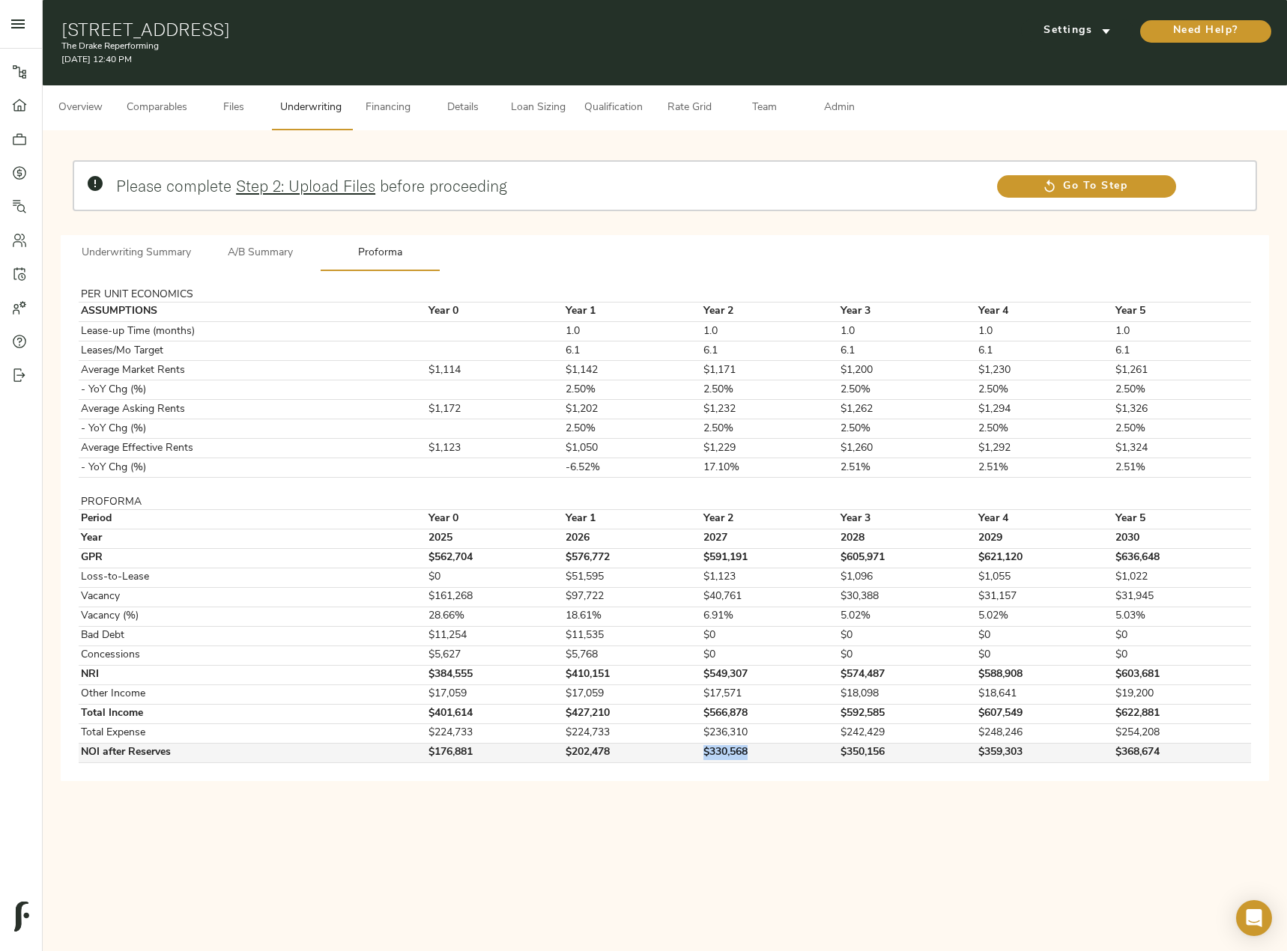
drag, startPoint x: 687, startPoint y: 755, endPoint x: 748, endPoint y: 755, distance: 60.7
click at [748, 755] on tr "NOI after Reserves $176,881 $202,478 $330,568 $350,156 $359,303 $368,674" at bounding box center [665, 752] width 1172 height 19
copy tr "$330,568"
click at [142, 248] on span "Underwriting Summary" at bounding box center [136, 253] width 109 height 19
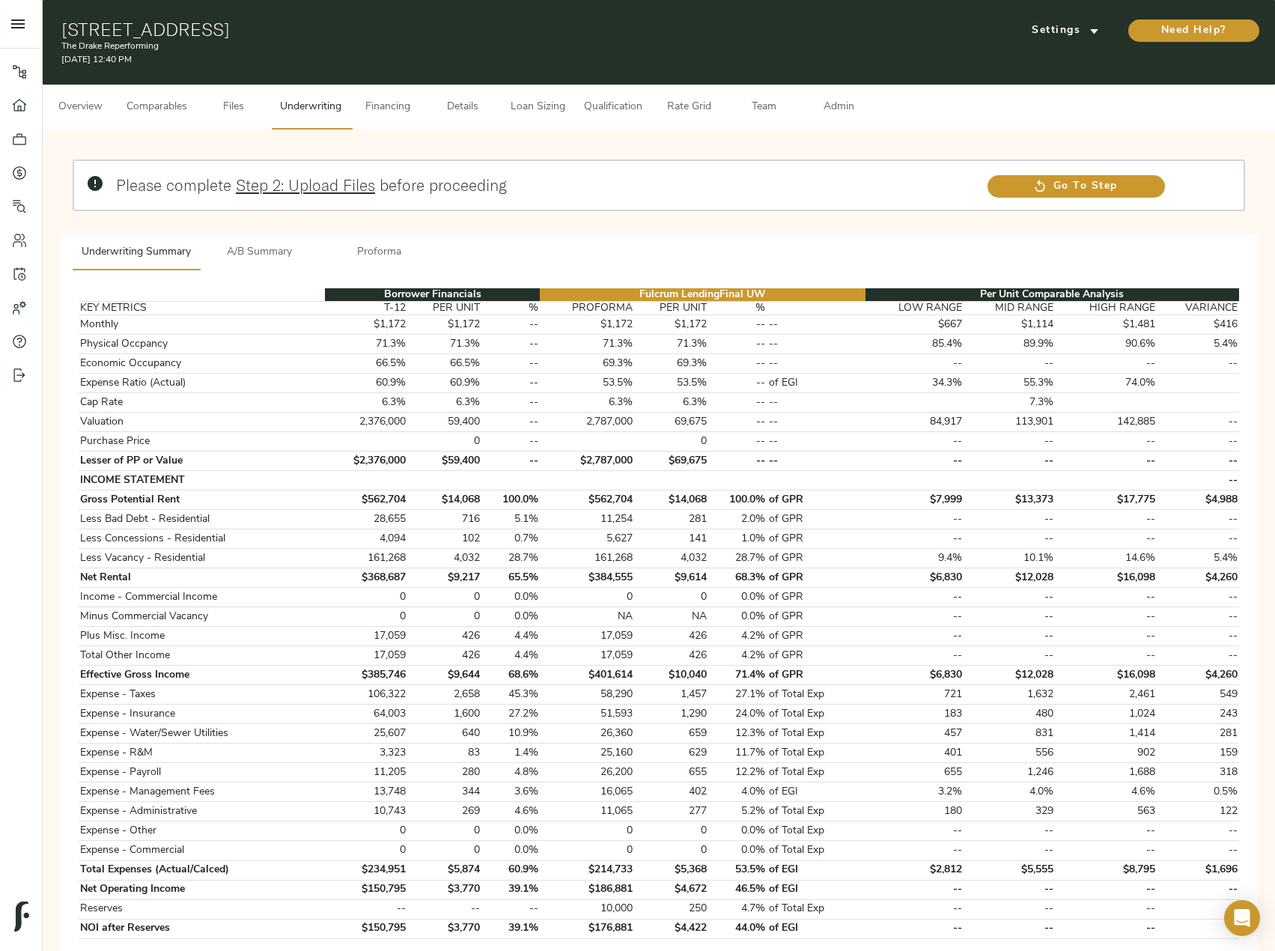
click at [266, 243] on span "A/B Summary" at bounding box center [260, 252] width 102 height 19
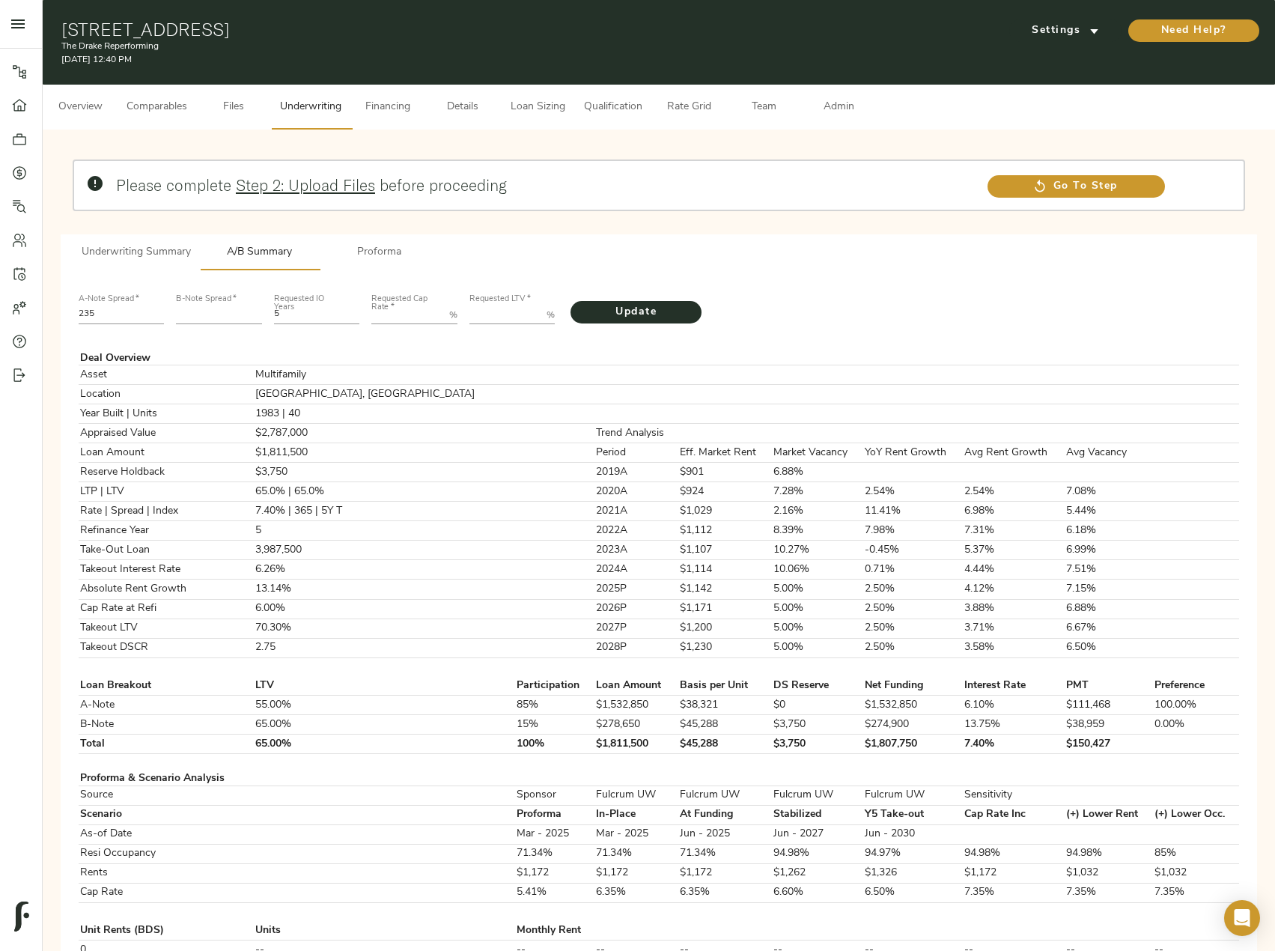
drag, startPoint x: 112, startPoint y: 310, endPoint x: 48, endPoint y: 310, distance: 64.4
click at [48, 310] on div "Please complete Step 2: Upload Files before proceeding Go To Step Underwriting …" at bounding box center [659, 901] width 1233 height 1543
type input "306"
click at [195, 309] on input "number" at bounding box center [219, 315] width 86 height 18
type input "1150"
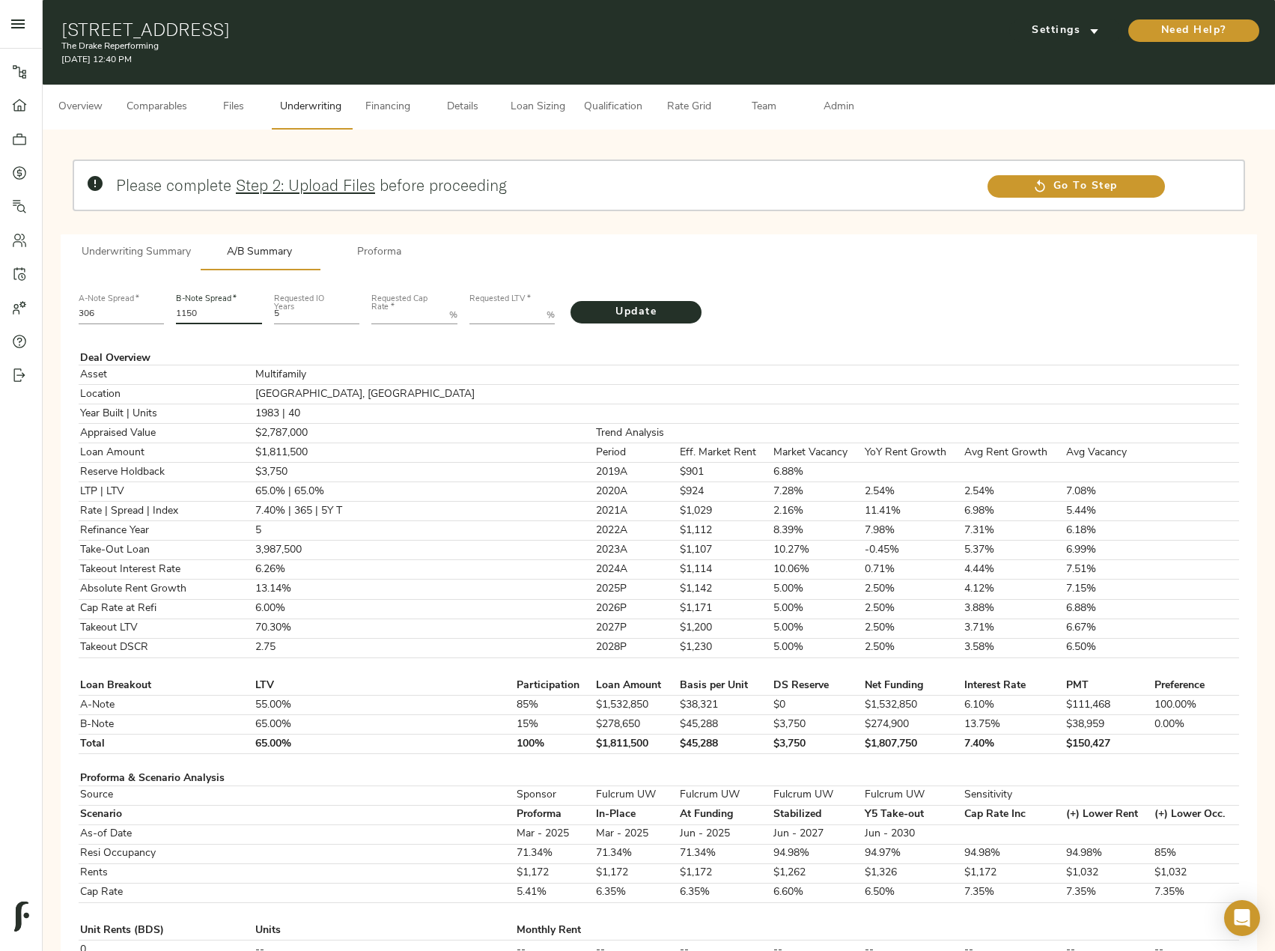
click at [406, 308] on Rate "Requested Cap Rate   *" at bounding box center [407, 315] width 72 height 18
type Rate "6"
click at [491, 313] on LTV "Requested LTV   *" at bounding box center [506, 315] width 72 height 18
click at [145, 245] on span "Underwriting Summary" at bounding box center [136, 252] width 109 height 19
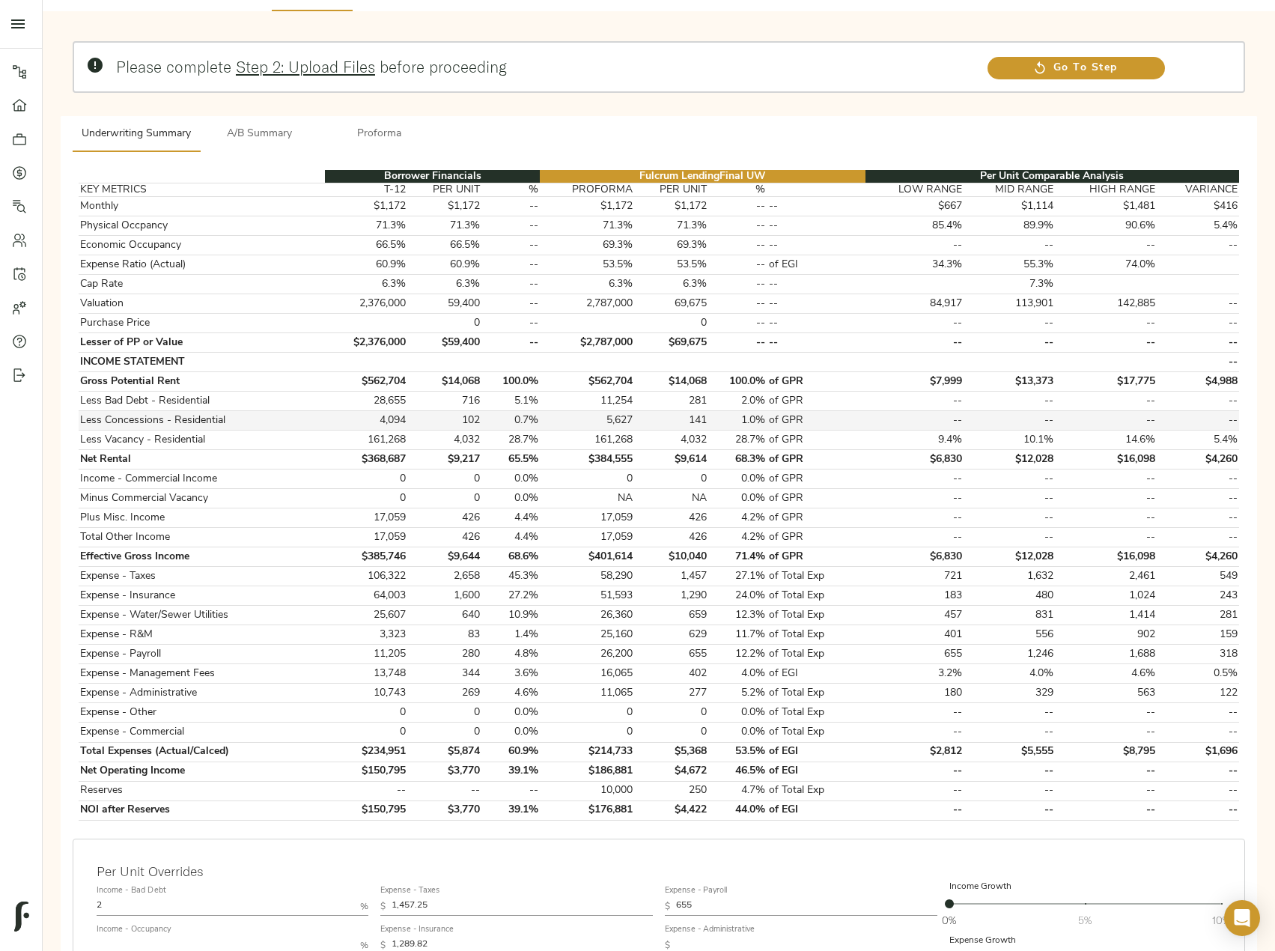
scroll to position [225, 0]
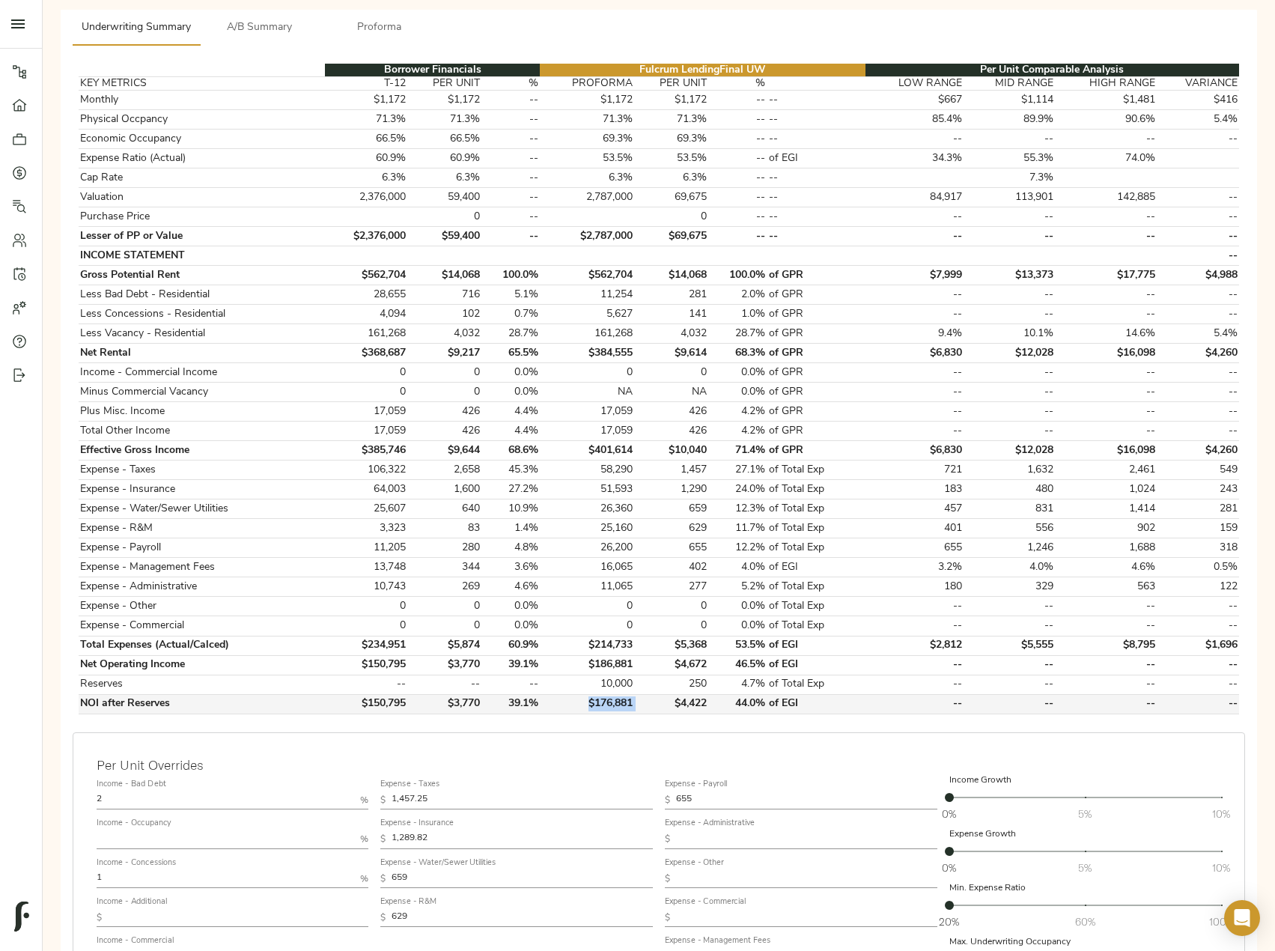
drag, startPoint x: 558, startPoint y: 700, endPoint x: 542, endPoint y: 700, distance: 15.7
click at [542, 700] on tr "NOI after Reserves $150,795 $3,770 39.1% $176,881 $4,422 44.0% of EGI -- -- -- …" at bounding box center [659, 703] width 1161 height 19
copy tr "$176,881"
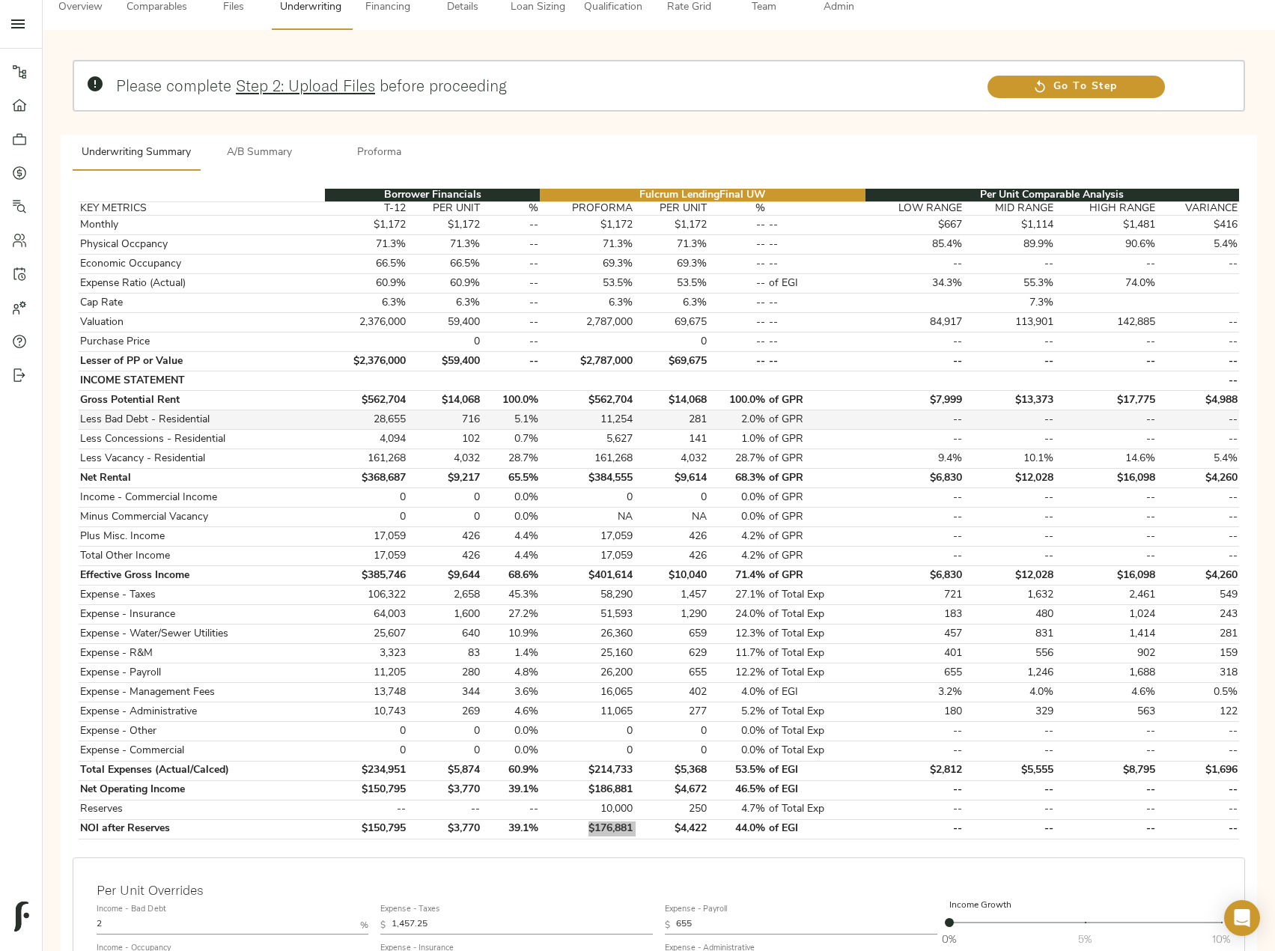
scroll to position [0, 0]
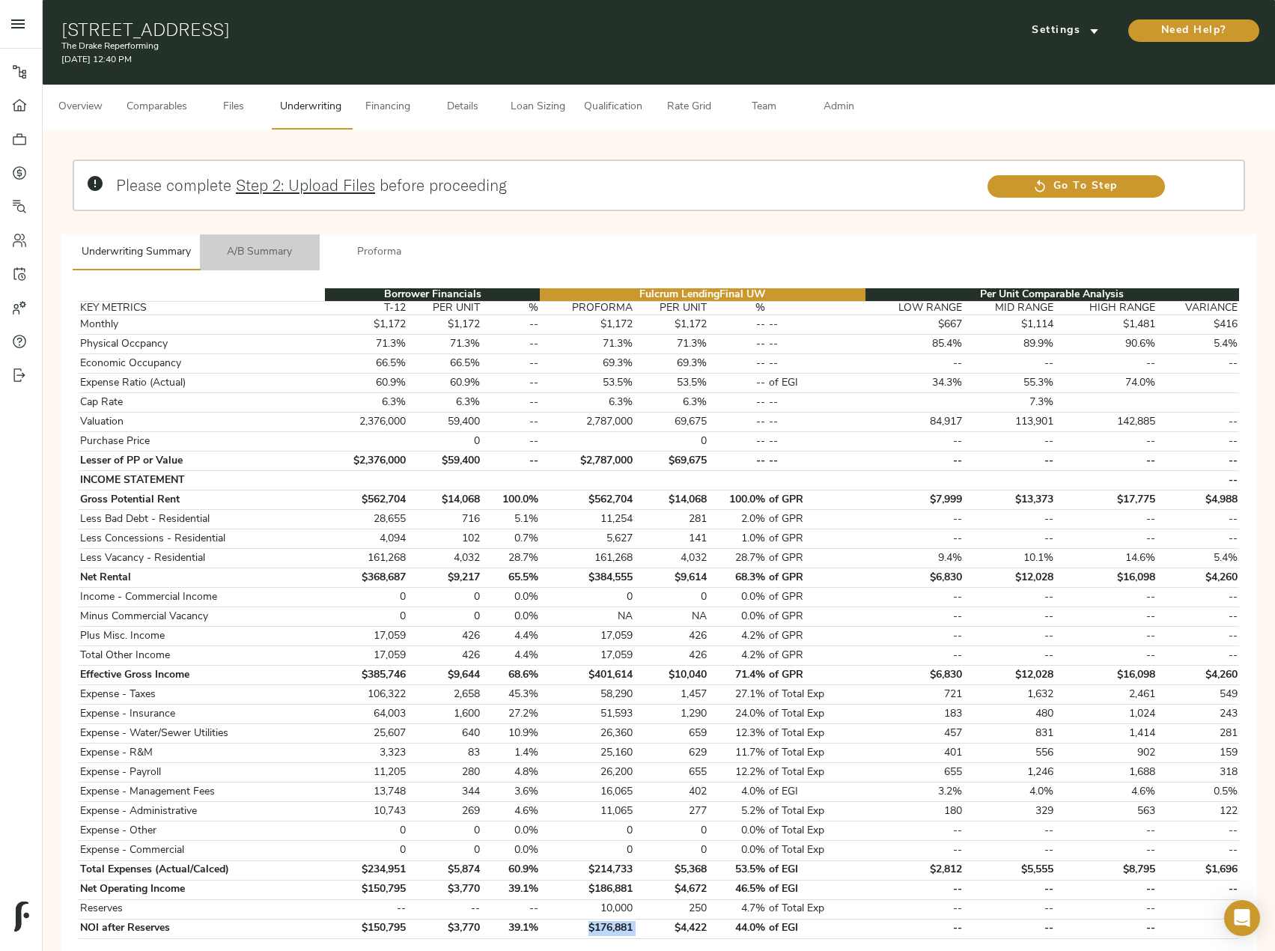
click at [284, 240] on button "A/B Summary" at bounding box center [260, 252] width 120 height 36
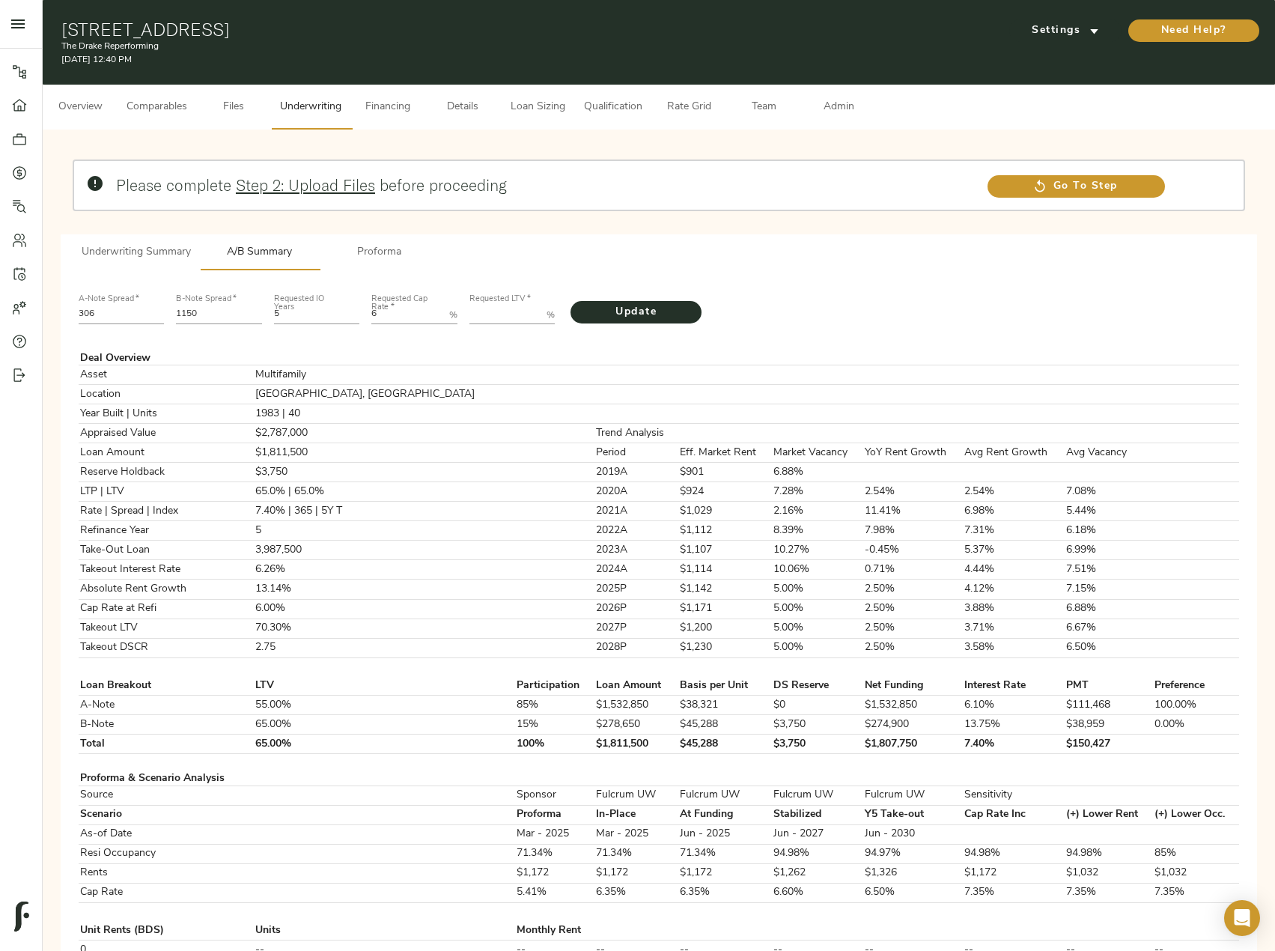
click at [489, 309] on LTV "Requested LTV   *" at bounding box center [506, 315] width 72 height 18
click at [571, 301] on button "Update" at bounding box center [636, 312] width 131 height 22
click at [505, 316] on LTV "1053759" at bounding box center [506, 315] width 72 height 18
drag, startPoint x: 510, startPoint y: 315, endPoint x: 466, endPoint y: 313, distance: 44.2
click at [466, 313] on div "Requested LTV   * 1053759 %" at bounding box center [513, 307] width 98 height 51
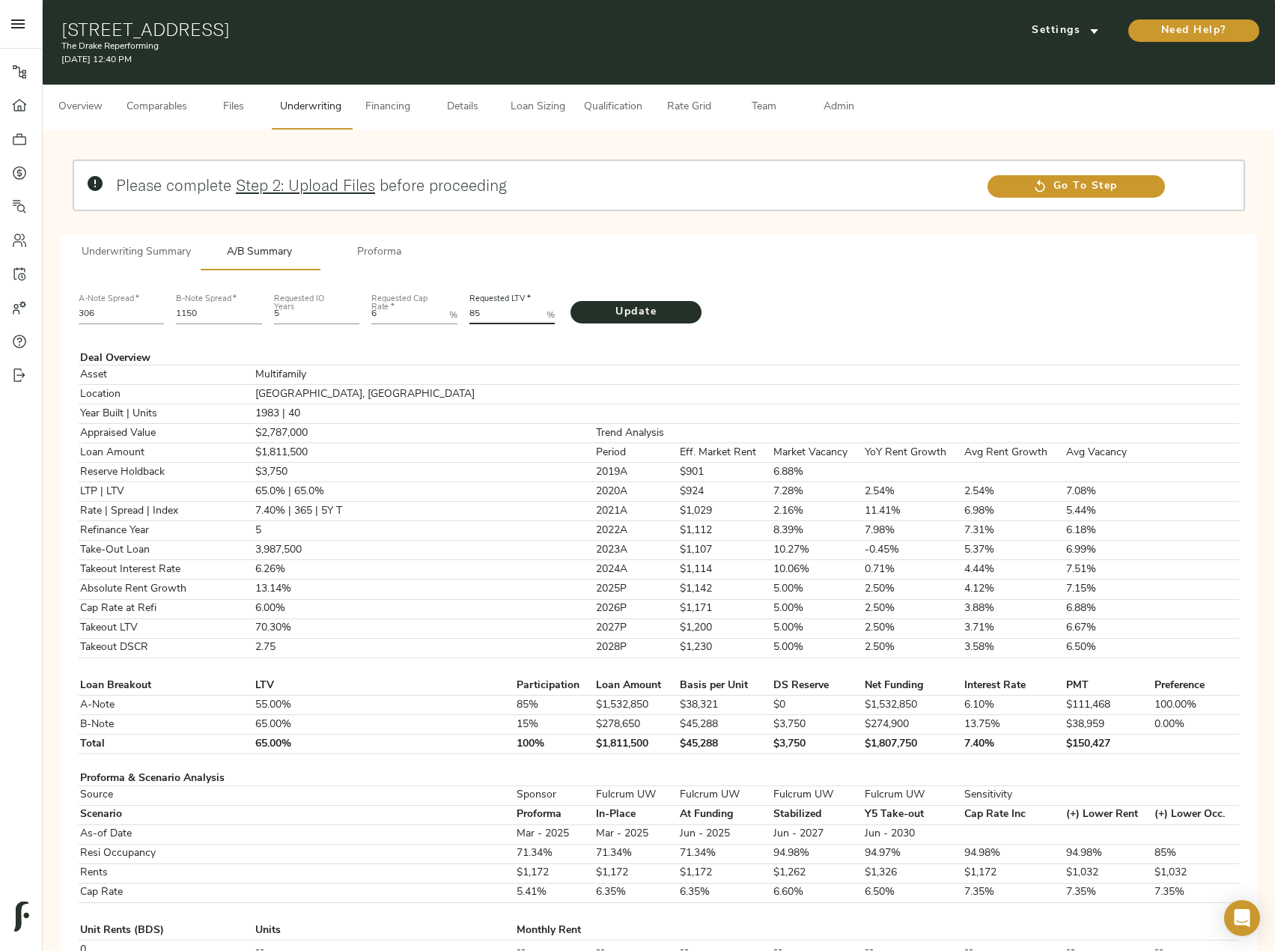
type LTV "85"
click at [571, 301] on button "Update" at bounding box center [636, 312] width 131 height 22
click at [397, 255] on span "Proforma" at bounding box center [380, 252] width 102 height 19
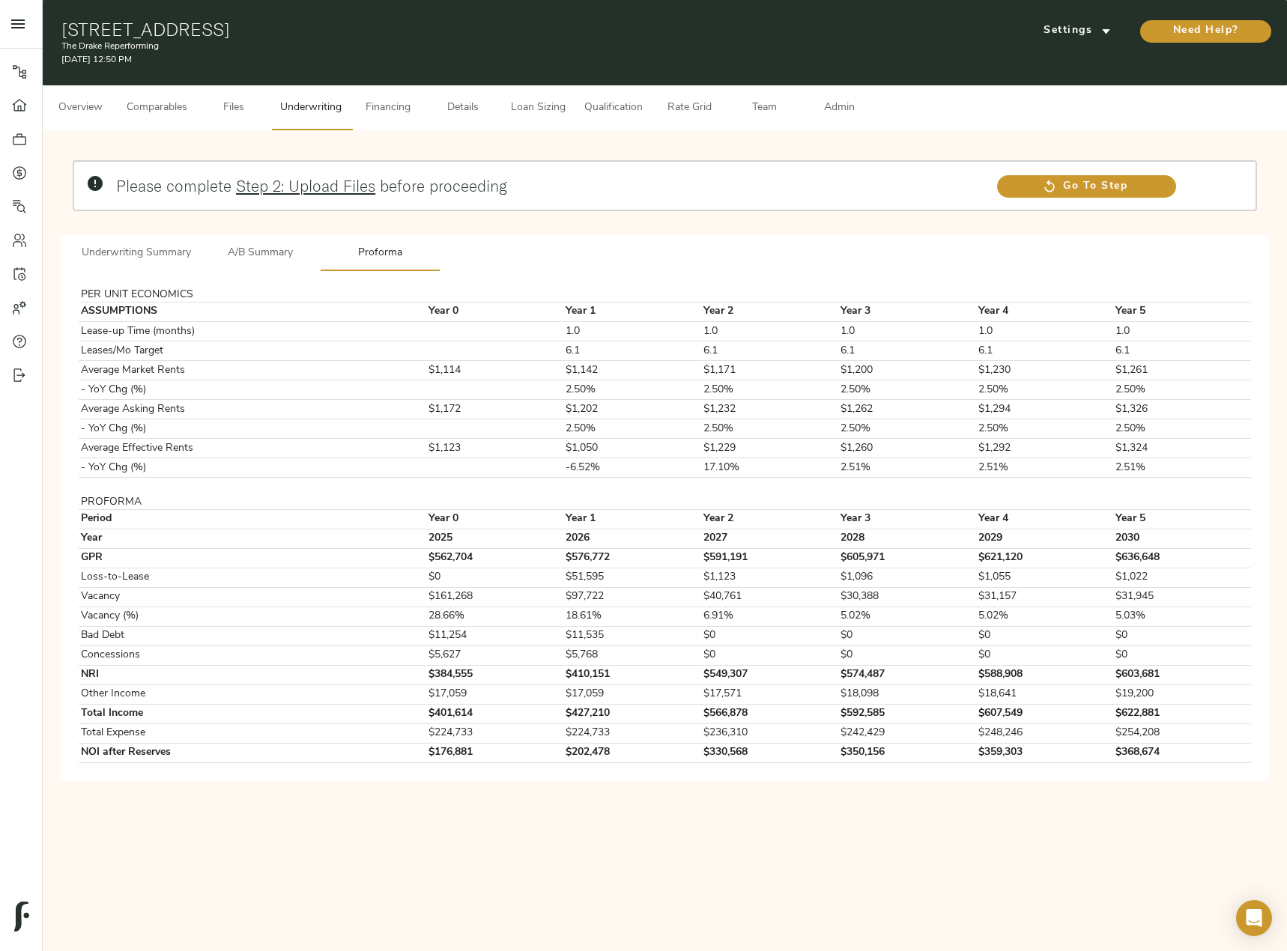
click at [152, 254] on span "Underwriting Summary" at bounding box center [136, 253] width 109 height 19
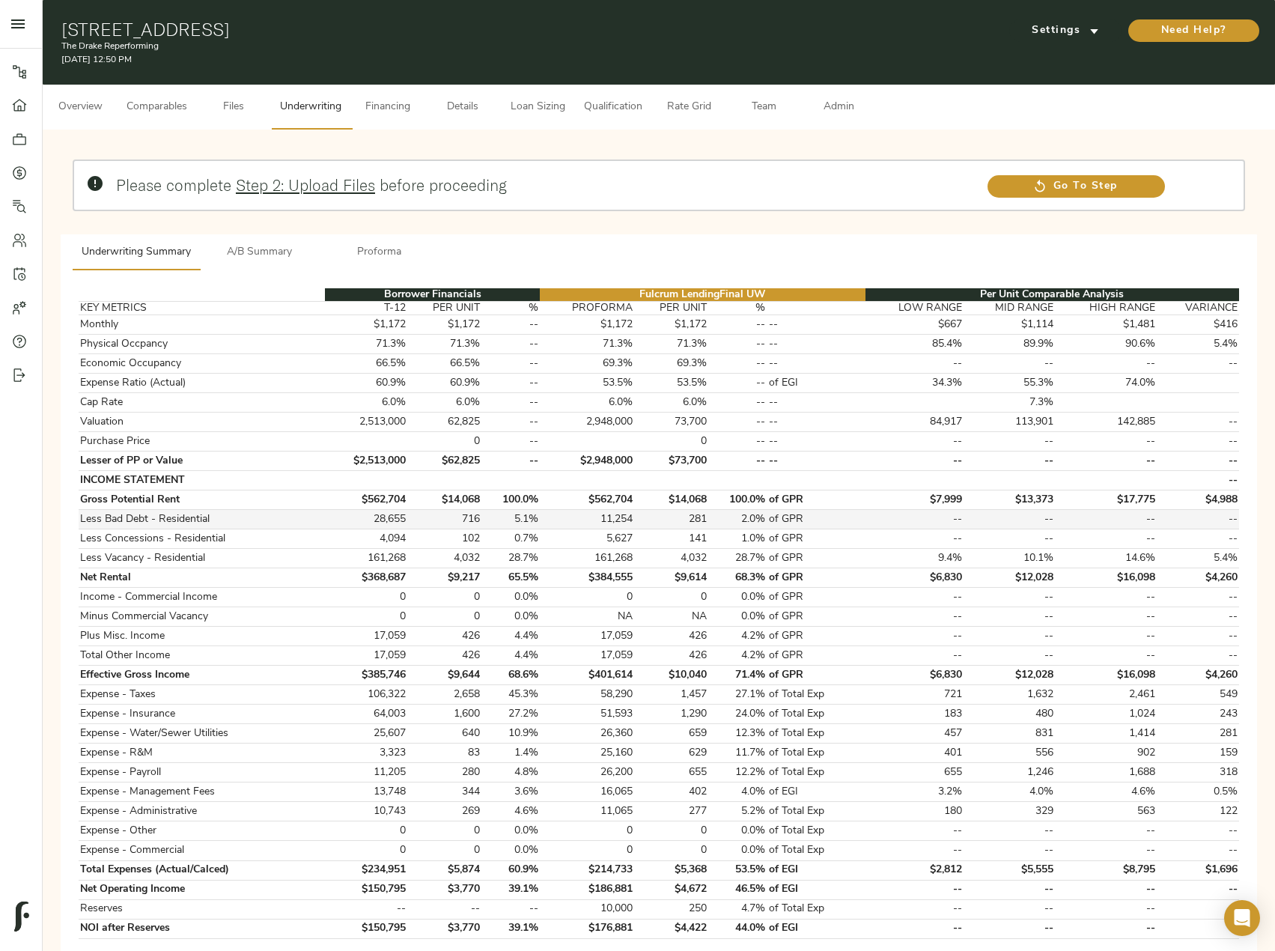
scroll to position [225, 0]
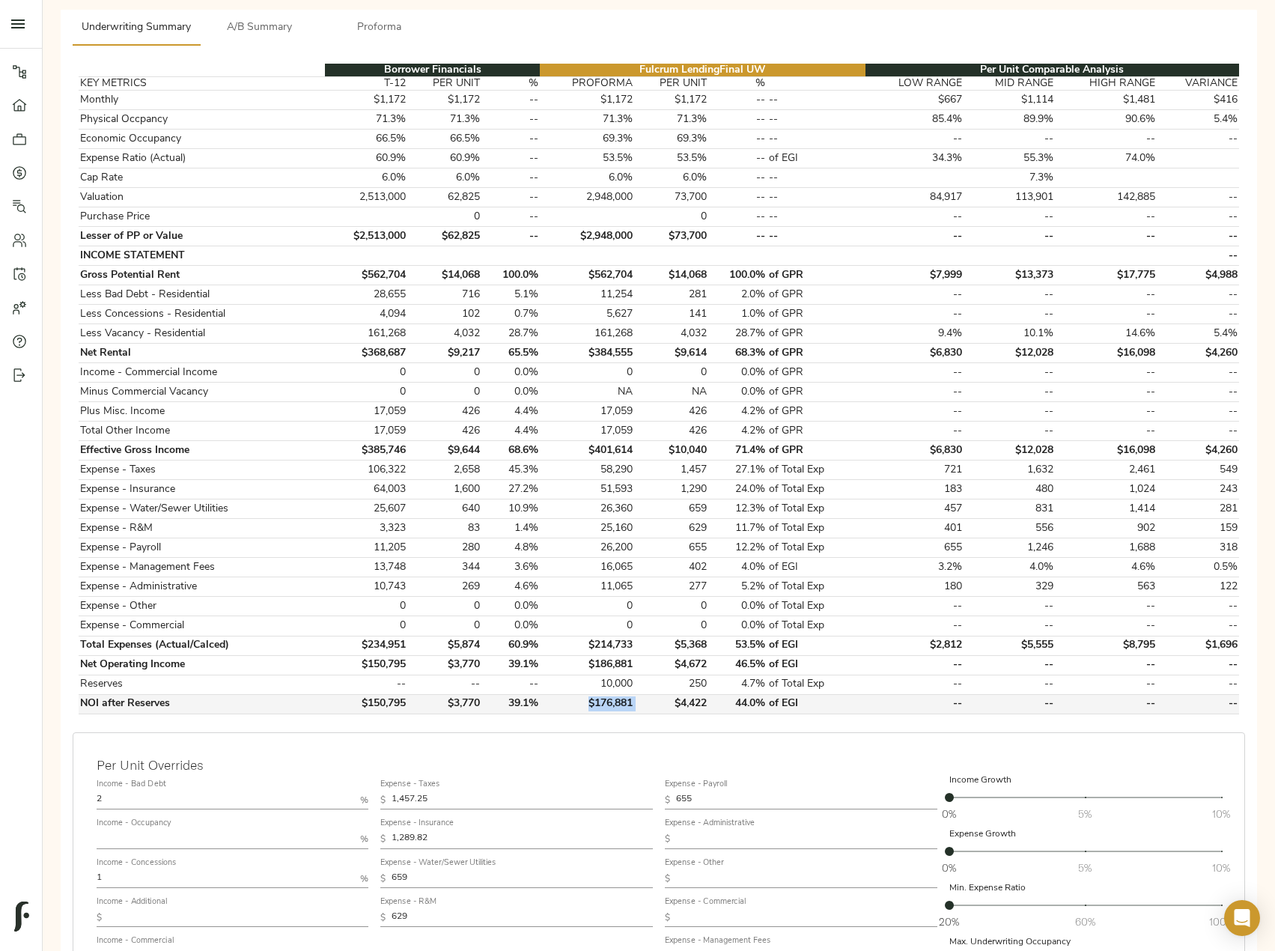
drag, startPoint x: 638, startPoint y: 703, endPoint x: 566, endPoint y: 702, distance: 71.9
click at [566, 702] on tr "NOI after Reserves $150,795 $3,770 39.1% $176,881 $4,422 44.0% of EGI -- -- -- …" at bounding box center [659, 703] width 1161 height 19
copy td "$176,881"
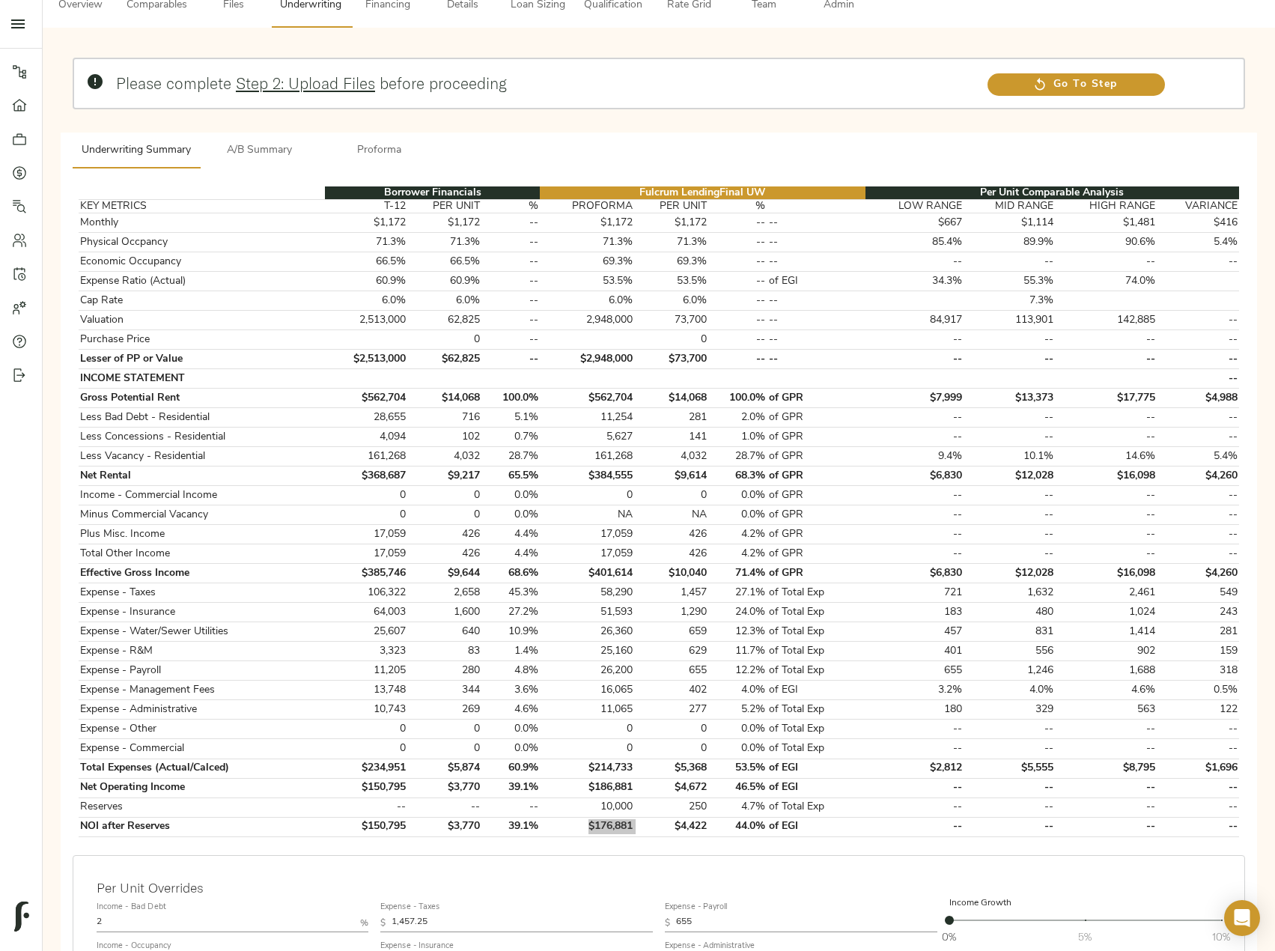
scroll to position [0, 0]
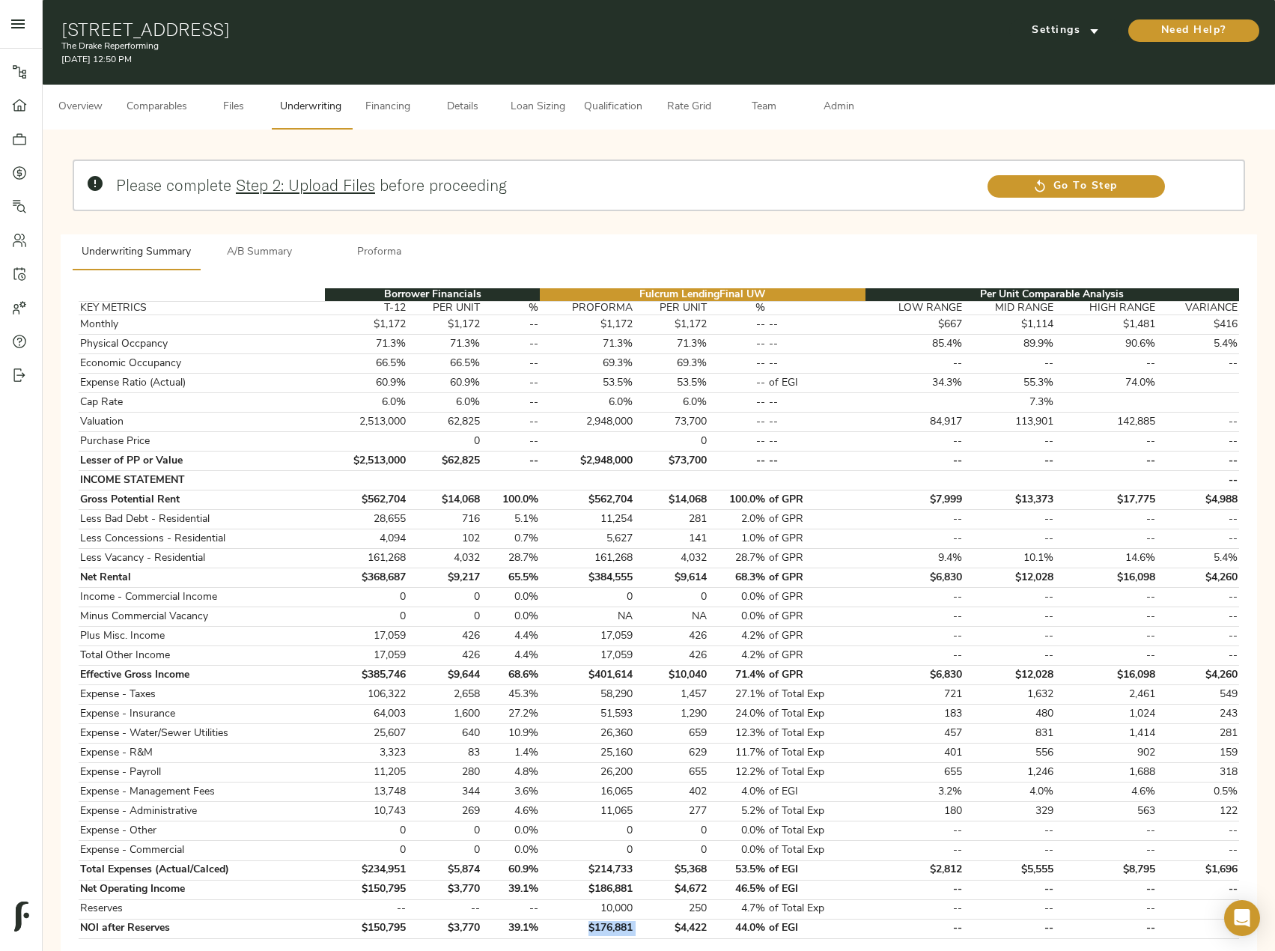
click at [290, 251] on span "A/B Summary" at bounding box center [260, 252] width 102 height 19
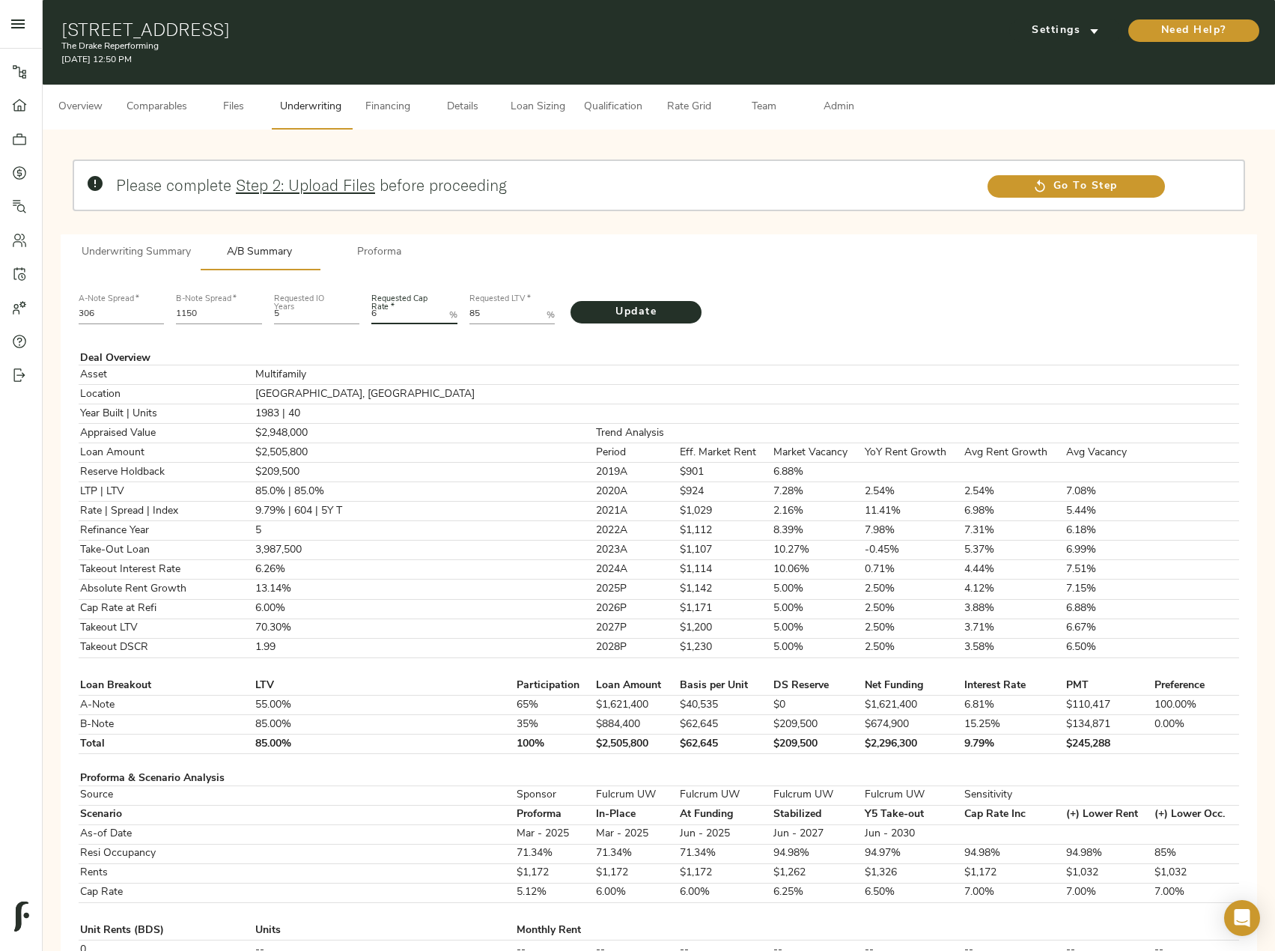
drag, startPoint x: 407, startPoint y: 315, endPoint x: 345, endPoint y: 307, distance: 62.0
click at [345, 307] on div "A-Note Spread   * 306 B-Note Spread   * 1150 Requested IO Years 5 Requested Cap…" at bounding box center [659, 307] width 1173 height 51
type Rate "4.84"
click at [571, 301] on button "Update" at bounding box center [636, 312] width 131 height 22
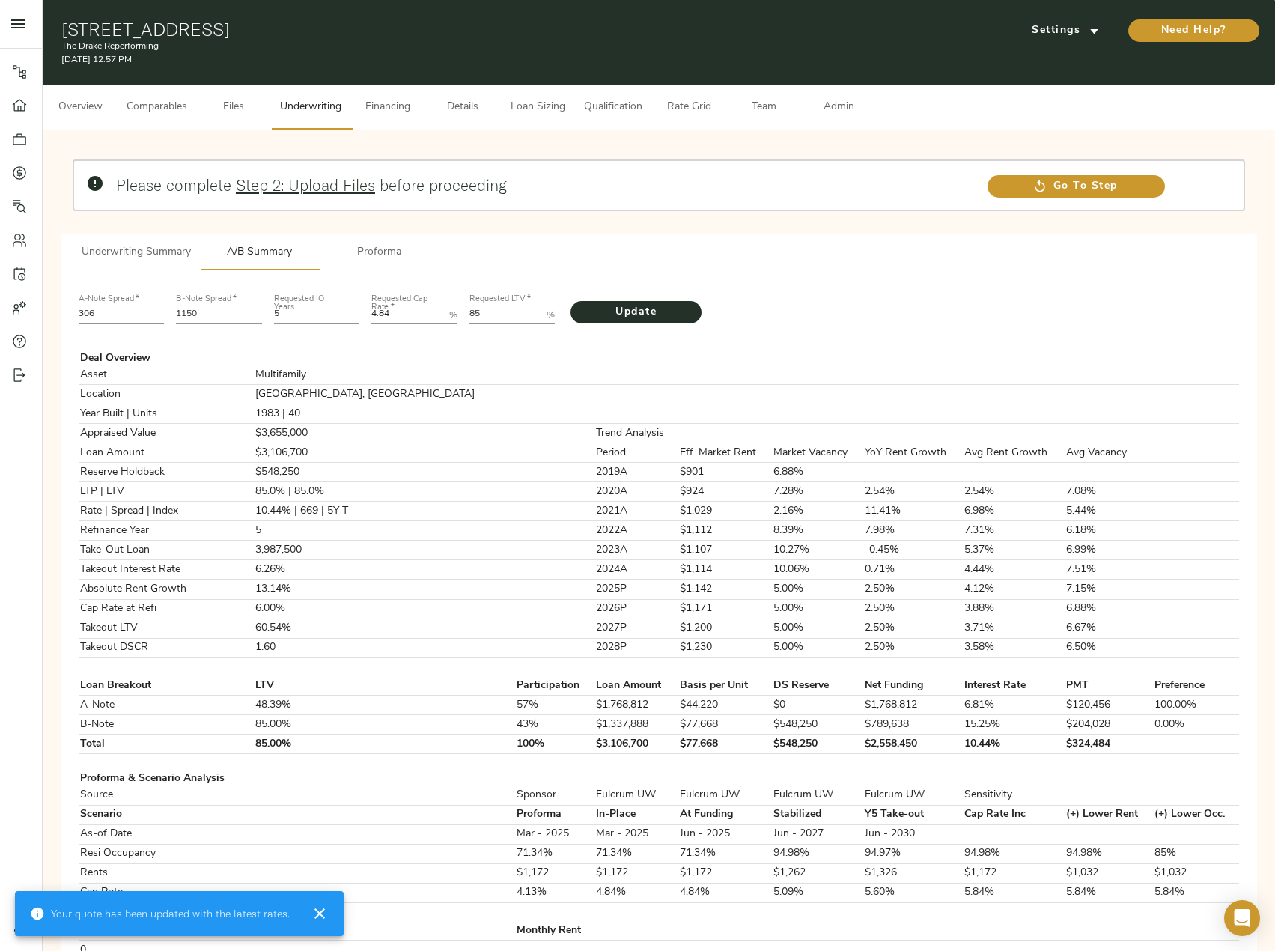
drag, startPoint x: 378, startPoint y: 252, endPoint x: 373, endPoint y: 270, distance: 18.7
click at [378, 252] on span "Proforma" at bounding box center [380, 252] width 102 height 19
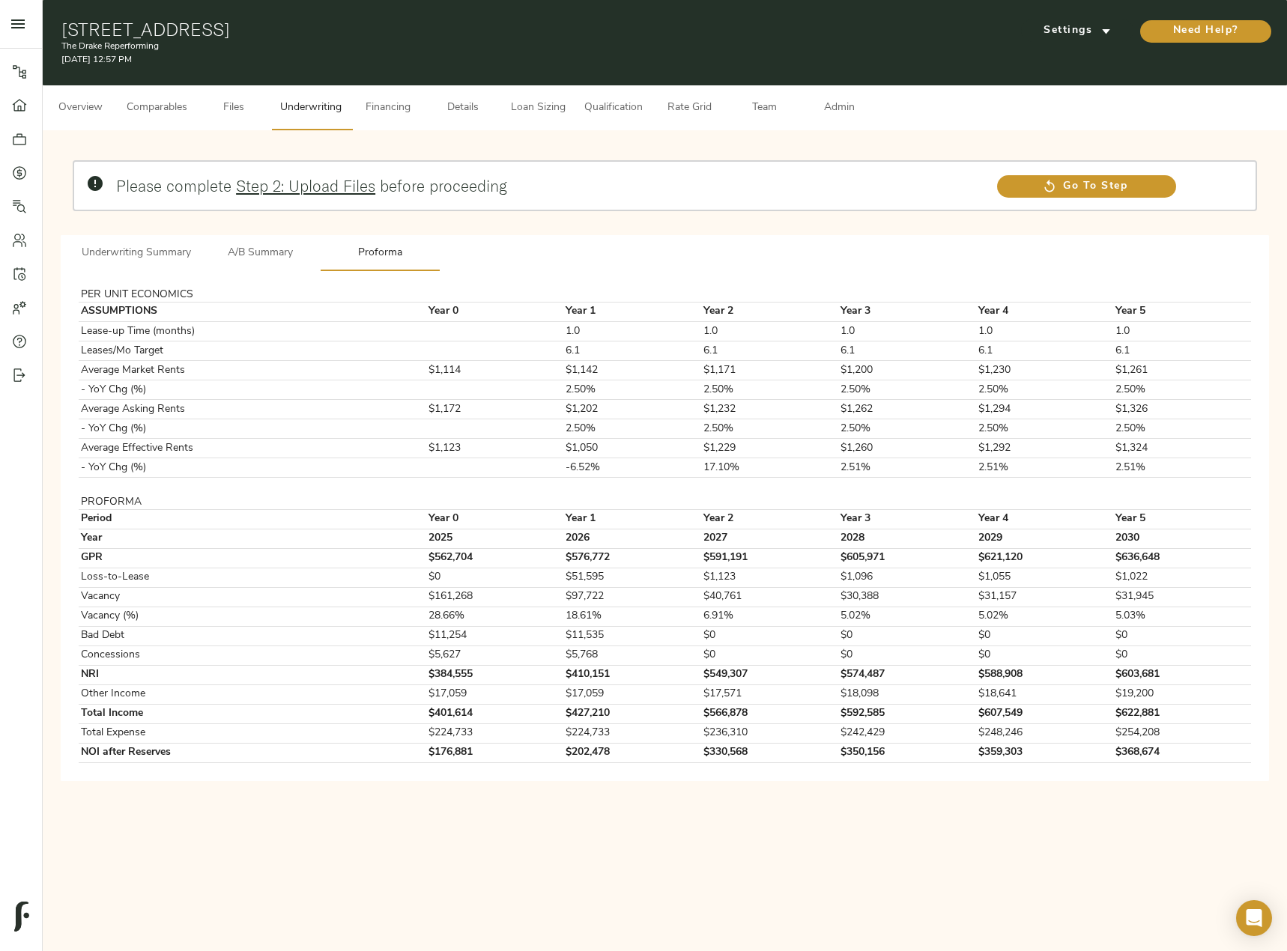
click at [373, 112] on span "Financing" at bounding box center [387, 108] width 57 height 19
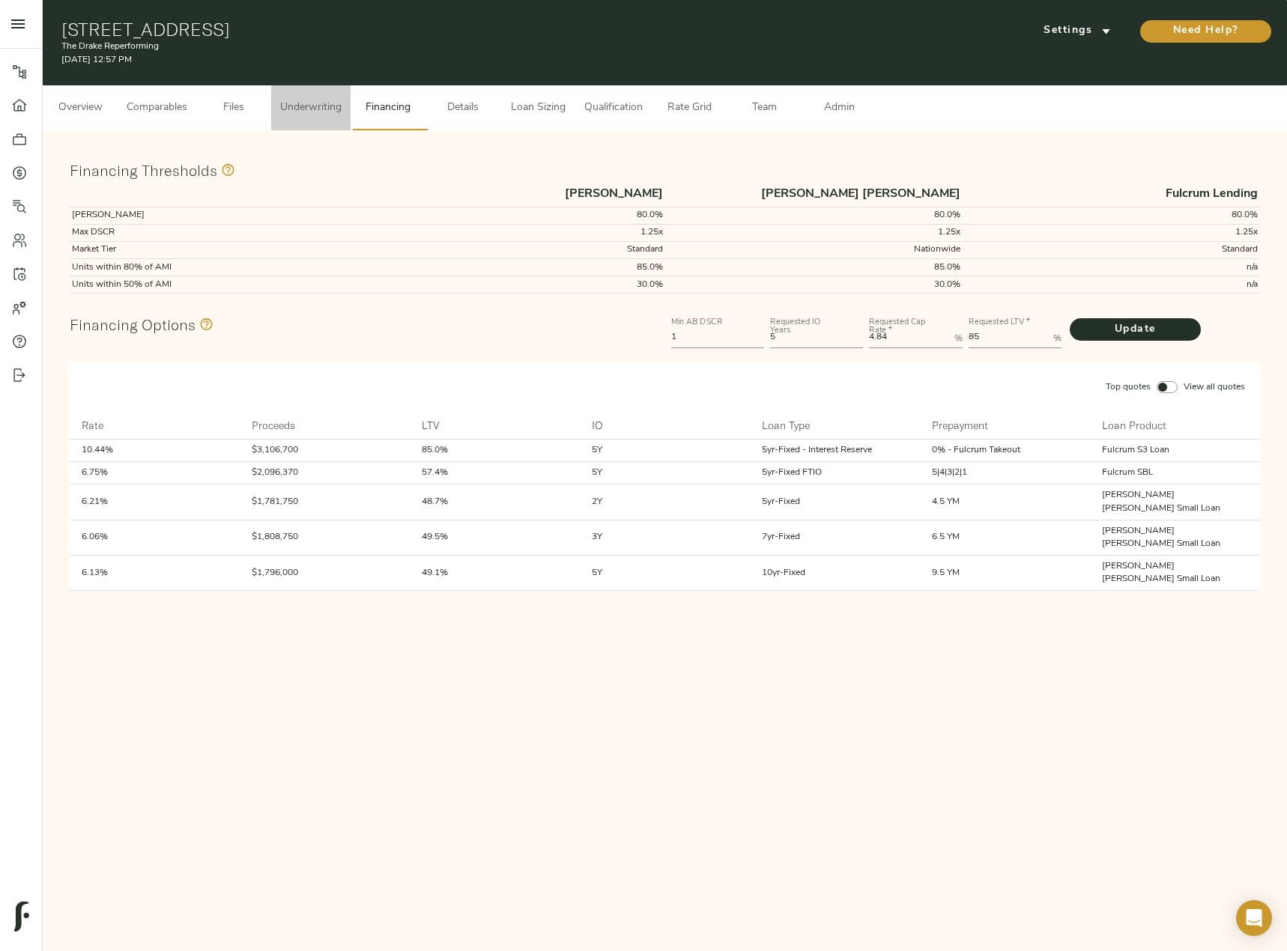
click at [285, 109] on span "Underwriting" at bounding box center [310, 108] width 61 height 19
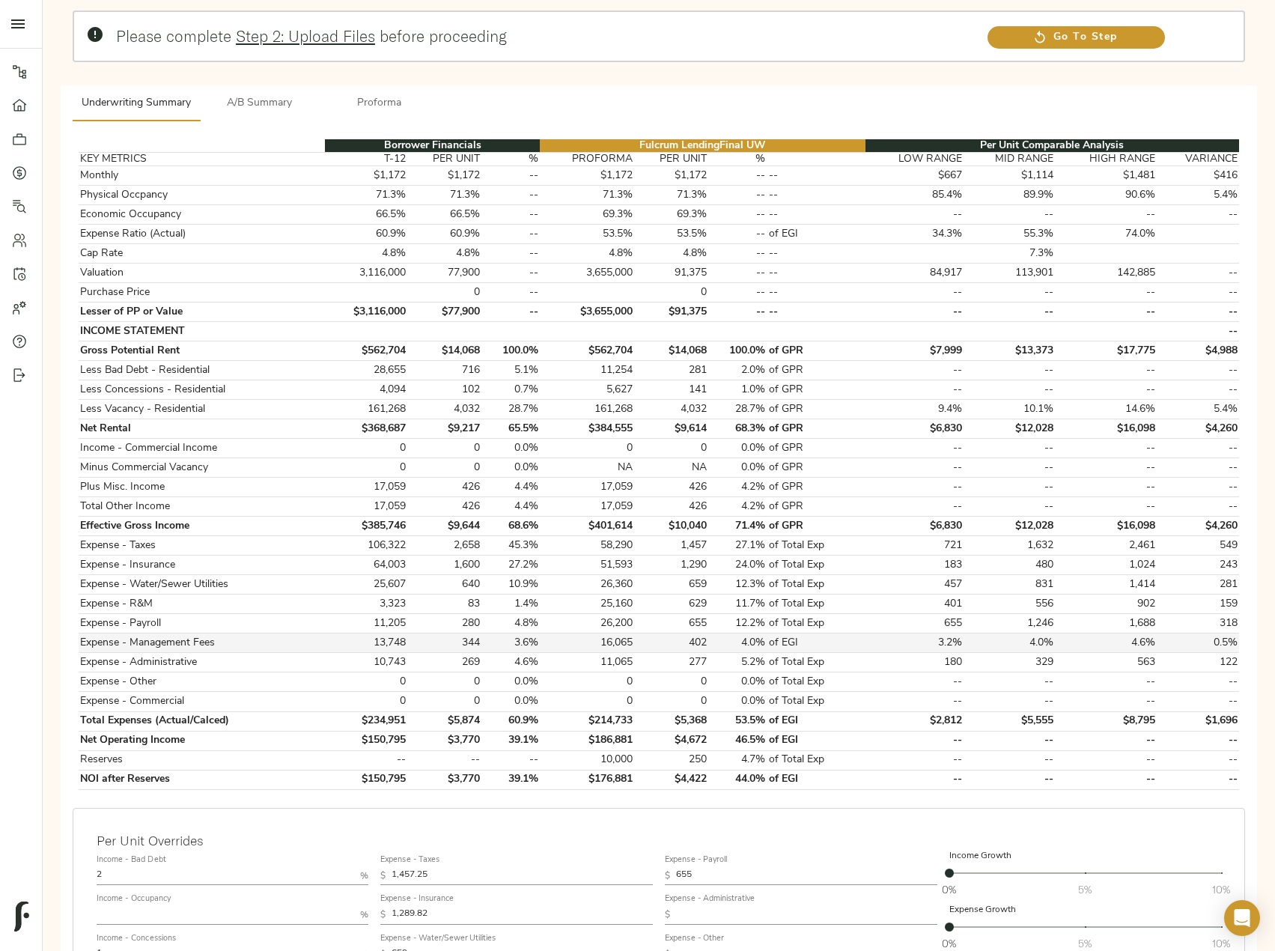
scroll to position [150, 0]
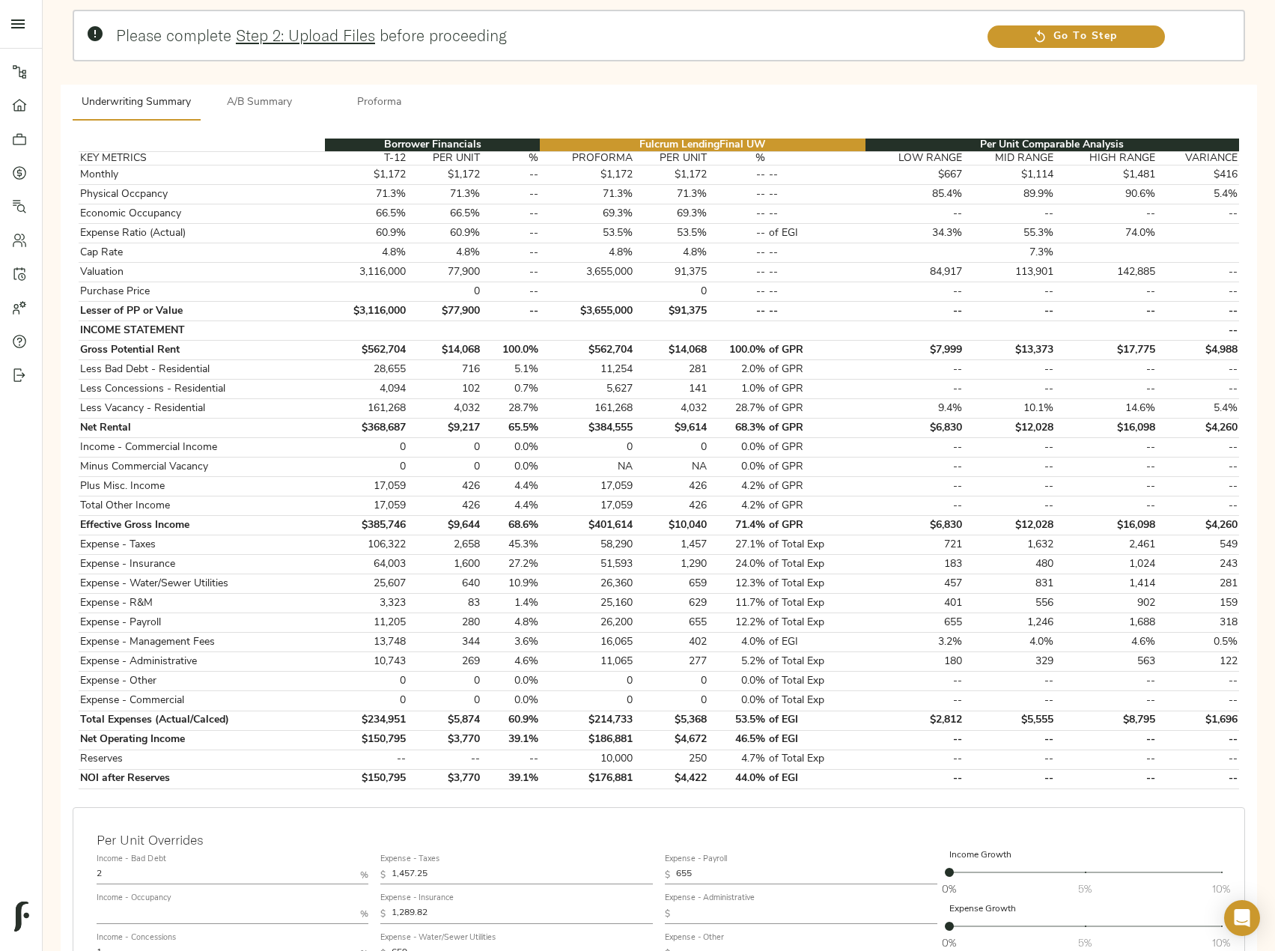
click at [380, 105] on span "Proforma" at bounding box center [380, 103] width 102 height 19
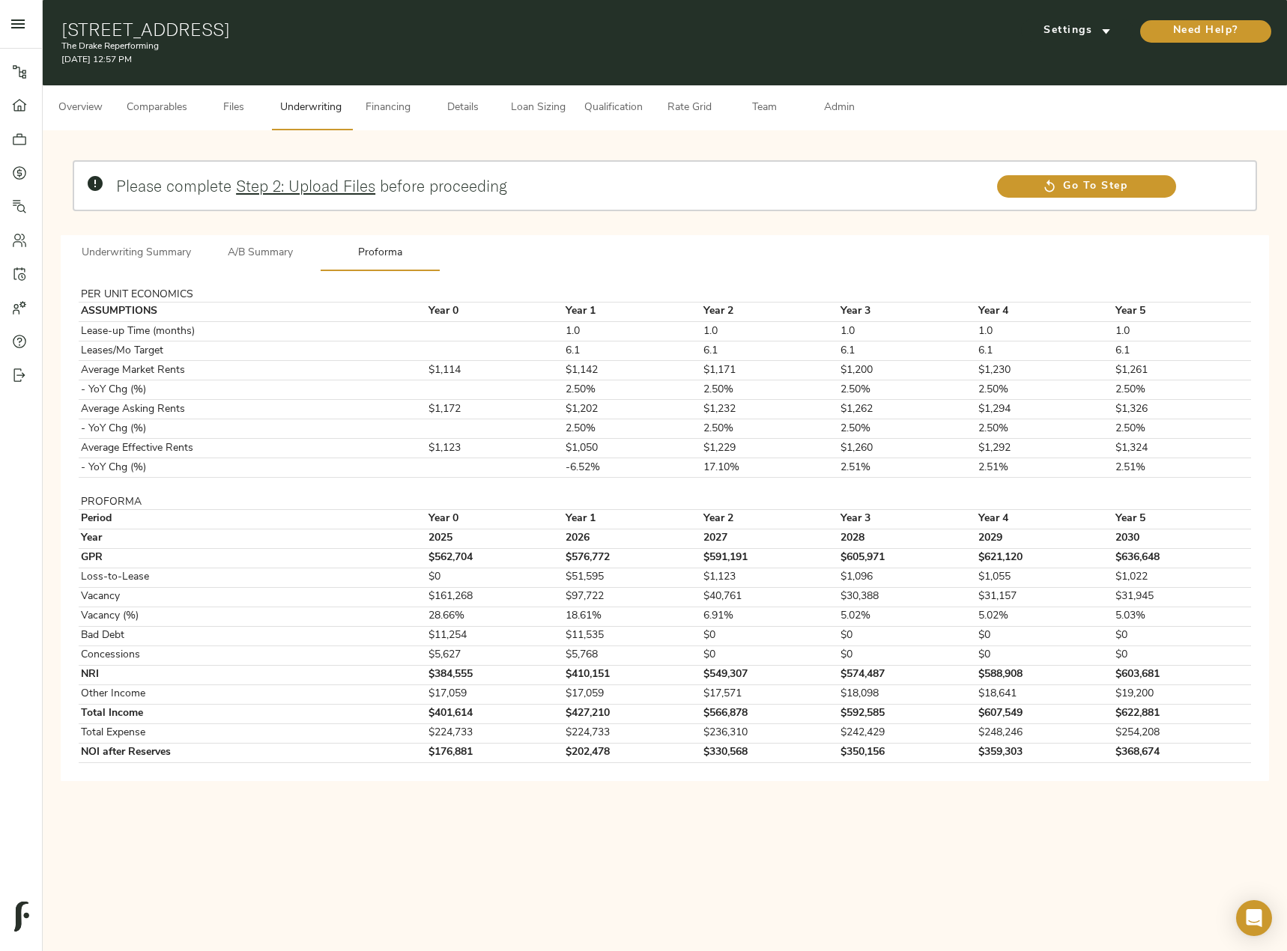
click at [177, 246] on span "Underwriting Summary" at bounding box center [136, 253] width 109 height 19
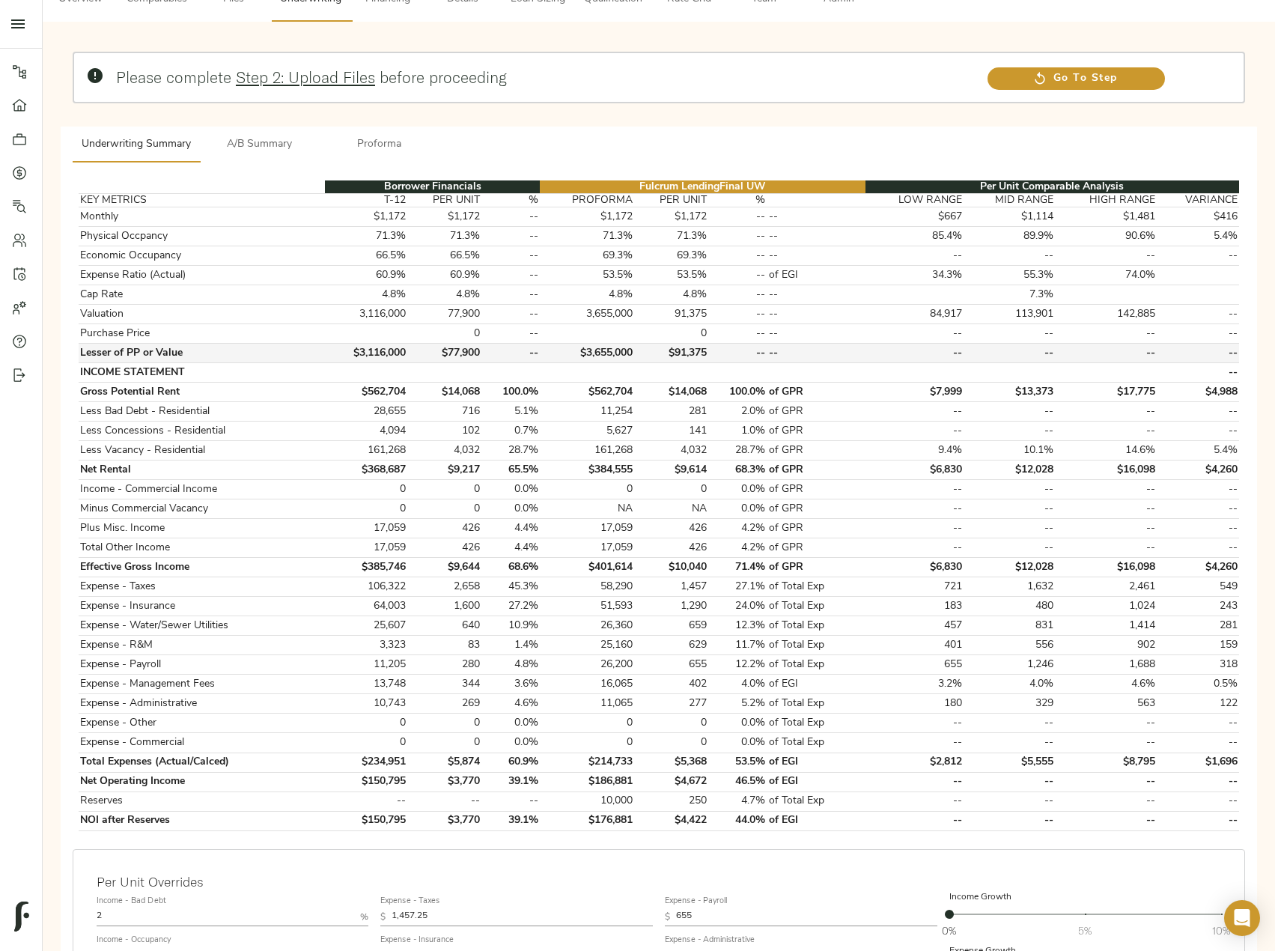
scroll to position [150, 0]
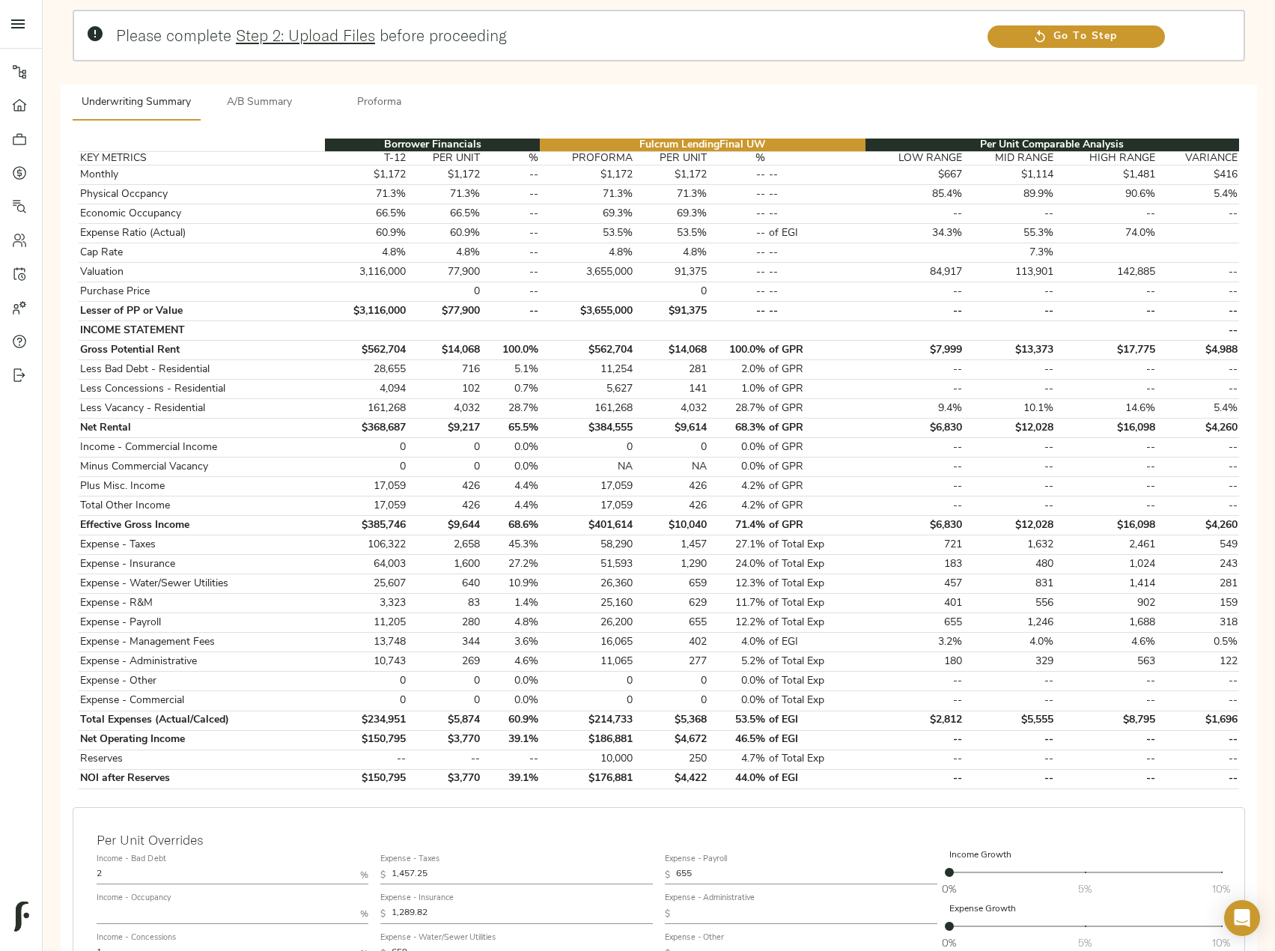
click at [378, 98] on span "Proforma" at bounding box center [380, 103] width 102 height 19
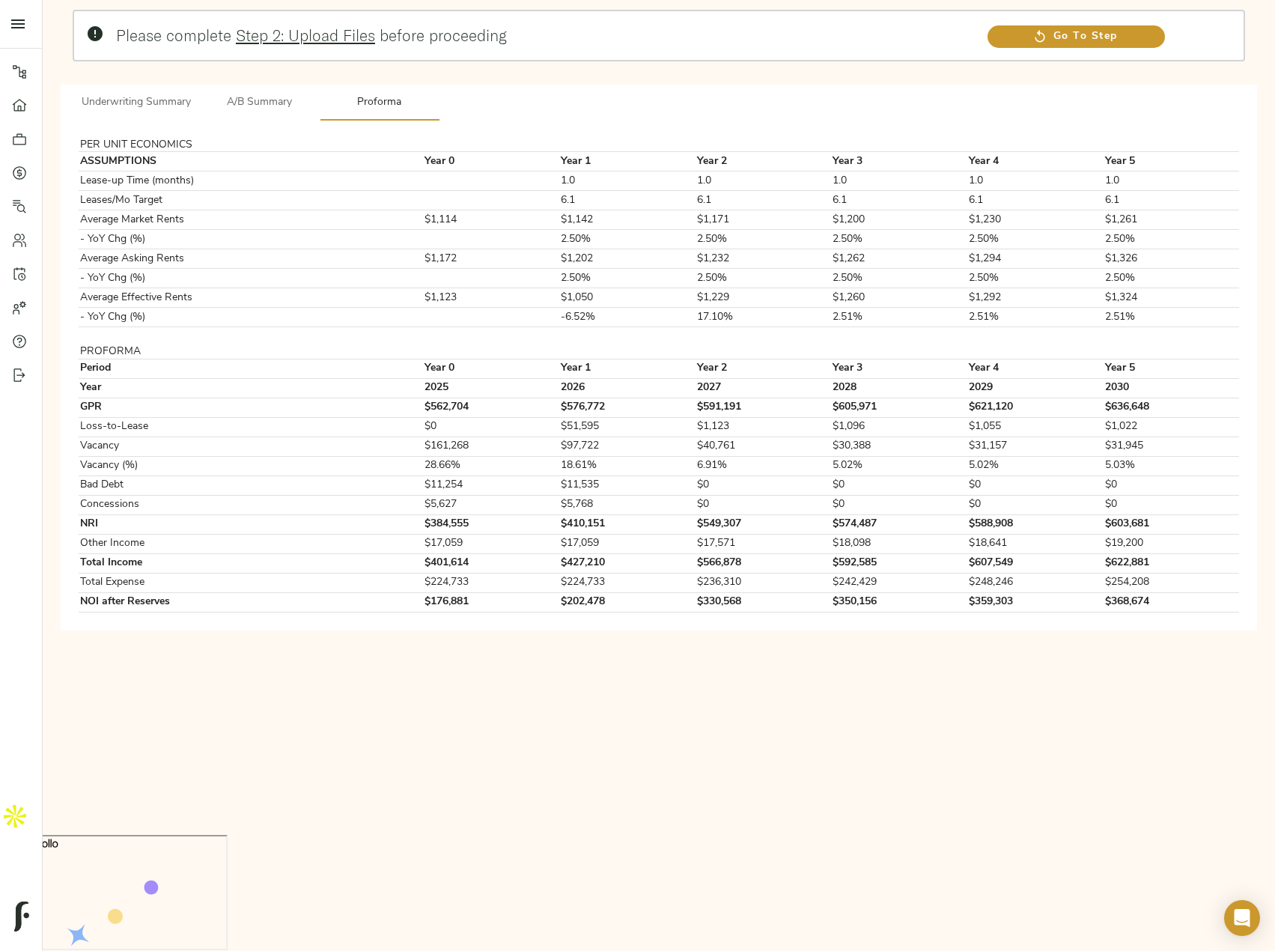
scroll to position [0, 0]
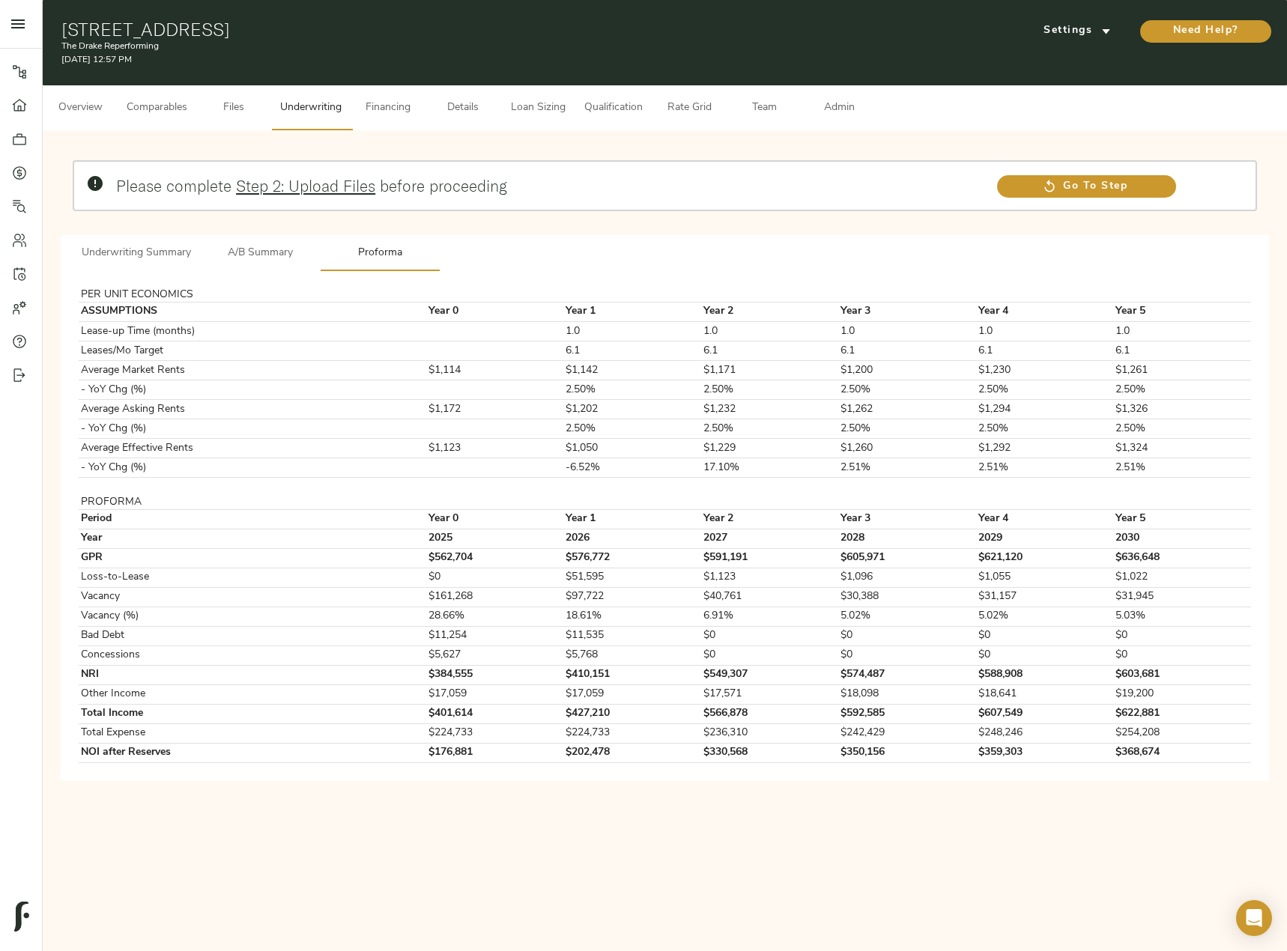
click at [179, 264] on button "Underwriting Summary" at bounding box center [136, 253] width 127 height 36
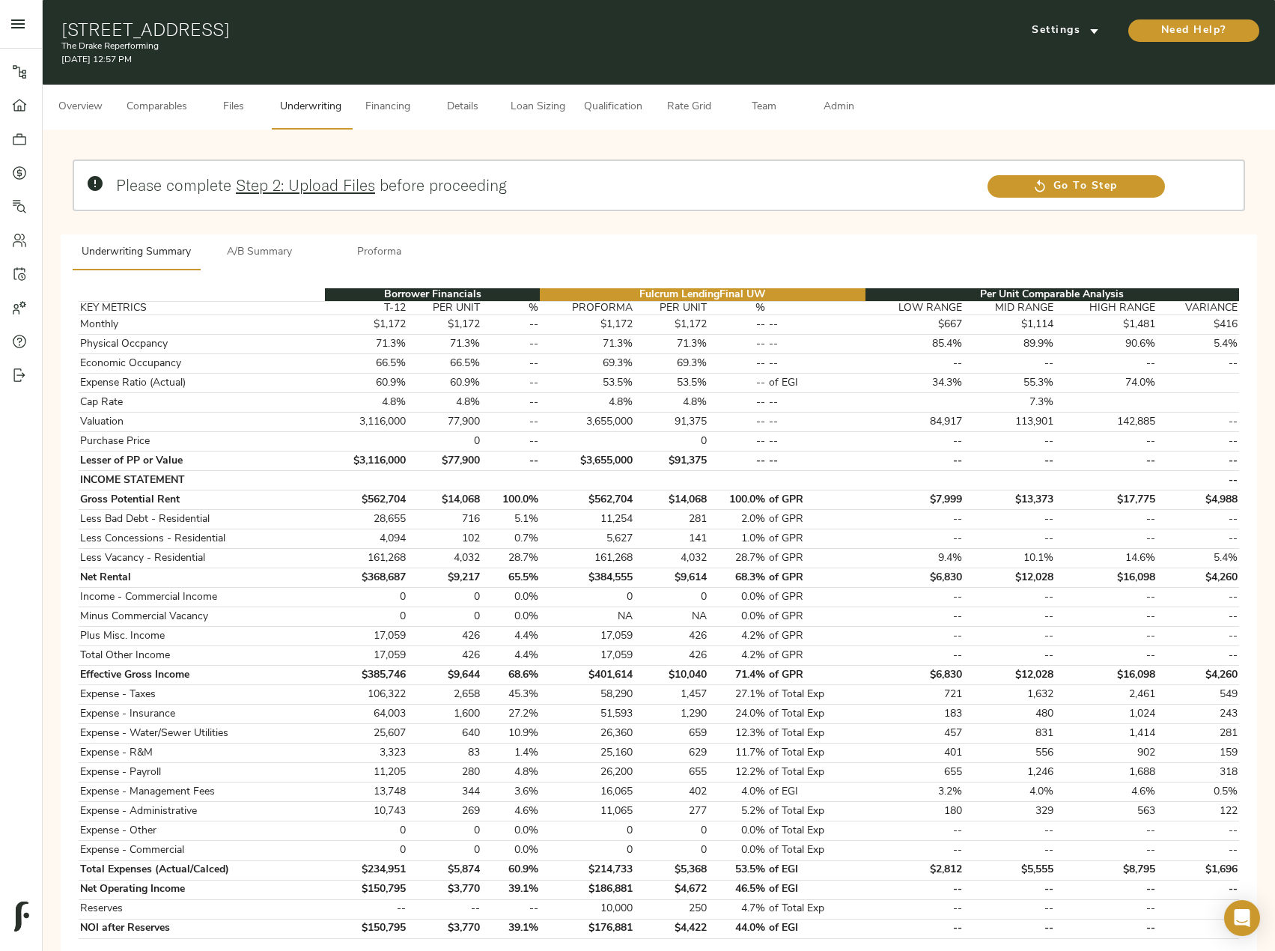
click at [267, 255] on span "A/B Summary" at bounding box center [260, 252] width 102 height 19
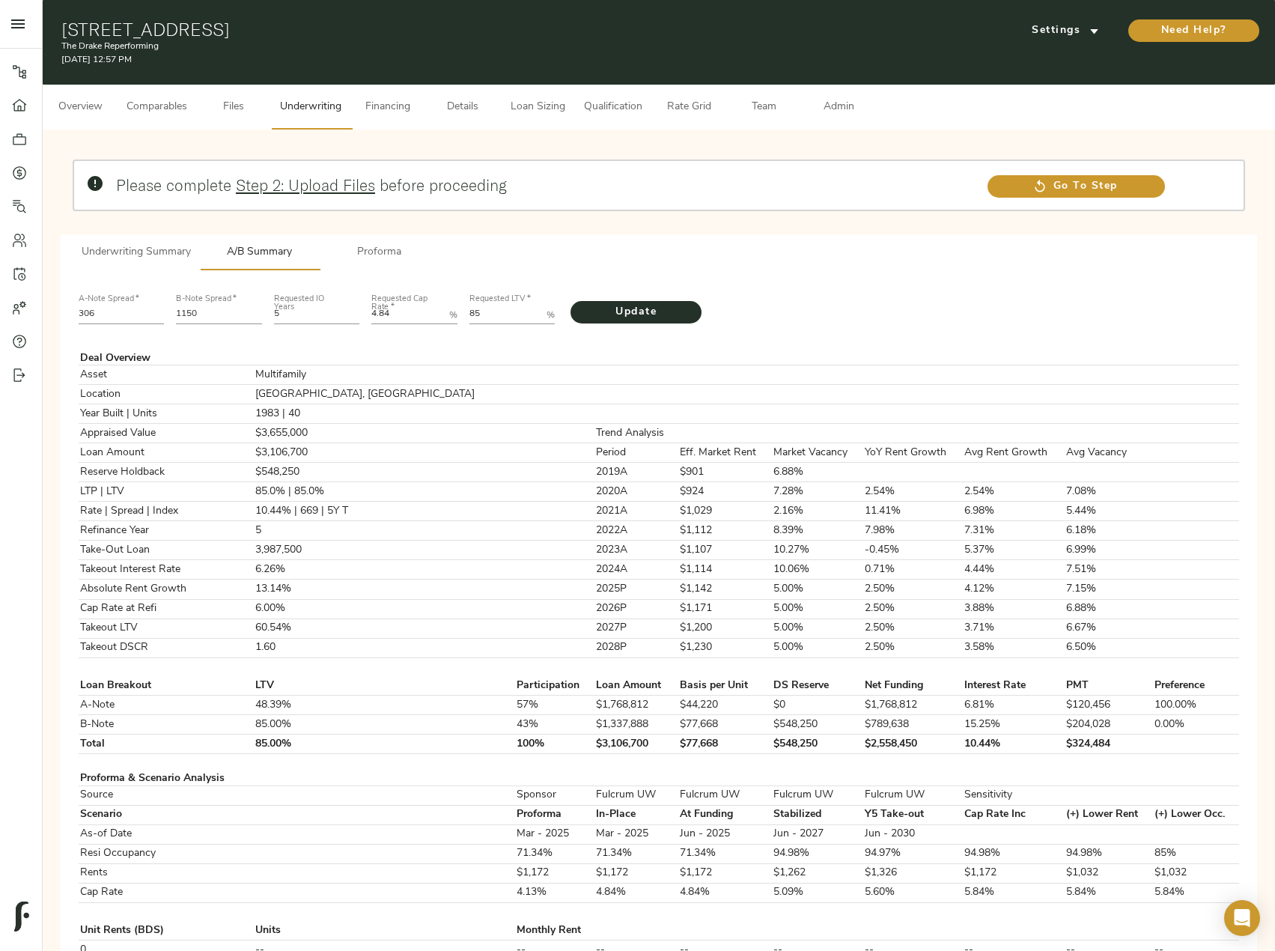
click at [363, 243] on span "Proforma" at bounding box center [380, 252] width 102 height 19
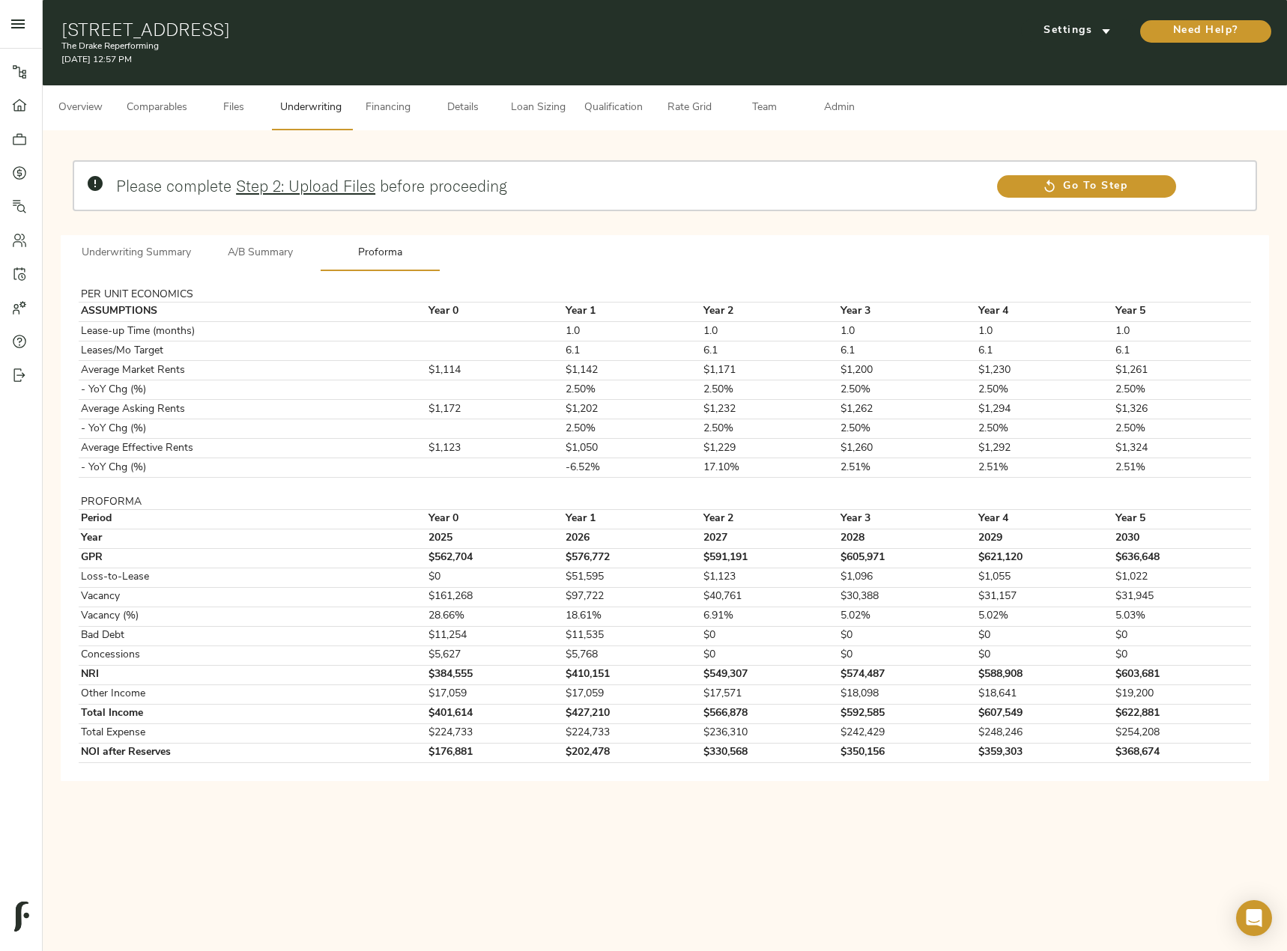
click at [181, 249] on span "Underwriting Summary" at bounding box center [136, 253] width 109 height 19
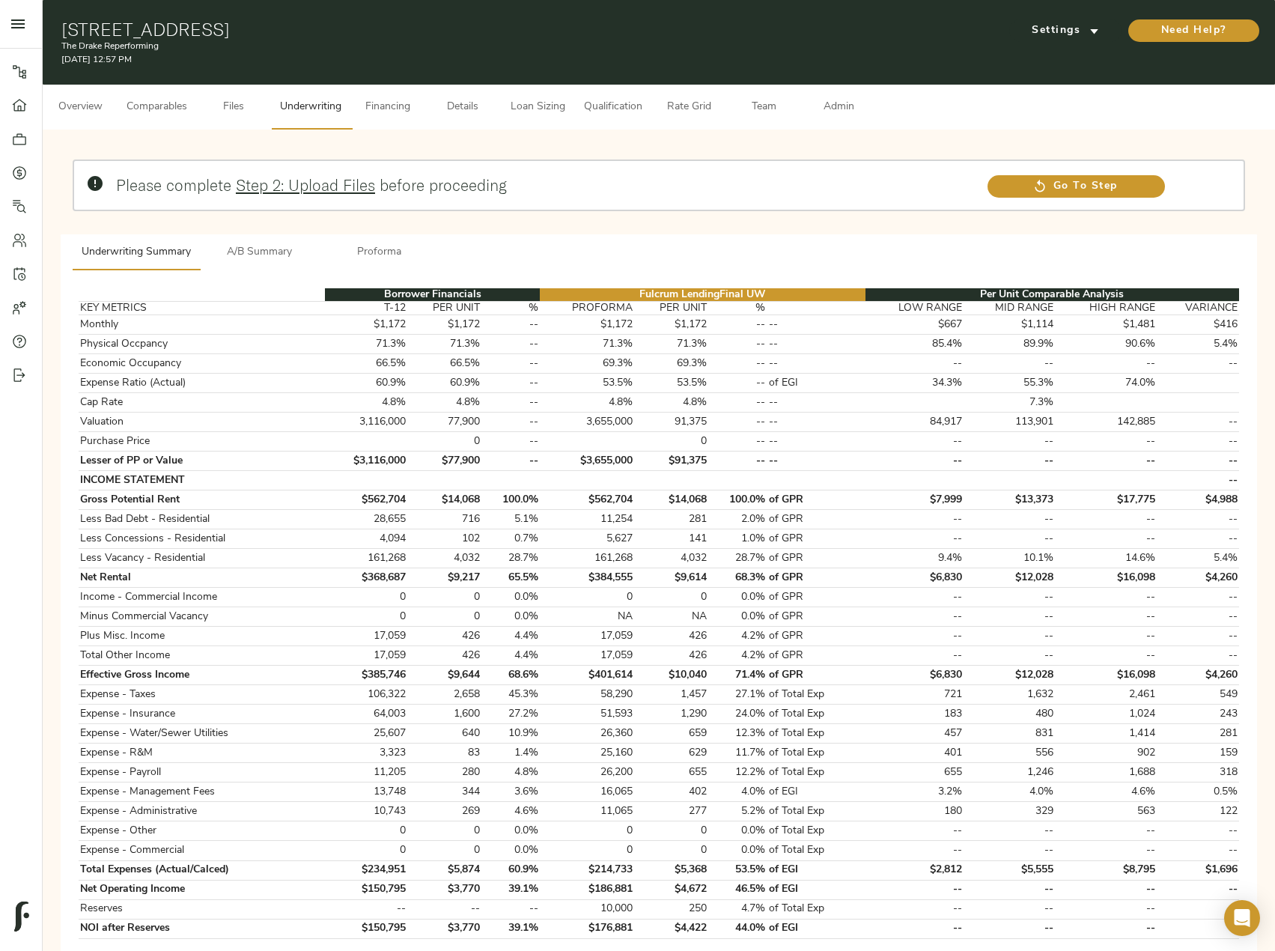
click at [394, 246] on span "Proforma" at bounding box center [380, 252] width 102 height 19
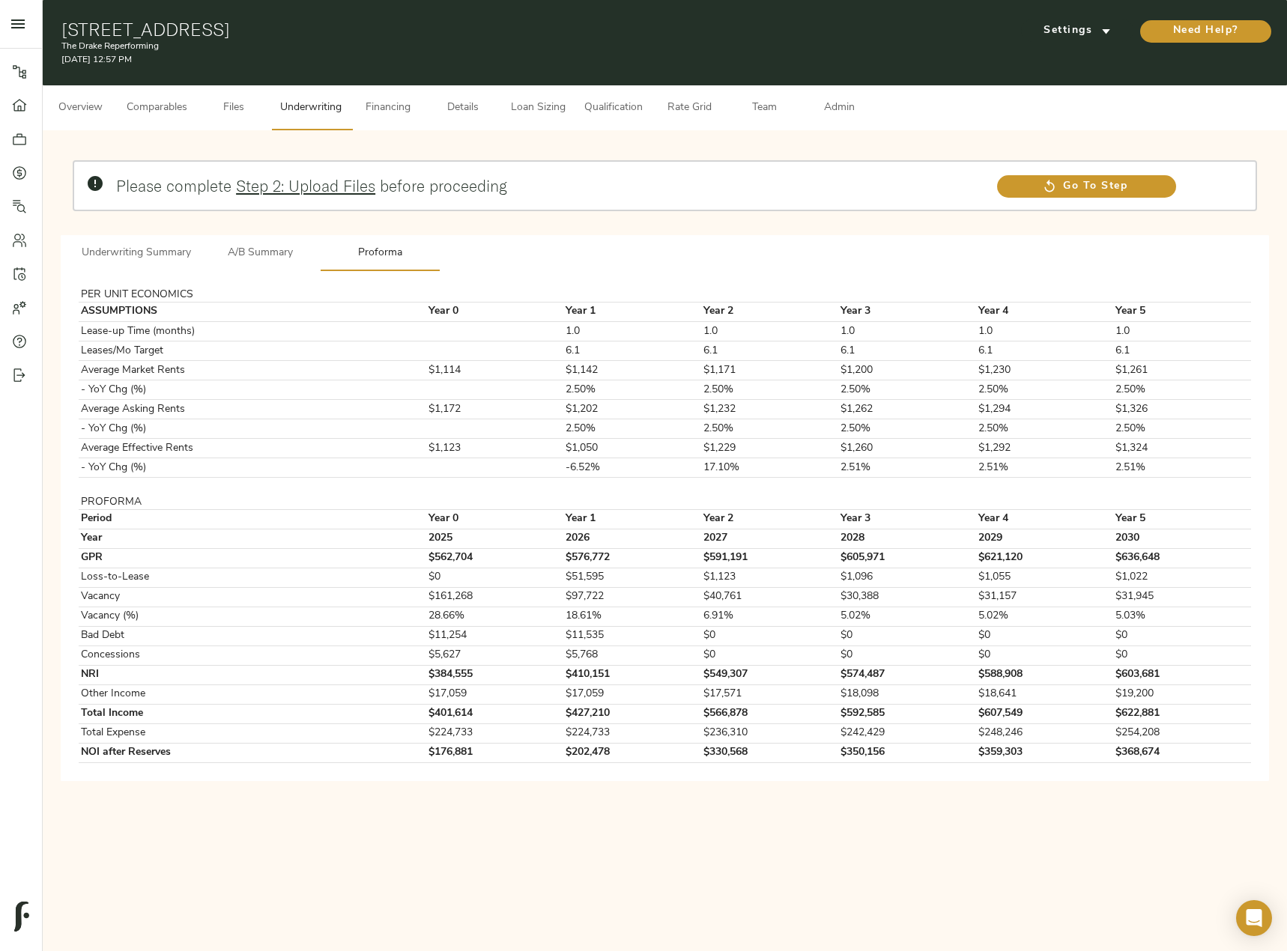
click at [162, 254] on span "Underwriting Summary" at bounding box center [136, 253] width 109 height 19
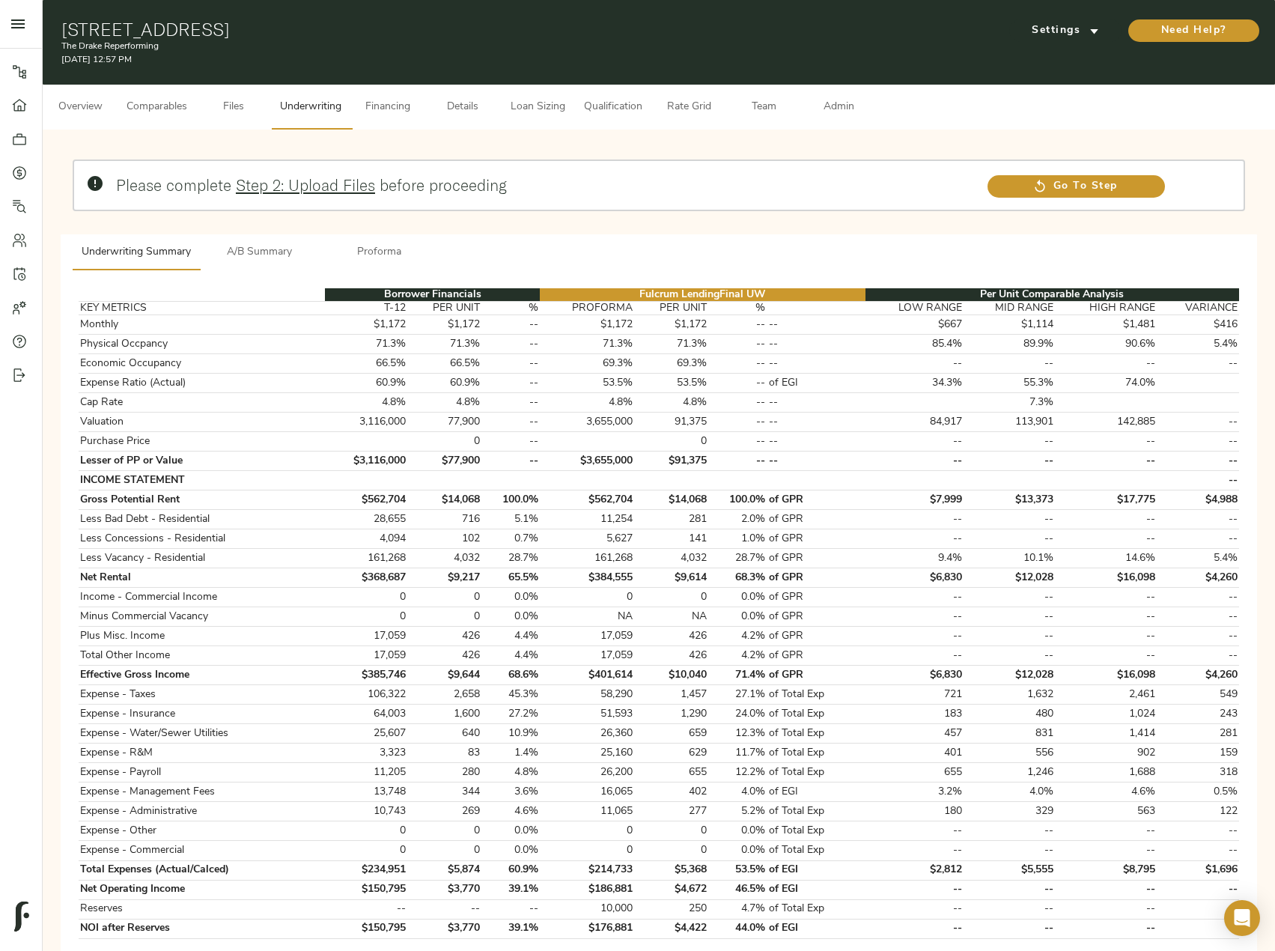
click at [262, 246] on span "A/B Summary" at bounding box center [260, 252] width 102 height 19
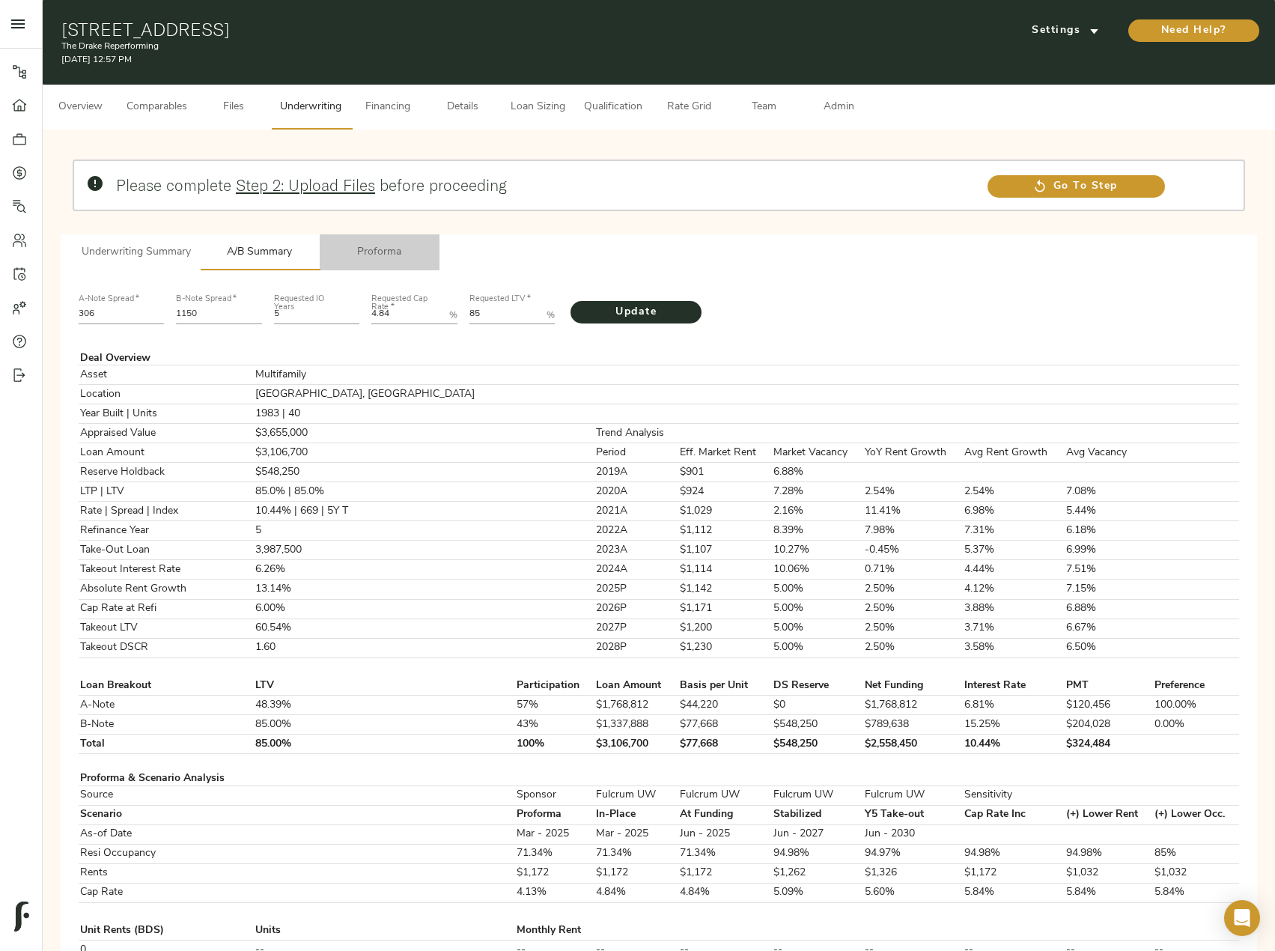
click at [369, 246] on span "Proforma" at bounding box center [380, 252] width 102 height 19
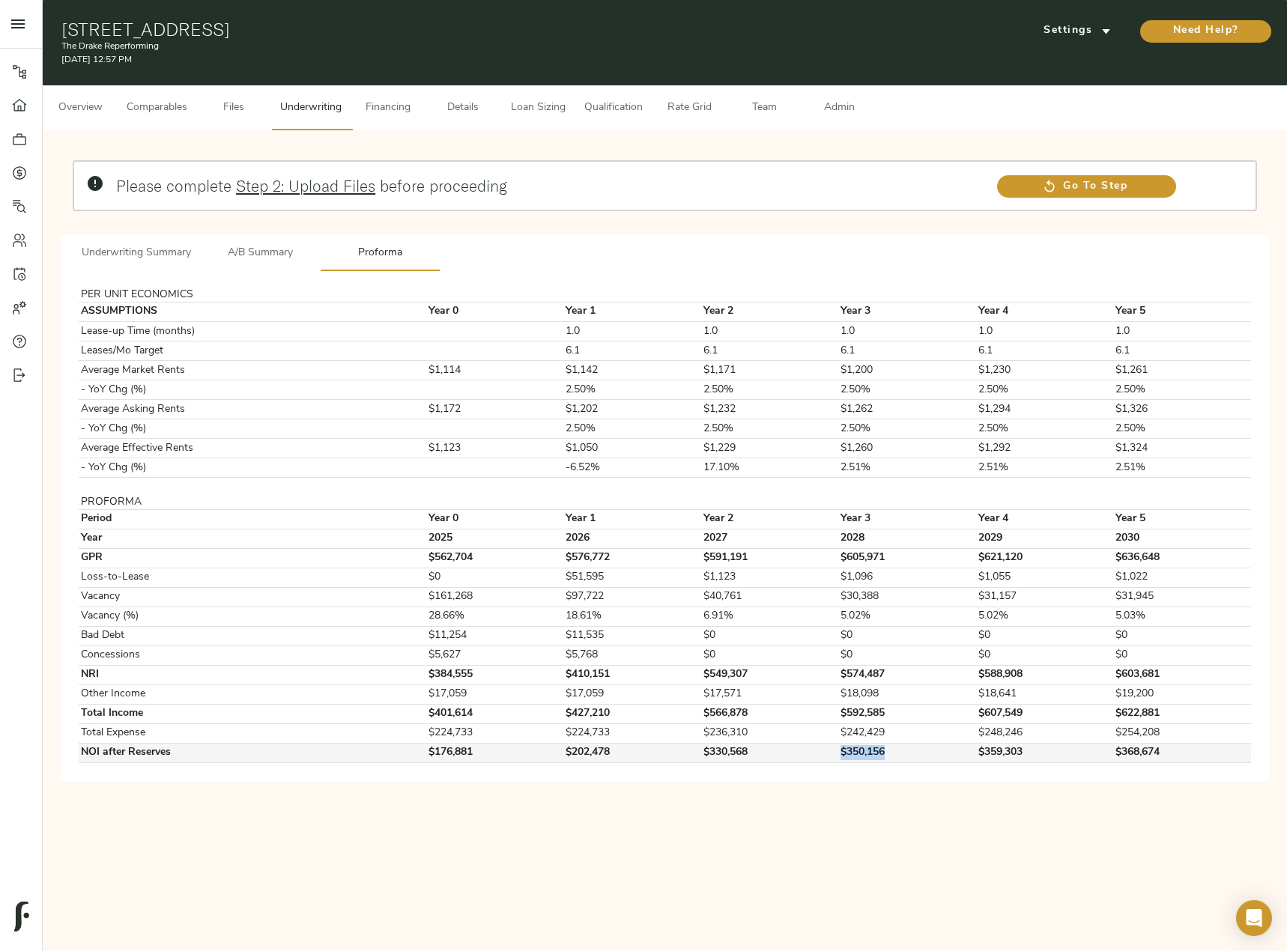
drag, startPoint x: 893, startPoint y: 752, endPoint x: 824, endPoint y: 748, distance: 69.0
click at [824, 748] on tr "NOI after Reserves $176,881 $202,478 $330,568 $350,156 $359,303 $368,674" at bounding box center [665, 752] width 1172 height 19
click at [245, 244] on span "A/B Summary" at bounding box center [260, 253] width 102 height 19
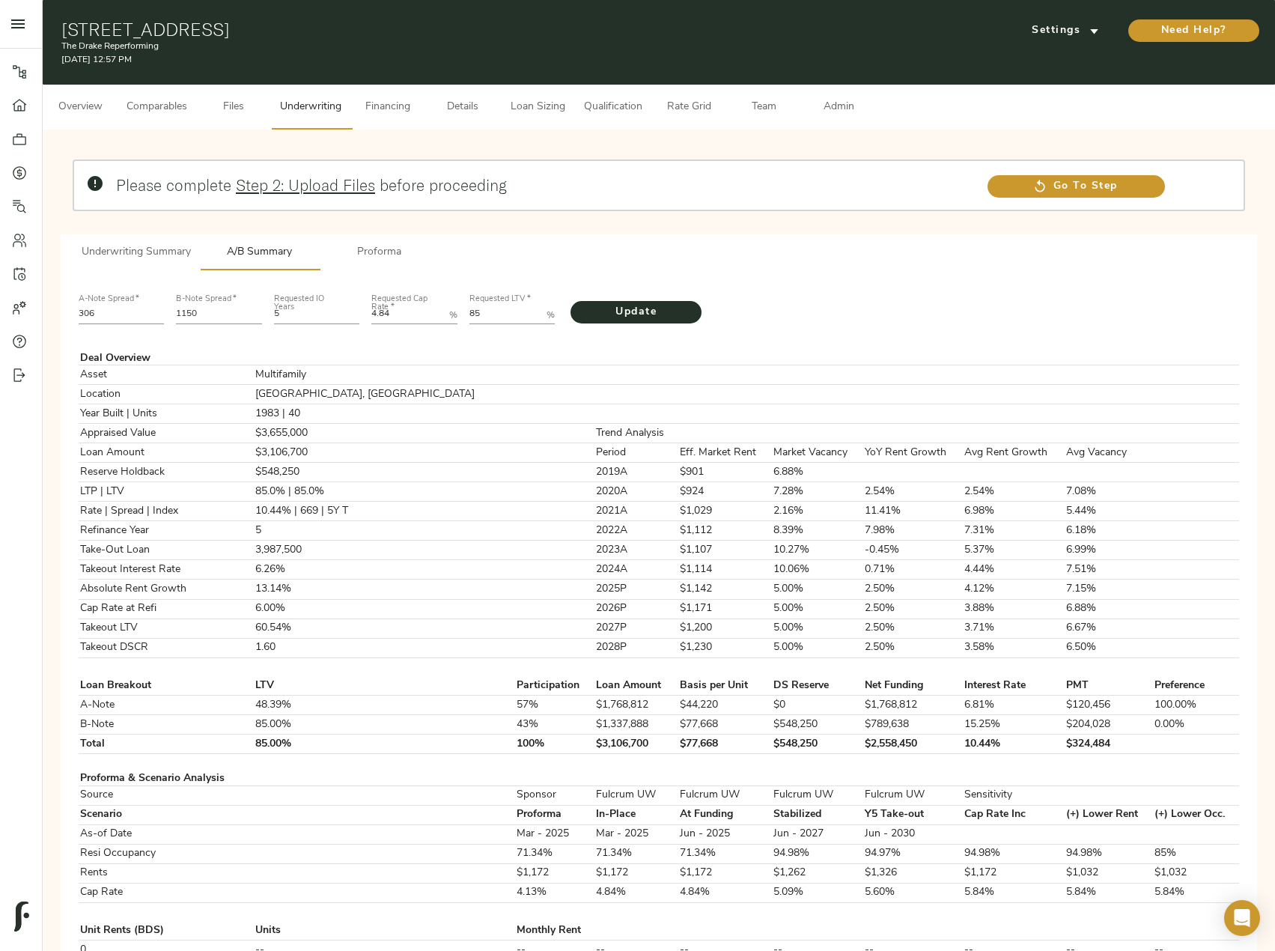
click at [168, 251] on span "Underwriting Summary" at bounding box center [136, 252] width 109 height 19
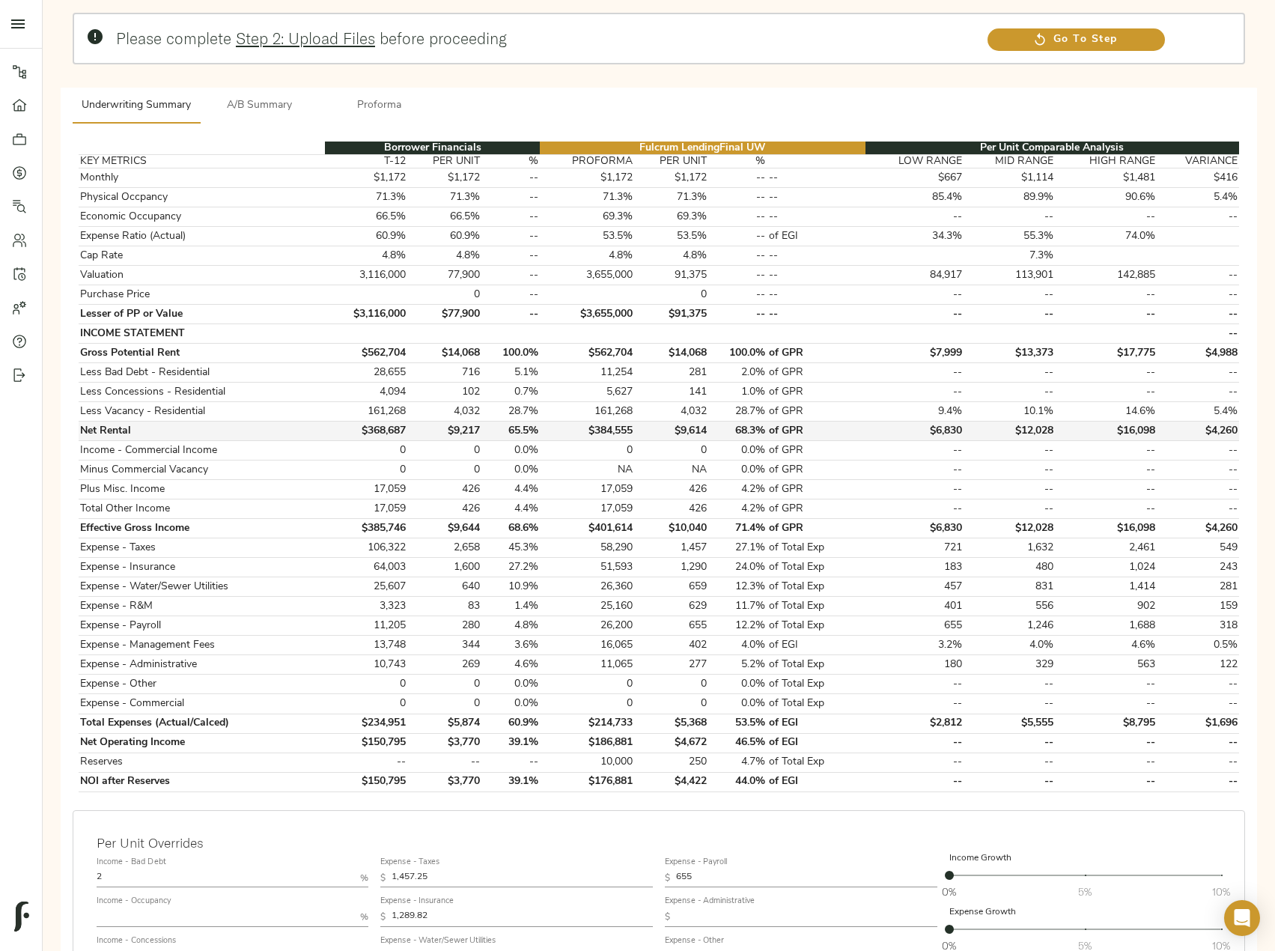
scroll to position [225, 0]
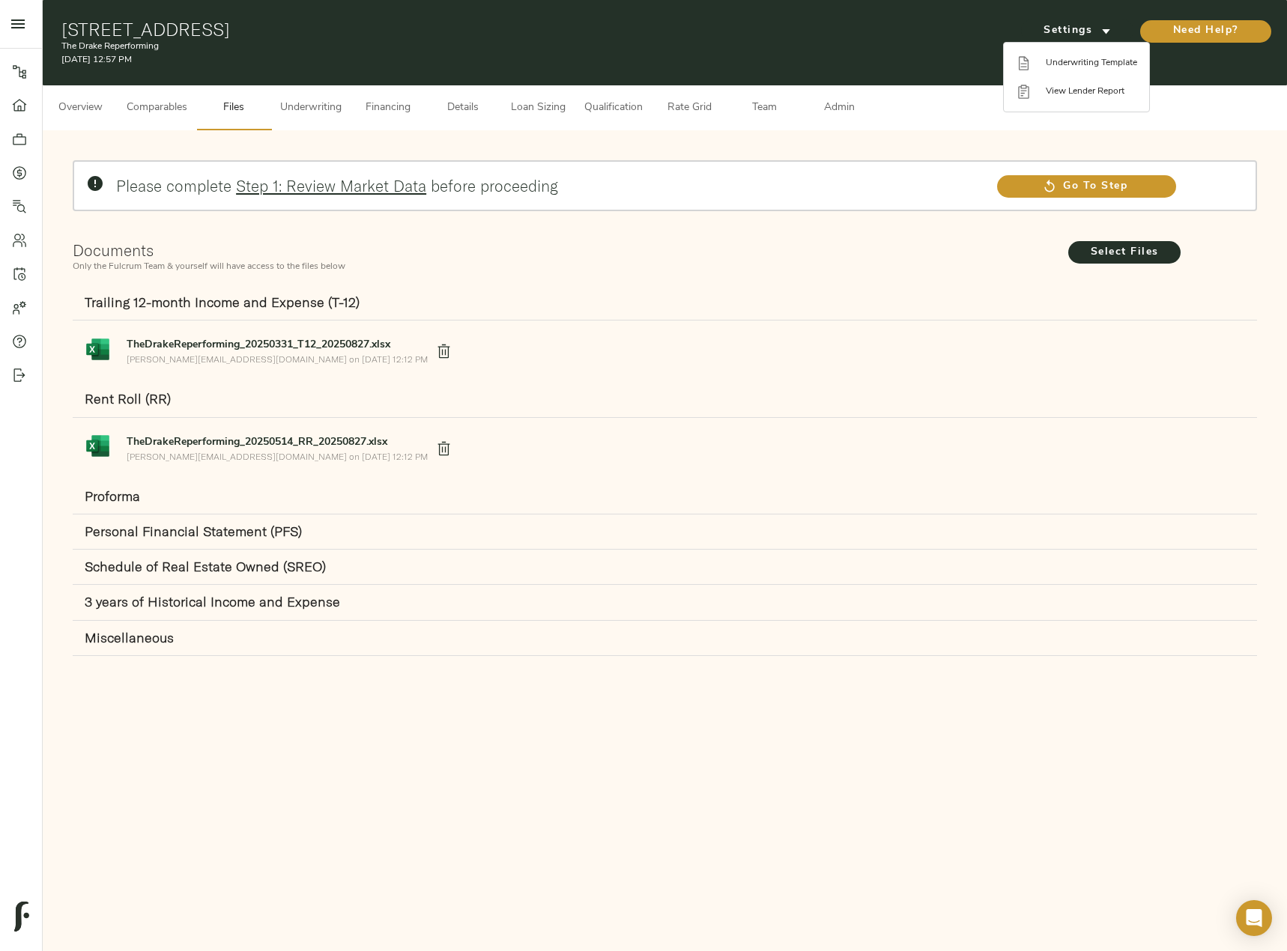
click at [315, 108] on div at bounding box center [643, 475] width 1287 height 951
click at [318, 106] on span "Underwriting" at bounding box center [310, 108] width 61 height 19
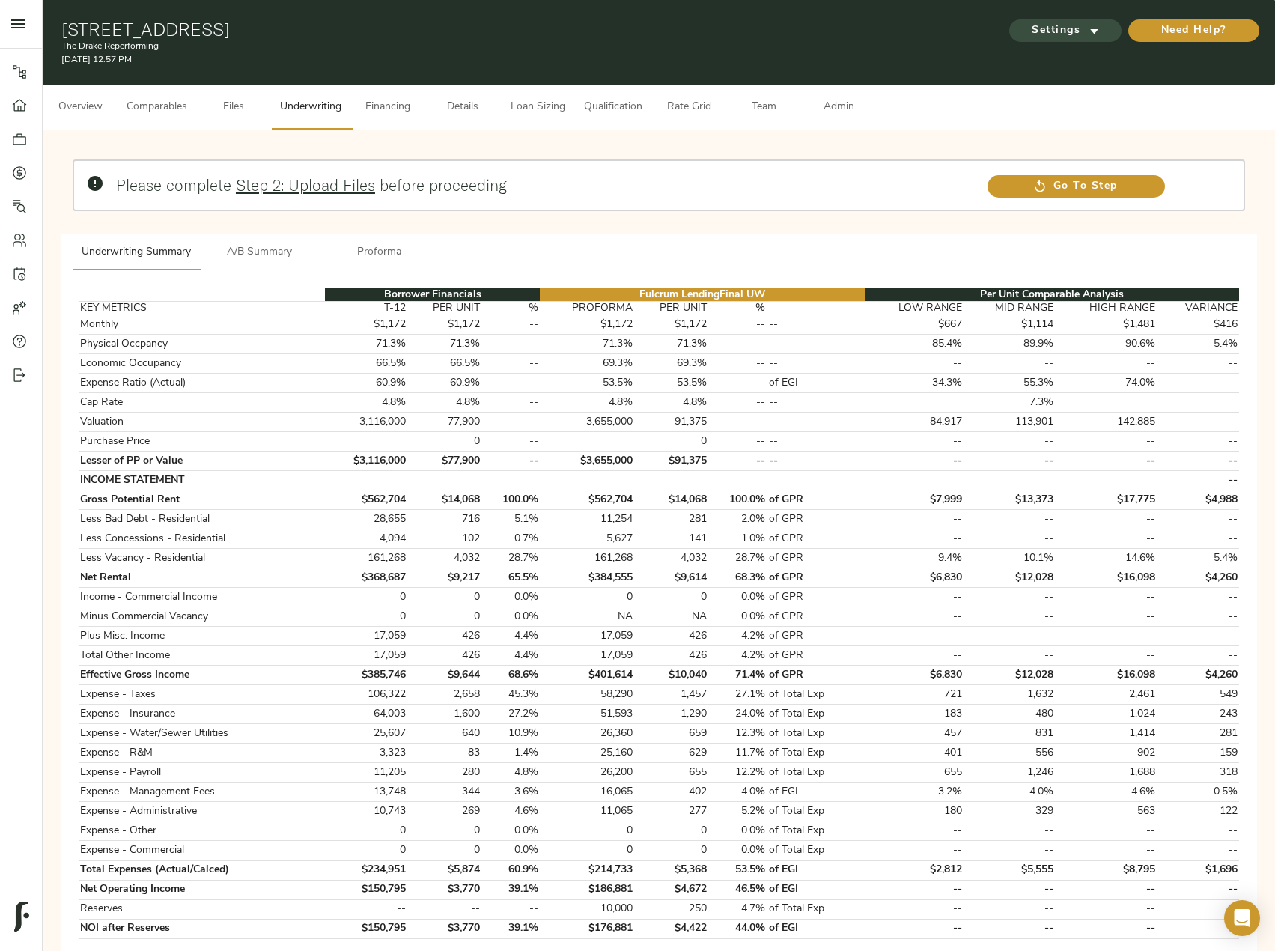
click at [1048, 22] on span "Settings" at bounding box center [1065, 31] width 82 height 19
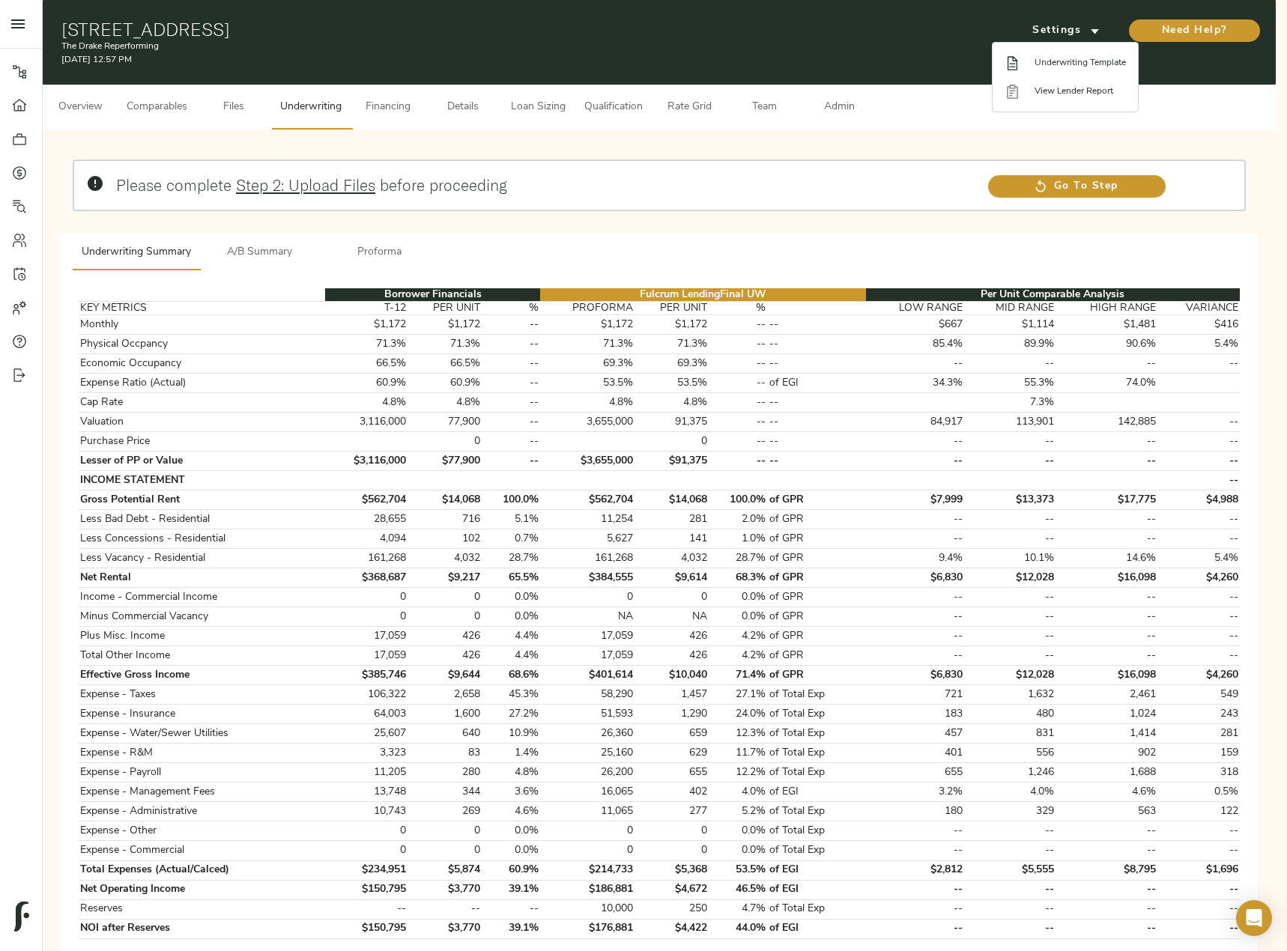
click at [1060, 67] on span "Underwriting Template" at bounding box center [1079, 62] width 91 height 13
click at [25, 173] on div at bounding box center [643, 475] width 1287 height 951
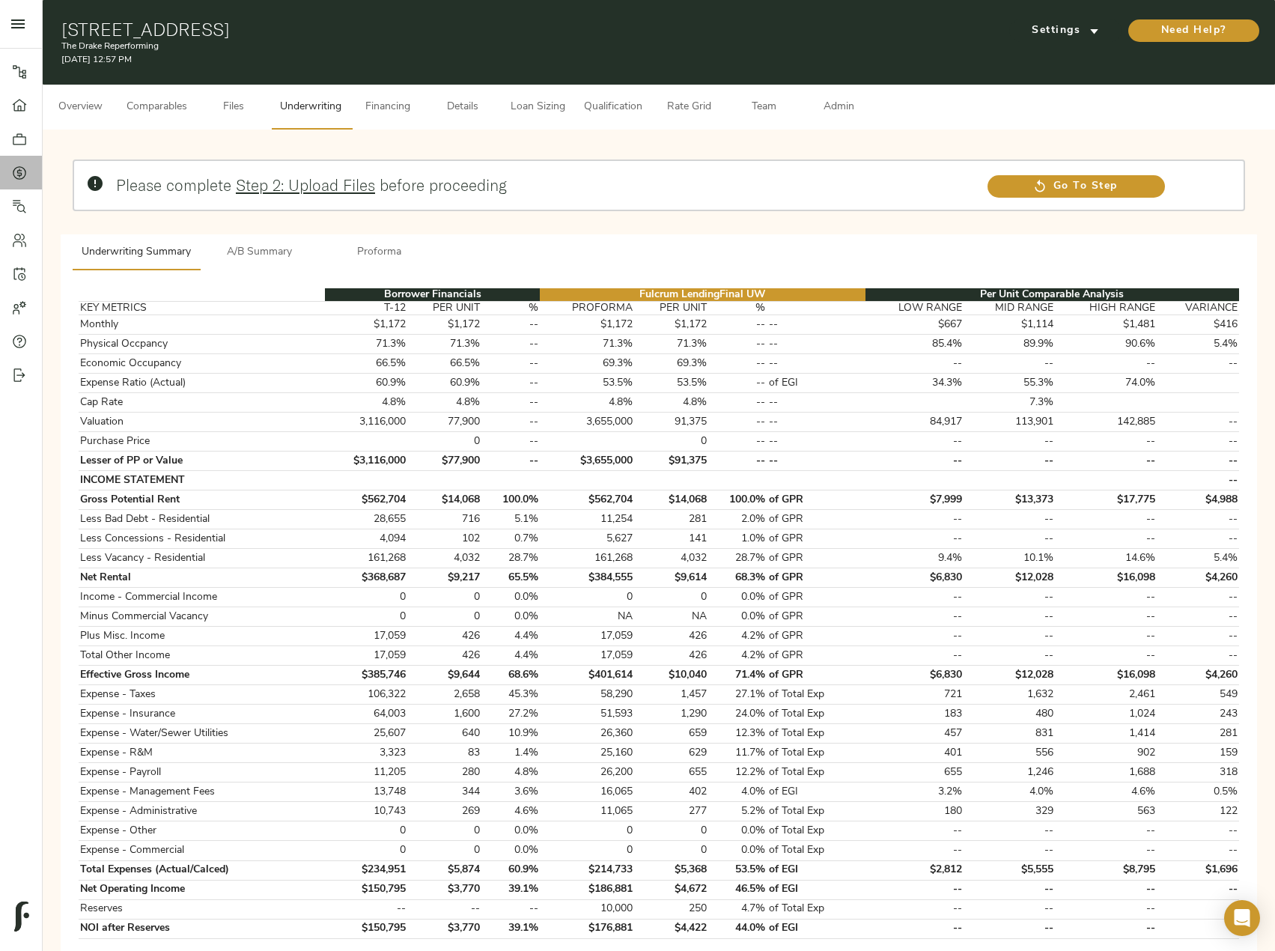
click at [21, 173] on icon at bounding box center [19, 172] width 4 height 8
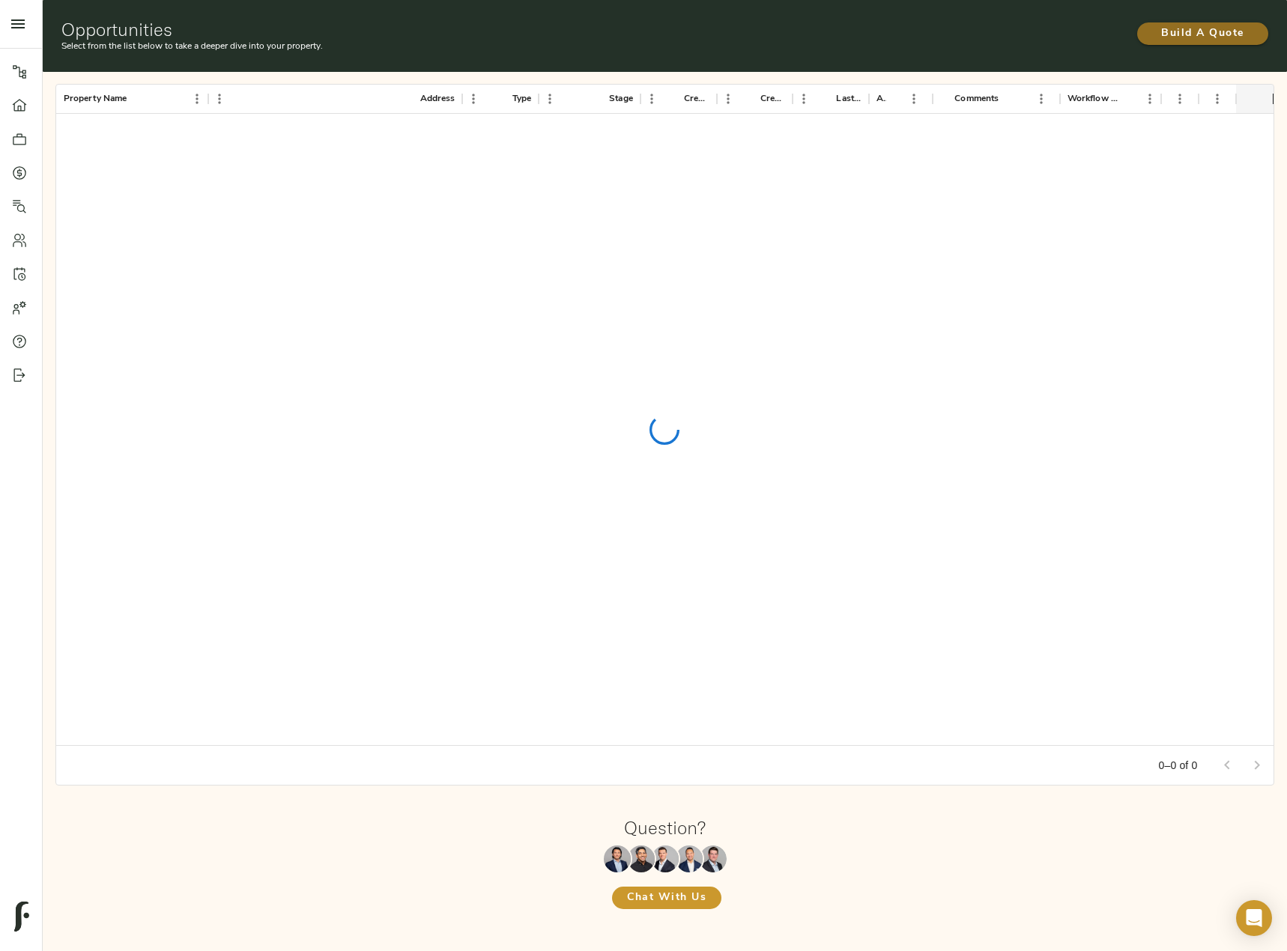
click at [1204, 37] on span "Build A Quote" at bounding box center [1202, 34] width 101 height 19
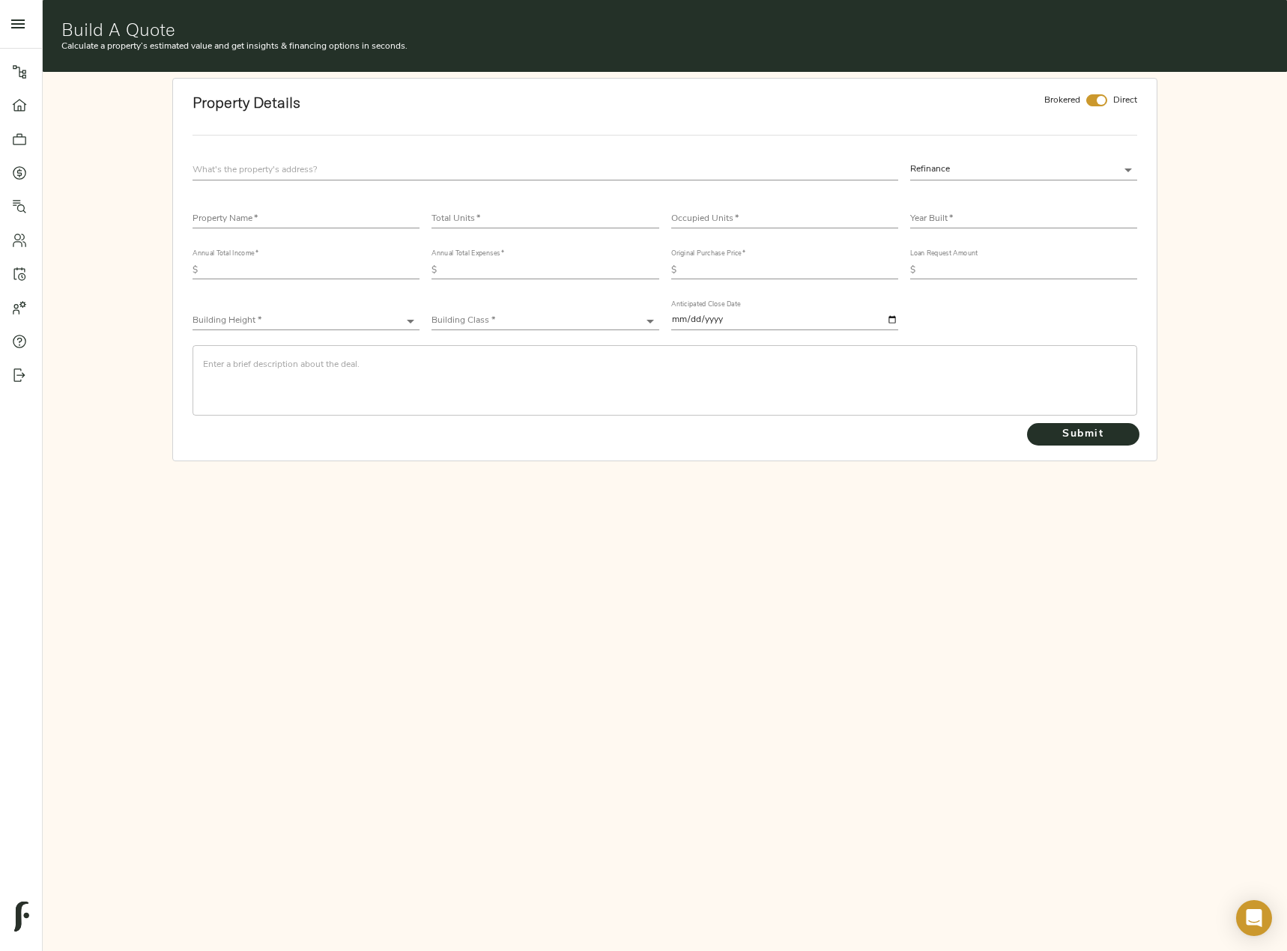
click at [313, 159] on div at bounding box center [544, 170] width 717 height 32
click at [306, 169] on input "text" at bounding box center [544, 170] width 705 height 20
paste input "[STREET_ADDRESS][PERSON_NAME]"
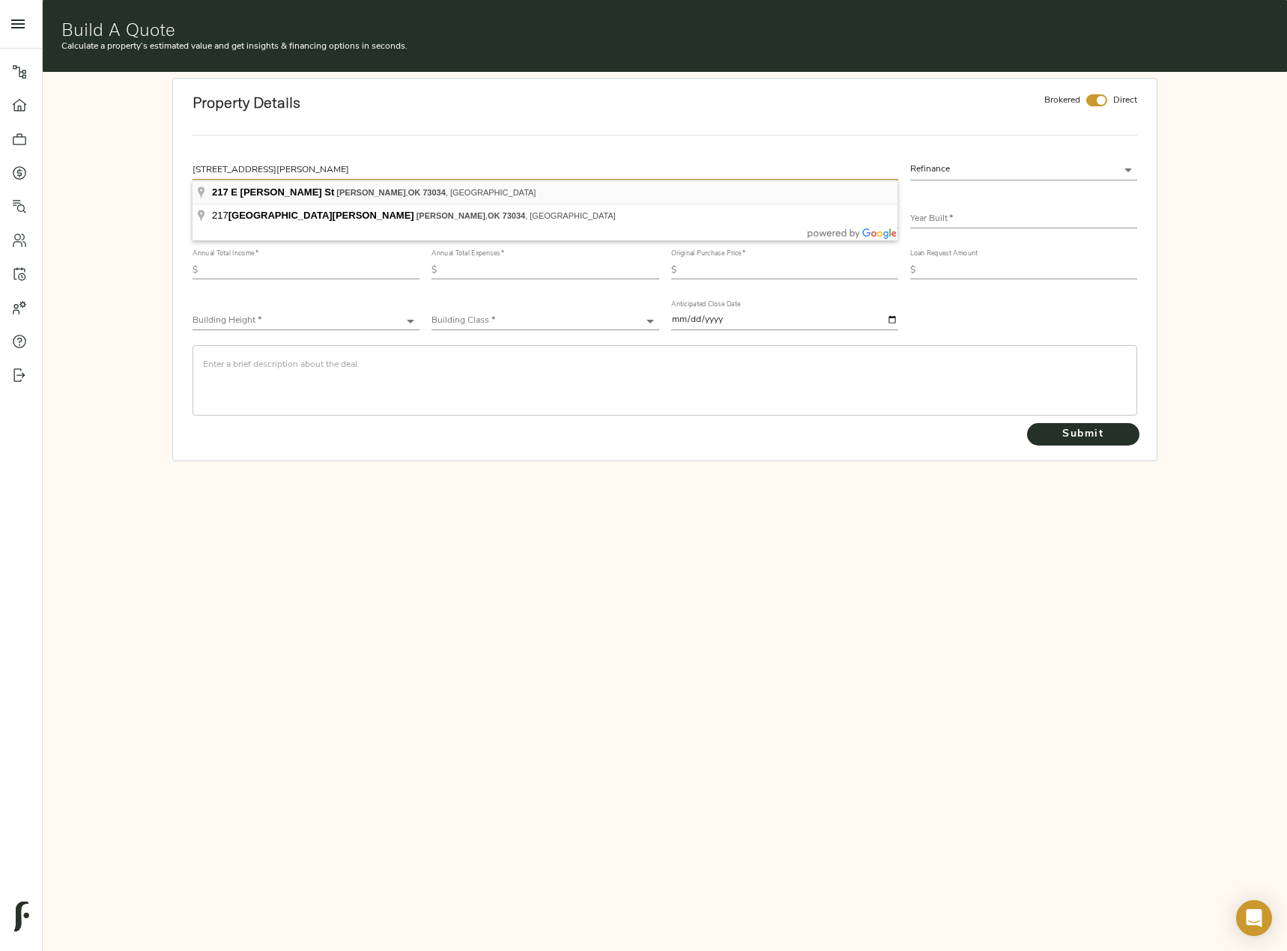
type input "[STREET_ADDRESS][PERSON_NAME]"
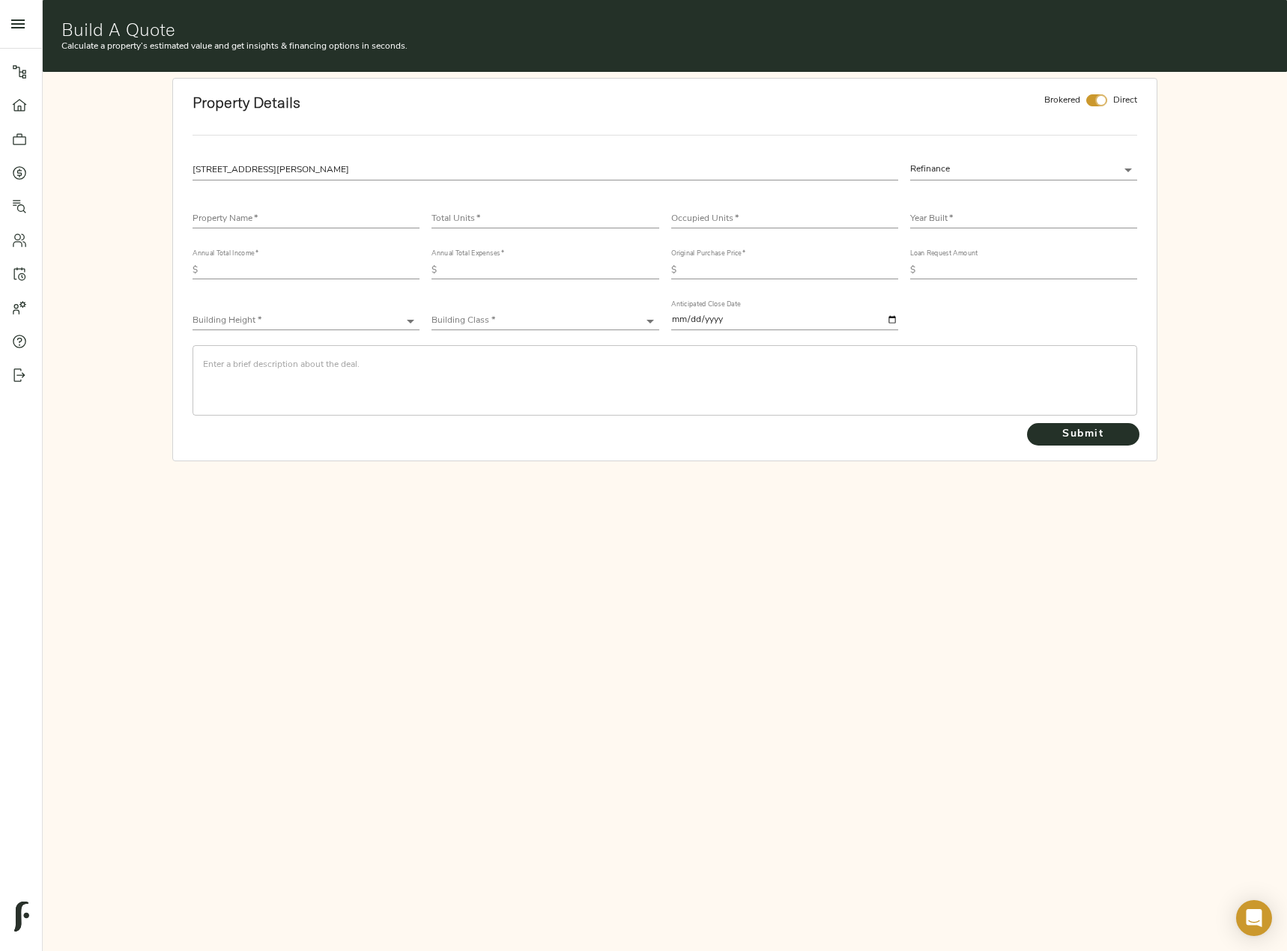
click at [1099, 97] on input "checkbox" at bounding box center [1101, 100] width 36 height 12
checkbox input "false"
click at [325, 226] on input "text" at bounding box center [305, 219] width 227 height 18
paste input "The [PERSON_NAME]"
type input "The [PERSON_NAME]"
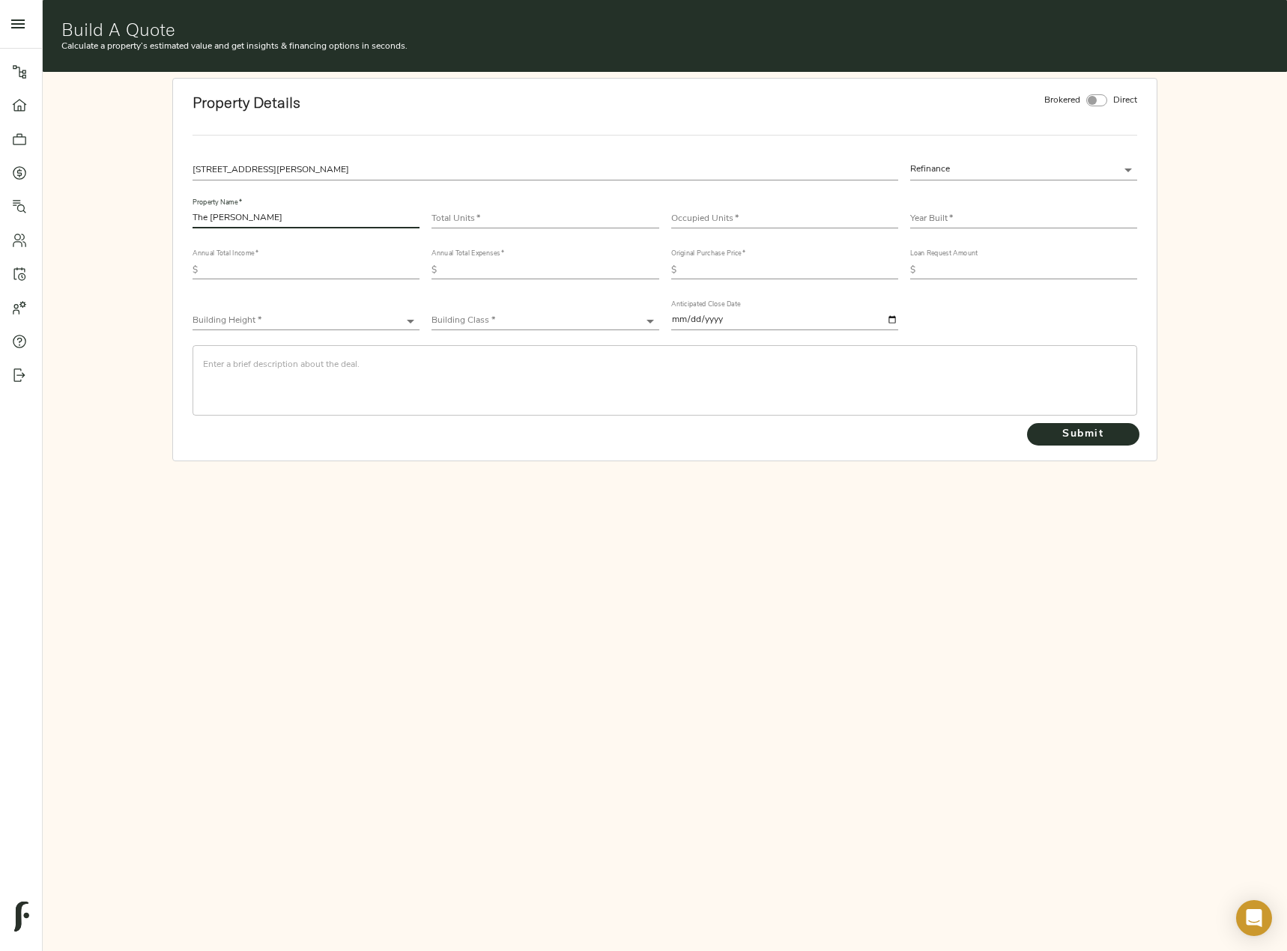
click at [493, 213] on input "number" at bounding box center [544, 219] width 227 height 18
type input "61"
click at [696, 223] on input "number" at bounding box center [784, 219] width 227 height 18
type input "57"
click at [970, 221] on input "text" at bounding box center [1023, 219] width 227 height 18
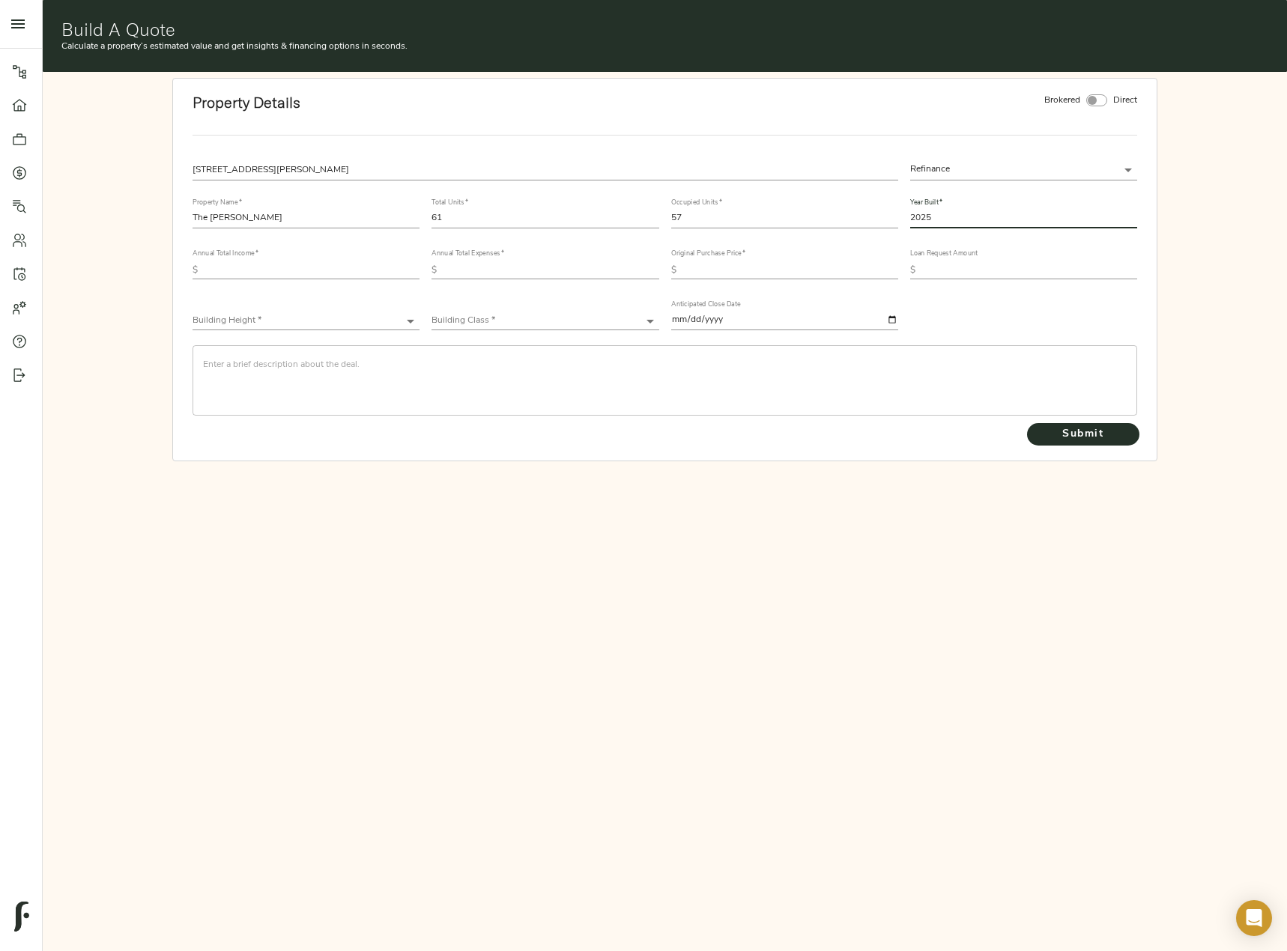
type input "2025"
click at [303, 276] on input "text" at bounding box center [312, 270] width 216 height 18
paste input "824,923.2"
type input "824,923.2"
click at [514, 267] on input "text" at bounding box center [551, 270] width 216 height 18
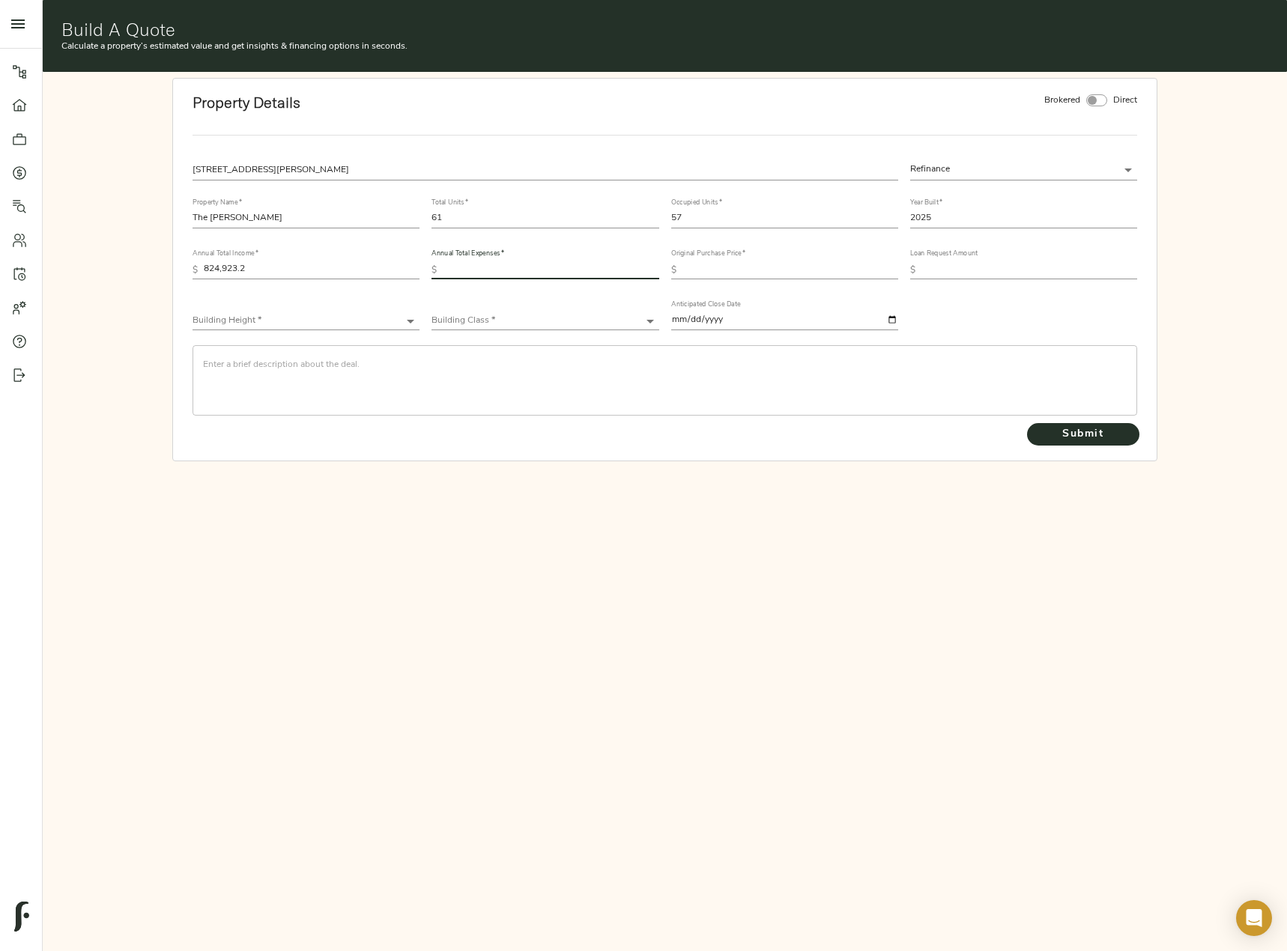
paste input "367,273.8"
type input "367,273.8"
click at [705, 272] on input "text" at bounding box center [790, 270] width 216 height 18
type input "25,000,000"
click at [330, 323] on body "The Drake Reperforming - [STREET_ADDRESS] Pipeline Dashboard Portfolio Quotes S…" at bounding box center [643, 552] width 1287 height 1104
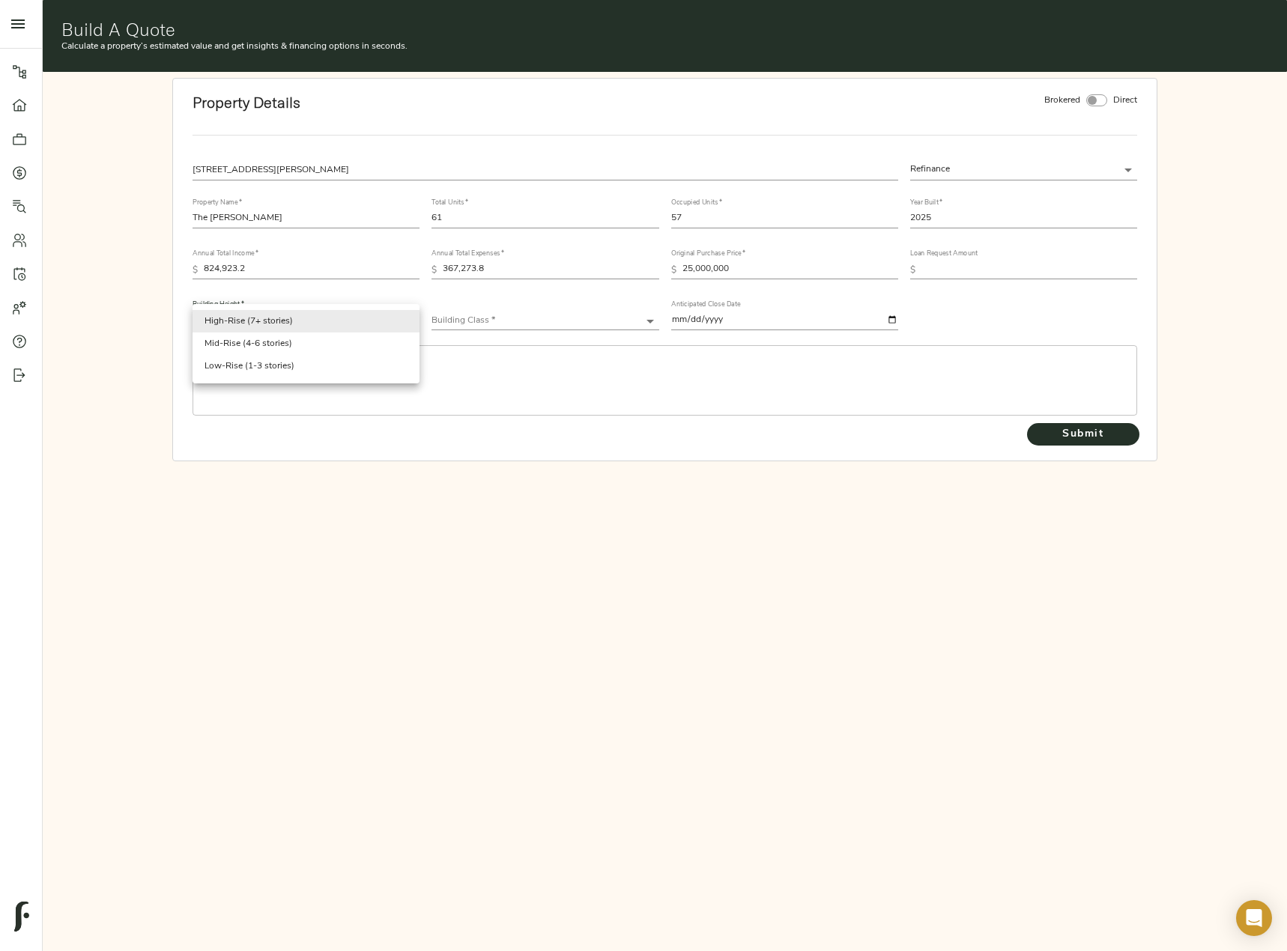
click at [314, 372] on li "Low-Rise (1-3 stories)" at bounding box center [305, 366] width 227 height 22
type input "Low-Rise"
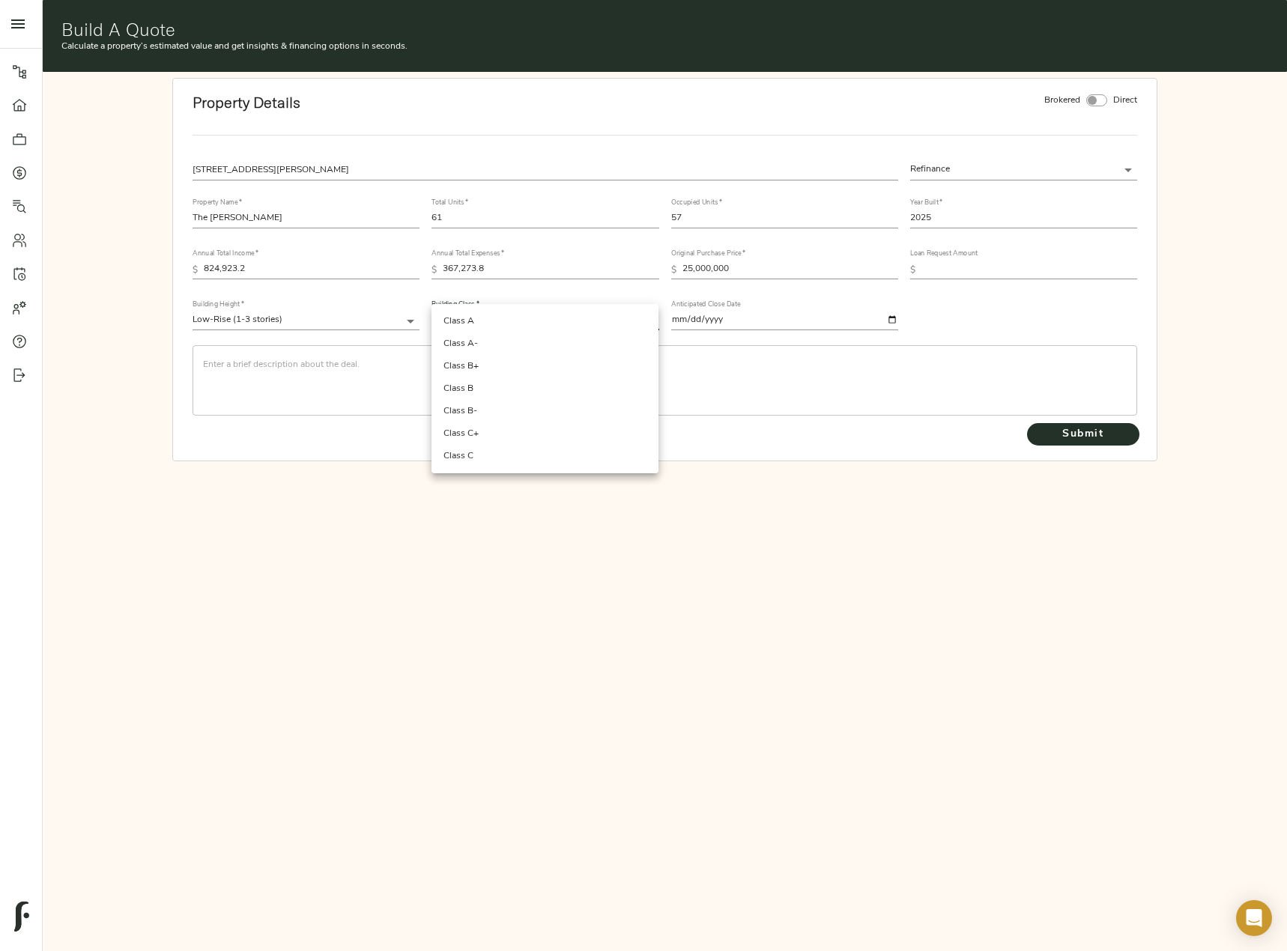
click at [497, 328] on body "The Drake Reperforming - [STREET_ADDRESS] Pipeline Dashboard Portfolio Quotes S…" at bounding box center [643, 552] width 1287 height 1104
click at [497, 327] on li "Class A" at bounding box center [544, 321] width 227 height 22
type input "Class A"
click at [963, 268] on input "text" at bounding box center [1029, 270] width 216 height 18
paste input "17,500,000"
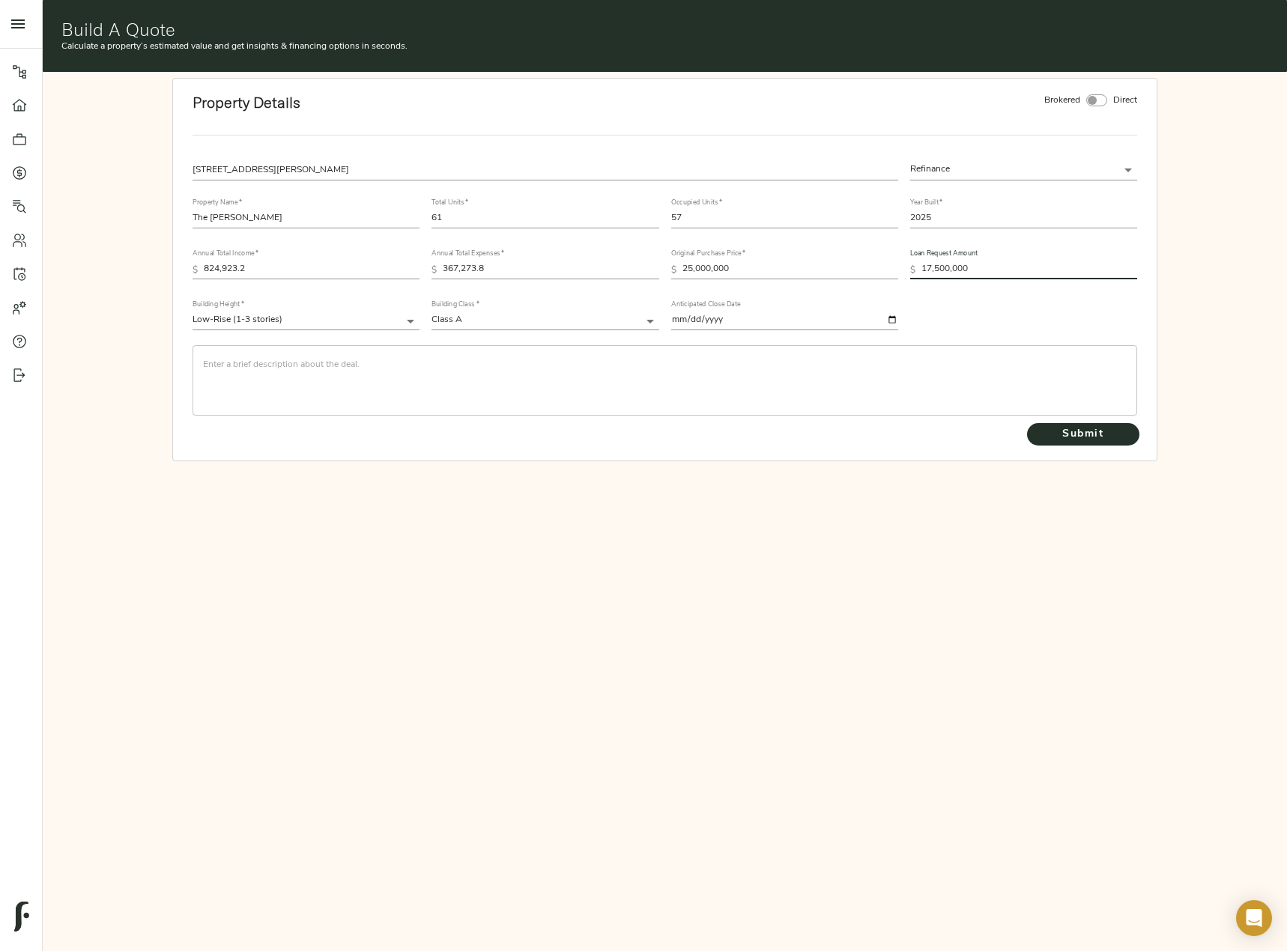
type input "17,500,000"
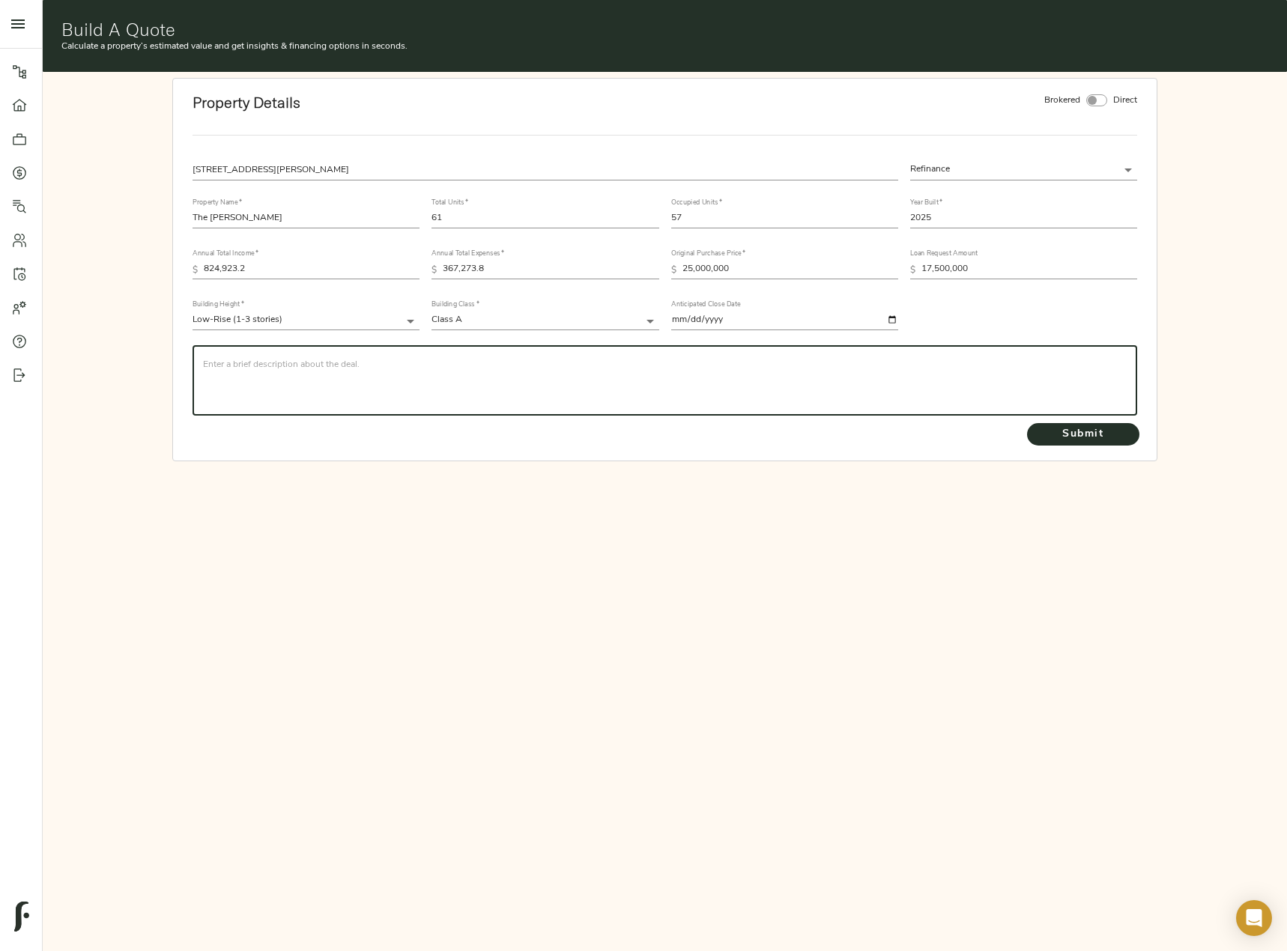
click at [352, 359] on textarea at bounding box center [664, 380] width 923 height 43
paste textarea "Completed in [DATE], the [PERSON_NAME] is located less than a quarter mile from…"
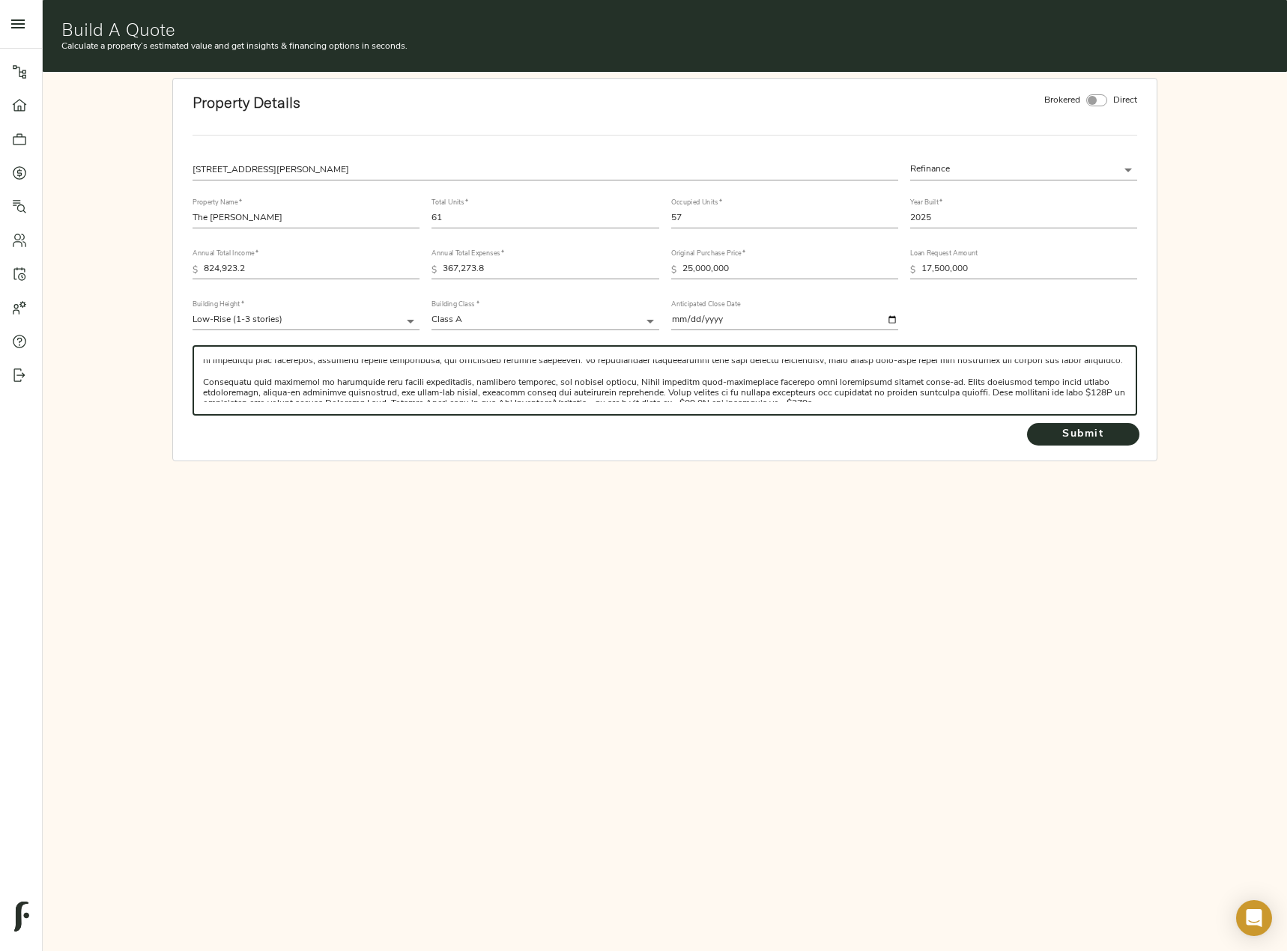
scroll to position [160, 0]
type textarea "Completed in [DATE], the [PERSON_NAME] is located less than a quarter mile from…"
click at [1106, 434] on span "Submit" at bounding box center [1083, 434] width 82 height 19
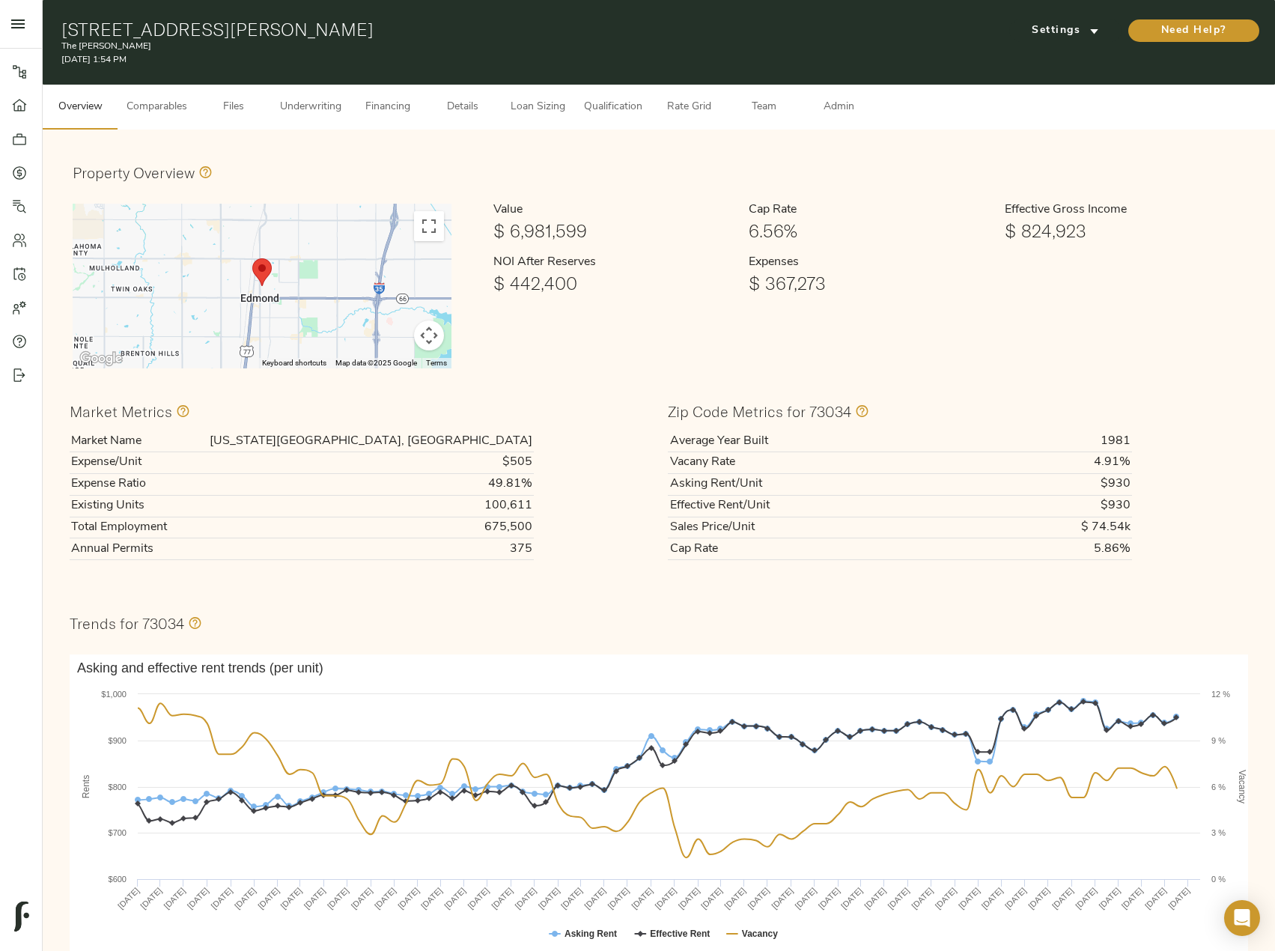
click at [177, 100] on span "Comparables" at bounding box center [157, 107] width 61 height 19
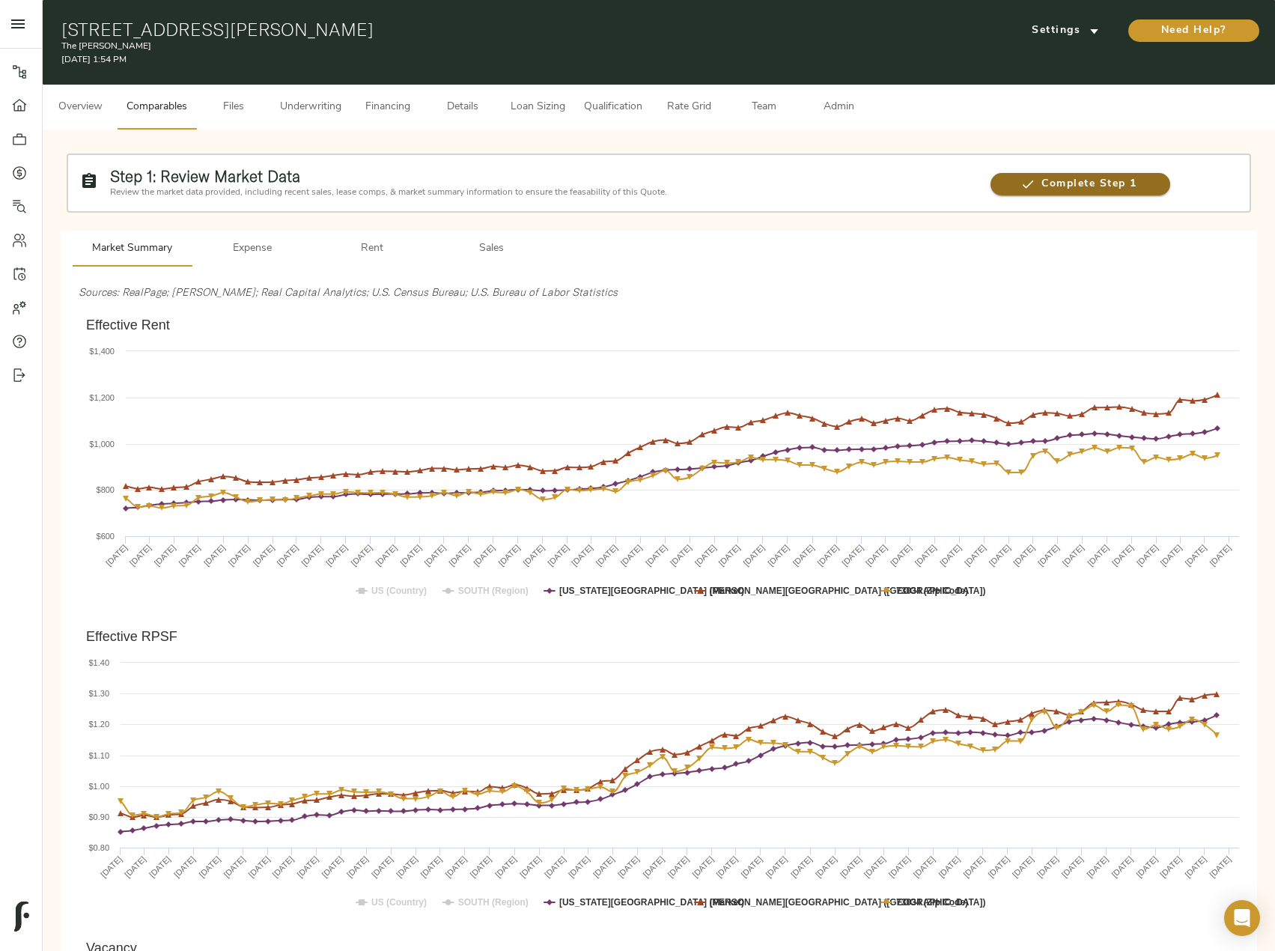
click at [1096, 184] on span "Complete Step 1" at bounding box center [1080, 184] width 179 height 19
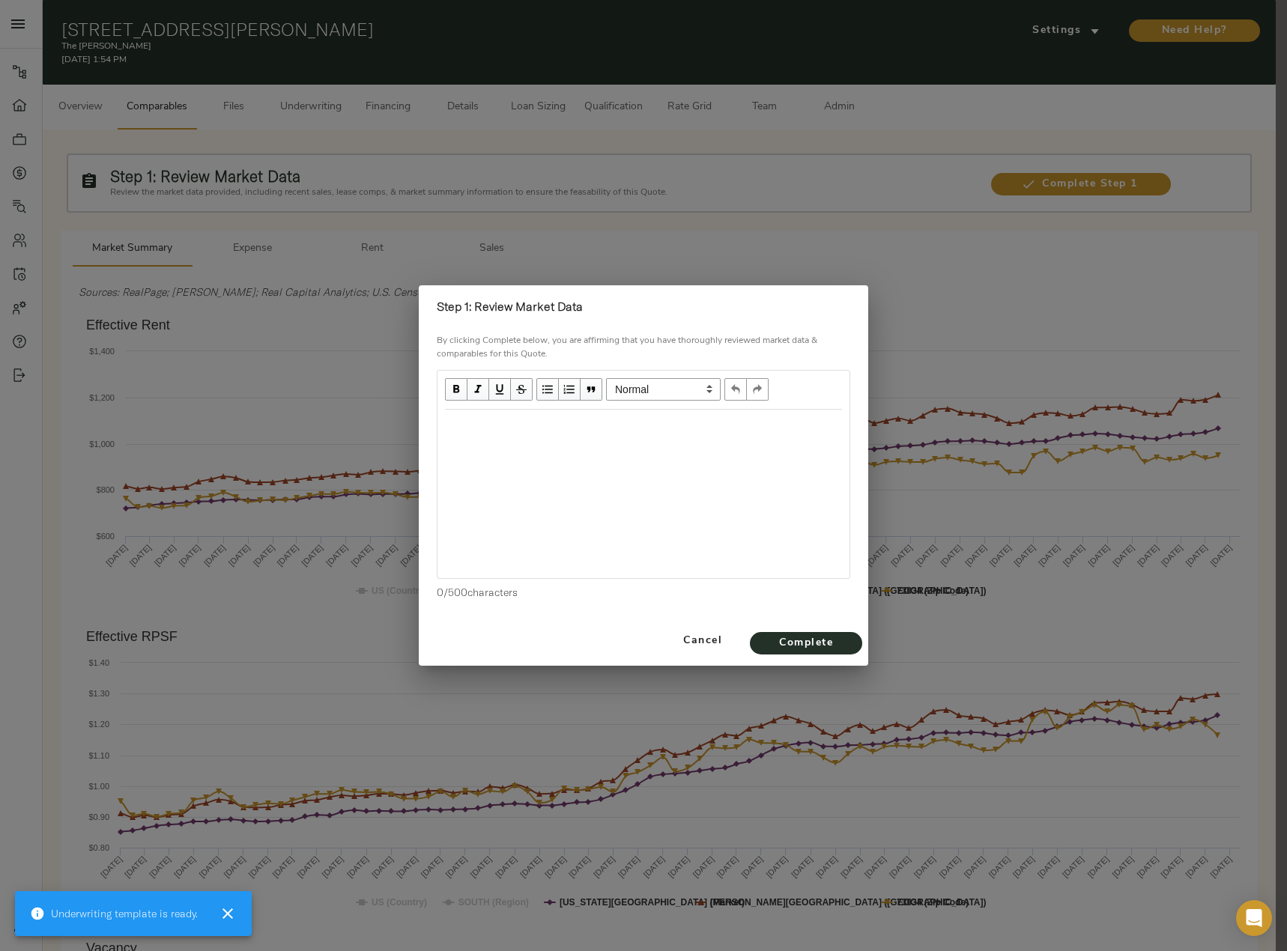
click at [554, 437] on div "Edit text" at bounding box center [643, 425] width 410 height 31
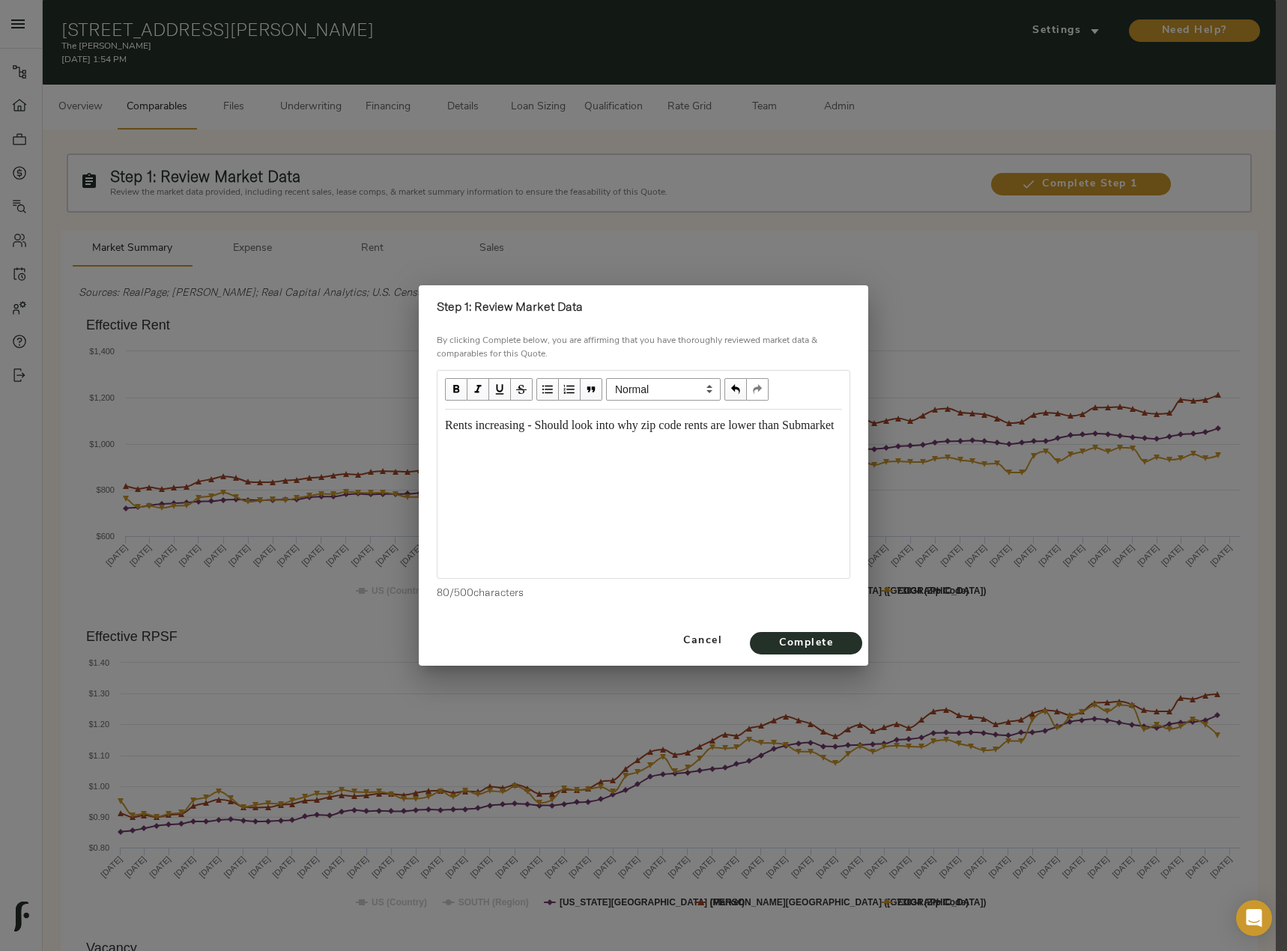
click at [481, 462] on div "Edit text" at bounding box center [643, 453] width 397 height 17
click at [841, 638] on span "Complete" at bounding box center [806, 643] width 82 height 19
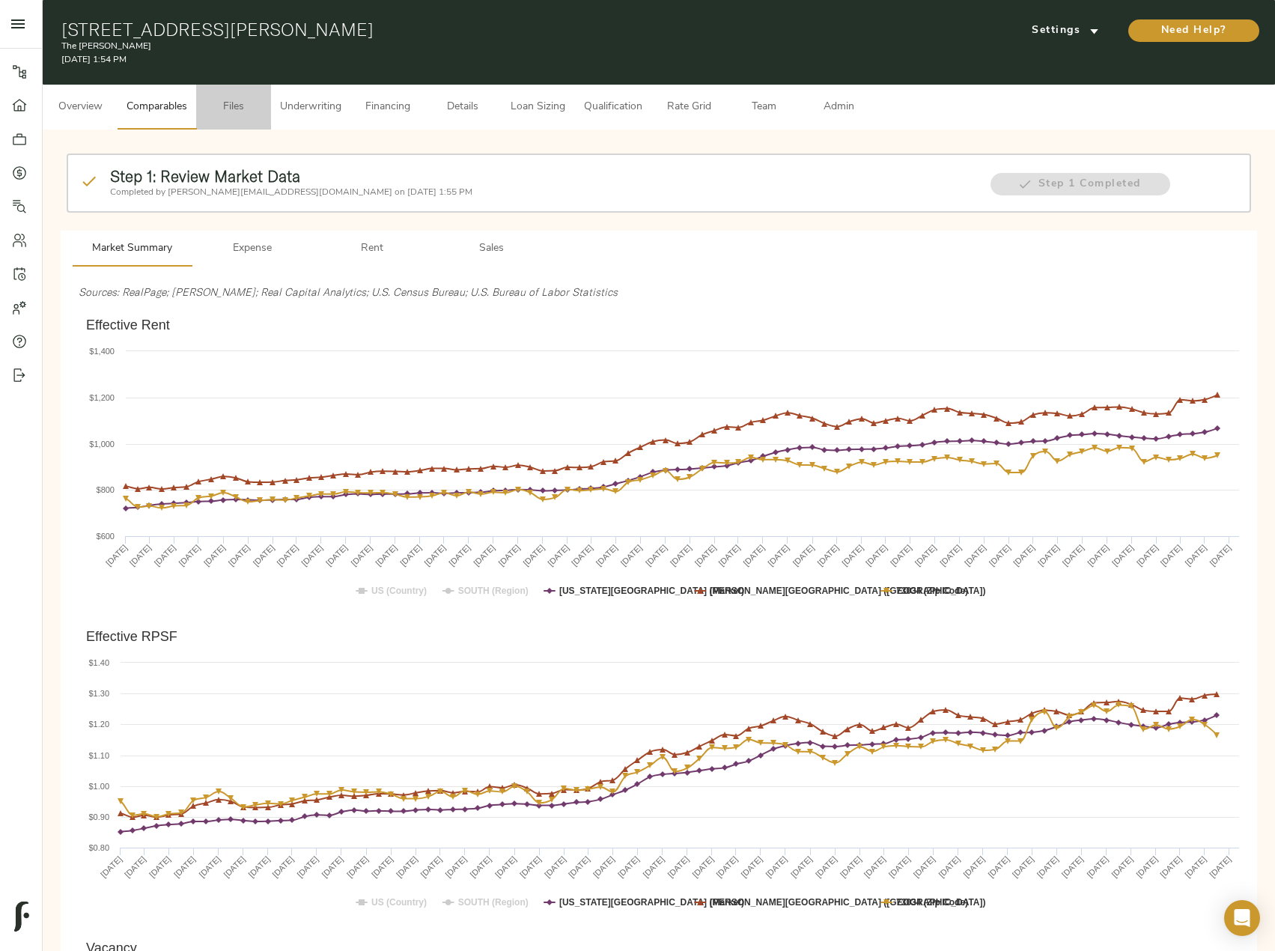
click at [199, 112] on button "Files" at bounding box center [233, 107] width 75 height 45
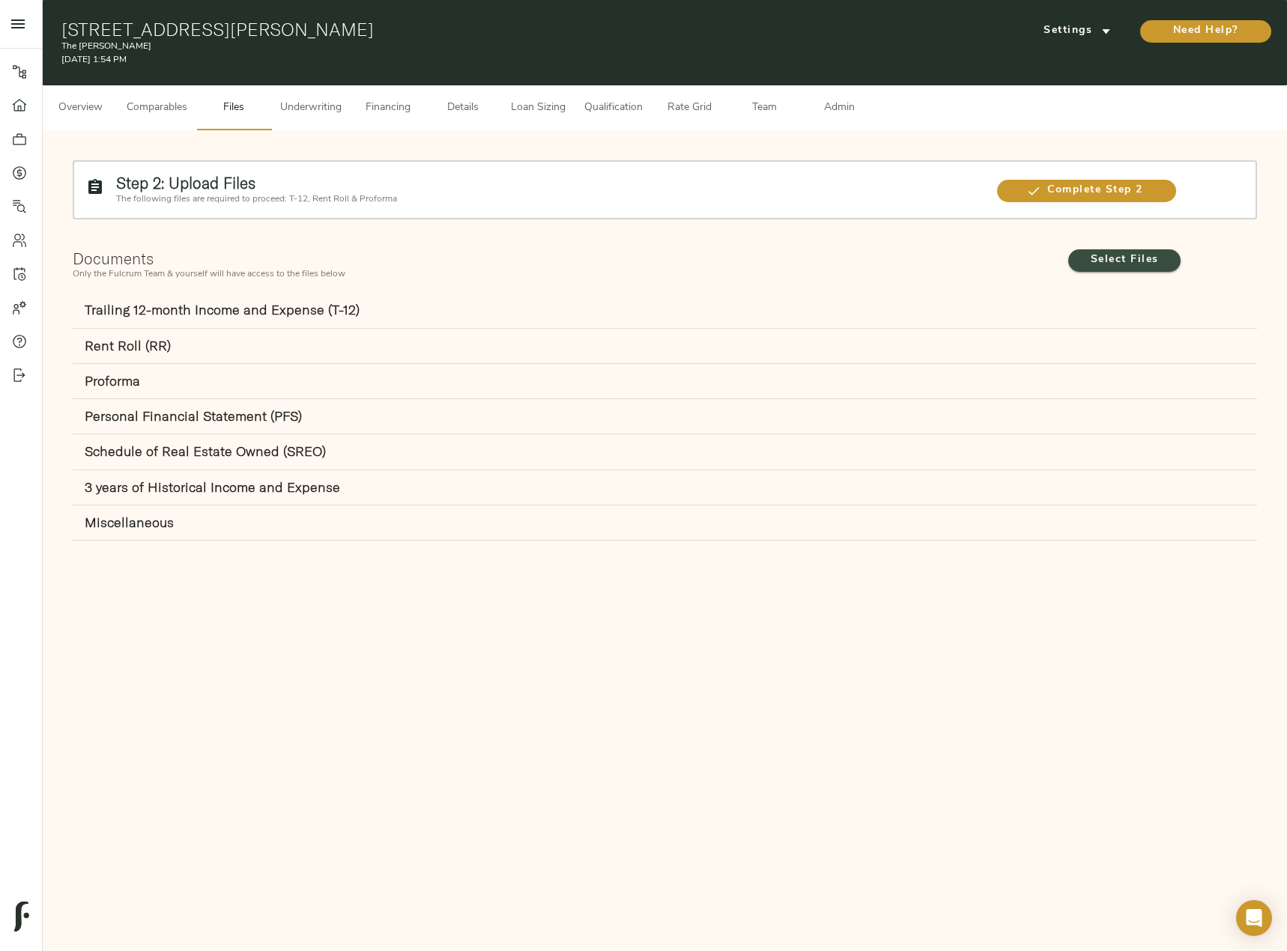
click at [1105, 260] on span "Select Files" at bounding box center [1124, 260] width 82 height 19
click at [0, 0] on input "Select Files" at bounding box center [0, 0] width 0 height 0
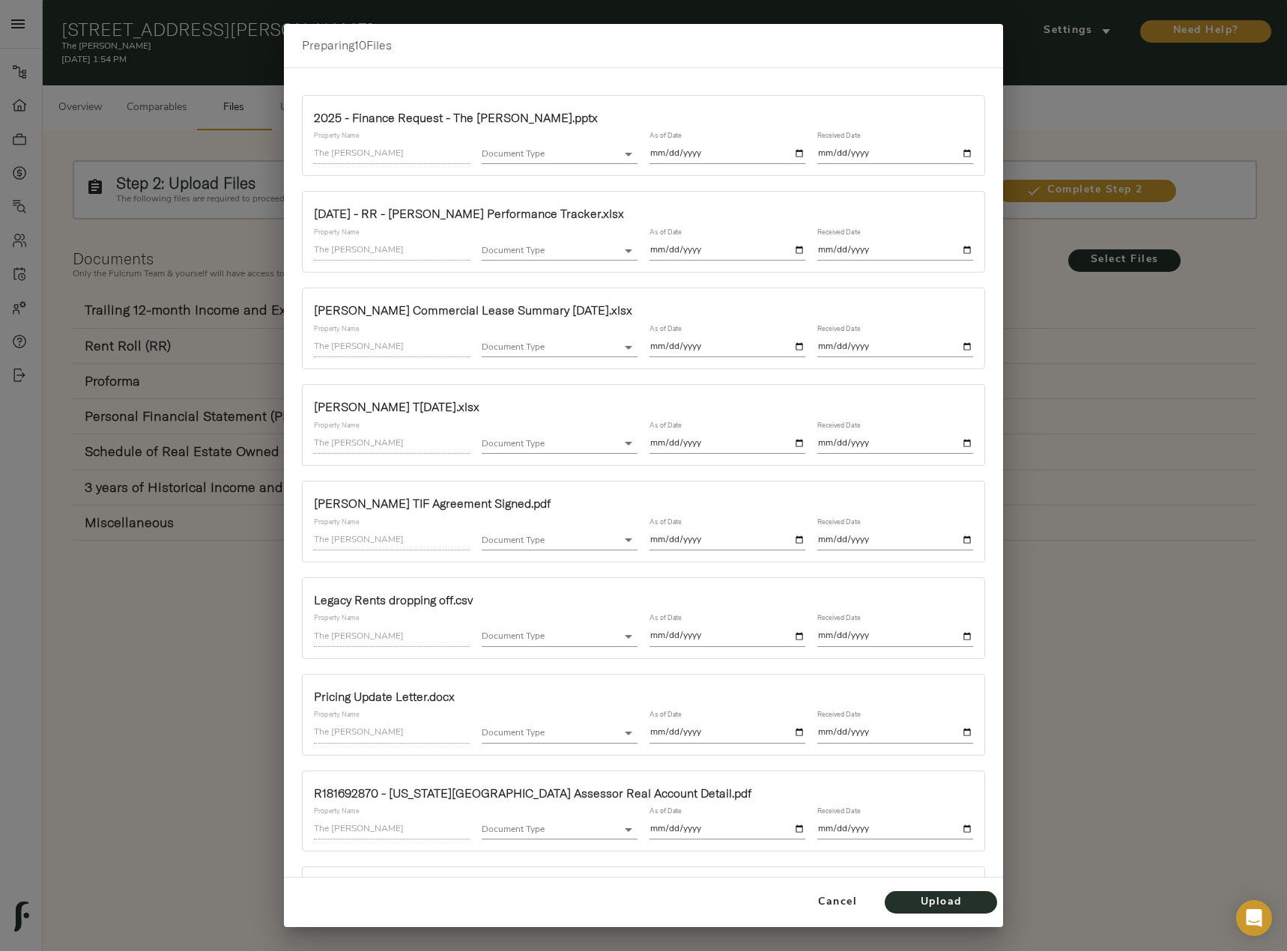
click at [599, 151] on body "The [PERSON_NAME] - [STREET_ADDRESS][PERSON_NAME] Pipeline Dashboard Portfolio …" at bounding box center [643, 552] width 1287 height 1104
click at [550, 290] on li "Miscellaneous" at bounding box center [582, 289] width 207 height 22
type input "miscellaneous"
click at [794, 151] on input "date" at bounding box center [727, 154] width 156 height 20
type input "[DATE]"
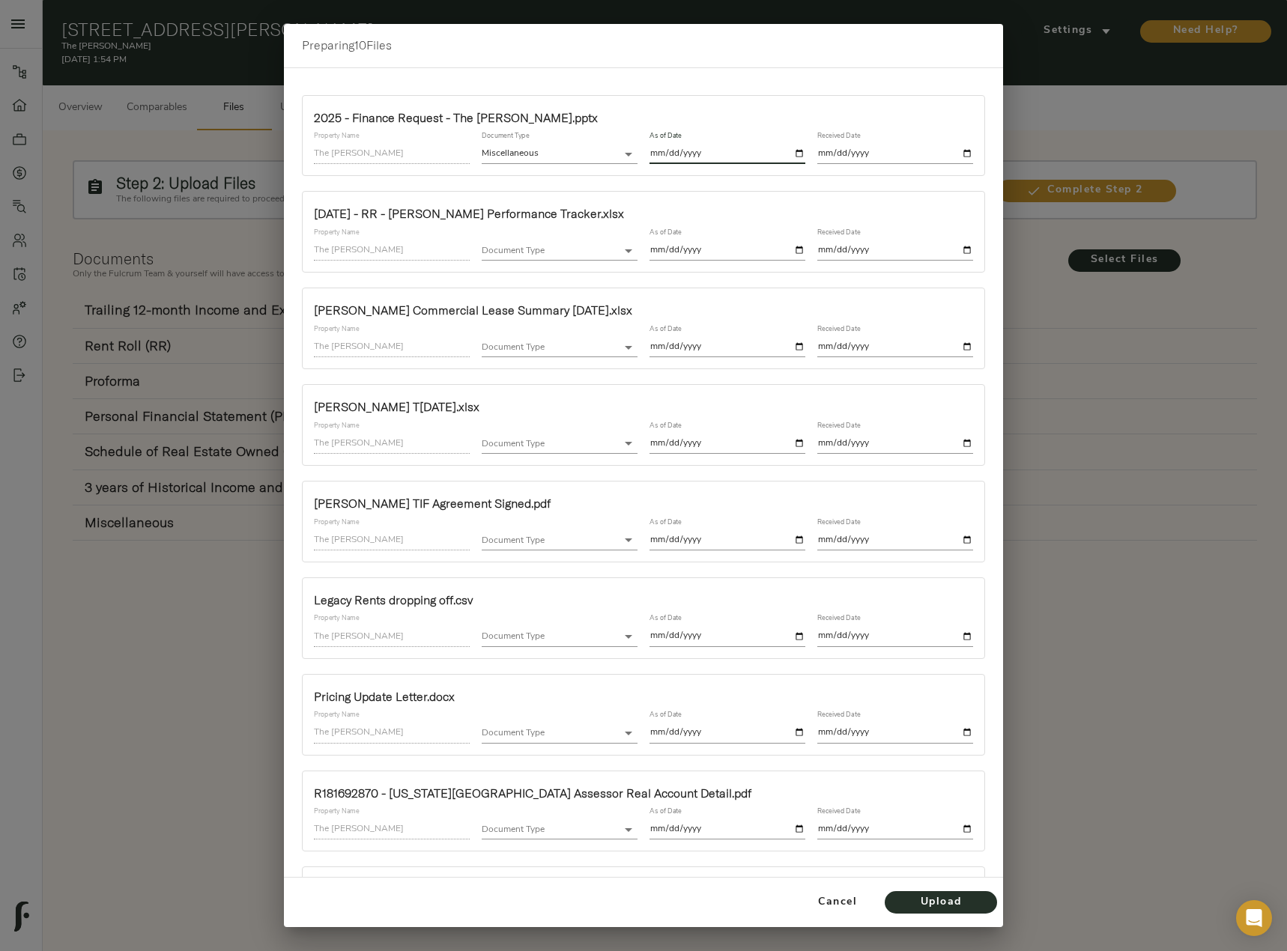
click at [963, 155] on div "Received Date" at bounding box center [895, 148] width 168 height 44
click at [960, 152] on input "date" at bounding box center [895, 154] width 156 height 20
type input "[DATE]"
click at [617, 257] on body "The [PERSON_NAME] - [STREET_ADDRESS][PERSON_NAME] Pipeline Dashboard Portfolio …" at bounding box center [643, 552] width 1287 height 1104
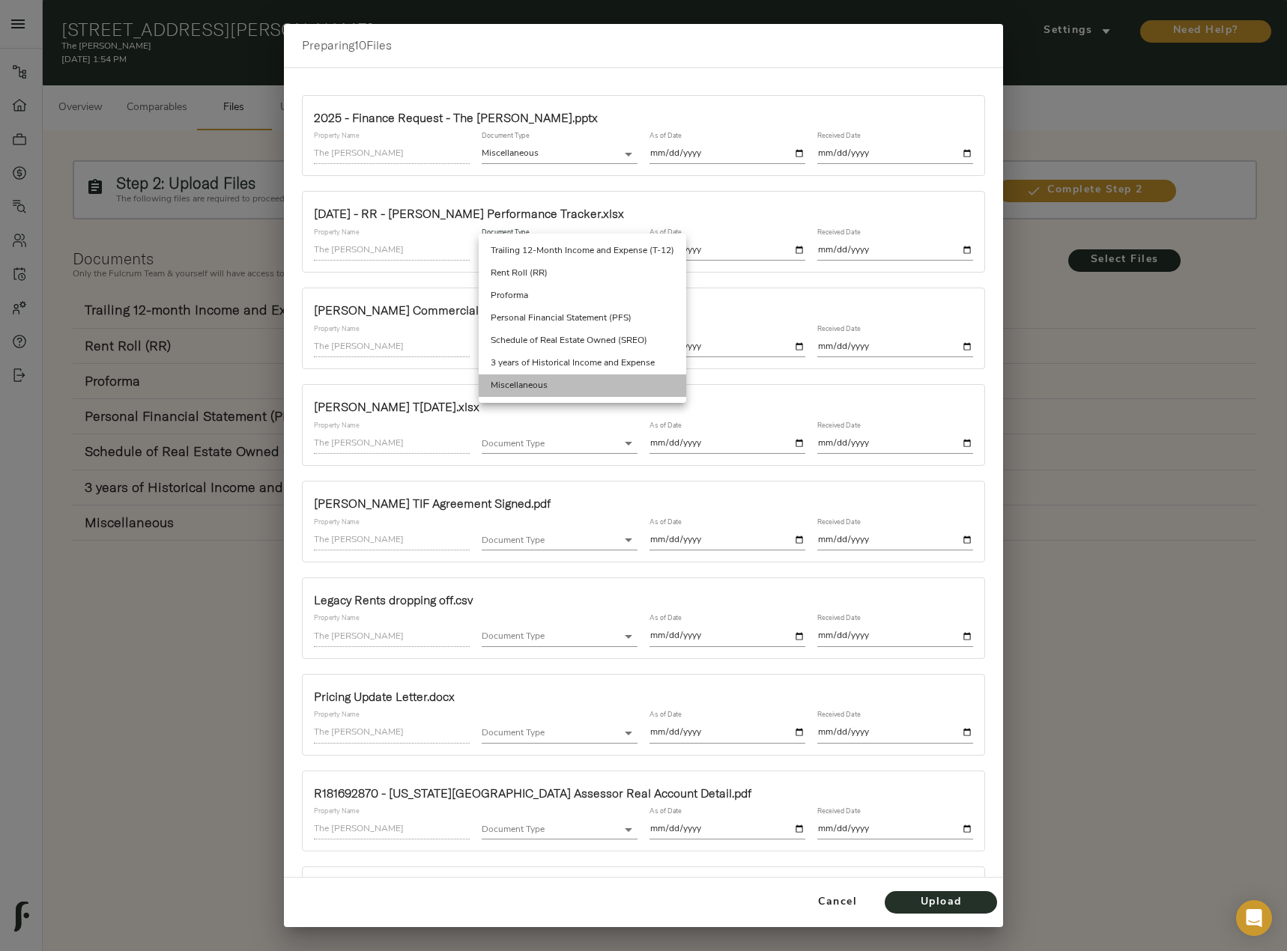
click at [569, 383] on li "Miscellaneous" at bounding box center [582, 385] width 207 height 22
type input "miscellaneous"
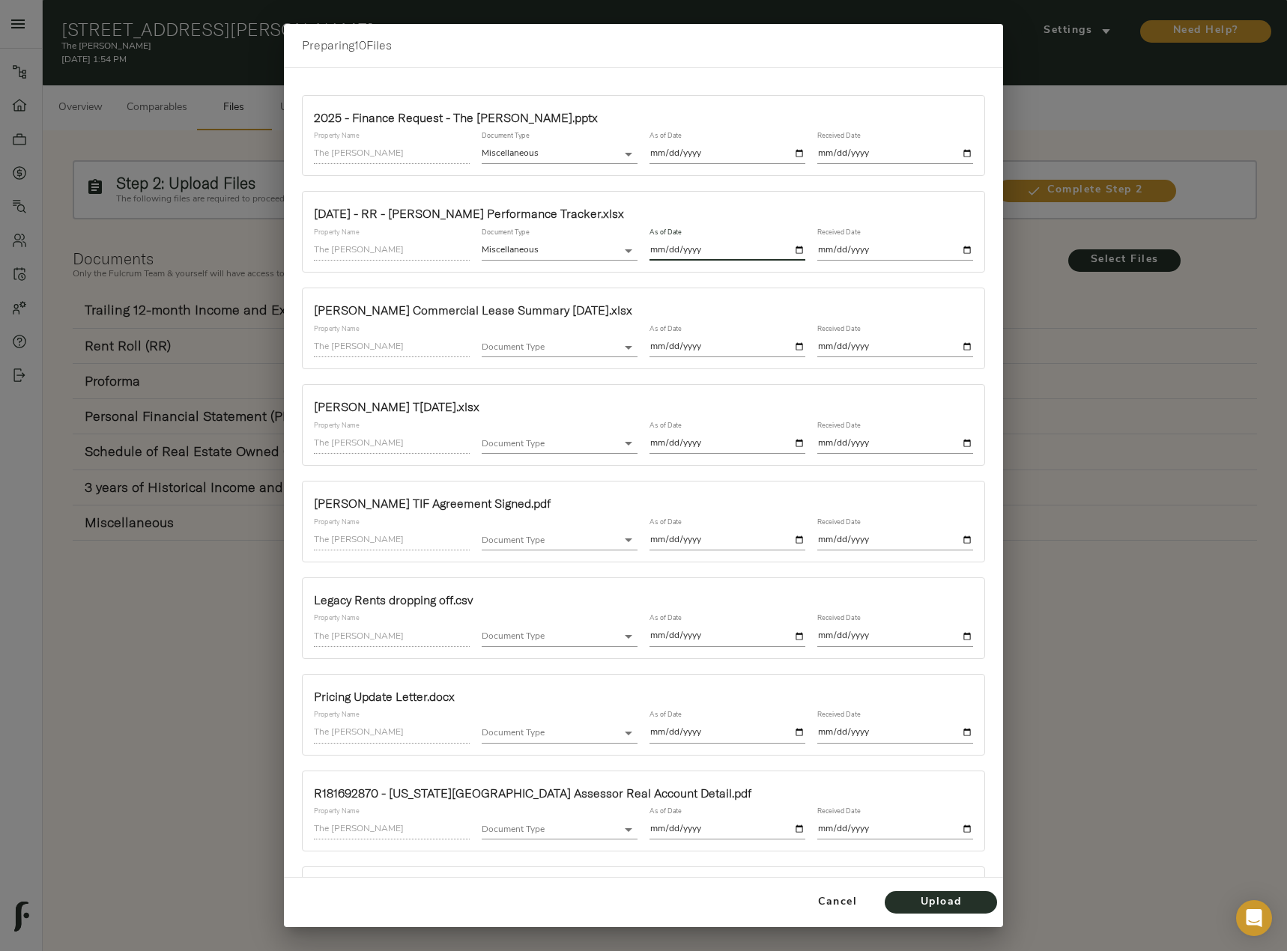
click at [789, 250] on input "date" at bounding box center [727, 250] width 156 height 20
type input "[DATE]"
click at [957, 248] on input "date" at bounding box center [895, 250] width 156 height 20
type input "[DATE]"
click at [959, 149] on input "[DATE]" at bounding box center [895, 154] width 156 height 20
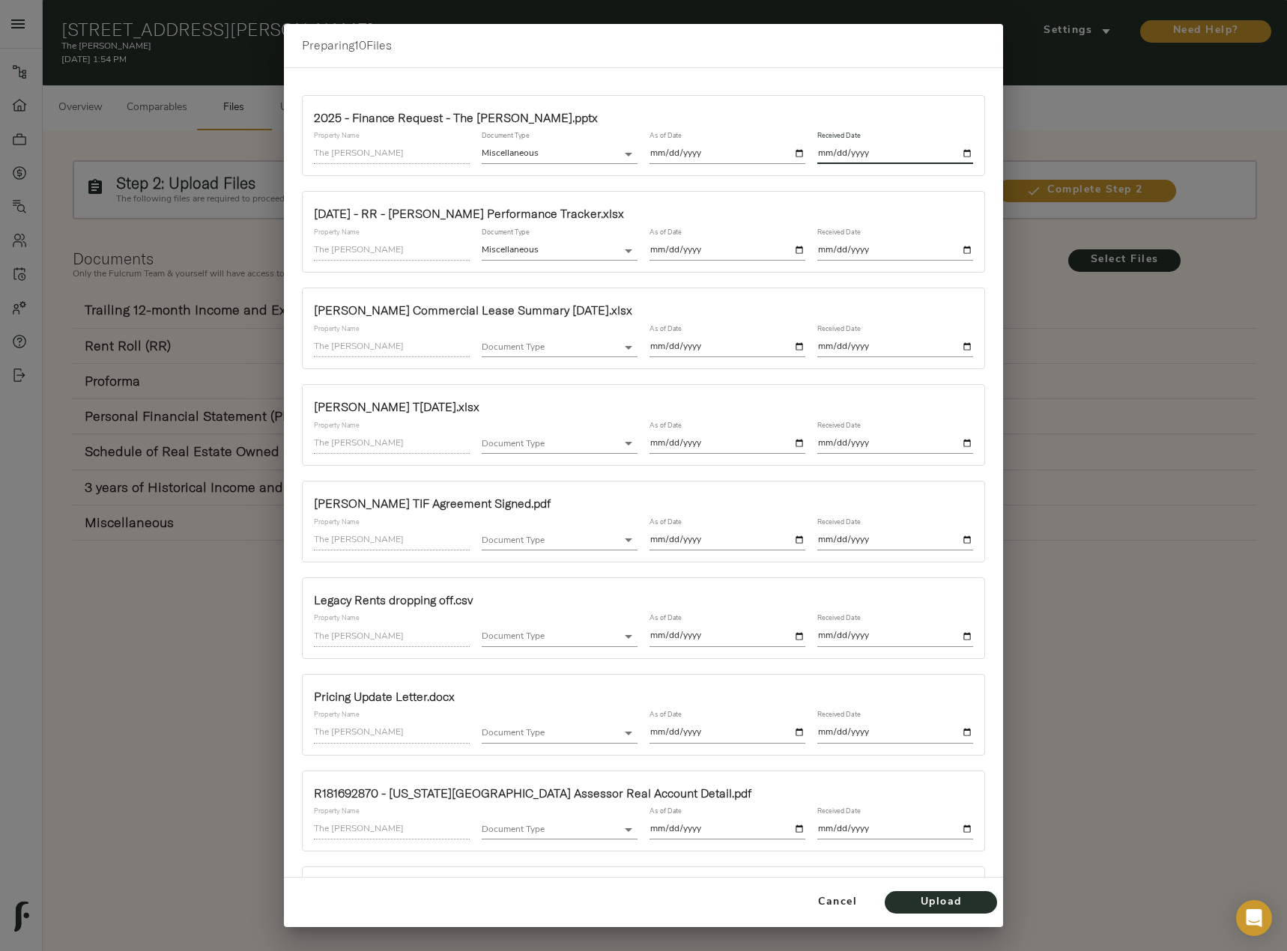
type input "[DATE]"
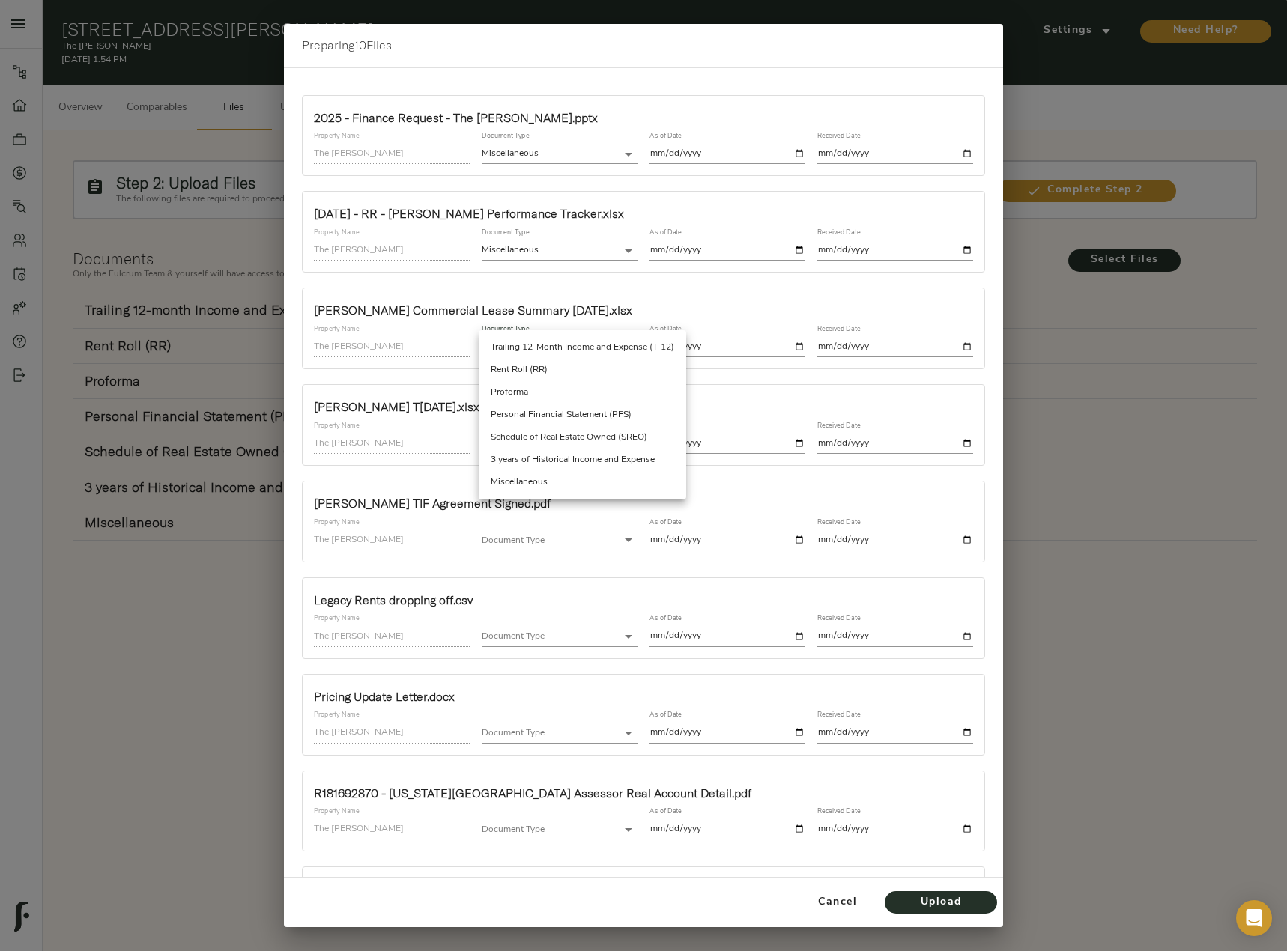
click at [605, 348] on body "The [PERSON_NAME] - [STREET_ADDRESS][PERSON_NAME] Pipeline Dashboard Portfolio …" at bounding box center [643, 552] width 1287 height 1104
click at [589, 482] on li "Miscellaneous" at bounding box center [582, 482] width 207 height 22
type input "miscellaneous"
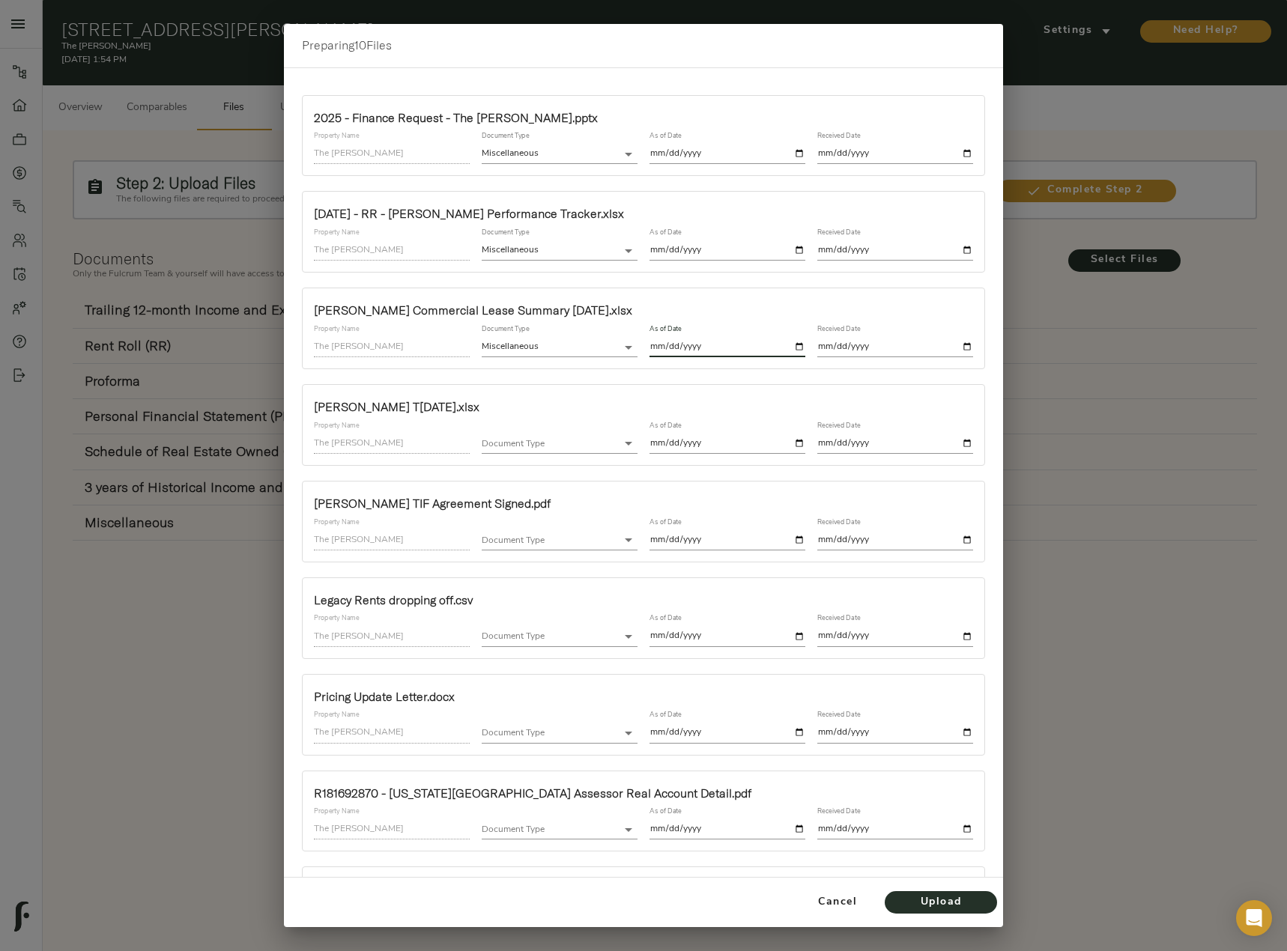
click at [792, 344] on input "date" at bounding box center [727, 347] width 156 height 20
type input "[DATE]"
click at [951, 352] on input "date" at bounding box center [895, 347] width 156 height 20
type input "[DATE]"
click at [612, 444] on body "The [PERSON_NAME] - [STREET_ADDRESS][PERSON_NAME] Pipeline Dashboard Portfolio …" at bounding box center [643, 552] width 1287 height 1104
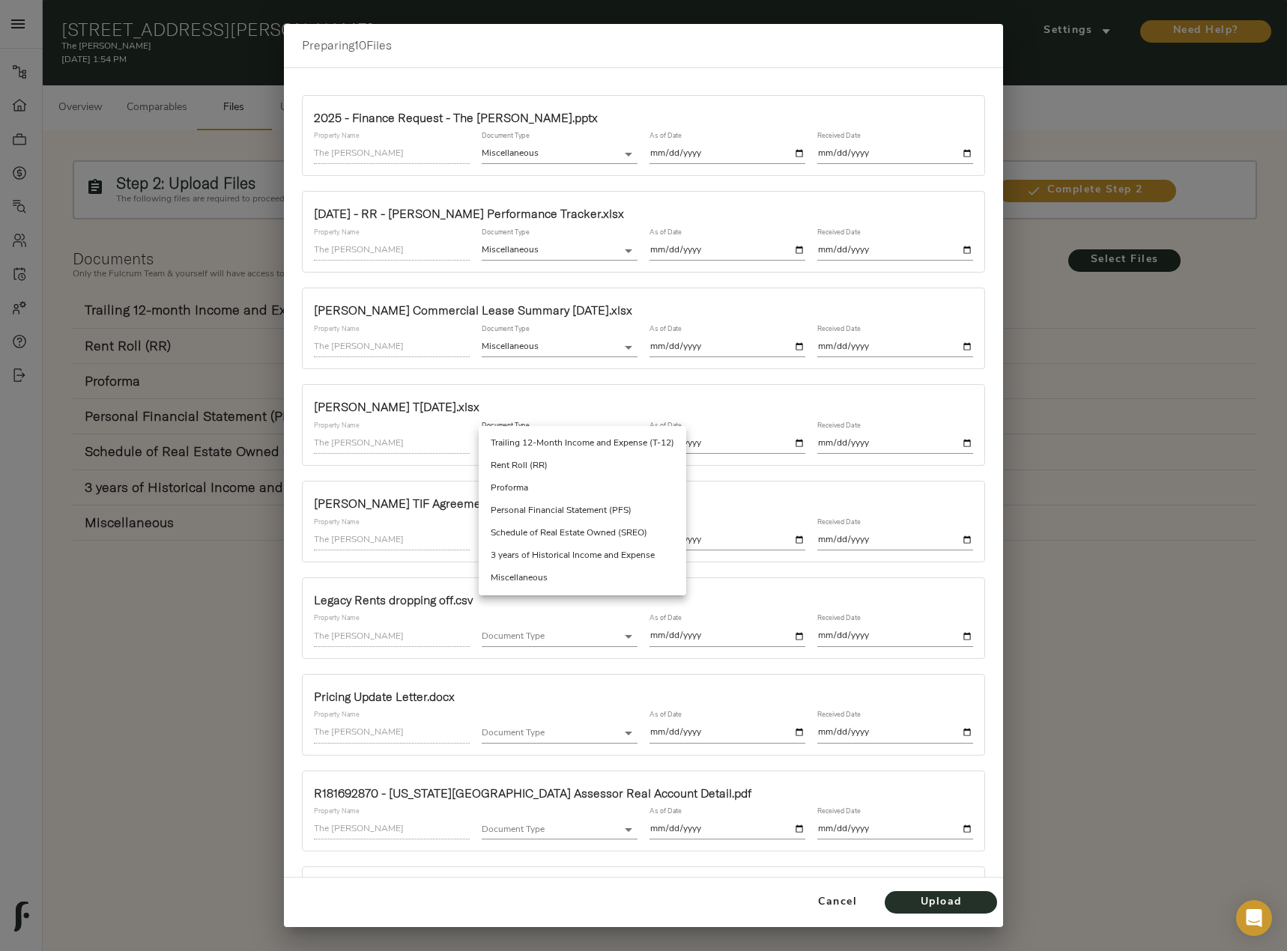
click at [606, 446] on li "Trailing 12-Month Income and Expense (T-12)" at bounding box center [582, 443] width 207 height 22
type input "trailing_twelve"
click at [780, 432] on div "As of Date" at bounding box center [727, 438] width 156 height 32
click at [782, 435] on input "date" at bounding box center [727, 444] width 156 height 20
click at [791, 443] on input "date" at bounding box center [727, 444] width 156 height 20
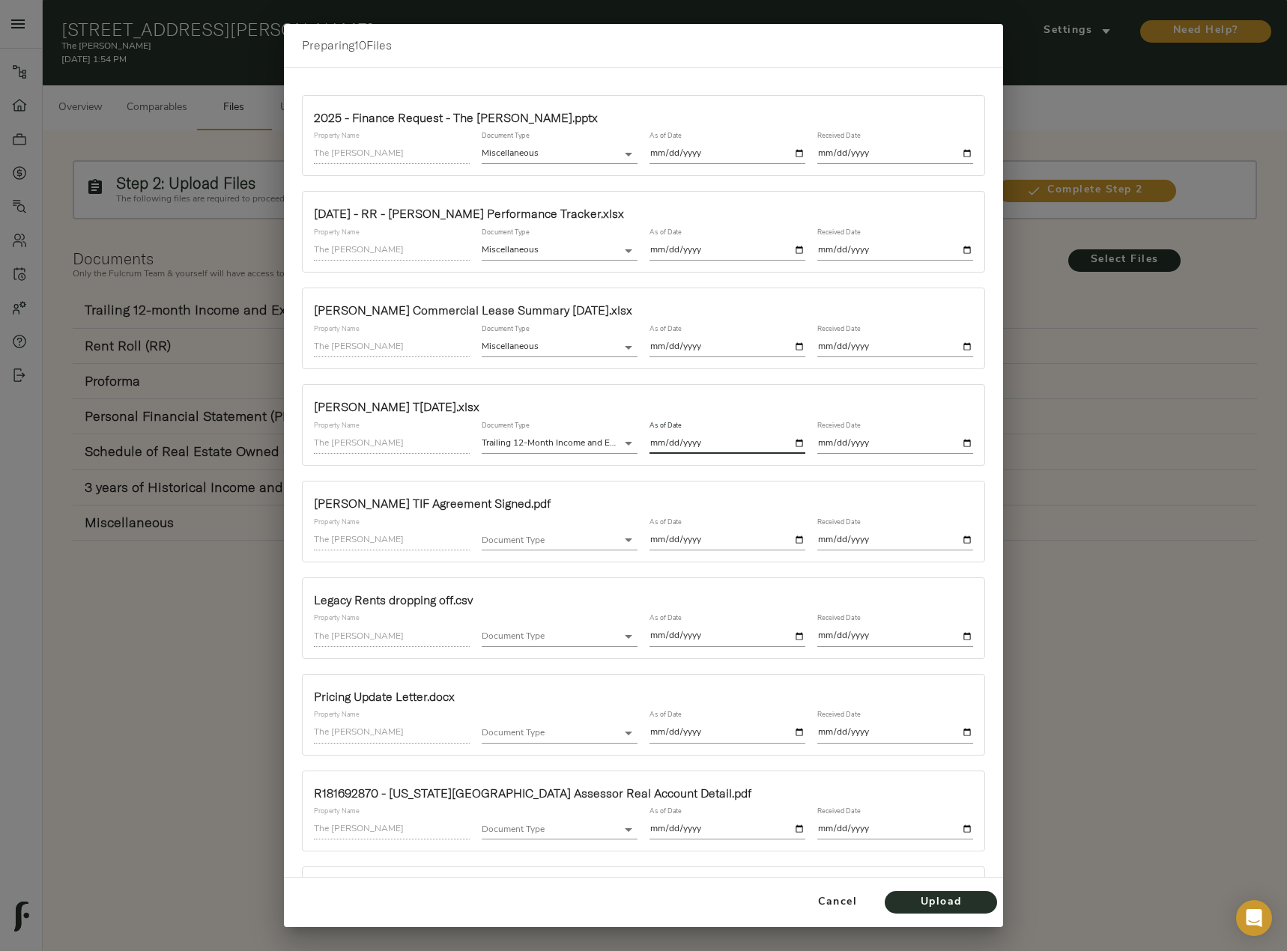
type input "[DATE]"
click at [955, 440] on input "date" at bounding box center [895, 444] width 156 height 20
type input "[DATE]"
click at [588, 534] on body "The [PERSON_NAME] - [STREET_ADDRESS][PERSON_NAME] Pipeline Dashboard Portfolio …" at bounding box center [643, 552] width 1287 height 1104
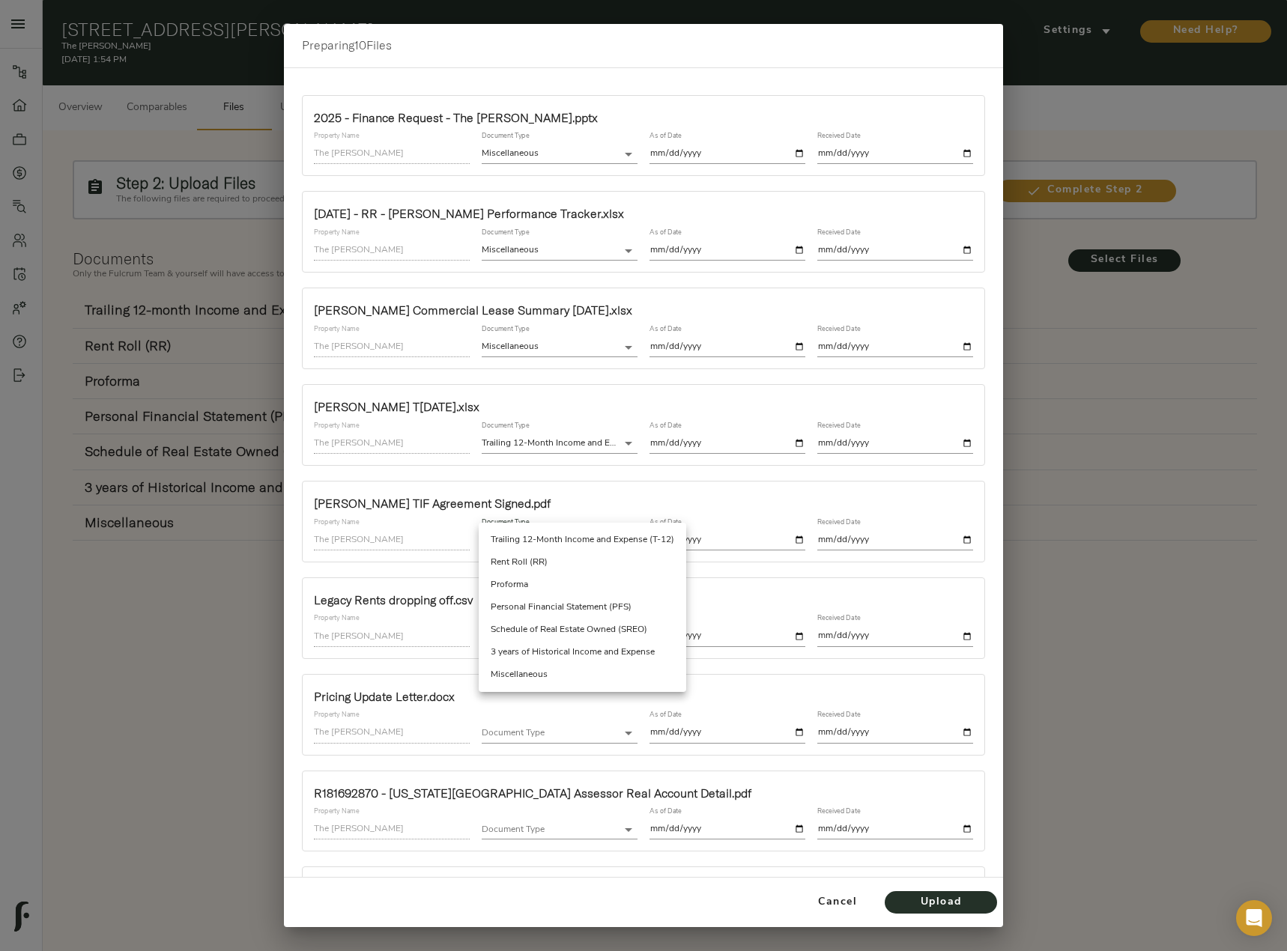
click at [538, 675] on li "Miscellaneous" at bounding box center [582, 674] width 207 height 22
type input "miscellaneous"
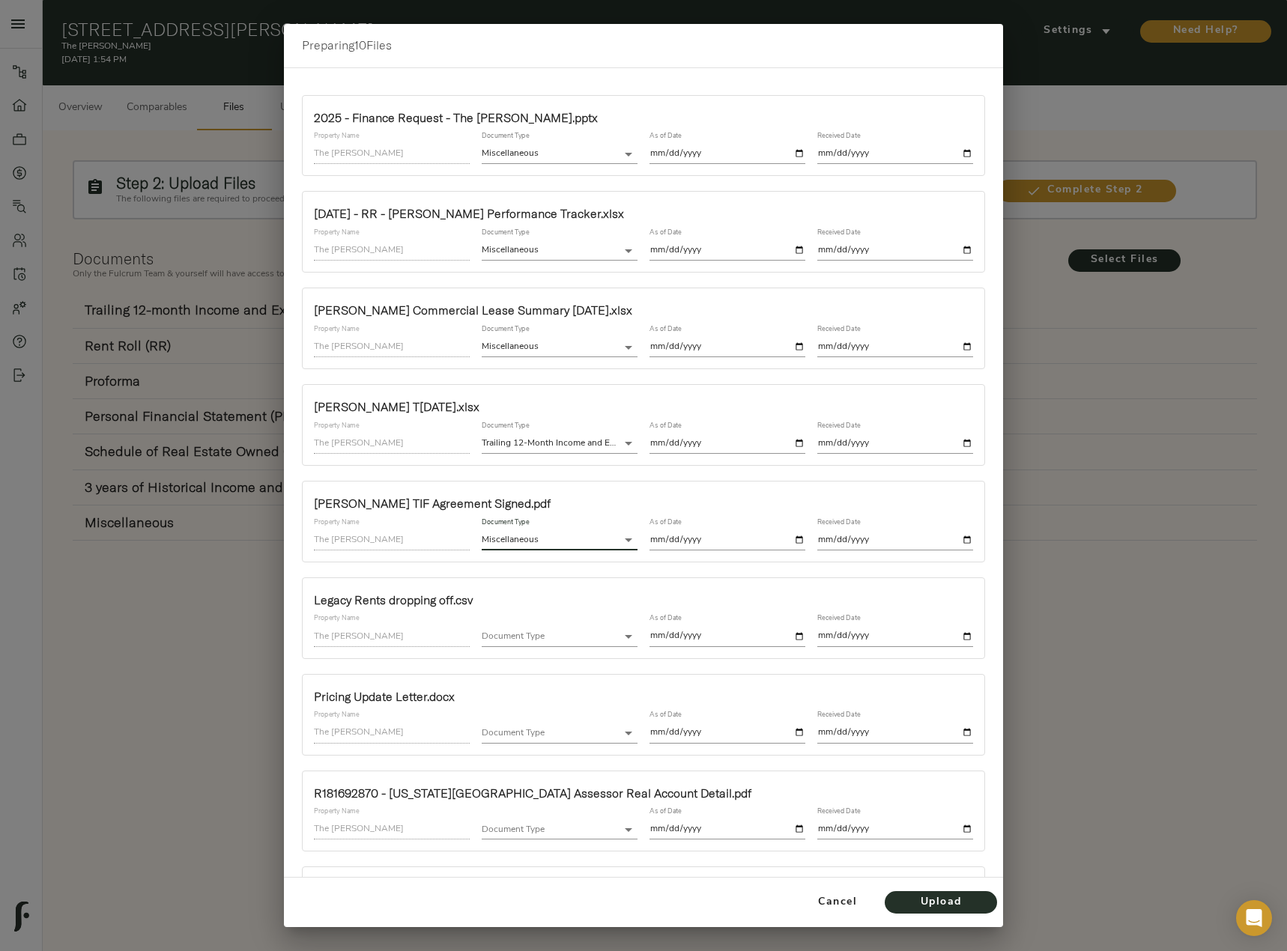
click at [786, 541] on input "date" at bounding box center [727, 540] width 156 height 20
type input "[DATE]"
click at [959, 538] on input "date" at bounding box center [895, 540] width 156 height 20
type input "[DATE]"
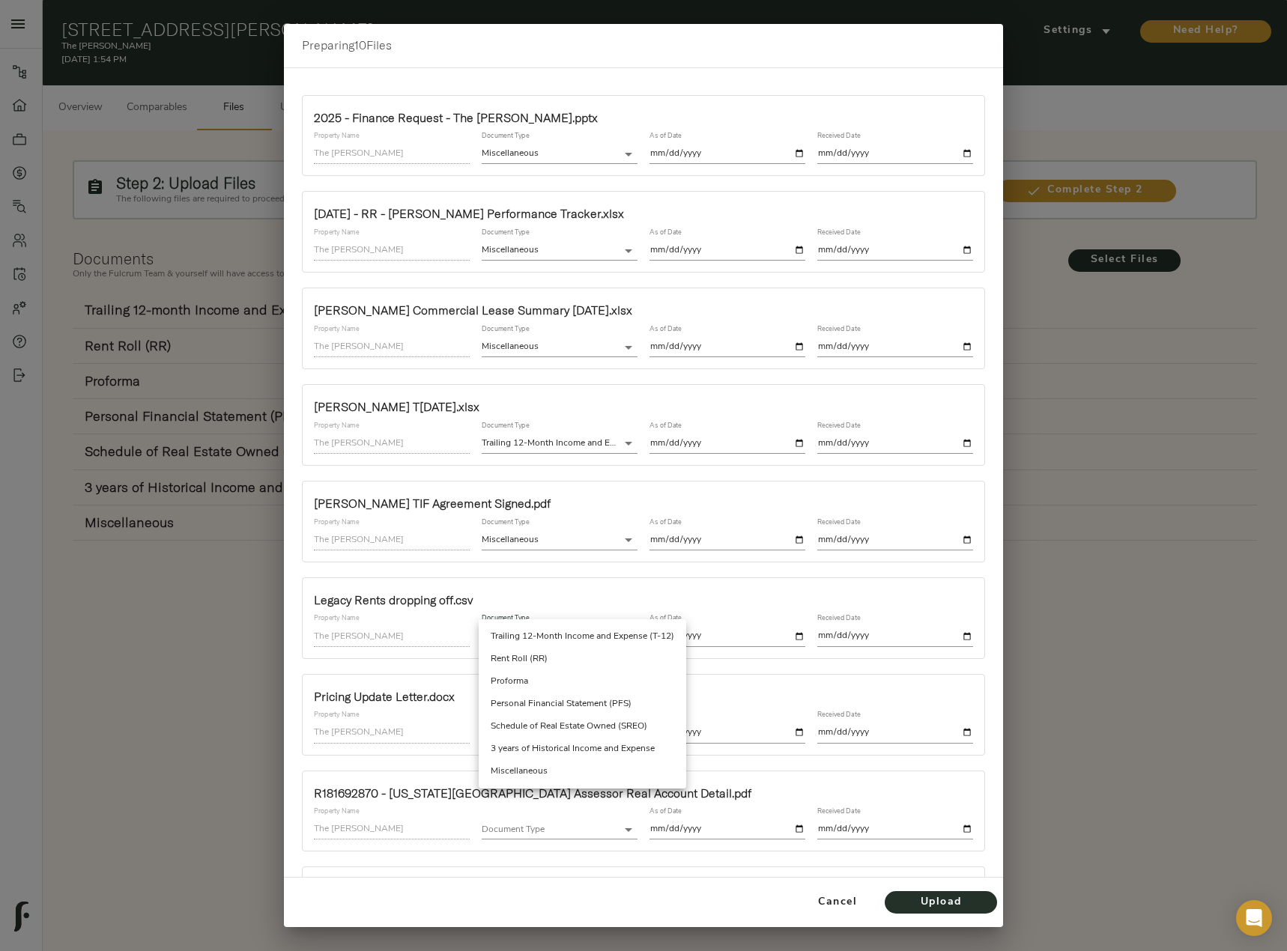
click at [566, 635] on body "The [PERSON_NAME] - [STREET_ADDRESS][PERSON_NAME] Pipeline Dashboard Portfolio …" at bounding box center [643, 552] width 1287 height 1104
click at [533, 766] on li "Miscellaneous" at bounding box center [582, 771] width 207 height 22
type input "miscellaneous"
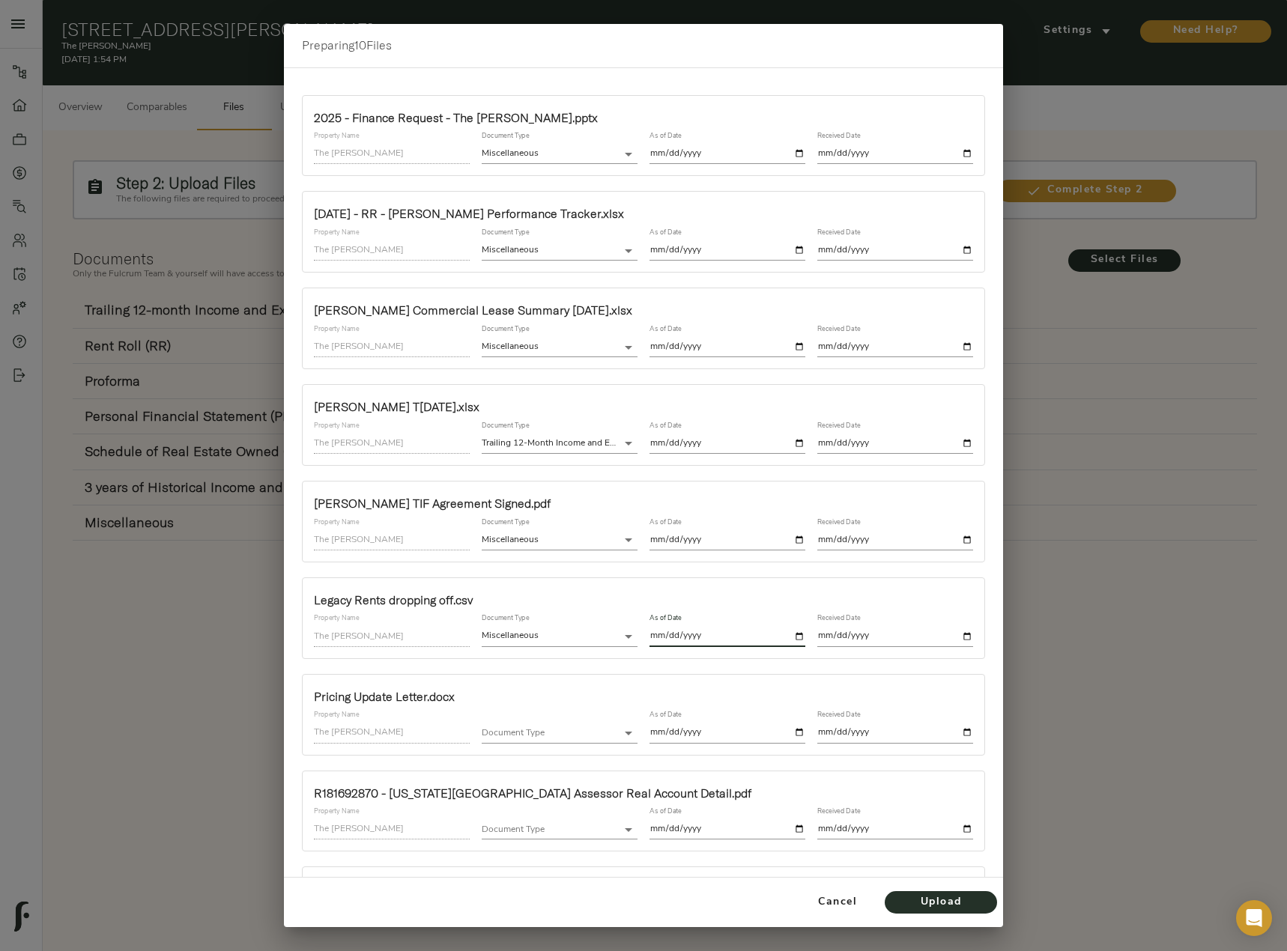
click at [793, 632] on input "date" at bounding box center [727, 636] width 156 height 20
type input "[DATE]"
click at [949, 634] on input "date" at bounding box center [895, 636] width 156 height 20
click at [955, 634] on input "date" at bounding box center [895, 636] width 156 height 20
type input "[DATE]"
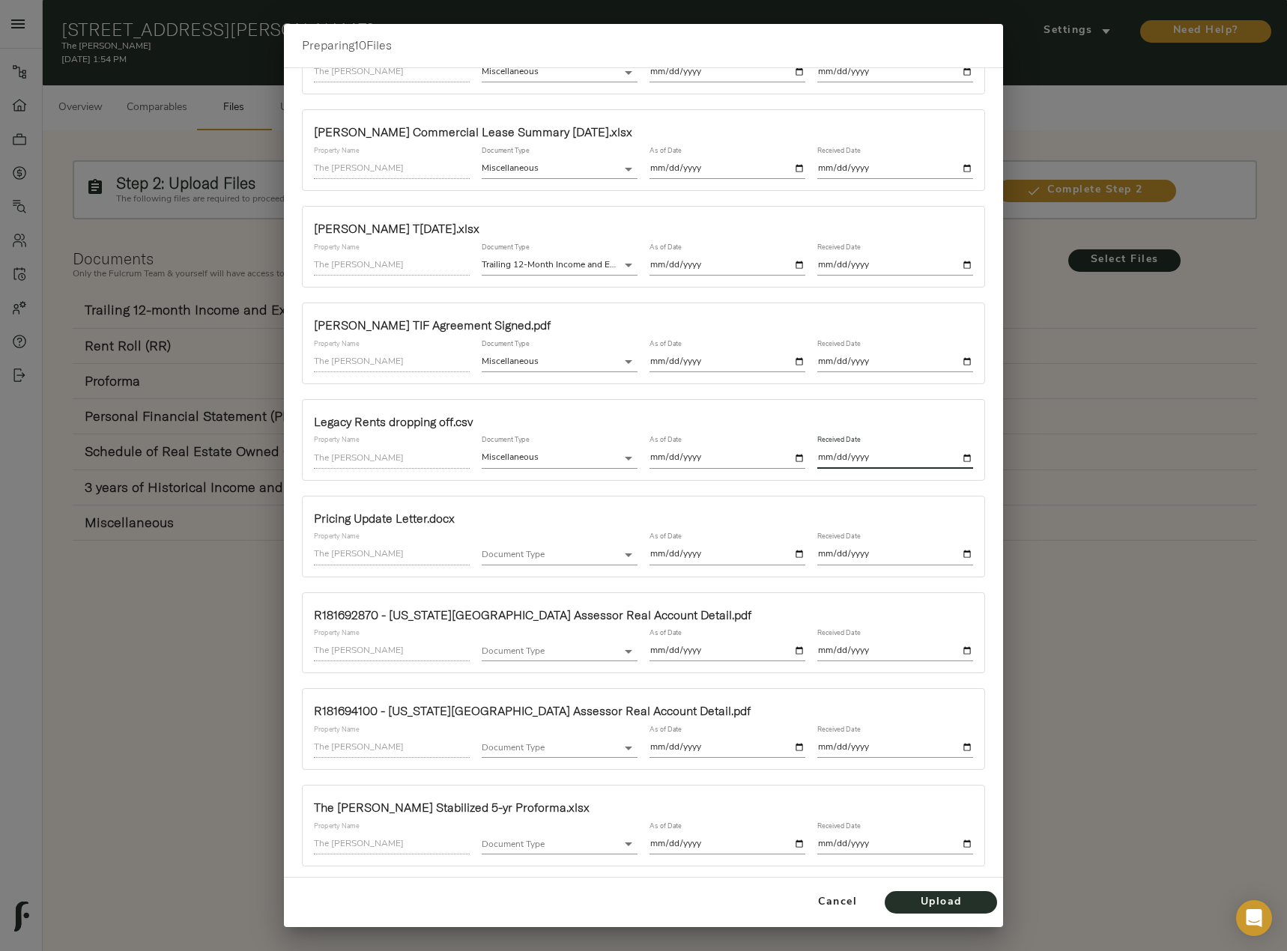
scroll to position [180, 0]
click at [533, 550] on body "The [PERSON_NAME] - [STREET_ADDRESS][PERSON_NAME] Pipeline Dashboard Portfolio …" at bounding box center [643, 552] width 1287 height 1104
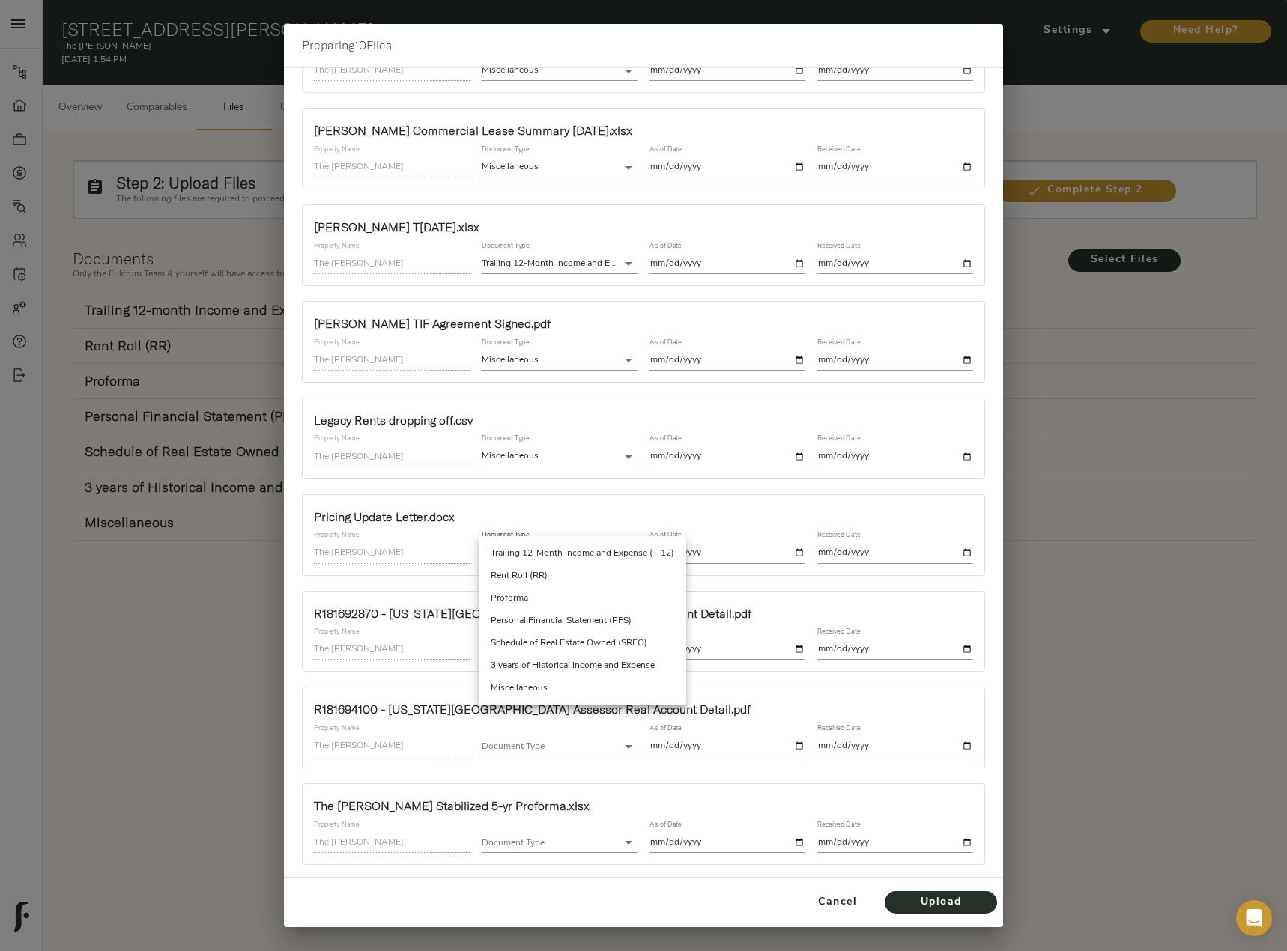
click at [530, 696] on li "Miscellaneous" at bounding box center [582, 688] width 207 height 22
type input "miscellaneous"
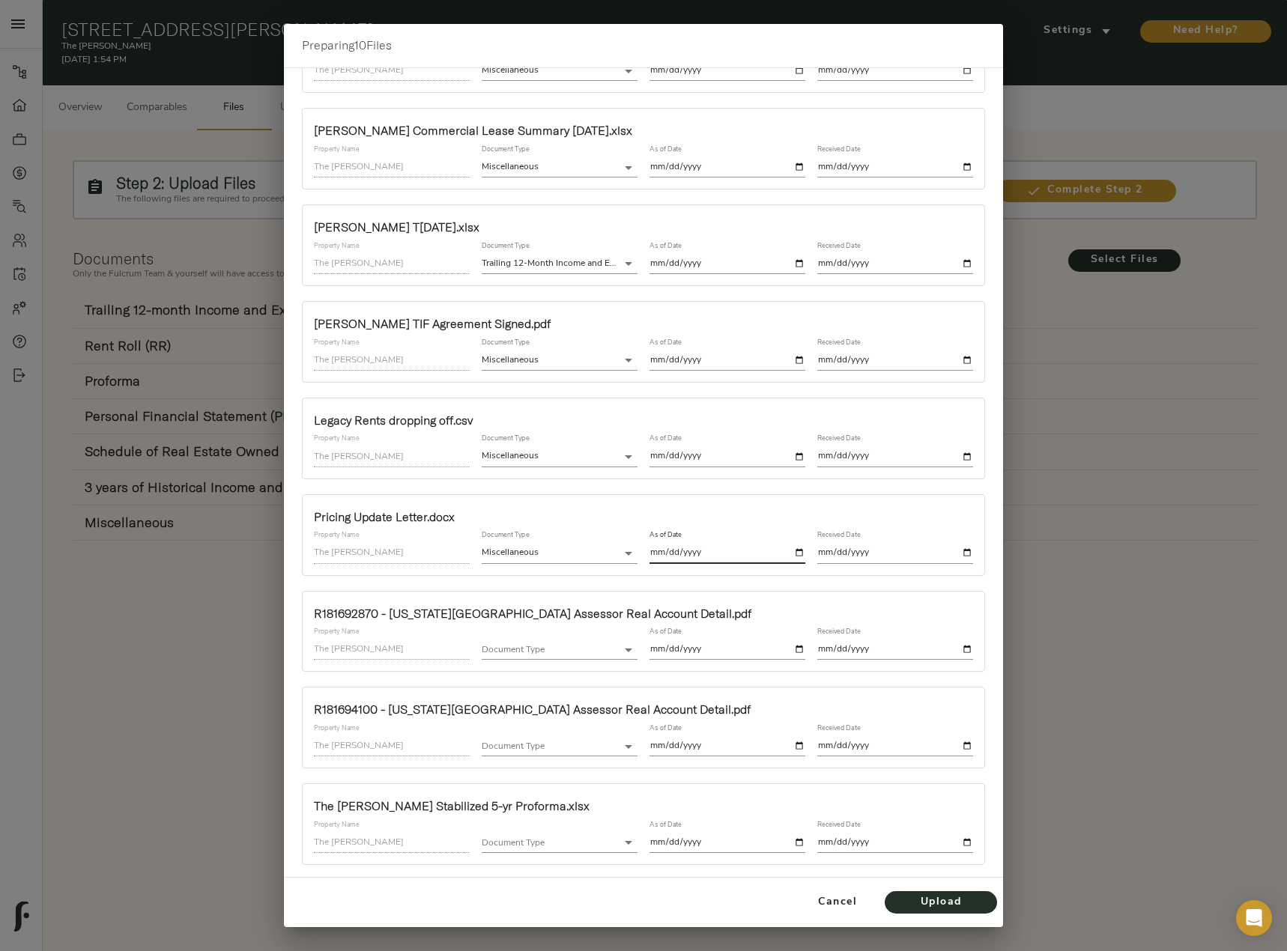
click at [794, 554] on input "date" at bounding box center [727, 553] width 156 height 20
type input "[DATE]"
click at [954, 550] on input "date" at bounding box center [895, 553] width 156 height 20
type input "[DATE]"
click at [598, 654] on body "The [PERSON_NAME] - [STREET_ADDRESS][PERSON_NAME] Pipeline Dashboard Portfolio …" at bounding box center [643, 552] width 1287 height 1104
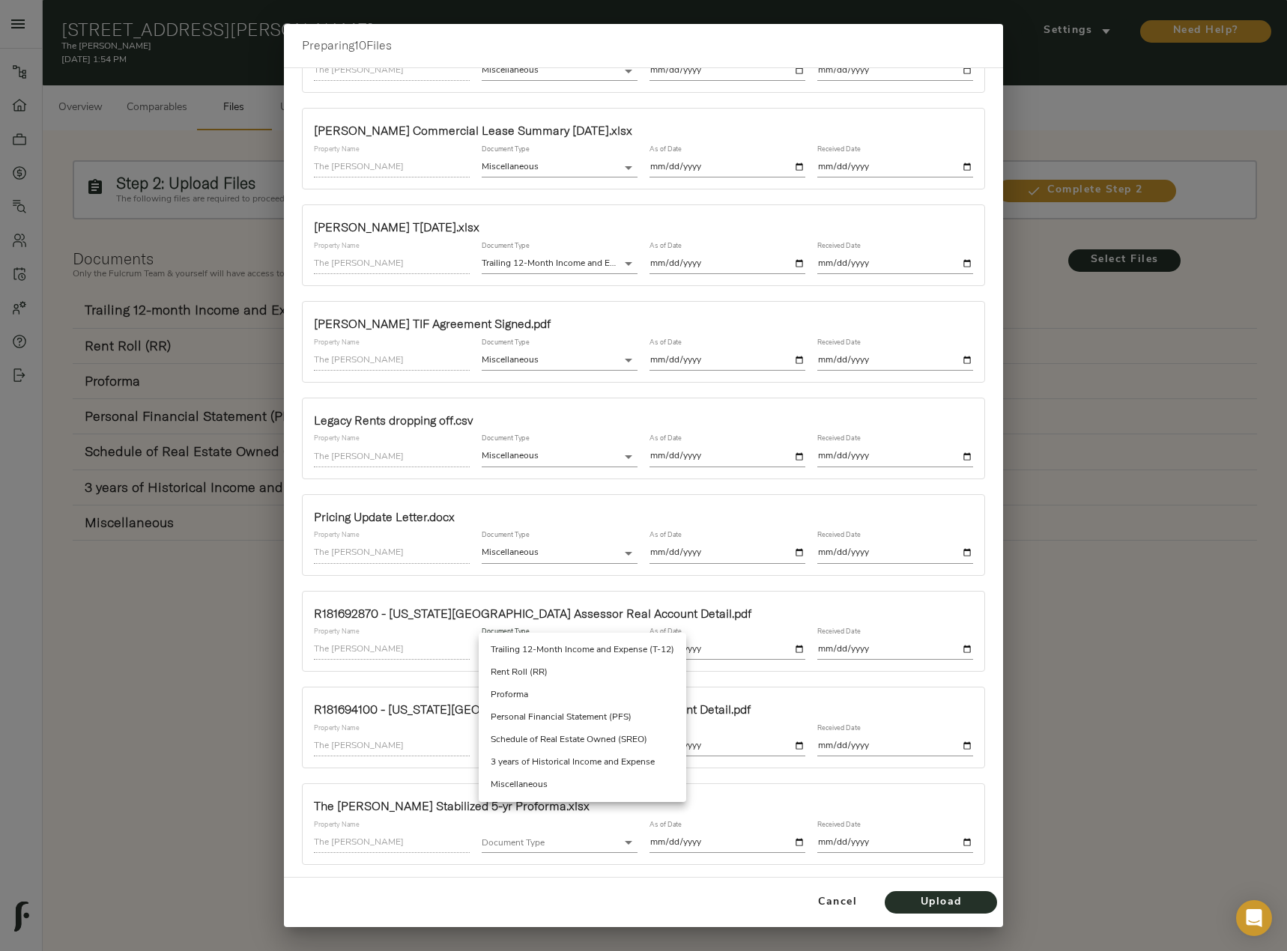
click at [566, 782] on li "Miscellaneous" at bounding box center [582, 785] width 207 height 22
type input "miscellaneous"
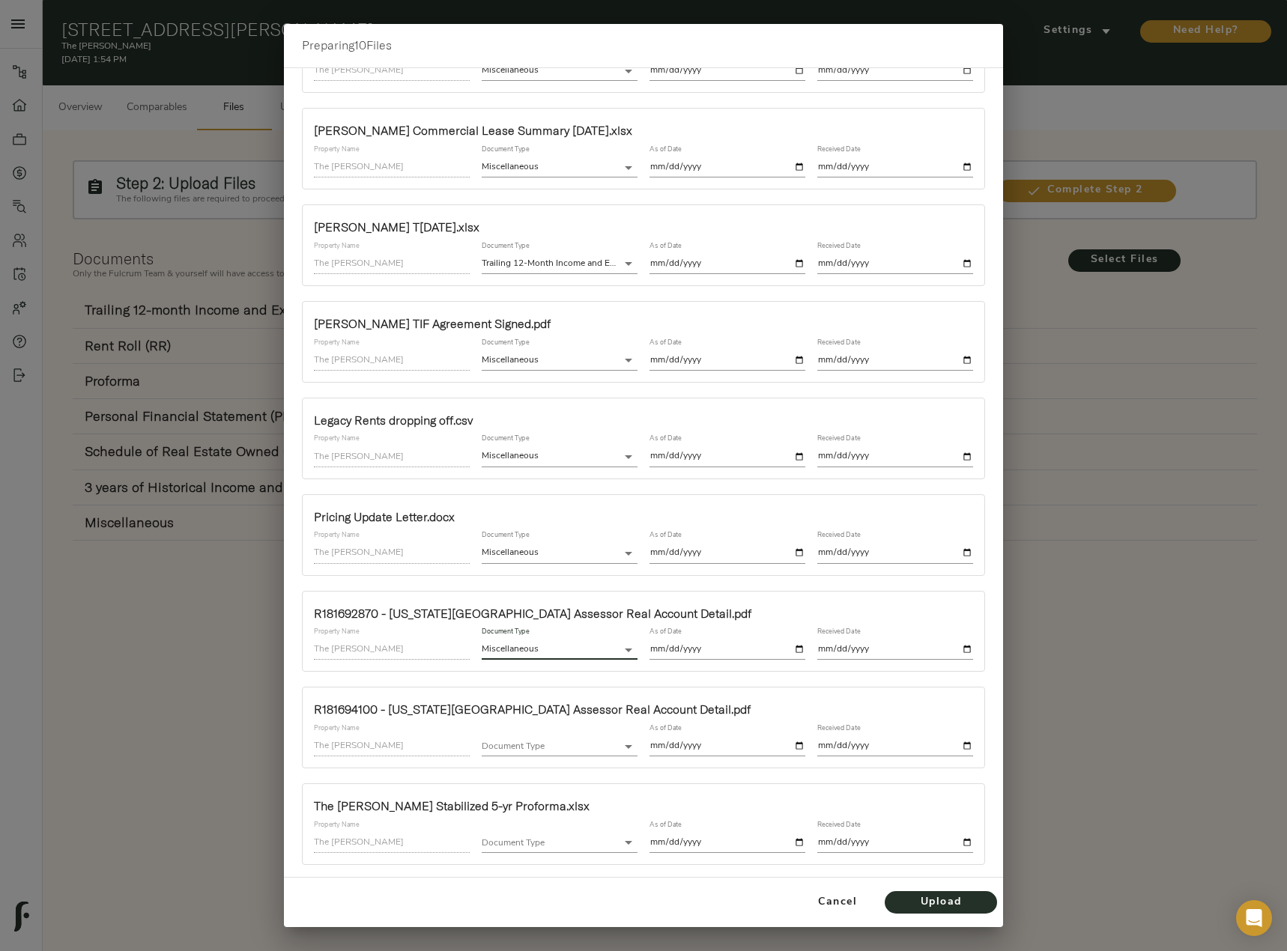
click at [792, 646] on input "date" at bounding box center [727, 650] width 156 height 20
type input "[DATE]"
click at [957, 648] on input "date" at bounding box center [895, 650] width 156 height 20
type input "[DATE]"
click at [589, 747] on body "The [PERSON_NAME] - [STREET_ADDRESS][PERSON_NAME] Pipeline Dashboard Portfolio …" at bounding box center [643, 552] width 1287 height 1104
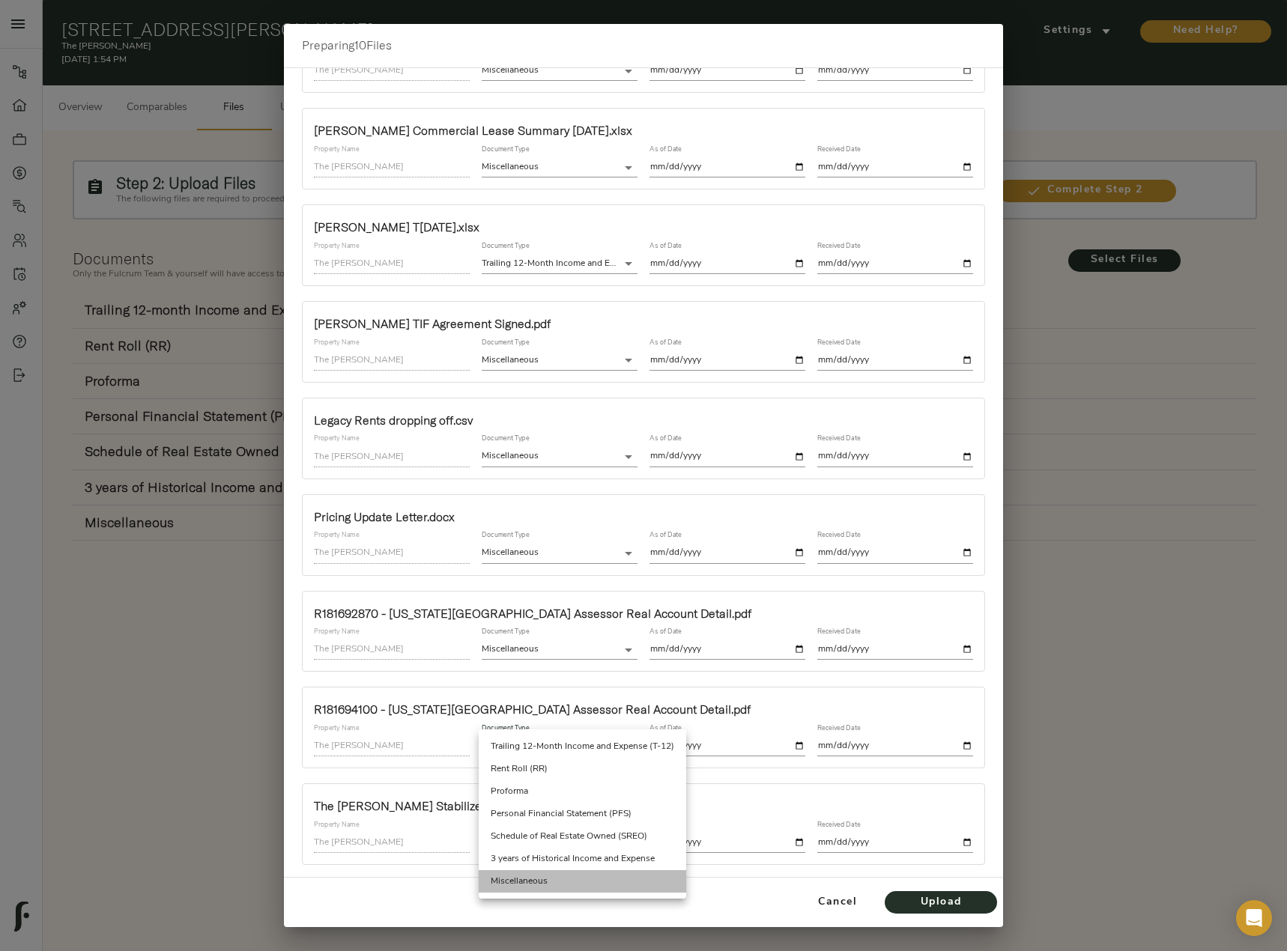
click at [550, 879] on li "Miscellaneous" at bounding box center [582, 881] width 207 height 22
type input "miscellaneous"
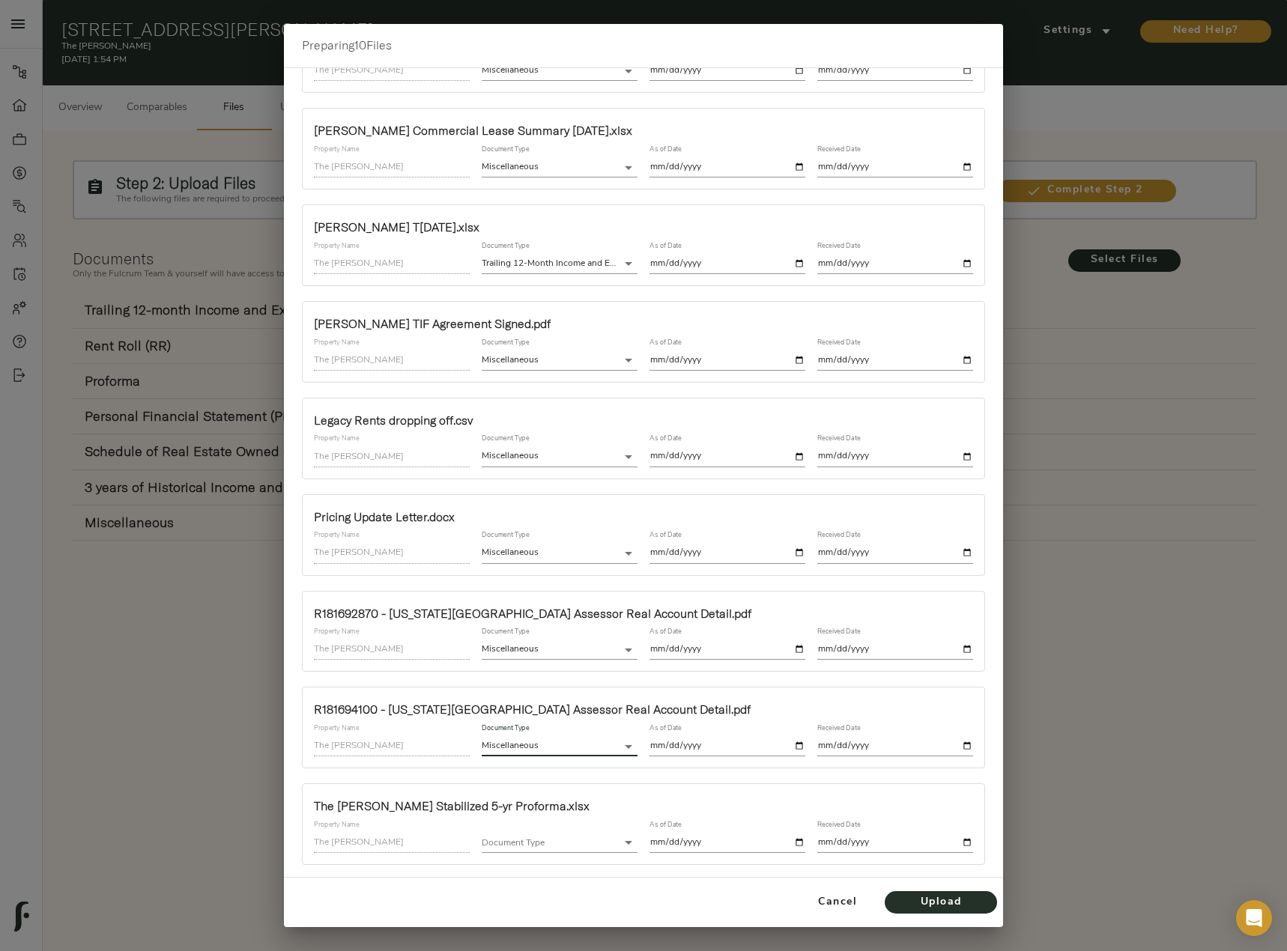
click at [789, 753] on input "date" at bounding box center [727, 746] width 156 height 20
click at [790, 748] on input "date" at bounding box center [727, 746] width 156 height 20
type input "[DATE]"
click at [956, 744] on input "date" at bounding box center [895, 746] width 156 height 20
type input "[DATE]"
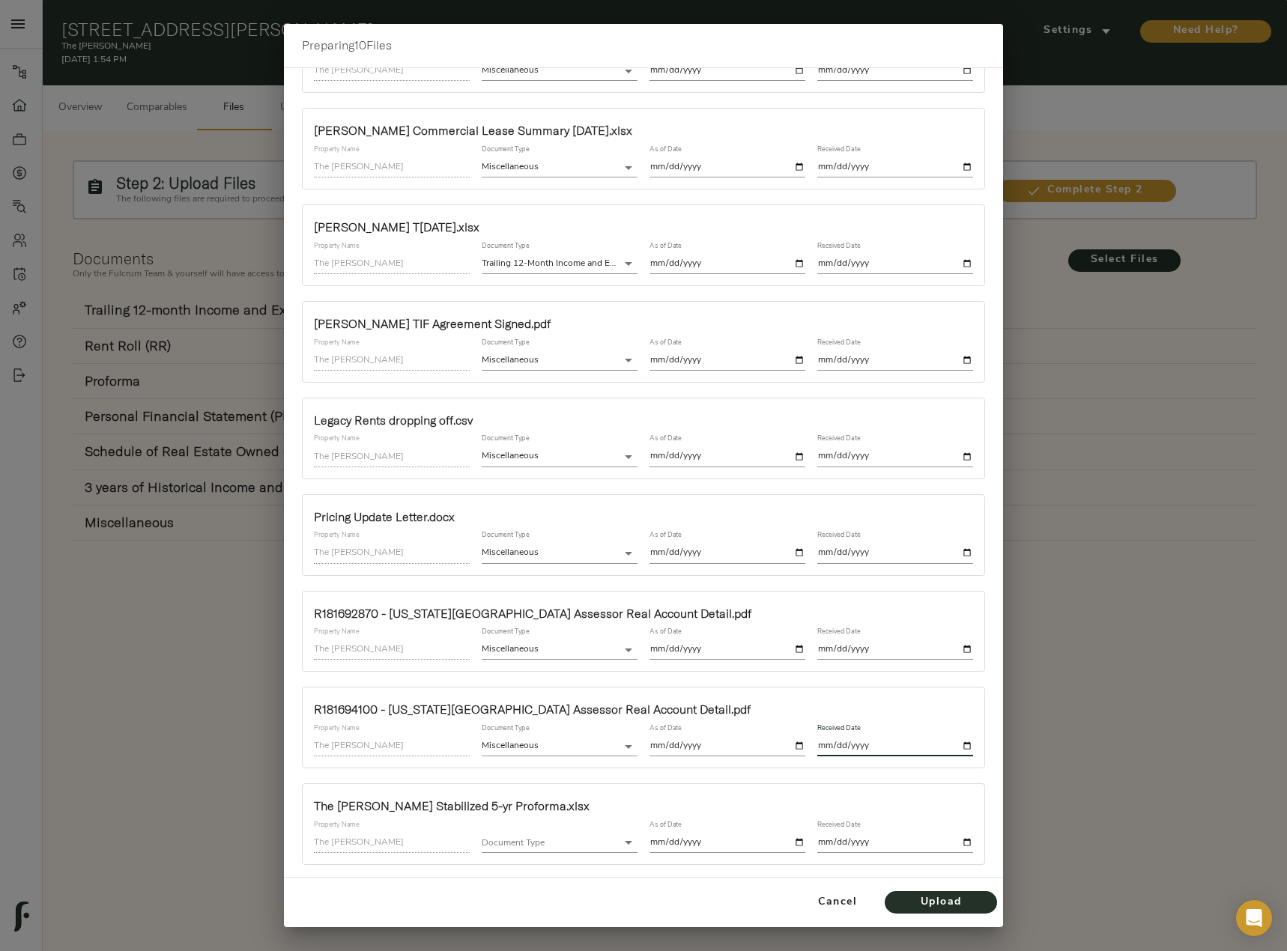
click at [565, 841] on body "The [PERSON_NAME] - [STREET_ADDRESS][PERSON_NAME] Pipeline Dashboard Portfolio …" at bounding box center [643, 552] width 1287 height 1104
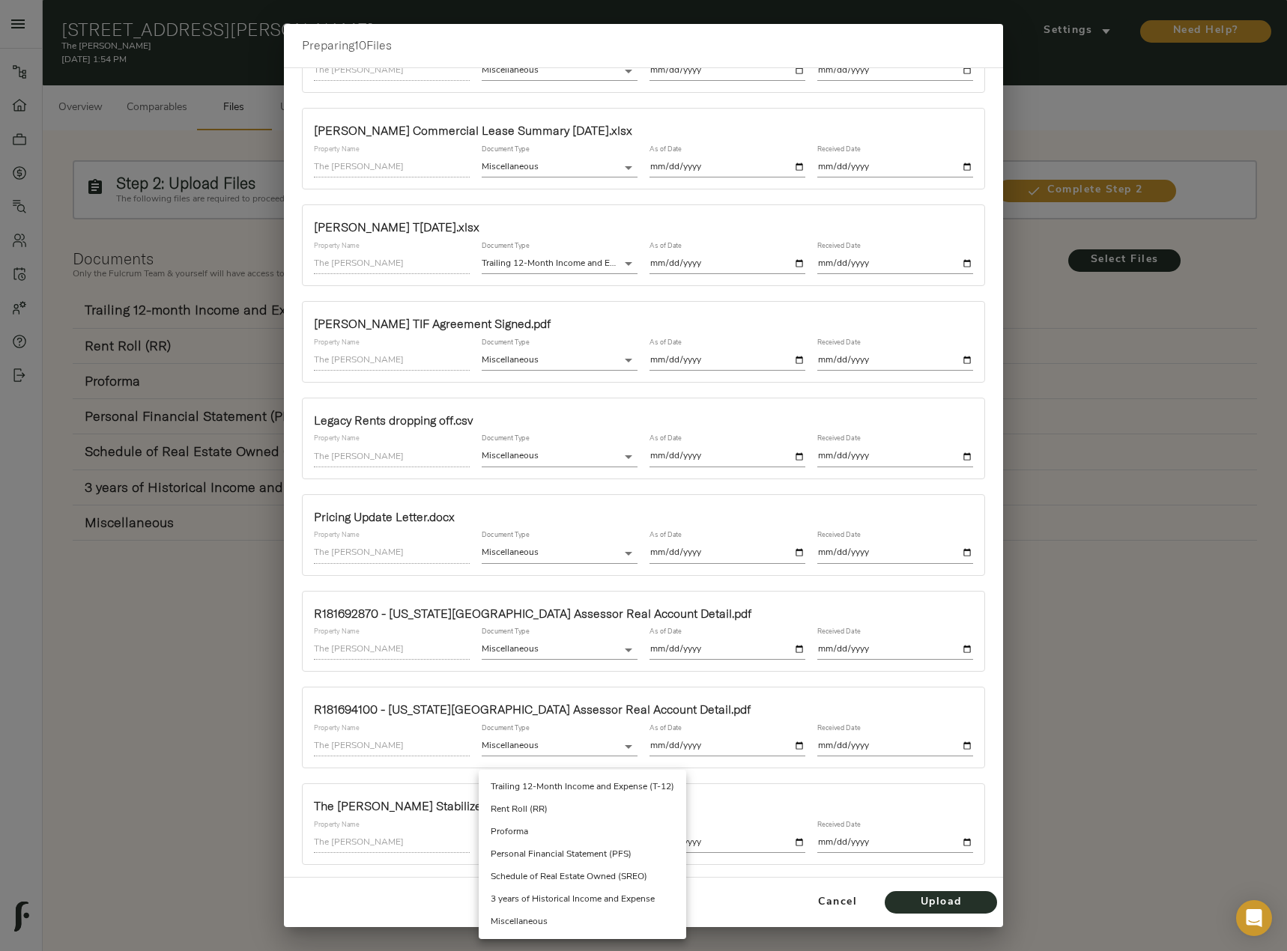
click at [555, 829] on li "Proforma" at bounding box center [582, 832] width 207 height 22
type input "proforma"
click at [794, 841] on input "date" at bounding box center [727, 843] width 156 height 20
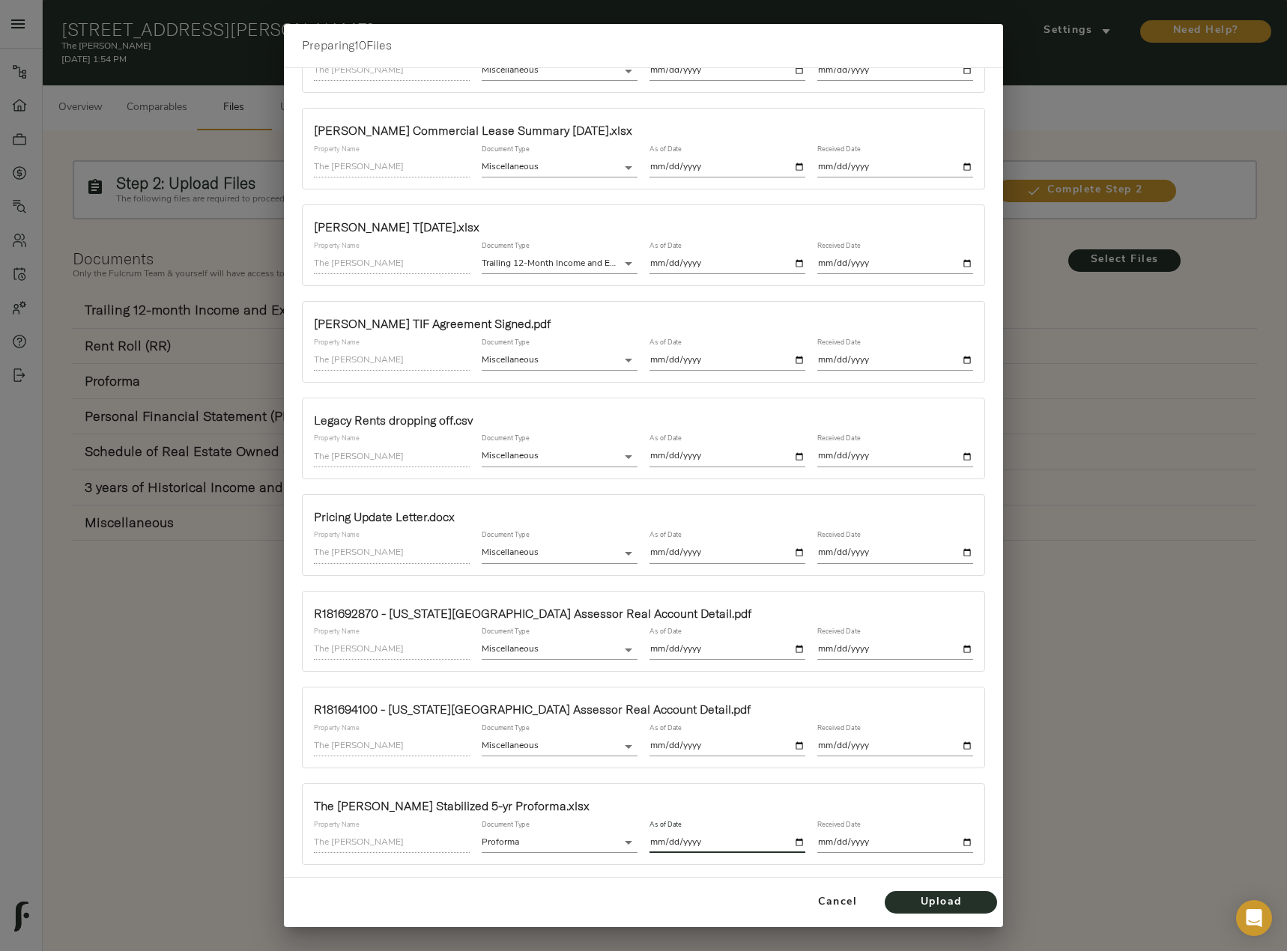
type input "[DATE]"
click at [957, 844] on input "date" at bounding box center [895, 843] width 156 height 20
type input "[DATE]"
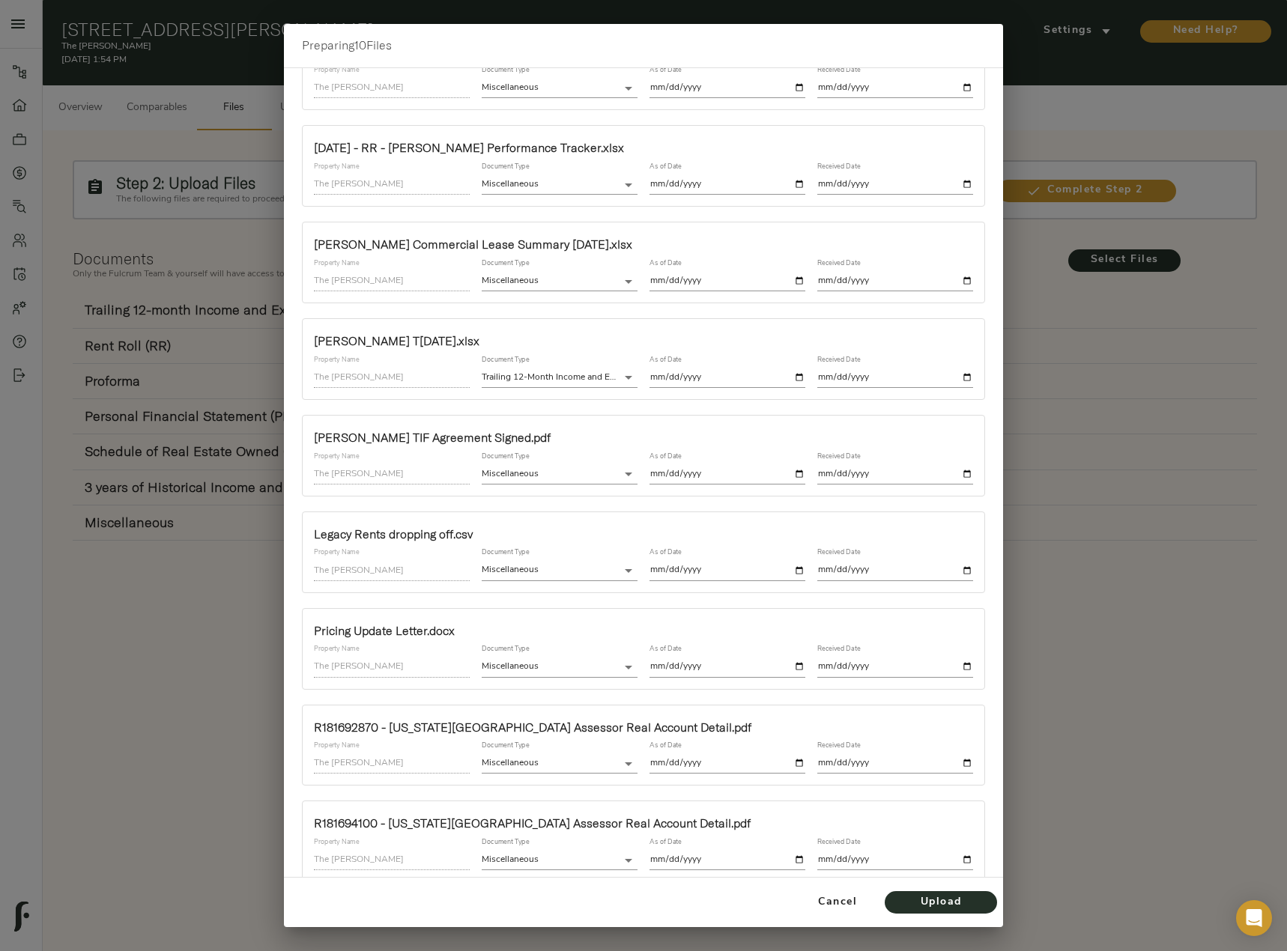
scroll to position [0, 0]
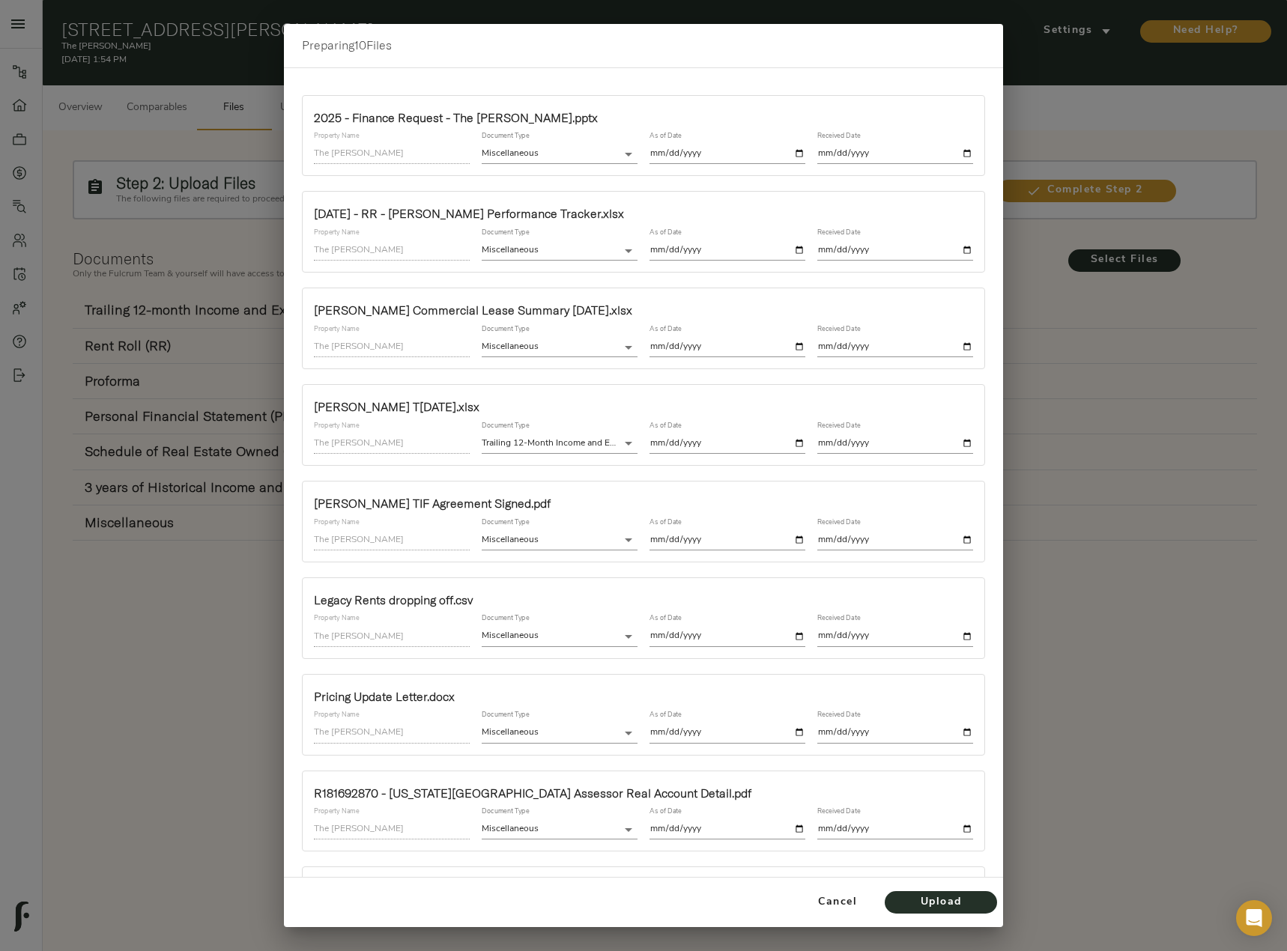
click at [589, 250] on body "The [PERSON_NAME] - [STREET_ADDRESS][PERSON_NAME] Pipeline Dashboard Portfolio …" at bounding box center [643, 552] width 1287 height 1104
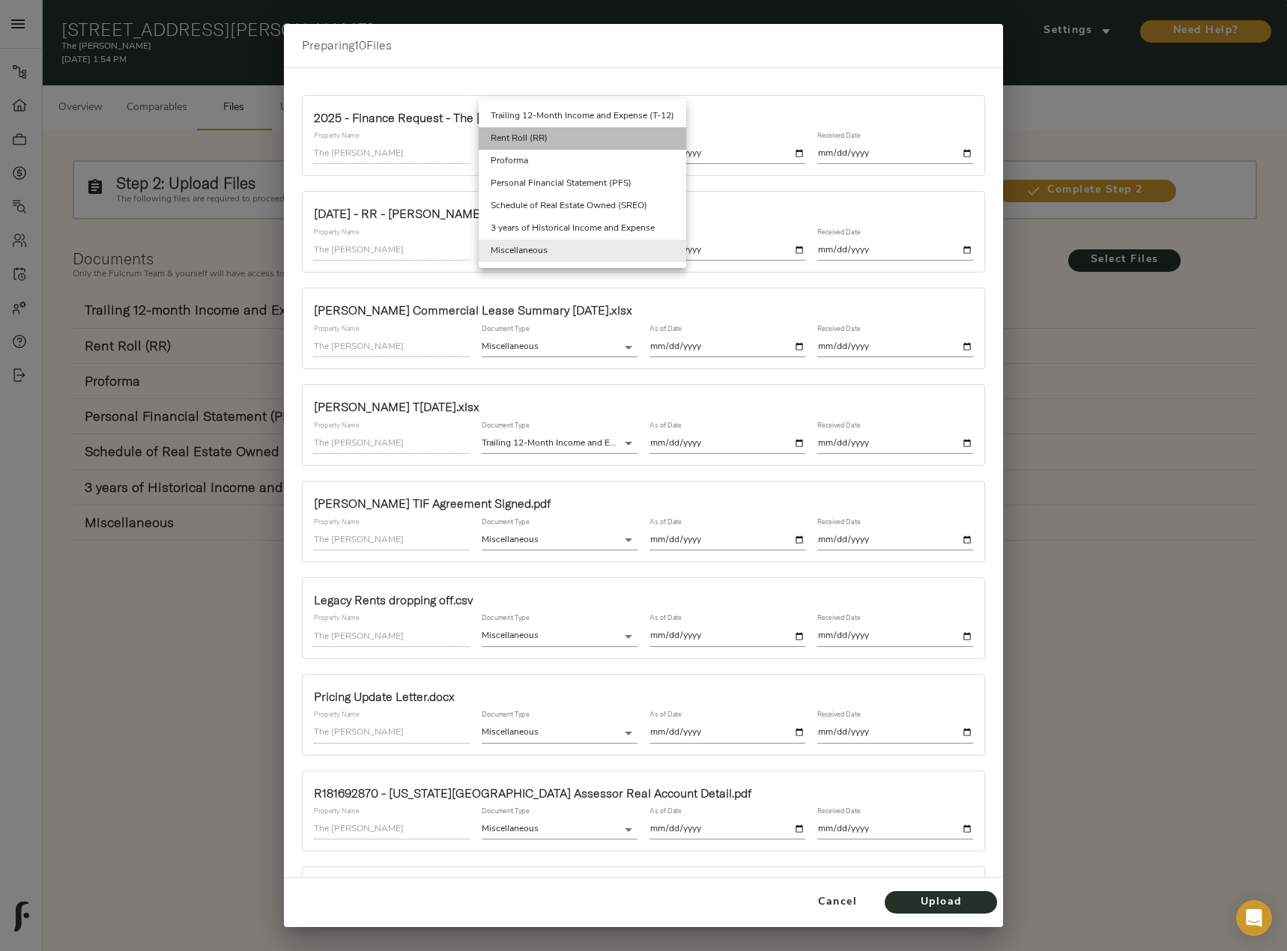
click at [576, 142] on li "Rent Roll (RR)" at bounding box center [582, 138] width 207 height 22
type input "rent_roll"
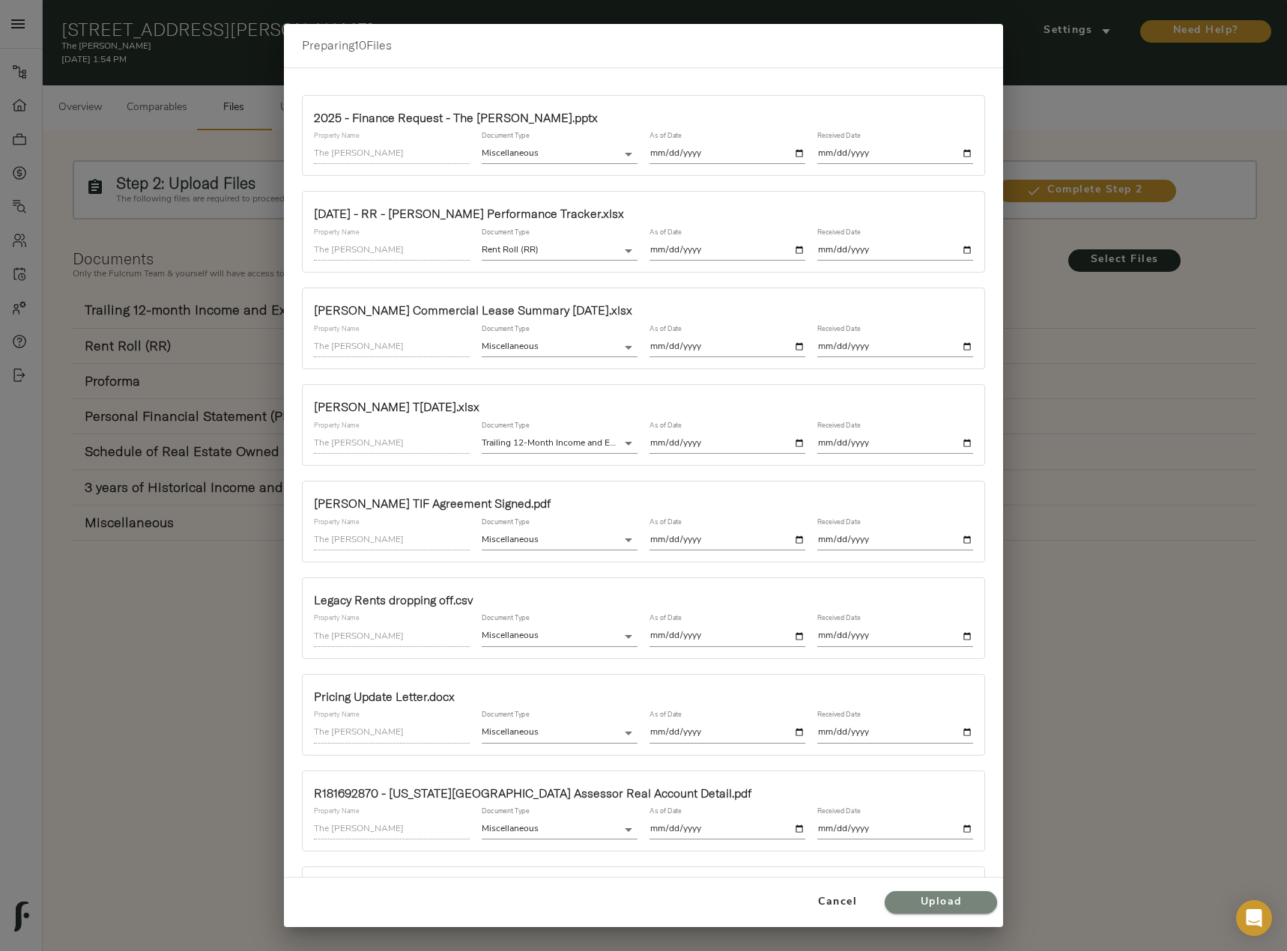
click at [962, 909] on span "Upload" at bounding box center [940, 902] width 82 height 19
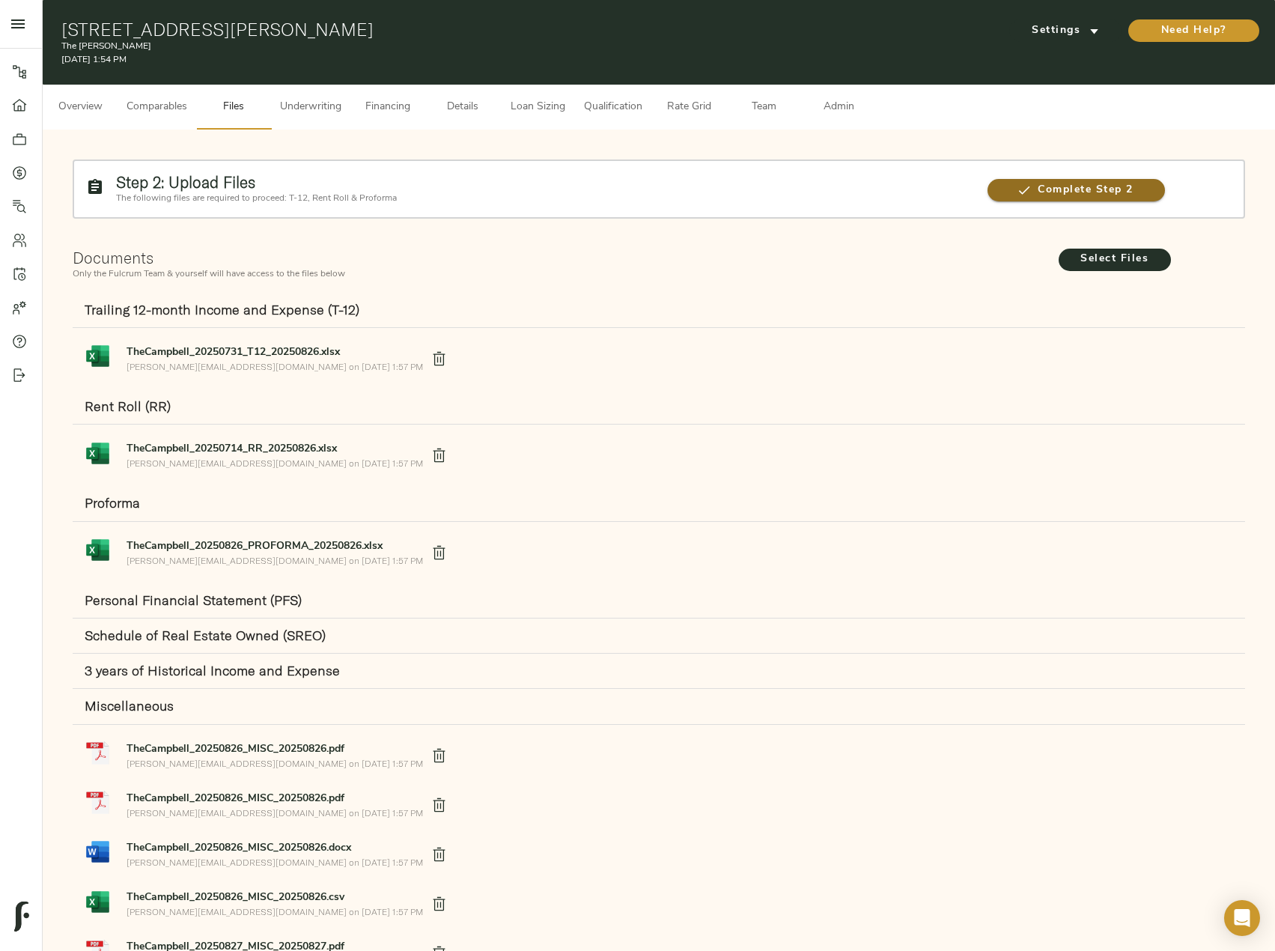
click at [1093, 193] on span "Complete Step 2" at bounding box center [1076, 190] width 177 height 19
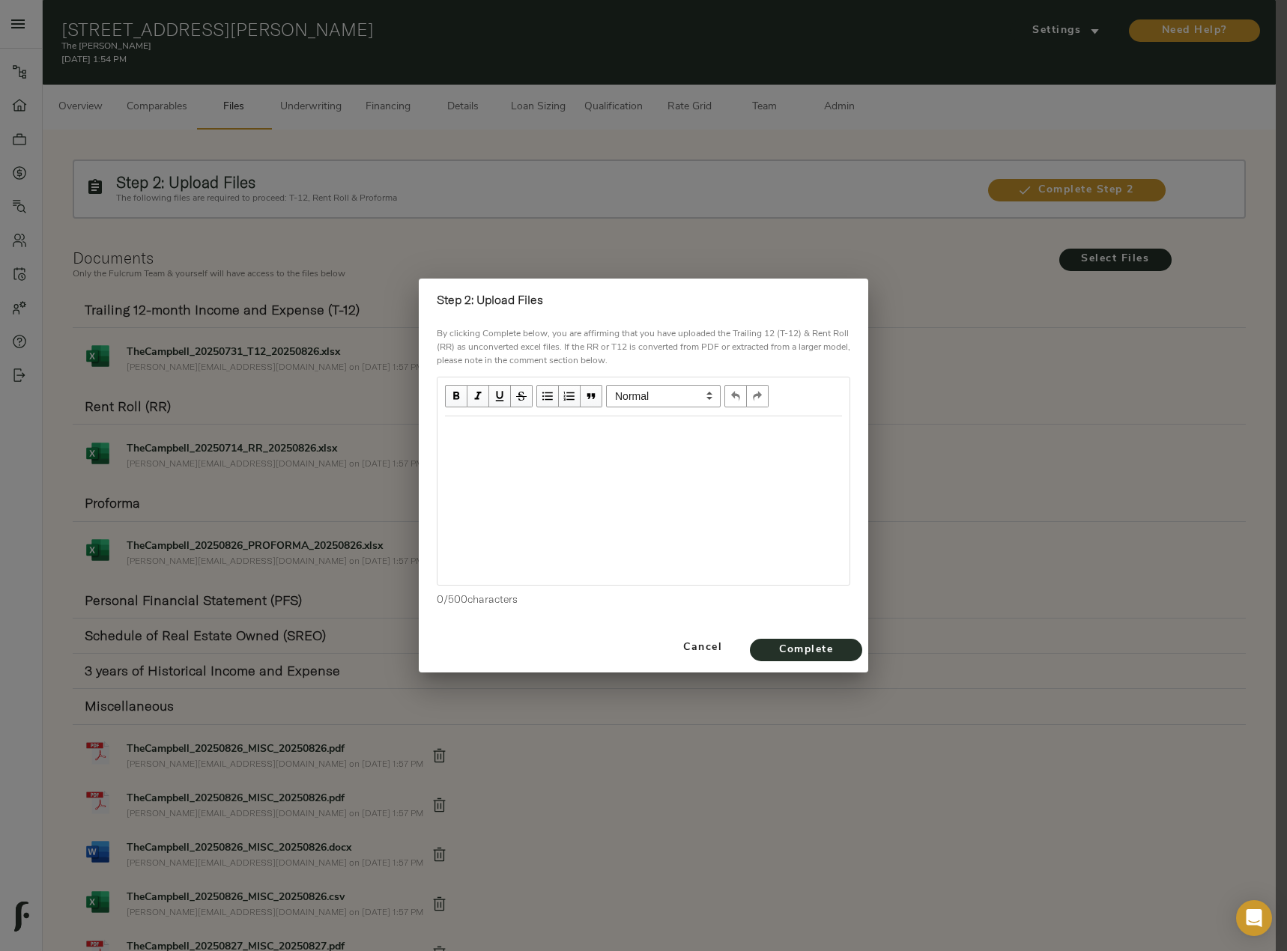
click at [564, 456] on div at bounding box center [643, 500] width 412 height 168
click at [506, 431] on div "Edit text" at bounding box center [643, 432] width 397 height 17
click at [838, 644] on span "Complete" at bounding box center [806, 650] width 82 height 19
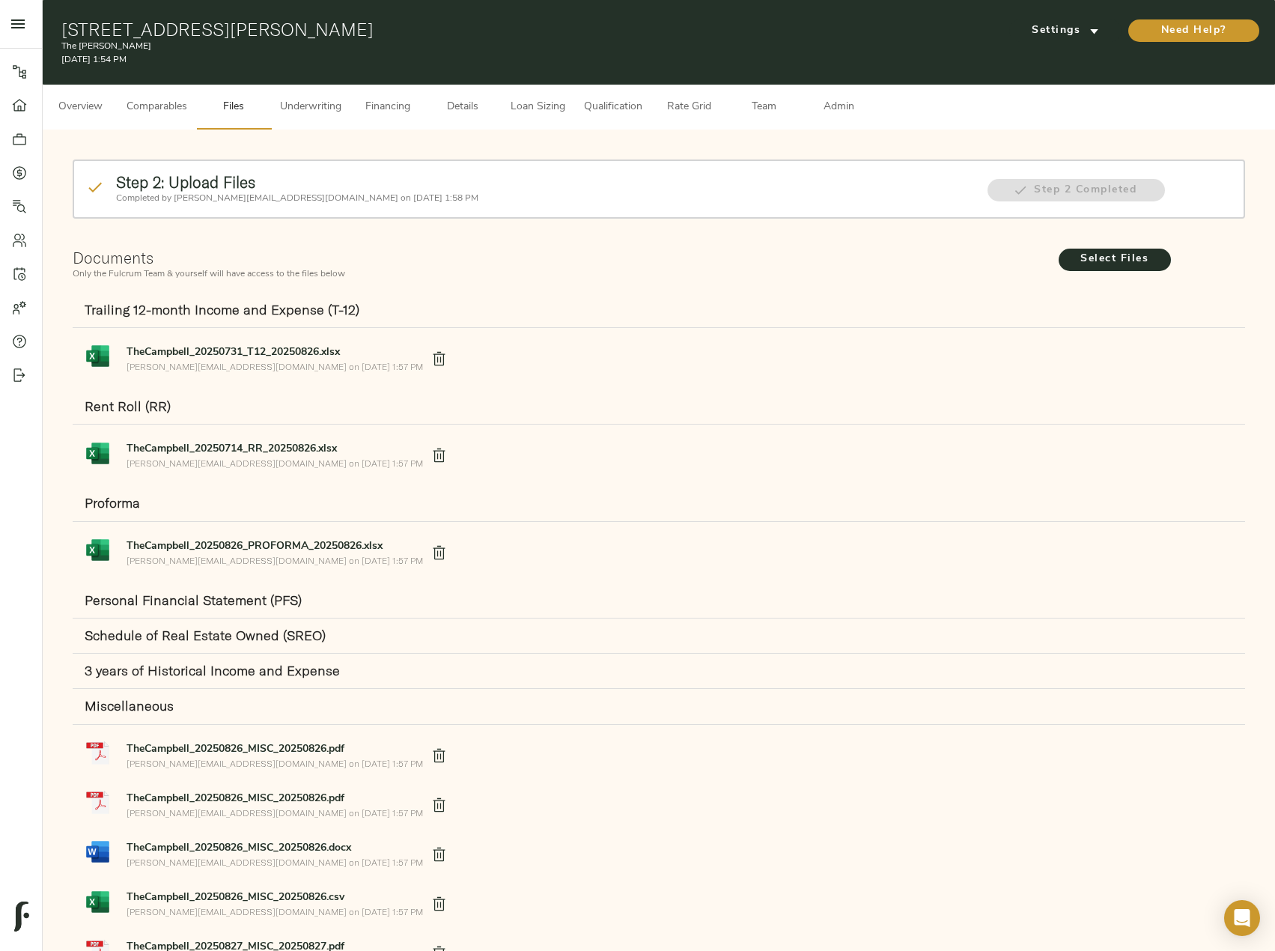
click at [331, 103] on span "Underwriting" at bounding box center [310, 107] width 61 height 19
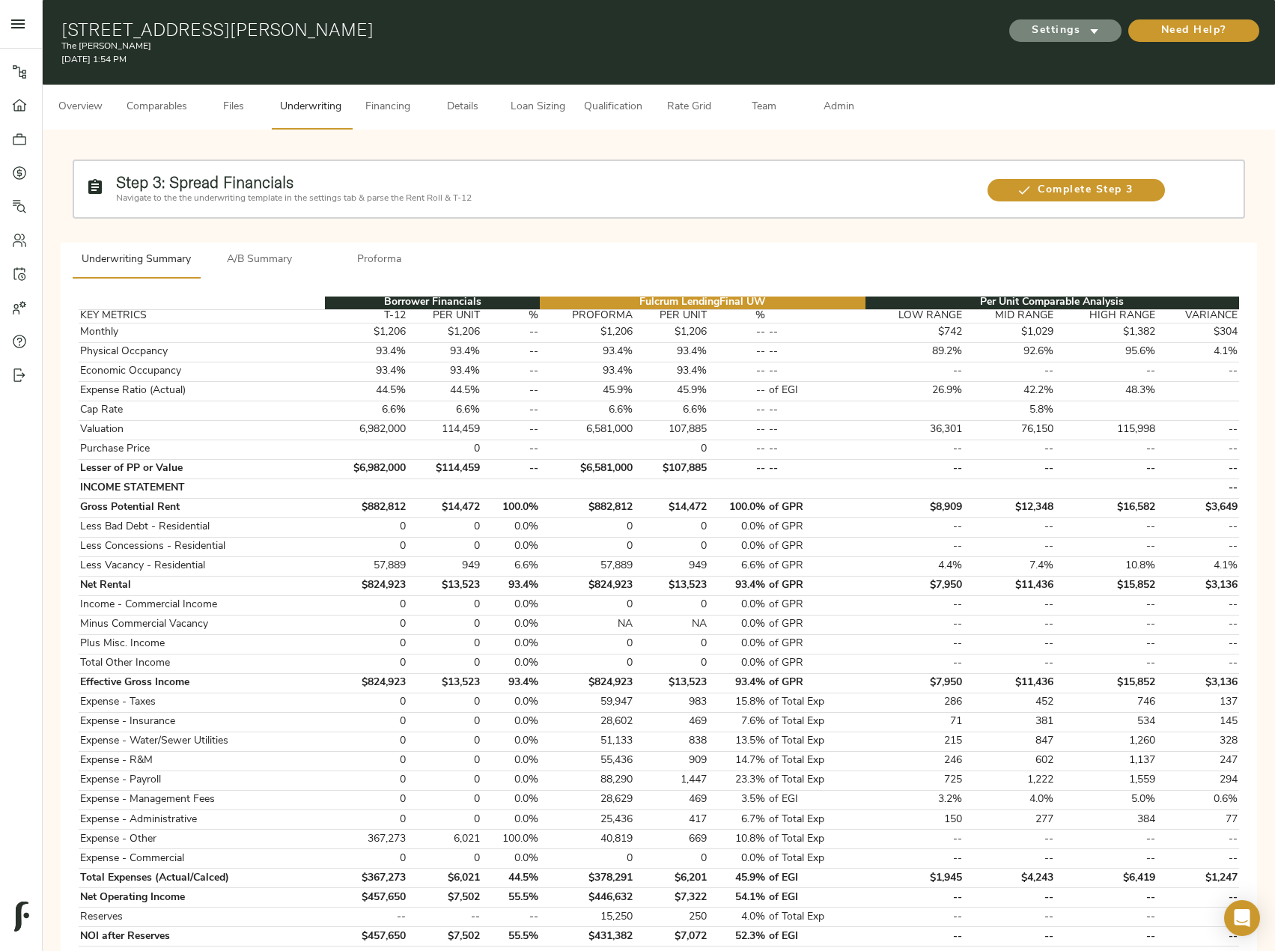
click at [1041, 40] on span "Settings" at bounding box center [1065, 31] width 82 height 19
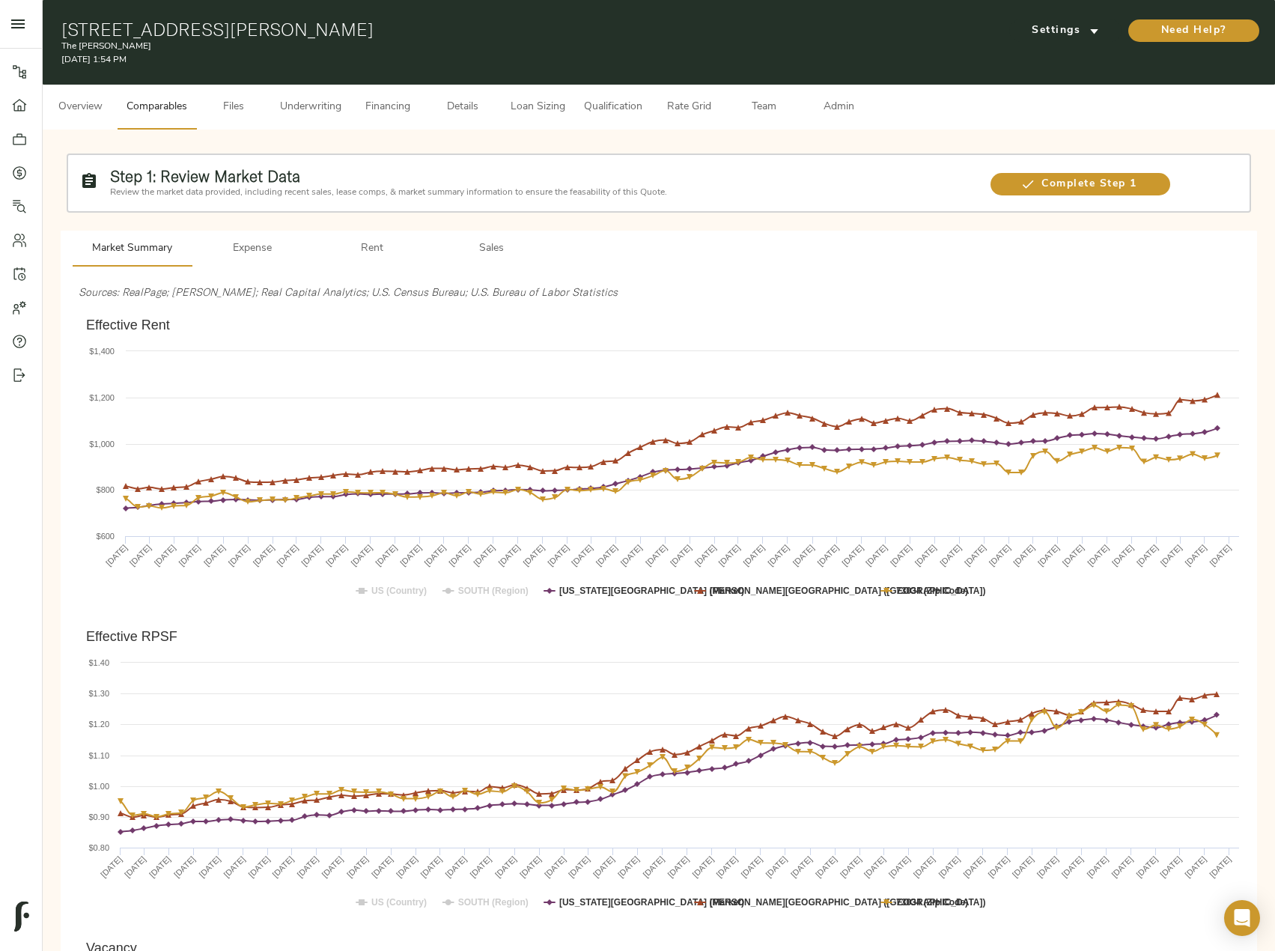
click at [247, 112] on span "Files" at bounding box center [233, 107] width 57 height 19
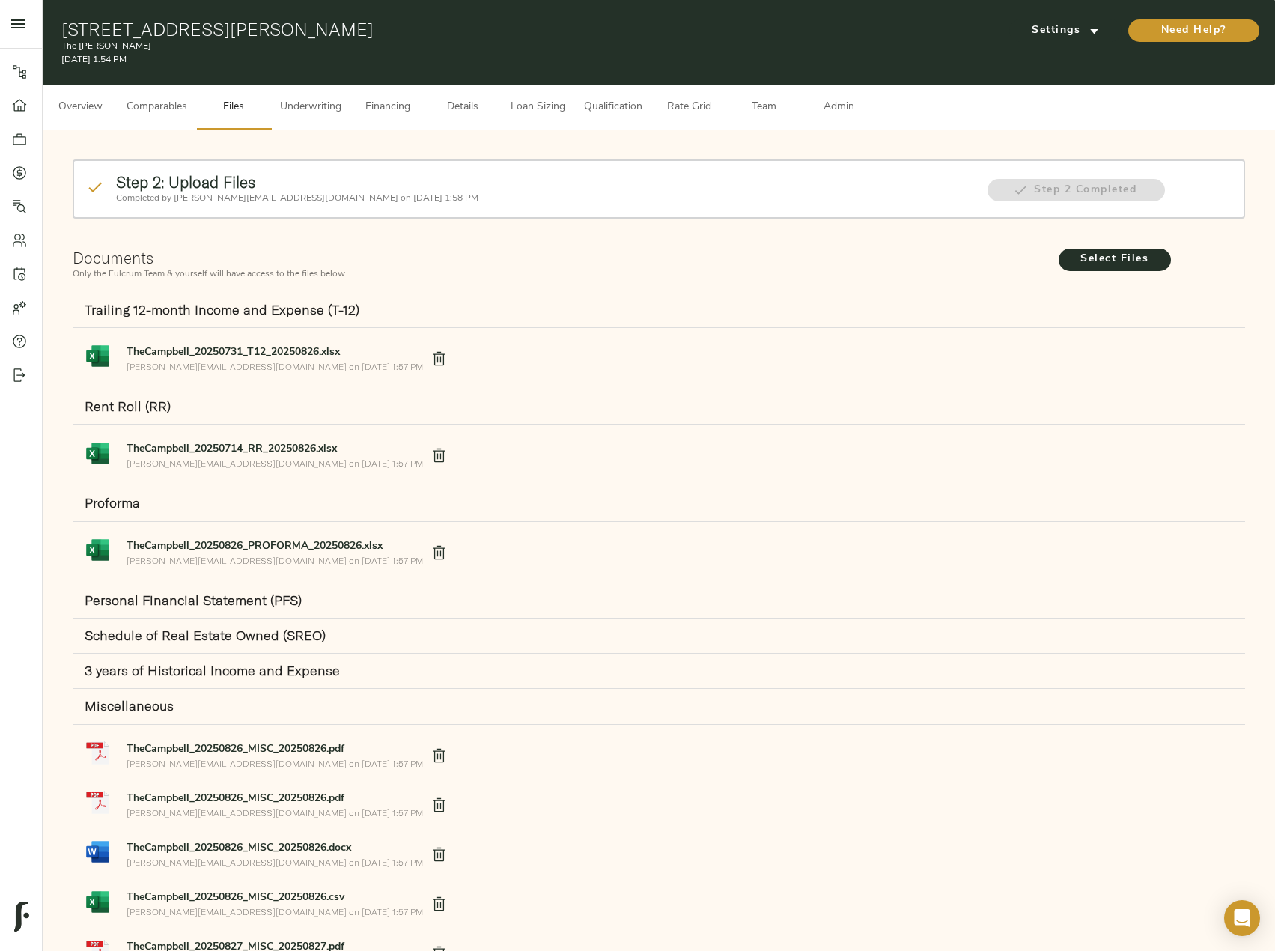
click at [321, 109] on span "Underwriting" at bounding box center [310, 107] width 61 height 19
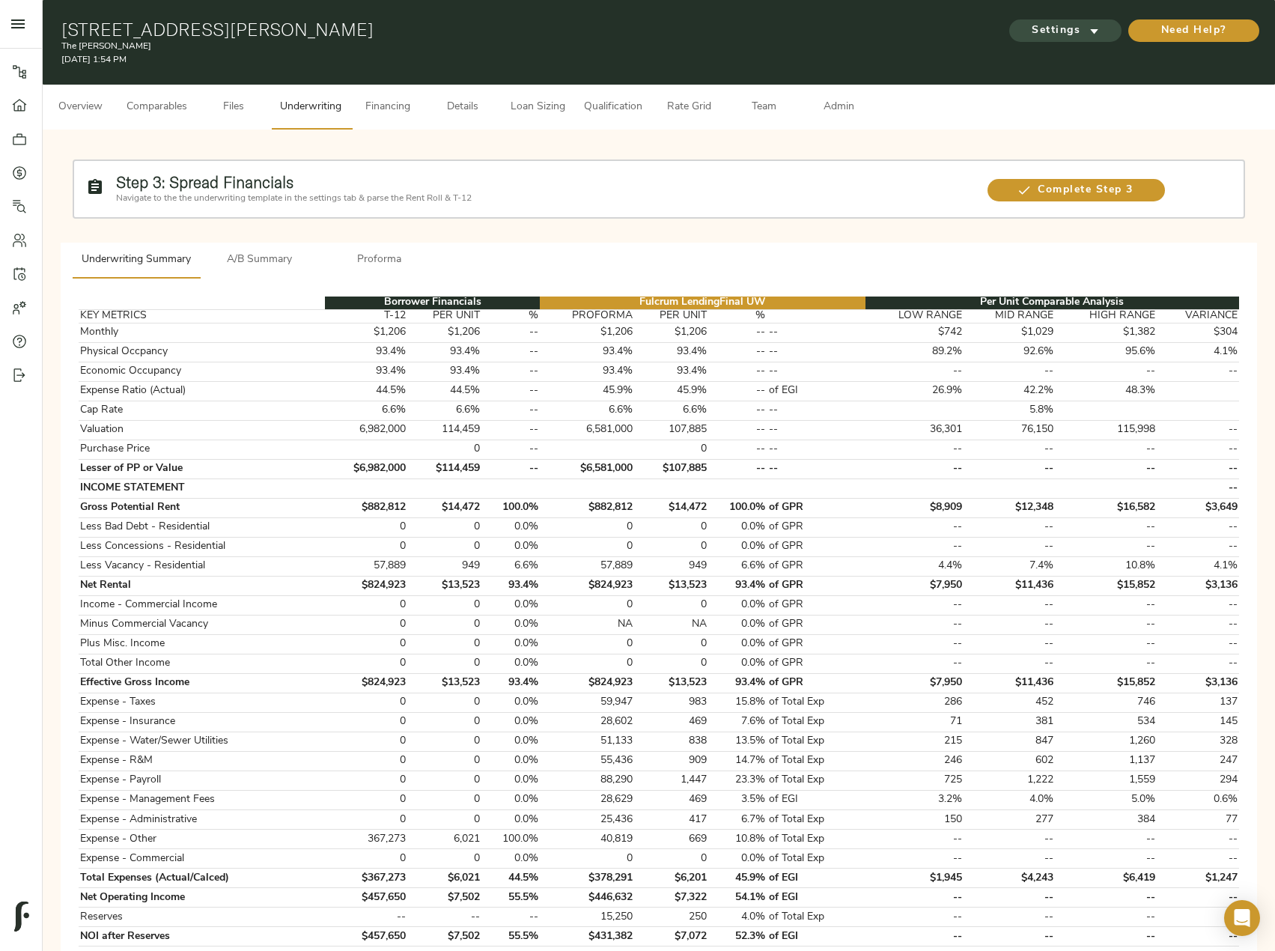
click at [1057, 23] on span "Settings" at bounding box center [1065, 31] width 82 height 19
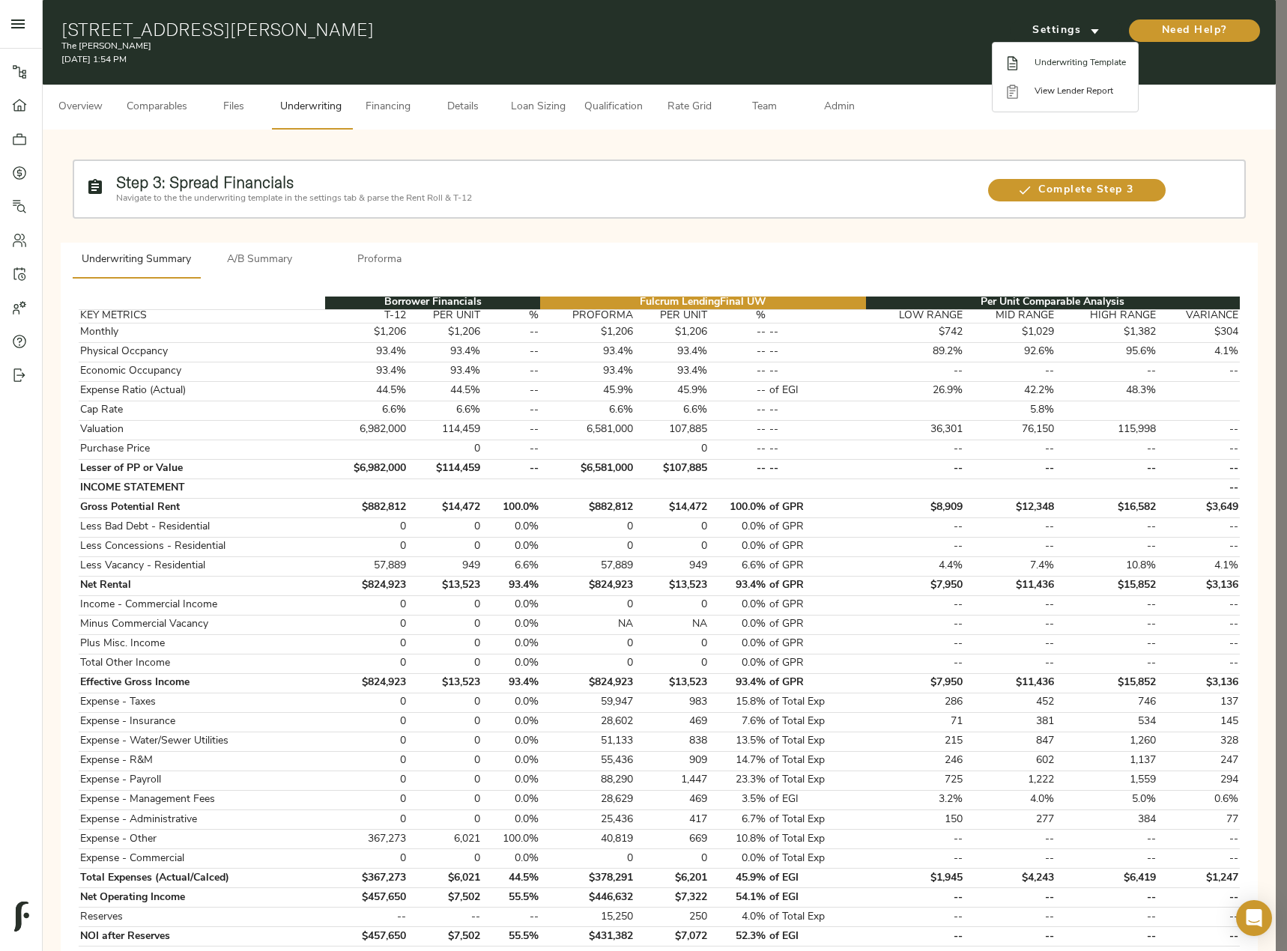
click at [1058, 60] on span "Underwriting Template" at bounding box center [1079, 62] width 91 height 13
click at [230, 98] on div at bounding box center [643, 475] width 1287 height 951
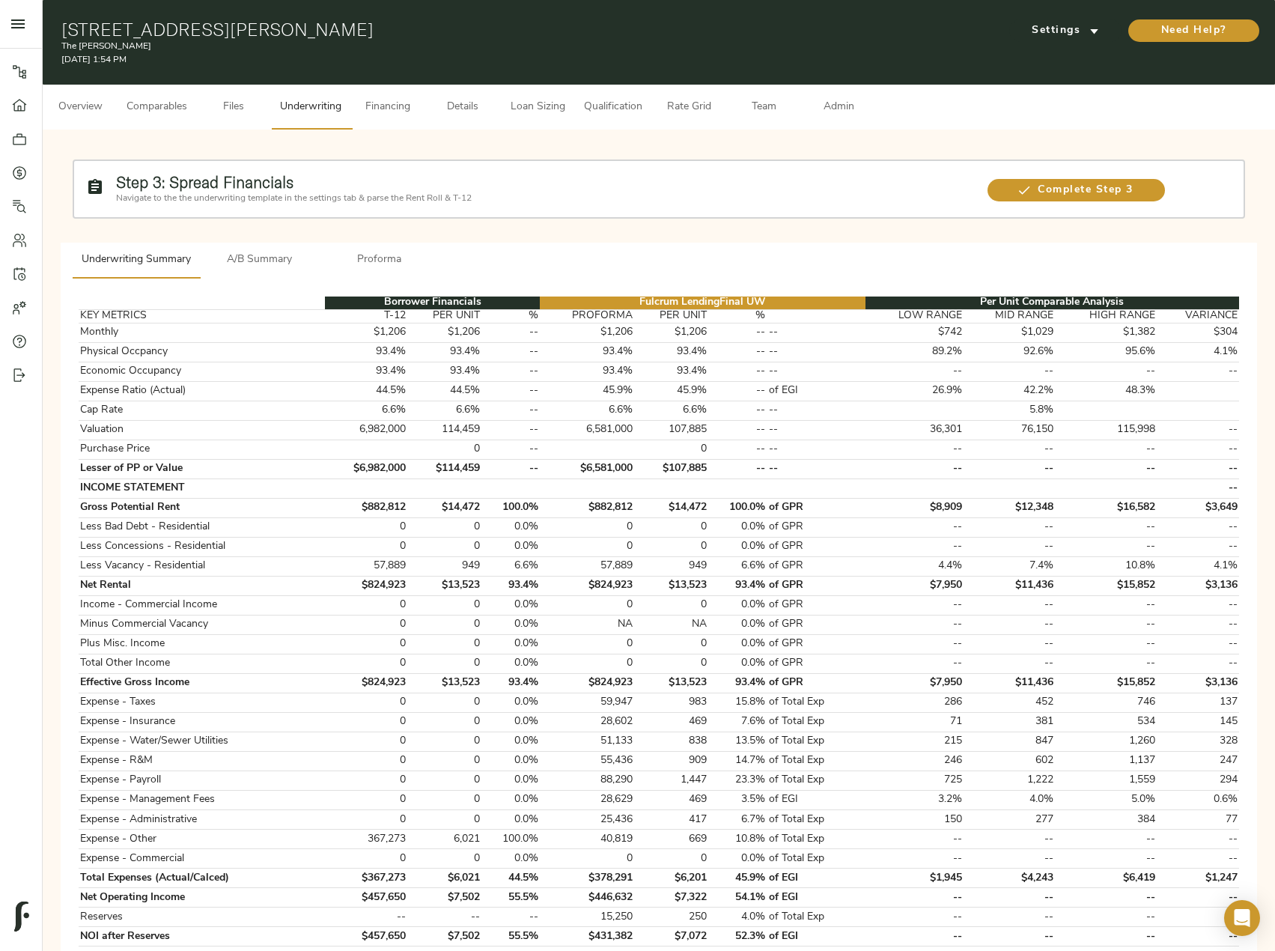
click at [236, 103] on span "Files" at bounding box center [233, 107] width 57 height 19
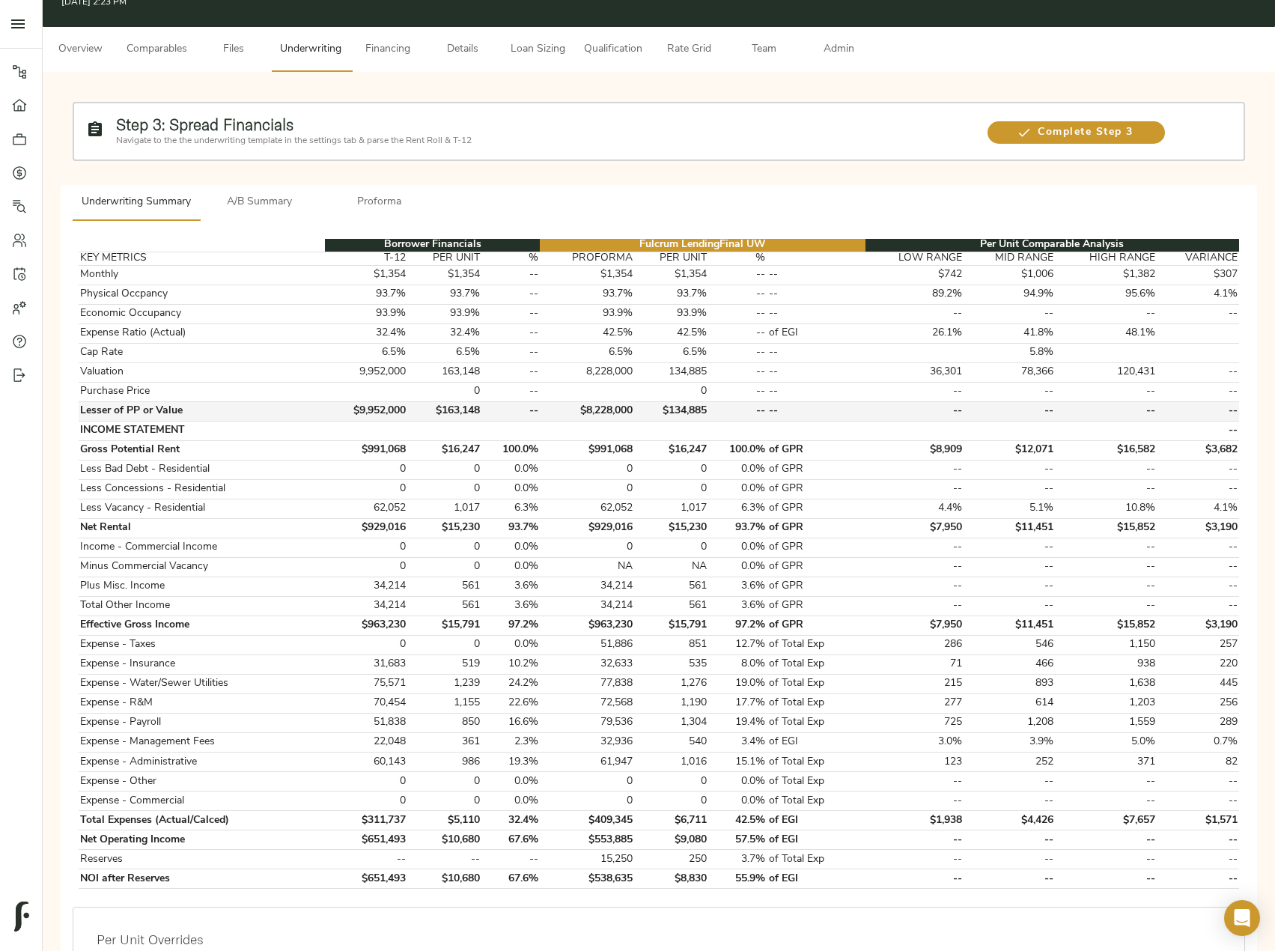
scroll to position [150, 0]
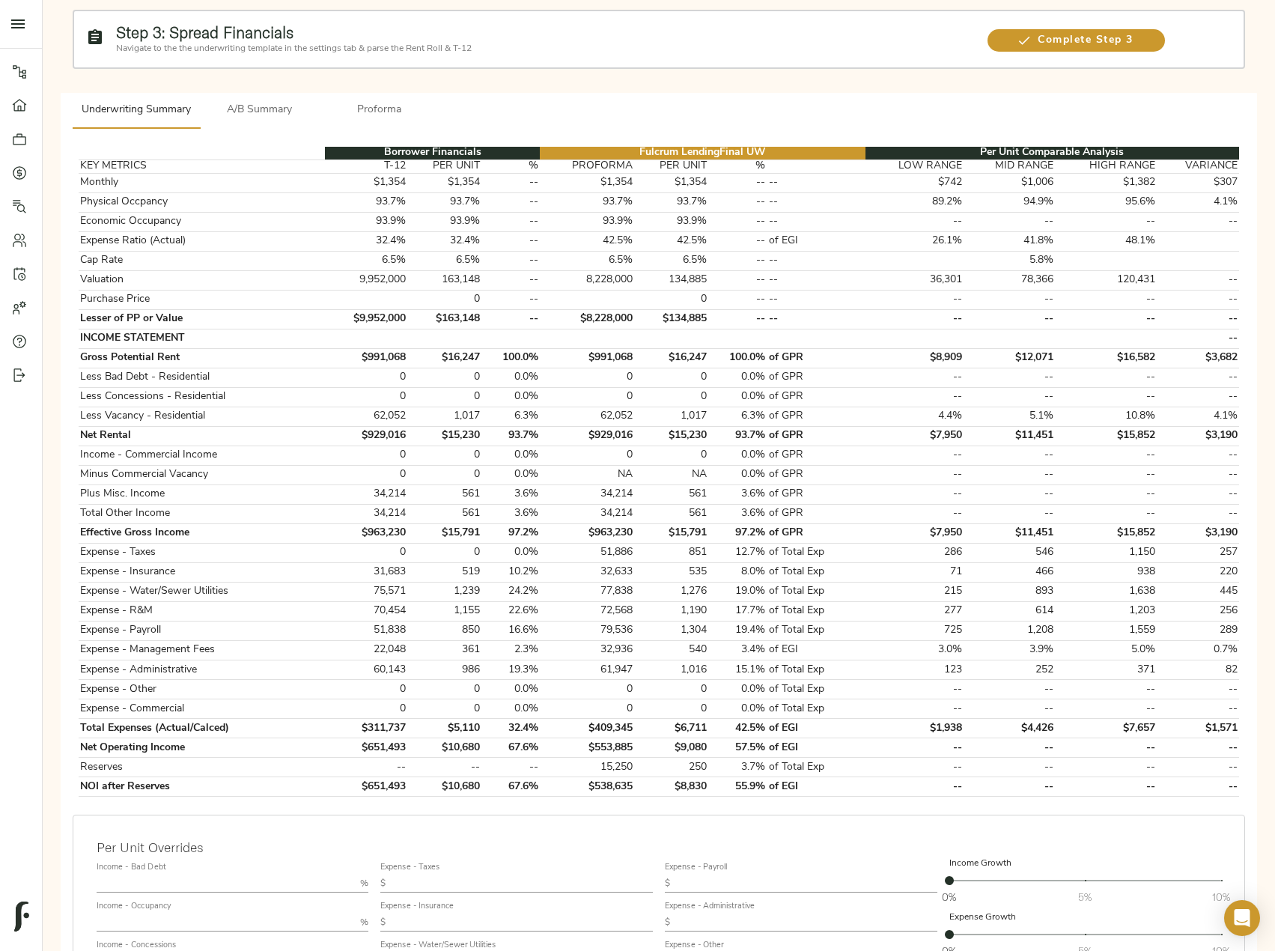
click at [404, 112] on span "Proforma" at bounding box center [380, 110] width 102 height 19
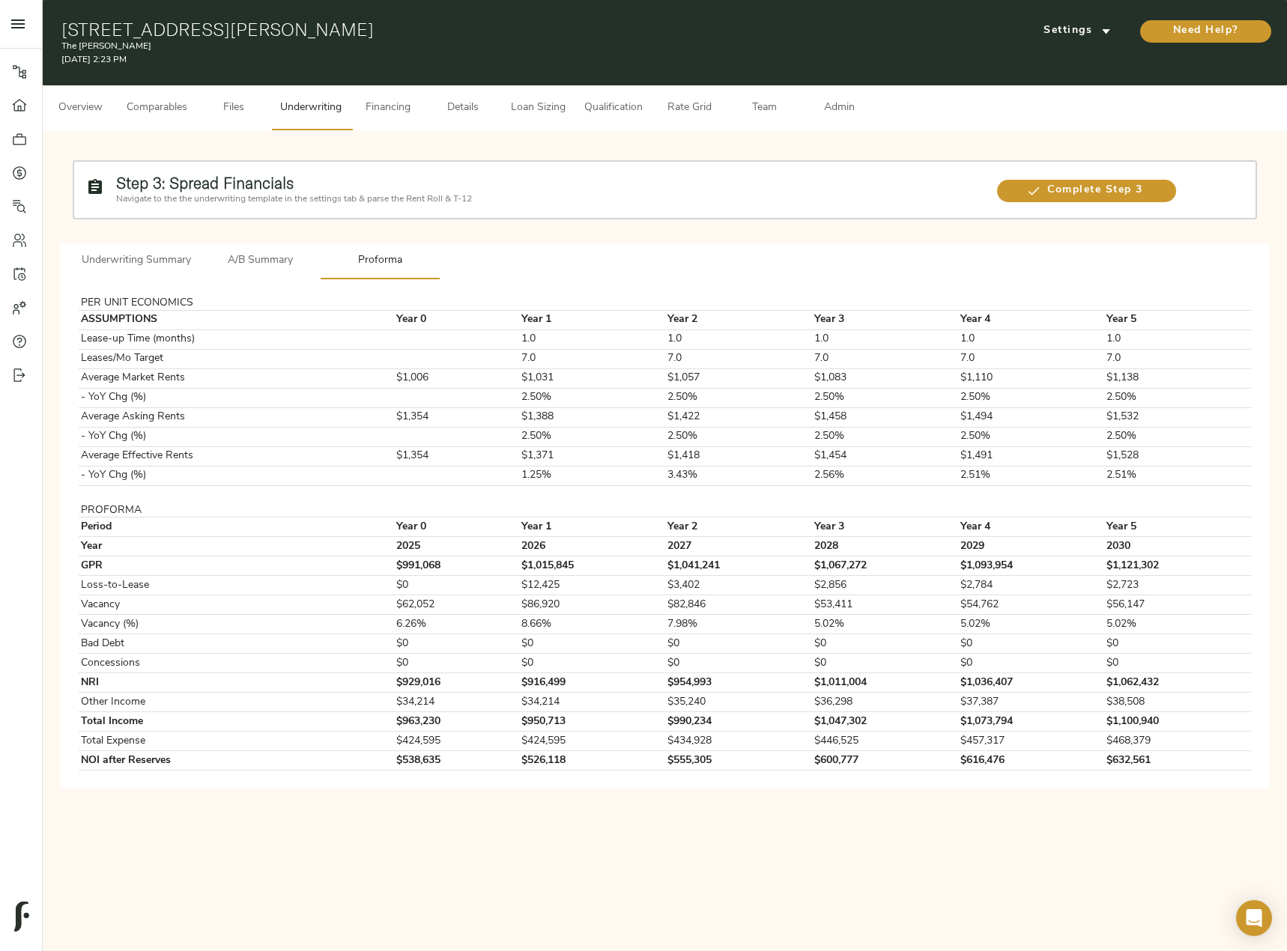
click at [170, 263] on span "Underwriting Summary" at bounding box center [136, 261] width 109 height 19
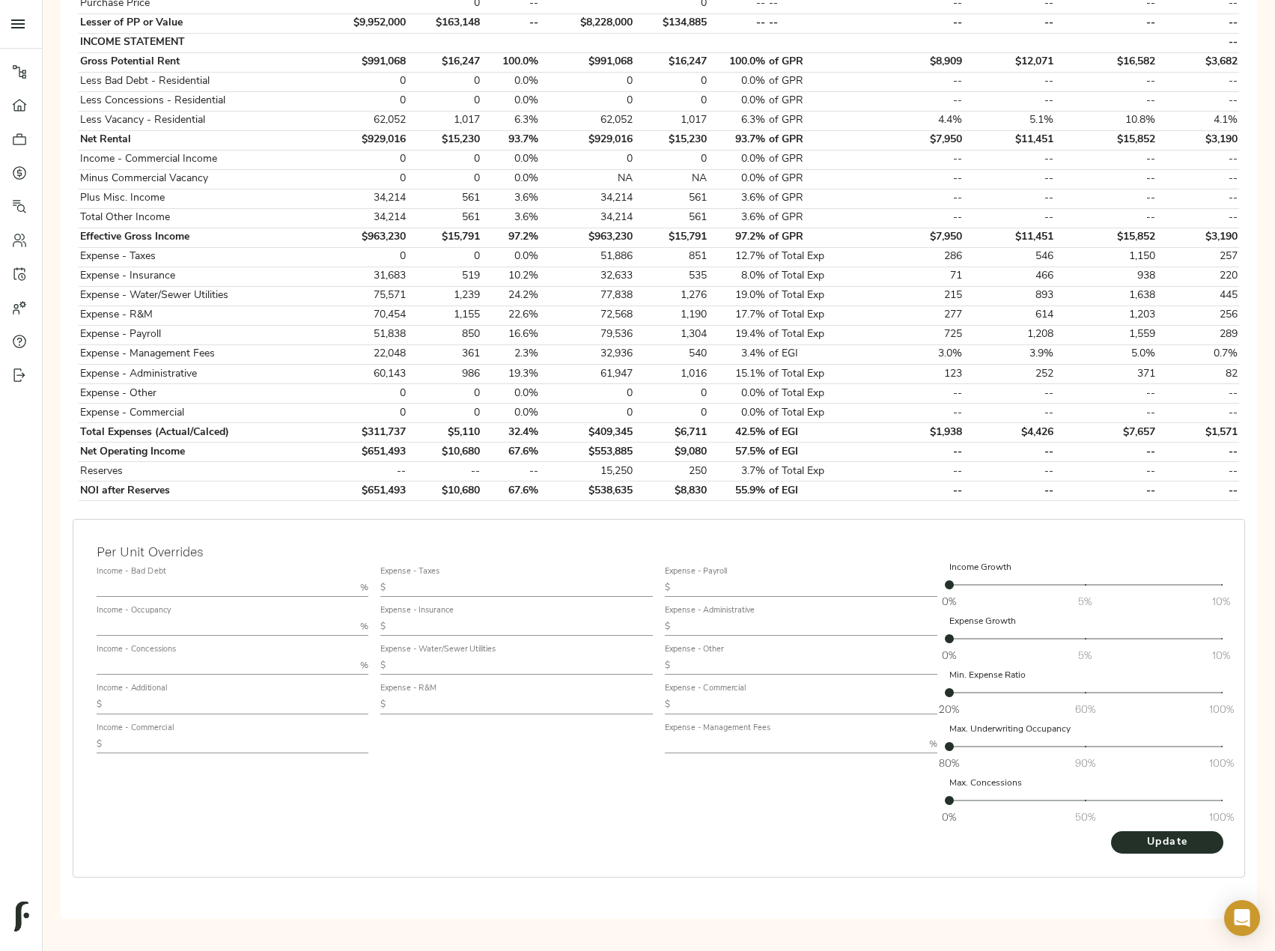
scroll to position [446, 0]
click at [185, 702] on input "text" at bounding box center [238, 704] width 261 height 18
paste input "1,069.18"
type input "1,069.18"
click at [191, 749] on input "text" at bounding box center [238, 744] width 261 height 18
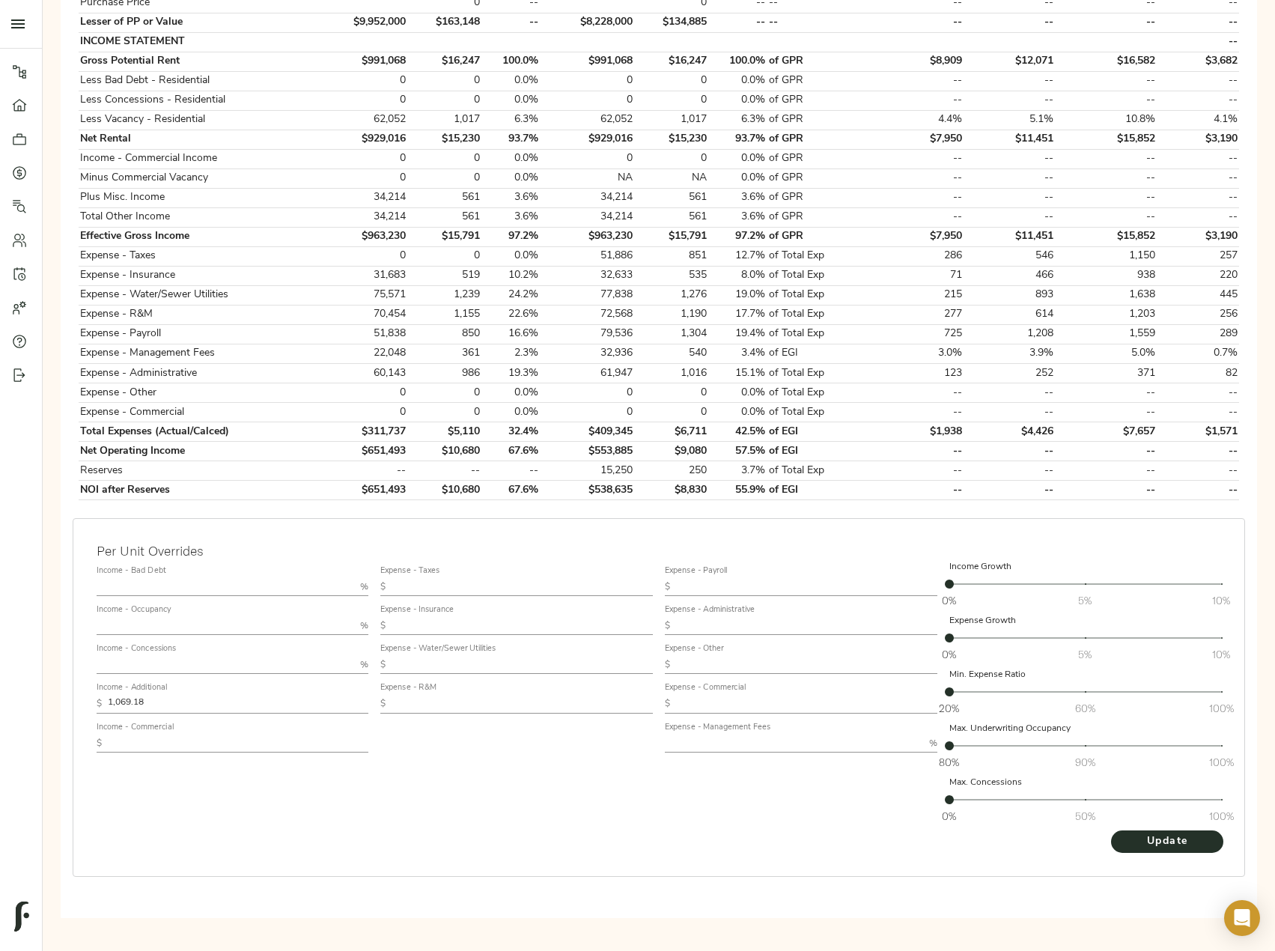
paste input "10,594.47"
type input "10,594.47"
click at [1135, 839] on span "Update" at bounding box center [1167, 842] width 82 height 19
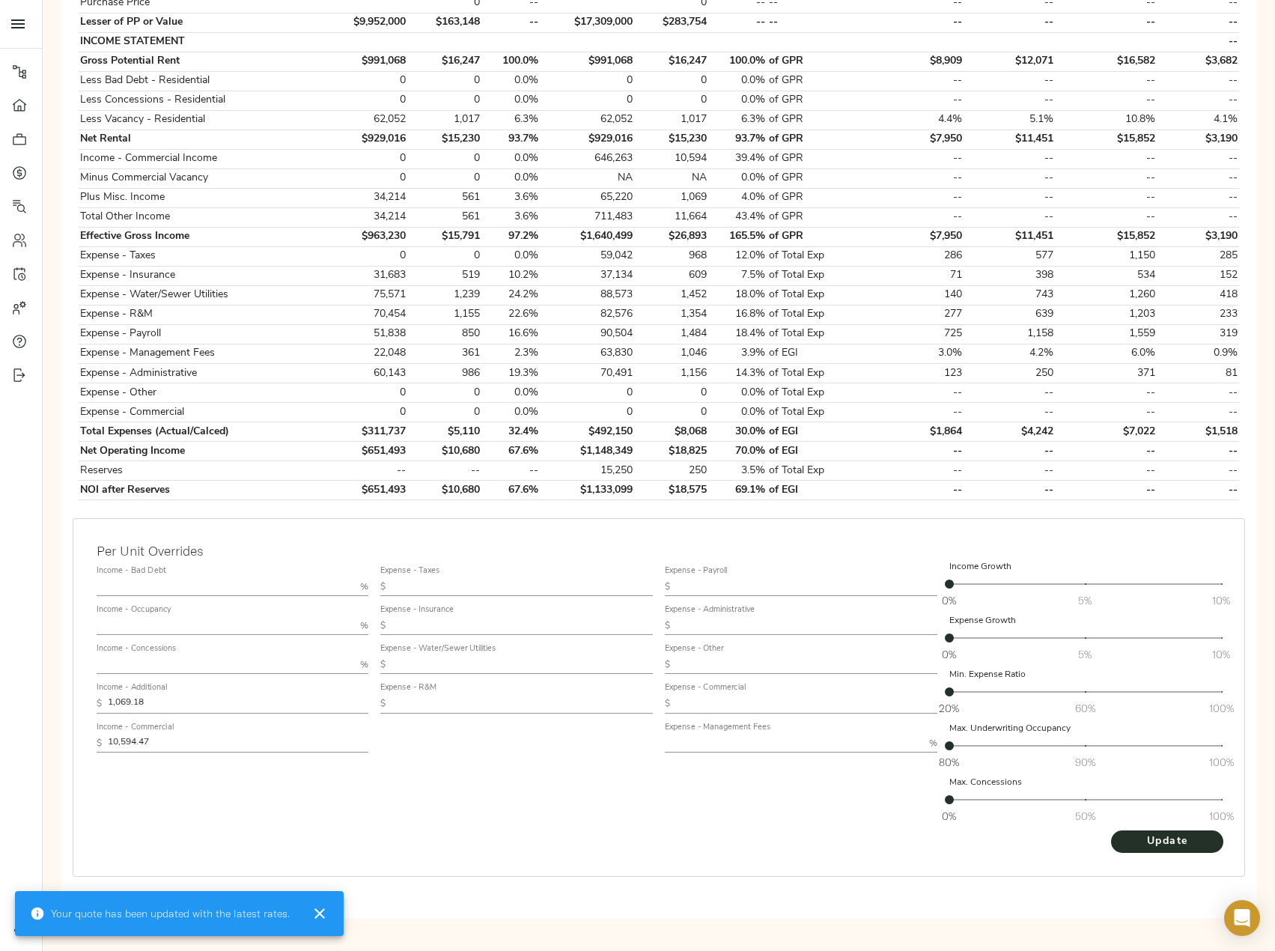
click at [744, 616] on div "Expense - Administrative $" at bounding box center [801, 620] width 273 height 30
click at [737, 619] on input "text" at bounding box center [806, 626] width 261 height 18
paste input "989.93"
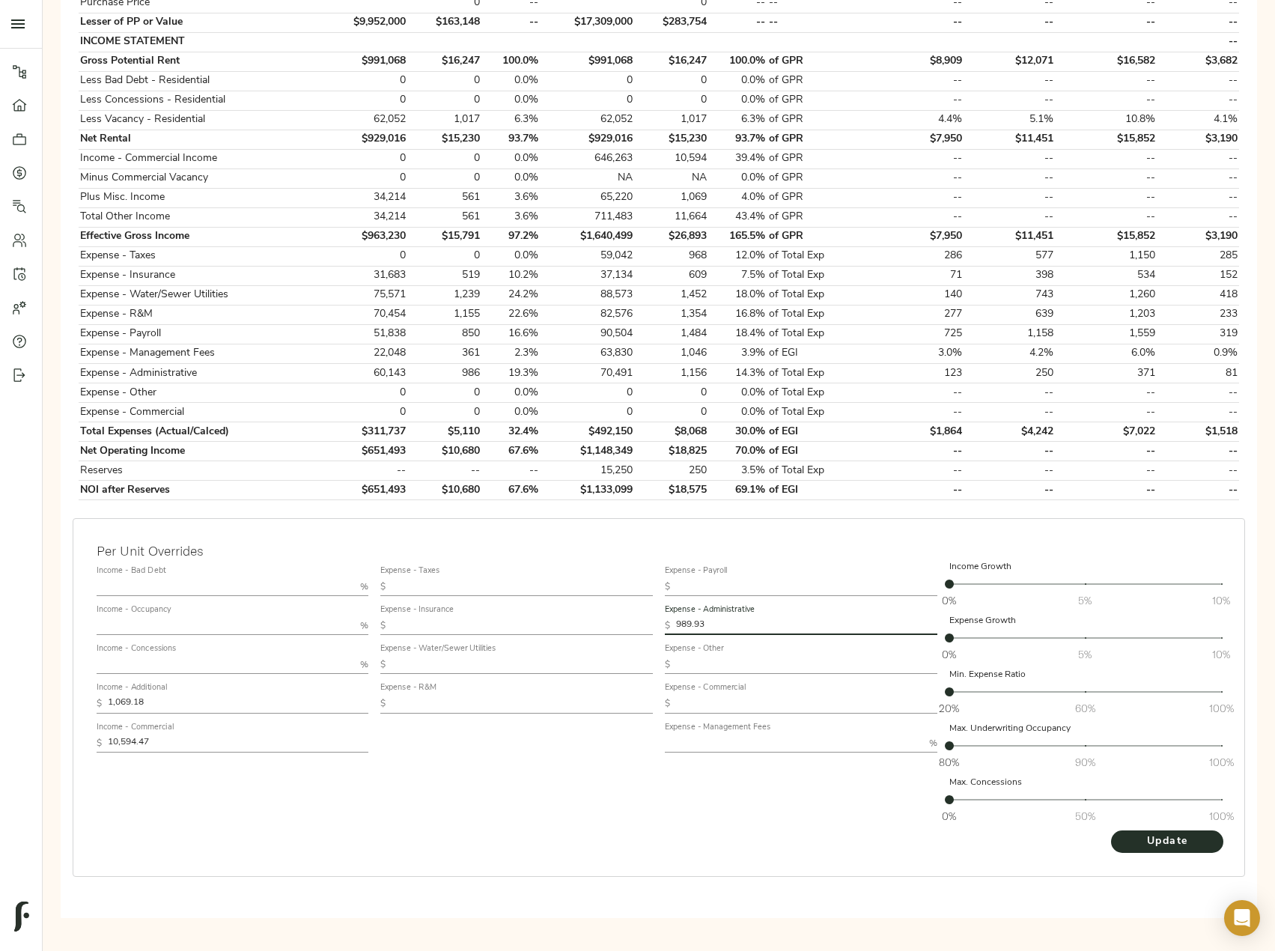
type input "989.93"
click at [443, 625] on input "text" at bounding box center [522, 626] width 261 height 18
paste input "840.39"
type input "840.39"
click at [488, 582] on input "text" at bounding box center [522, 587] width 261 height 18
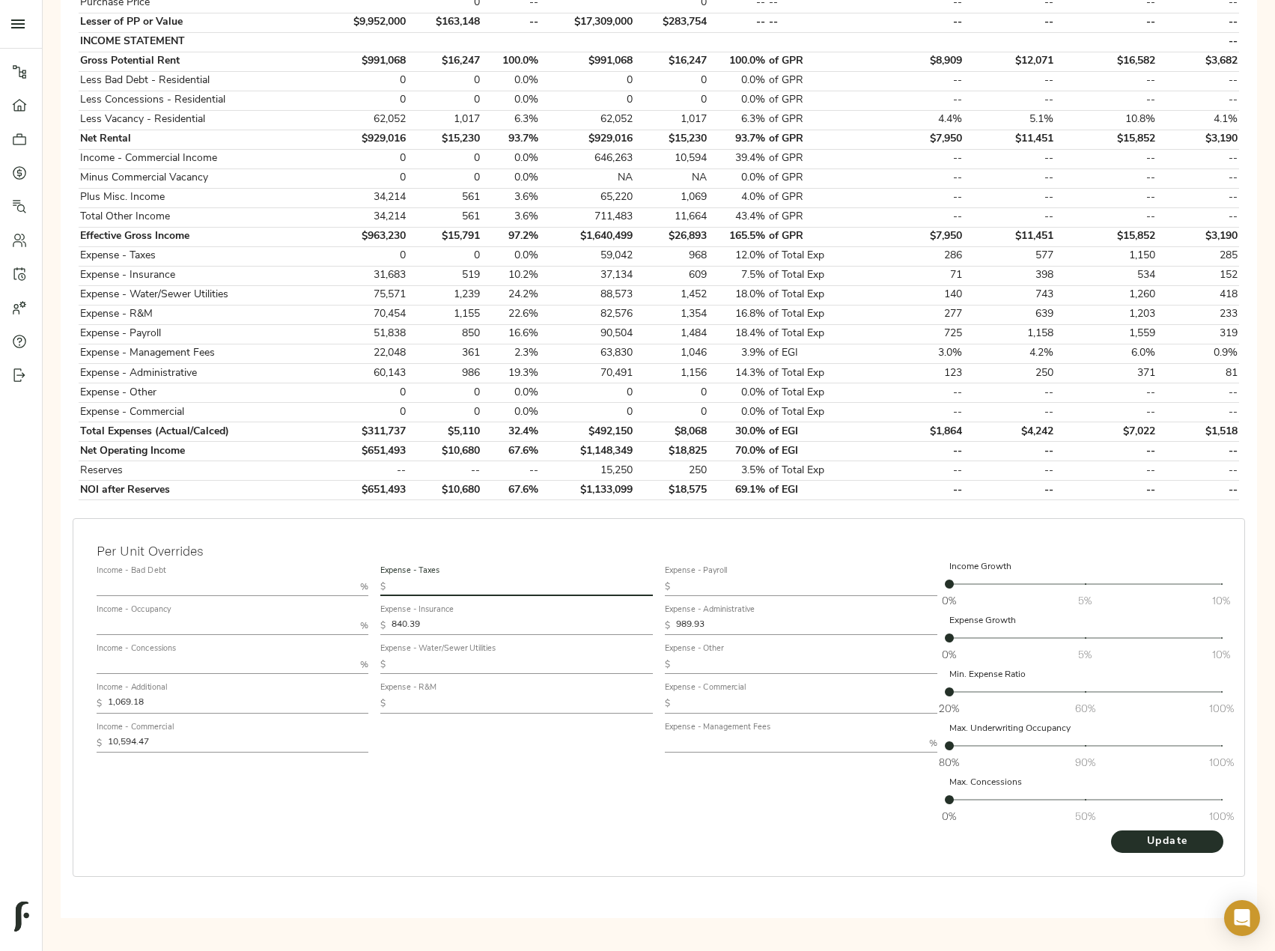
paste input "219.00"
type input "219"
click at [461, 705] on input "text" at bounding box center [522, 704] width 261 height 18
paste input "325.70"
type input "325.7"
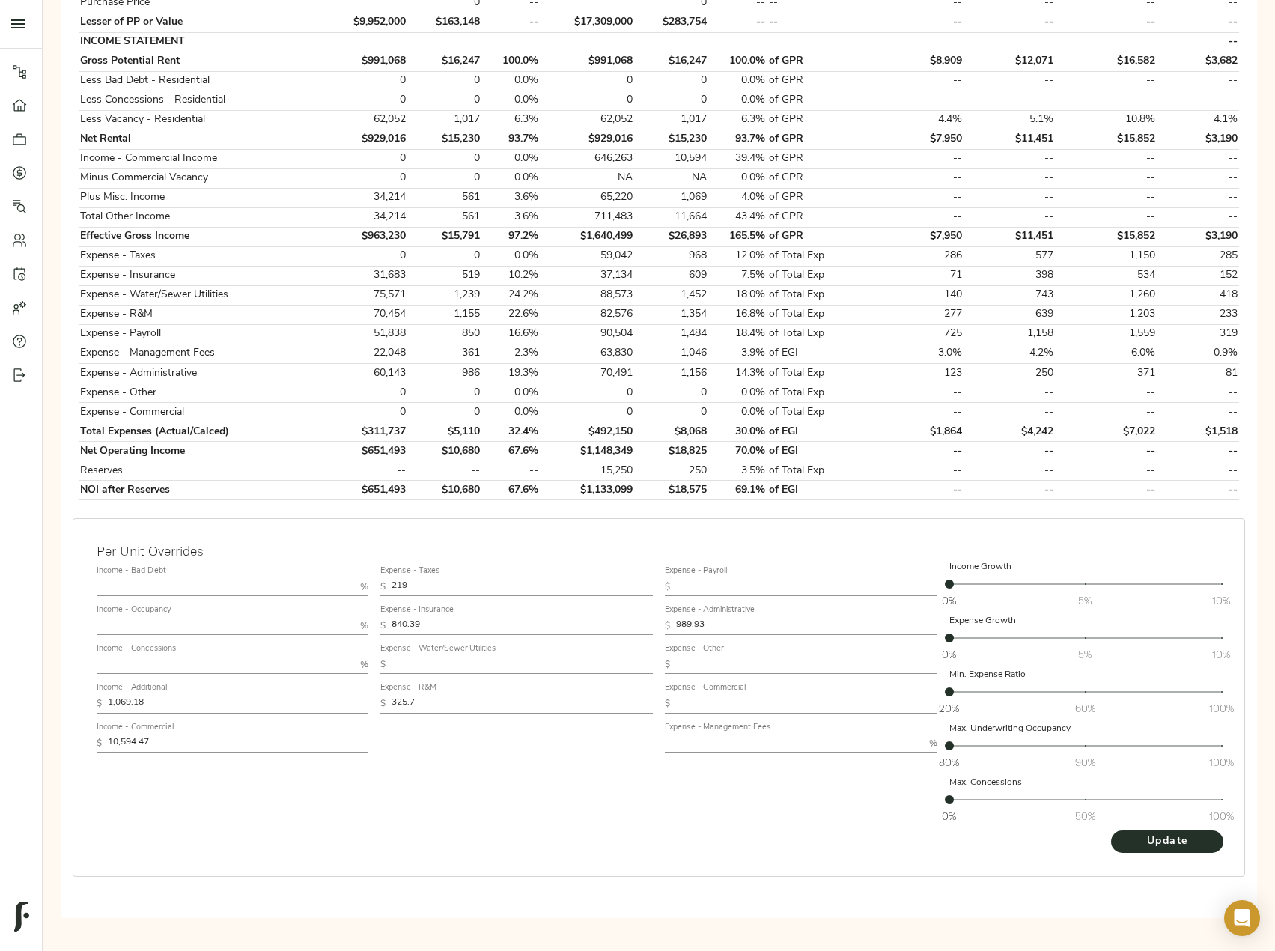
click at [458, 663] on input "text" at bounding box center [522, 665] width 261 height 18
paste input "517.41"
type input "517.41"
click at [732, 743] on input "text" at bounding box center [794, 744] width 258 height 18
type input "3"
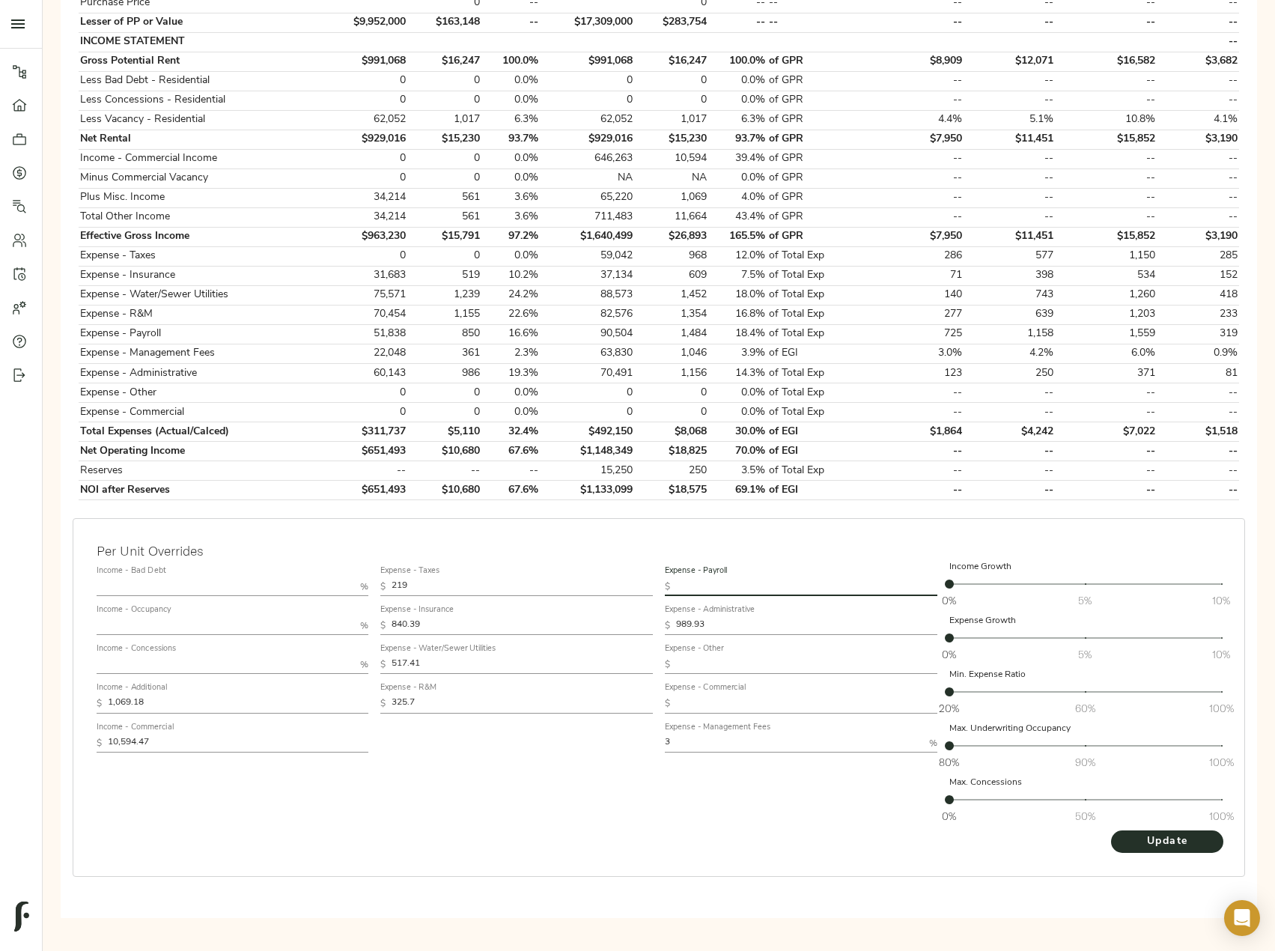
click at [705, 586] on input "text" at bounding box center [806, 587] width 261 height 18
paste input "875"
type input "875"
click at [1131, 847] on span "Update" at bounding box center [1167, 842] width 82 height 19
click at [954, 690] on span "20%" at bounding box center [949, 691] width 9 height 9
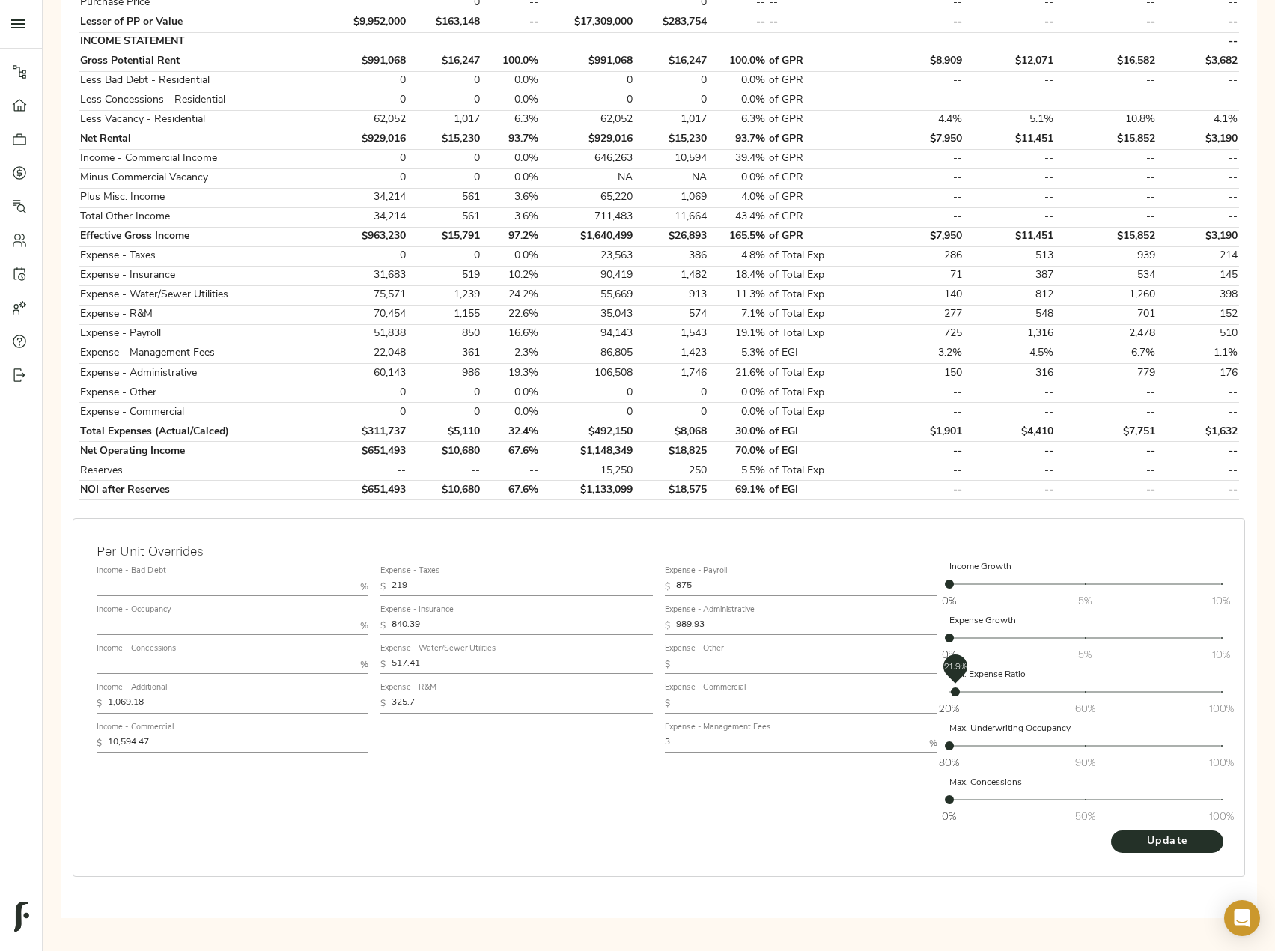
drag, startPoint x: 959, startPoint y: 690, endPoint x: 936, endPoint y: 689, distance: 22.5
click at [937, 689] on div "Income - Bad Debt % Income - Occupancy % Income - Concessions % Income - Additi…" at bounding box center [659, 695] width 1137 height 282
click at [1167, 836] on span "Update" at bounding box center [1167, 842] width 82 height 19
drag, startPoint x: 440, startPoint y: 665, endPoint x: 269, endPoint y: 660, distance: 170.8
click at [270, 660] on div "Income - Bad Debt % Income - Occupancy % Income - Concessions % Income - Additi…" at bounding box center [659, 695] width 1137 height 282
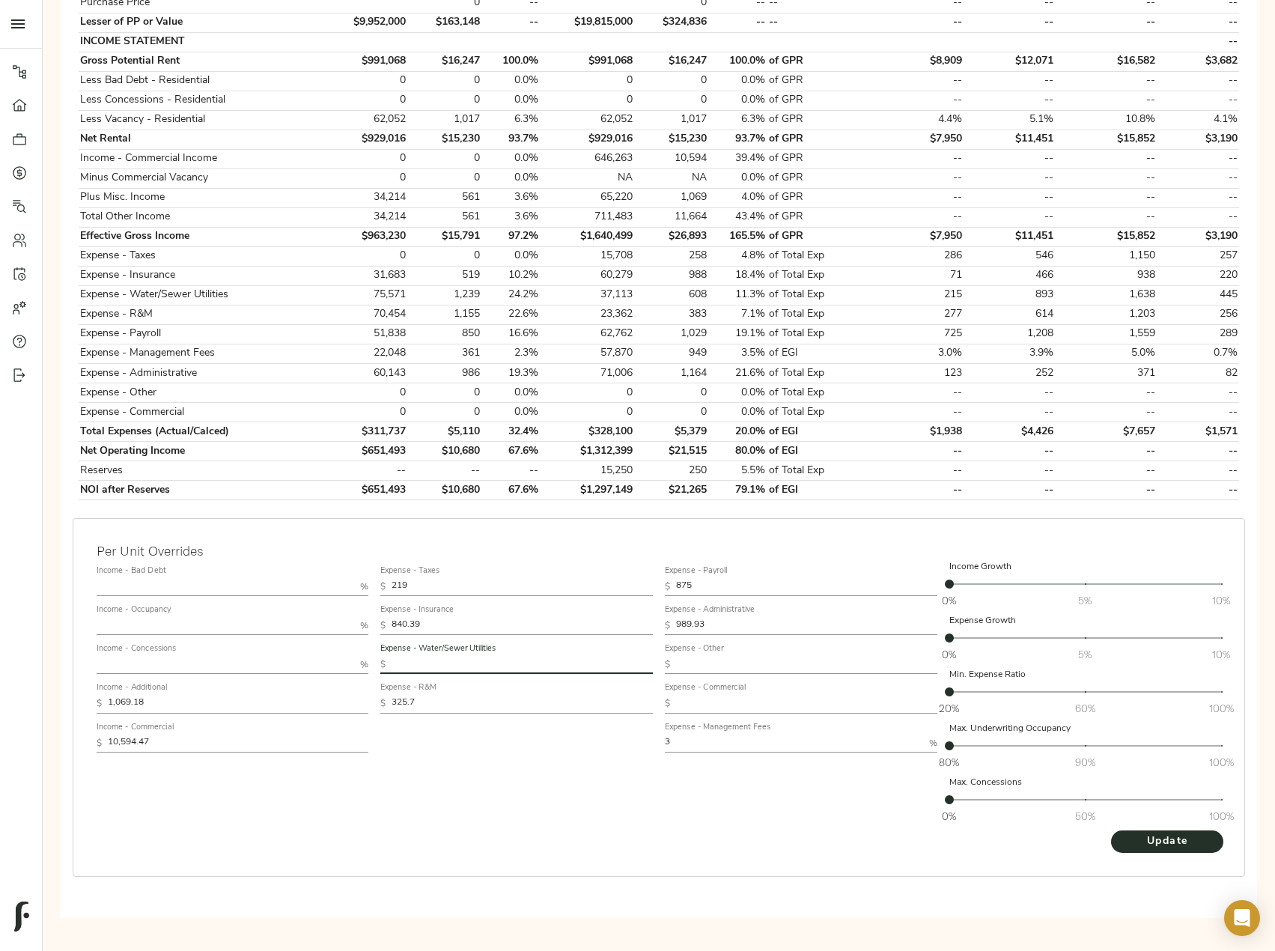
click at [475, 745] on div "Expense - Taxes $ 219 Expense - Insurance $ 840.39 Expense - Water/Sewer Utilit…" at bounding box center [516, 695] width 285 height 282
click at [1173, 842] on span "Update" at bounding box center [1167, 842] width 82 height 19
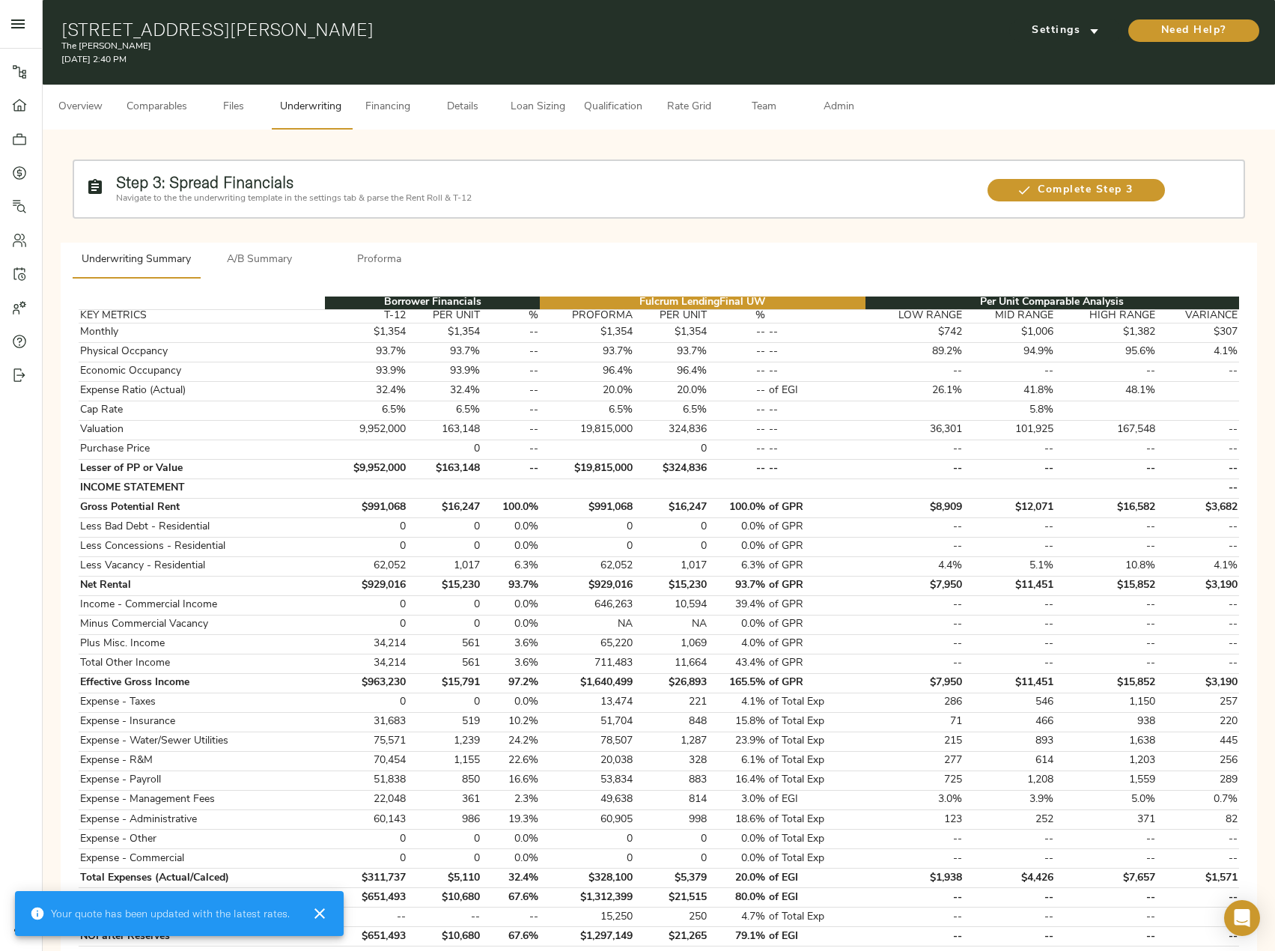
click at [850, 107] on span "Admin" at bounding box center [838, 107] width 57 height 19
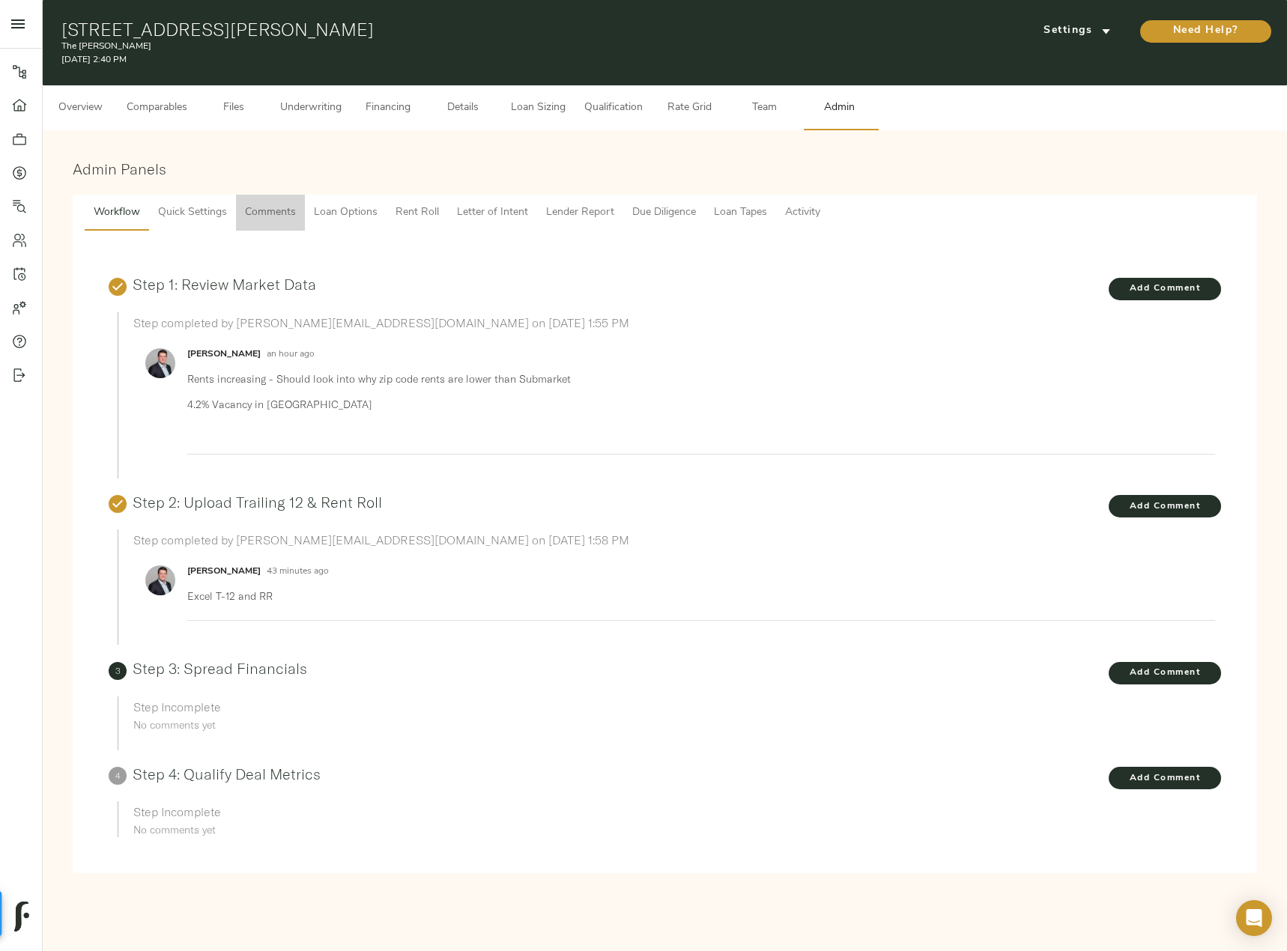
click at [272, 217] on span "Comments" at bounding box center [270, 213] width 51 height 19
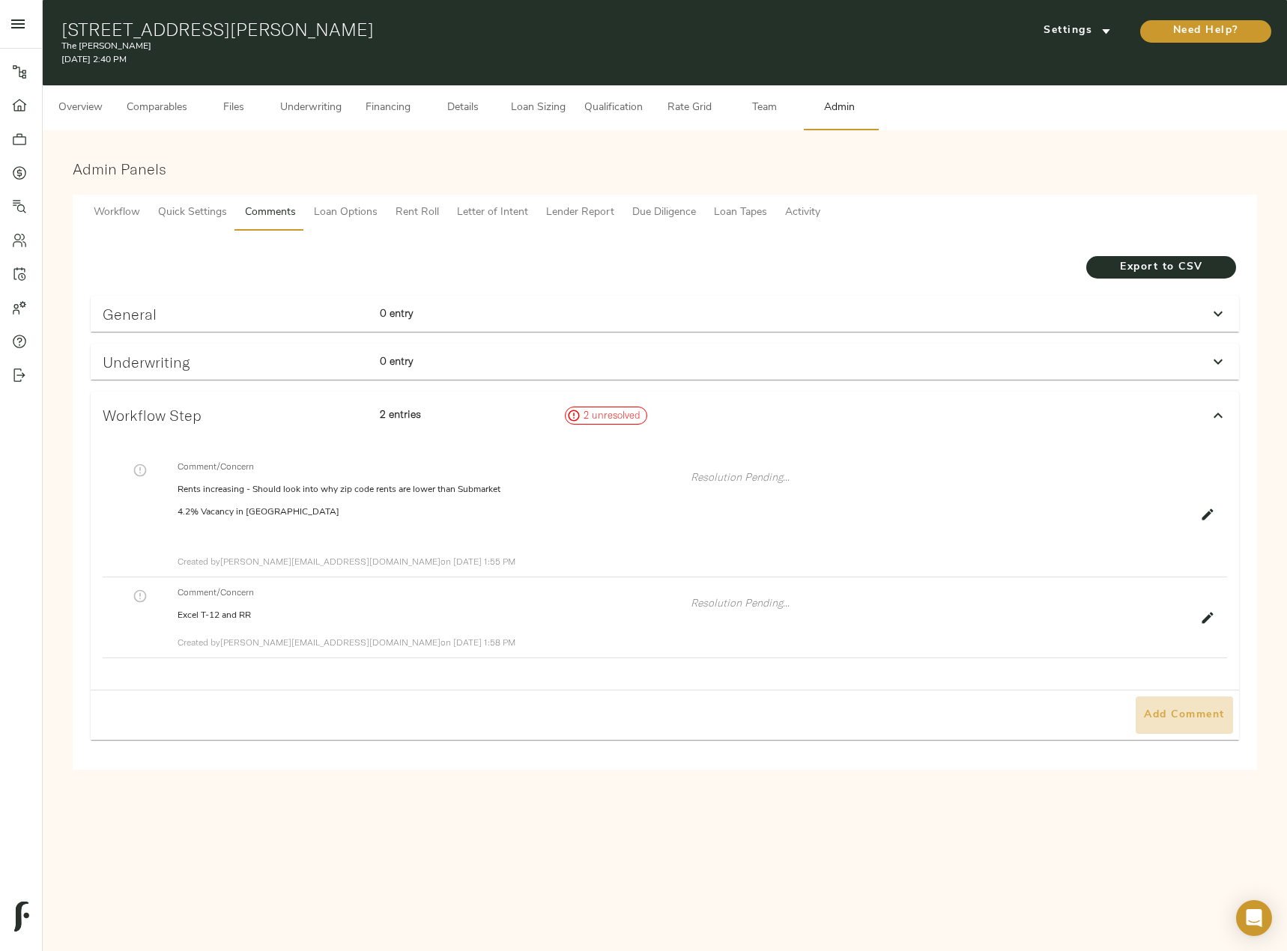
click at [1196, 711] on span "Add Comment" at bounding box center [1183, 715] width 85 height 19
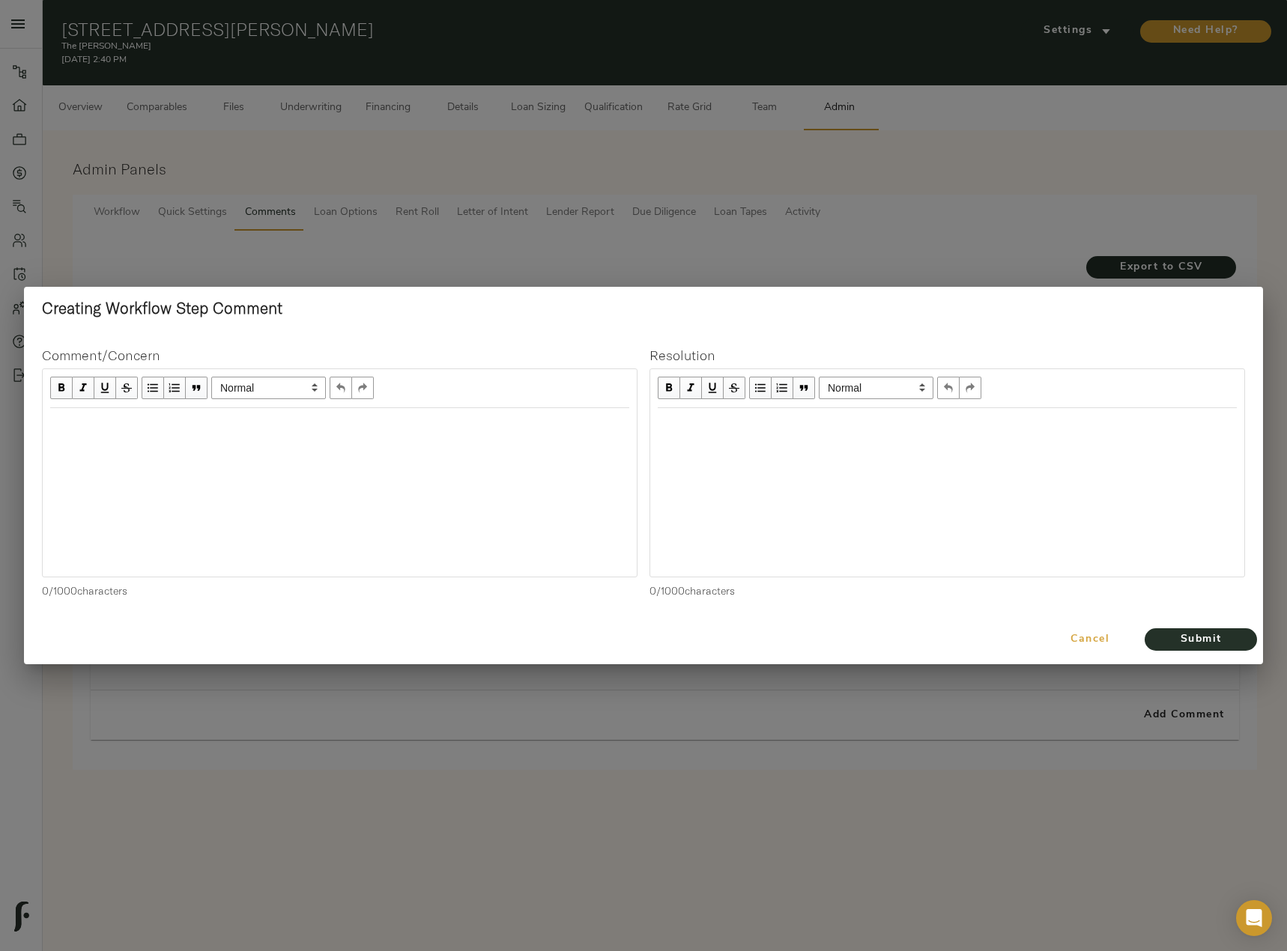
click at [1117, 641] on span "Cancel" at bounding box center [1089, 640] width 85 height 19
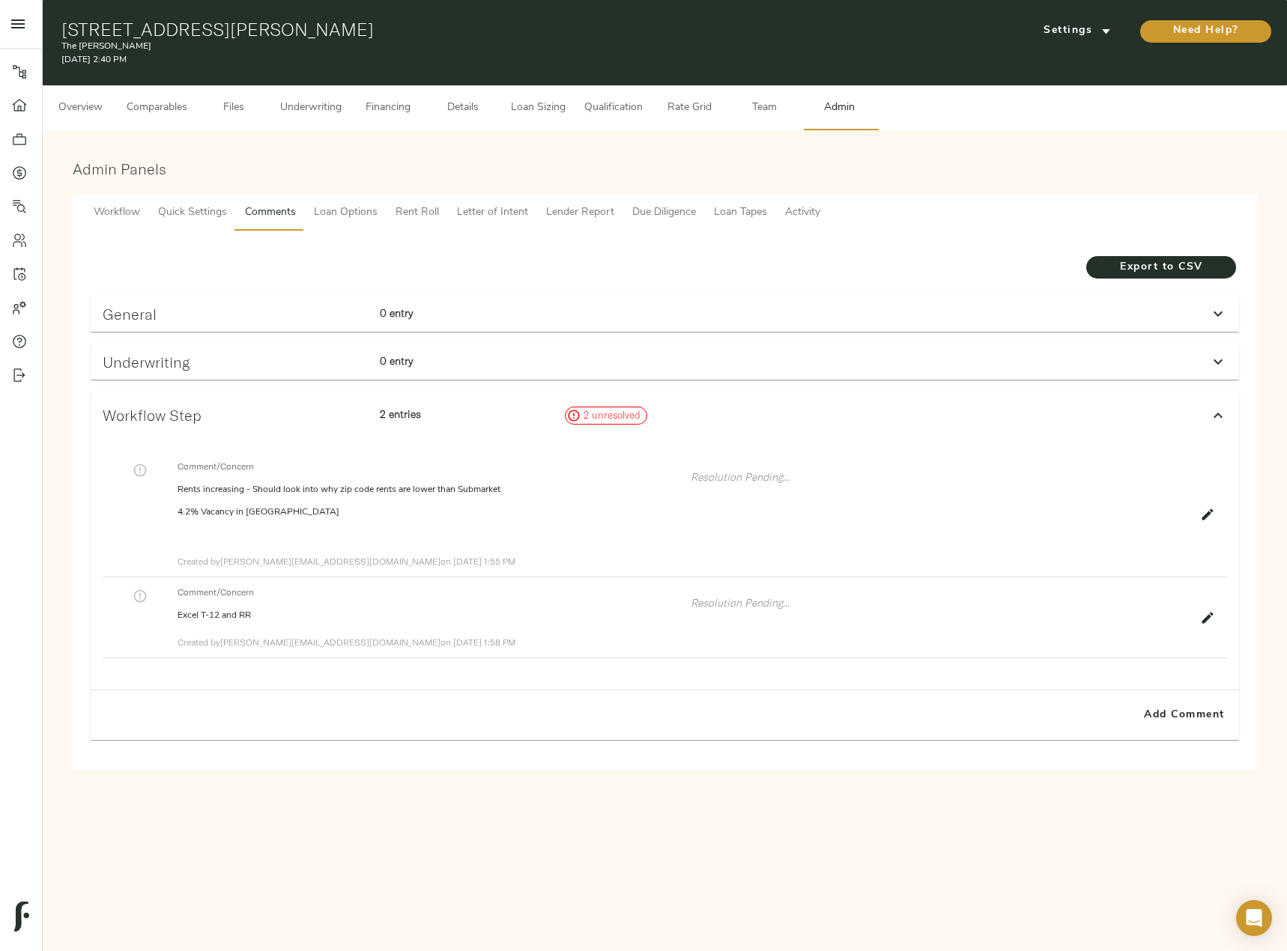
click at [1217, 363] on icon at bounding box center [1217, 361] width 9 height 5
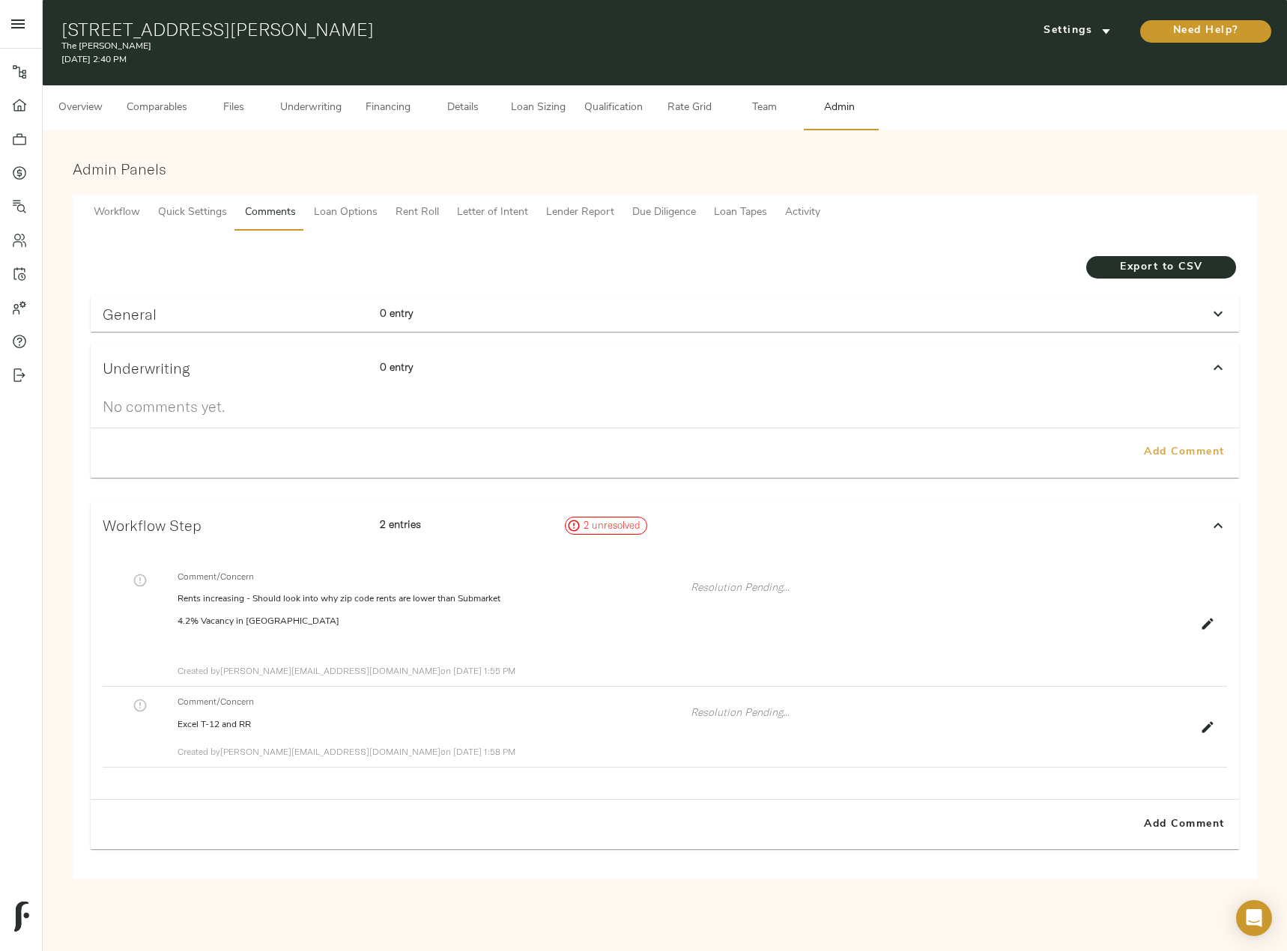
click at [1174, 459] on span "Add Comment" at bounding box center [1183, 452] width 85 height 19
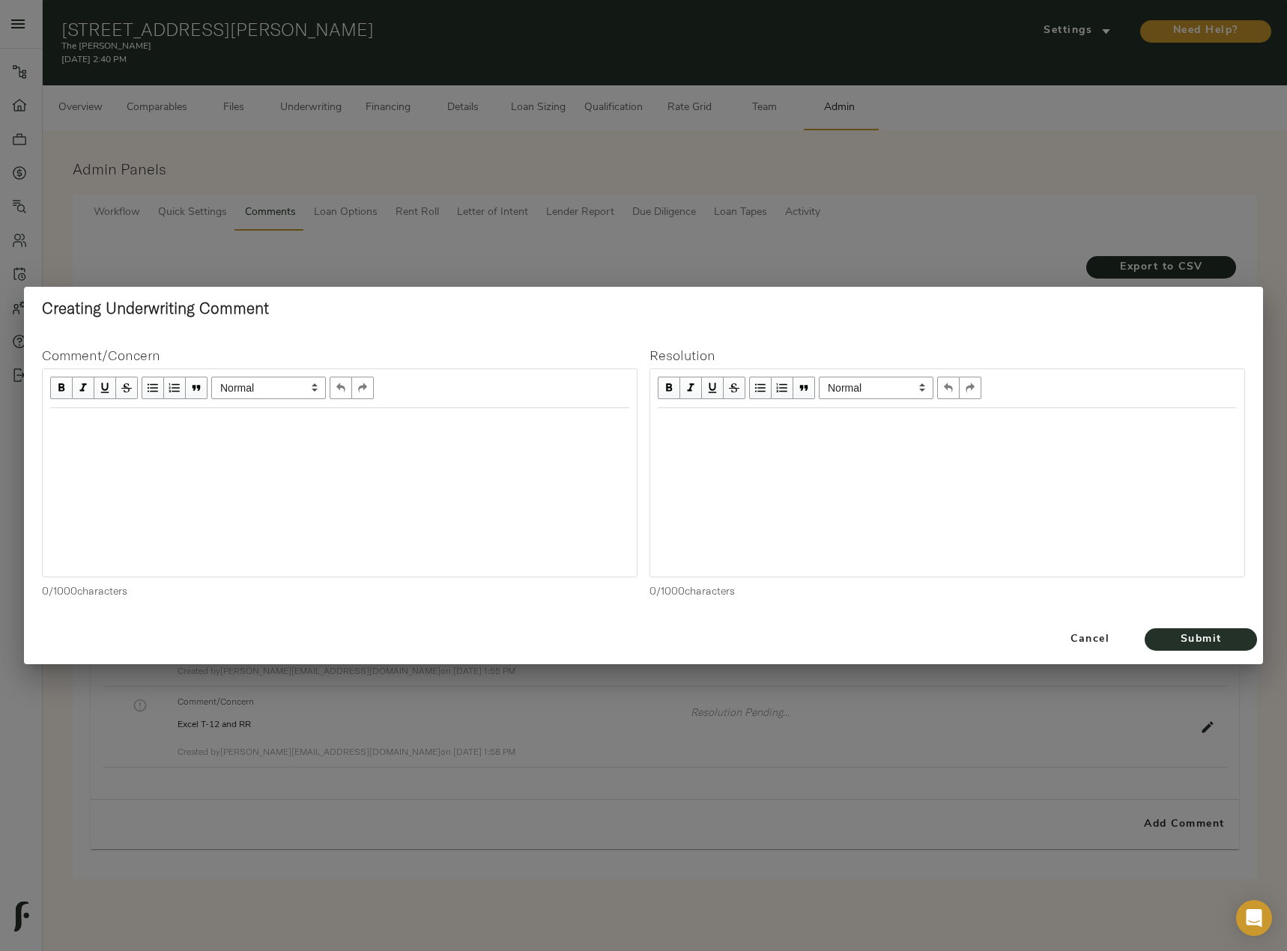
click at [455, 476] on div at bounding box center [340, 492] width 594 height 168
click at [183, 443] on div at bounding box center [340, 492] width 594 height 168
click at [63, 430] on div "Edit text" at bounding box center [339, 424] width 579 height 17
click at [362, 435] on div "Uwing to Proforma Taxes, Insurance, Commercial income" at bounding box center [339, 424] width 592 height 31
click at [1230, 636] on span "Submit" at bounding box center [1200, 640] width 82 height 19
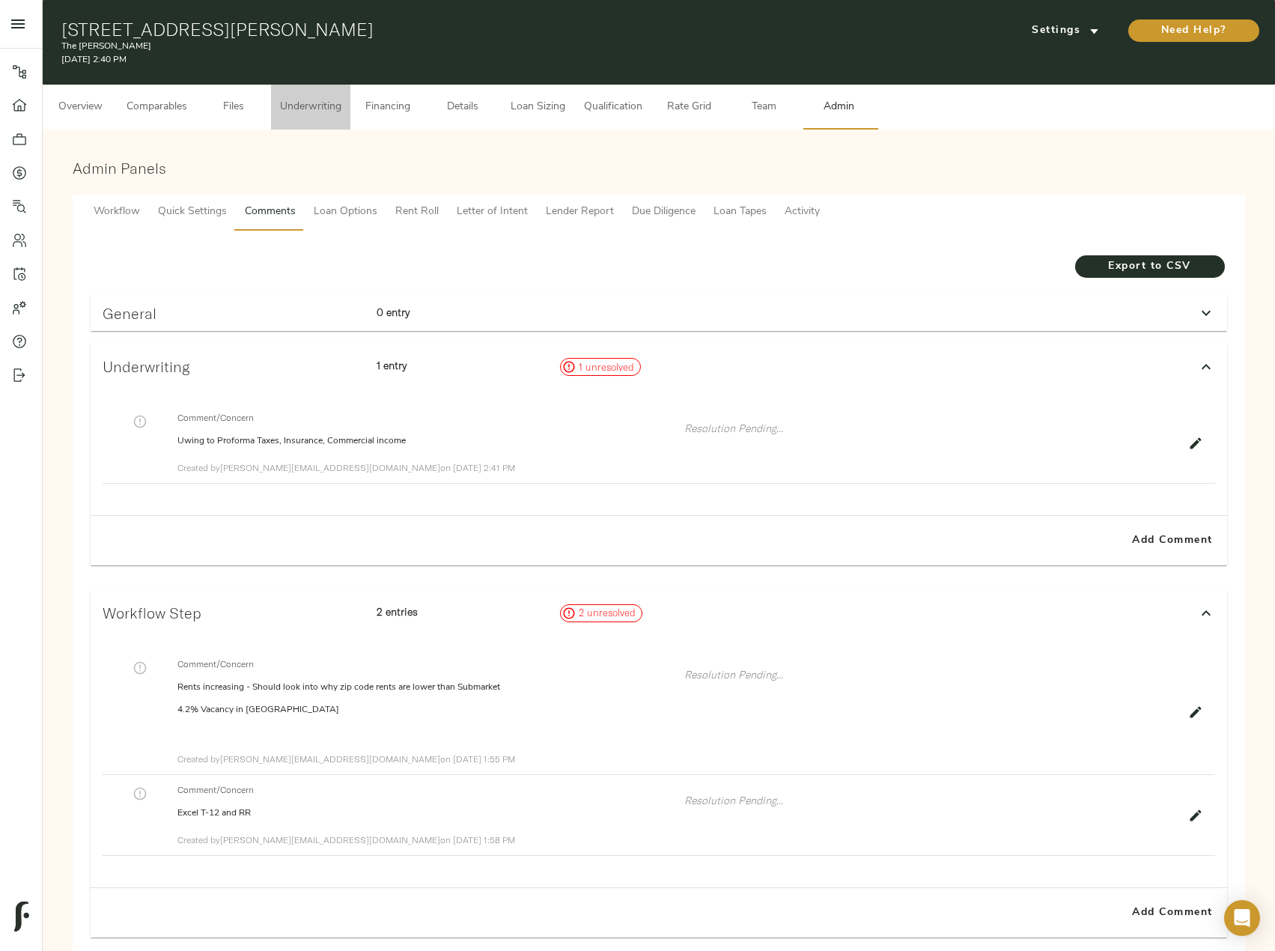
click at [325, 108] on span "Underwriting" at bounding box center [310, 107] width 61 height 19
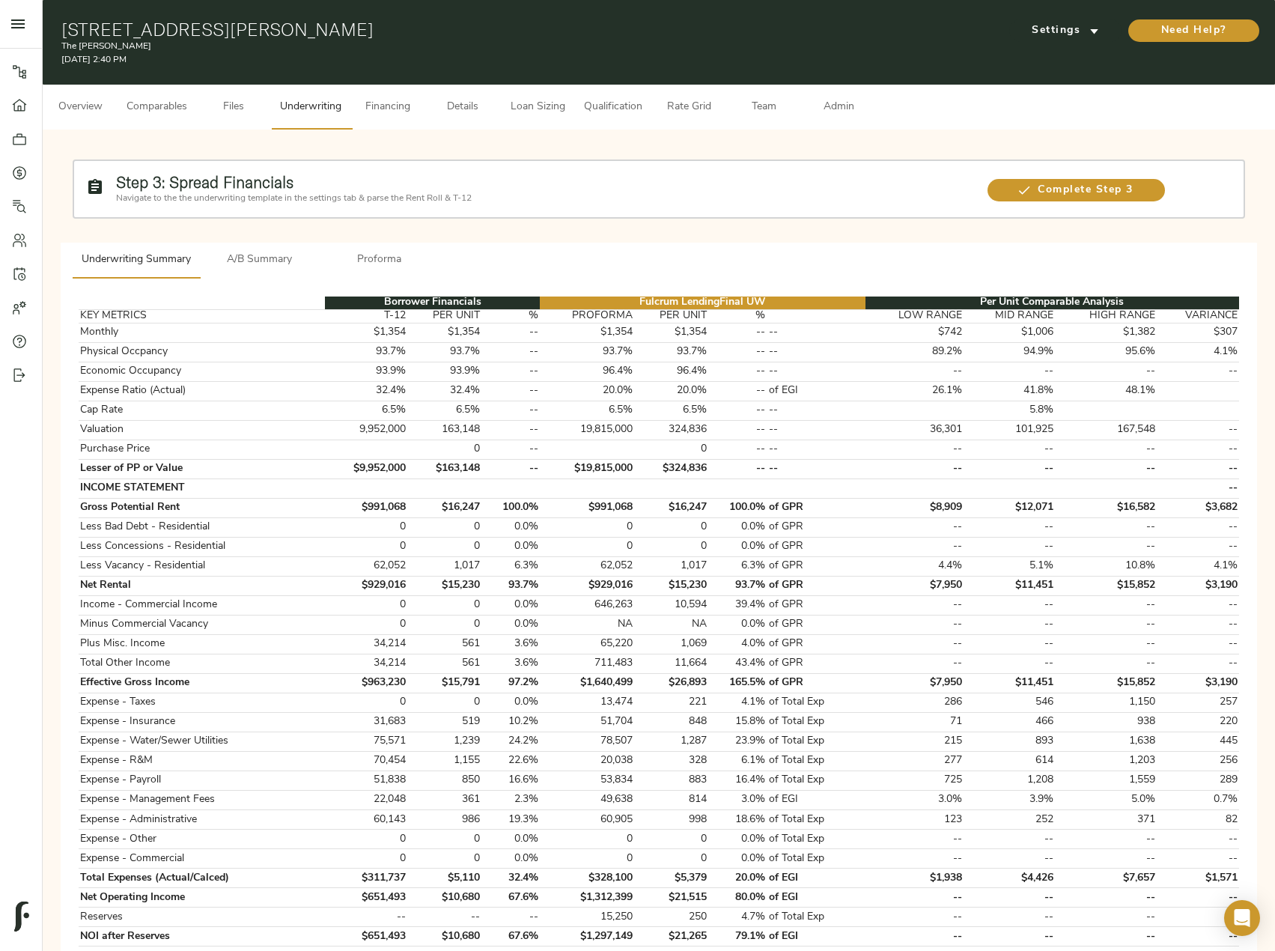
click at [255, 262] on span "A/B Summary" at bounding box center [260, 260] width 102 height 19
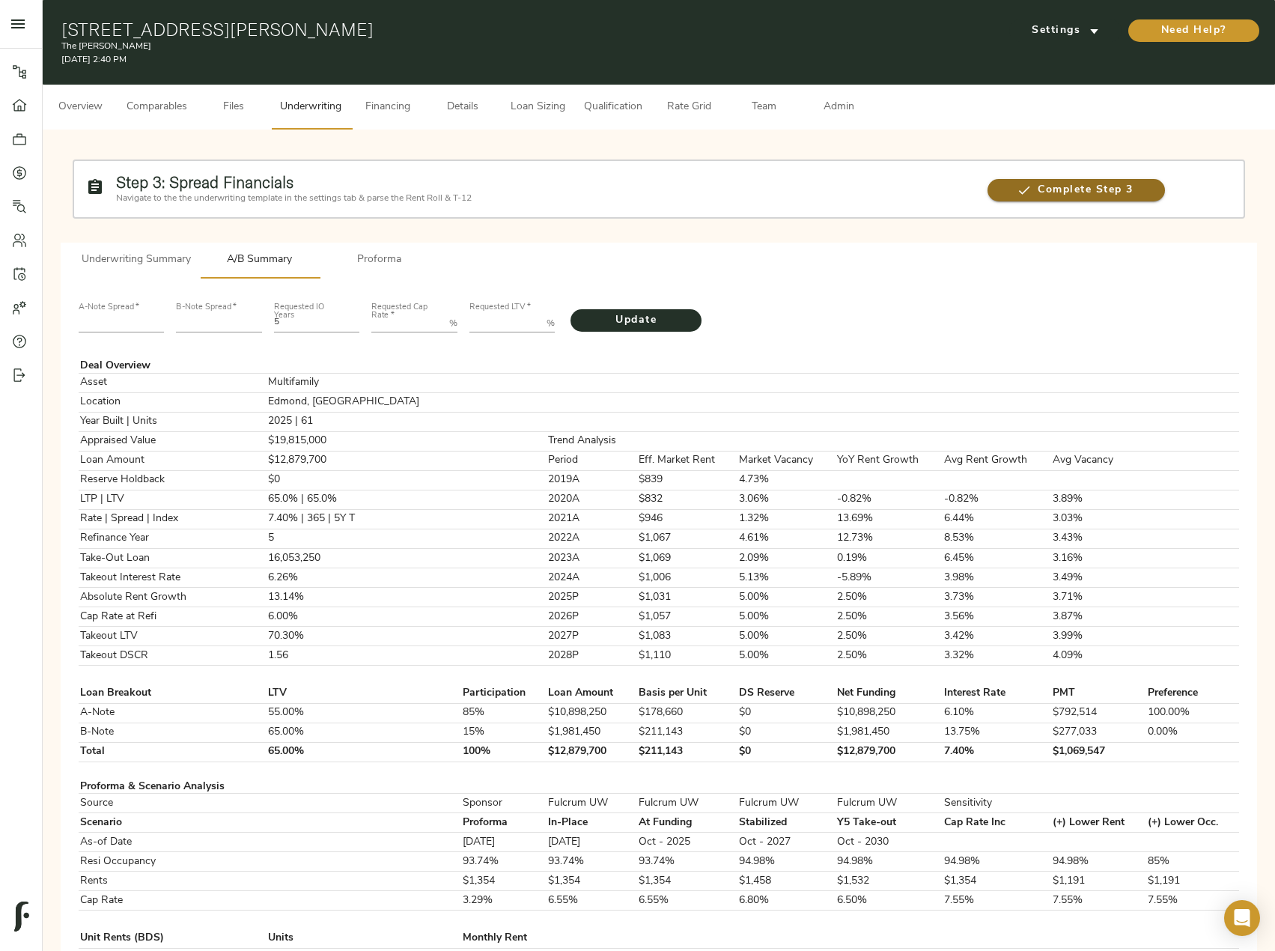
click at [1030, 189] on icon "button" at bounding box center [1024, 190] width 15 height 15
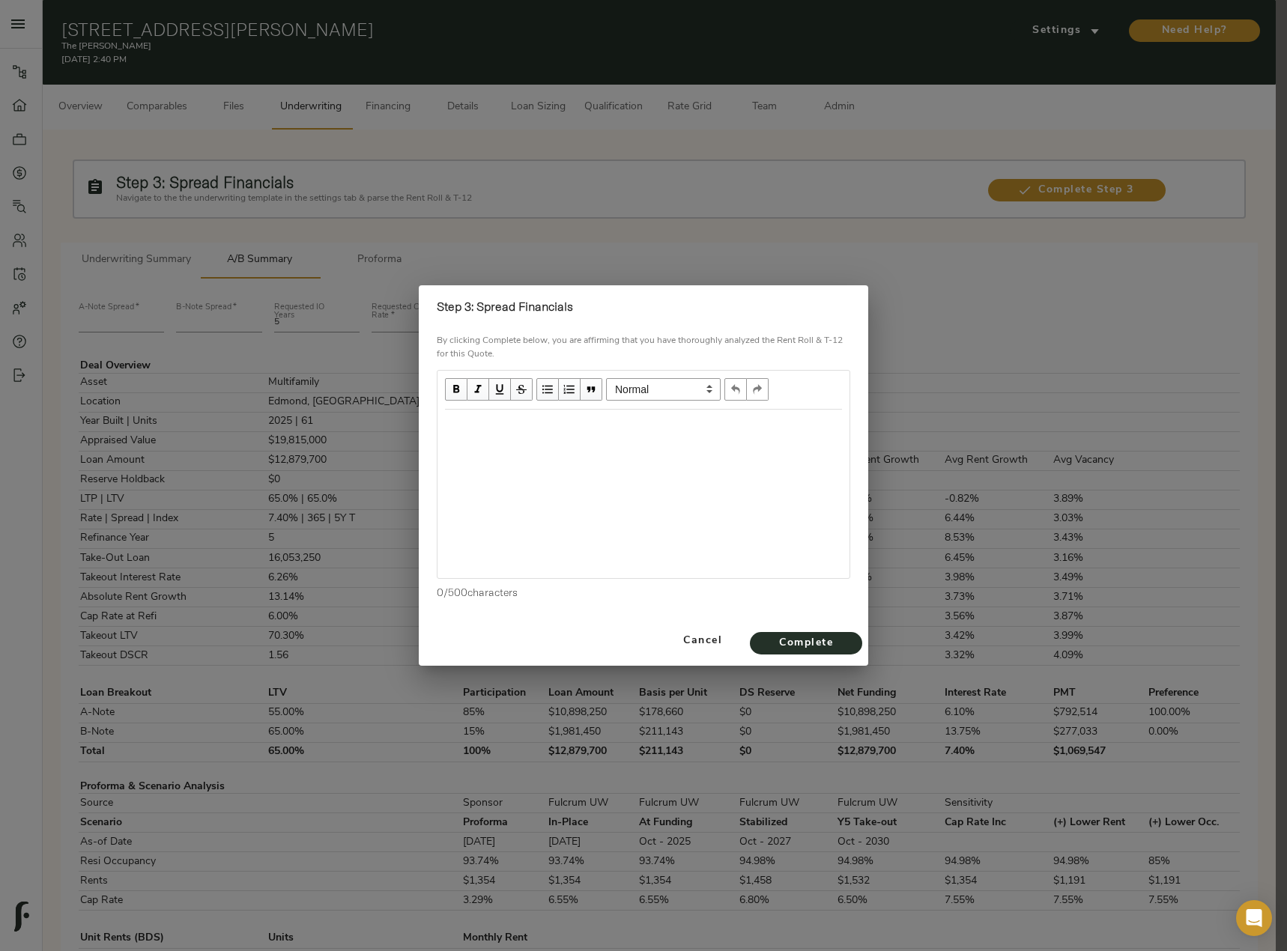
click at [571, 436] on div "Edit text" at bounding box center [643, 425] width 410 height 31
click at [637, 422] on div "Commercial income from Proforma" at bounding box center [643, 425] width 397 height 17
click at [796, 648] on span "Complete" at bounding box center [806, 643] width 82 height 19
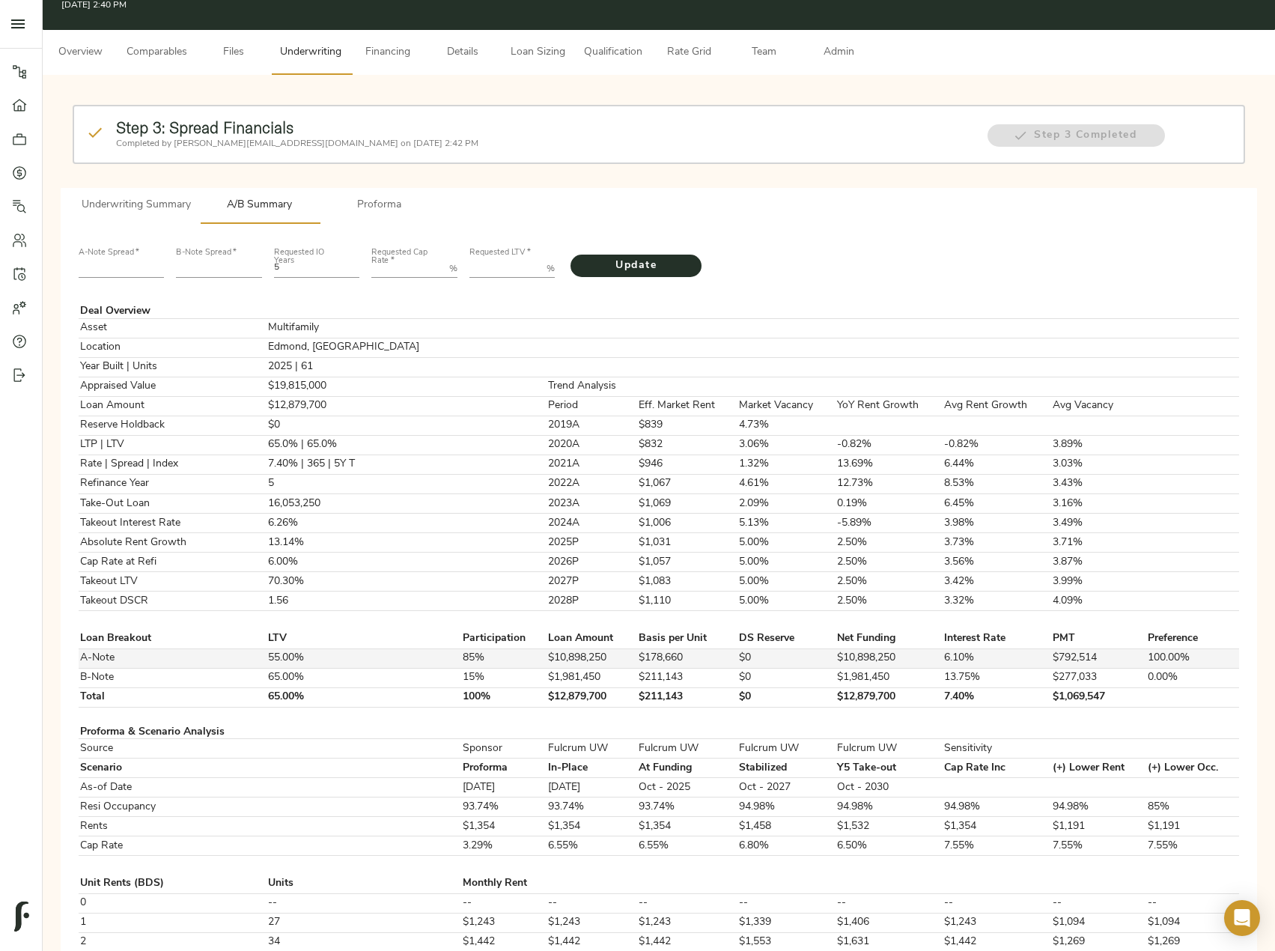
scroll to position [75, 0]
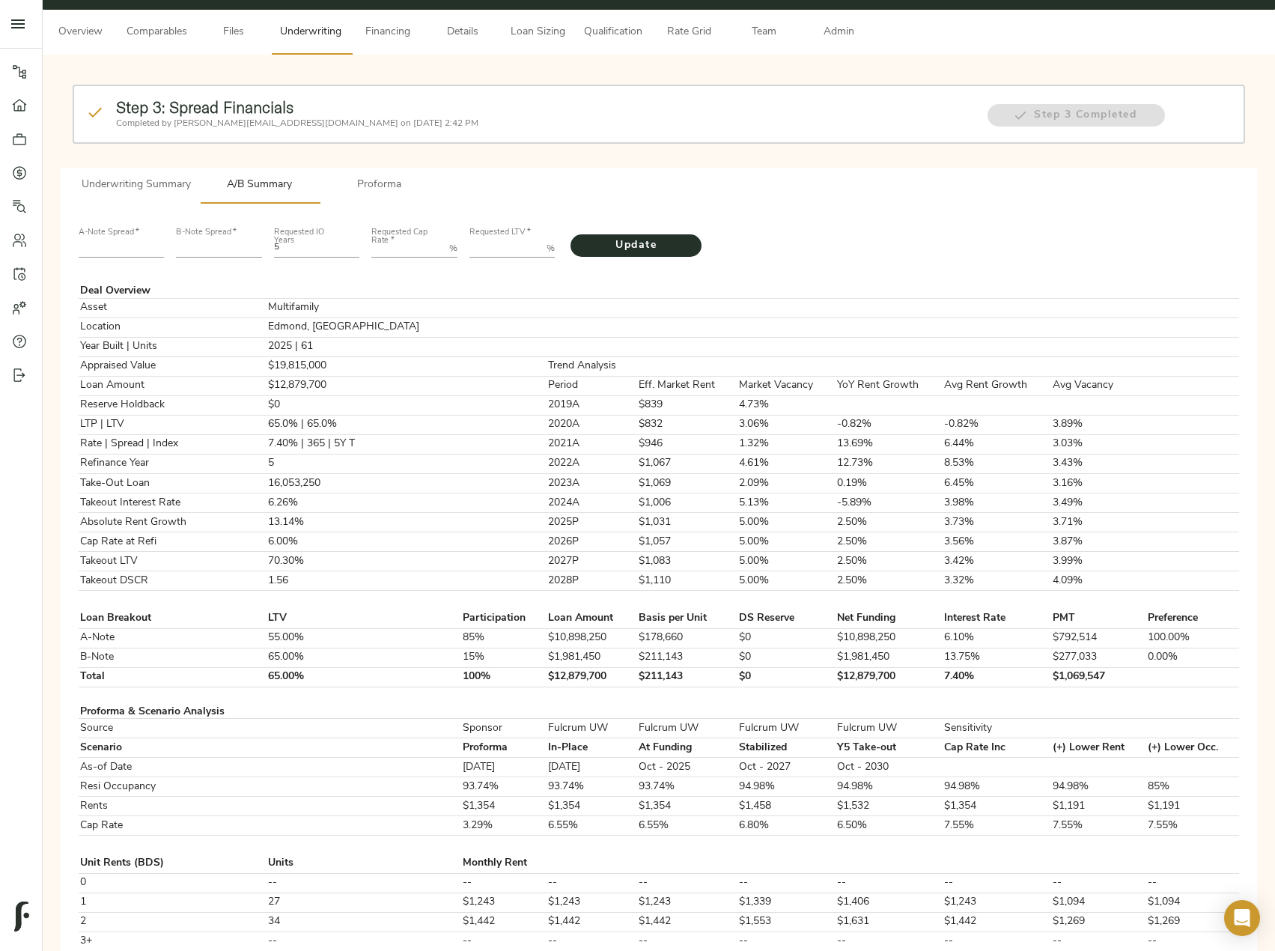
click at [175, 172] on button "Underwriting Summary" at bounding box center [136, 186] width 127 height 36
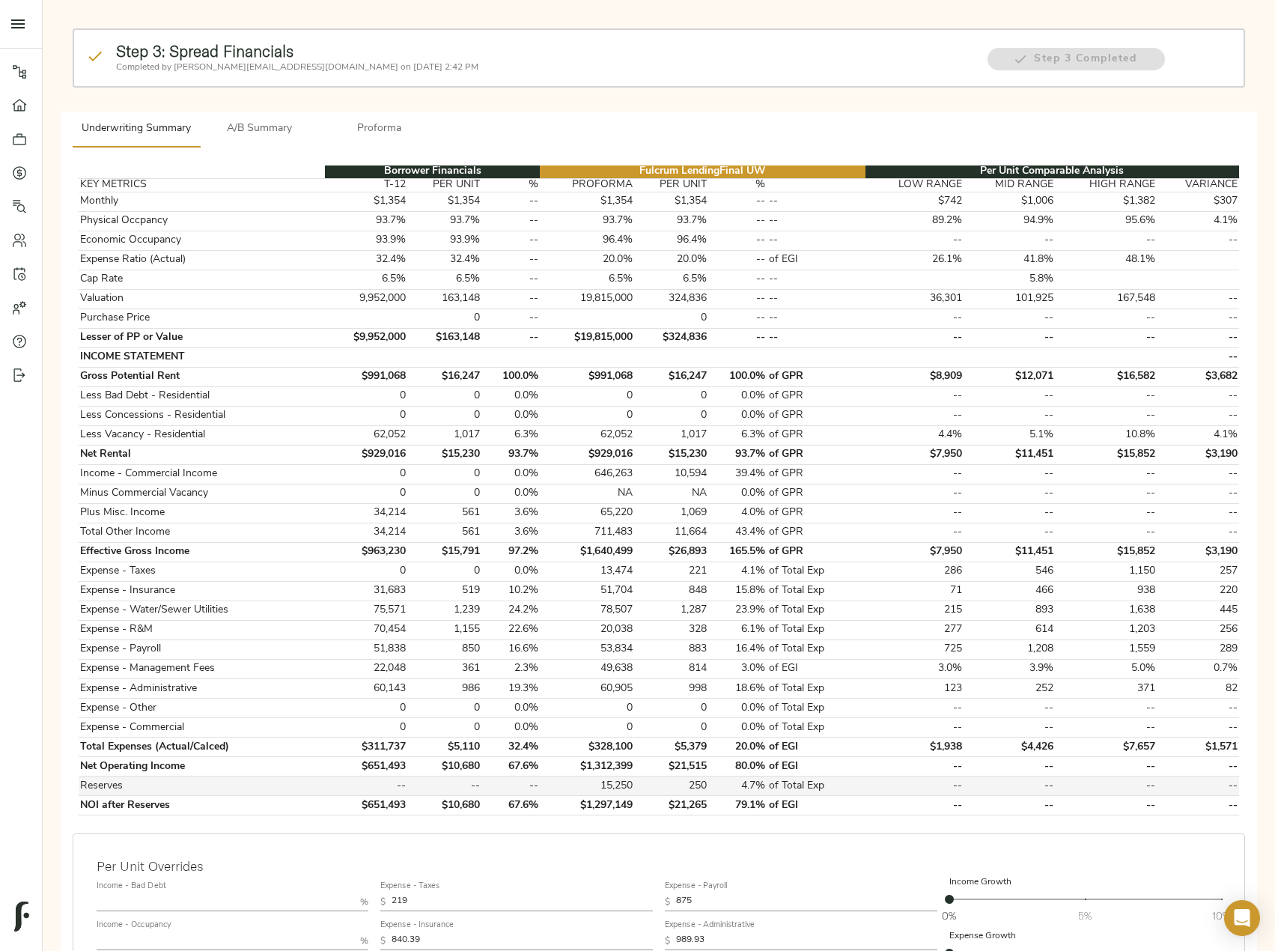
scroll to position [225, 0]
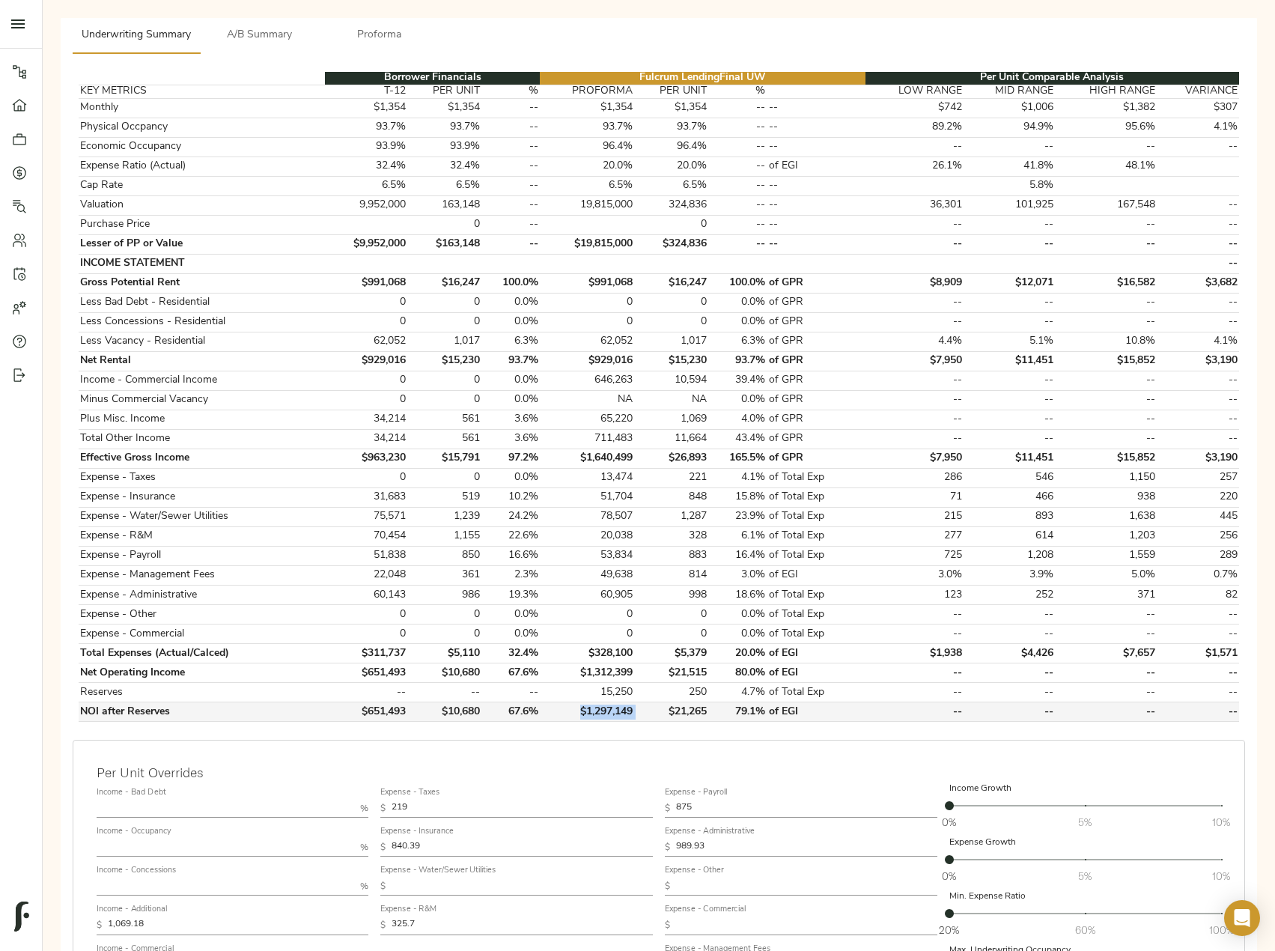
drag, startPoint x: 643, startPoint y: 717, endPoint x: 583, endPoint y: 708, distance: 61.3
click at [583, 708] on tr "NOI after Reserves $651,493 $10,680 67.6% $1,297,149 $21,265 79.1% of EGI -- --…" at bounding box center [659, 711] width 1161 height 19
copy td "$1,297,149"
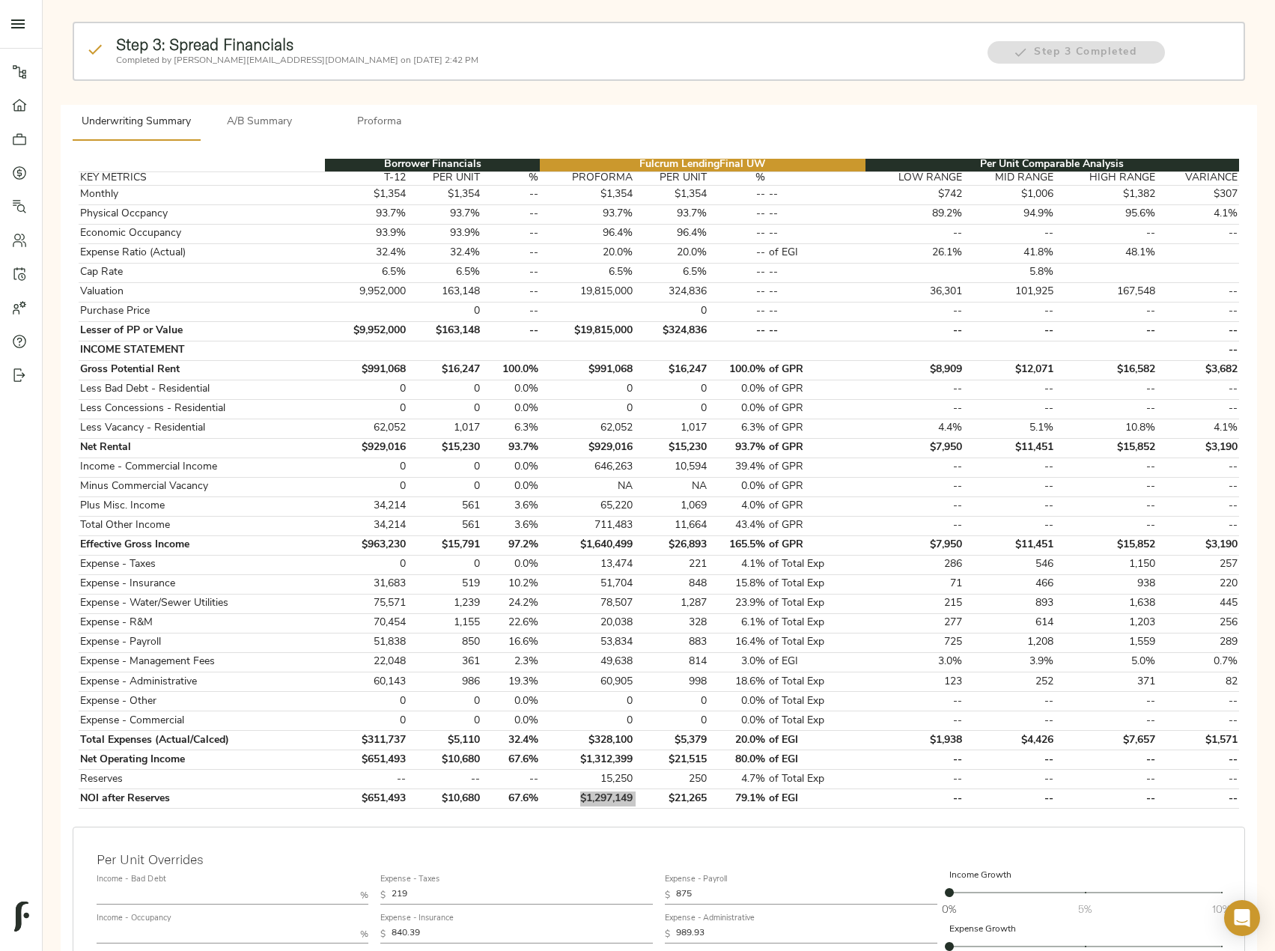
scroll to position [0, 0]
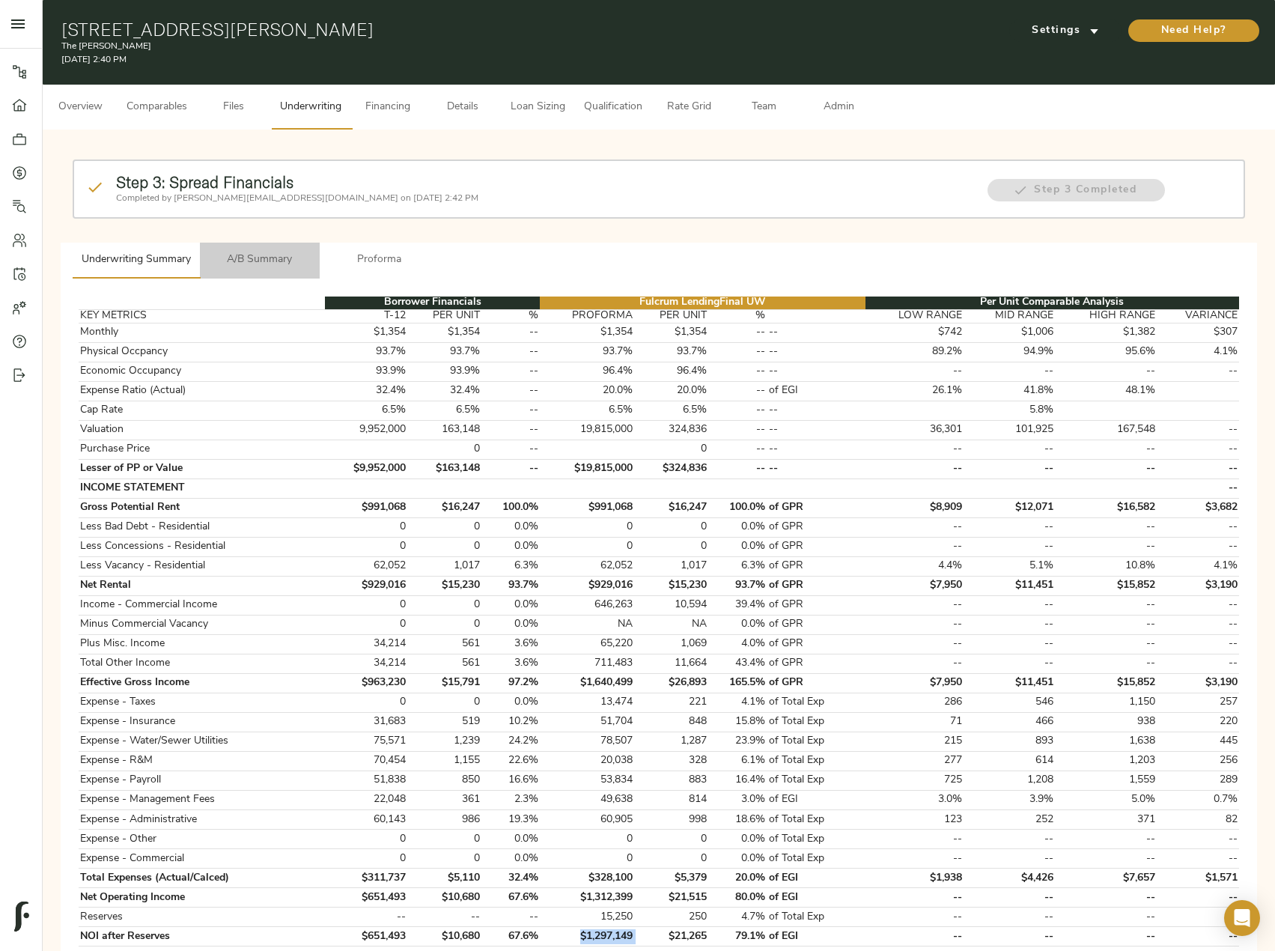
click at [270, 261] on span "A/B Summary" at bounding box center [260, 260] width 102 height 19
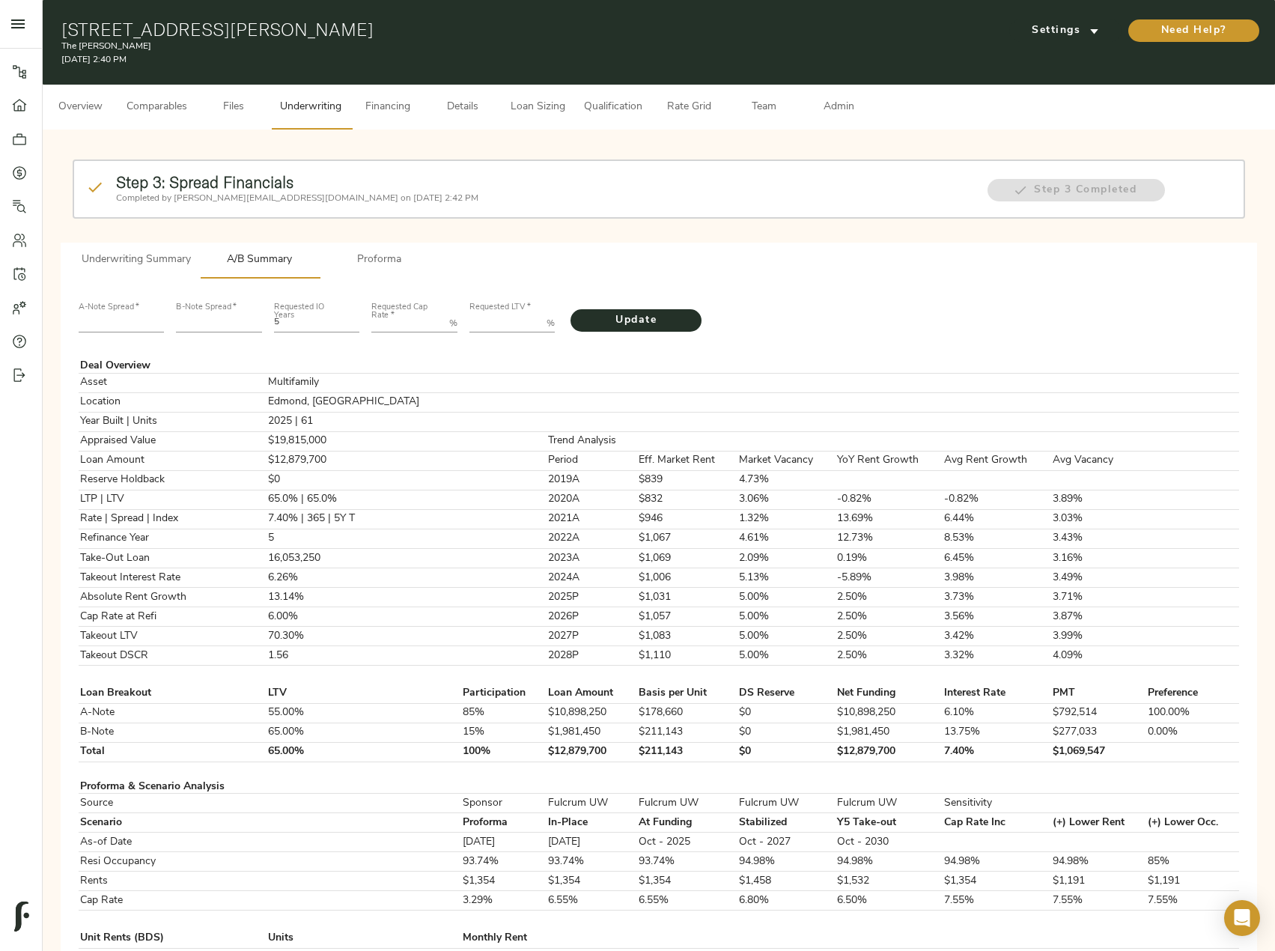
click at [115, 327] on input "number" at bounding box center [122, 324] width 86 height 18
type input "220"
click at [195, 329] on input "number" at bounding box center [219, 324] width 86 height 18
type input "544"
click at [415, 324] on Rate "Requested Cap Rate   *" at bounding box center [407, 324] width 72 height 18
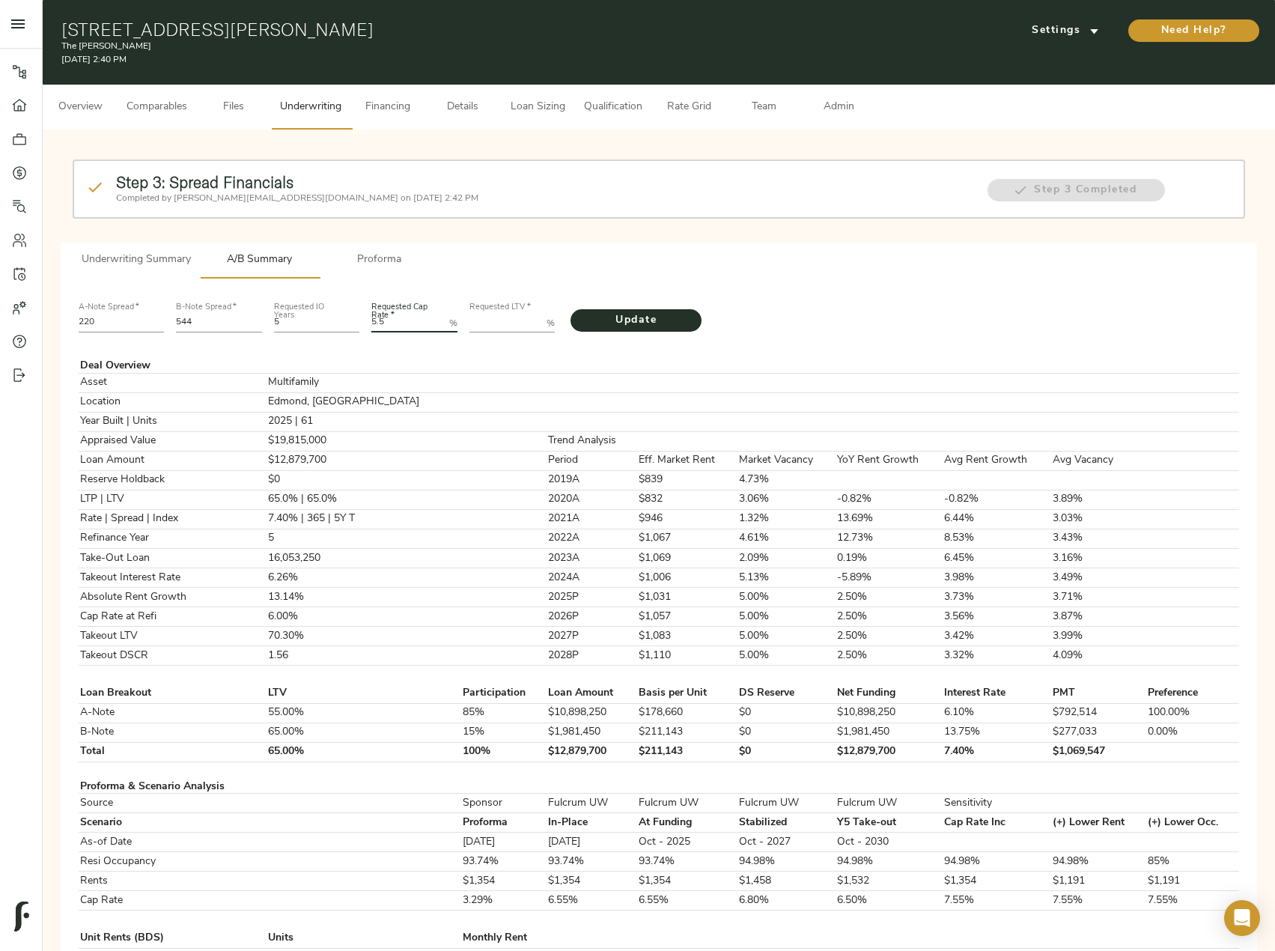
type Rate "5.5"
click at [496, 319] on LTV "Requested LTV   *" at bounding box center [506, 324] width 72 height 18
paste LTV "79.1934"
type LTV "79.1934"
click at [645, 315] on span "Update" at bounding box center [636, 321] width 101 height 19
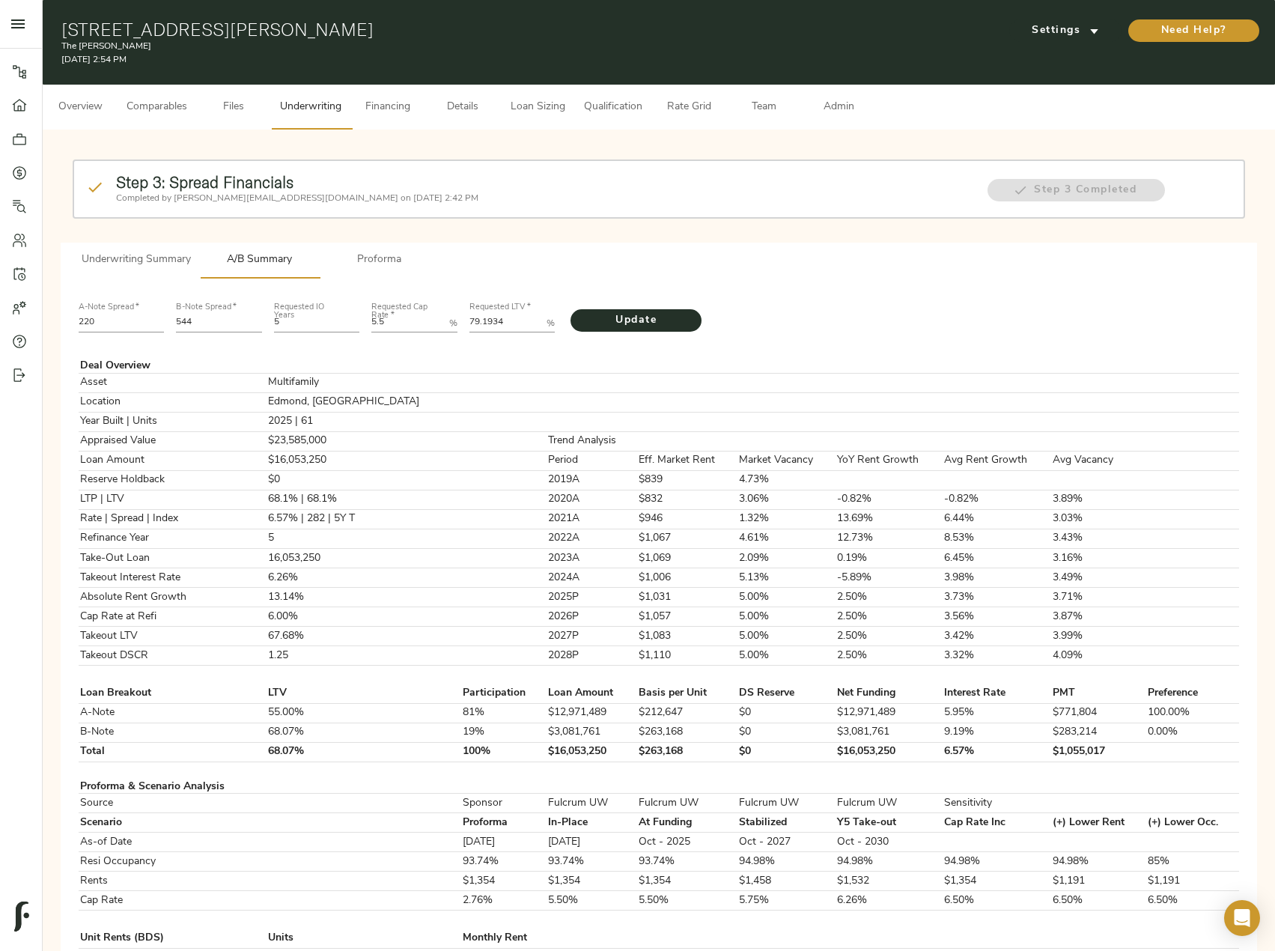
click at [128, 103] on span "Comparables" at bounding box center [157, 107] width 61 height 19
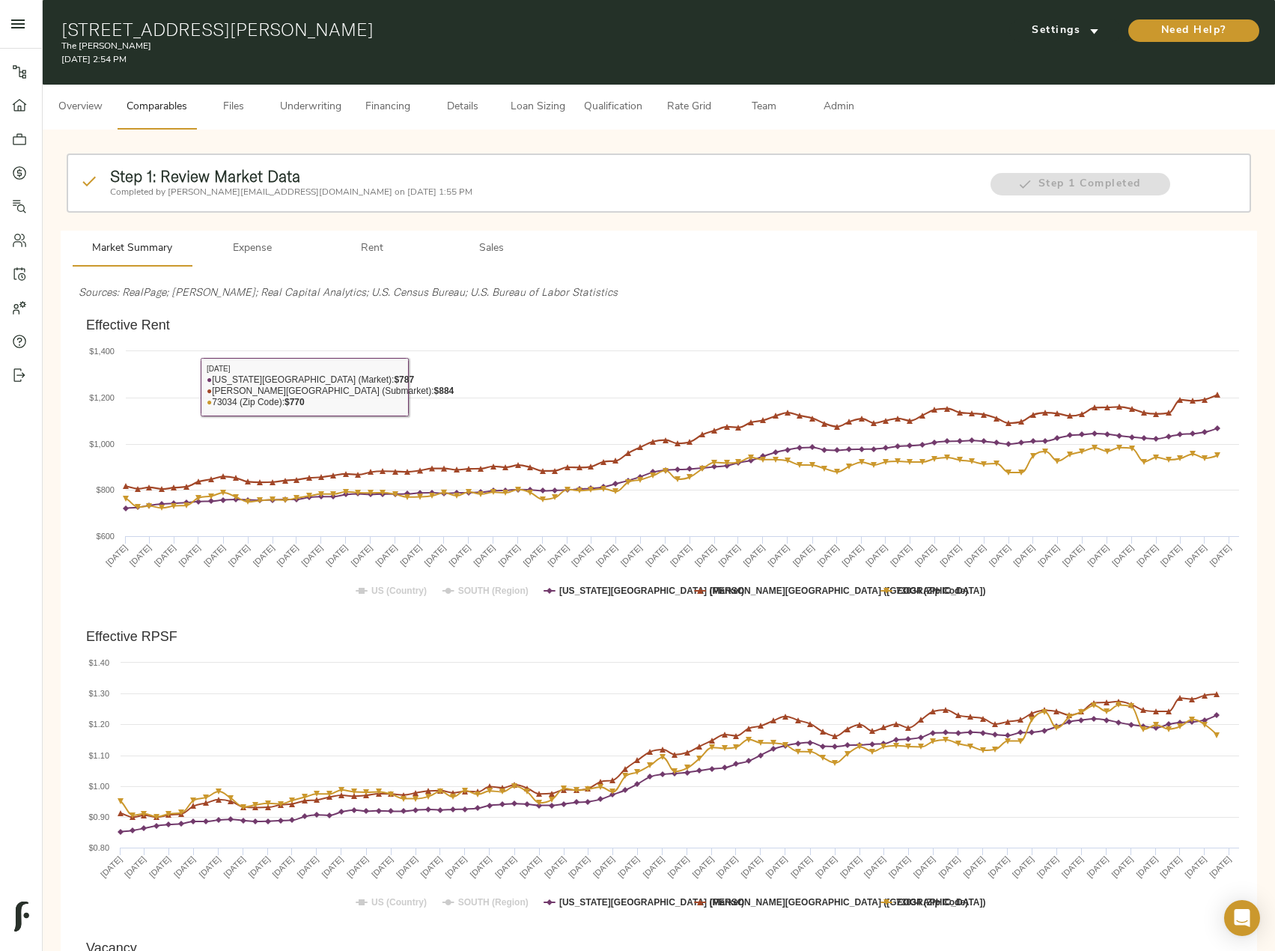
click at [363, 266] on button "Rent" at bounding box center [372, 249] width 120 height 36
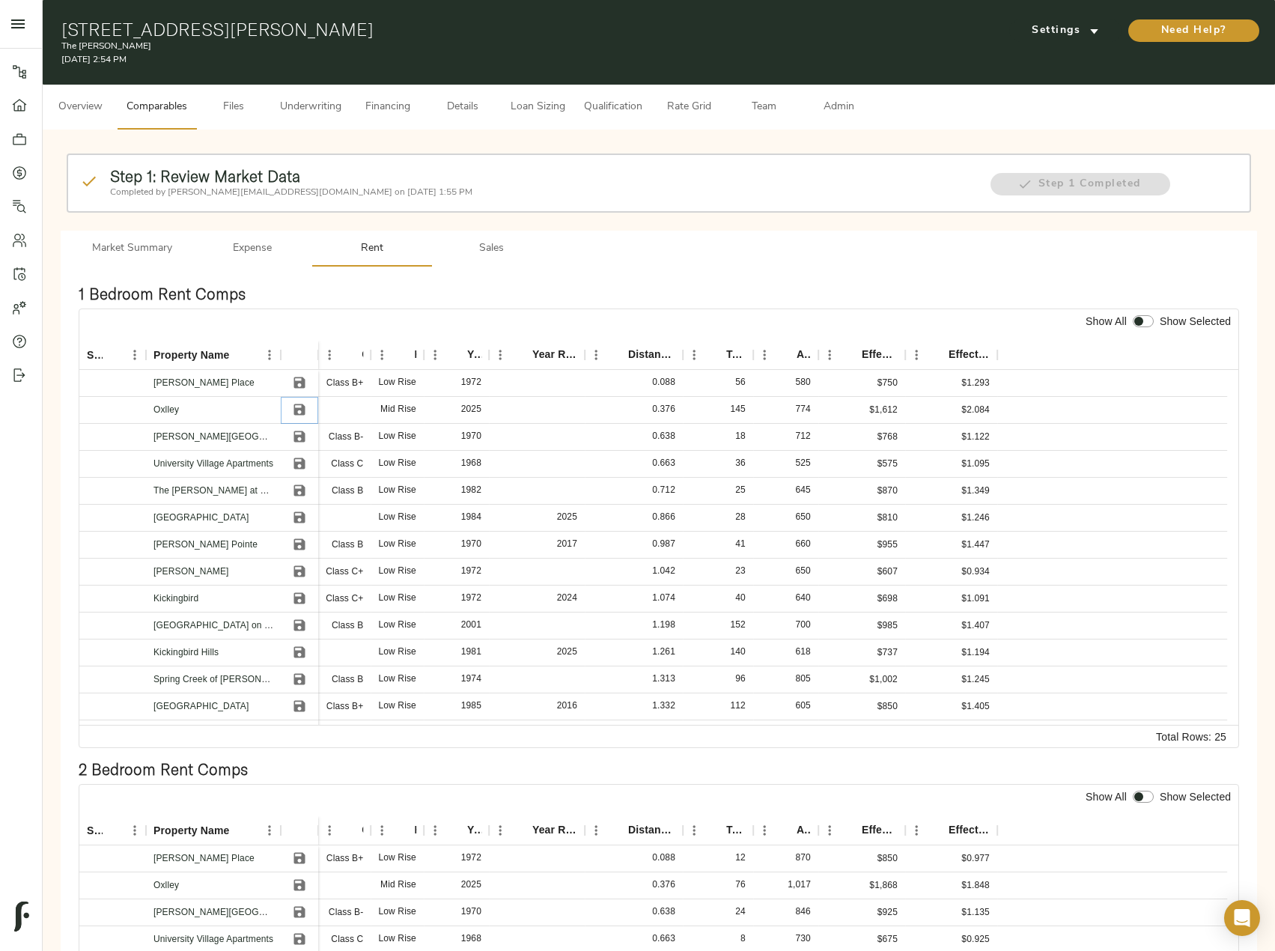
click at [296, 407] on icon "Save" at bounding box center [299, 409] width 15 height 15
click at [303, 625] on icon "Save" at bounding box center [299, 625] width 11 height 11
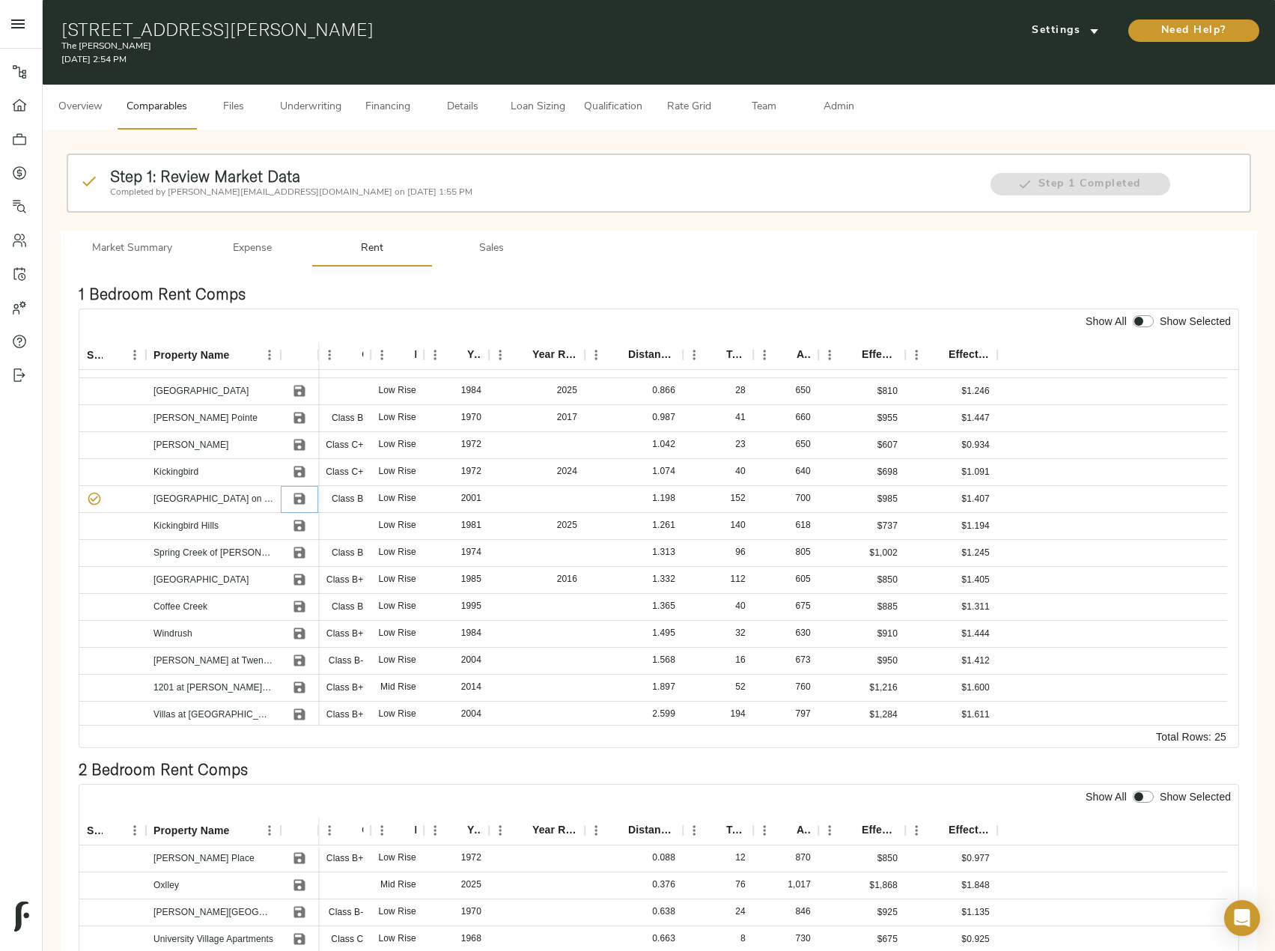
scroll to position [150, 0]
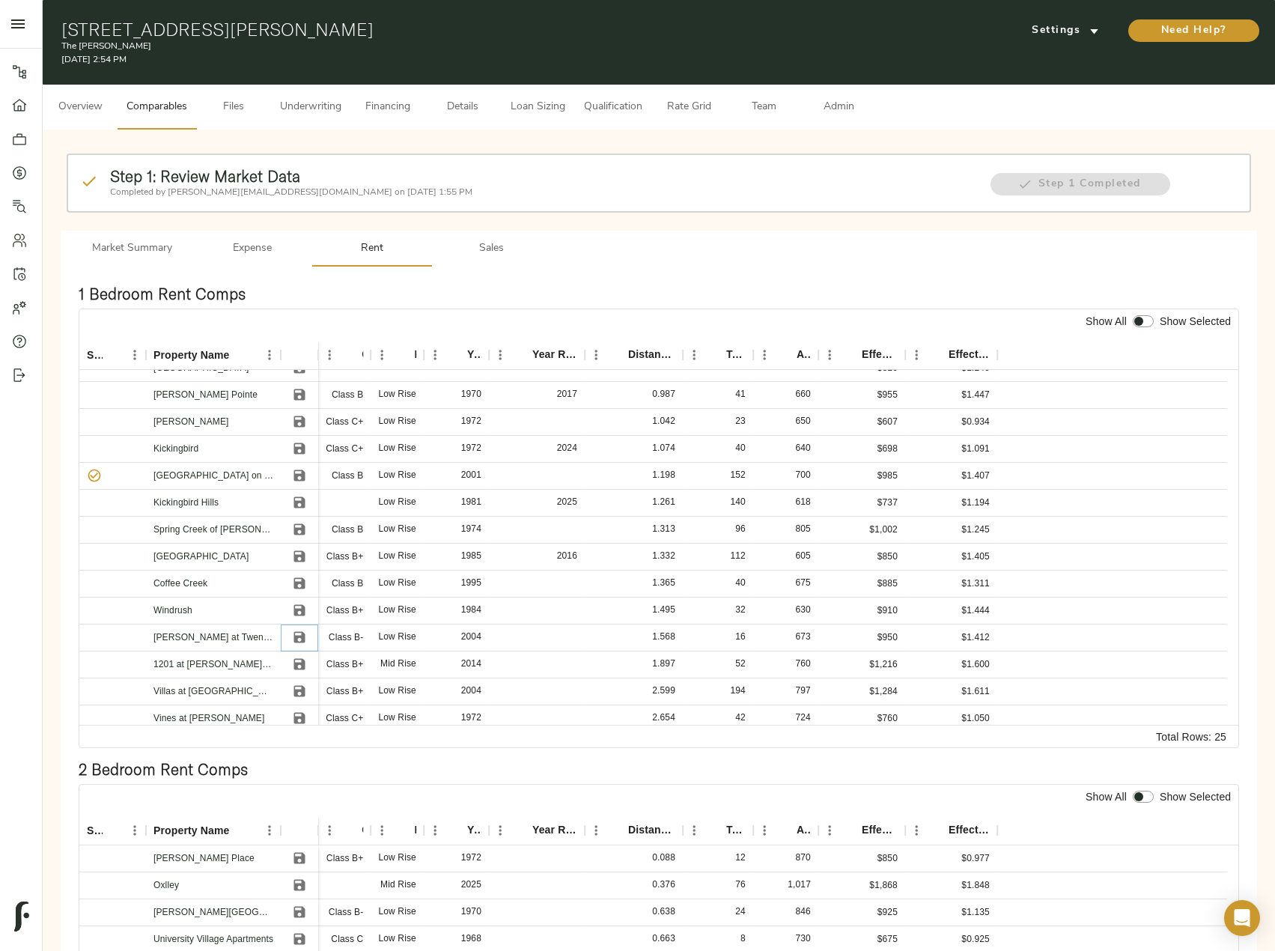
click at [299, 632] on icon "Save" at bounding box center [299, 637] width 11 height 11
click at [300, 667] on icon "Save" at bounding box center [299, 664] width 15 height 15
click at [300, 688] on icon "Save" at bounding box center [299, 691] width 15 height 15
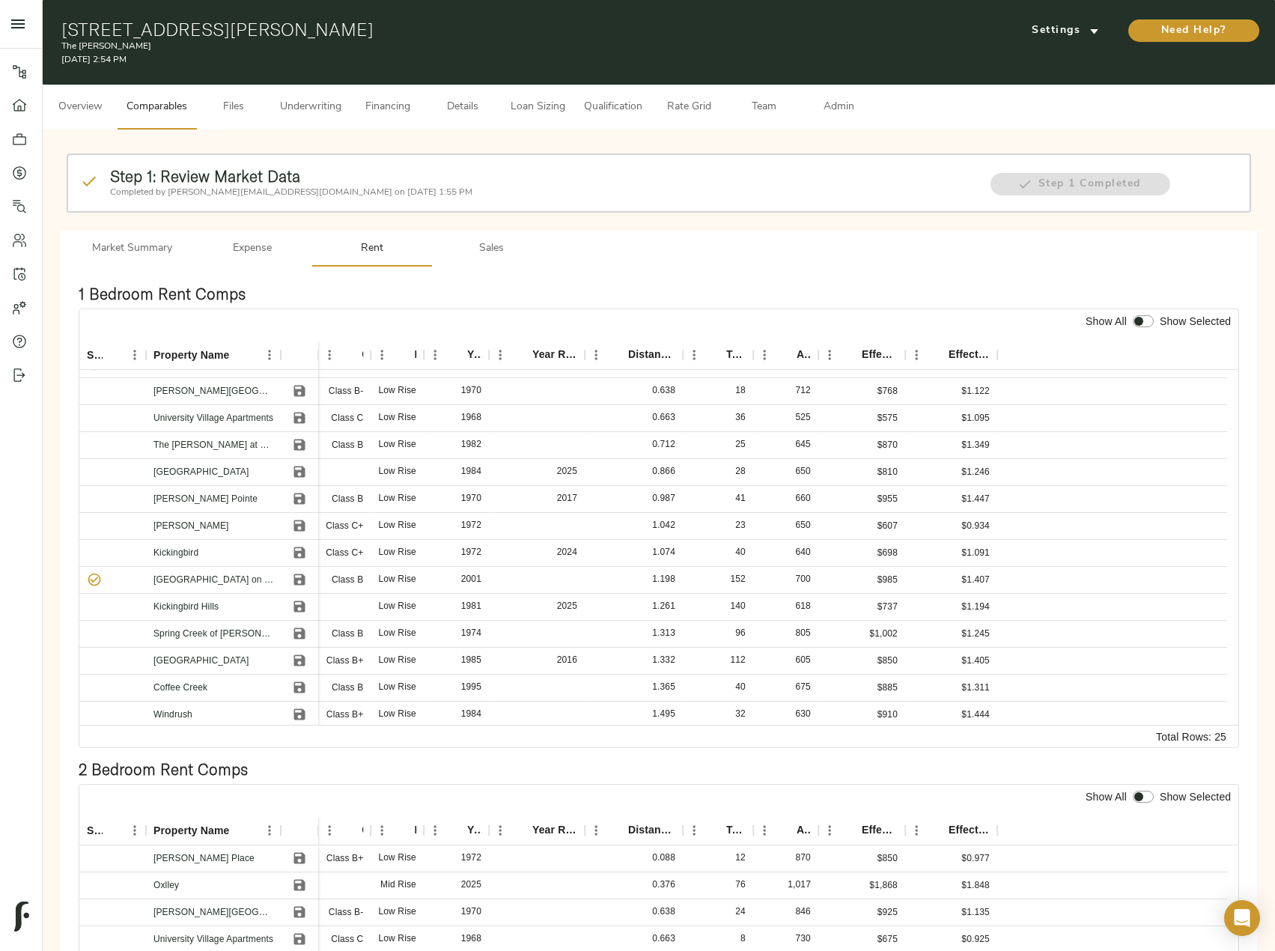
scroll to position [0, 0]
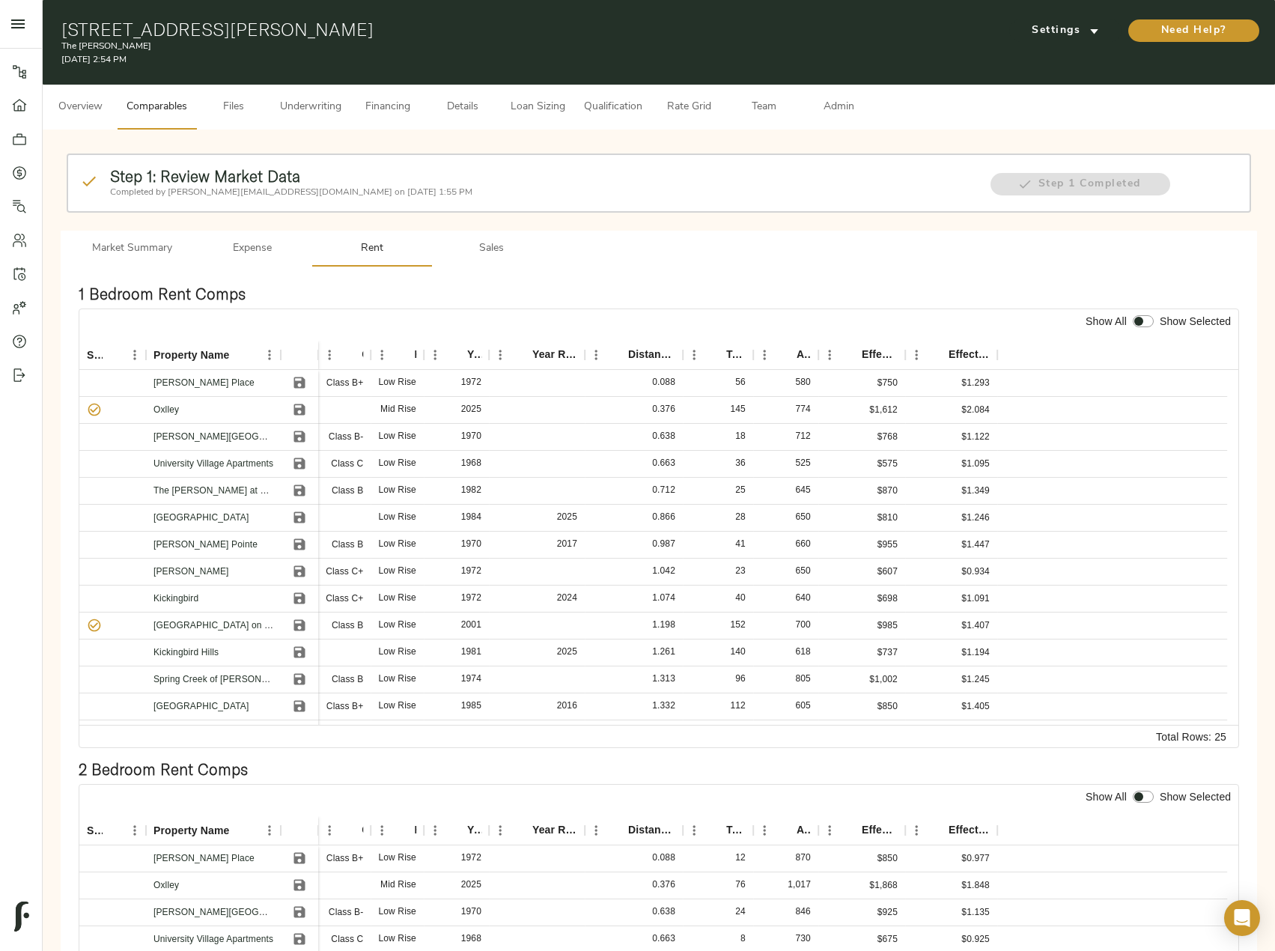
click at [1139, 320] on input "checkbox" at bounding box center [1139, 321] width 36 height 12
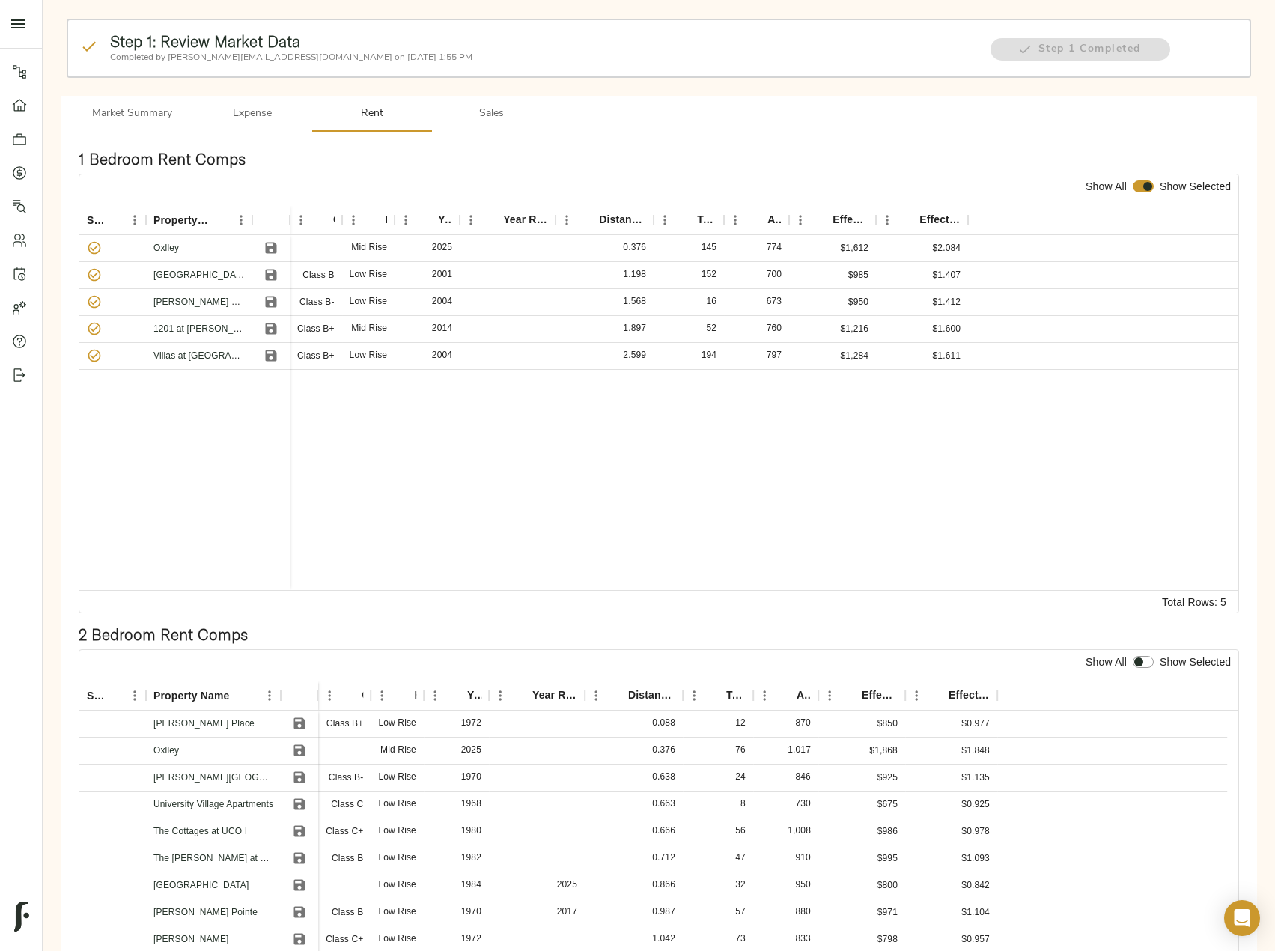
scroll to position [300, 0]
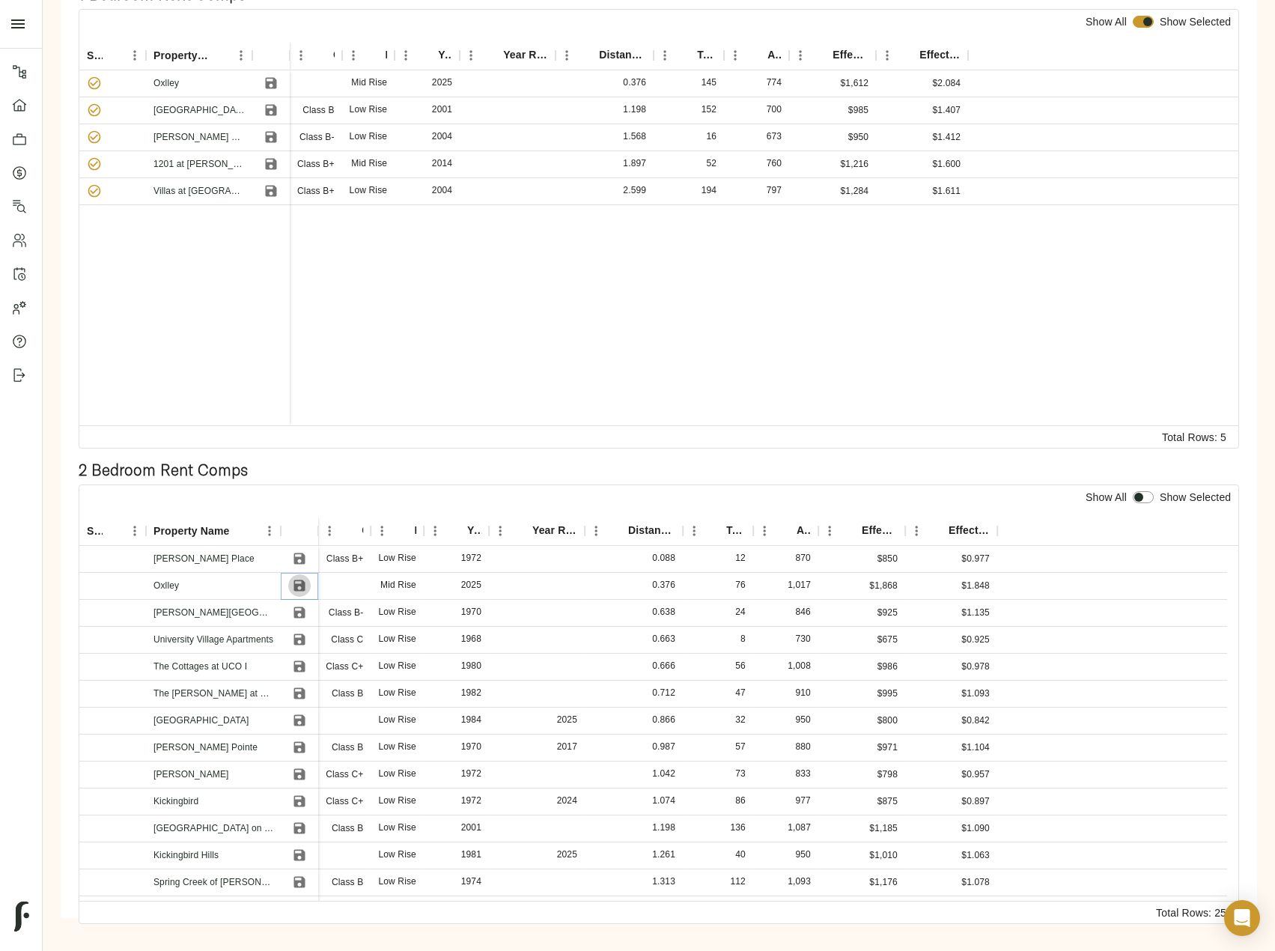
click at [297, 586] on icon "Save" at bounding box center [299, 585] width 11 height 11
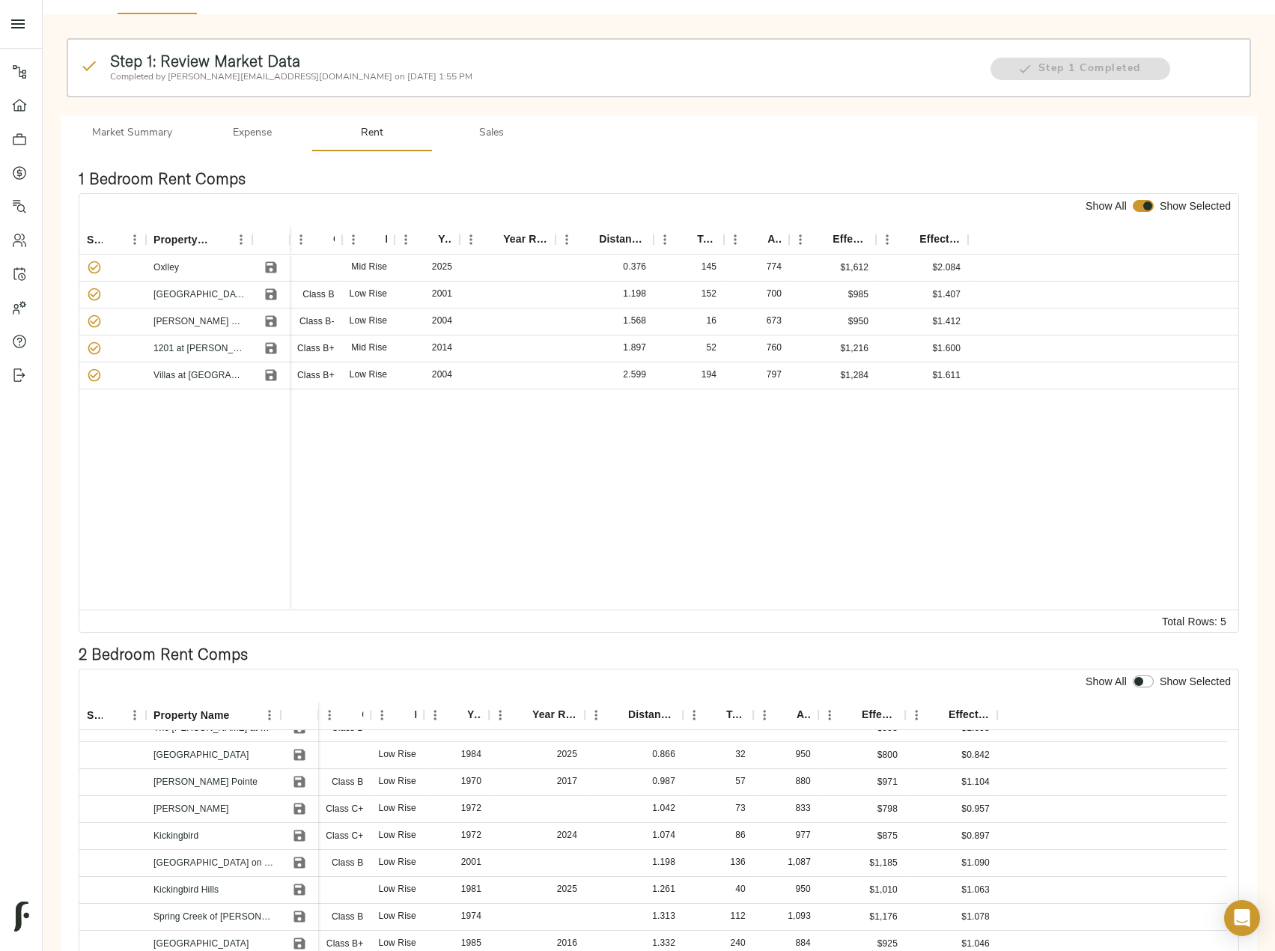
scroll to position [0, 0]
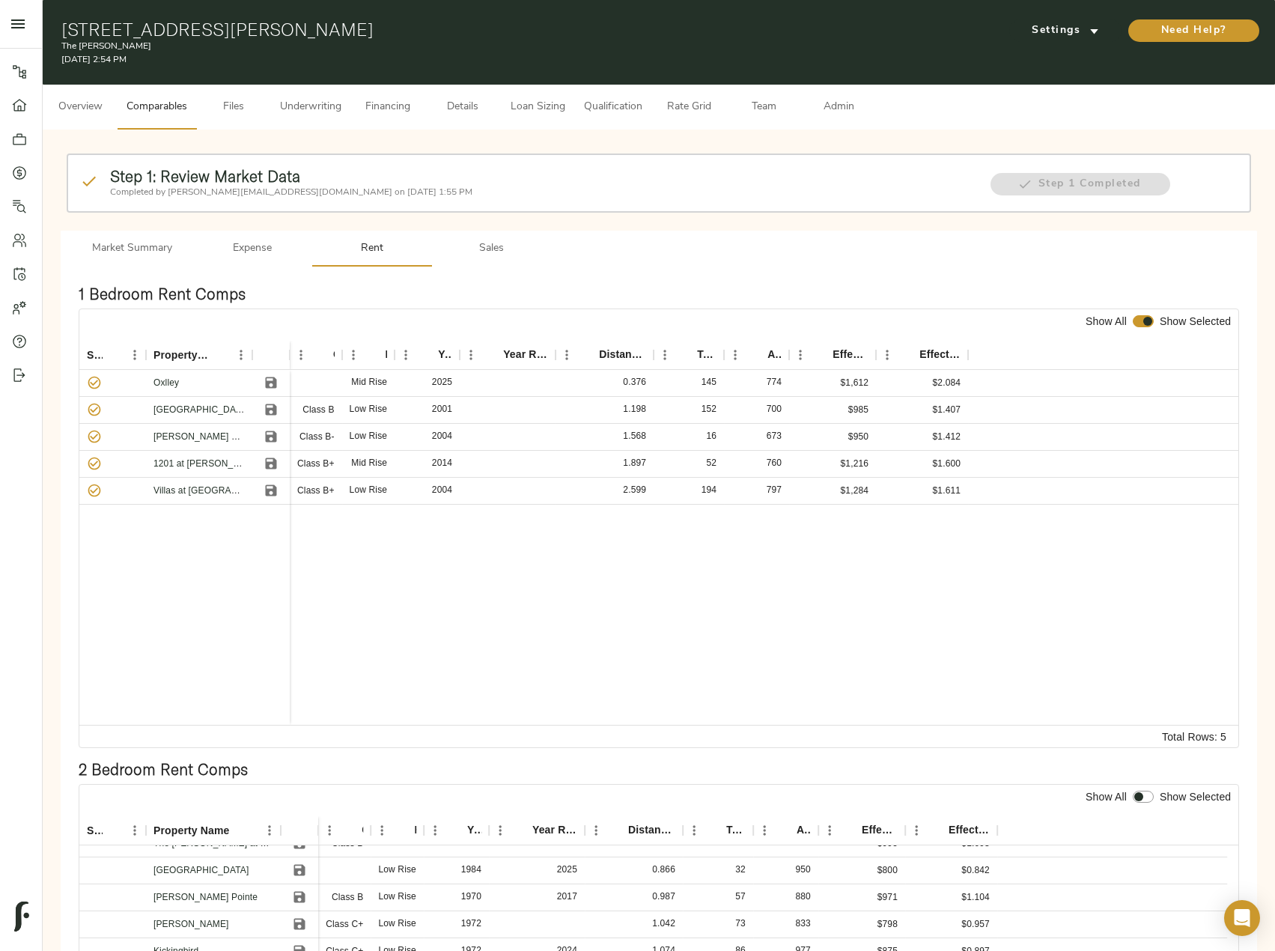
click at [1142, 316] on input "checkbox" at bounding box center [1148, 321] width 36 height 12
checkbox input "false"
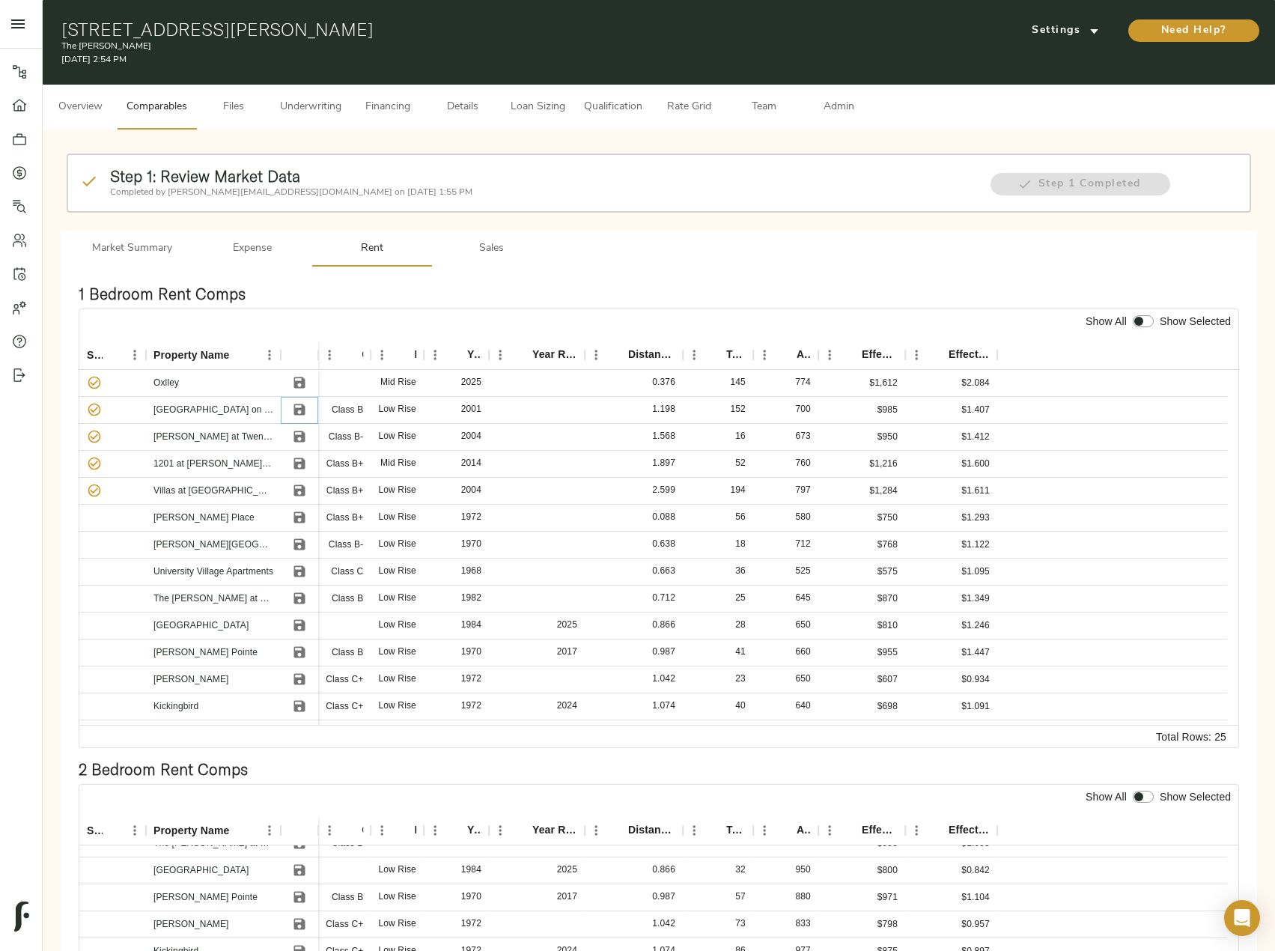
click at [301, 410] on icon "Save" at bounding box center [299, 409] width 11 height 11
click at [305, 490] on icon "Save" at bounding box center [299, 490] width 11 height 11
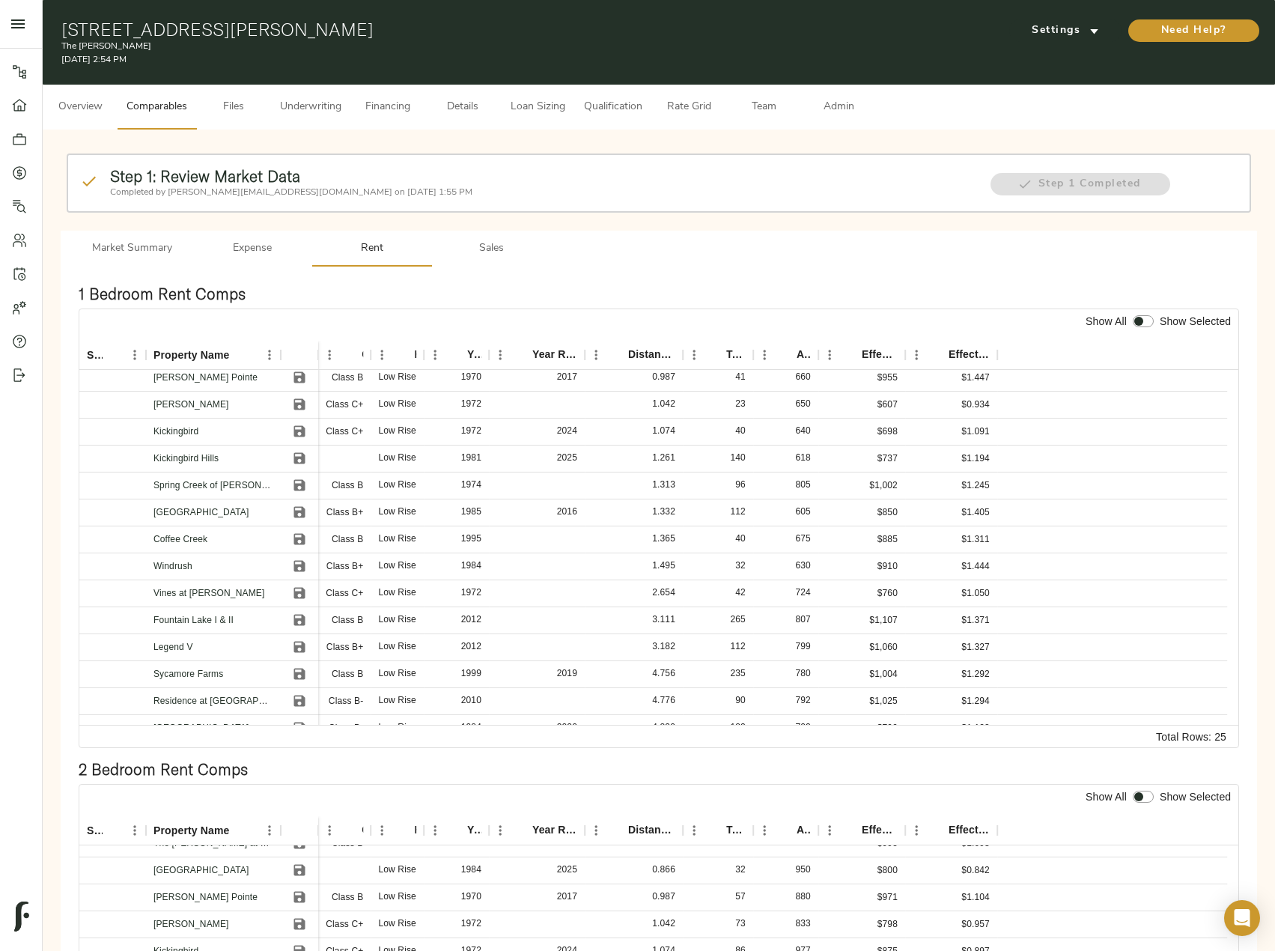
scroll to position [300, 0]
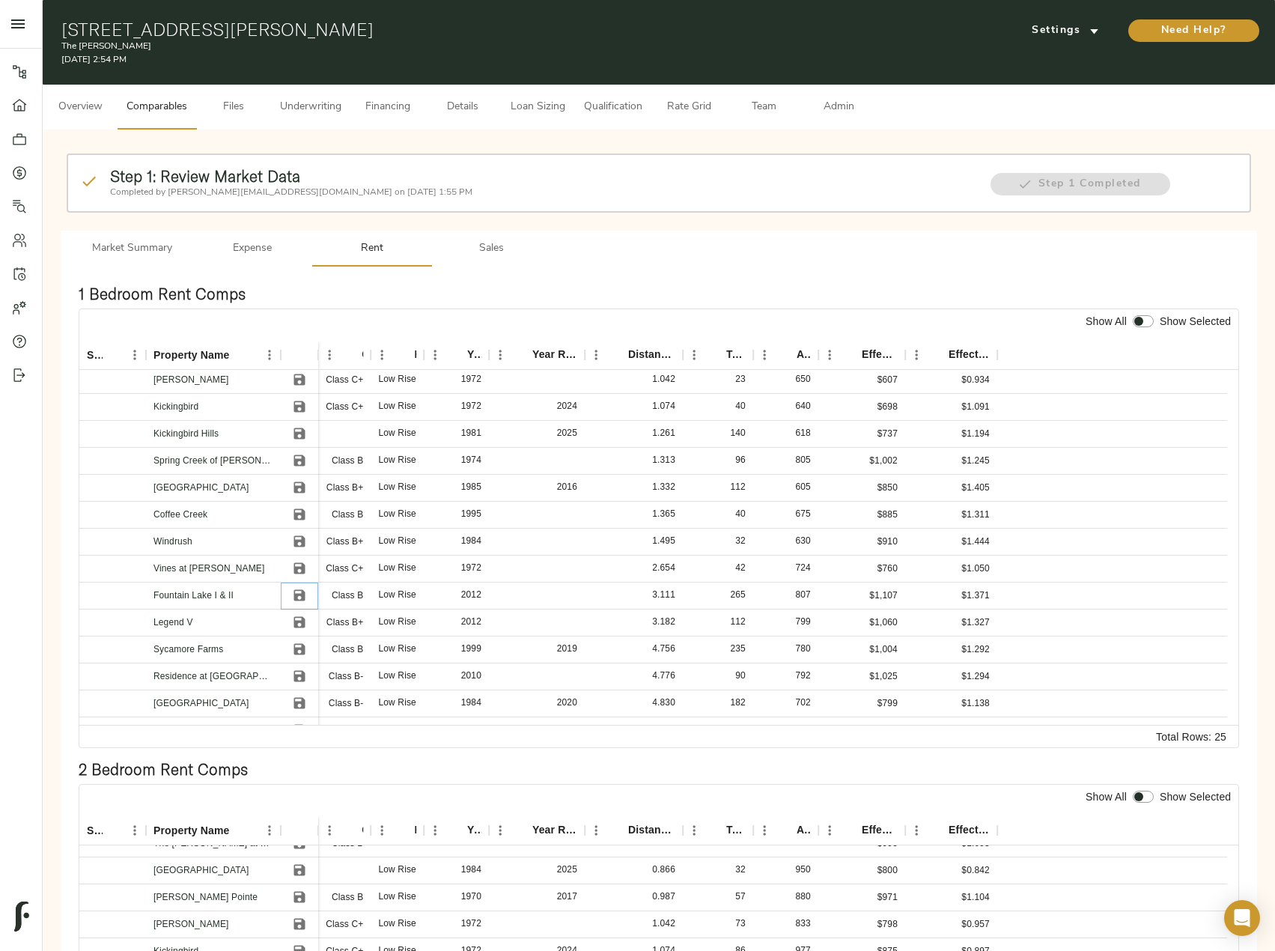
click at [301, 593] on icon "Save" at bounding box center [299, 595] width 15 height 15
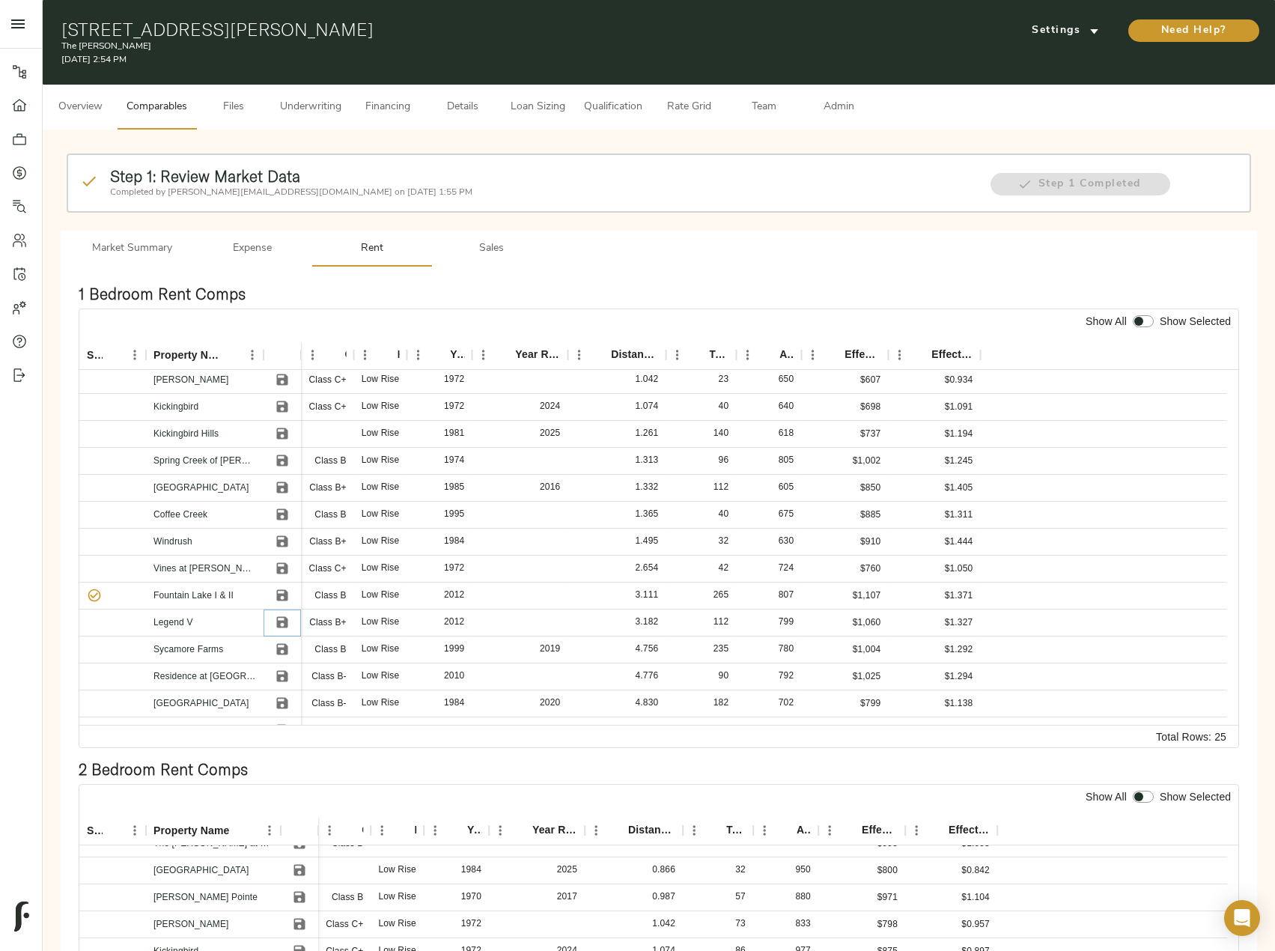
click at [279, 627] on icon "Save" at bounding box center [282, 622] width 11 height 11
click at [1149, 315] on div at bounding box center [1143, 321] width 27 height 19
click at [1142, 325] on input "checkbox" at bounding box center [1139, 321] width 36 height 12
checkbox input "true"
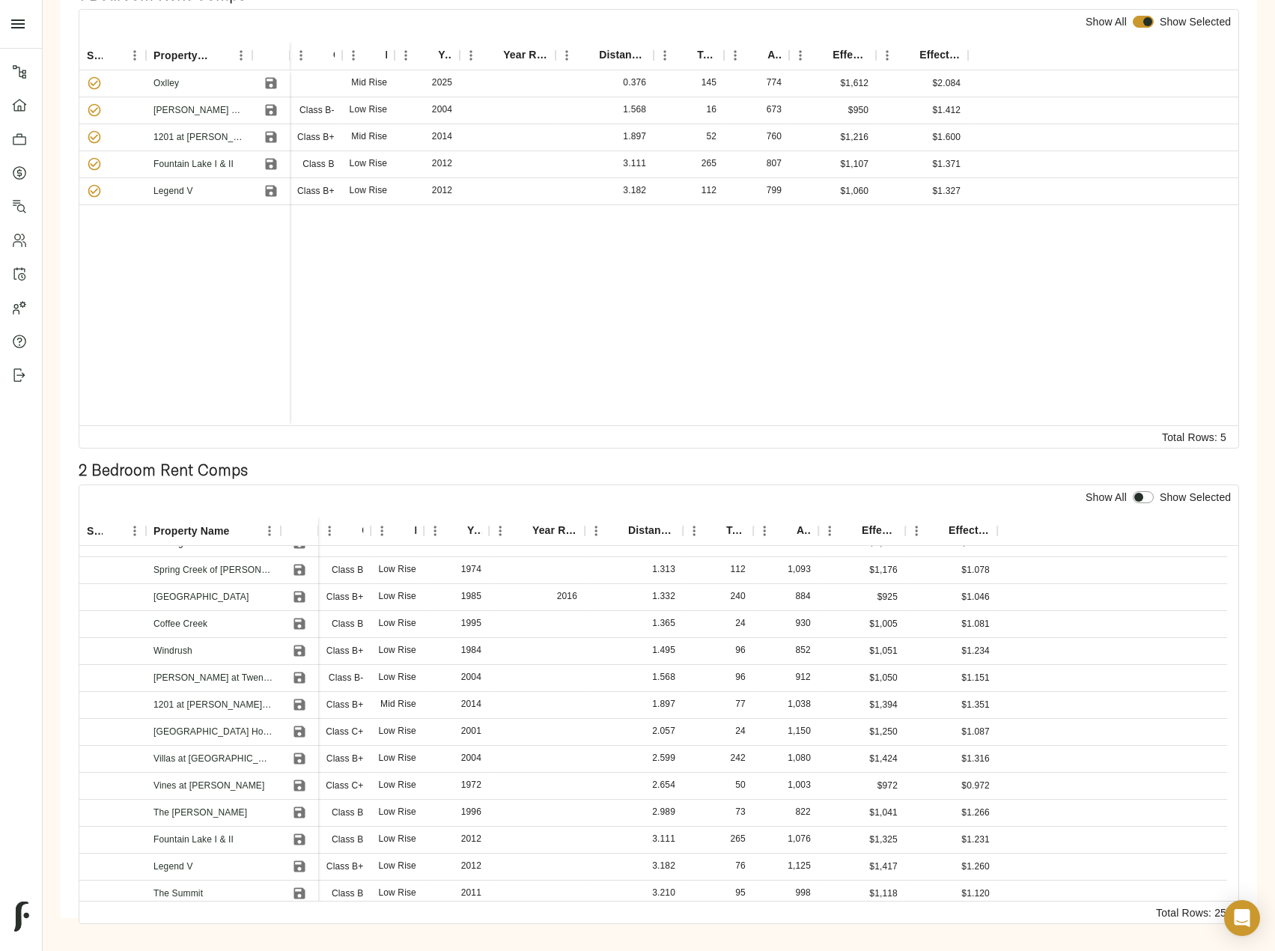
scroll to position [318, 0]
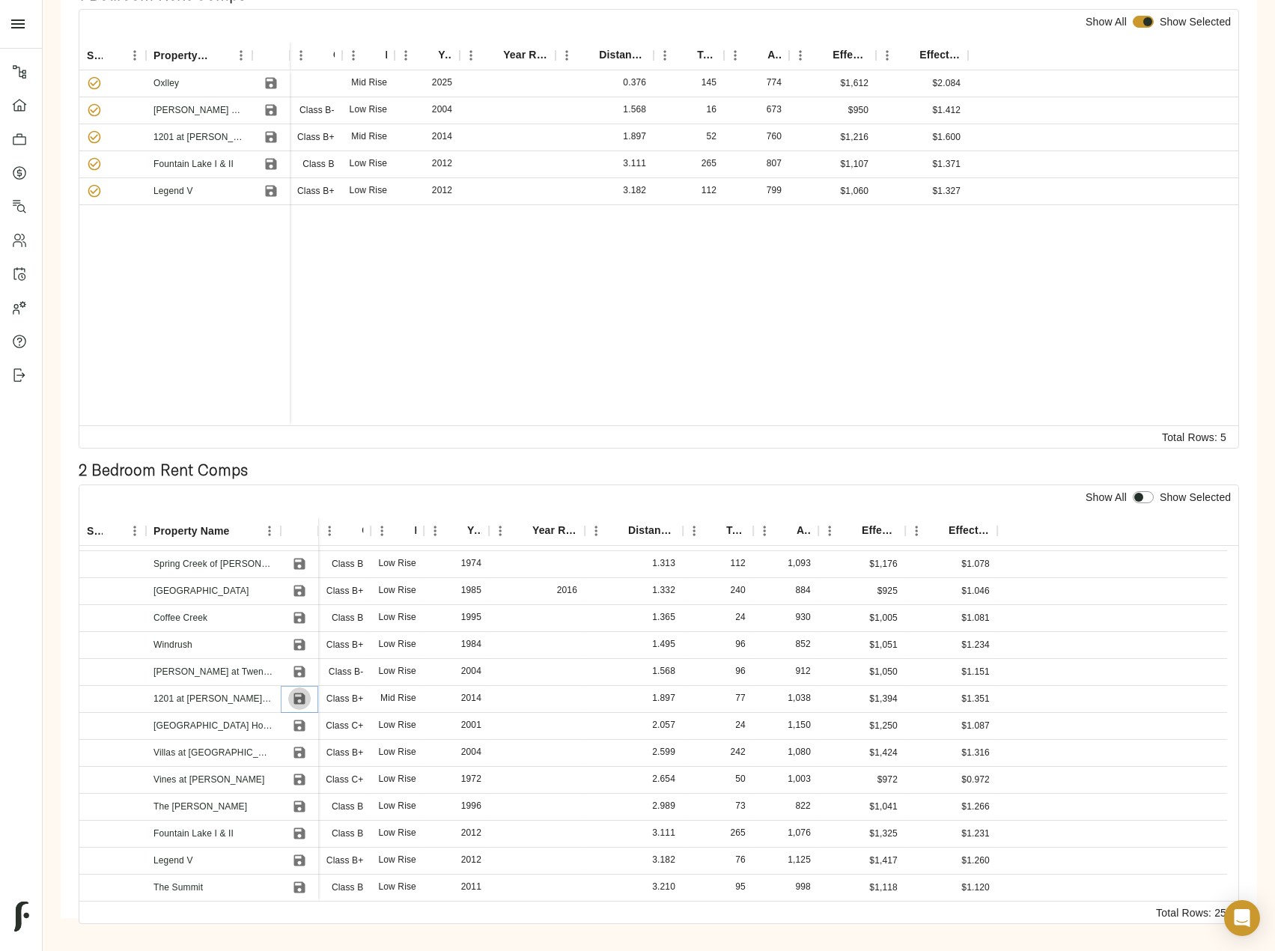
click at [300, 696] on icon "Save" at bounding box center [299, 698] width 15 height 15
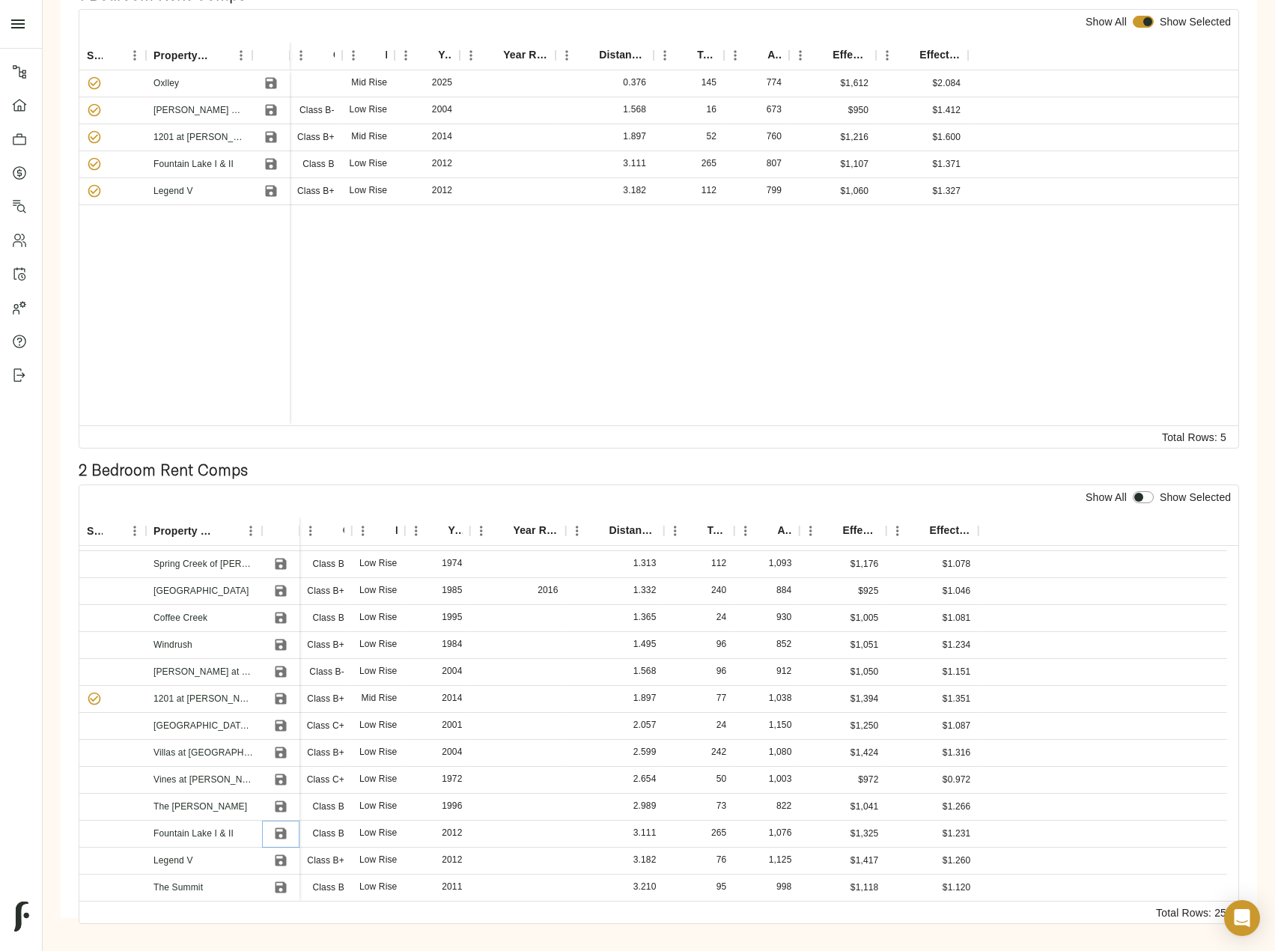
click at [285, 833] on icon "Save" at bounding box center [280, 833] width 11 height 11
click at [285, 860] on icon "Save" at bounding box center [280, 860] width 11 height 11
click at [282, 885] on icon "Save" at bounding box center [280, 887] width 15 height 15
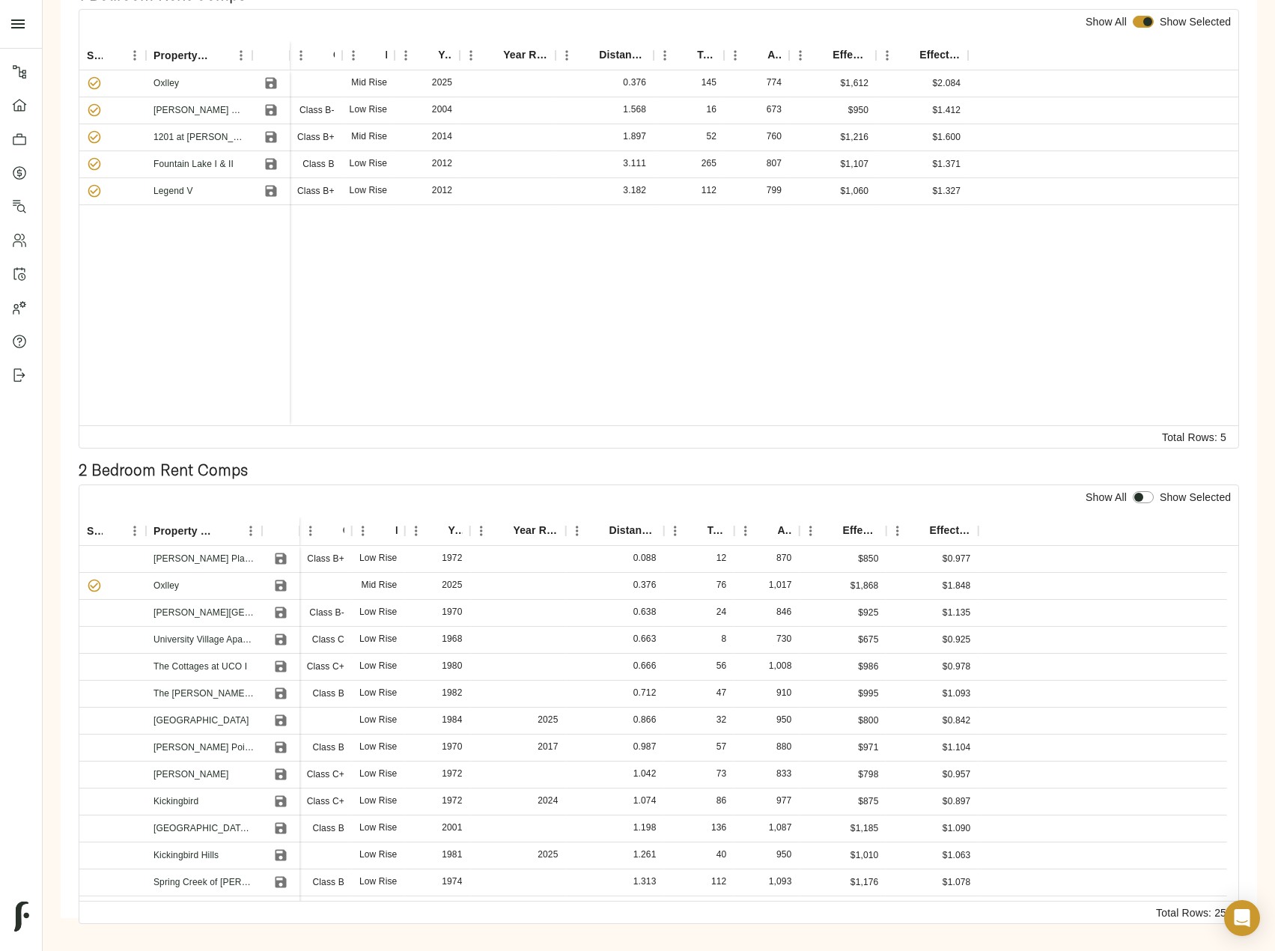
click at [1144, 493] on input "checkbox" at bounding box center [1139, 497] width 36 height 12
checkbox input "true"
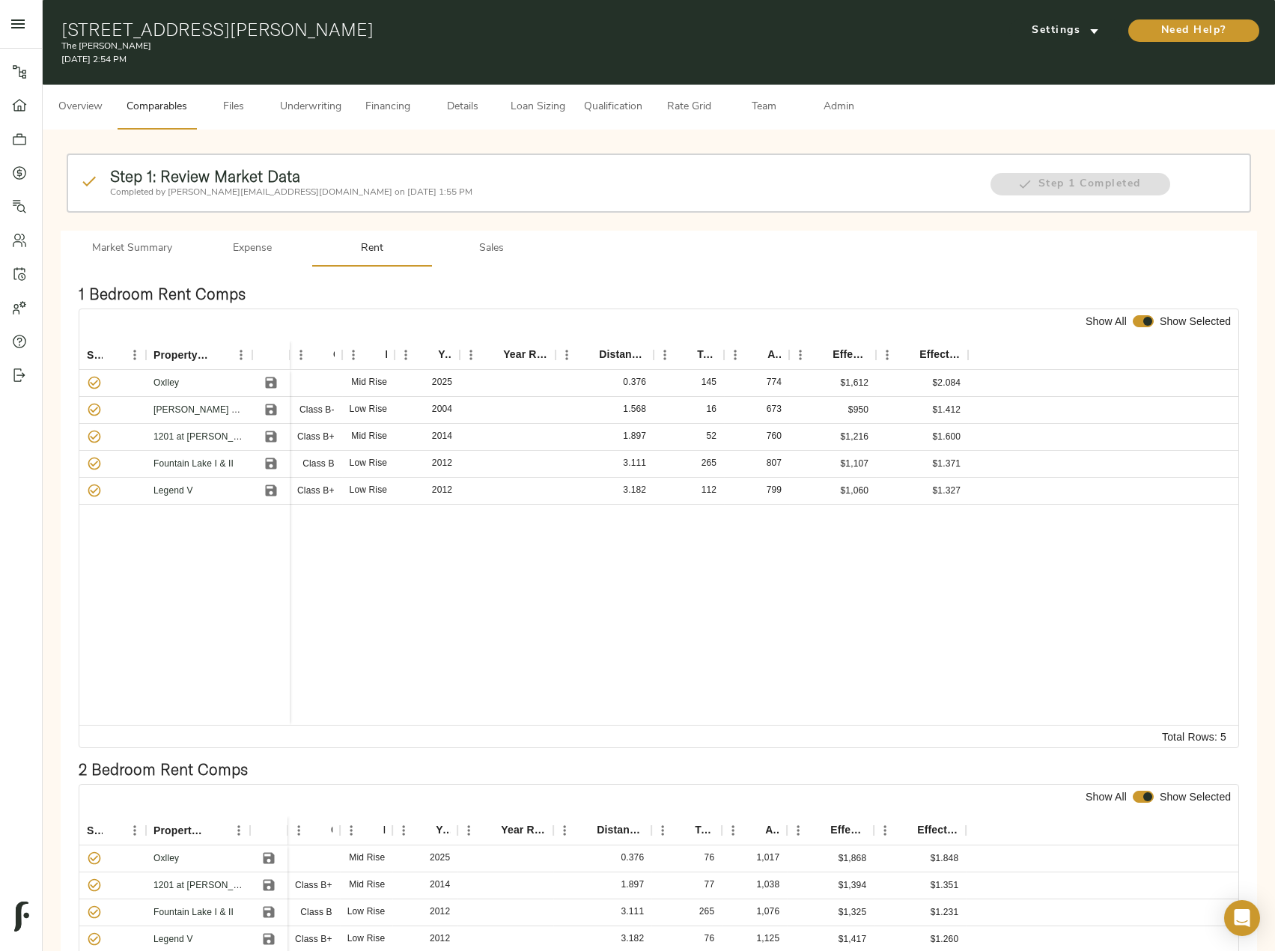
click at [495, 231] on button "Sales" at bounding box center [492, 249] width 120 height 36
